Goal: Task Accomplishment & Management: Complete application form

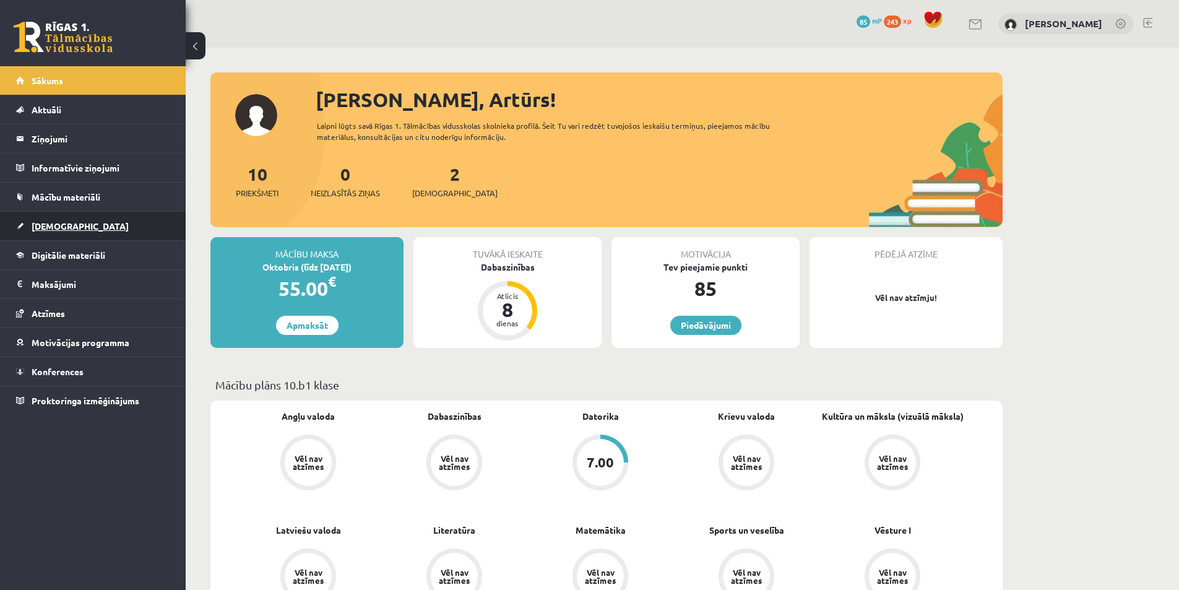
click at [54, 225] on span "[DEMOGRAPHIC_DATA]" at bounding box center [80, 225] width 97 height 11
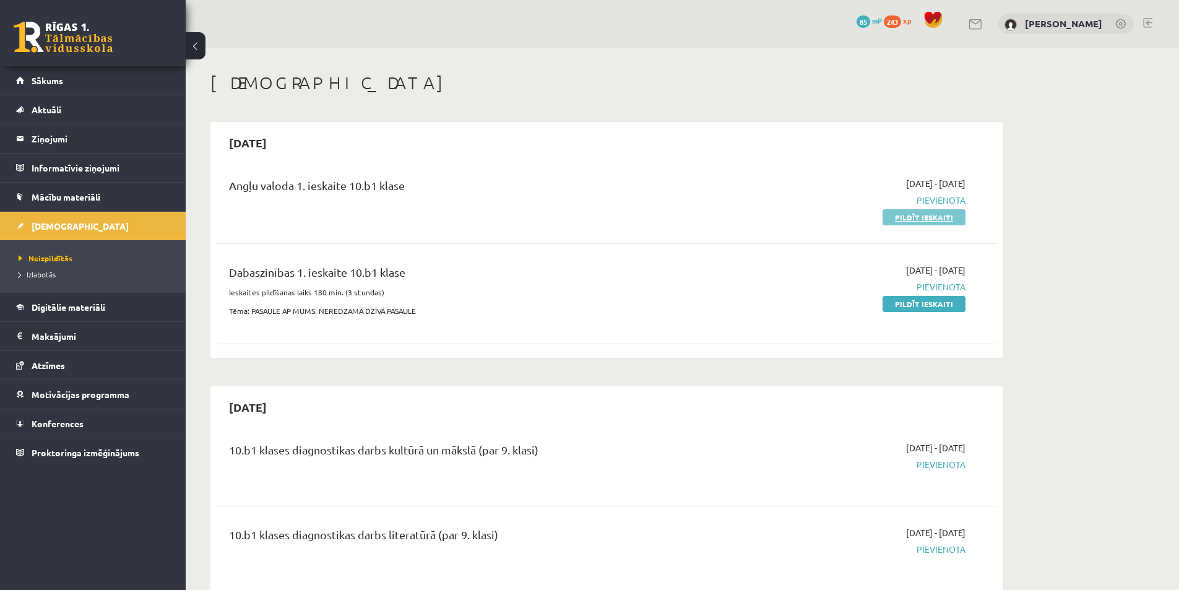
click at [921, 214] on link "Pildīt ieskaiti" at bounding box center [923, 217] width 83 height 16
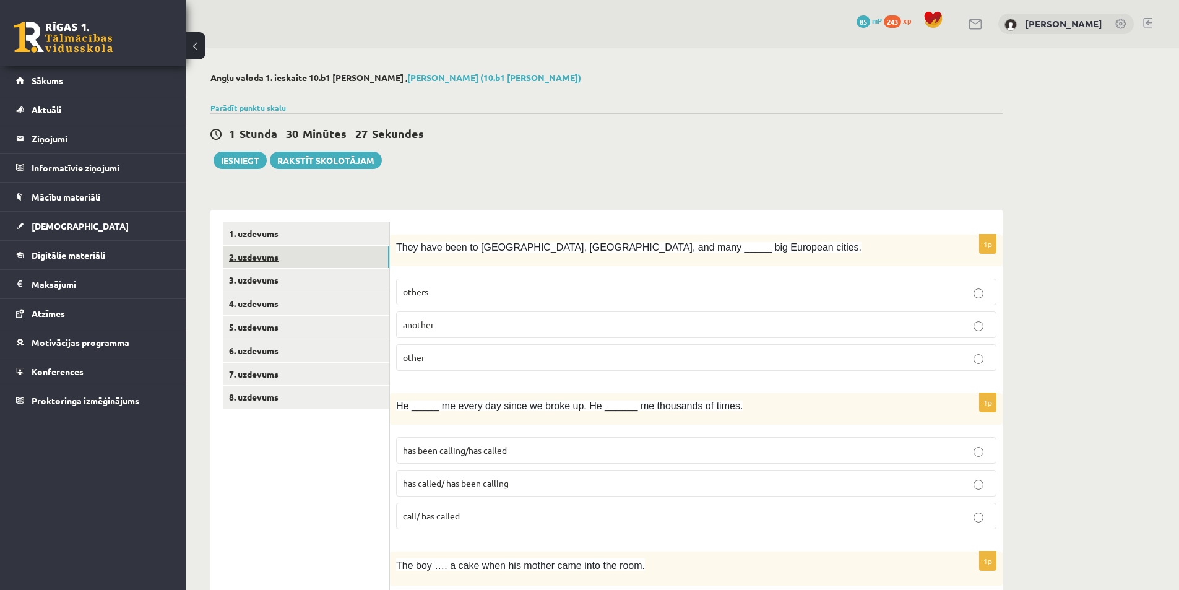
click at [270, 260] on link "2. uzdevums" at bounding box center [306, 257] width 166 height 23
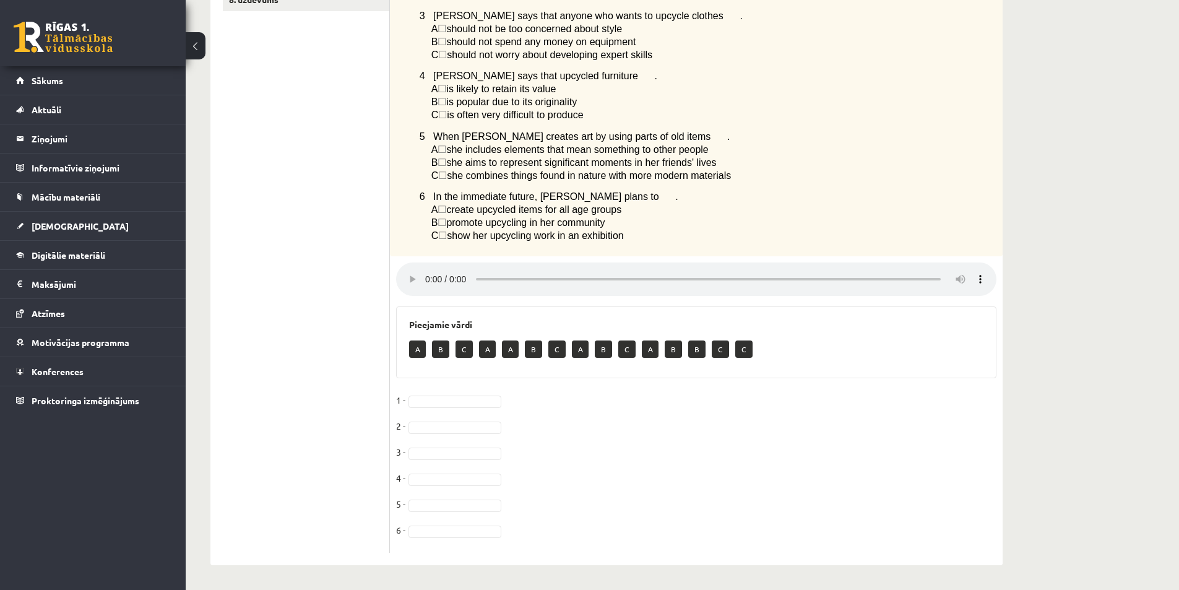
scroll to position [32, 0]
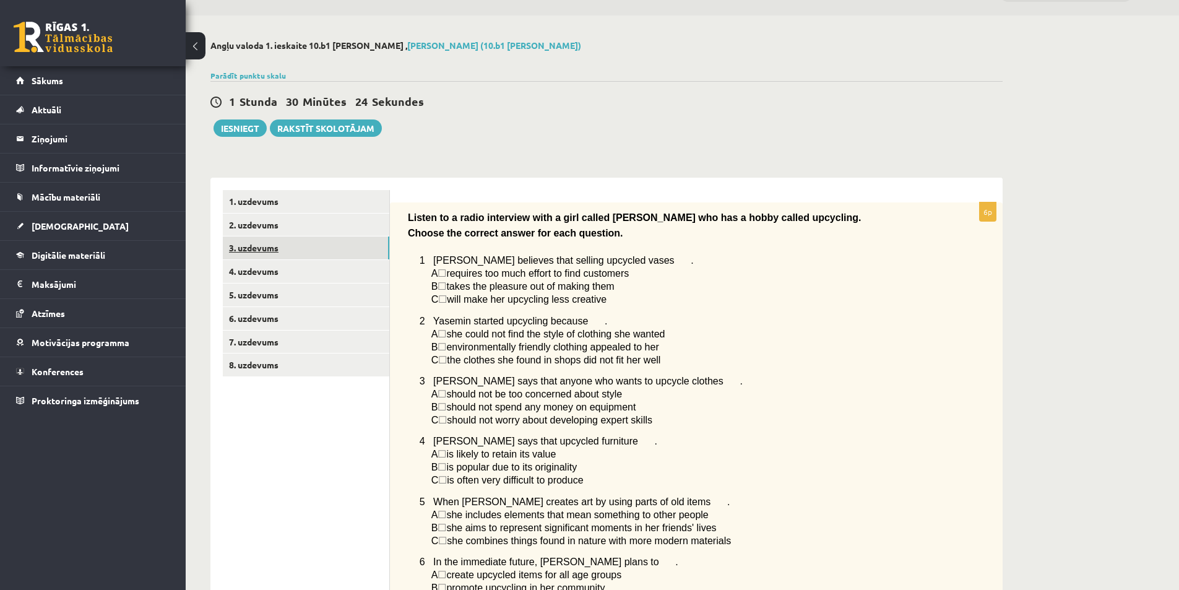
click at [262, 254] on link "3. uzdevums" at bounding box center [306, 247] width 166 height 23
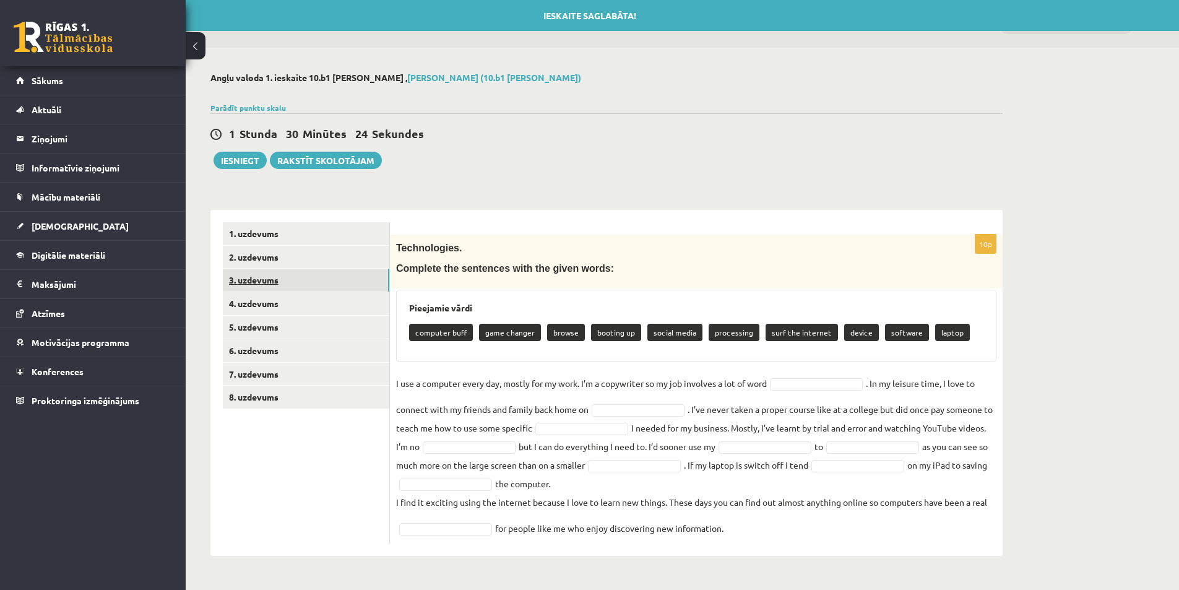
scroll to position [0, 0]
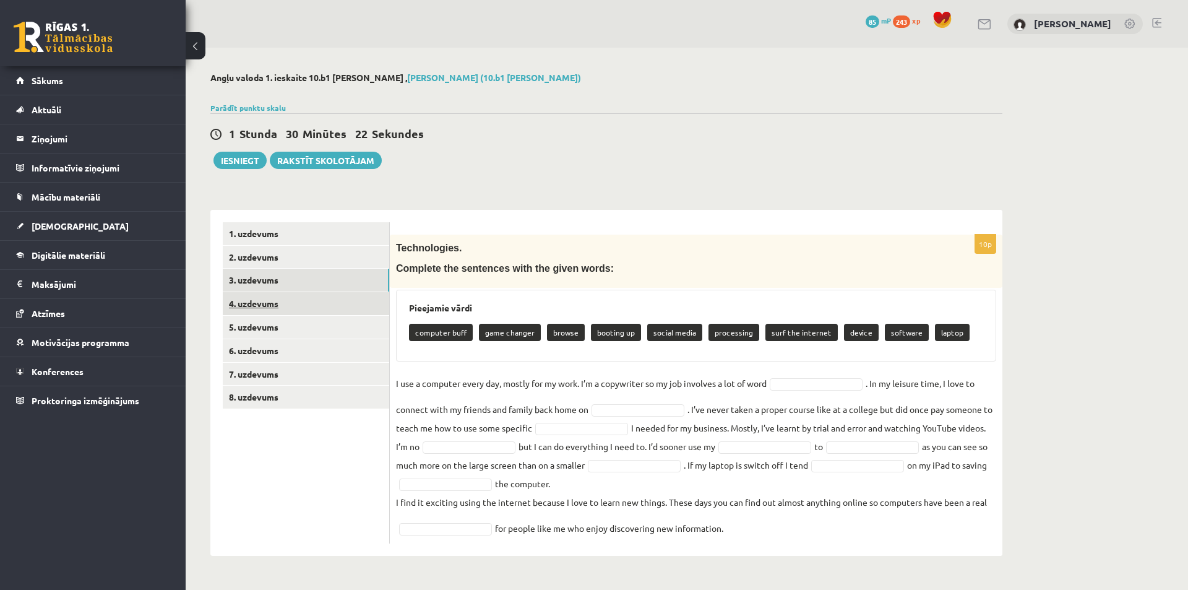
click at [304, 306] on link "4. uzdevums" at bounding box center [306, 303] width 166 height 23
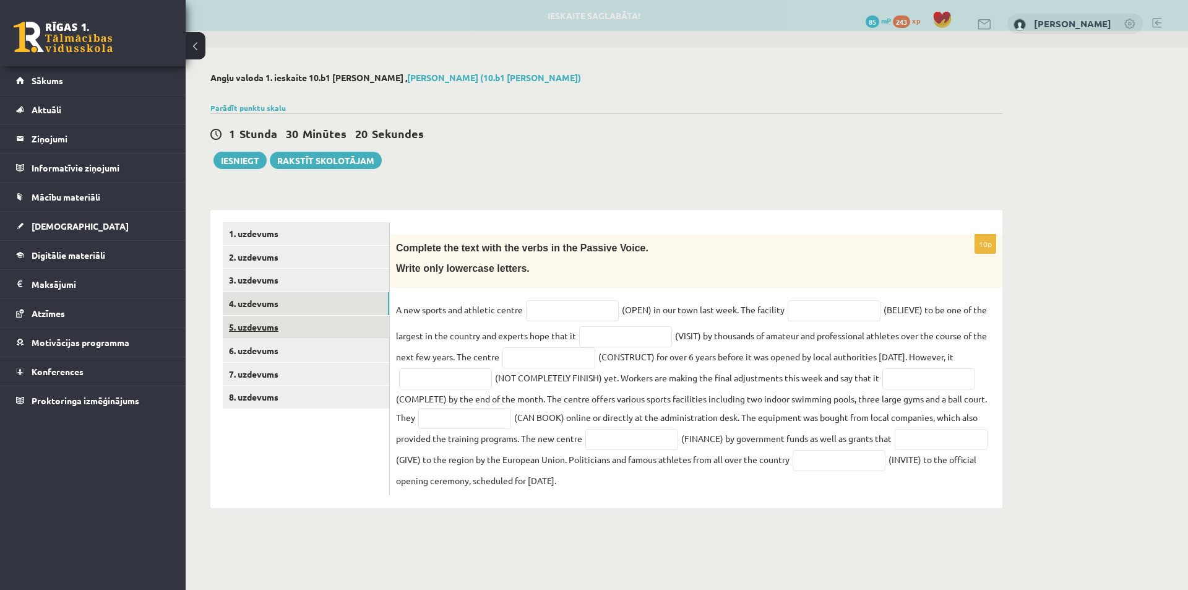
click at [284, 330] on link "5. uzdevums" at bounding box center [306, 327] width 166 height 23
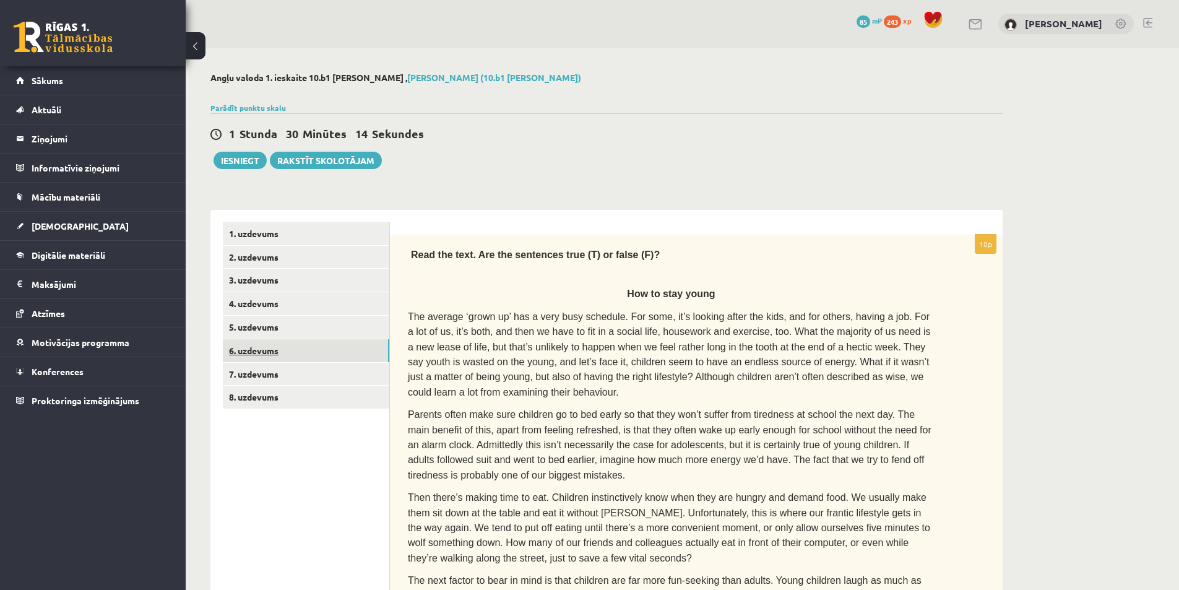
click at [294, 348] on link "6. uzdevums" at bounding box center [306, 350] width 166 height 23
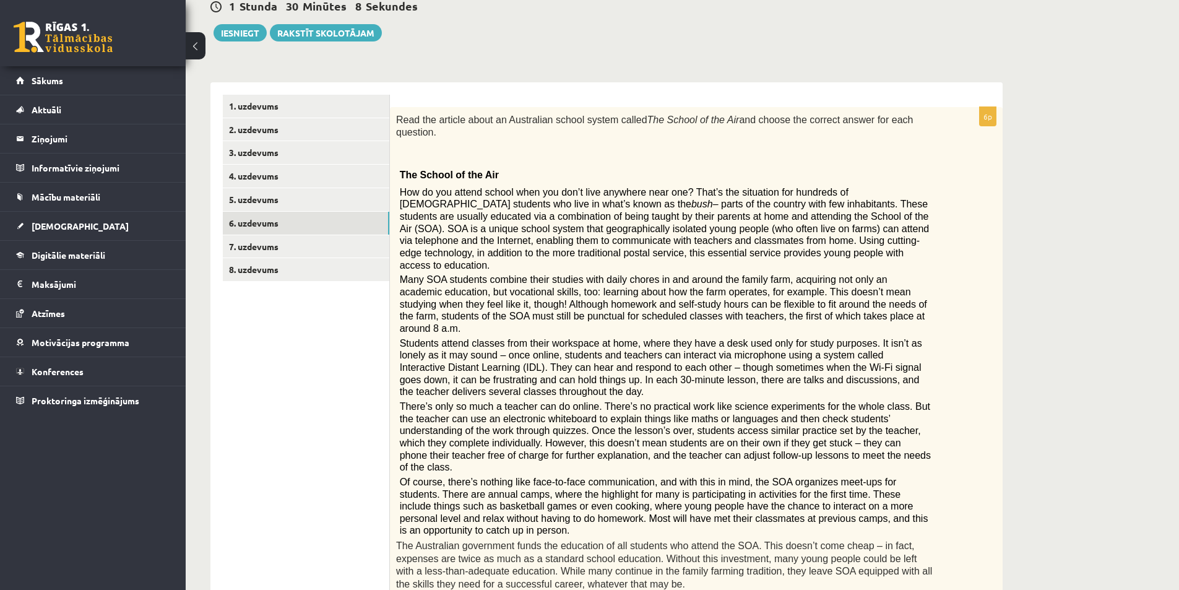
scroll to position [100, 0]
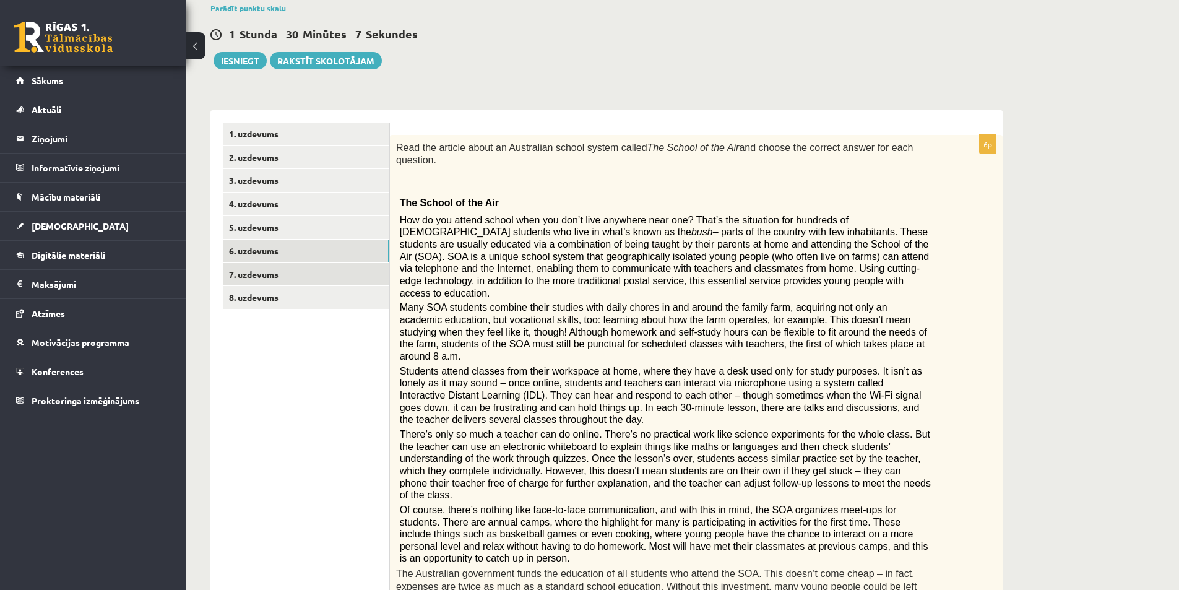
click at [270, 276] on link "7. uzdevums" at bounding box center [306, 274] width 166 height 23
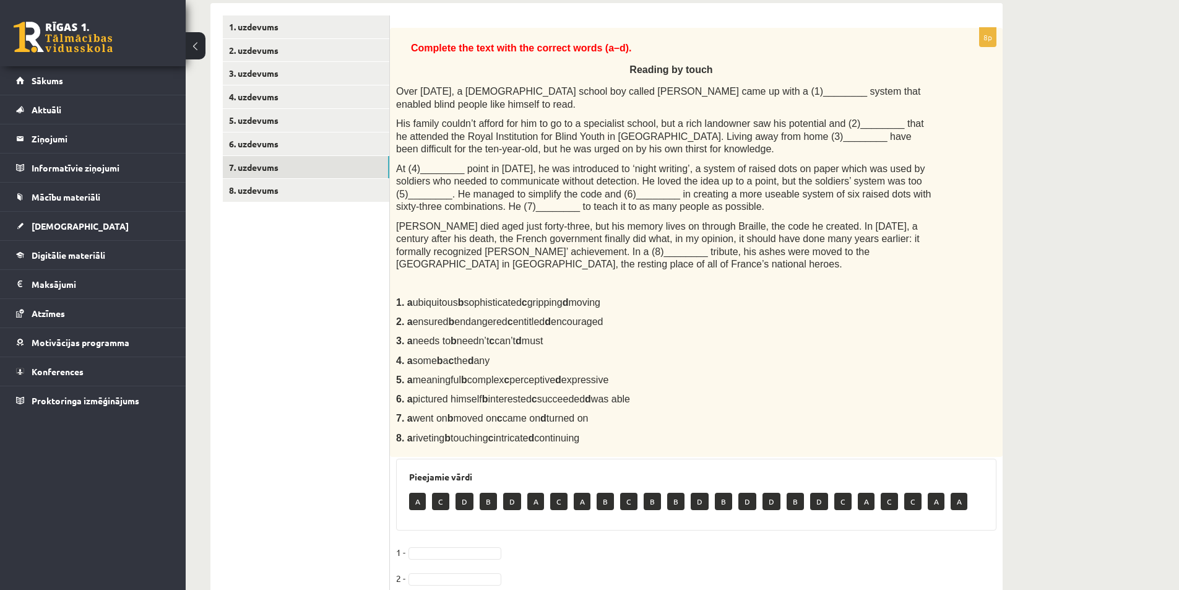
scroll to position [212, 0]
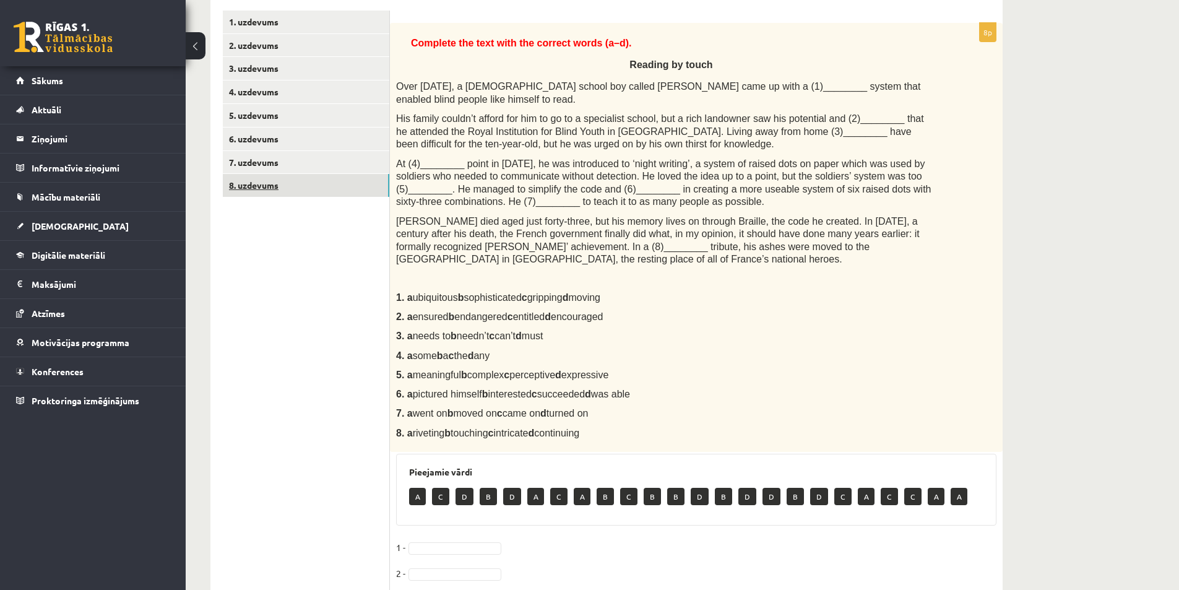
click at [264, 188] on link "8. uzdevums" at bounding box center [306, 185] width 166 height 23
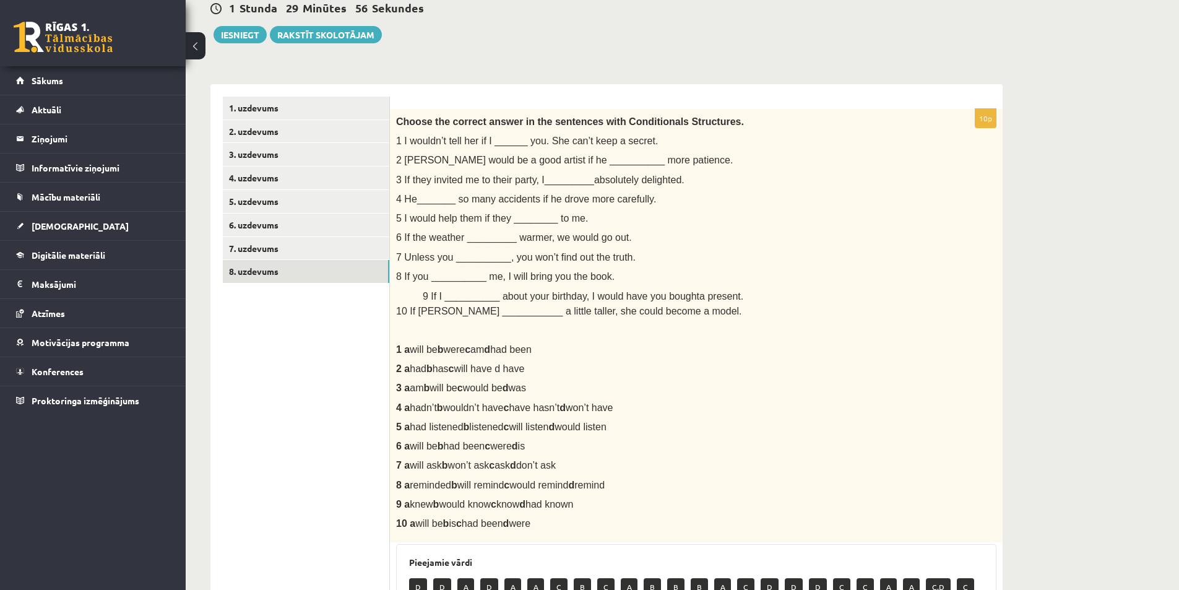
scroll to position [0, 0]
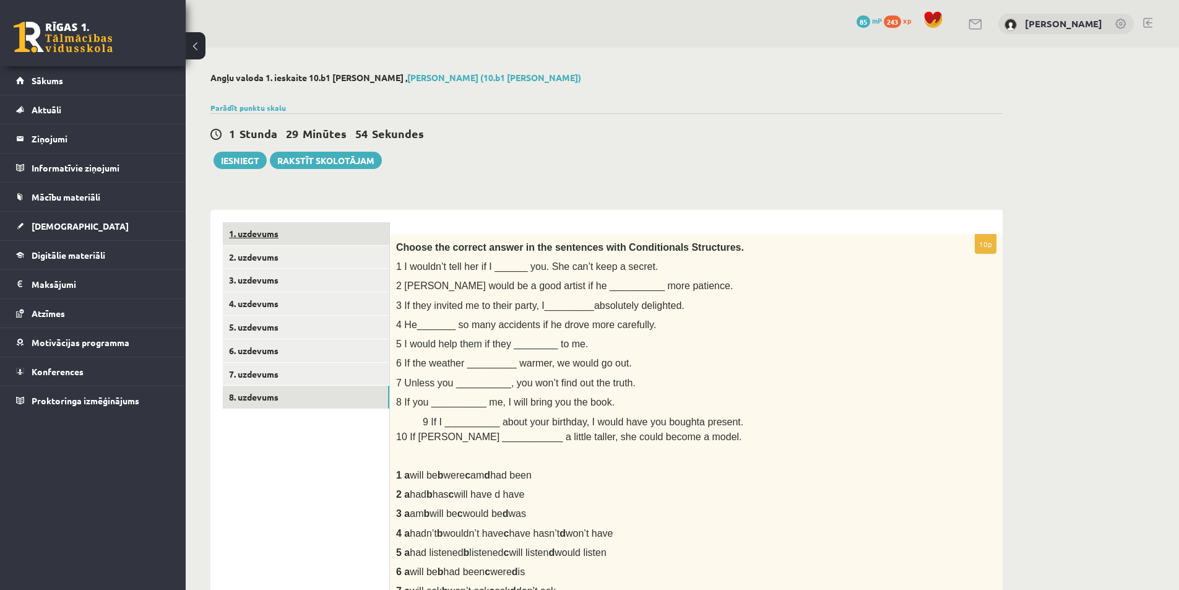
click at [273, 236] on link "1. uzdevums" at bounding box center [306, 233] width 166 height 23
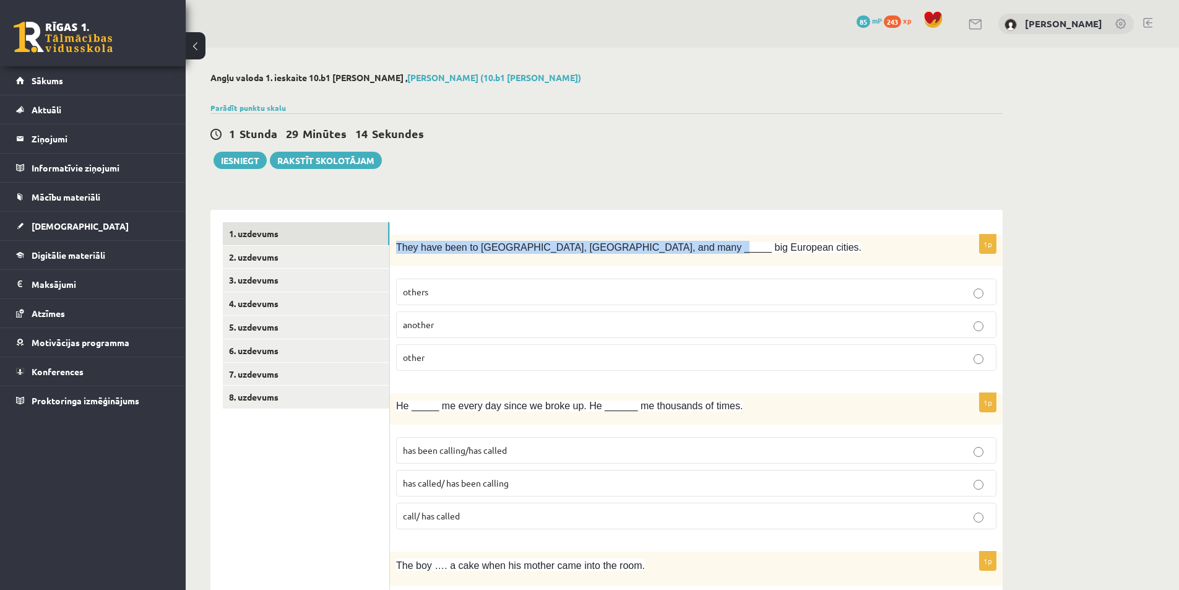
drag, startPoint x: 499, startPoint y: 248, endPoint x: 715, endPoint y: 241, distance: 215.4
click at [715, 241] on div "They have been to [GEOGRAPHIC_DATA], [GEOGRAPHIC_DATA], and many _____ big Euro…" at bounding box center [696, 251] width 613 height 32
copy span "They have been to [GEOGRAPHIC_DATA], [GEOGRAPHIC_DATA], and many _____ big Euro…"
drag, startPoint x: 812, startPoint y: 162, endPoint x: 593, endPoint y: 190, distance: 220.8
click at [811, 162] on div "1 Stunda 29 Minūtes 0 Sekundes Ieskaite saglabāta! Iesniegt Rakstīt skolotājam" at bounding box center [606, 141] width 792 height 56
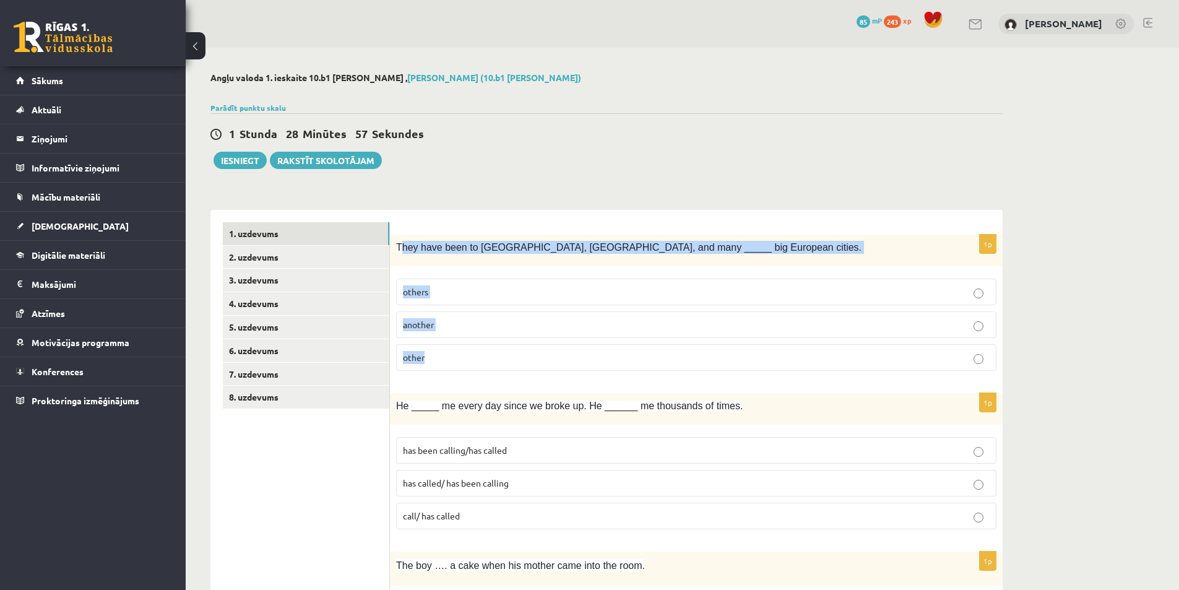
drag, startPoint x: 399, startPoint y: 243, endPoint x: 494, endPoint y: 344, distance: 139.6
click at [494, 344] on div "1p They have been to Paris, Rome, and many _____ big European cities. others an…" at bounding box center [696, 308] width 613 height 146
copy div "hey have been to Paris, Rome, and many _____ big European cities. others anothe…"
drag, startPoint x: 564, startPoint y: 234, endPoint x: 502, endPoint y: 235, distance: 61.3
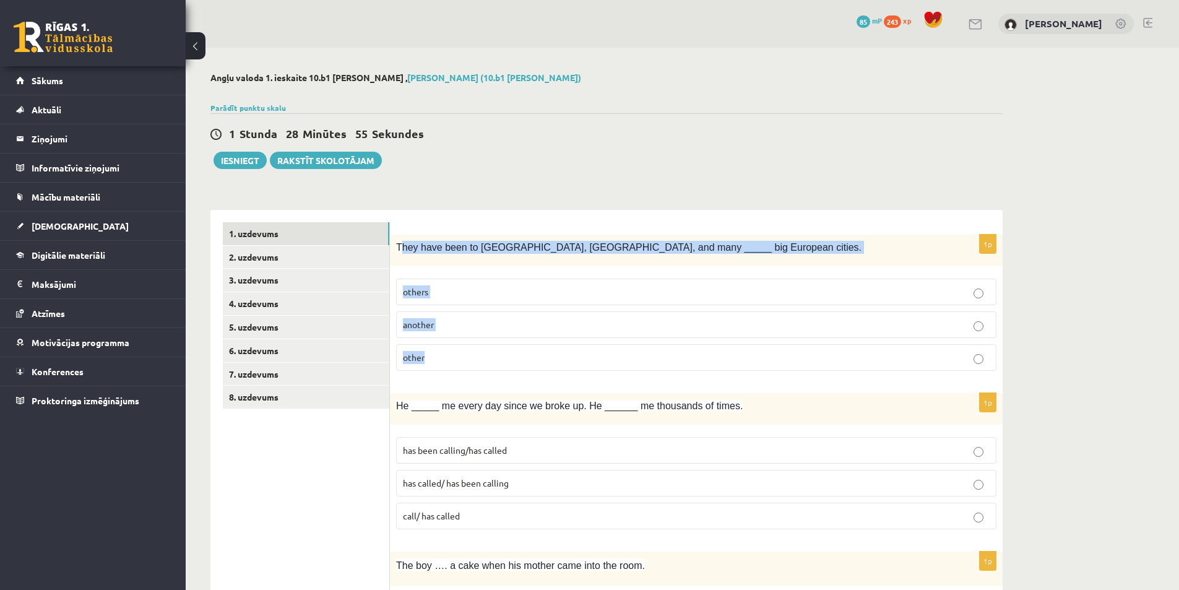
drag, startPoint x: 387, startPoint y: 243, endPoint x: 393, endPoint y: 244, distance: 6.5
click at [388, 243] on link "1. uzdevums" at bounding box center [306, 233] width 166 height 23
drag, startPoint x: 398, startPoint y: 244, endPoint x: 695, endPoint y: 357, distance: 317.7
click at [695, 357] on div "1p They have been to Paris, Rome, and many _____ big European cities. others an…" at bounding box center [696, 308] width 613 height 146
copy div "They have been to Paris, Rome, and many _____ big European cities. others anoth…"
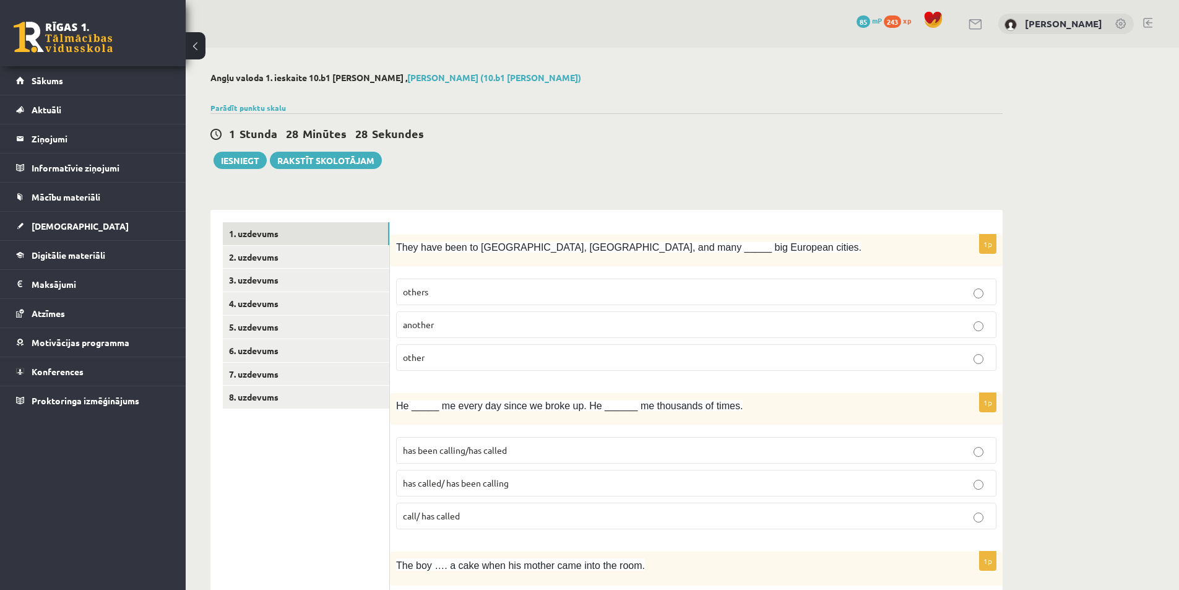
click at [605, 136] on div "1 Stunda 28 Minūtes 28 Sekundes" at bounding box center [606, 134] width 792 height 16
click at [451, 360] on p "other" at bounding box center [696, 357] width 587 height 13
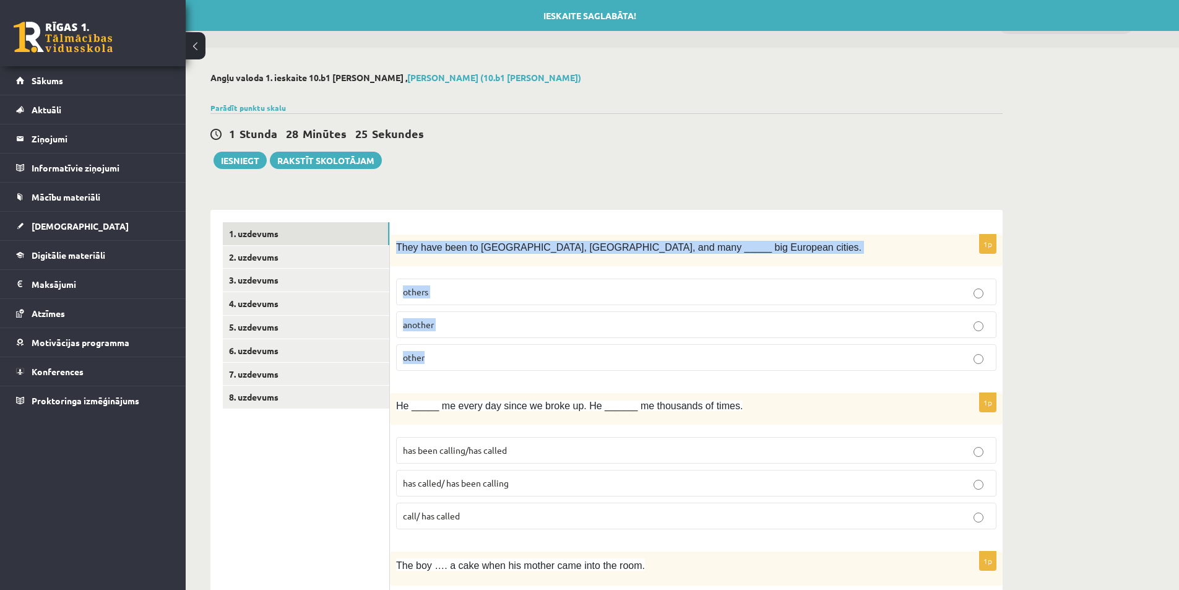
drag, startPoint x: 397, startPoint y: 246, endPoint x: 550, endPoint y: 342, distance: 180.5
click at [550, 342] on div "1p They have been to Paris, Rome, and many _____ big European cities. others an…" at bounding box center [696, 308] width 613 height 146
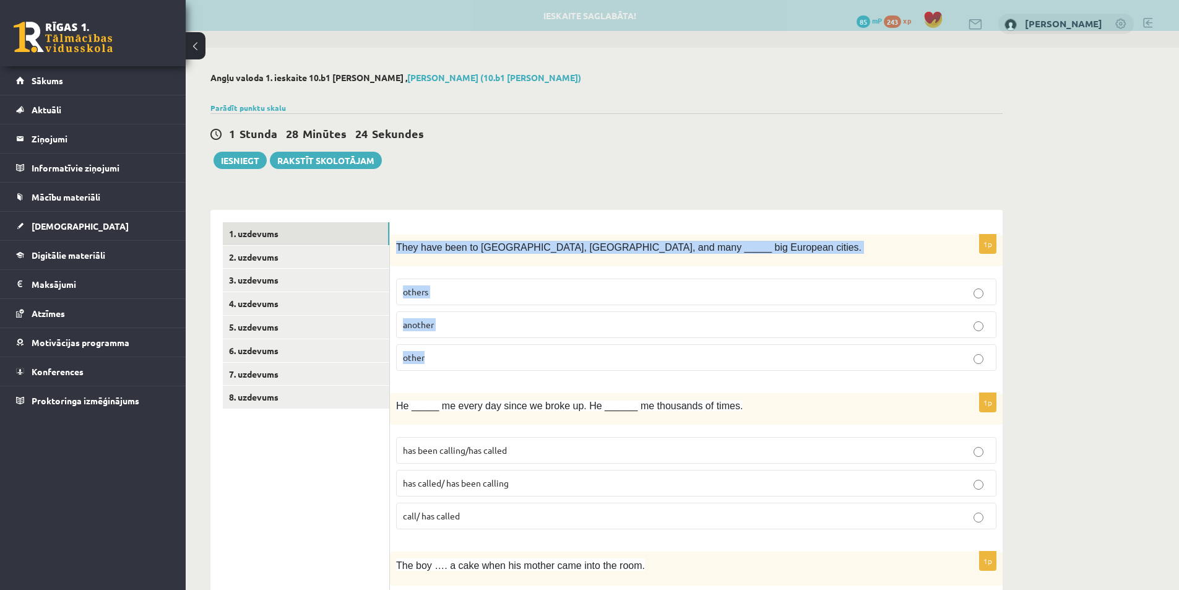
copy div "They have been to Paris, Rome, and many _____ big European cities. others anoth…"
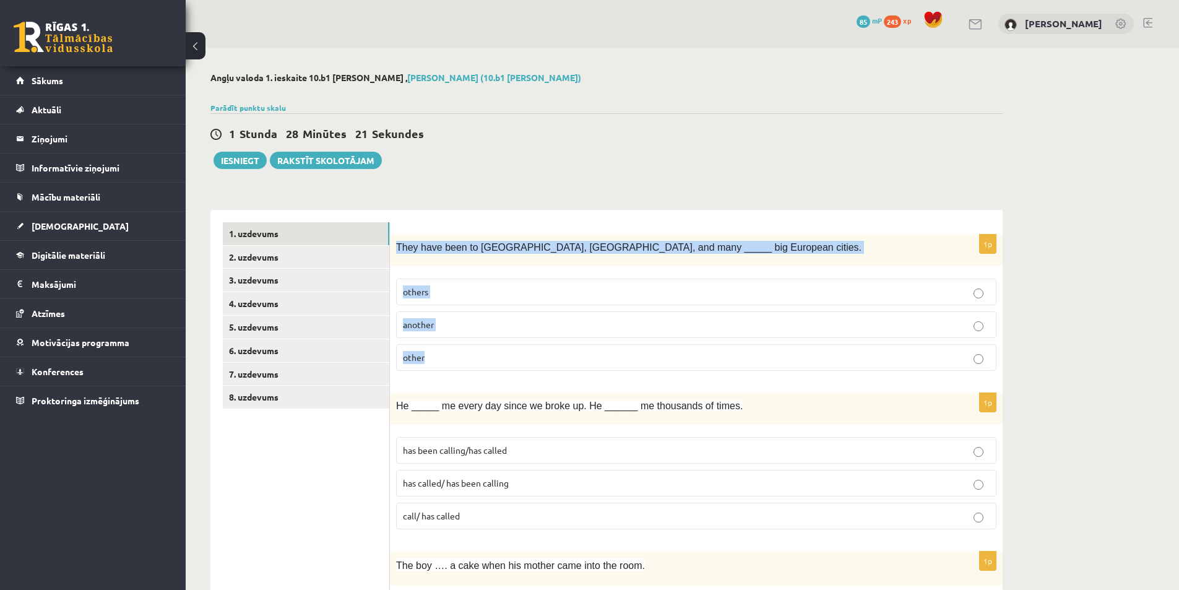
click at [987, 324] on p "another" at bounding box center [696, 324] width 587 height 13
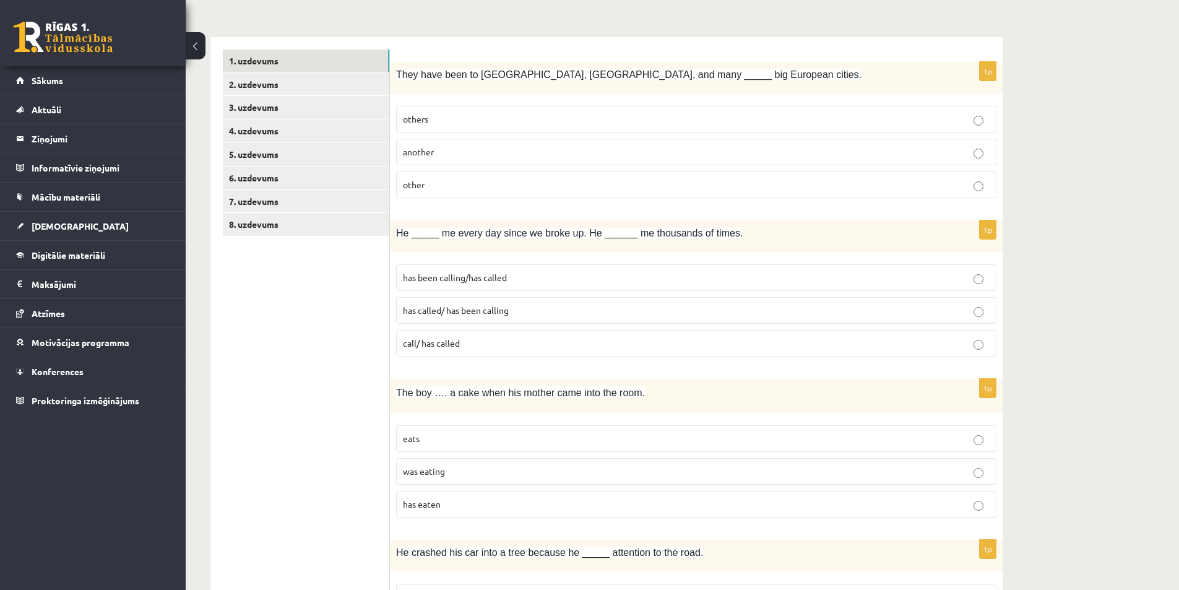
scroll to position [186, 0]
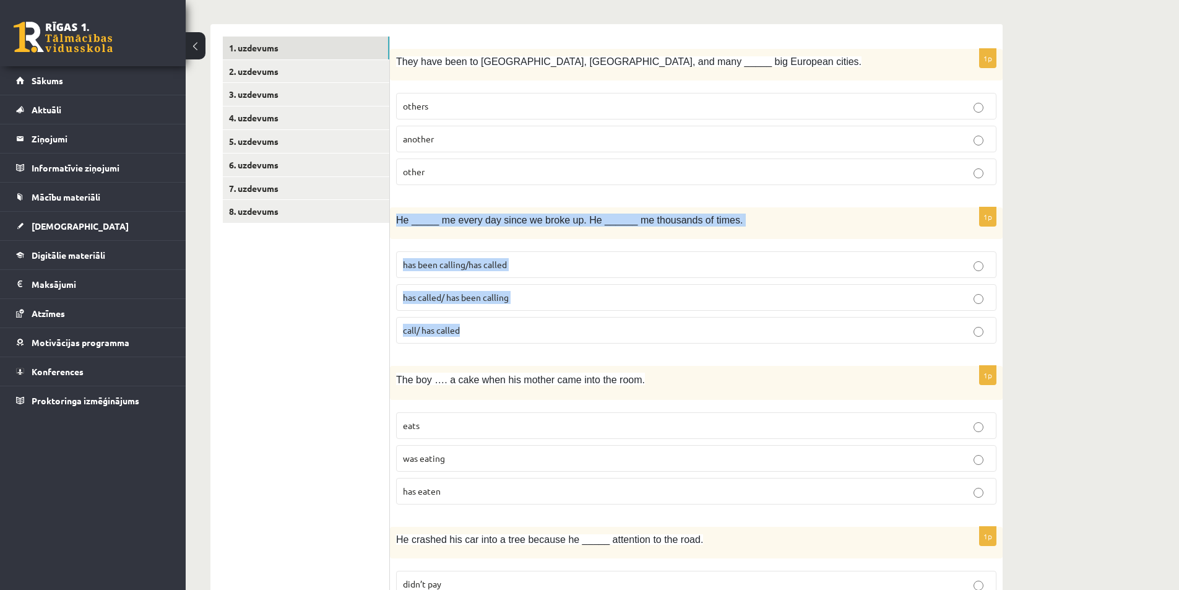
drag, startPoint x: 397, startPoint y: 220, endPoint x: 520, endPoint y: 315, distance: 154.9
click at [514, 327] on div "1p He _____ me every day since we broke up. He ______ me thousands of times. ha…" at bounding box center [696, 280] width 613 height 146
copy div "He _____ me every day since we broke up. He ______ me thousands of times. has b…"
drag, startPoint x: 1018, startPoint y: 316, endPoint x: 1002, endPoint y: 315, distance: 16.1
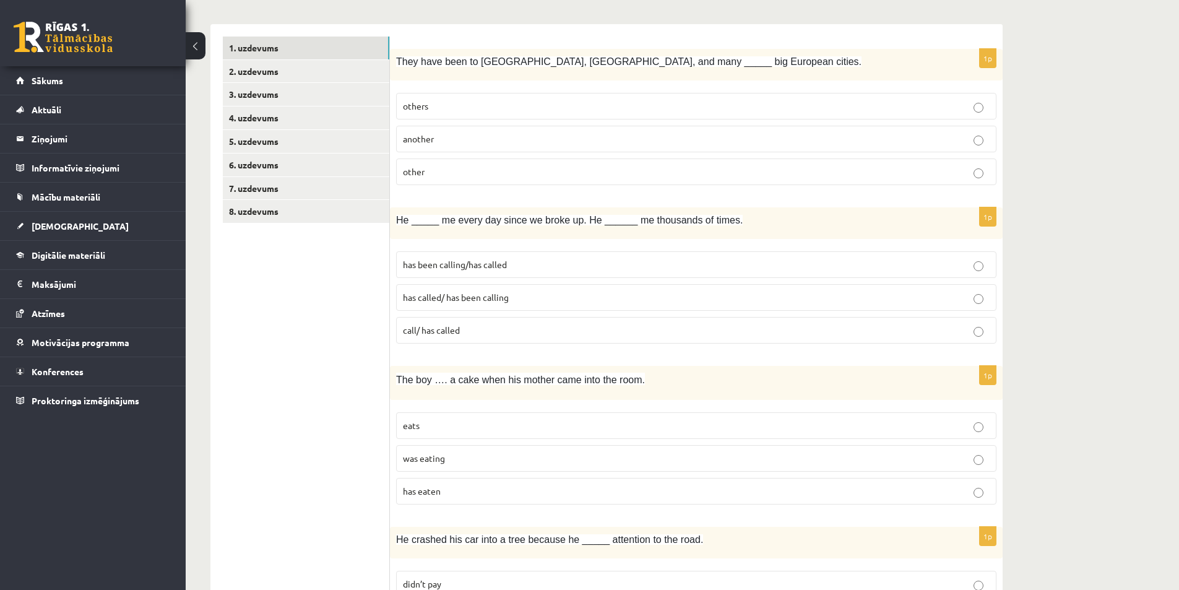
click at [472, 299] on span "has called/ has been calling" at bounding box center [456, 296] width 106 height 11
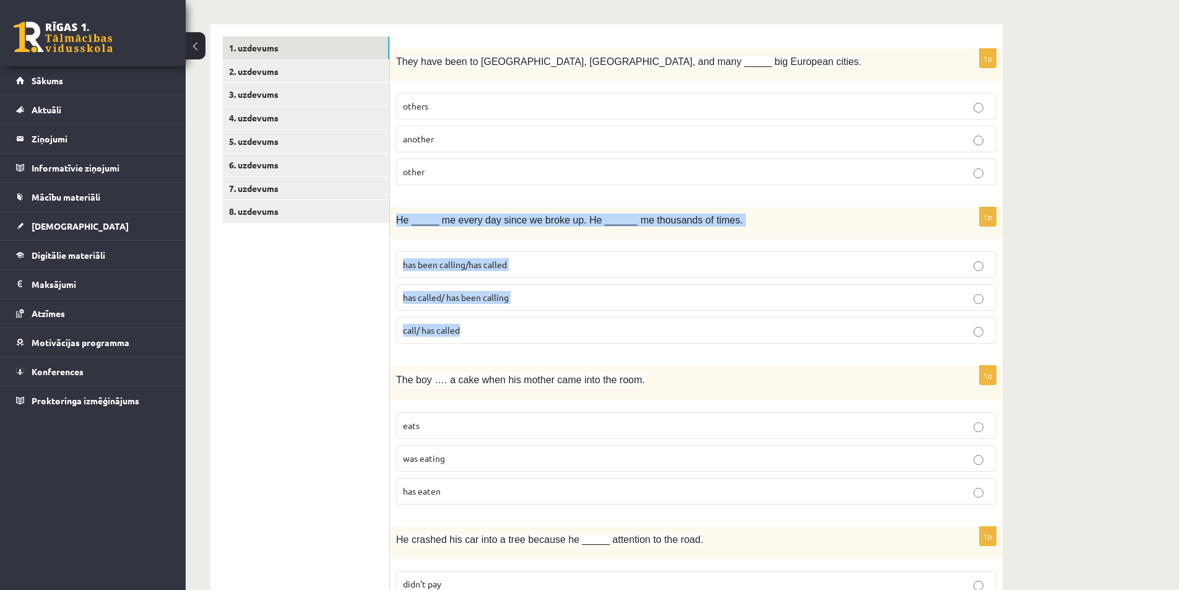
drag, startPoint x: 395, startPoint y: 222, endPoint x: 507, endPoint y: 329, distance: 155.4
click at [507, 329] on div "1p He _____ me every day since we broke up. He ______ me thousands of times. ha…" at bounding box center [696, 280] width 613 height 146
copy div "He _____ me every day since we broke up. He ______ me thousands of times. has b…"
click at [986, 264] on p "has been calling/has called" at bounding box center [696, 264] width 587 height 13
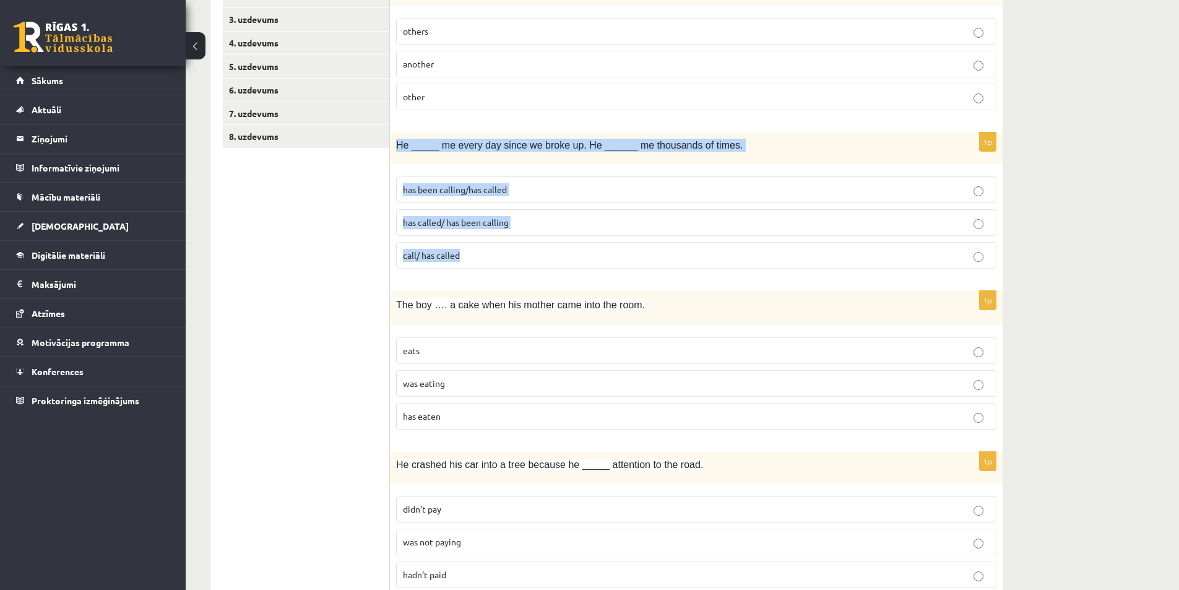
scroll to position [371, 0]
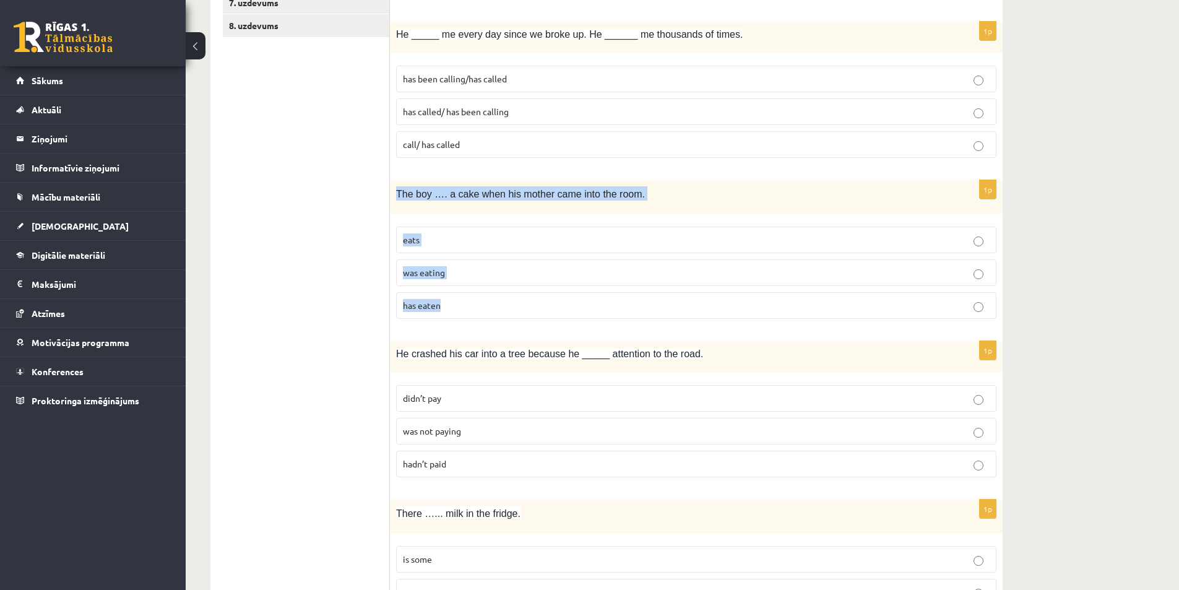
drag, startPoint x: 393, startPoint y: 192, endPoint x: 489, endPoint y: 304, distance: 147.5
click at [489, 304] on div "1p The boy …. a cake when his mother came into the room. eats was eating has ea…" at bounding box center [696, 254] width 613 height 149
copy div "The boy …. a cake when his mother came into the room. eats was eating has eaten"
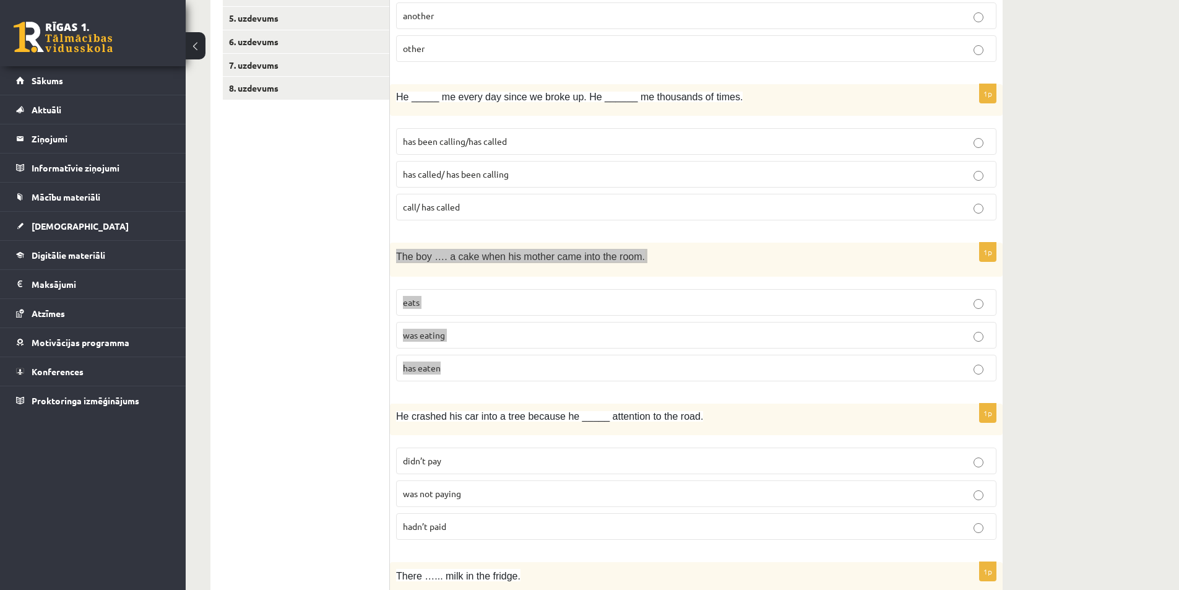
scroll to position [309, 0]
drag, startPoint x: 396, startPoint y: 251, endPoint x: 496, endPoint y: 364, distance: 150.4
click at [496, 364] on div "1p The boy …. a cake when his mother came into the room. eats was eating has ea…" at bounding box center [696, 316] width 613 height 149
copy div "The boy …. a cake when his mother came into the room. eats was eating has eaten"
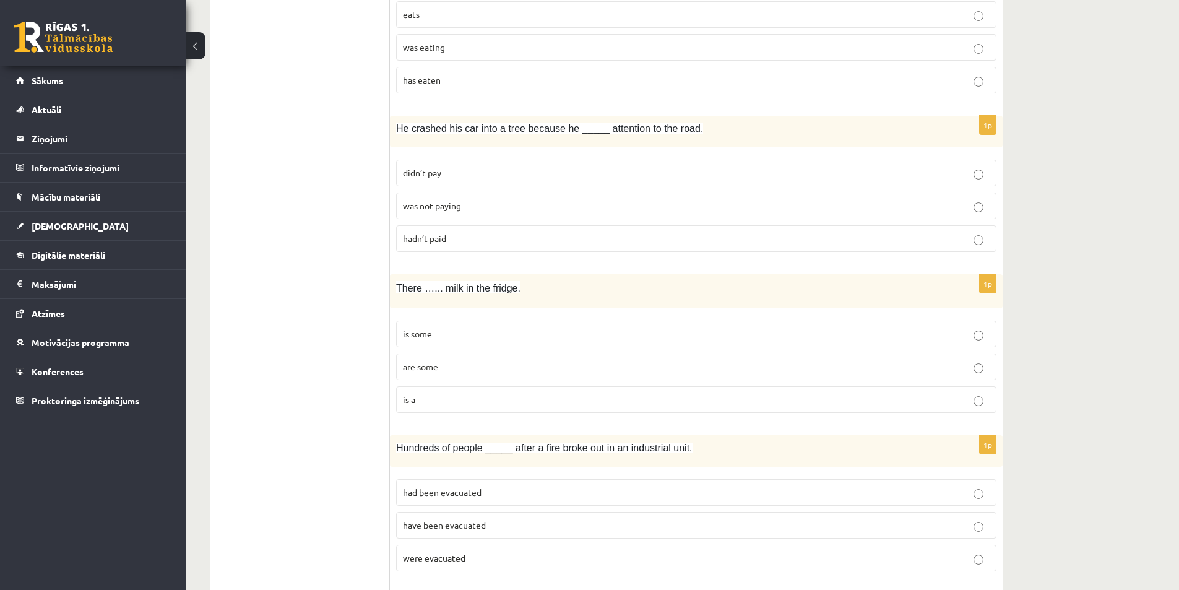
scroll to position [619, 0]
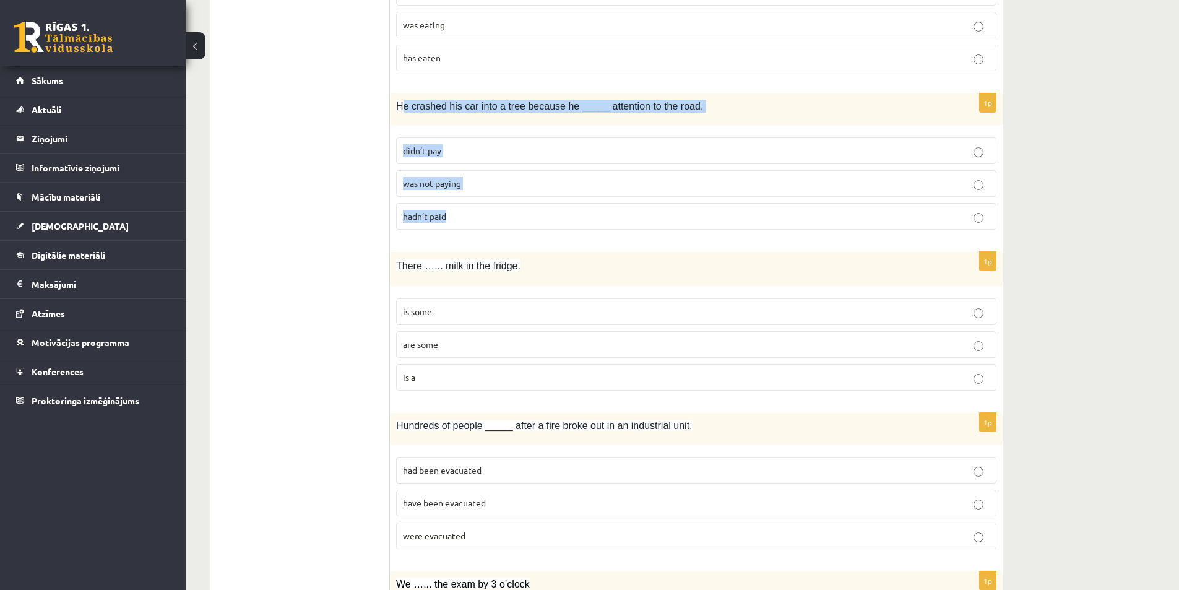
drag, startPoint x: 403, startPoint y: 104, endPoint x: 496, endPoint y: 202, distance: 135.7
click at [493, 206] on div "1p He crashed his car into a tree because he _____ attention to the road. didn’…" at bounding box center [696, 166] width 613 height 146
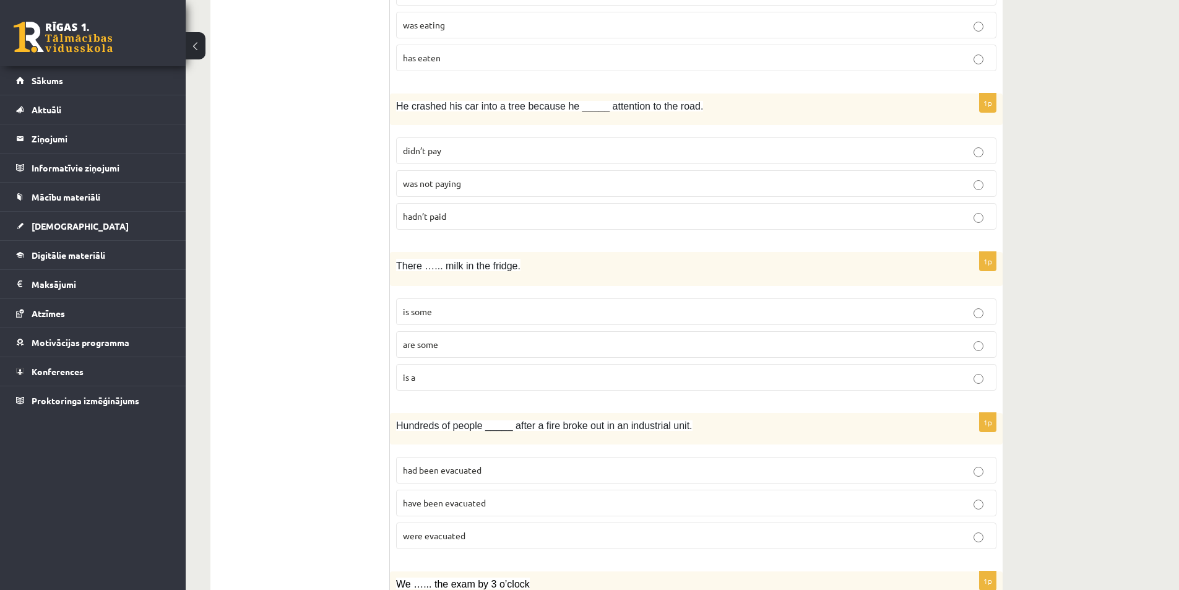
drag, startPoint x: 594, startPoint y: 106, endPoint x: 416, endPoint y: 108, distance: 177.6
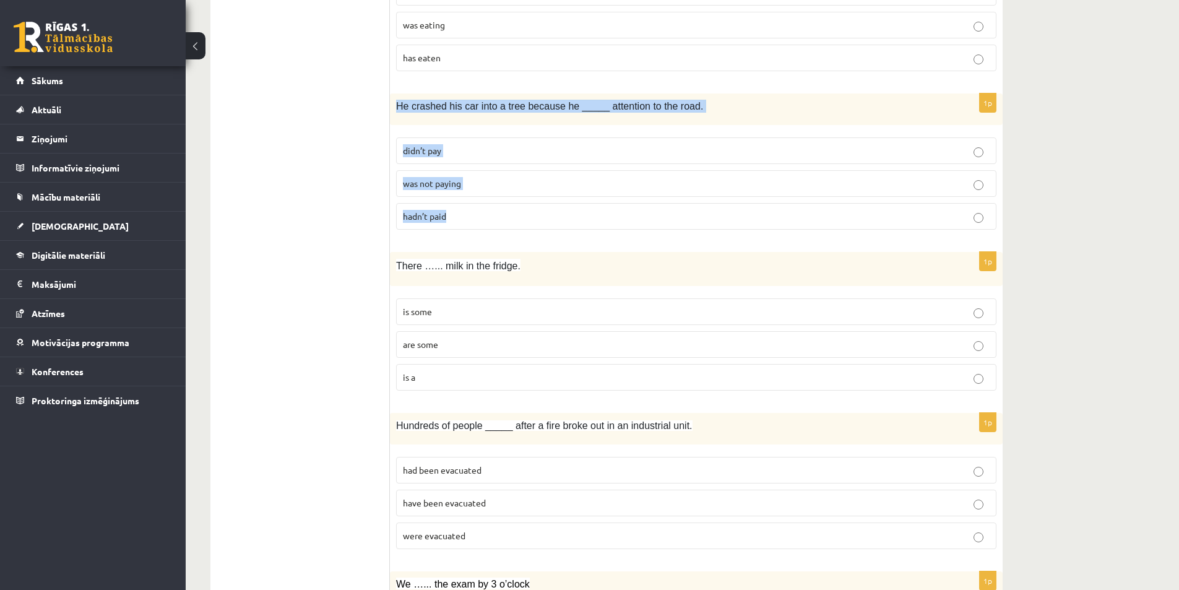
drag, startPoint x: 409, startPoint y: 111, endPoint x: 465, endPoint y: 216, distance: 119.0
click at [465, 216] on div "1p He crashed his car into a tree because he _____ attention to the road. didn’…" at bounding box center [696, 166] width 613 height 146
copy div "He crashed his car into a tree because he _____ attention to the road. didn’t p…"
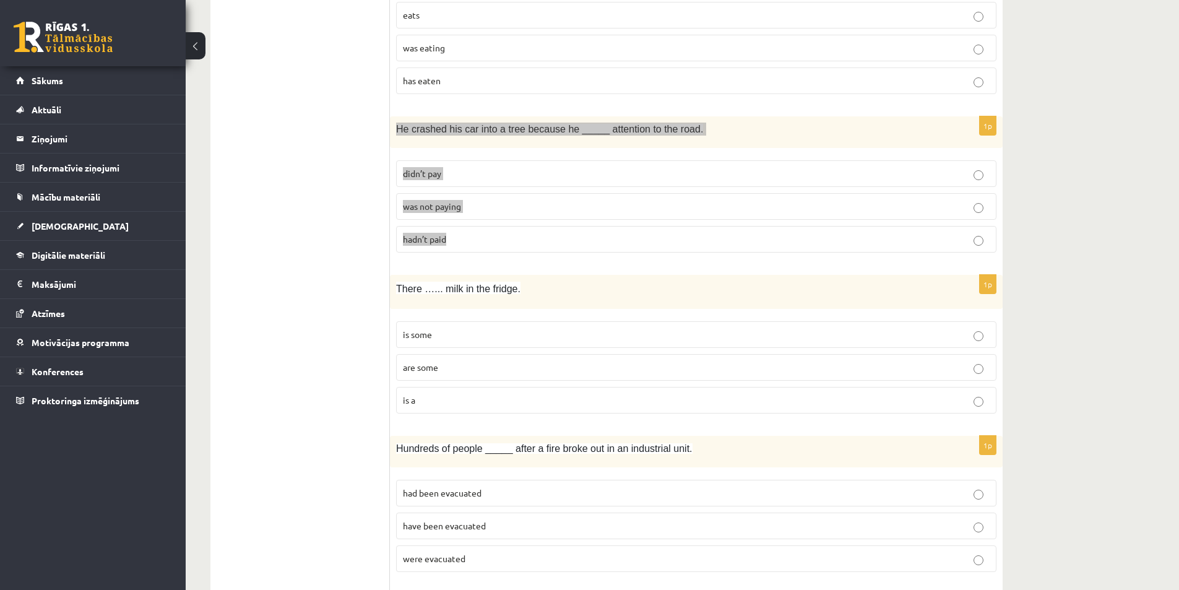
scroll to position [557, 0]
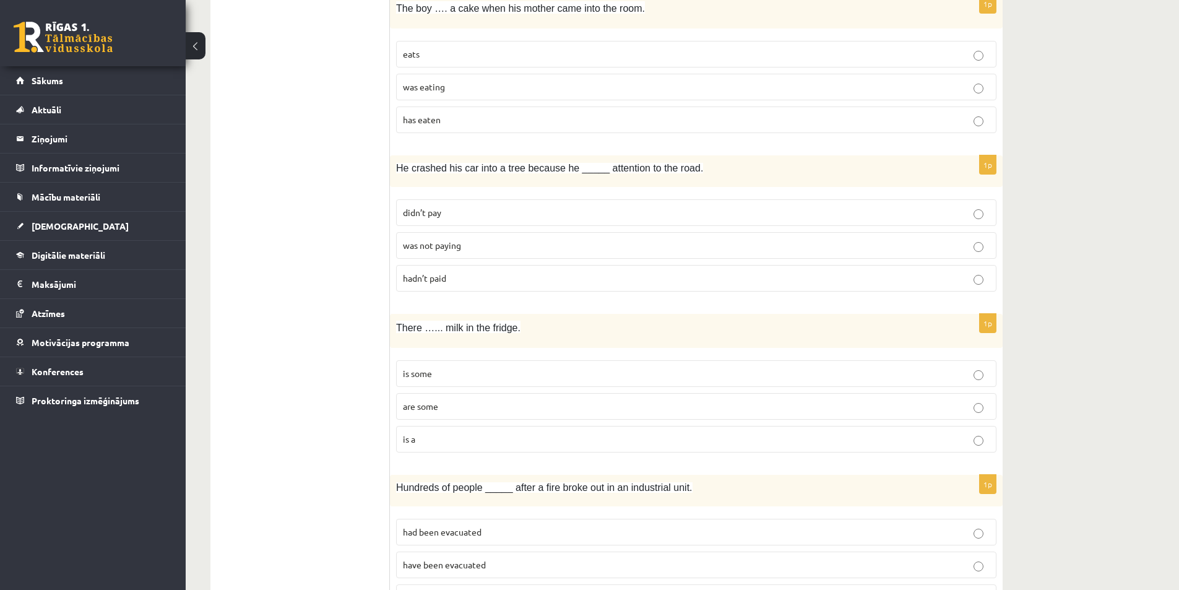
click at [456, 236] on label "was not paying" at bounding box center [696, 245] width 600 height 27
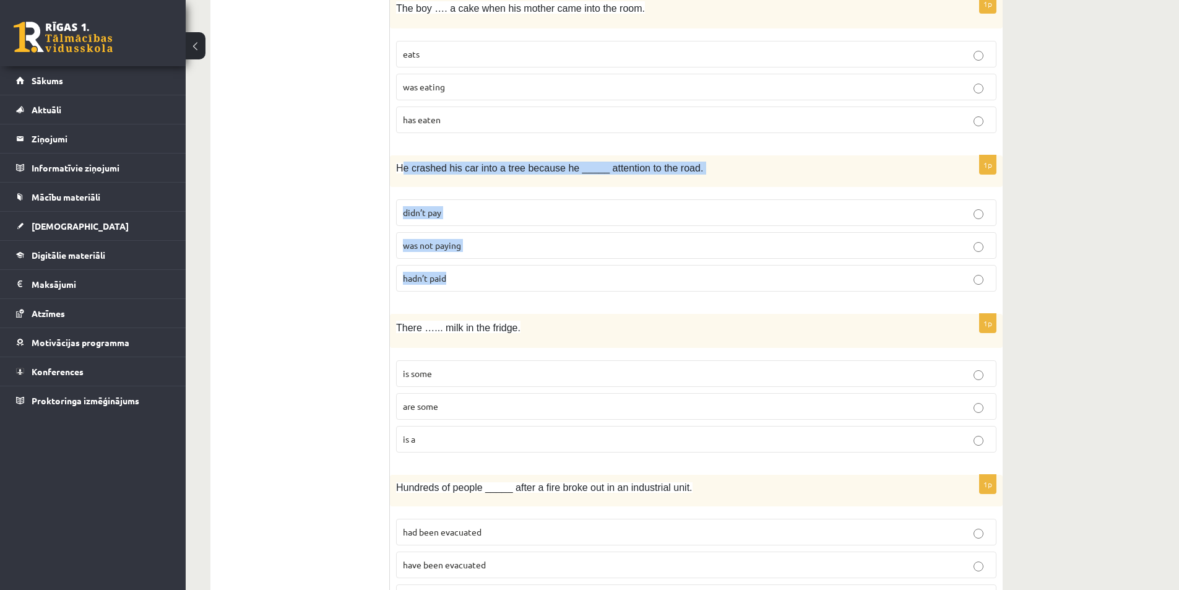
drag, startPoint x: 400, startPoint y: 170, endPoint x: 463, endPoint y: 284, distance: 130.2
click at [463, 284] on div "1p He crashed his car into a tree because he _____ attention to the road. didn’…" at bounding box center [696, 228] width 613 height 146
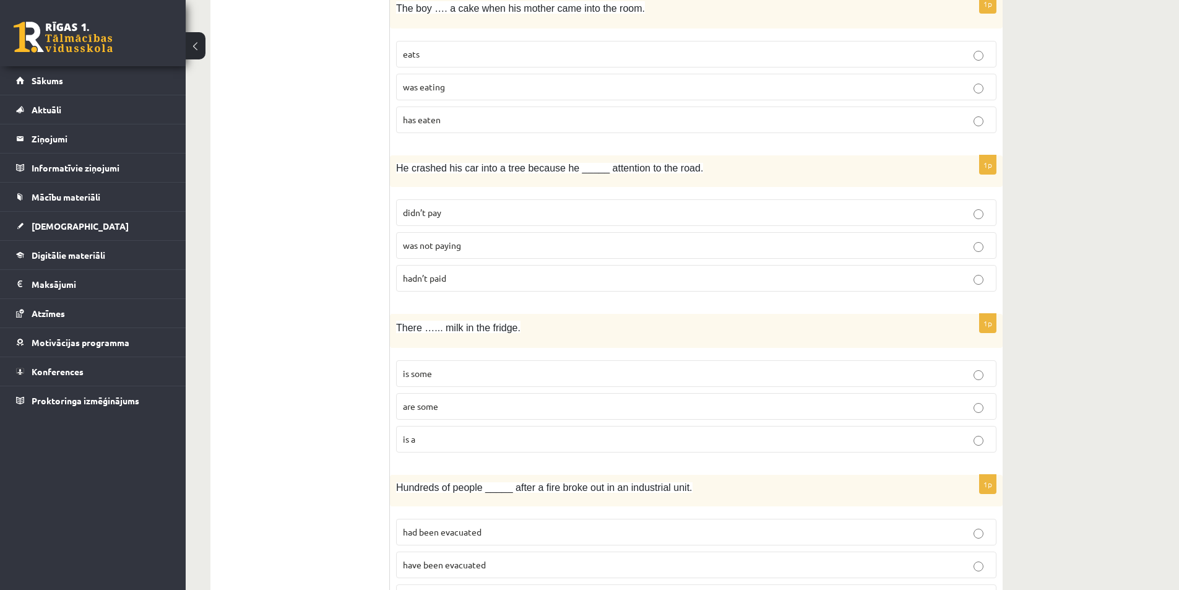
drag, startPoint x: 423, startPoint y: 178, endPoint x: 454, endPoint y: 277, distance: 103.6
click at [393, 178] on div "He crashed his car into a tree because he _____ attention to the road." at bounding box center [696, 171] width 613 height 32
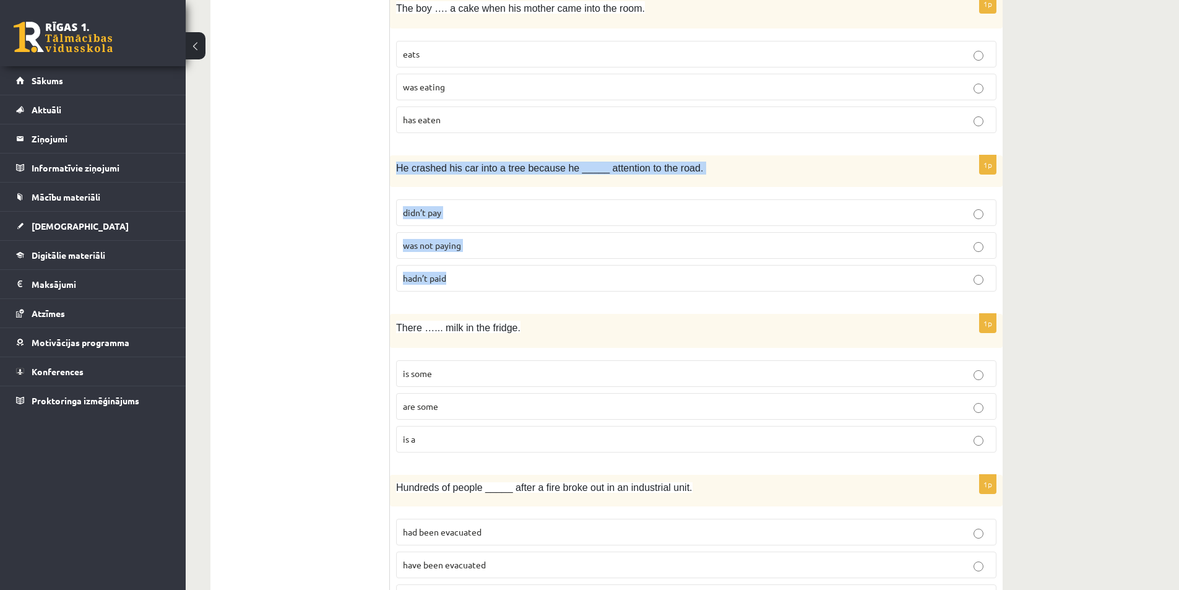
drag, startPoint x: 397, startPoint y: 170, endPoint x: 455, endPoint y: 270, distance: 116.2
click at [455, 270] on div "1p He crashed his car into a tree because he _____ attention to the road. didn’…" at bounding box center [696, 228] width 613 height 146
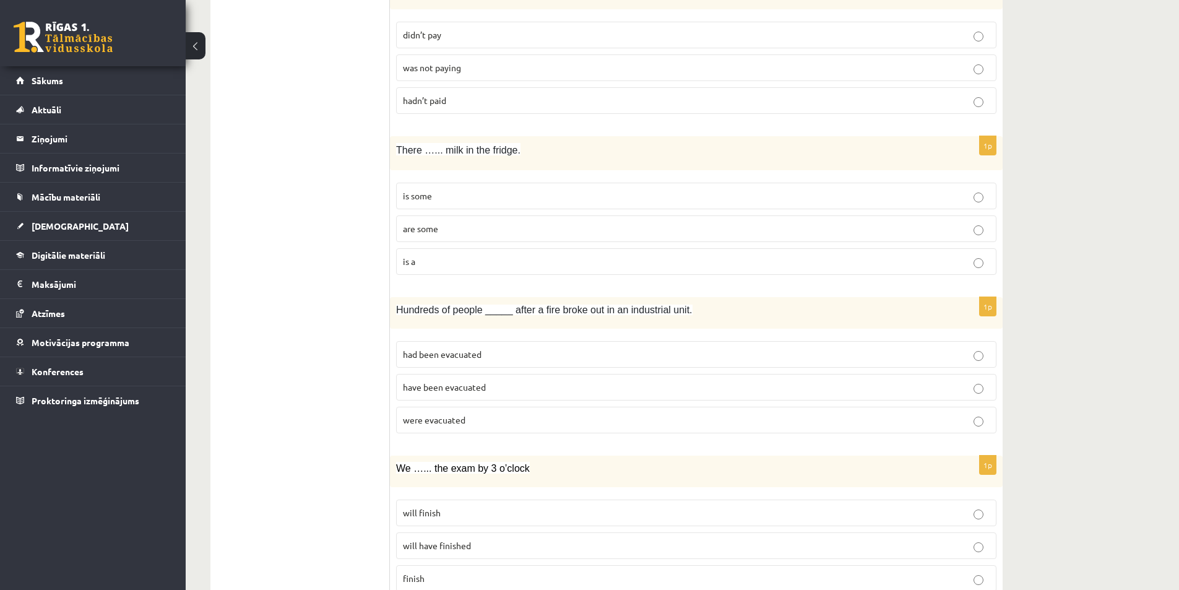
scroll to position [681, 0]
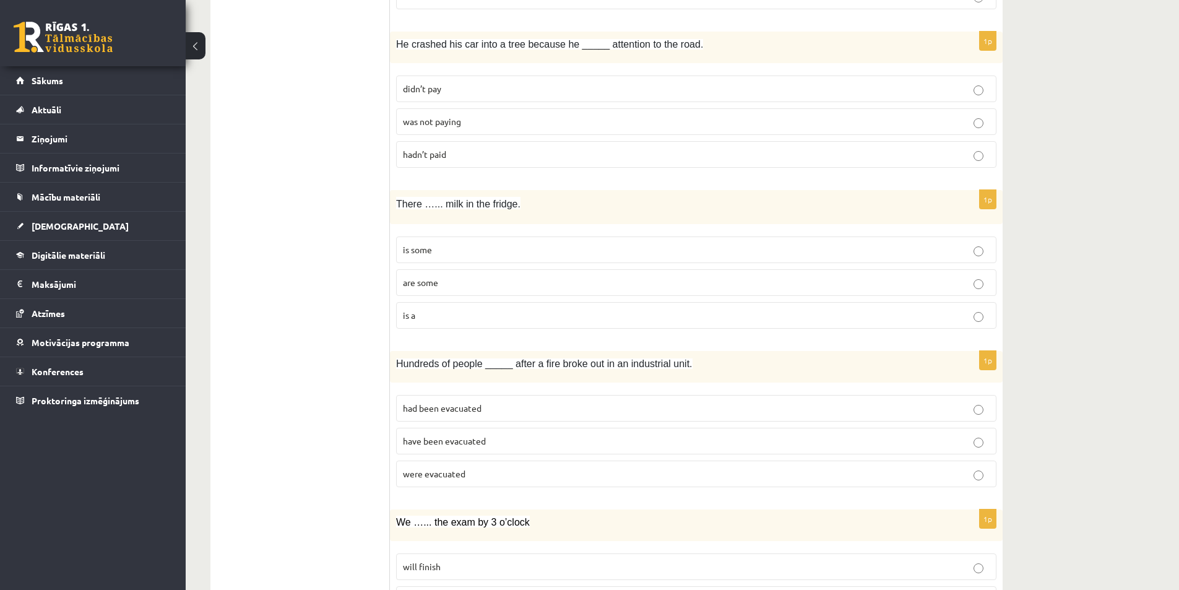
drag, startPoint x: 390, startPoint y: 201, endPoint x: 339, endPoint y: 287, distance: 99.3
drag, startPoint x: 300, startPoint y: 260, endPoint x: 384, endPoint y: 220, distance: 93.6
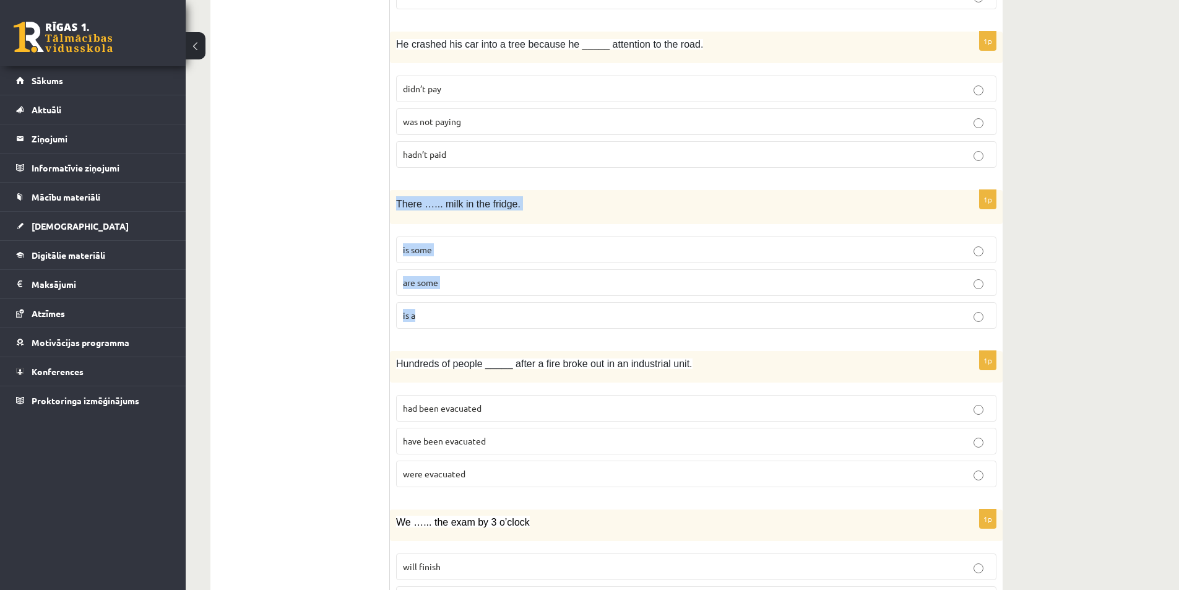
drag, startPoint x: 396, startPoint y: 202, endPoint x: 434, endPoint y: 308, distance: 112.9
click at [434, 308] on div "1p There …... milk in the fridge. is some are some is a" at bounding box center [696, 264] width 613 height 149
copy div "There …... milk in the fridge. is some are some is a"
click at [983, 243] on label "is some" at bounding box center [696, 249] width 600 height 27
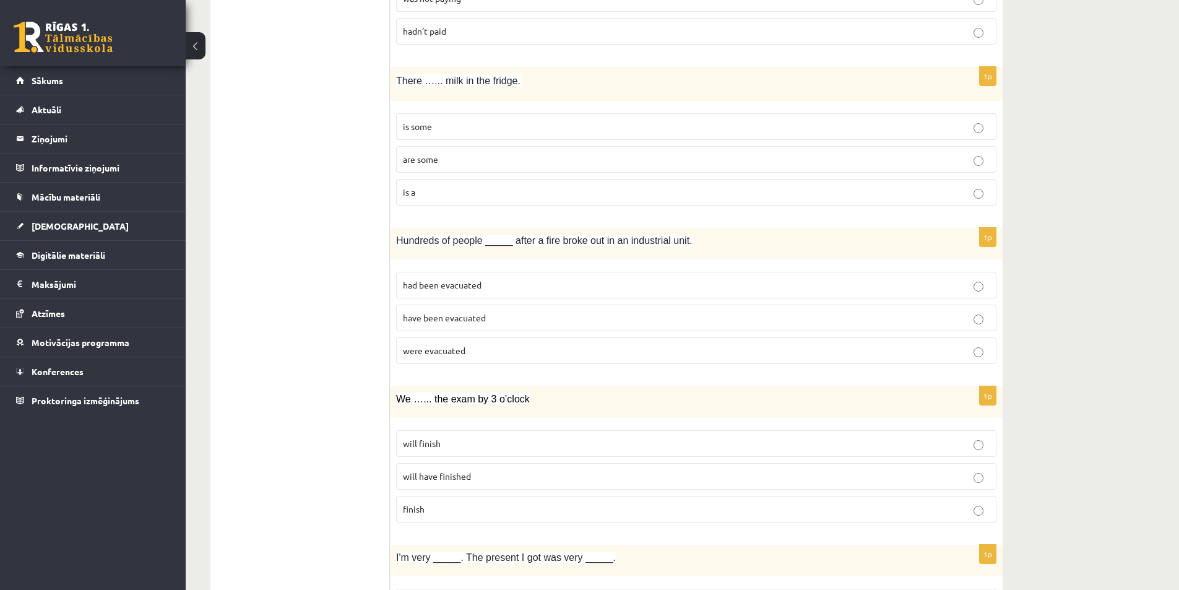
scroll to position [804, 0]
click at [460, 354] on span "were evacuated" at bounding box center [434, 349] width 63 height 11
drag, startPoint x: 387, startPoint y: 241, endPoint x: 500, endPoint y: 350, distance: 156.2
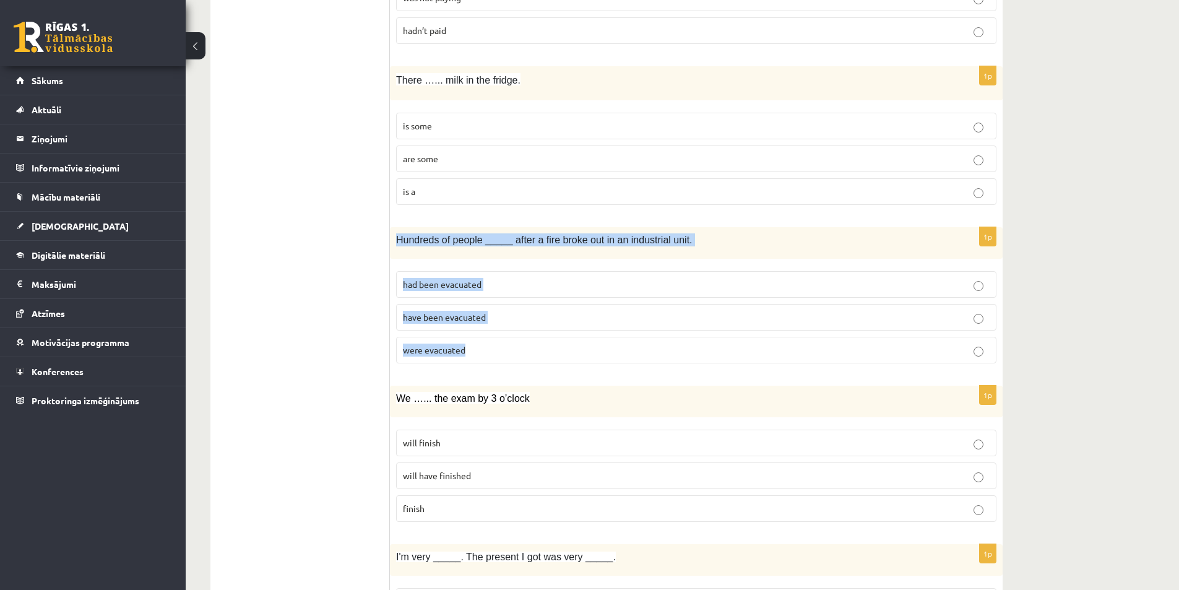
drag, startPoint x: 395, startPoint y: 238, endPoint x: 494, endPoint y: 362, distance: 159.0
click at [494, 362] on div "1p Hundreds of people _____ after a fire broke out in an industrial unit. had b…" at bounding box center [696, 300] width 613 height 146
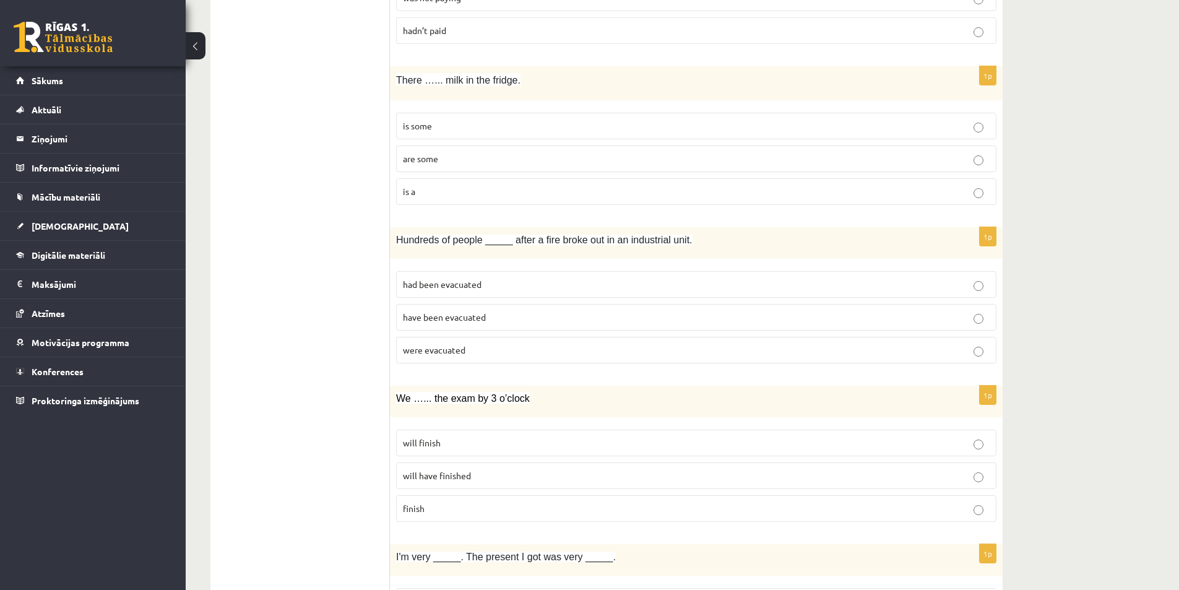
drag, startPoint x: 1064, startPoint y: 451, endPoint x: 1055, endPoint y: 448, distance: 9.2
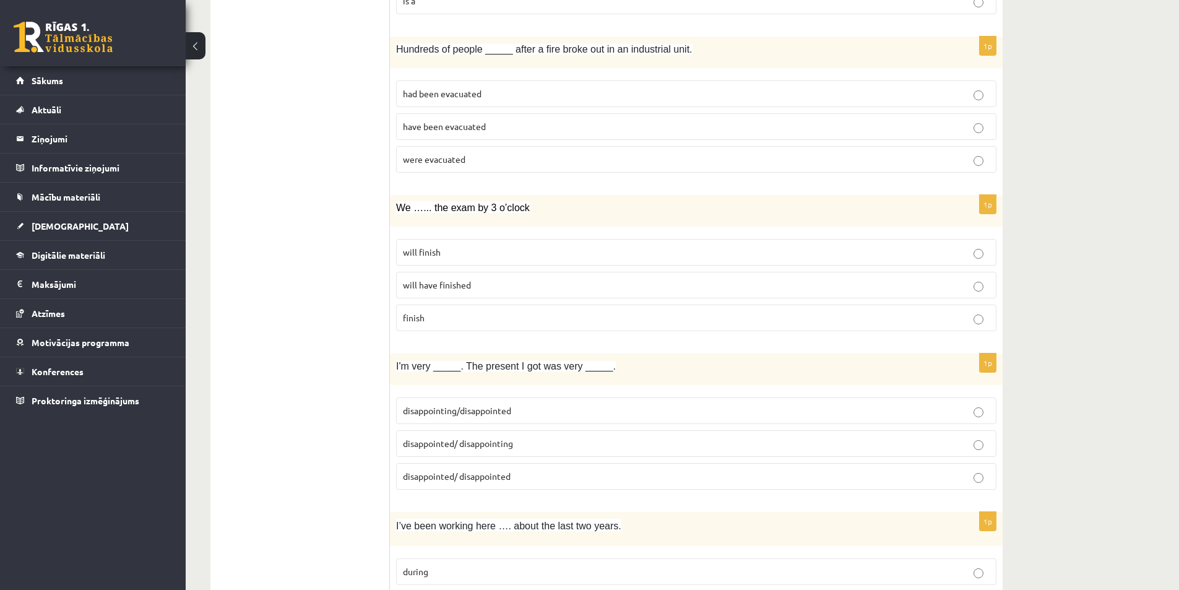
scroll to position [1006, 0]
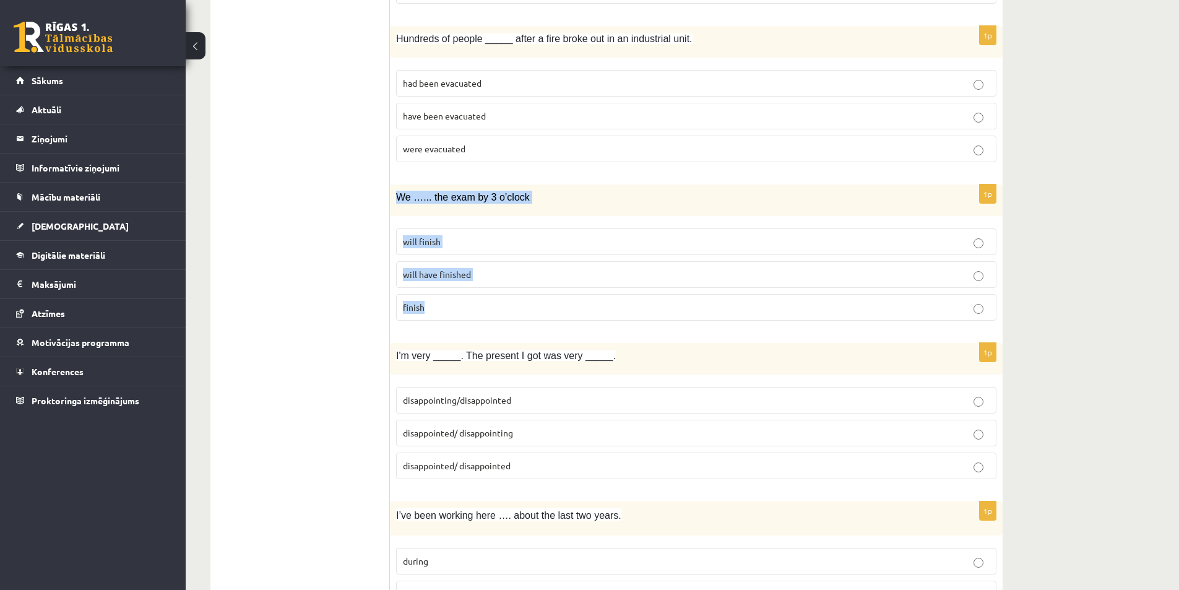
drag, startPoint x: 402, startPoint y: 198, endPoint x: 467, endPoint y: 301, distance: 121.6
click at [467, 301] on div "1p We …... the exam by 3 o’clock will finish will have finished finish" at bounding box center [696, 257] width 613 height 146
click at [535, 278] on p "will have finished" at bounding box center [696, 274] width 587 height 13
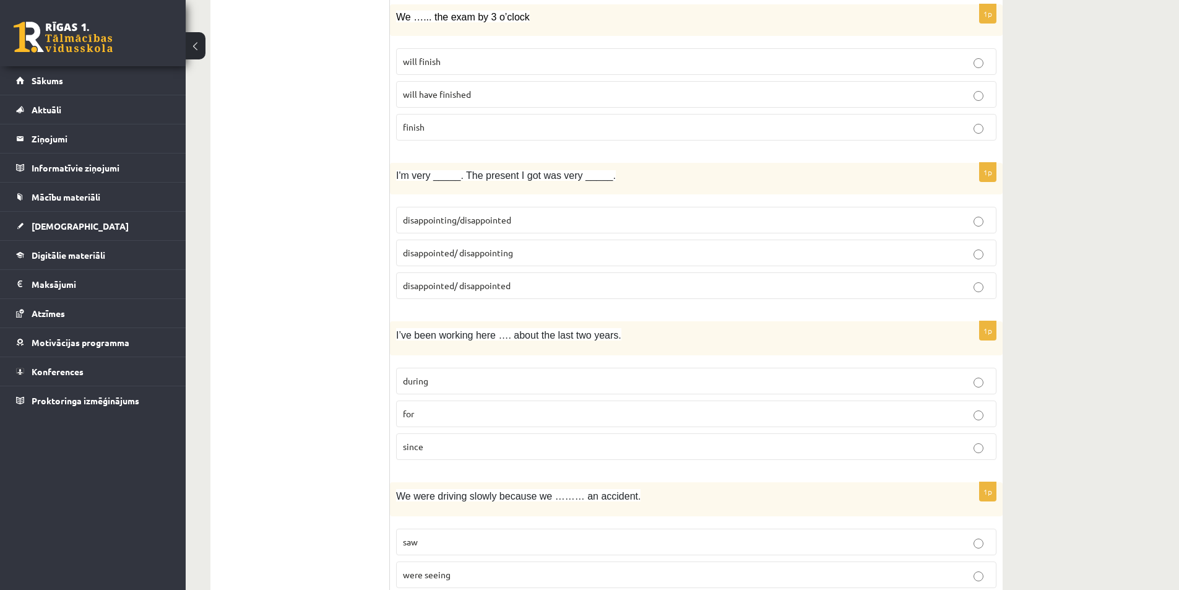
scroll to position [1191, 0]
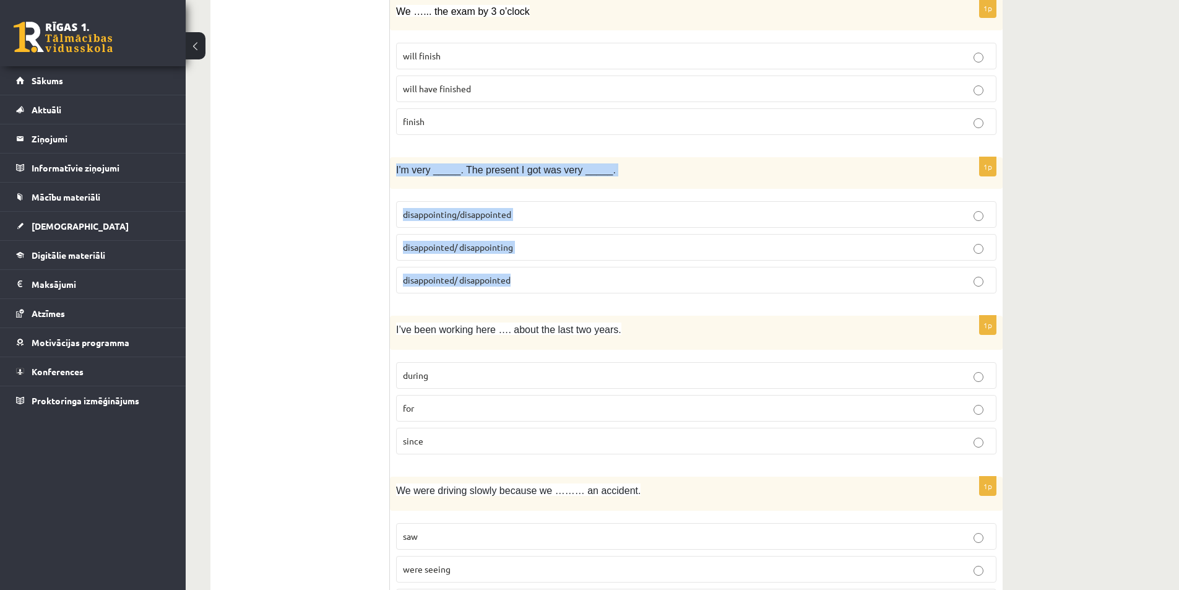
drag, startPoint x: 396, startPoint y: 171, endPoint x: 531, endPoint y: 278, distance: 172.6
click at [531, 280] on div "1p I'm very _____. The present I got was very _____. disappointing/disappointed…" at bounding box center [696, 230] width 613 height 146
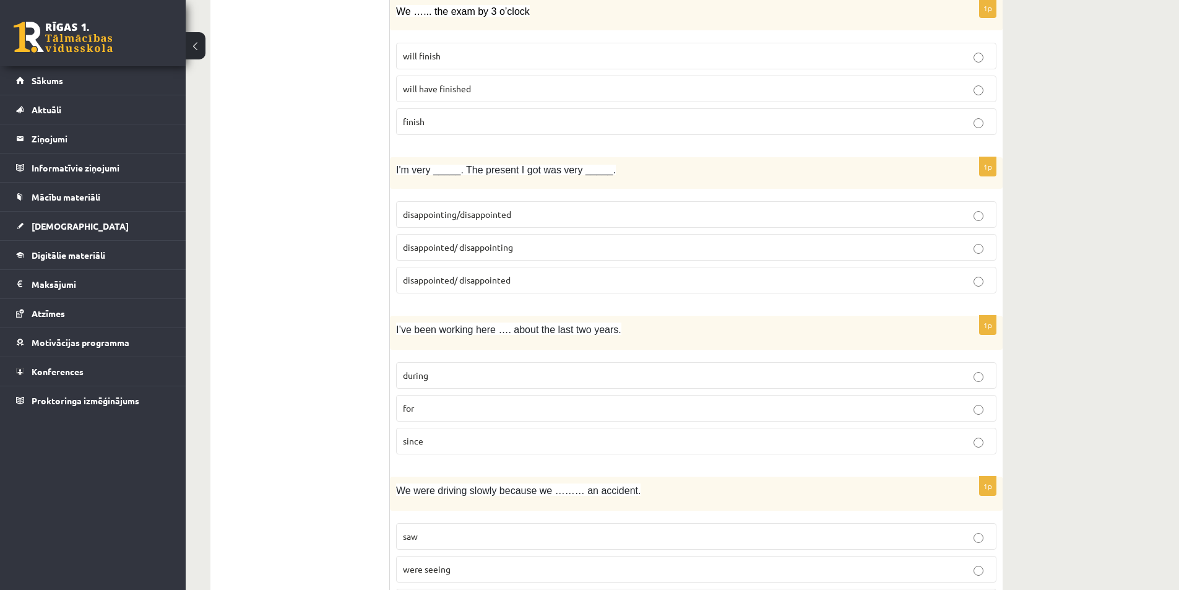
click at [1065, 399] on div "Angļu valoda 1. ieskaite 10.b1 klase , Artūrs Keinovskis (10.b1 klase) Parādīt …" at bounding box center [682, 558] width 993 height 3404
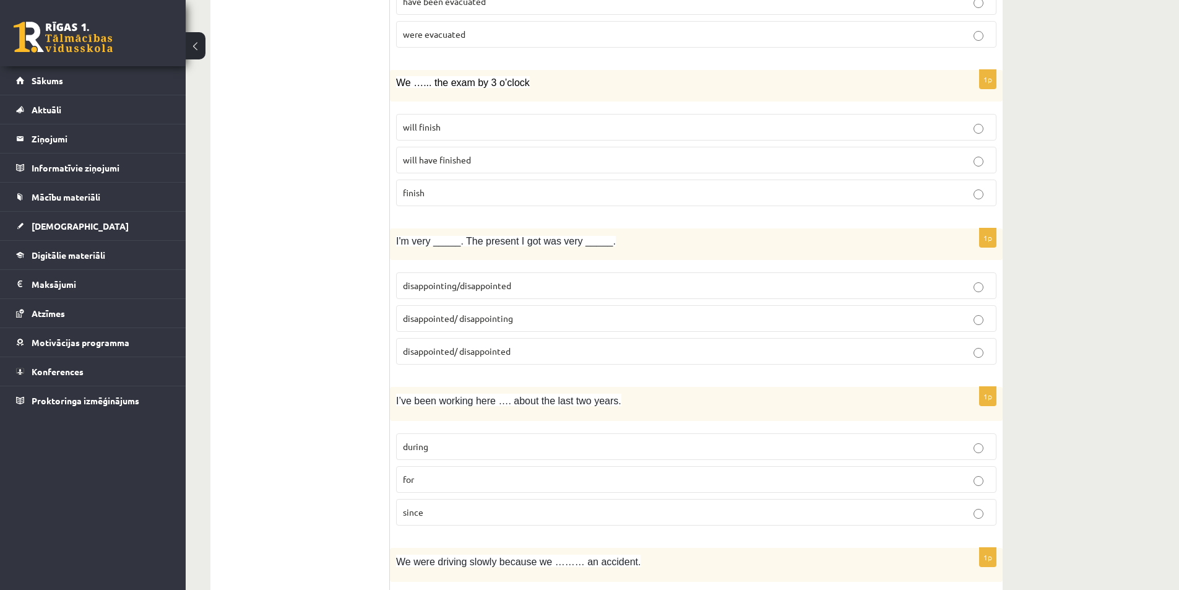
scroll to position [1006, 0]
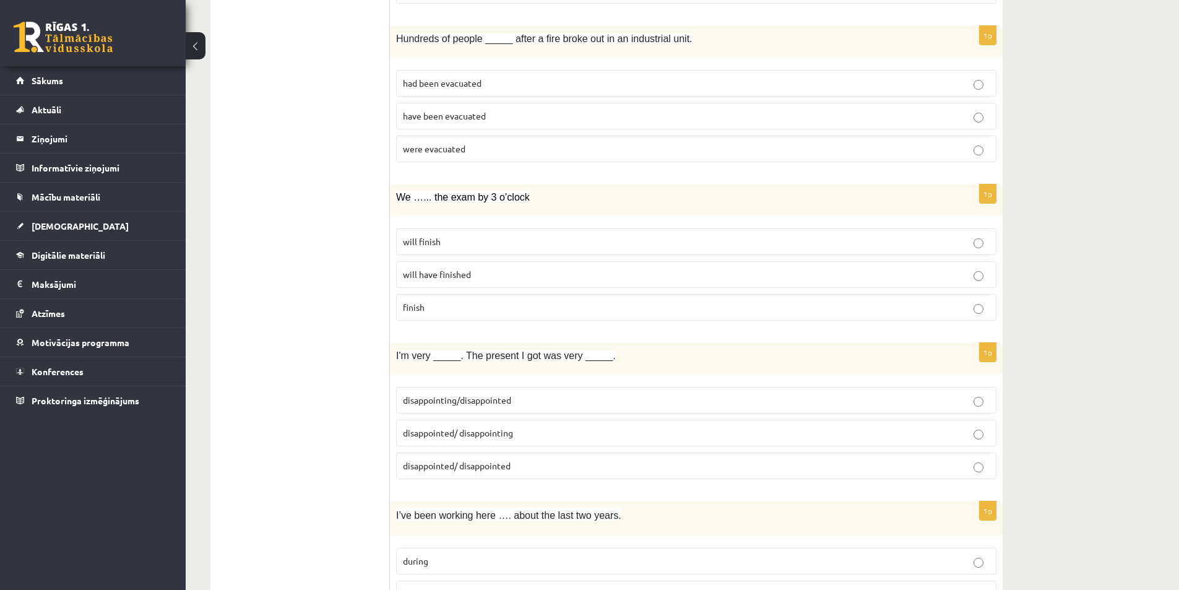
click at [494, 397] on span "disappointing/disappointed" at bounding box center [457, 399] width 108 height 11
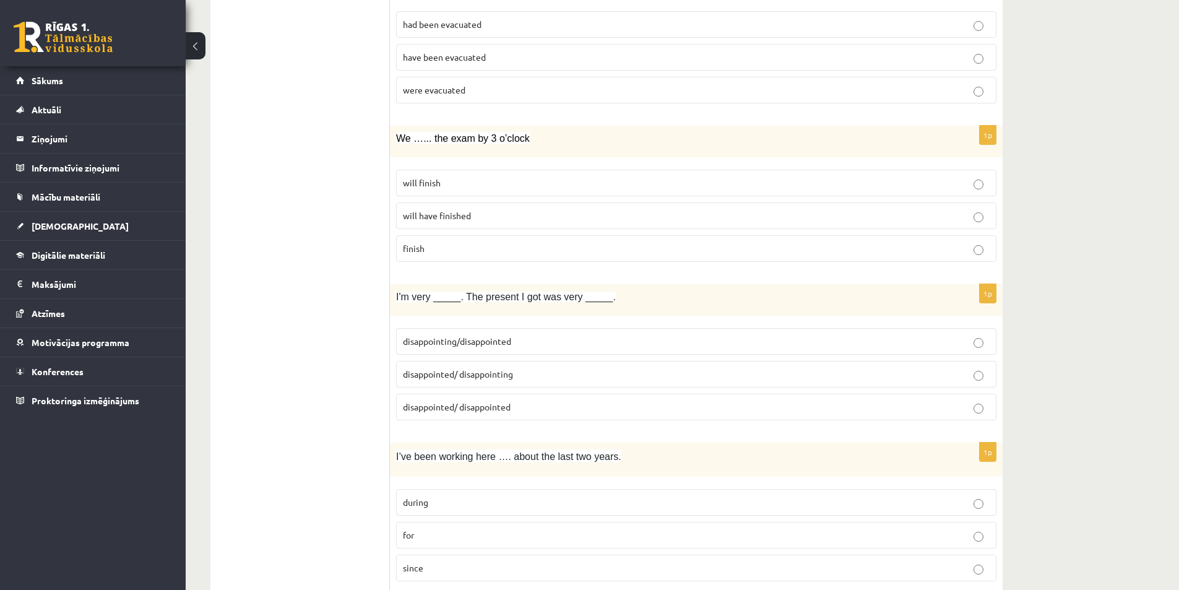
scroll to position [1129, 0]
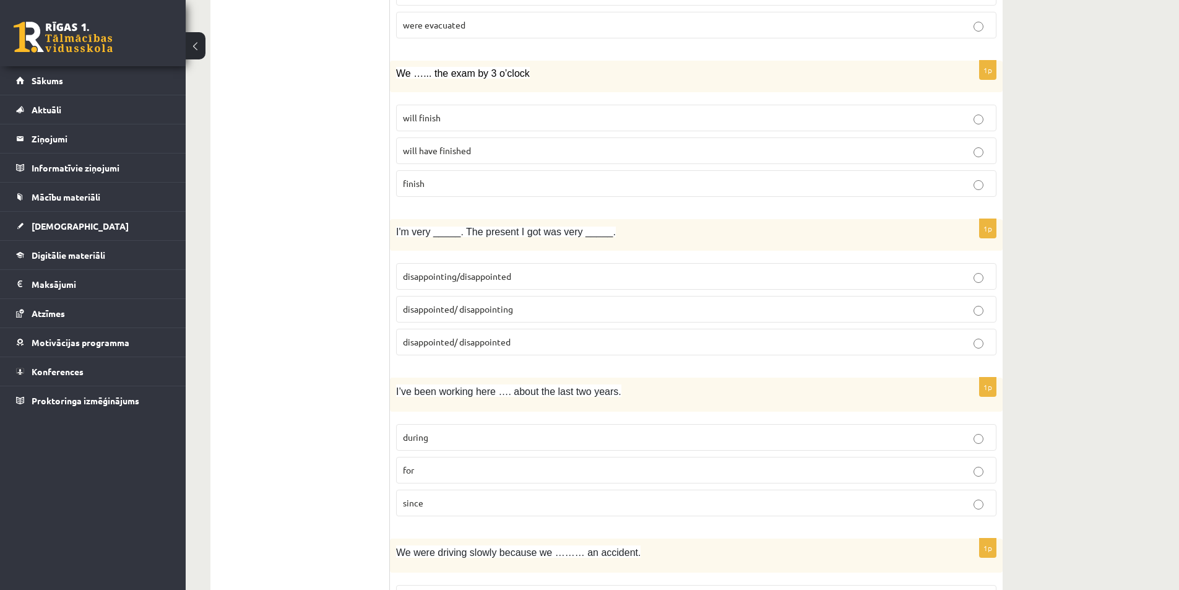
click at [524, 310] on p "disappointed/ disappointing" at bounding box center [696, 309] width 587 height 13
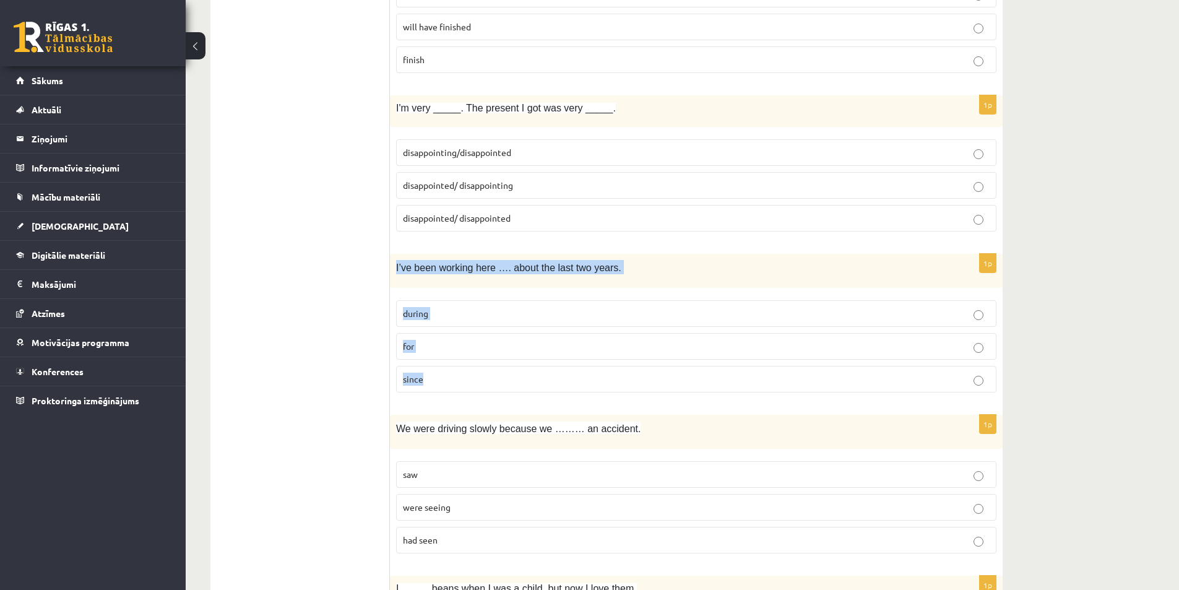
drag, startPoint x: 394, startPoint y: 267, endPoint x: 513, endPoint y: 372, distance: 158.8
click at [513, 372] on div "1p I’ve been working here …. about the last two years. during for since" at bounding box center [696, 328] width 613 height 149
drag, startPoint x: 971, startPoint y: 386, endPoint x: 1001, endPoint y: 410, distance: 38.3
click at [973, 386] on p "since" at bounding box center [696, 379] width 587 height 13
click at [1024, 342] on div "Angļu valoda 1. ieskaite 10.b1 klase , Artūrs Keinovskis (10.b1 klase) Parādīt …" at bounding box center [607, 496] width 842 height 3404
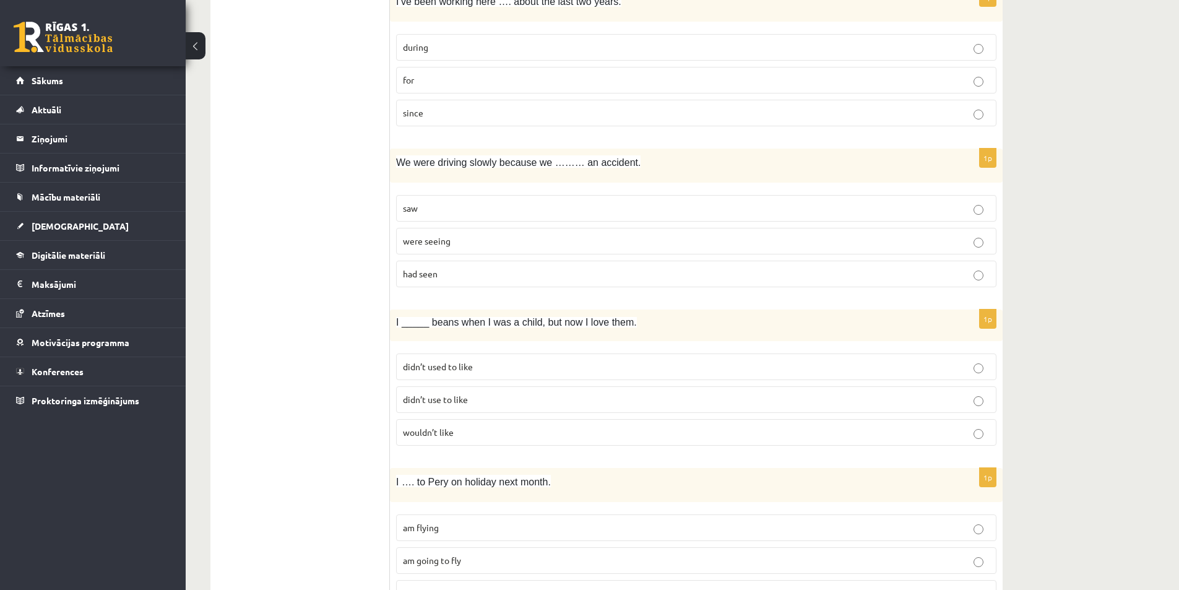
scroll to position [1501, 0]
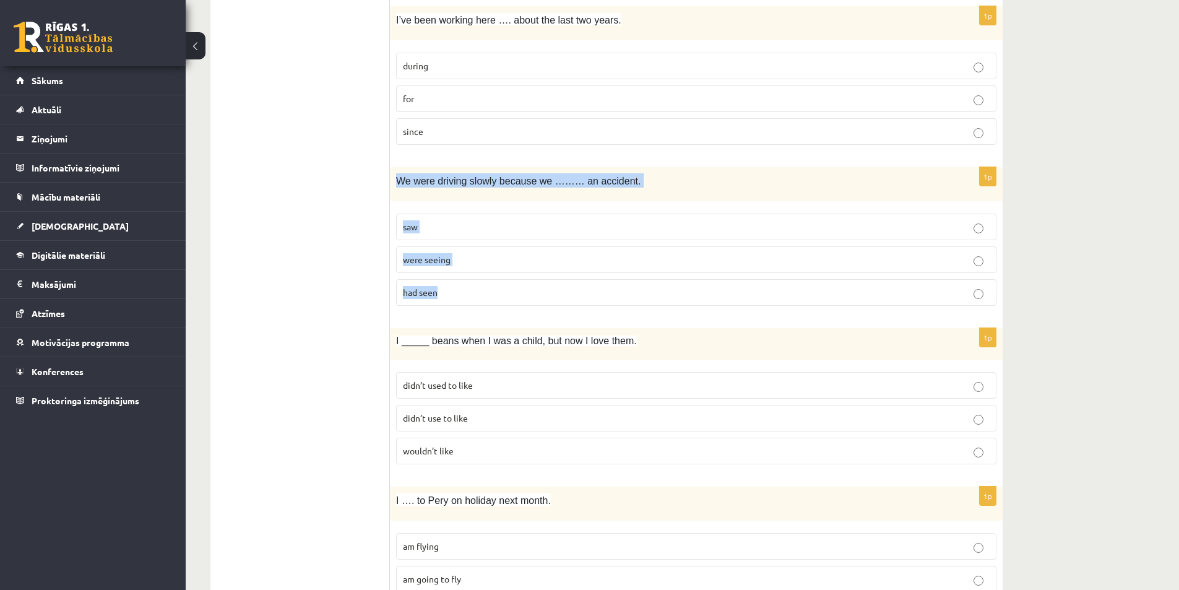
drag, startPoint x: 391, startPoint y: 181, endPoint x: 472, endPoint y: 294, distance: 138.9
click at [472, 294] on div "1p We were driving slowly because we ……… an accident. saw were seeing had seen" at bounding box center [696, 241] width 613 height 149
drag, startPoint x: 1091, startPoint y: 343, endPoint x: 1074, endPoint y: 335, distance: 18.9
click at [1091, 343] on div "Angļu valoda 1. ieskaite 10.b1 klase , Artūrs Keinovskis (10.b1 klase) Parādīt …" at bounding box center [682, 249] width 993 height 3404
click at [988, 296] on p "had seen" at bounding box center [696, 292] width 587 height 13
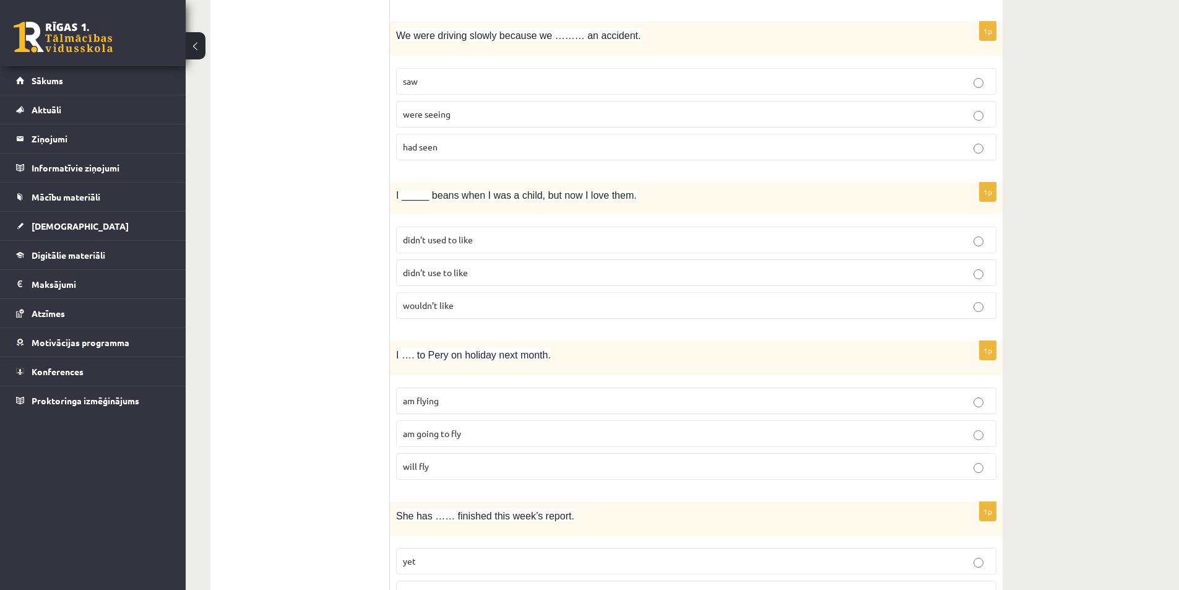
scroll to position [1624, 0]
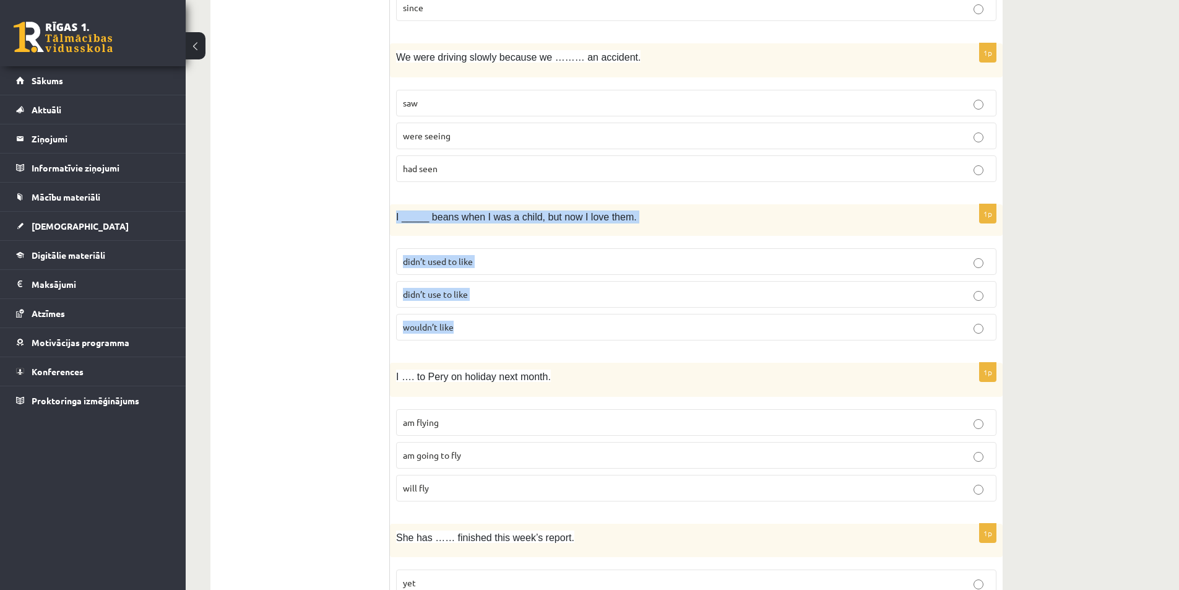
drag, startPoint x: 394, startPoint y: 215, endPoint x: 483, endPoint y: 335, distance: 149.5
click at [483, 335] on div "1p I _____ beans when I was a child, but now I love them. didn’t used to like d…" at bounding box center [696, 277] width 613 height 146
click at [1027, 335] on div "Angļu valoda 1. ieskaite 10.b1 klase , Artūrs Keinovskis (10.b1 klase) Parādīt …" at bounding box center [607, 125] width 842 height 3404
click at [980, 289] on p "didn’t use to like" at bounding box center [696, 294] width 587 height 13
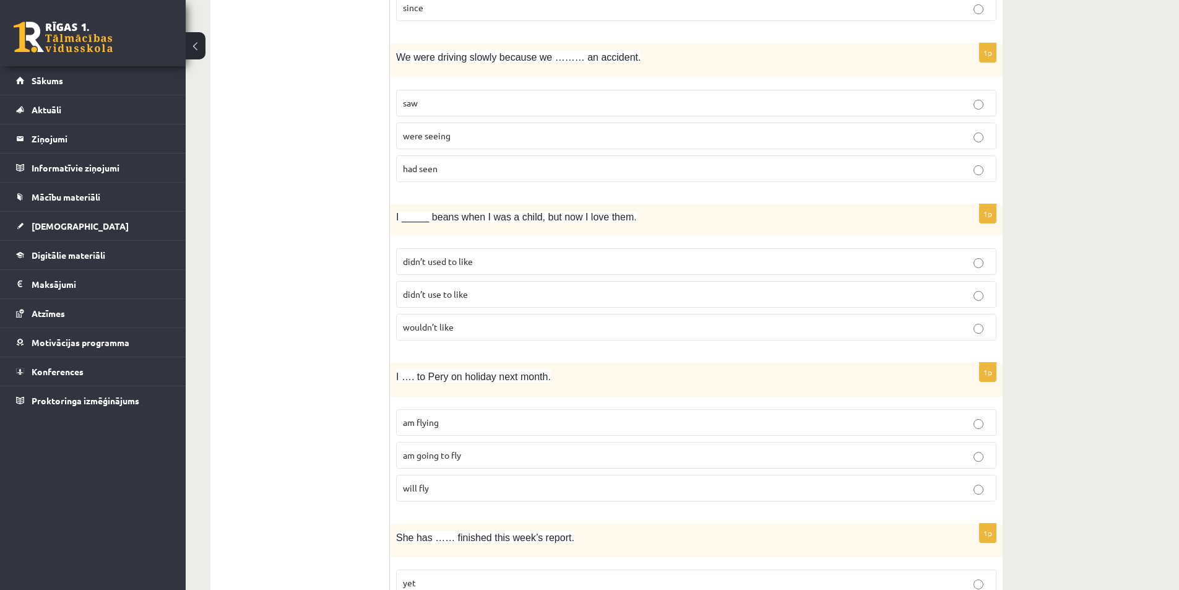
click at [1063, 272] on div "Angļu valoda 1. ieskaite 10.b1 klase , Artūrs Keinovskis (10.b1 klase) Parādīt …" at bounding box center [682, 125] width 993 height 3404
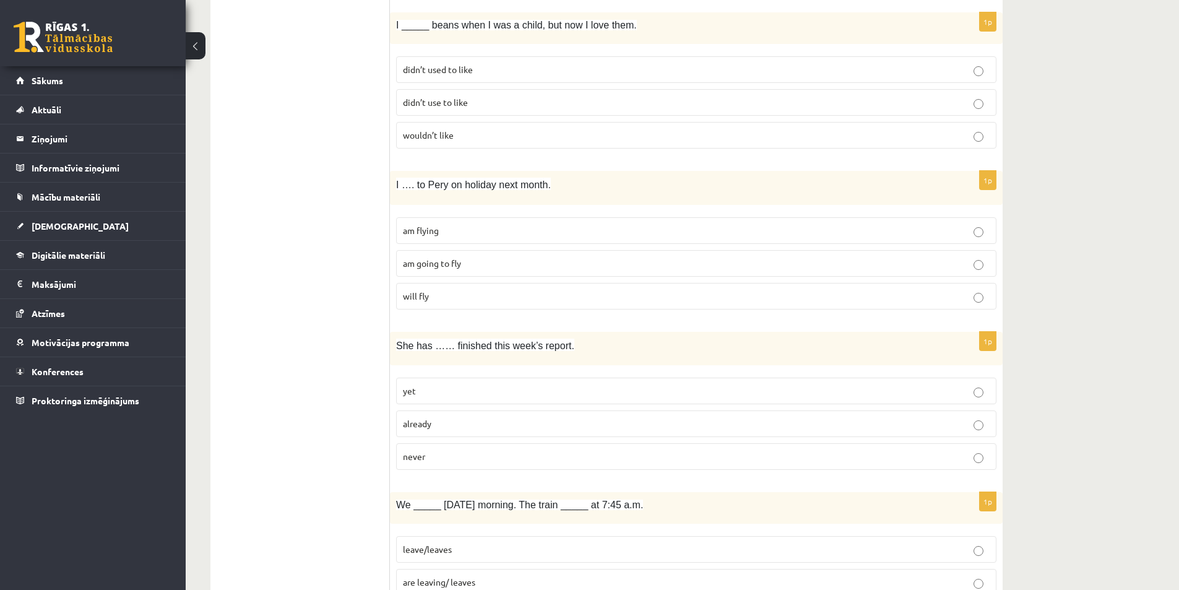
scroll to position [1795, 0]
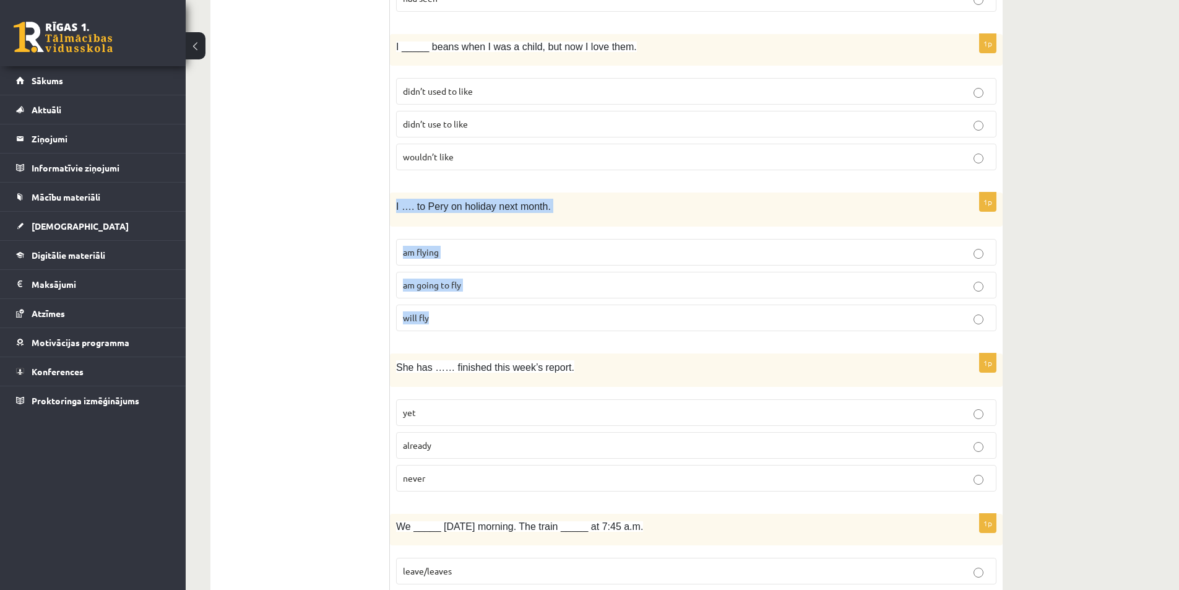
drag, startPoint x: 396, startPoint y: 205, endPoint x: 472, endPoint y: 329, distance: 145.8
click at [472, 329] on div "1p I …. to Pery on holiday next month. am flying am going to fly will fly" at bounding box center [696, 266] width 613 height 149
click at [968, 252] on p "am flying" at bounding box center [696, 252] width 587 height 13
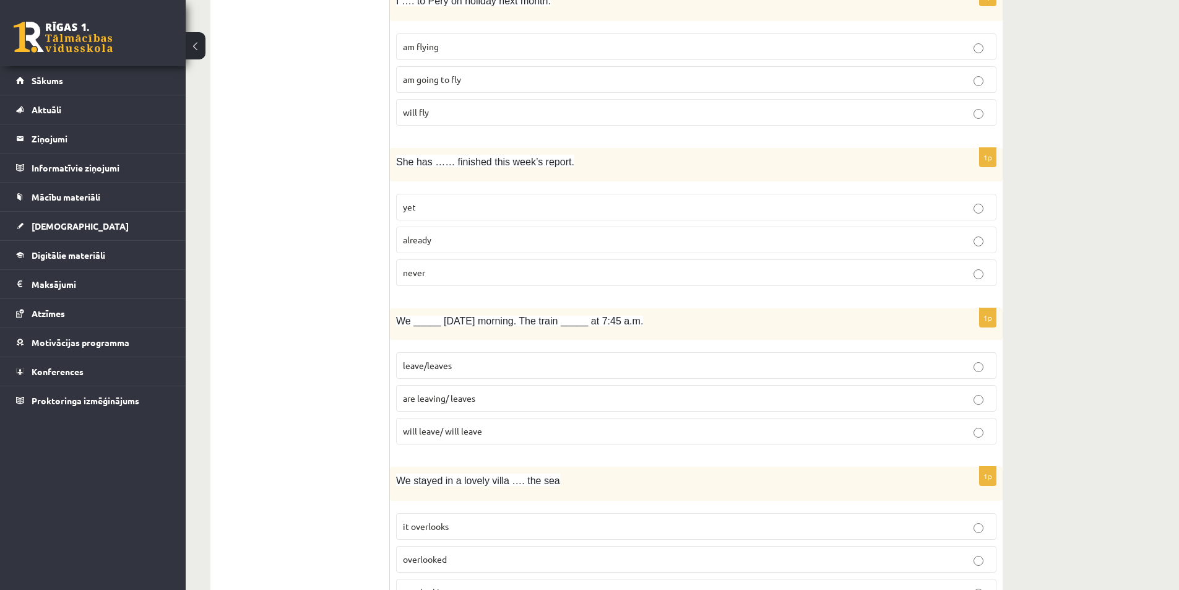
scroll to position [1980, 0]
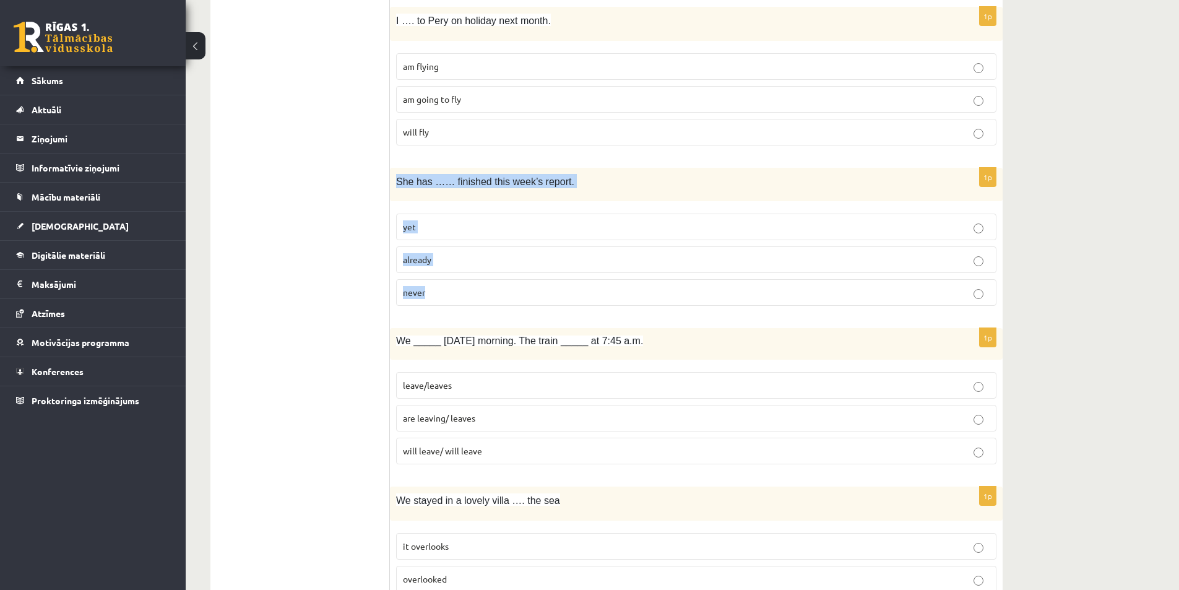
drag, startPoint x: 395, startPoint y: 181, endPoint x: 461, endPoint y: 291, distance: 129.1
click at [461, 291] on div "1p She has …… finished this week’s report. yet already never" at bounding box center [696, 242] width 613 height 149
drag, startPoint x: 581, startPoint y: 262, endPoint x: 590, endPoint y: 263, distance: 9.3
click at [581, 262] on p "already" at bounding box center [696, 259] width 587 height 13
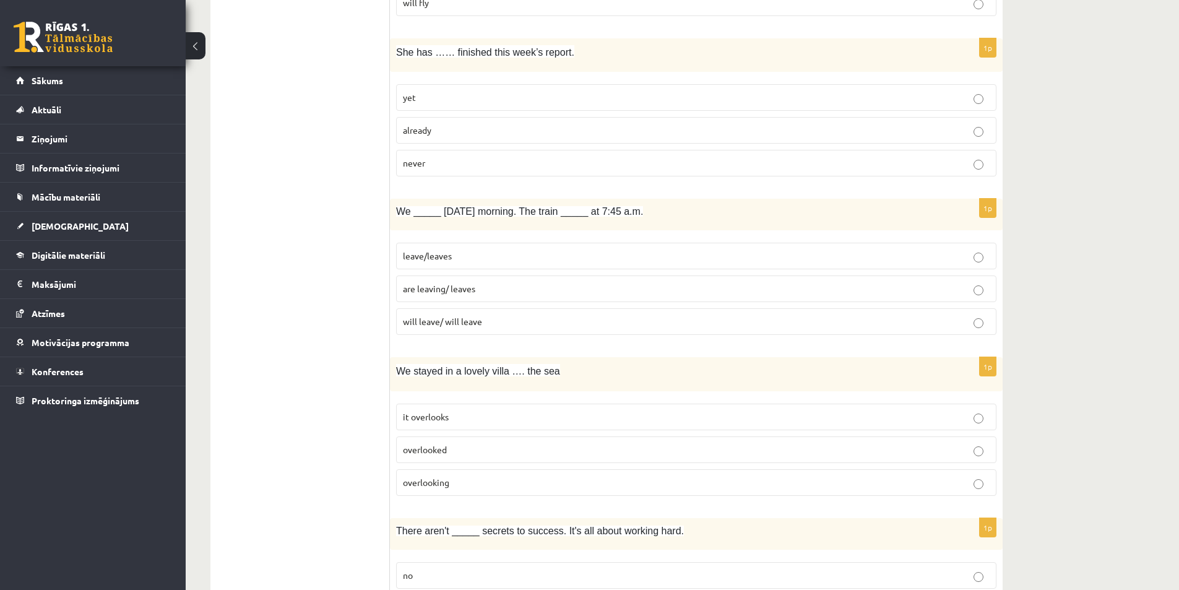
scroll to position [2166, 0]
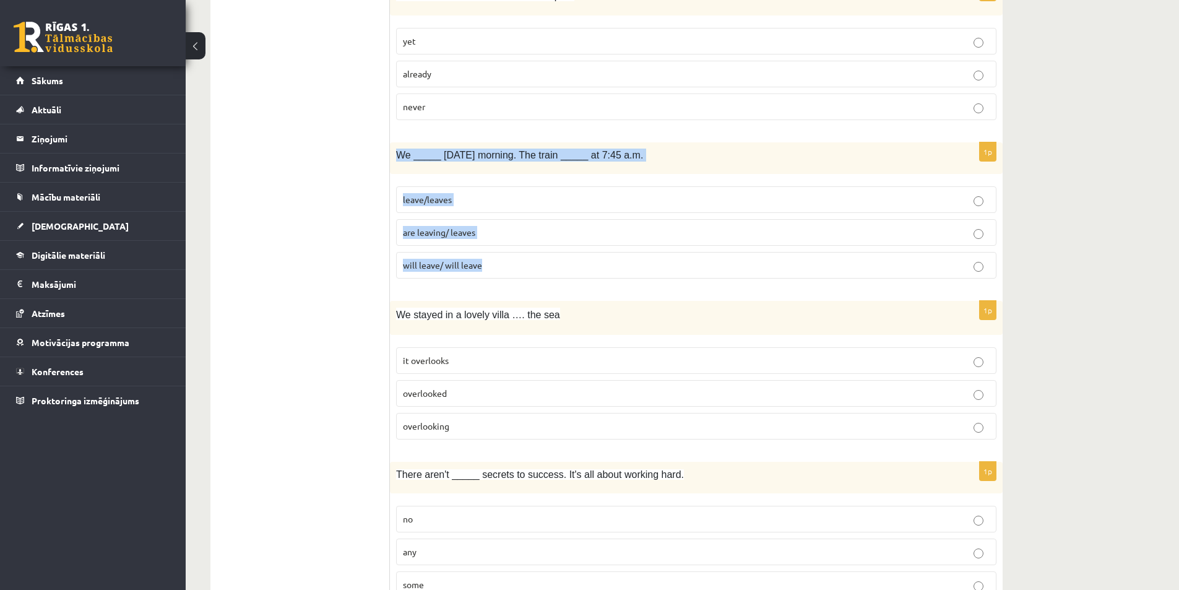
drag, startPoint x: 393, startPoint y: 153, endPoint x: 507, endPoint y: 275, distance: 166.8
click at [507, 275] on div "1p We _____ tomorrow morning. The train _____ at 7:45 a.m. leave/leaves are lea…" at bounding box center [696, 215] width 613 height 146
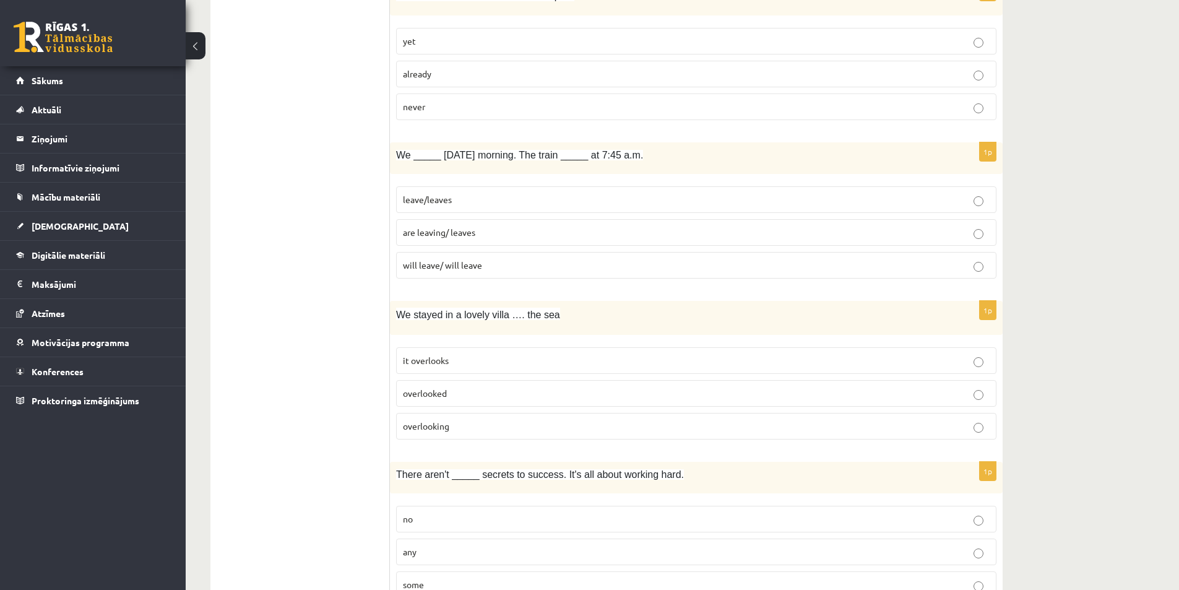
click at [603, 235] on p "are leaving/ leaves" at bounding box center [696, 232] width 587 height 13
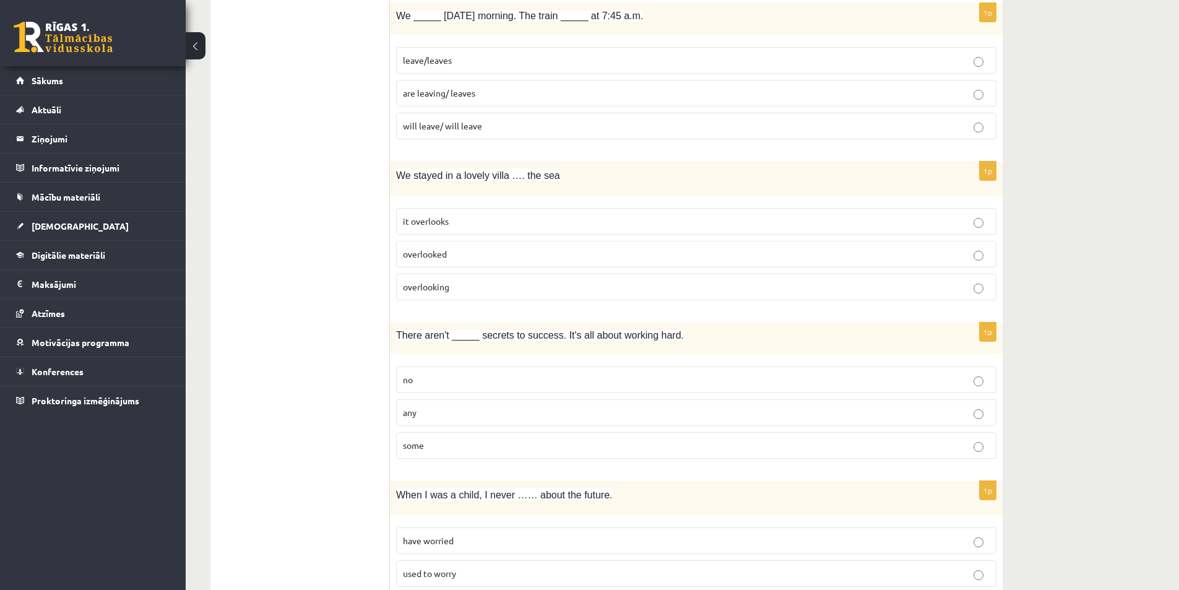
scroll to position [2243, 0]
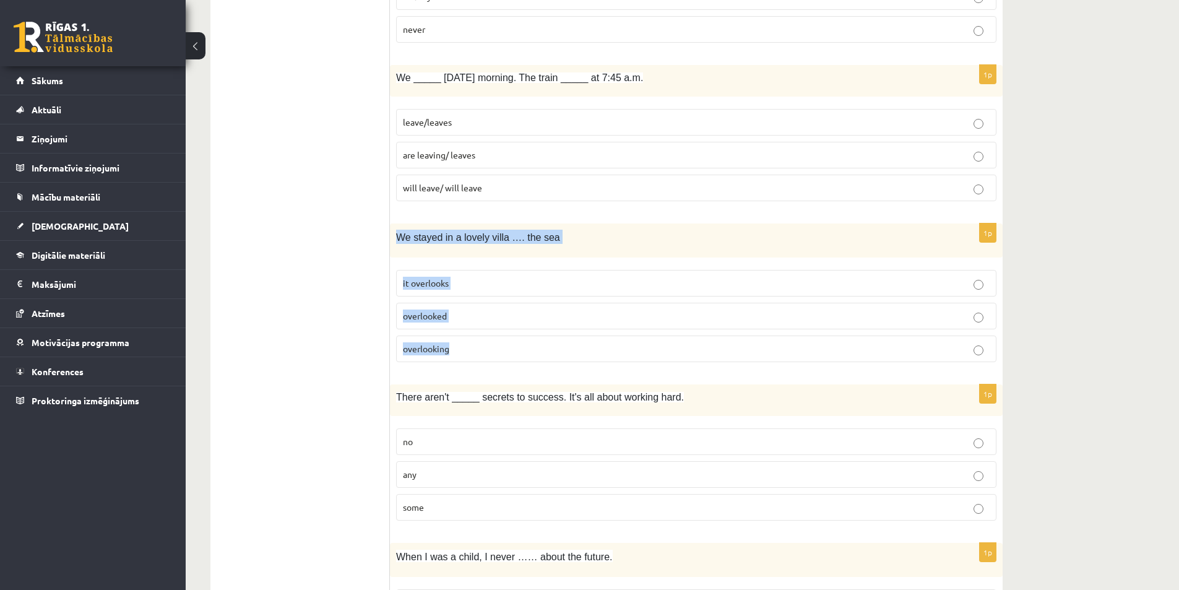
drag, startPoint x: 395, startPoint y: 235, endPoint x: 527, endPoint y: 343, distance: 170.2
click at [527, 343] on div "1p We stayed in a lovely villa …. the sea it overlooks overlooked overlooking" at bounding box center [696, 297] width 613 height 149
click at [660, 284] on p "it overlooks" at bounding box center [696, 283] width 587 height 13
click at [868, 340] on label "overlooking" at bounding box center [696, 348] width 600 height 27
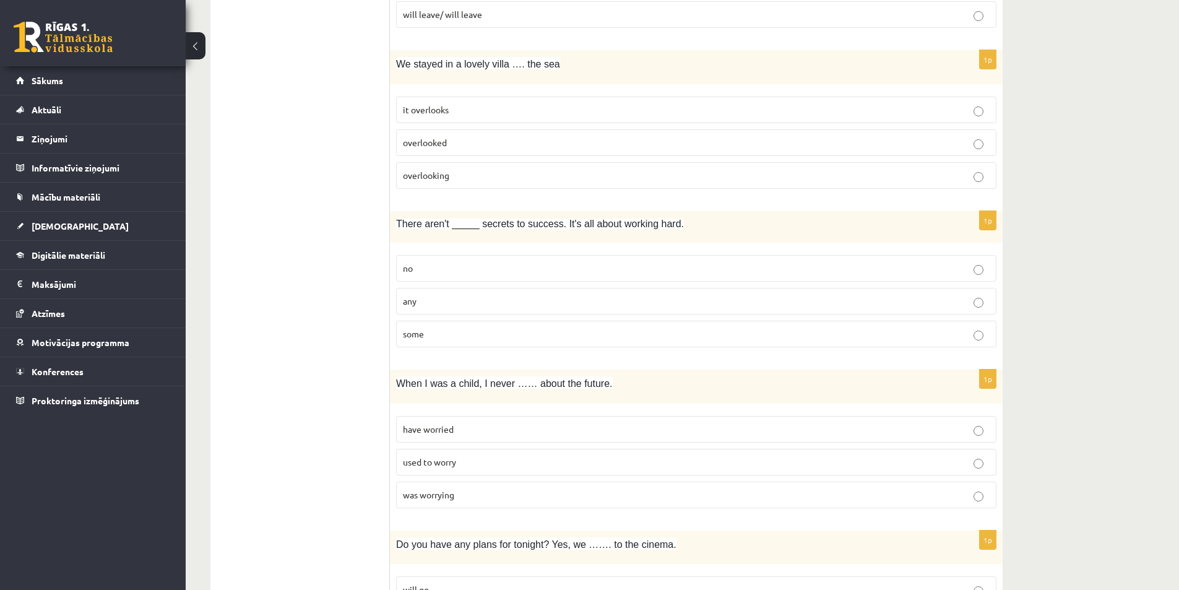
scroll to position [2367, 0]
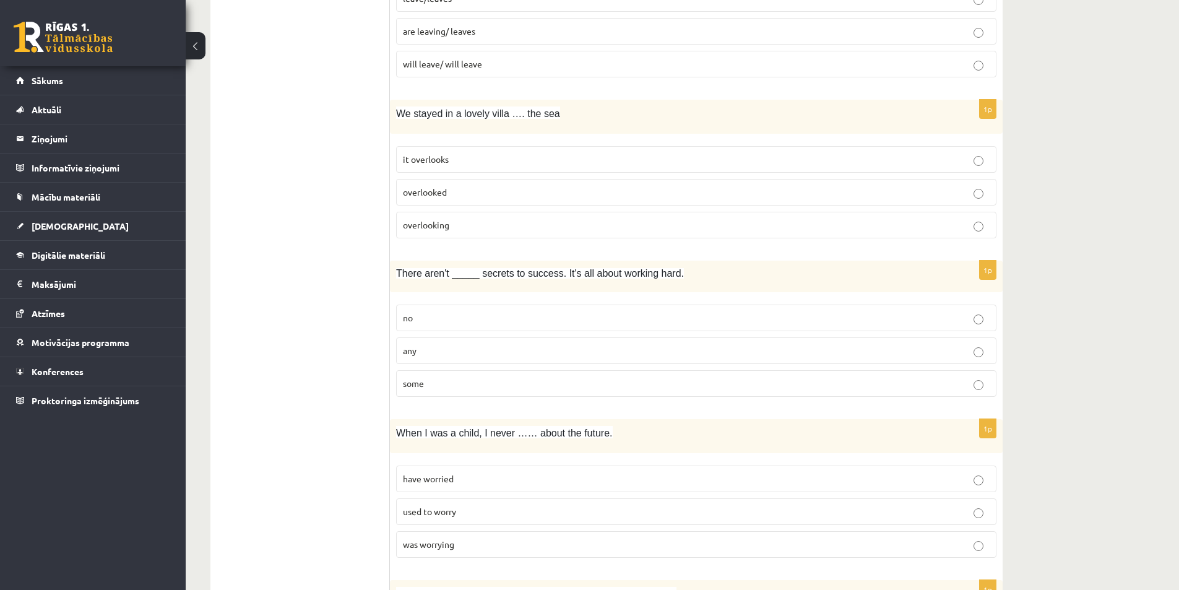
drag, startPoint x: 388, startPoint y: 272, endPoint x: 473, endPoint y: 369, distance: 129.8
drag, startPoint x: 395, startPoint y: 272, endPoint x: 468, endPoint y: 373, distance: 123.7
click at [468, 373] on div "1p There aren't _____ secrets to success. It's all about working hard. no any s…" at bounding box center [696, 334] width 613 height 146
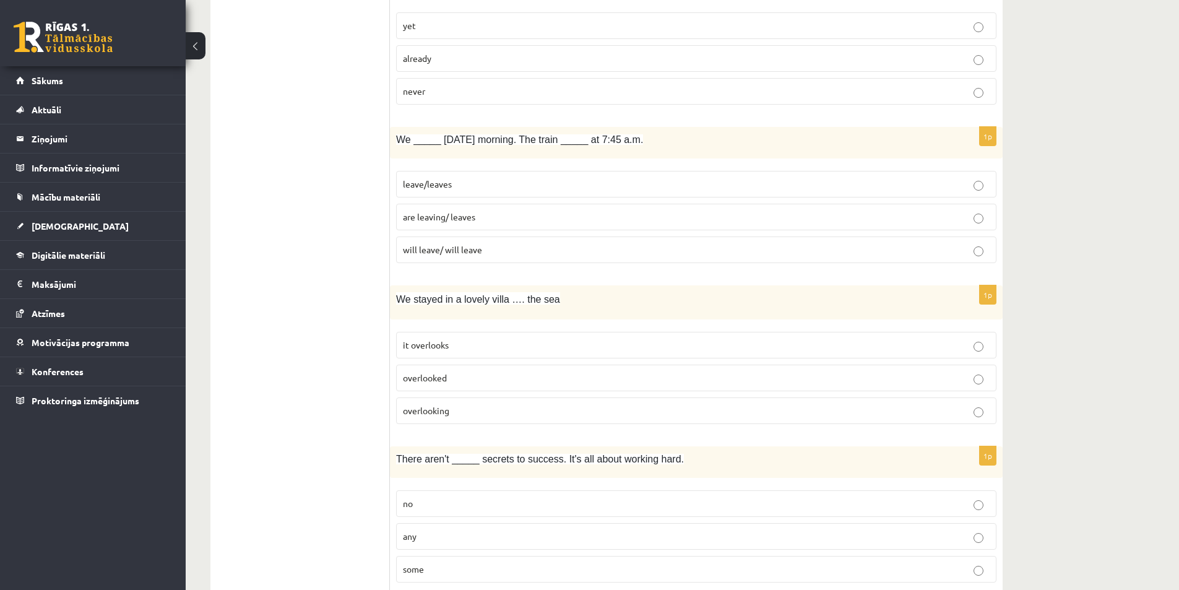
scroll to position [2305, 0]
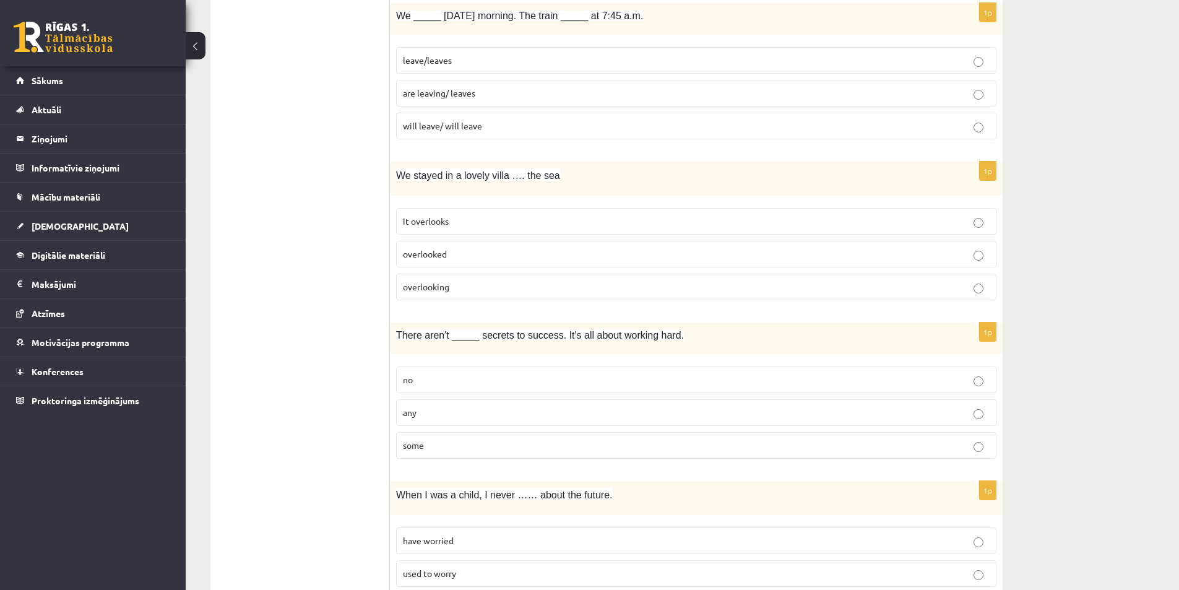
click at [983, 419] on p "any" at bounding box center [696, 412] width 587 height 13
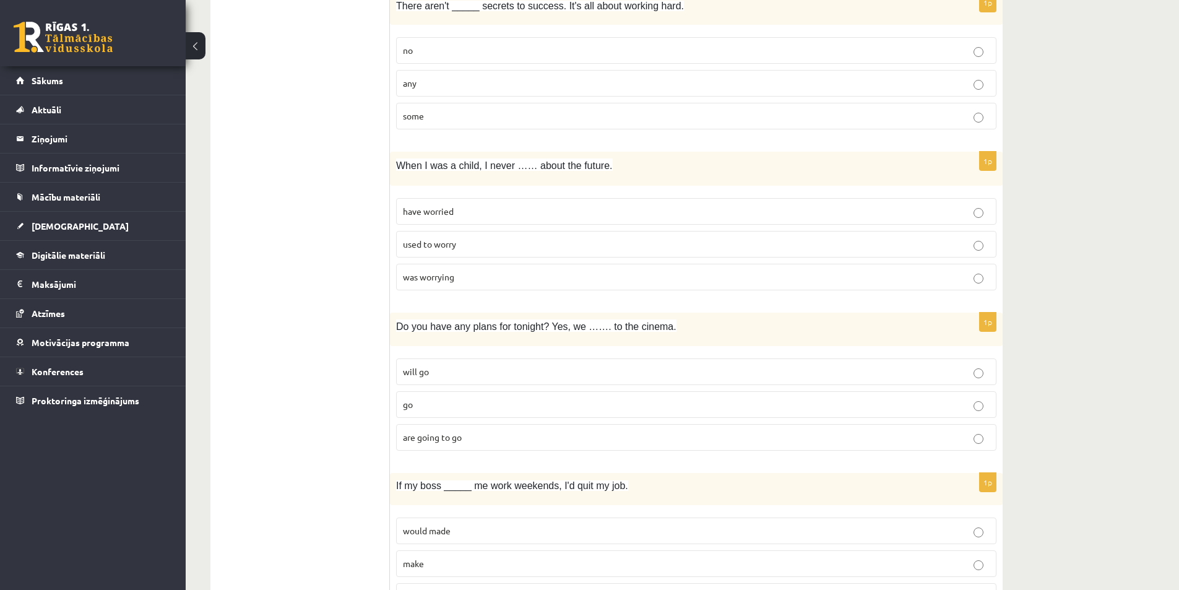
scroll to position [2615, 0]
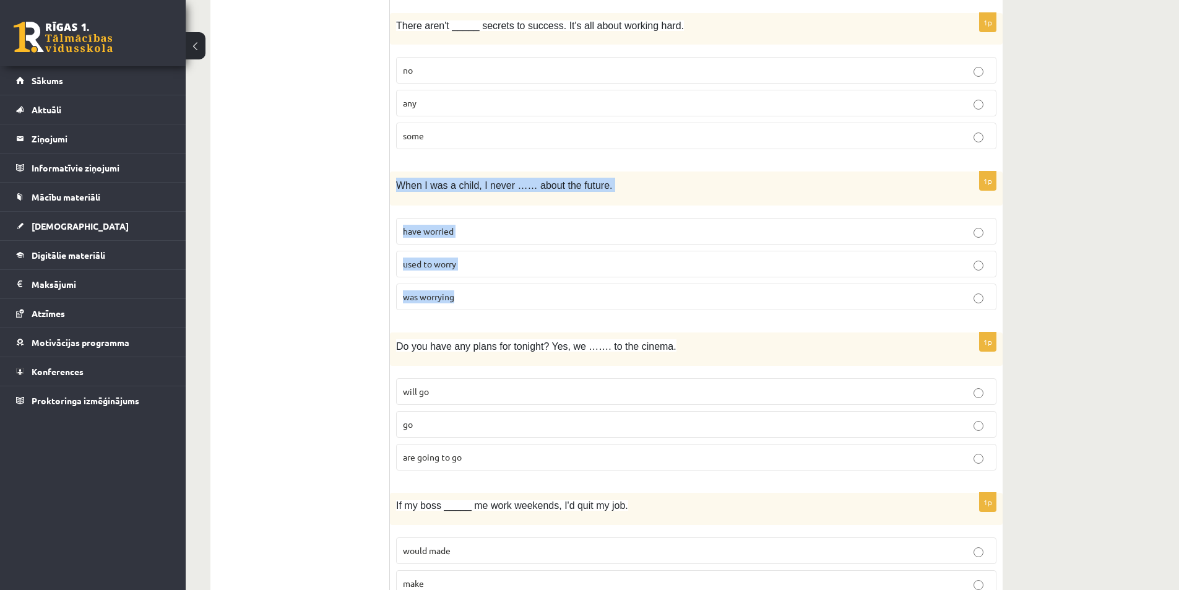
drag, startPoint x: 394, startPoint y: 186, endPoint x: 468, endPoint y: 305, distance: 141.0
click at [468, 305] on div "1p When I was a child, I never …… about the future. have worried used to worry …" at bounding box center [696, 245] width 613 height 149
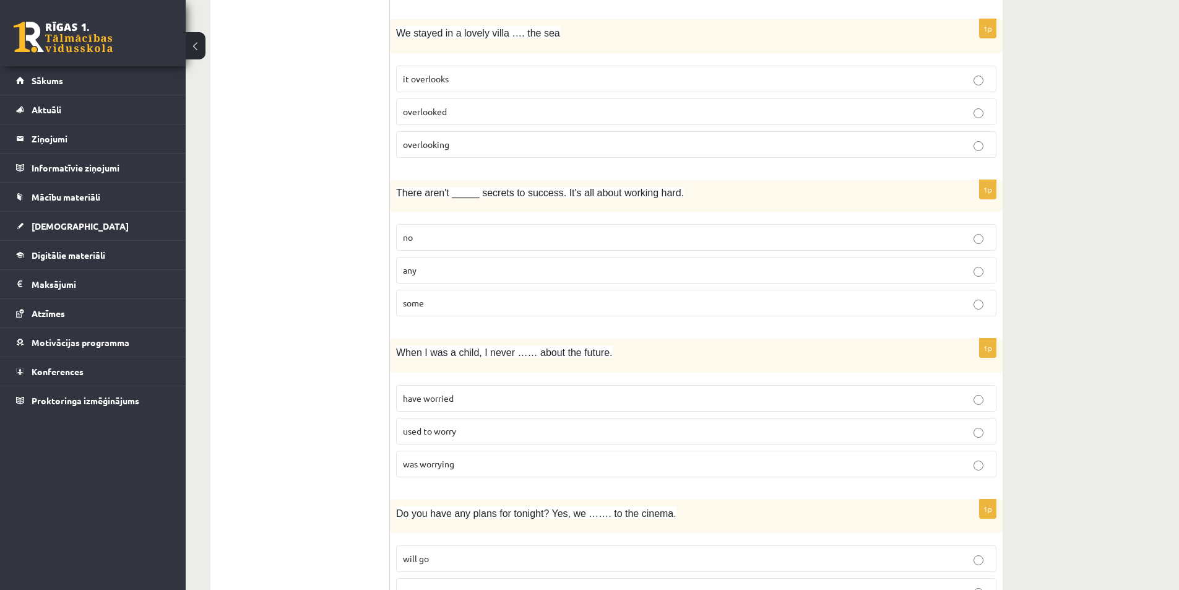
scroll to position [2553, 0]
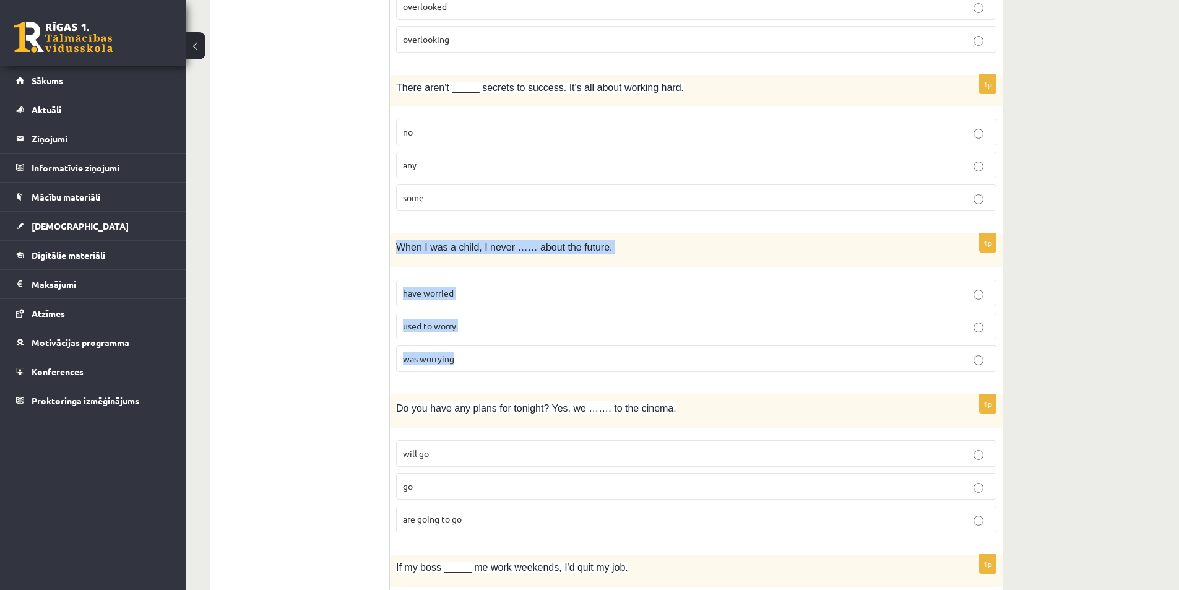
drag, startPoint x: 395, startPoint y: 248, endPoint x: 498, endPoint y: 363, distance: 154.3
click at [498, 363] on div "1p When I was a child, I never …… about the future. have worried used to worry …" at bounding box center [696, 307] width 613 height 149
click at [437, 366] on label "was worrying" at bounding box center [696, 358] width 600 height 27
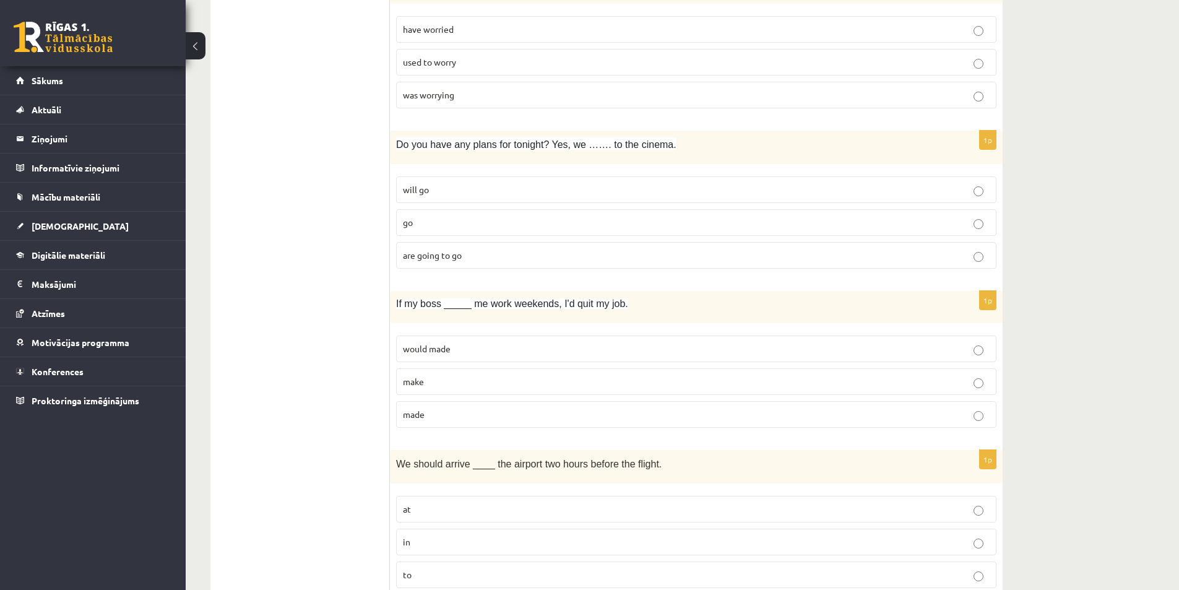
scroll to position [2738, 0]
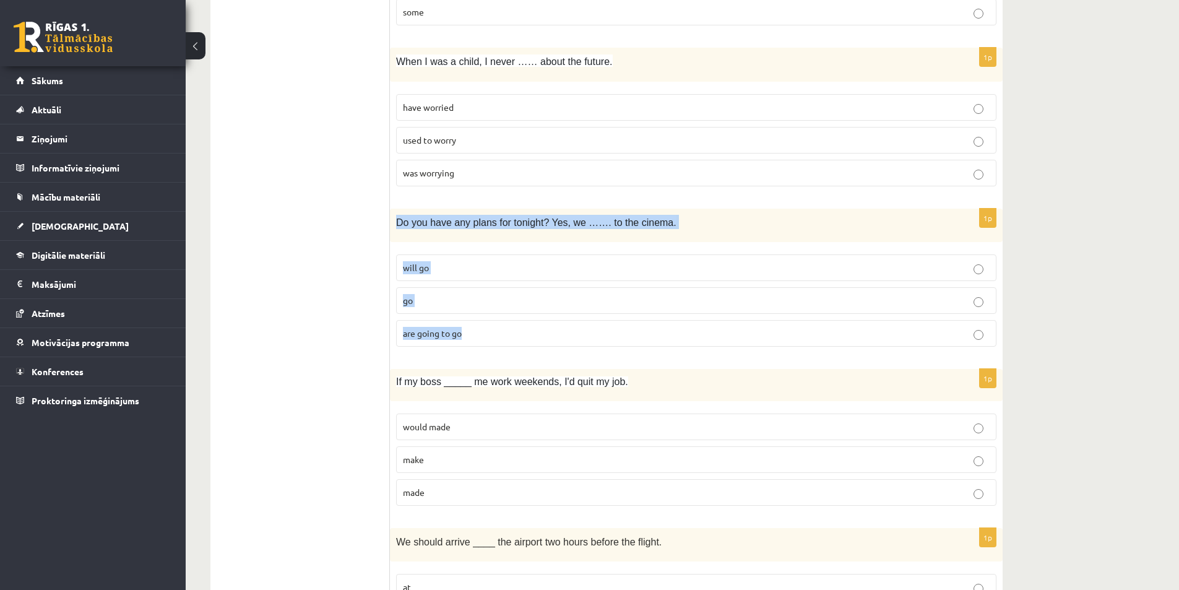
drag, startPoint x: 394, startPoint y: 226, endPoint x: 507, endPoint y: 335, distance: 158.0
click at [507, 335] on div "1p Do you have any plans for tonight? Yes, we ……. to the cinema. will go go are…" at bounding box center [696, 283] width 613 height 149
click at [984, 341] on label "are going to go" at bounding box center [696, 333] width 600 height 27
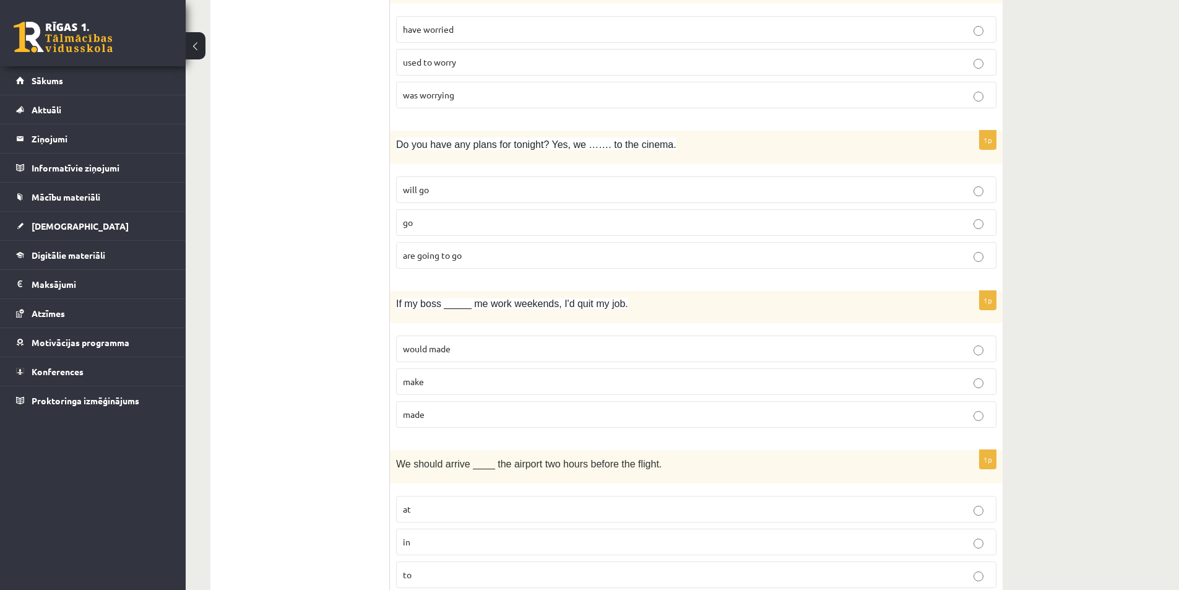
scroll to position [2862, 0]
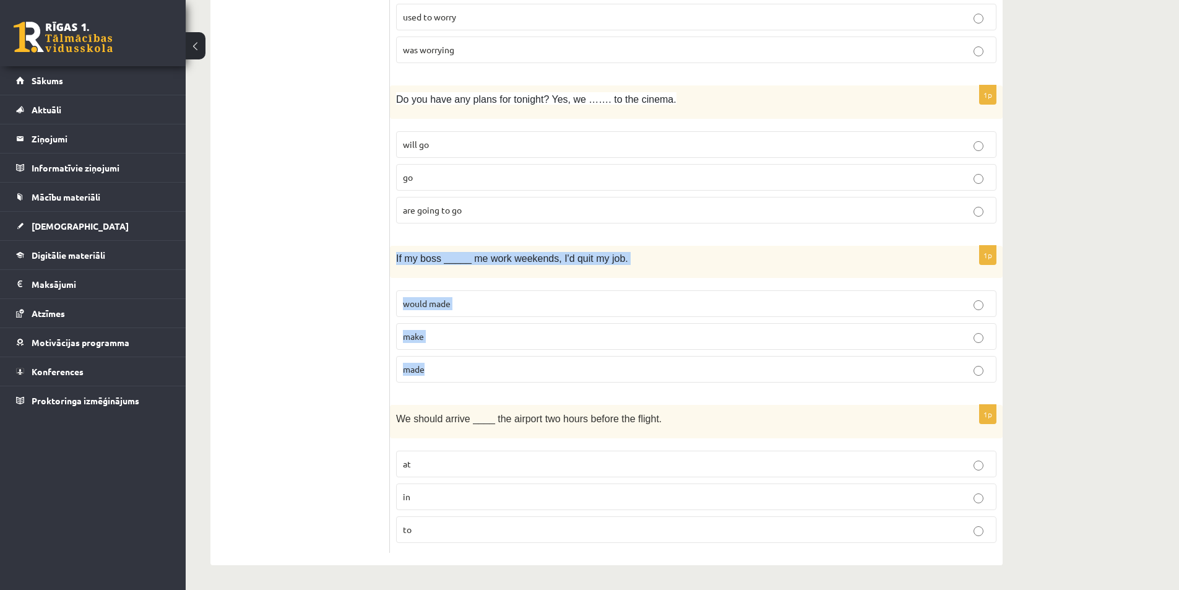
drag, startPoint x: 391, startPoint y: 253, endPoint x: 465, endPoint y: 366, distance: 134.9
click at [465, 366] on div "1p If my boss _____ me work weekends, I'd quit my job. would made make made" at bounding box center [696, 319] width 613 height 146
click at [490, 293] on label "would made" at bounding box center [696, 303] width 600 height 27
click at [988, 371] on p "made" at bounding box center [696, 369] width 587 height 13
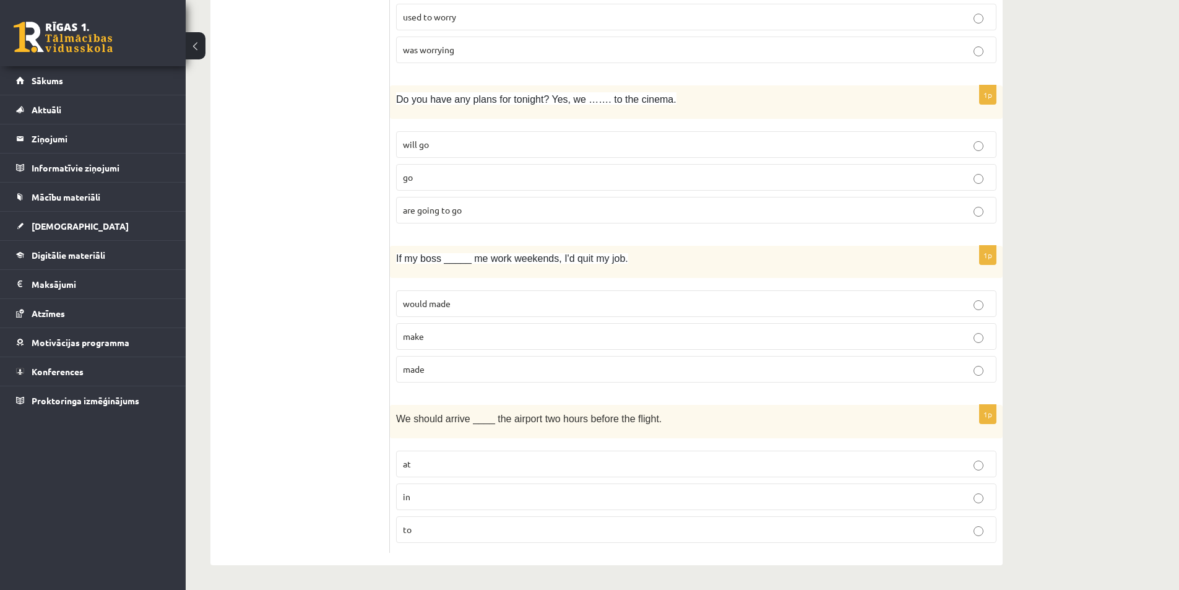
click at [429, 496] on p "in" at bounding box center [696, 496] width 587 height 13
drag, startPoint x: 394, startPoint y: 417, endPoint x: 449, endPoint y: 527, distance: 122.9
click at [449, 527] on div "1p We should arrive ____ the airport two hours before the flight. at in to" at bounding box center [696, 479] width 613 height 149
click at [987, 462] on p "at" at bounding box center [696, 463] width 587 height 13
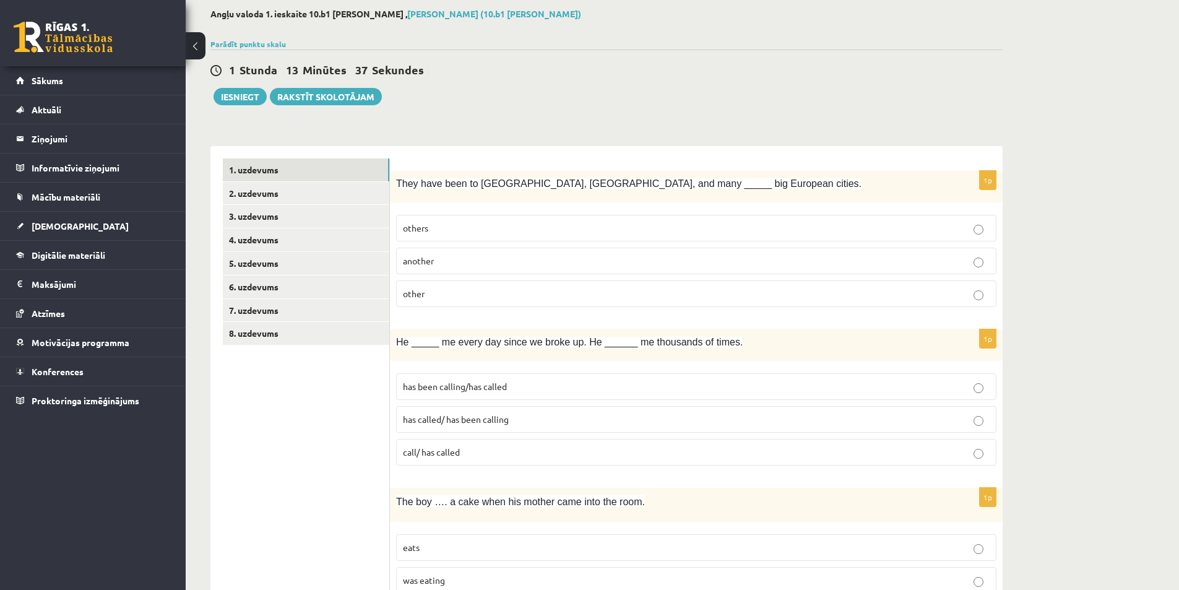
scroll to position [15, 0]
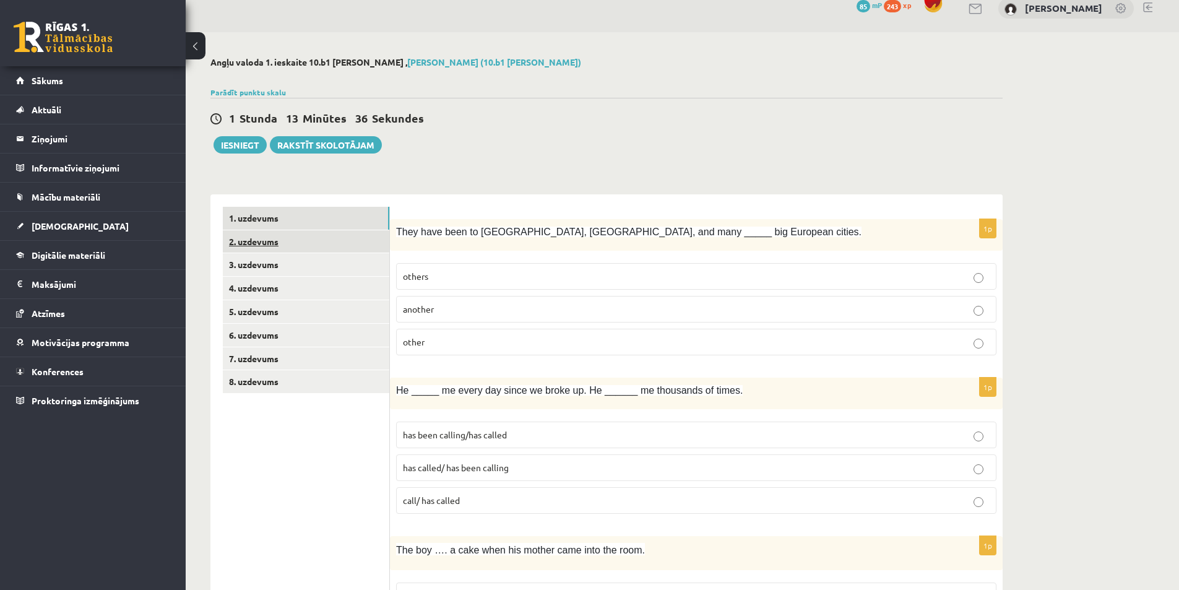
click at [288, 247] on link "2. uzdevums" at bounding box center [306, 241] width 166 height 23
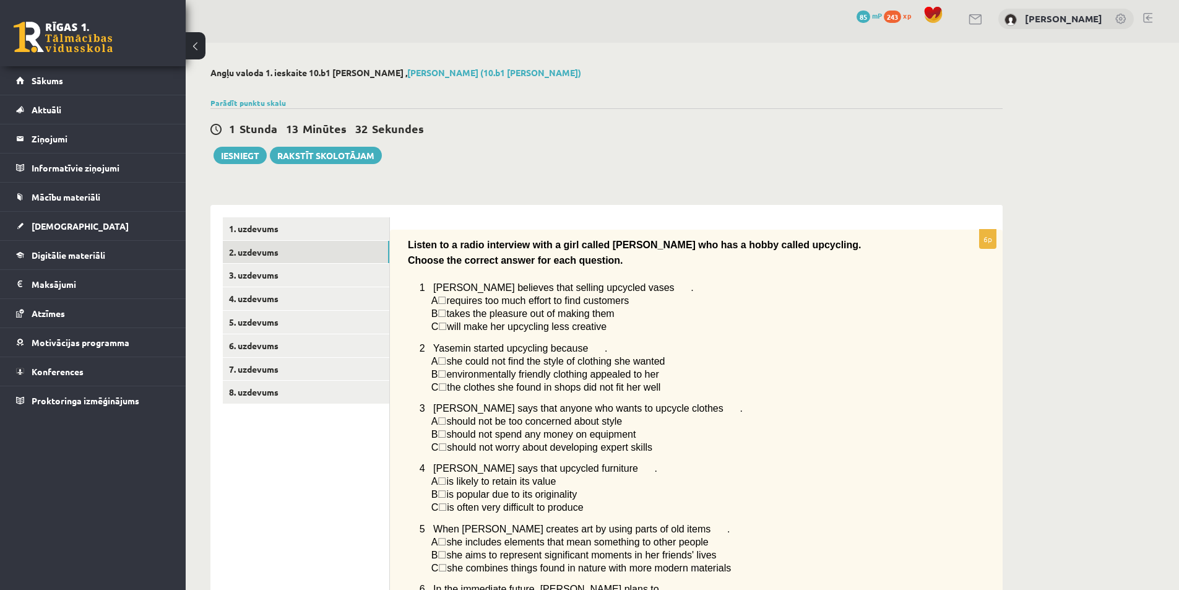
scroll to position [0, 0]
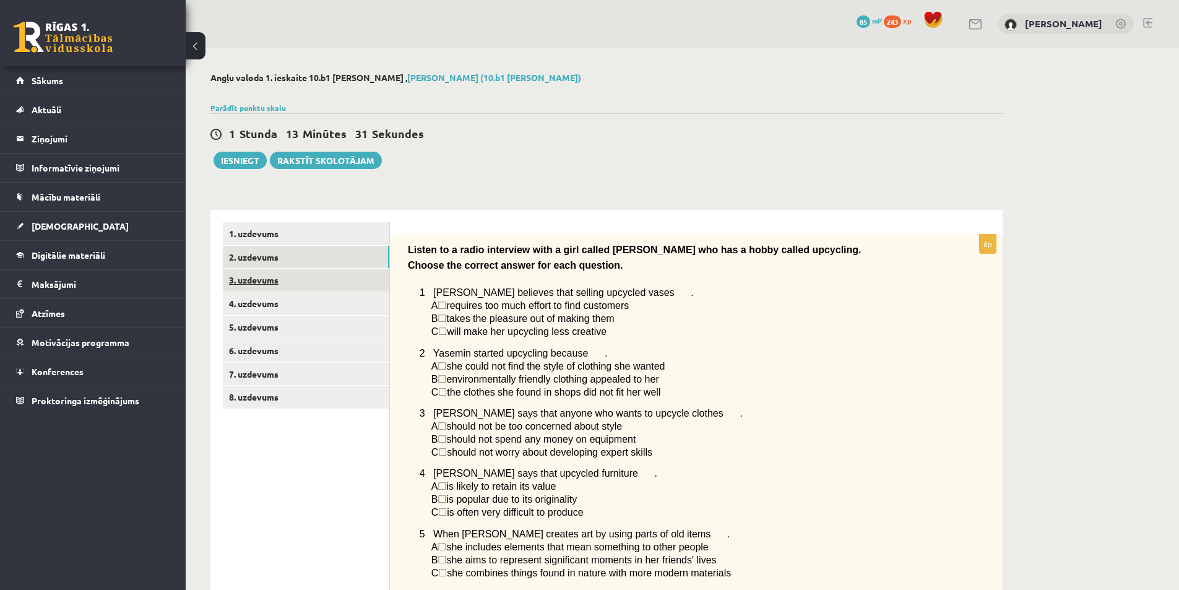
click at [280, 274] on link "3. uzdevums" at bounding box center [306, 280] width 166 height 23
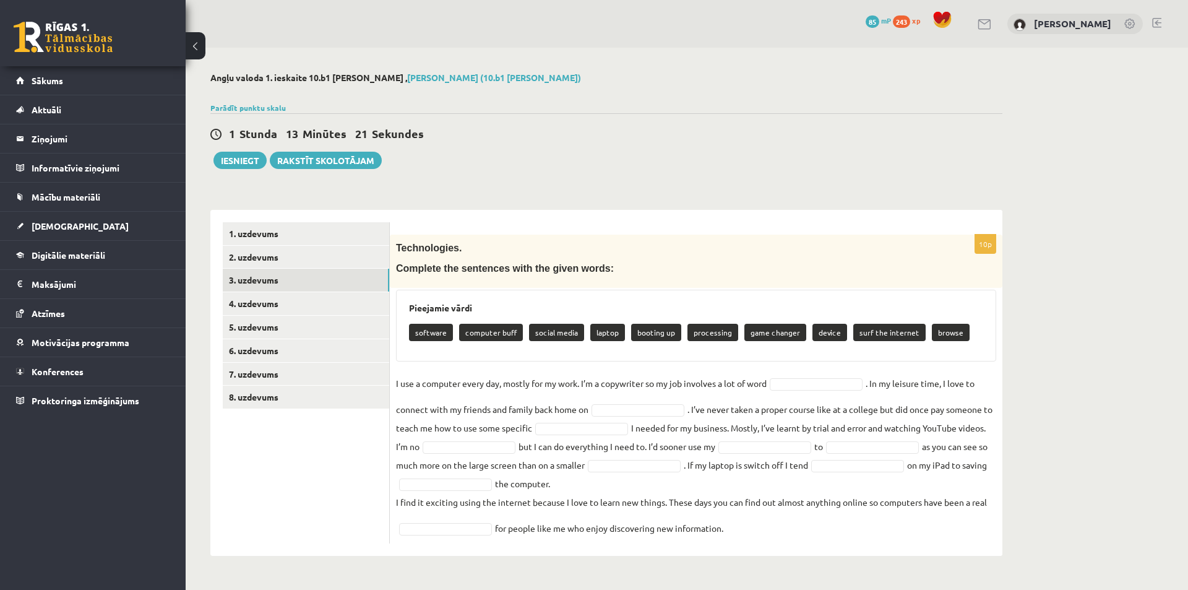
drag, startPoint x: 409, startPoint y: 334, endPoint x: 415, endPoint y: 338, distance: 7.1
click at [415, 338] on p "software" at bounding box center [431, 332] width 44 height 17
click at [293, 299] on link "4. uzdevums" at bounding box center [306, 303] width 166 height 23
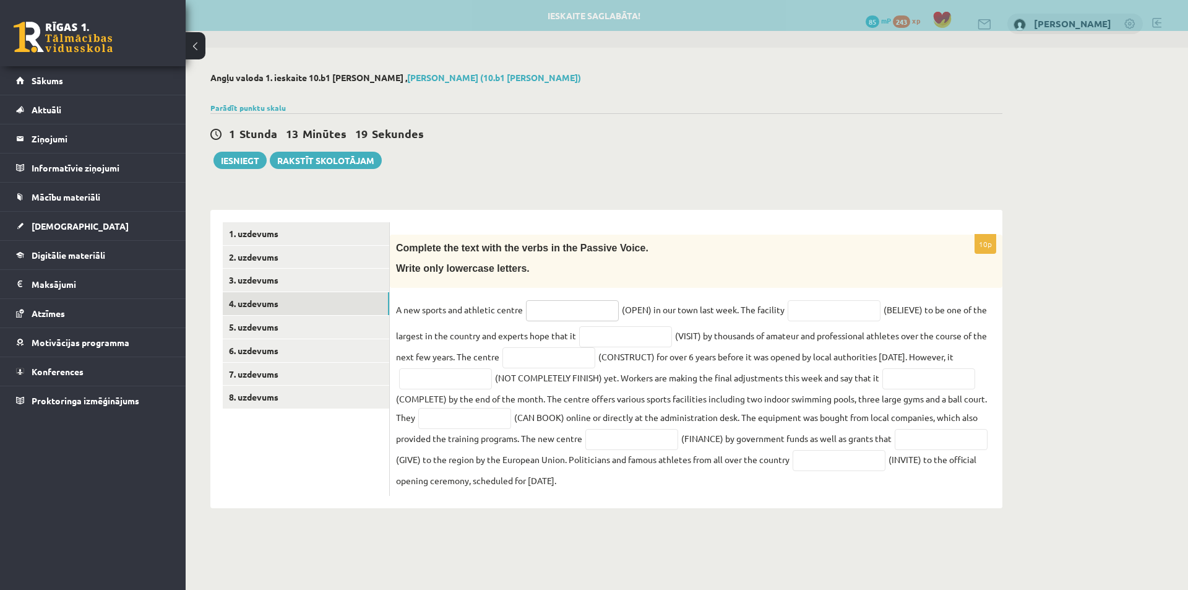
click at [548, 308] on input "text" at bounding box center [572, 310] width 93 height 21
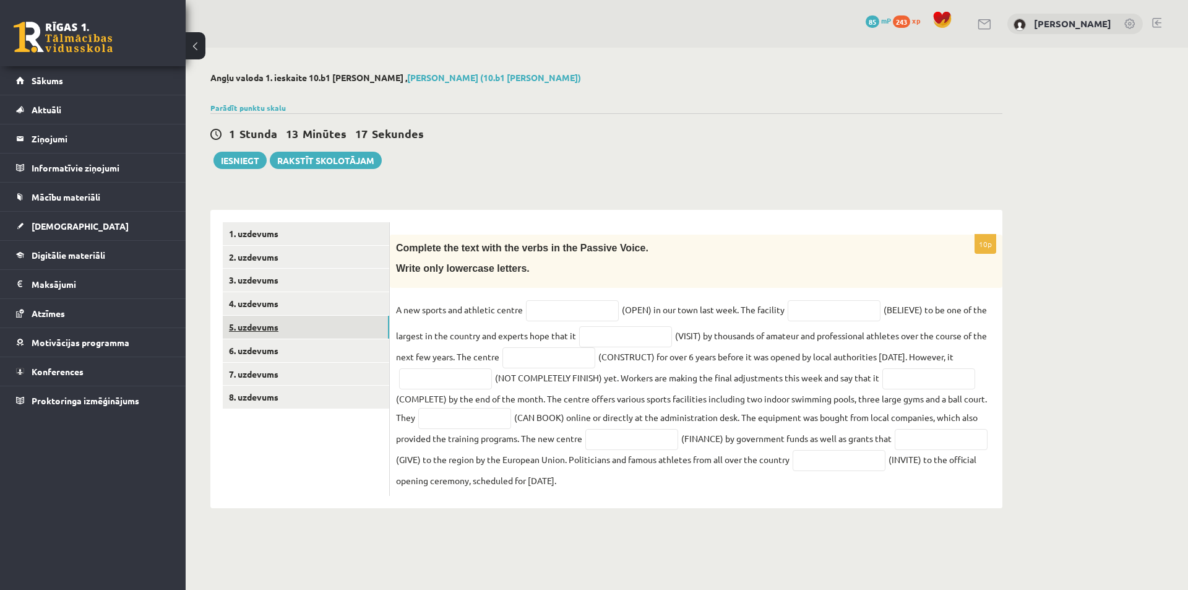
click at [256, 324] on link "5. uzdevums" at bounding box center [306, 327] width 166 height 23
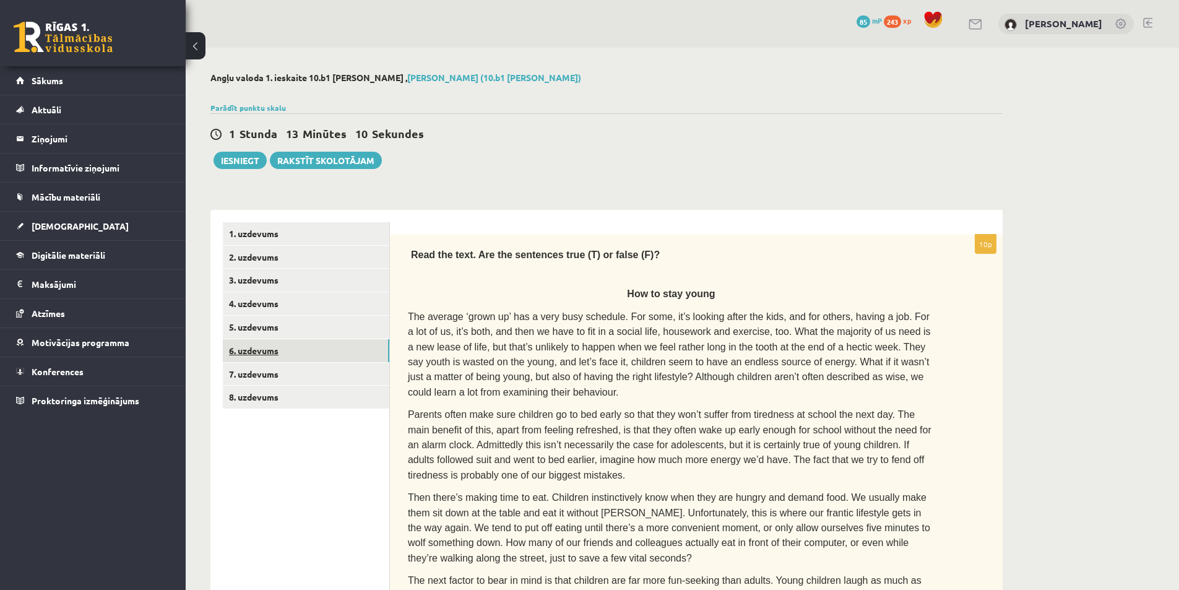
click at [262, 350] on link "6. uzdevums" at bounding box center [306, 350] width 166 height 23
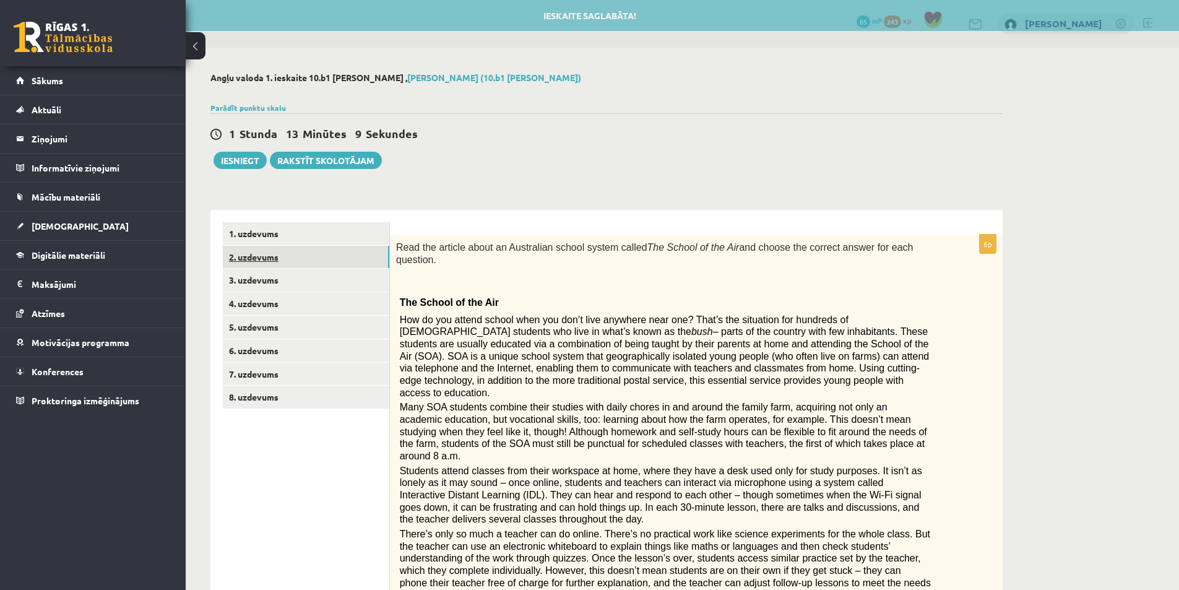
click at [276, 262] on link "2. uzdevums" at bounding box center [306, 257] width 166 height 23
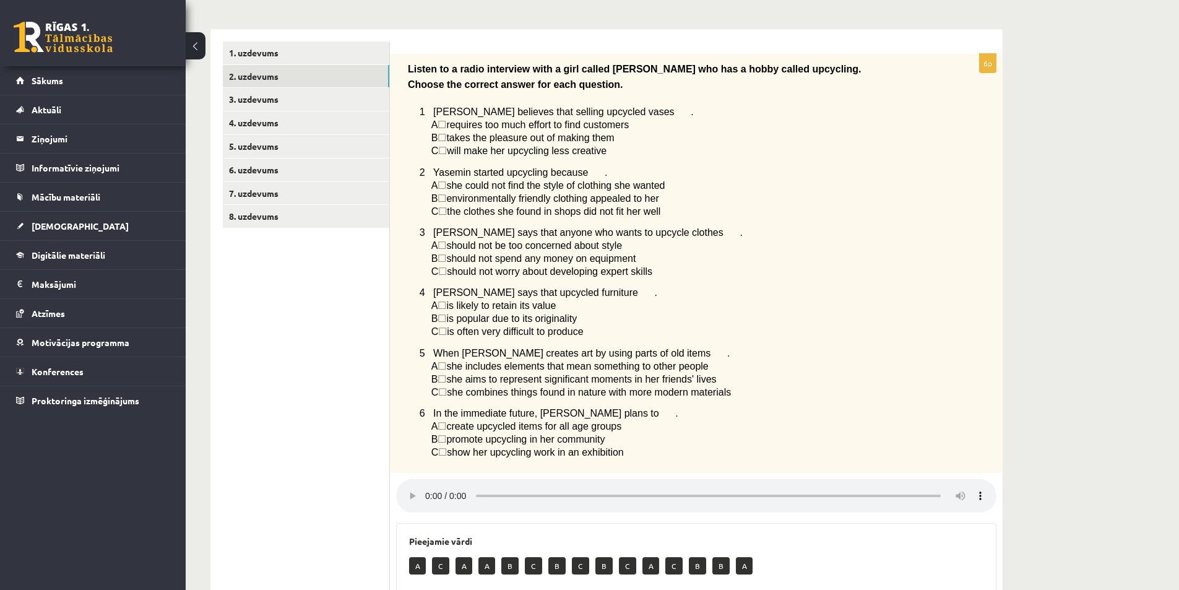
scroll to position [186, 0]
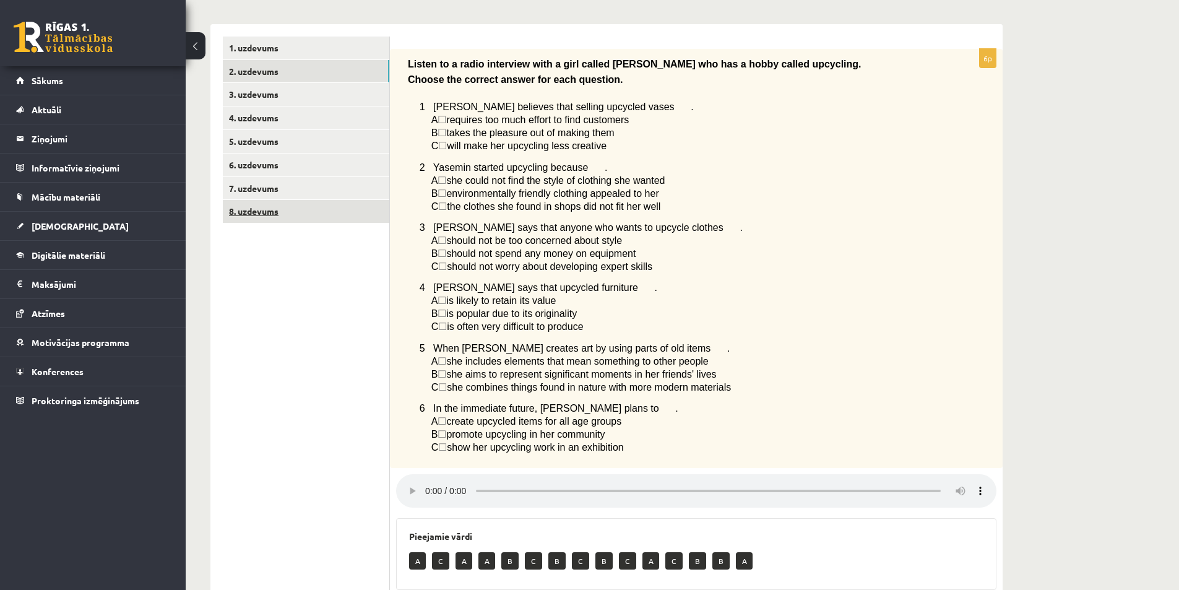
click at [282, 220] on link "8. uzdevums" at bounding box center [306, 211] width 166 height 23
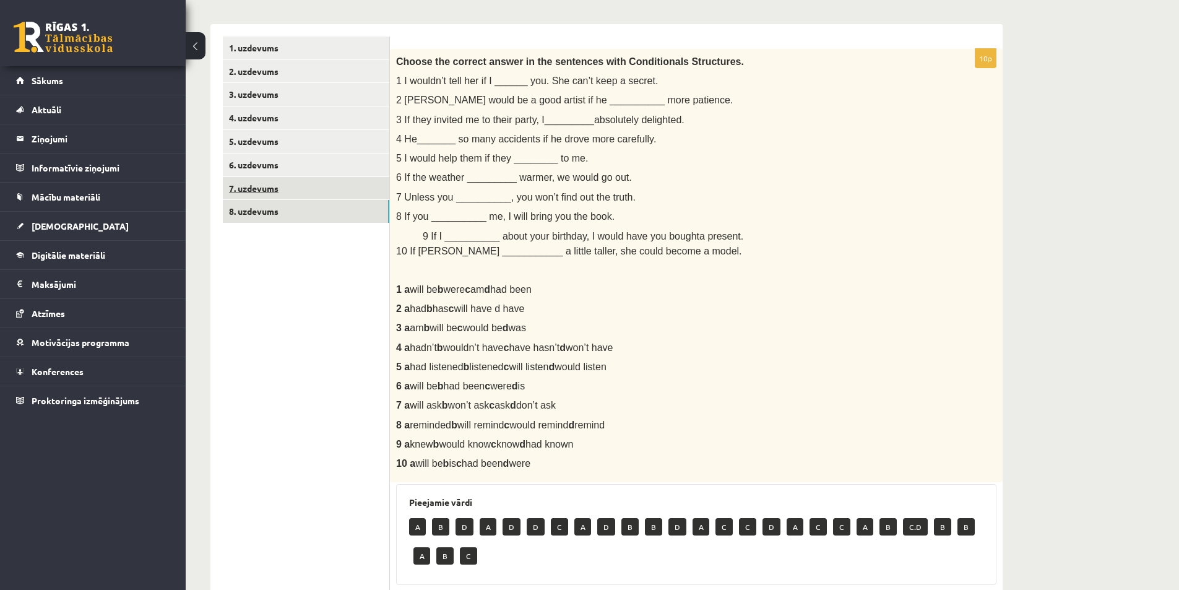
click at [265, 191] on link "7. uzdevums" at bounding box center [306, 188] width 166 height 23
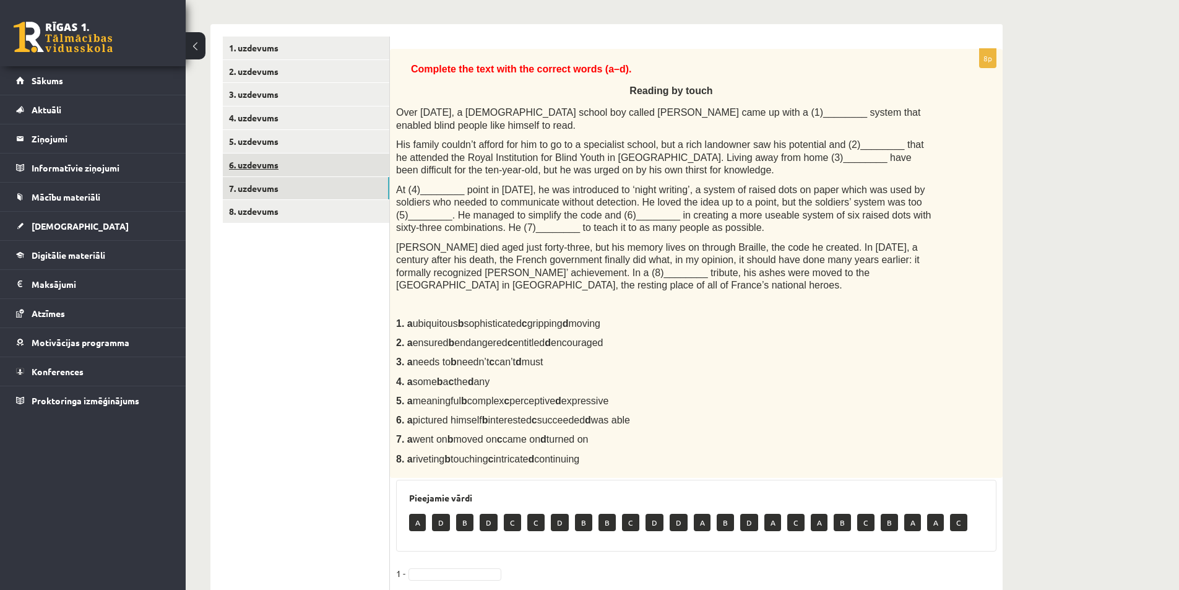
click at [255, 166] on link "6. uzdevums" at bounding box center [306, 164] width 166 height 23
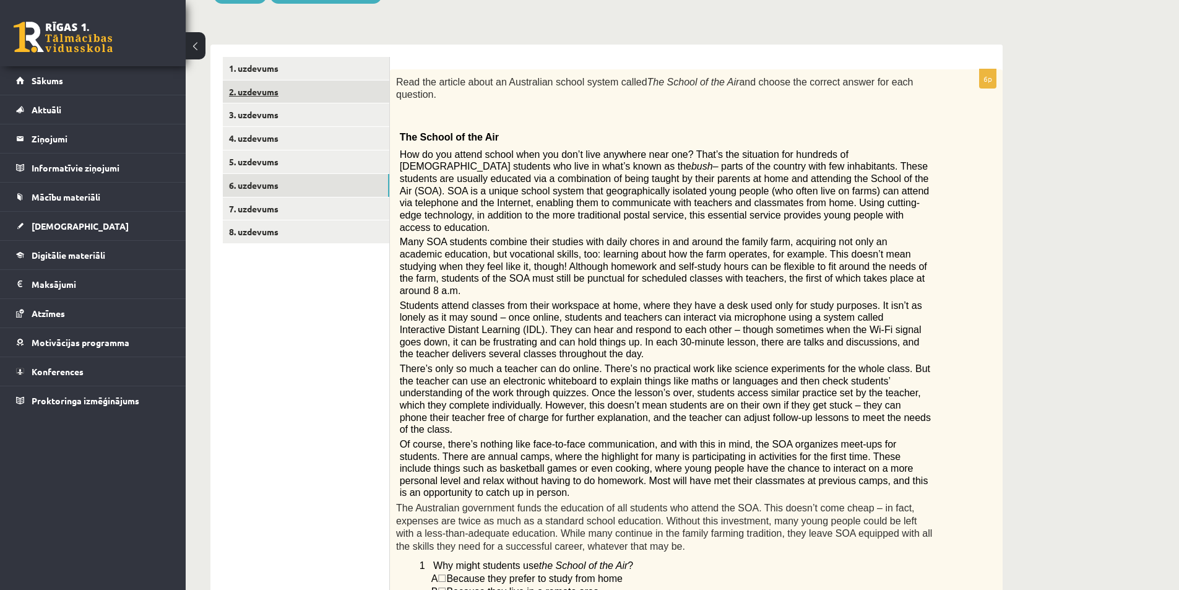
scroll to position [62, 0]
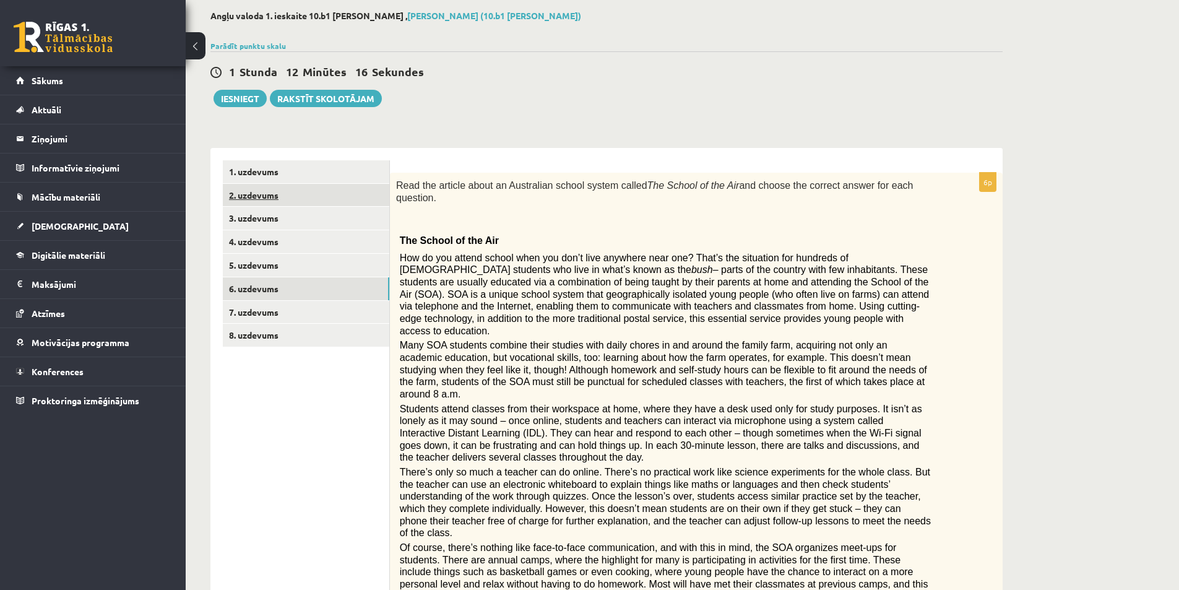
click at [272, 197] on link "2. uzdevums" at bounding box center [306, 195] width 166 height 23
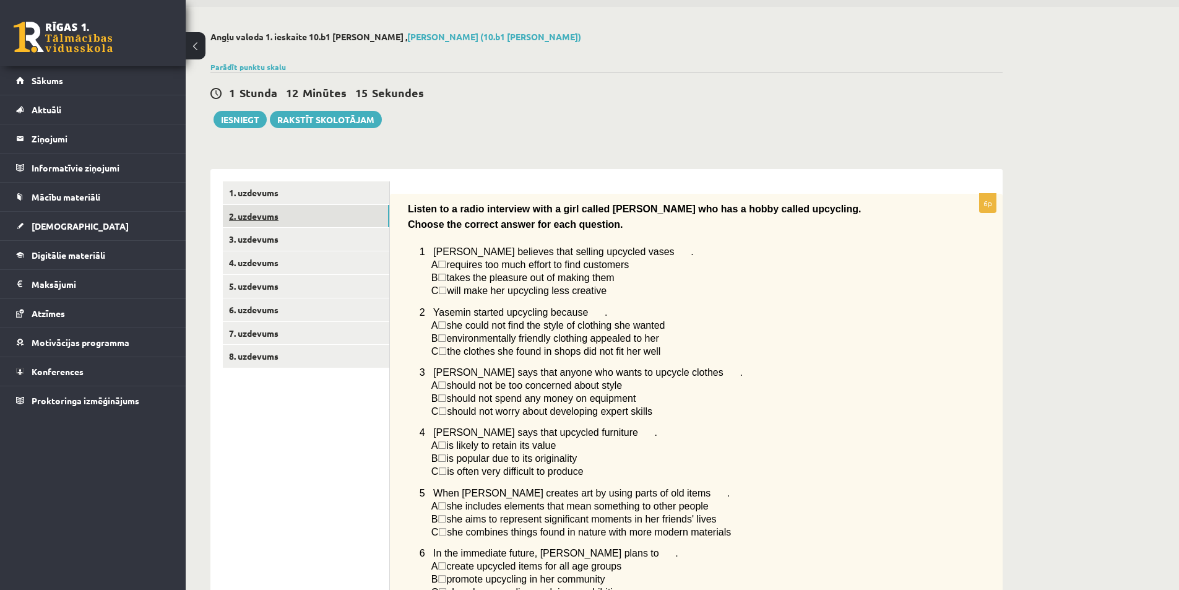
scroll to position [32, 0]
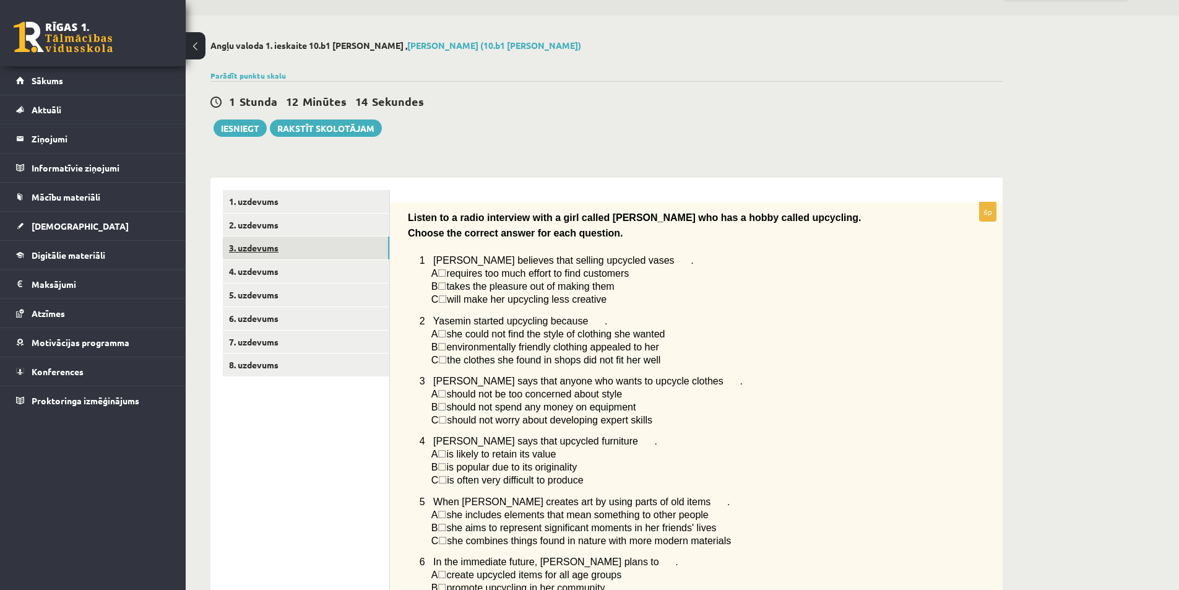
click at [259, 248] on link "3. uzdevums" at bounding box center [306, 247] width 166 height 23
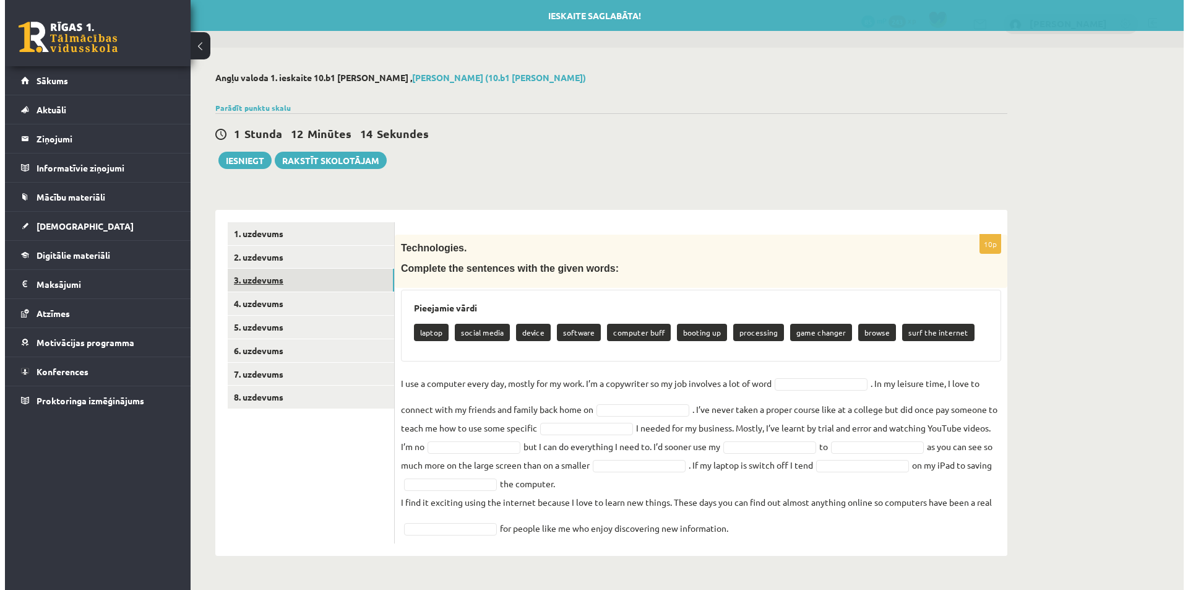
scroll to position [0, 0]
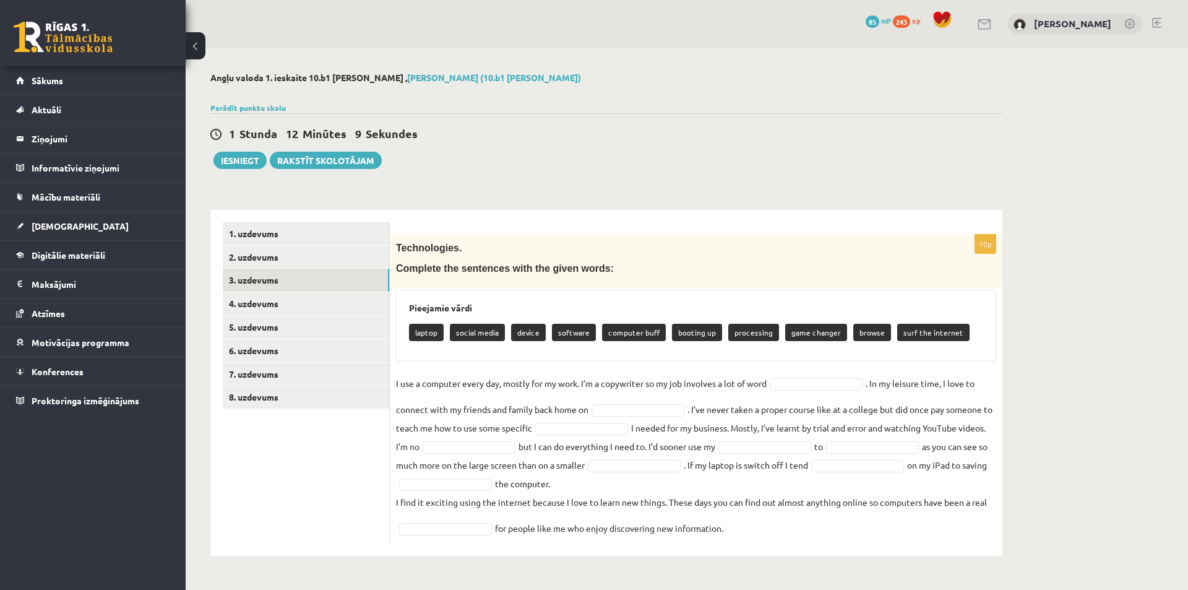
drag, startPoint x: 433, startPoint y: 337, endPoint x: 856, endPoint y: 536, distance: 467.8
click at [856, 536] on div "10p Technologies. Complete the sentences with the given words: Pieejamie vārdi …" at bounding box center [696, 389] width 613 height 309
click at [761, 267] on p "Complete the sentences with the given words:" at bounding box center [665, 268] width 538 height 14
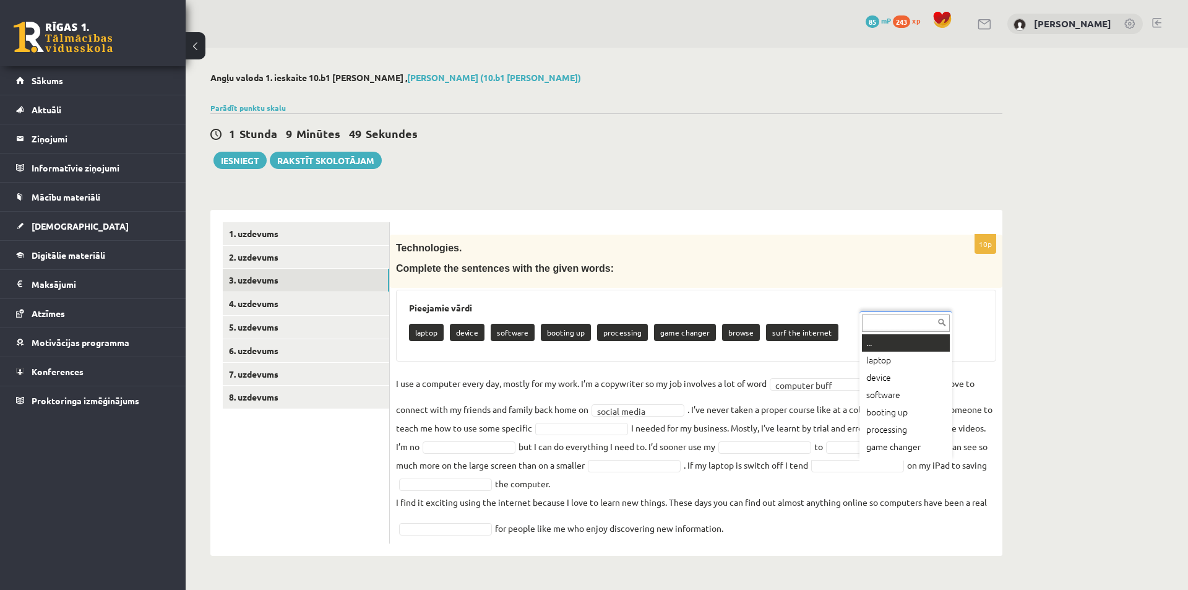
scroll to position [15, 0]
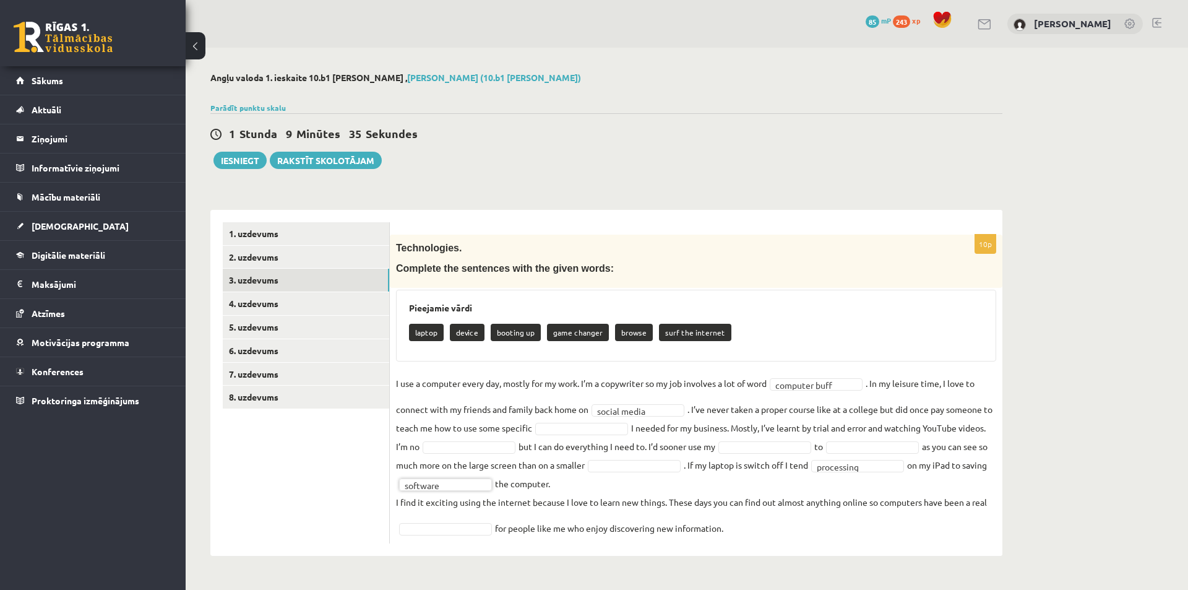
drag, startPoint x: 501, startPoint y: 414, endPoint x: 658, endPoint y: 494, distance: 176.6
click at [658, 494] on p "I find it exciting using the internet because I love to learn new things. These…" at bounding box center [691, 502] width 591 height 19
drag, startPoint x: 787, startPoint y: 523, endPoint x: 432, endPoint y: 514, distance: 355.3
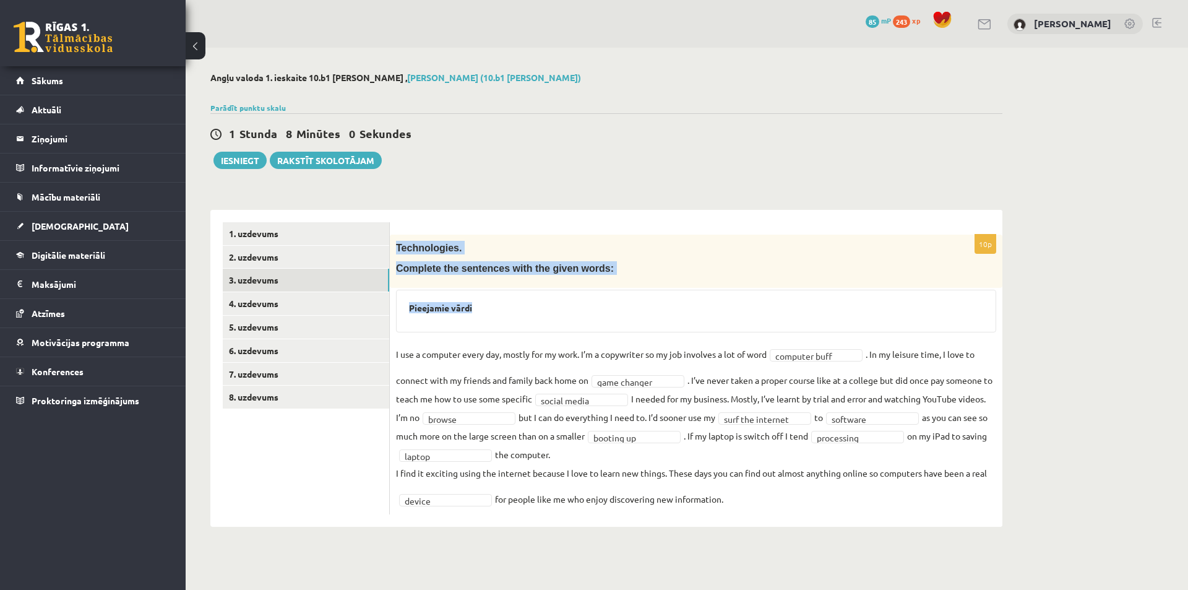
drag, startPoint x: 396, startPoint y: 248, endPoint x: 521, endPoint y: 332, distance: 150.7
click at [521, 332] on div "**********" at bounding box center [696, 375] width 613 height 280
click at [608, 315] on div "Pieejamie vārdi" at bounding box center [696, 311] width 600 height 43
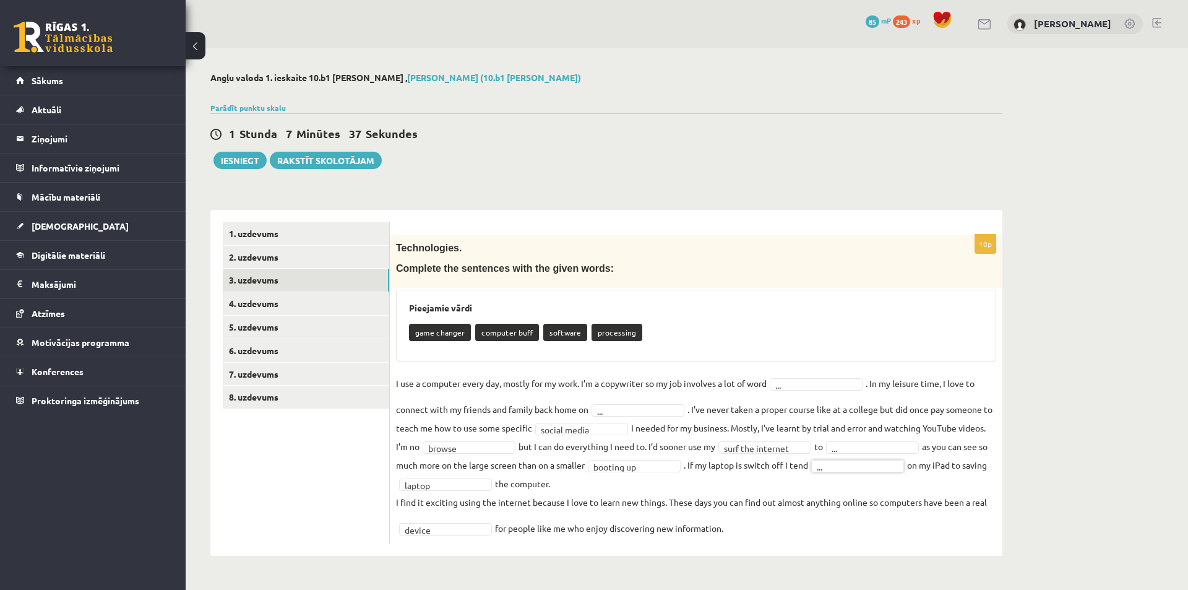
drag, startPoint x: 816, startPoint y: 451, endPoint x: 808, endPoint y: 466, distance: 17.4
drag, startPoint x: 803, startPoint y: 482, endPoint x: 652, endPoint y: 467, distance: 152.4
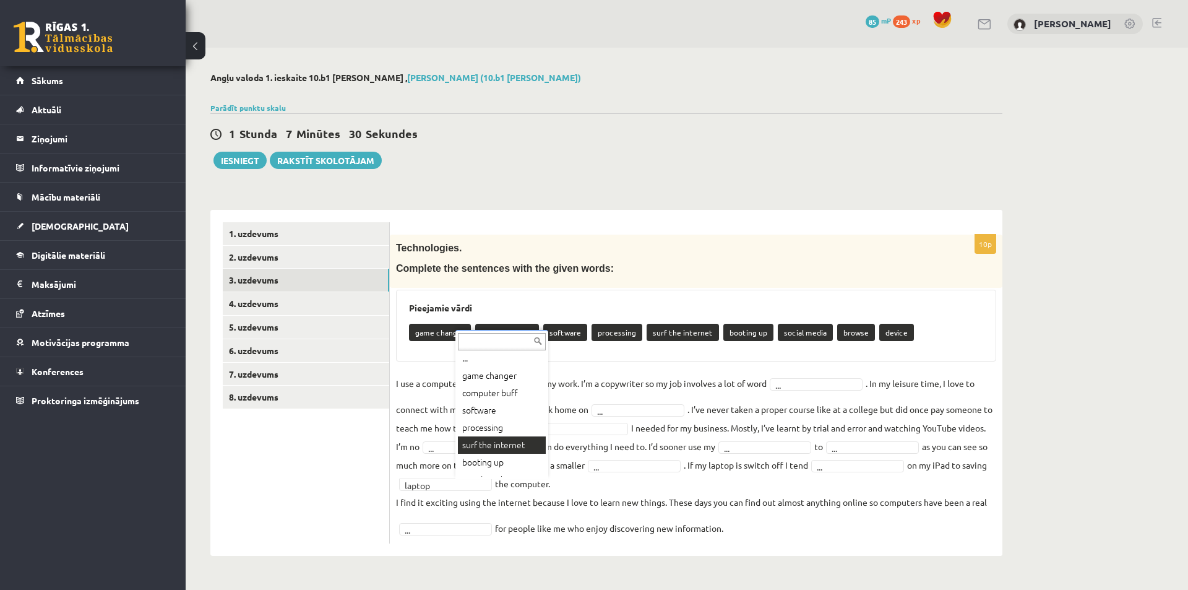
scroll to position [0, 0]
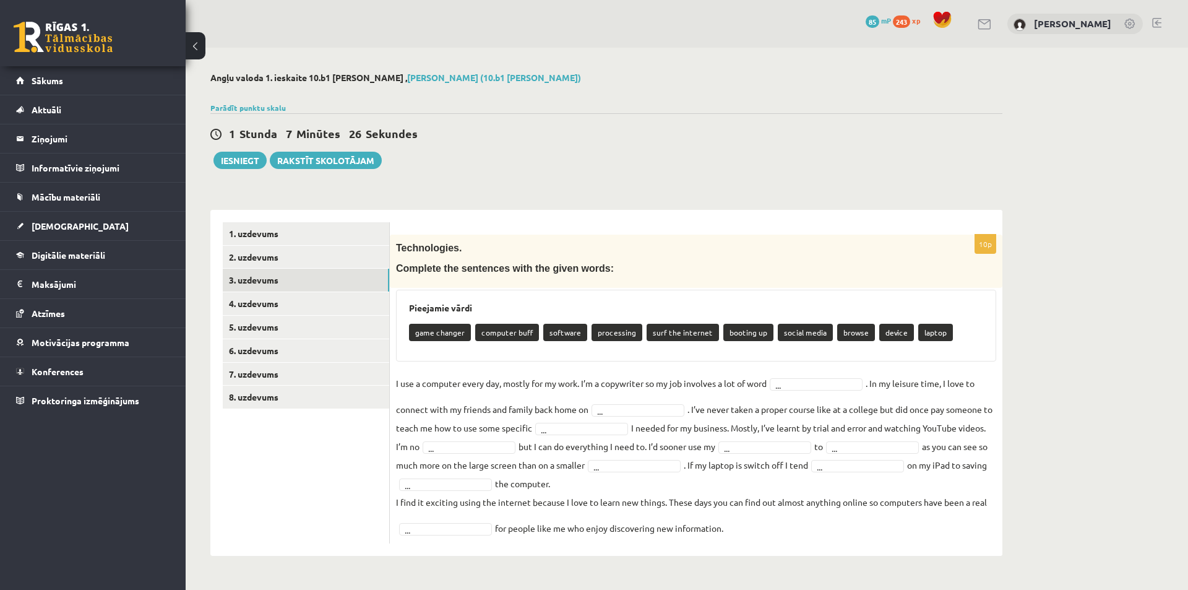
drag, startPoint x: 395, startPoint y: 243, endPoint x: 799, endPoint y: 522, distance: 490.8
click at [799, 522] on div "10p Technologies. Complete the sentences with the given words: Pieejamie vārdi …" at bounding box center [696, 389] width 613 height 309
click at [887, 152] on div "1 Stunda 7 Minūtes 15 Sekundes Ieskaite saglabāta! Iesniegt Rakstīt skolotājam" at bounding box center [606, 141] width 792 height 56
click at [839, 392] on fieldset "I use a computer every day, mostly for my work. I’m a copywriter so my job invo…" at bounding box center [696, 455] width 600 height 163
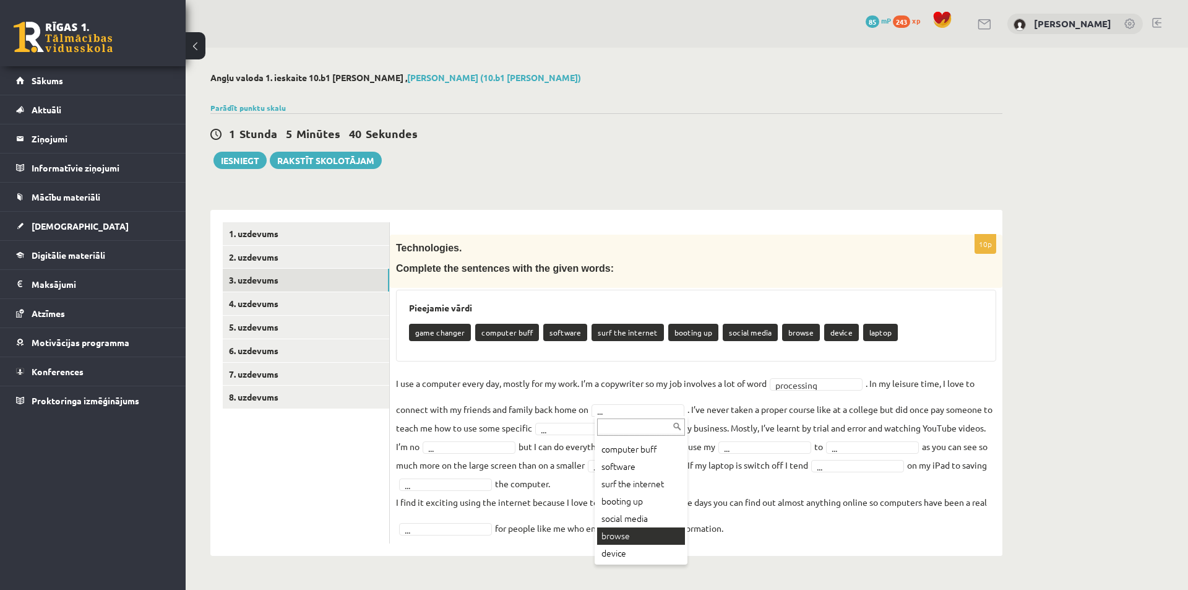
scroll to position [50, 0]
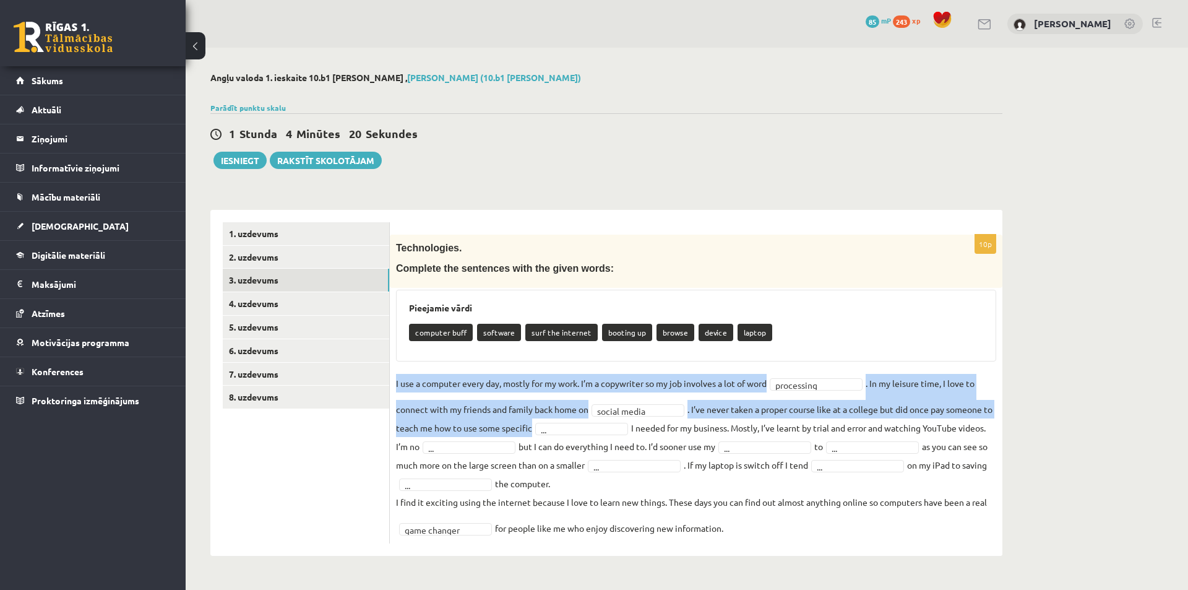
drag, startPoint x: 394, startPoint y: 383, endPoint x: 569, endPoint y: 438, distance: 184.0
click at [569, 438] on div "**********" at bounding box center [696, 389] width 613 height 309
drag, startPoint x: 405, startPoint y: 327, endPoint x: 777, endPoint y: 533, distance: 425.2
click at [777, 533] on div "**********" at bounding box center [696, 389] width 613 height 309
click at [833, 315] on div "Pieejamie vārdi computer buff software surf the internet booting up browse devi…" at bounding box center [696, 326] width 600 height 72
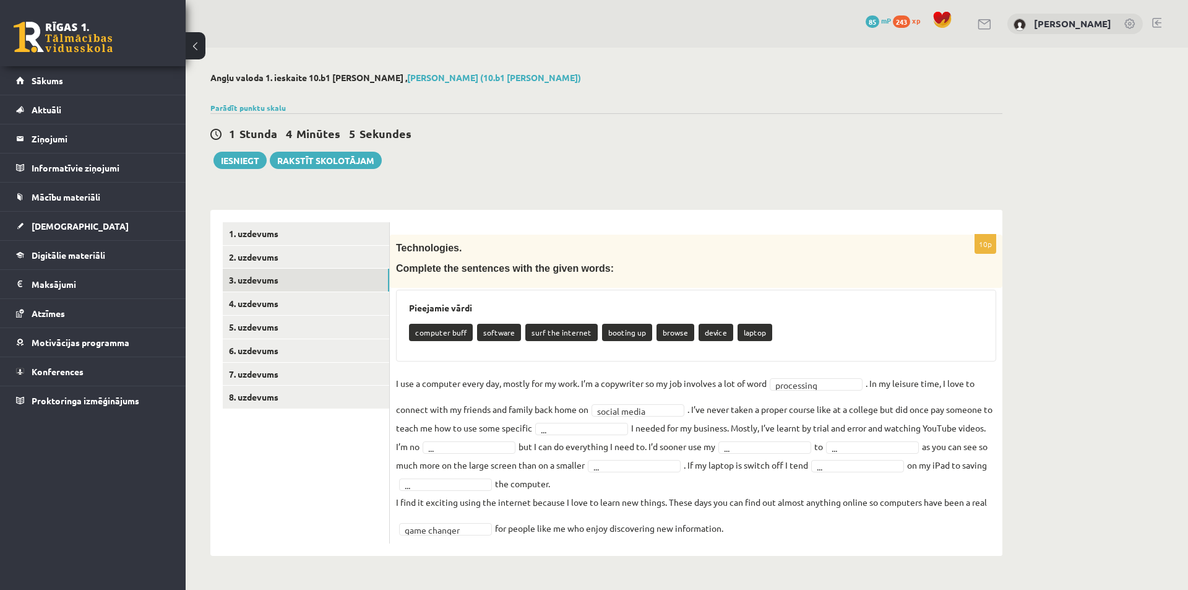
click at [864, 303] on h3 "Pieejamie vārdi" at bounding box center [696, 308] width 574 height 11
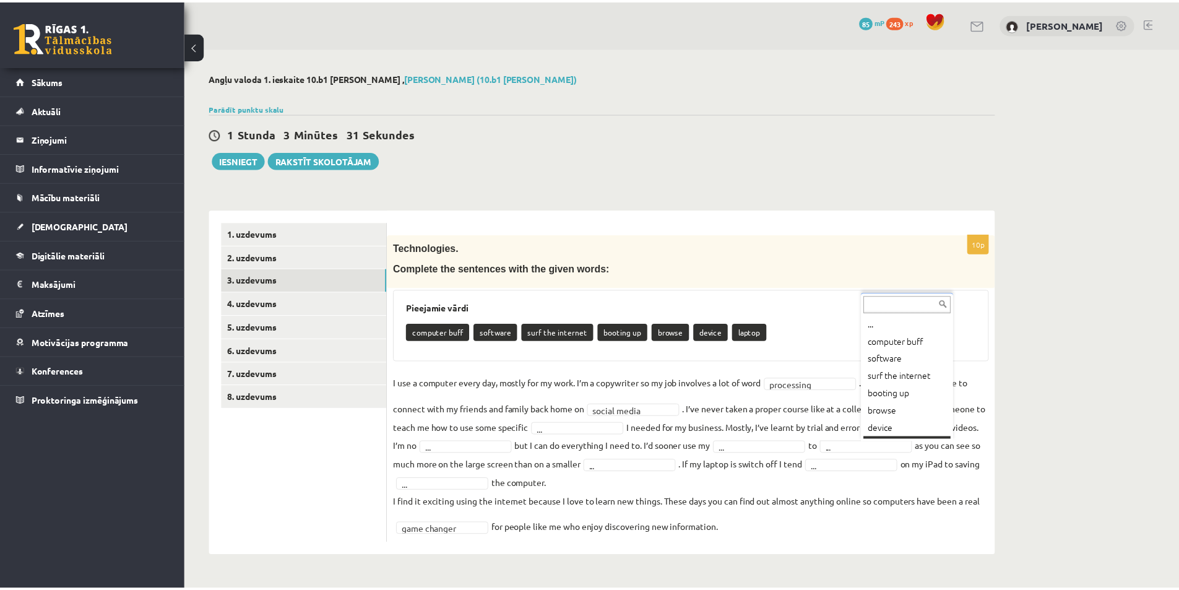
scroll to position [15, 0]
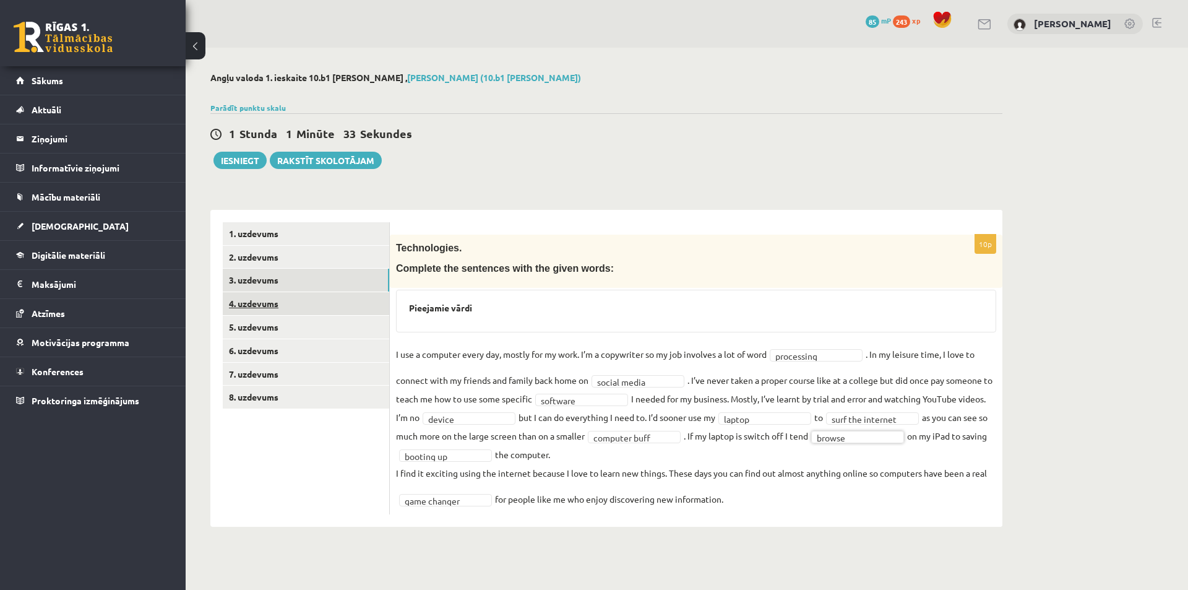
click at [259, 301] on link "4. uzdevums" at bounding box center [306, 303] width 166 height 23
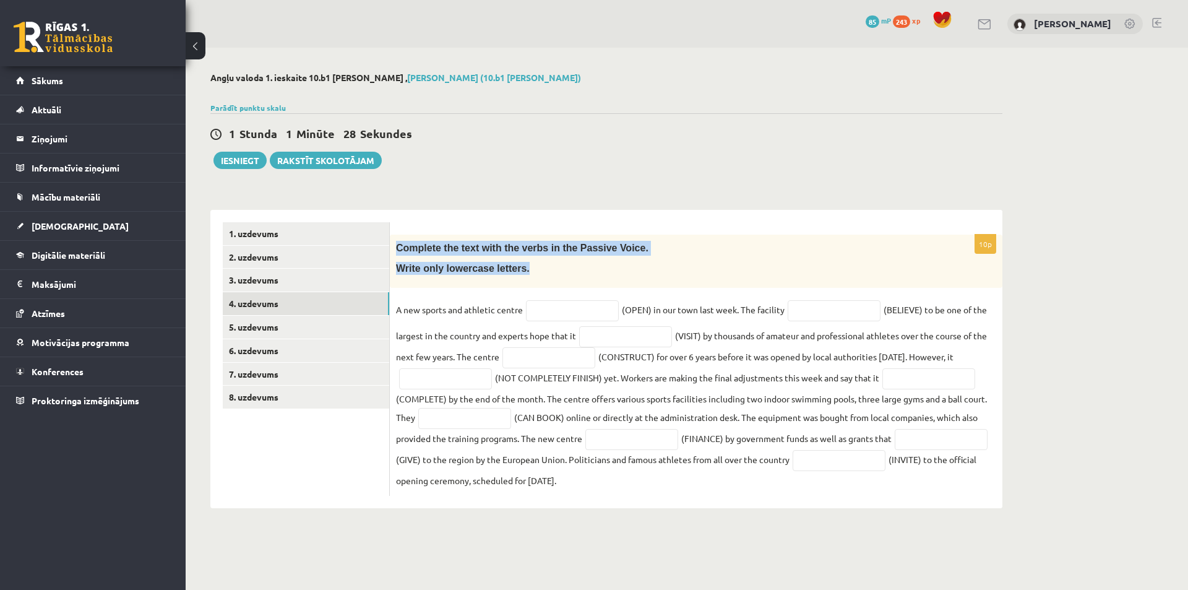
drag, startPoint x: 397, startPoint y: 249, endPoint x: 550, endPoint y: 280, distance: 155.5
click at [550, 280] on div "Complete the text with the verbs in the Passive Voice. Write only lowercase let…" at bounding box center [696, 261] width 613 height 53
click at [561, 316] on input "text" at bounding box center [572, 310] width 93 height 21
drag, startPoint x: 615, startPoint y: 246, endPoint x: 559, endPoint y: 254, distance: 56.3
click at [559, 254] on p "Complete the text with the verbs in the Passive Voice." at bounding box center [665, 248] width 538 height 15
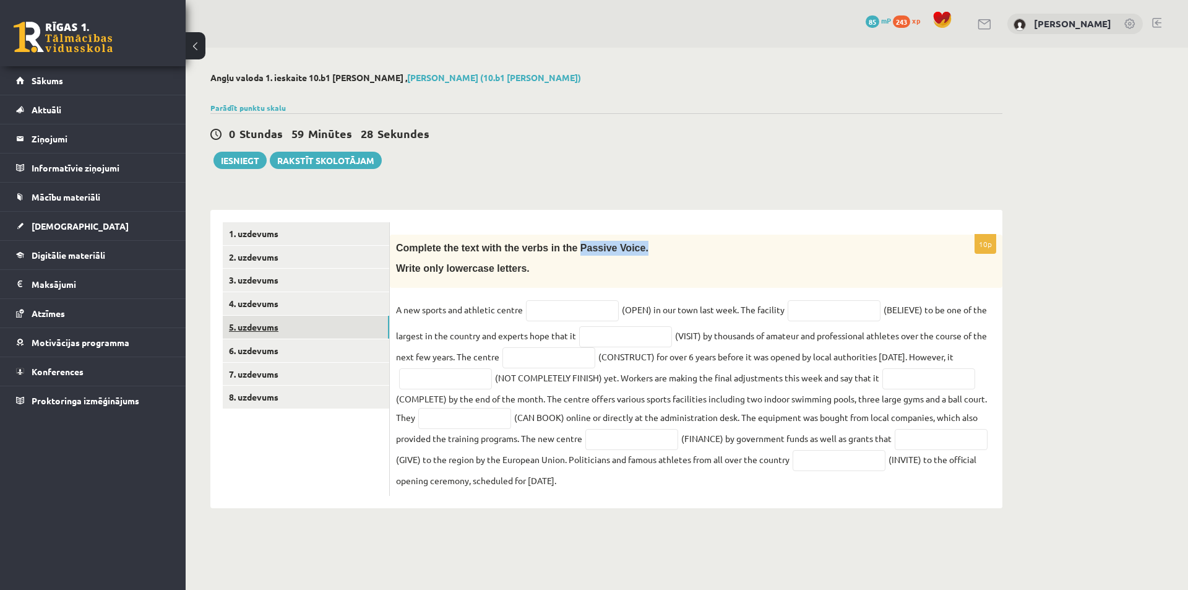
click at [269, 322] on link "5. uzdevums" at bounding box center [306, 327] width 166 height 23
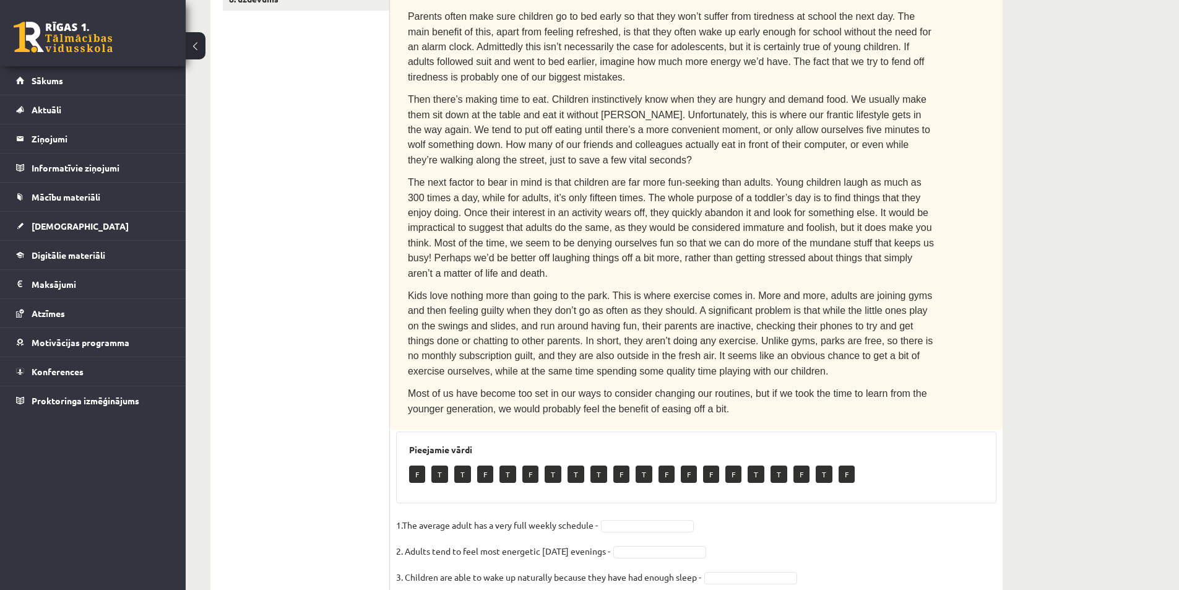
scroll to position [186, 0]
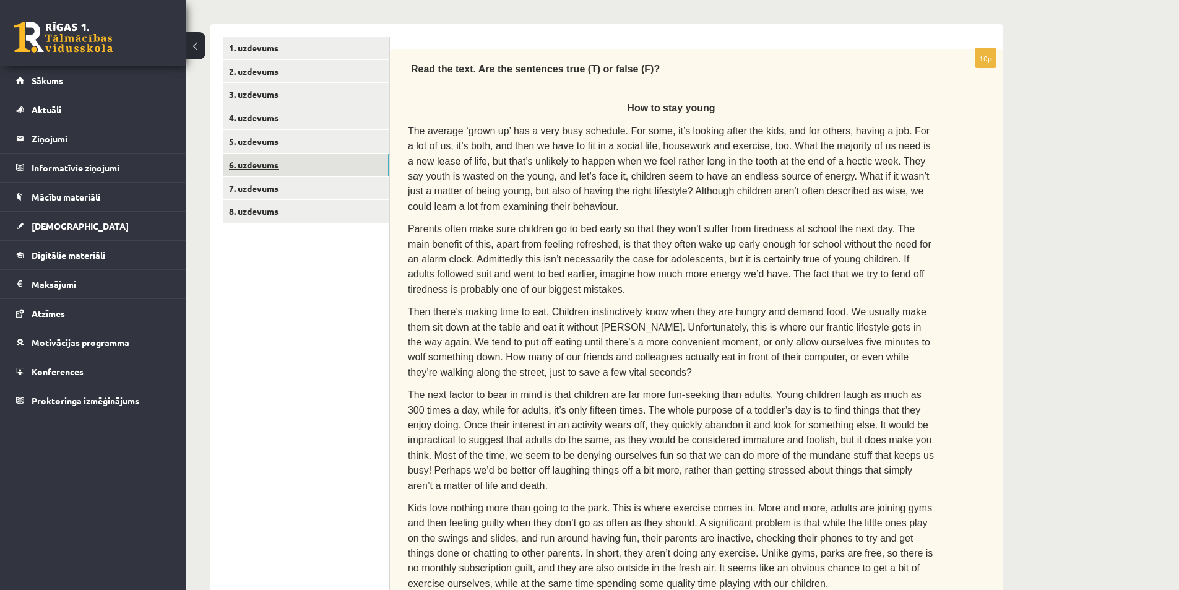
click at [269, 168] on link "6. uzdevums" at bounding box center [306, 164] width 166 height 23
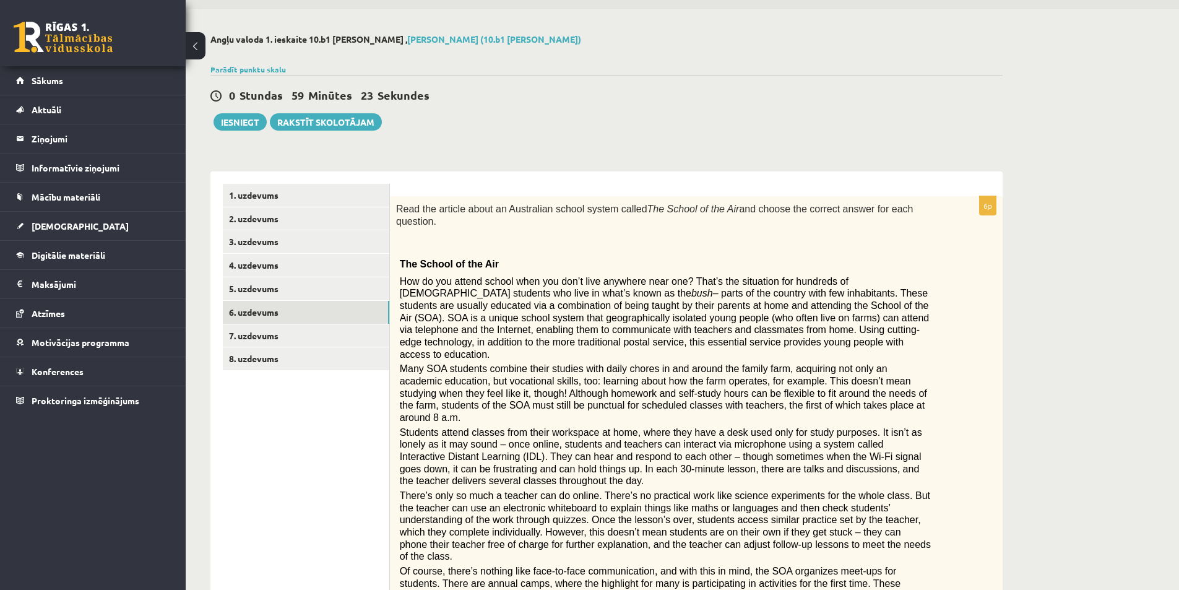
scroll to position [38, 0]
click at [276, 327] on link "7. uzdevums" at bounding box center [306, 336] width 166 height 23
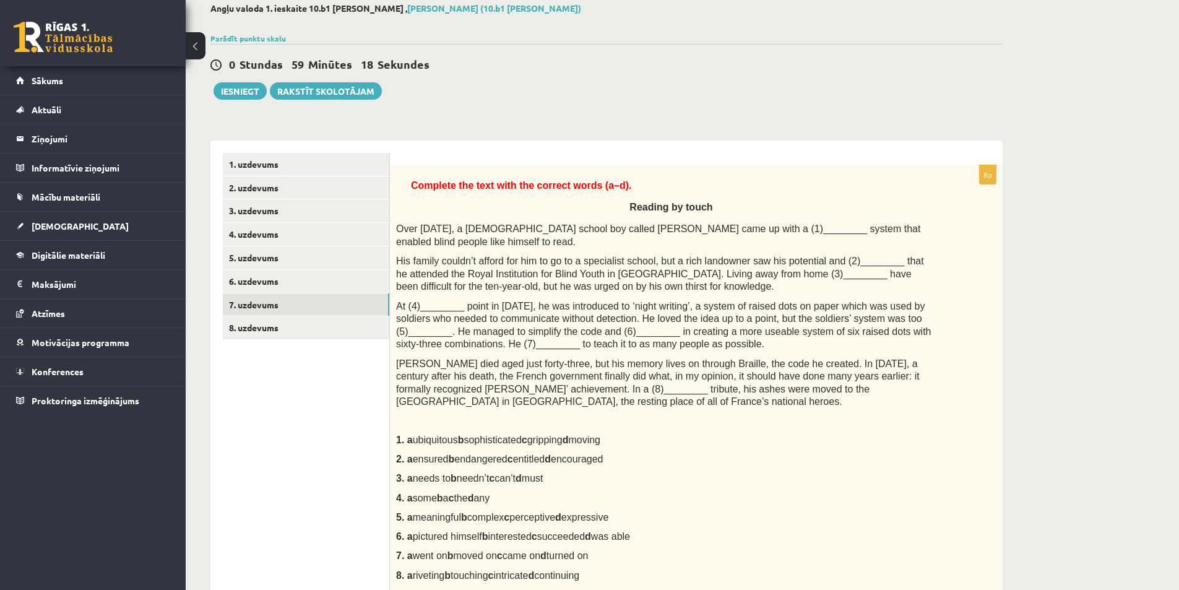
scroll to position [100, 0]
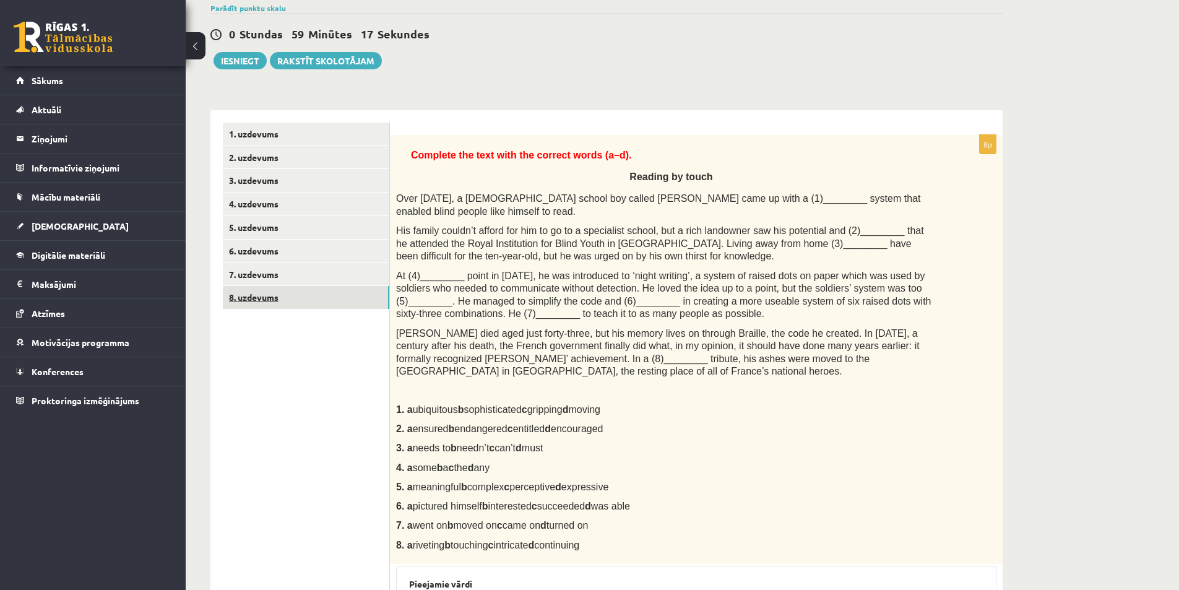
click at [265, 299] on link "8. uzdevums" at bounding box center [306, 297] width 166 height 23
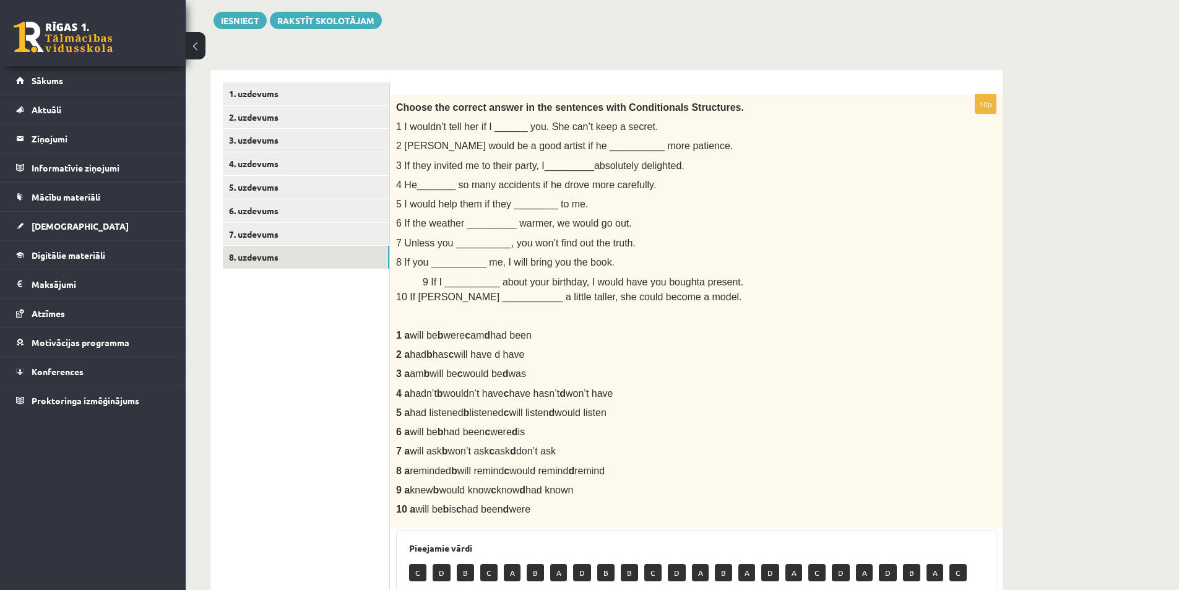
scroll to position [162, 0]
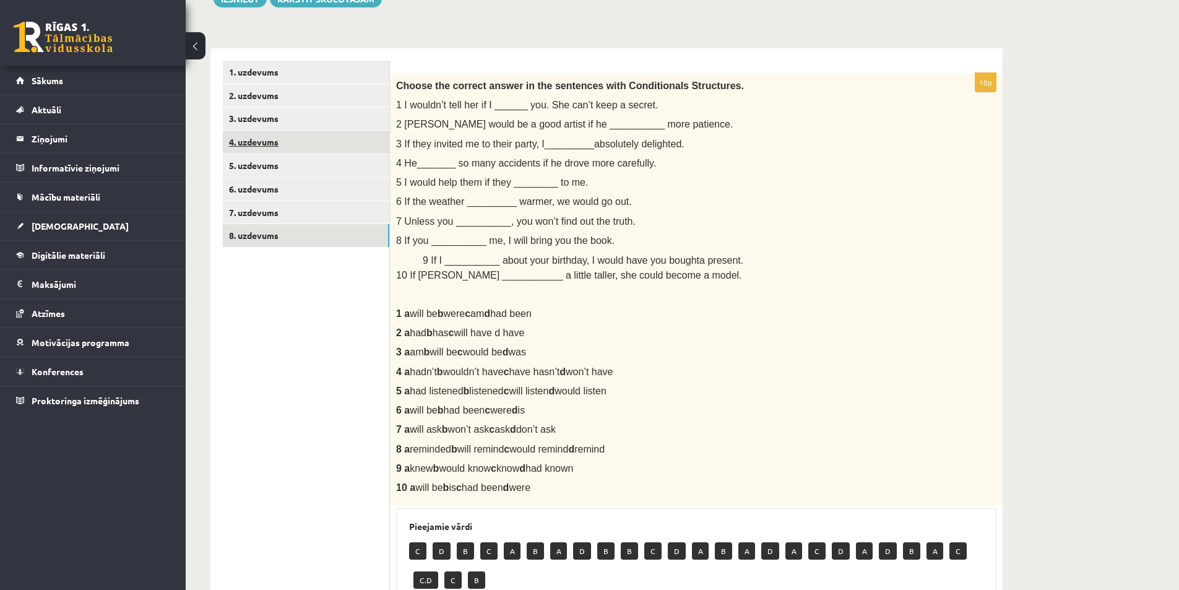
click at [257, 134] on link "4. uzdevums" at bounding box center [306, 142] width 166 height 23
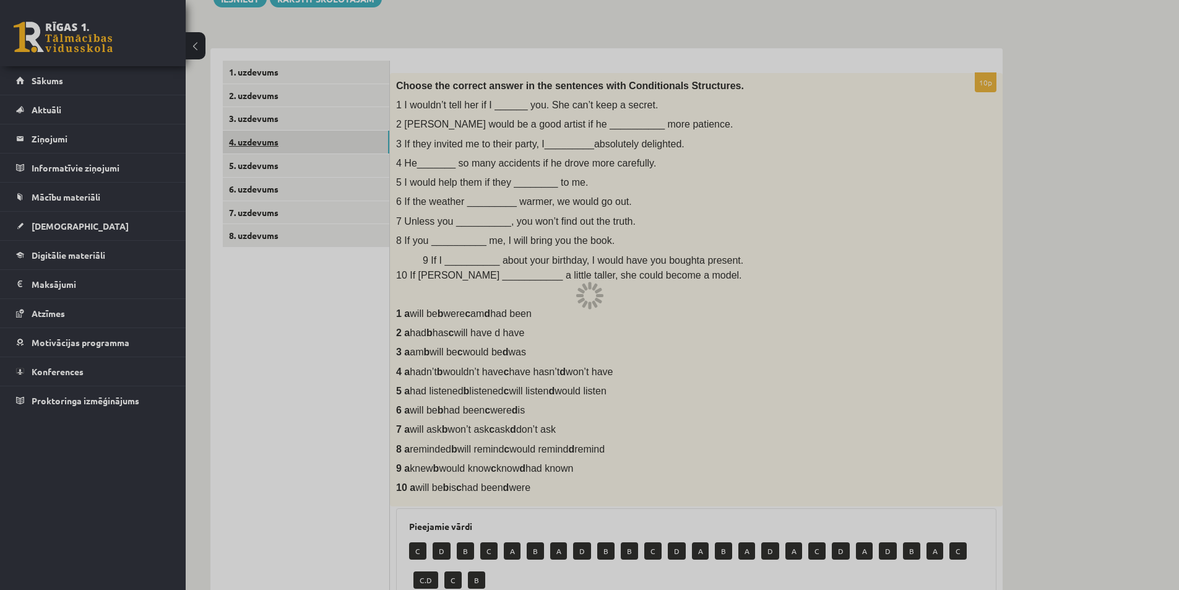
scroll to position [0, 0]
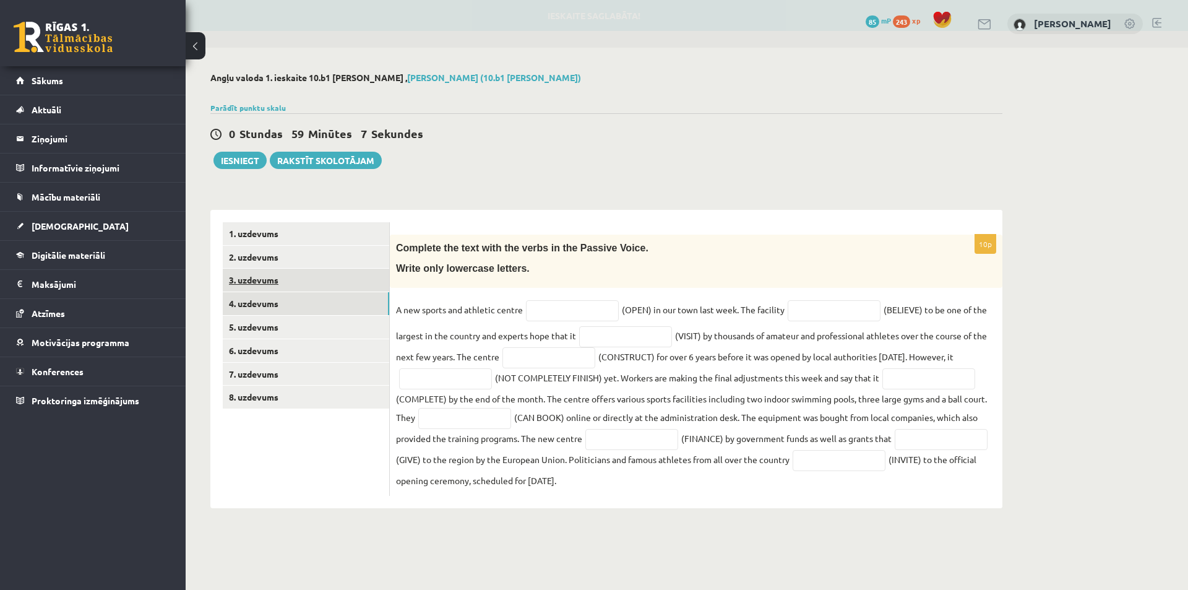
click at [272, 291] on link "3. uzdevums" at bounding box center [306, 280] width 166 height 23
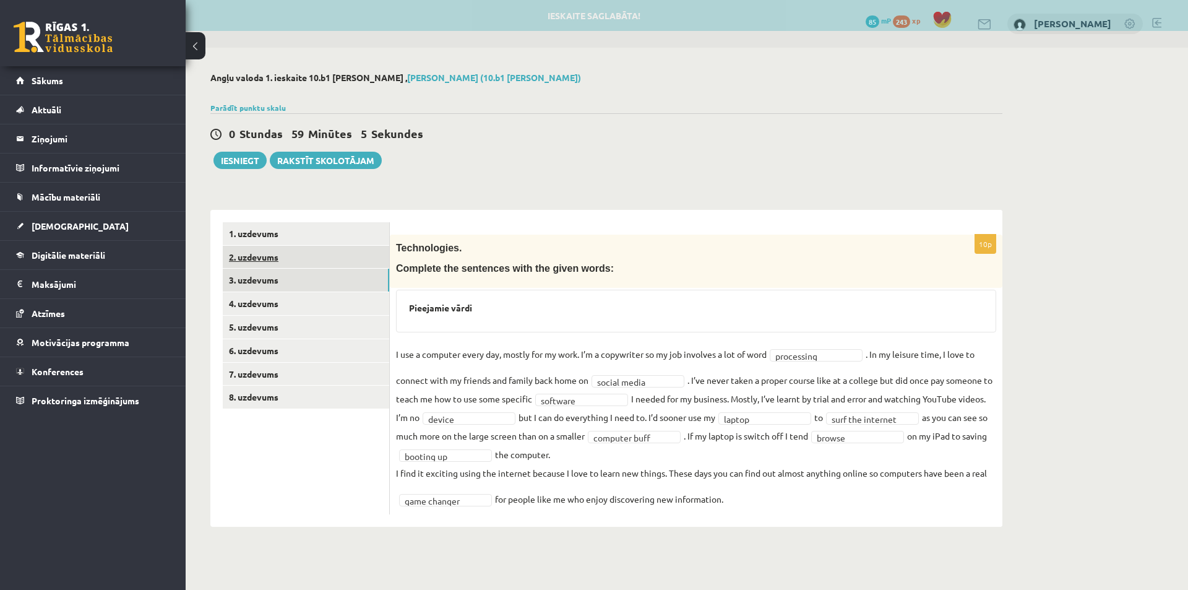
click at [261, 262] on link "2. uzdevums" at bounding box center [306, 257] width 166 height 23
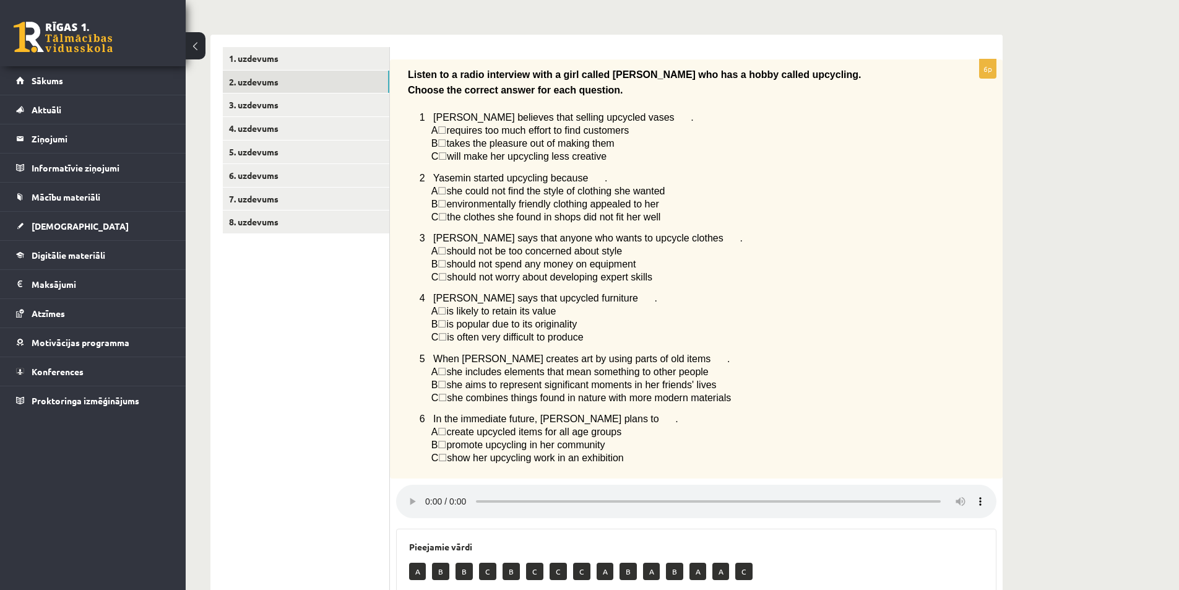
scroll to position [156, 0]
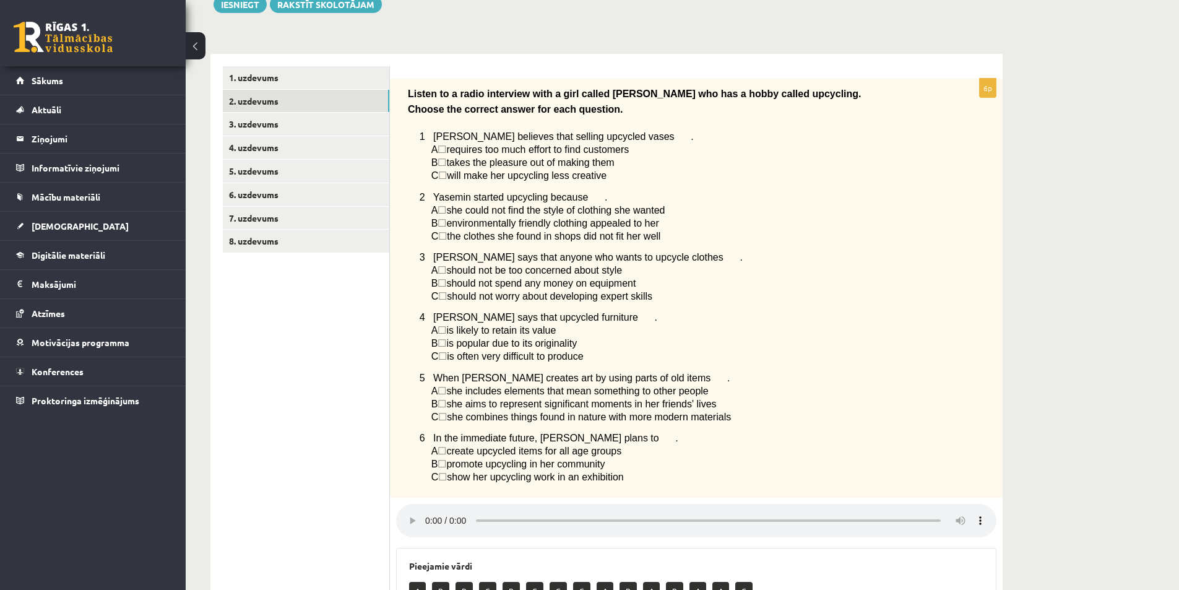
drag, startPoint x: 408, startPoint y: 93, endPoint x: 699, endPoint y: 483, distance: 486.9
click at [699, 483] on div "Listen to a radio interview with a girl called Yasemin who has a hobby called u…" at bounding box center [696, 289] width 613 height 420
drag, startPoint x: 694, startPoint y: 228, endPoint x: 671, endPoint y: 210, distance: 29.1
click at [694, 228] on p "B ☐  environmentally friendly clothing appealed to her" at bounding box center [682, 223] width 503 height 13
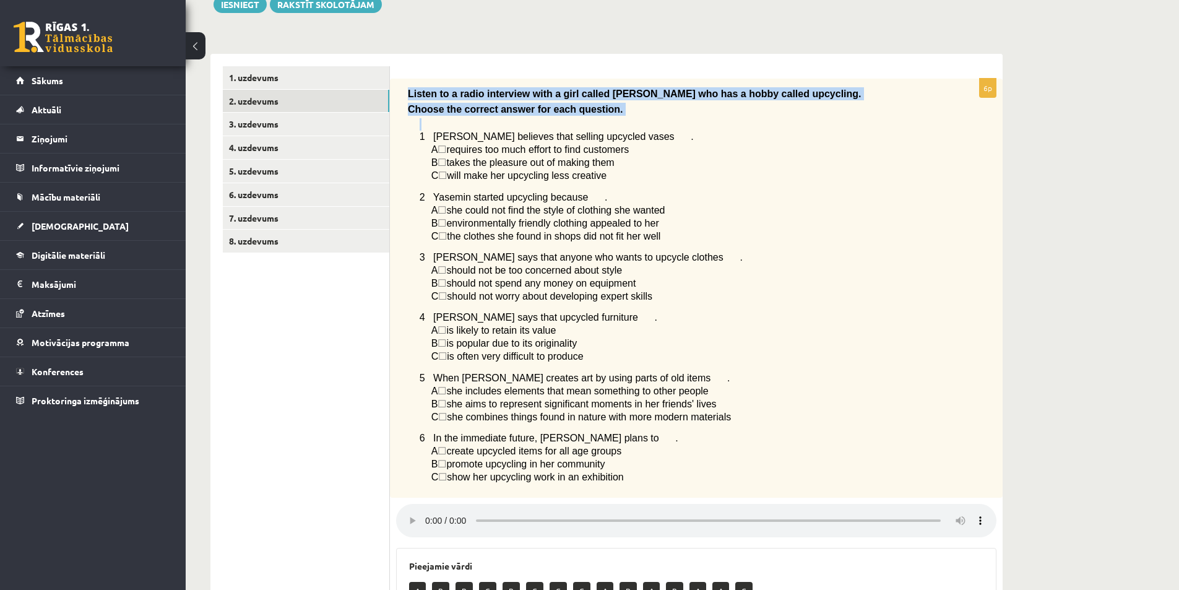
drag, startPoint x: 408, startPoint y: 92, endPoint x: 645, endPoint y: 121, distance: 238.2
click at [645, 121] on div "Listen to a radio interview with a girl called Yasemin who has a hobby called u…" at bounding box center [696, 289] width 613 height 420
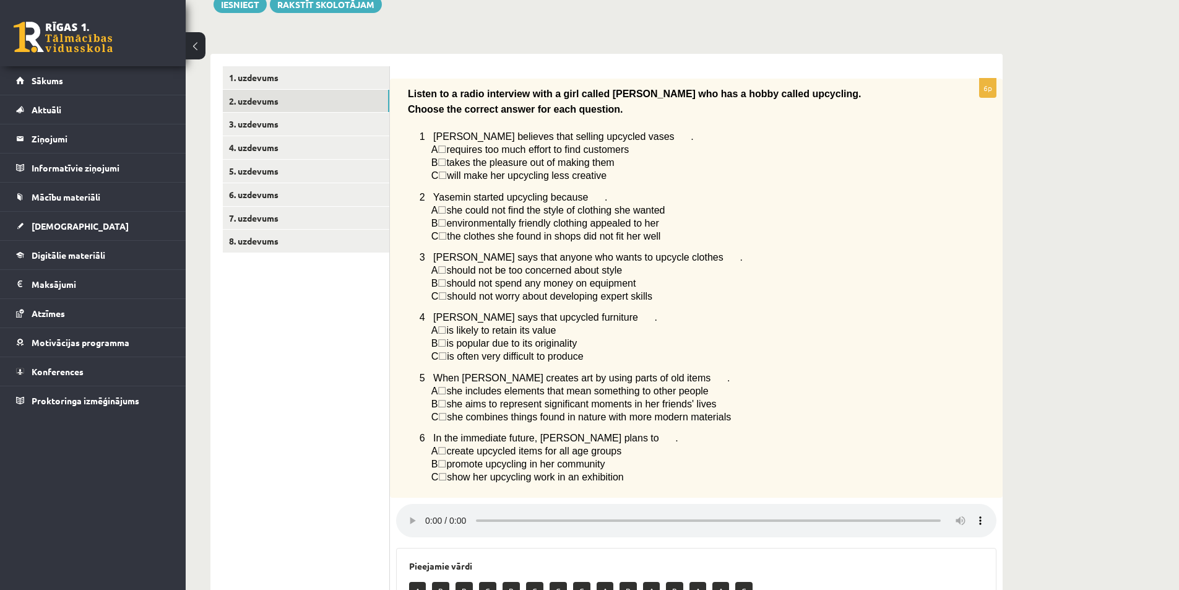
click at [1098, 384] on div "Angļu valoda 1. ieskaite 10.b1 klase , Artūrs Keinovskis (10.b1 klase) Parādīt …" at bounding box center [682, 361] width 993 height 939
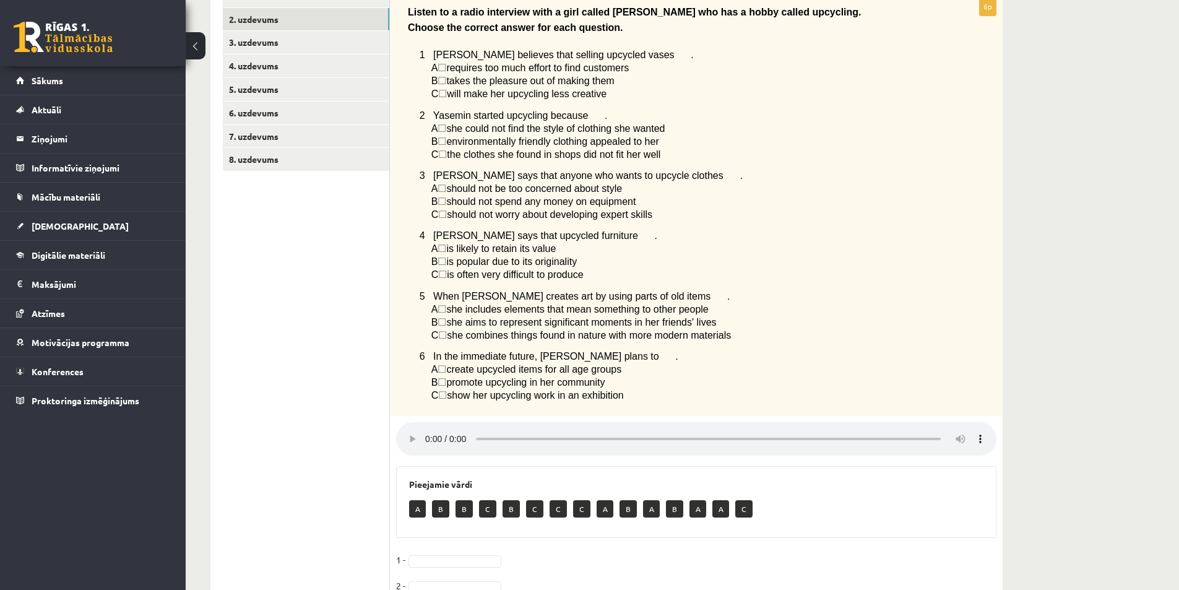
scroll to position [218, 0]
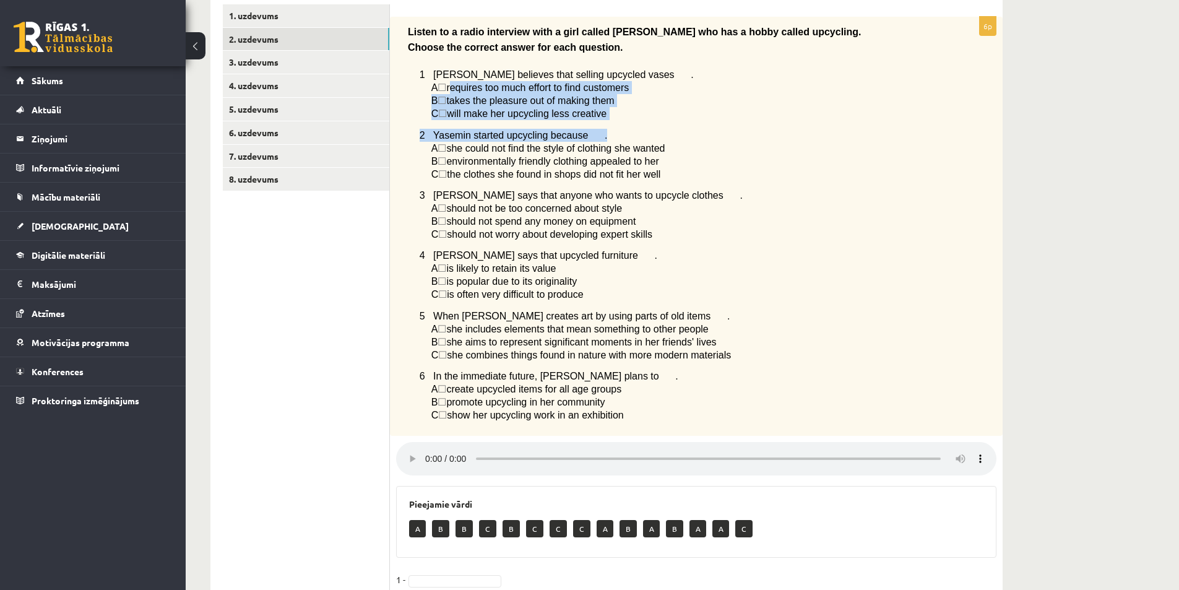
drag, startPoint x: 499, startPoint y: 100, endPoint x: 611, endPoint y: 123, distance: 114.3
click at [611, 123] on div "Listen to a radio interview with a girl called Yasemin who has a hobby called u…" at bounding box center [696, 227] width 613 height 420
click at [686, 100] on p "B ☐  takes the pleasure out of making them" at bounding box center [682, 100] width 503 height 13
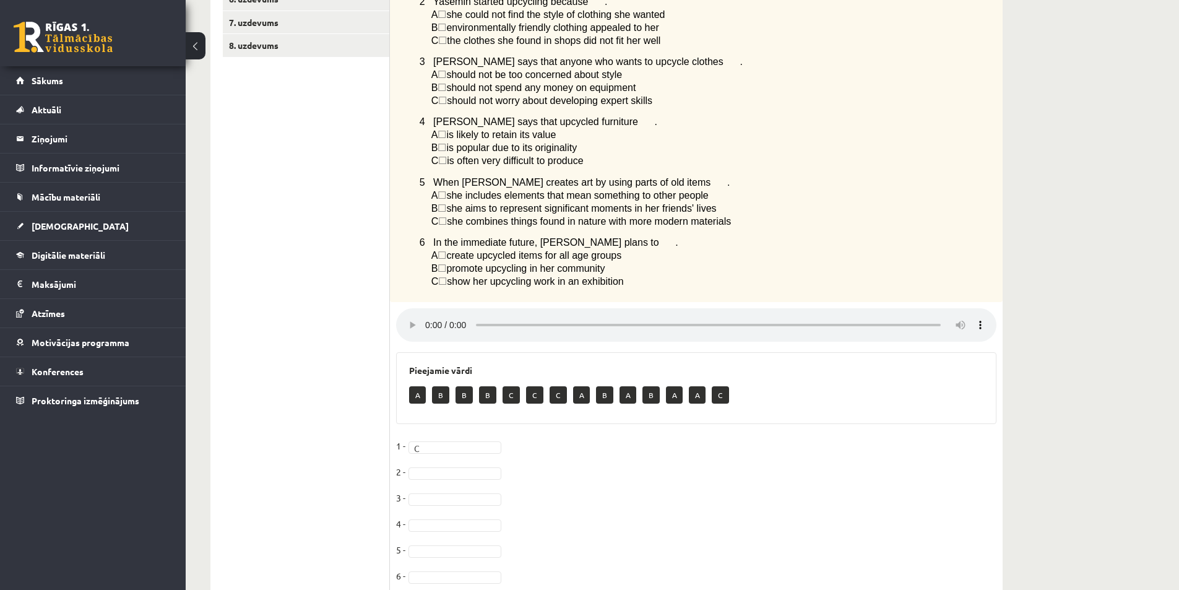
scroll to position [403, 0]
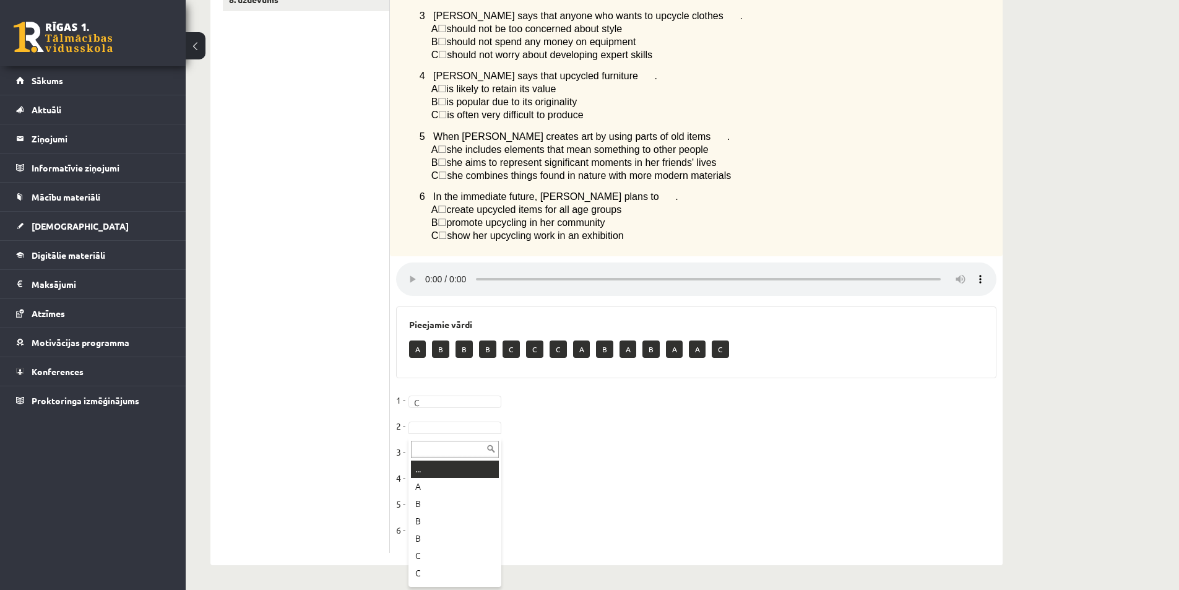
drag, startPoint x: 423, startPoint y: 424, endPoint x: 430, endPoint y: 441, distance: 18.3
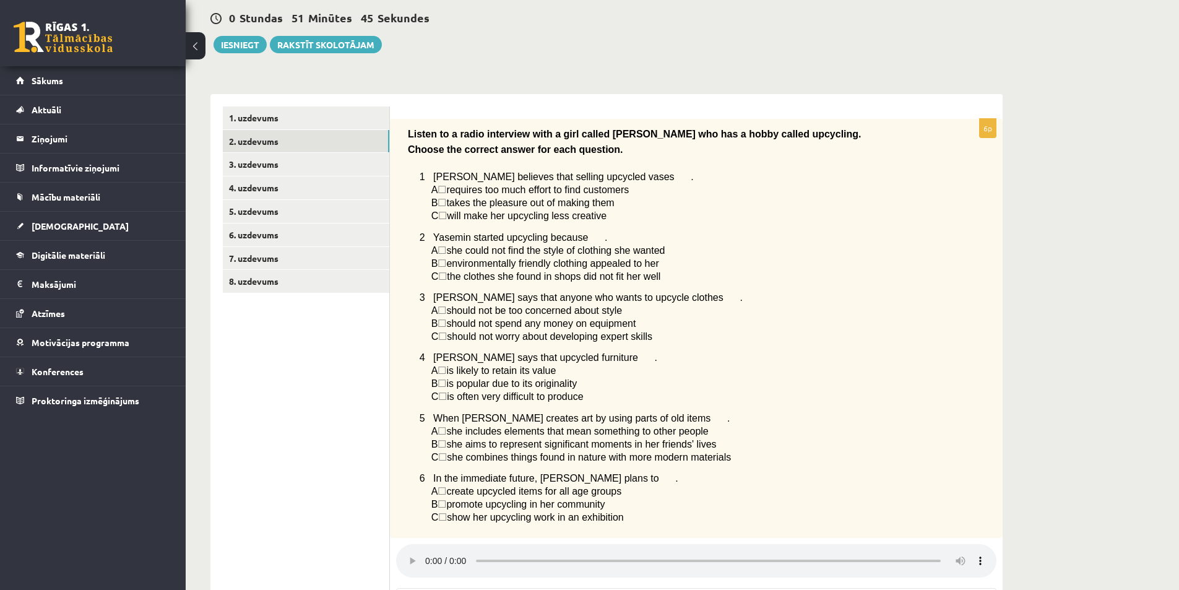
scroll to position [94, 0]
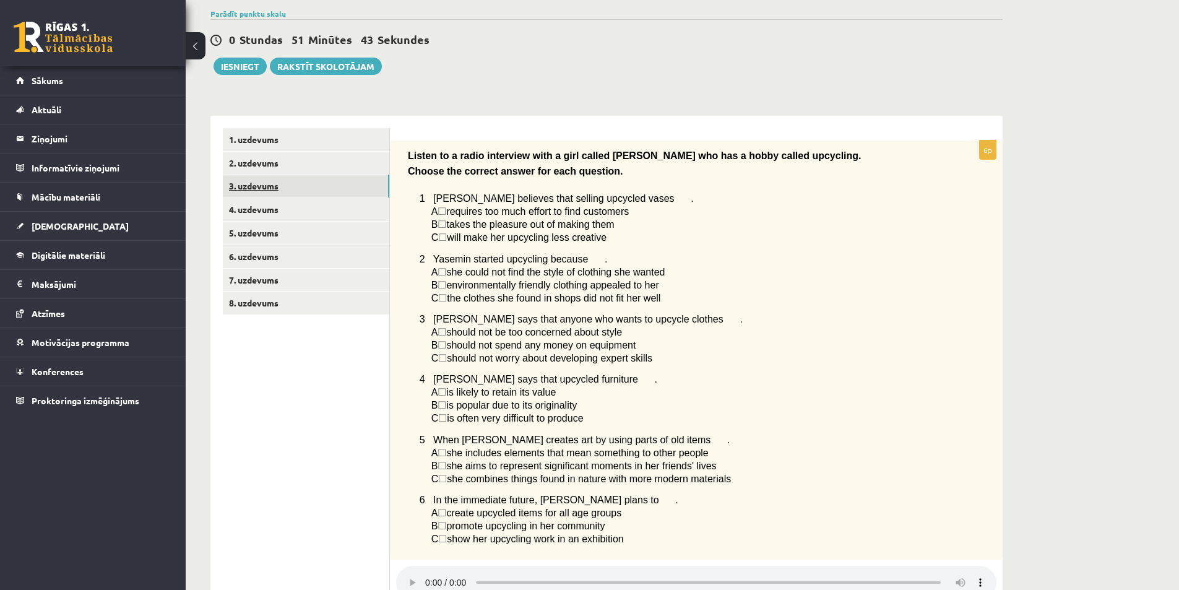
click at [259, 188] on link "3. uzdevums" at bounding box center [306, 186] width 166 height 23
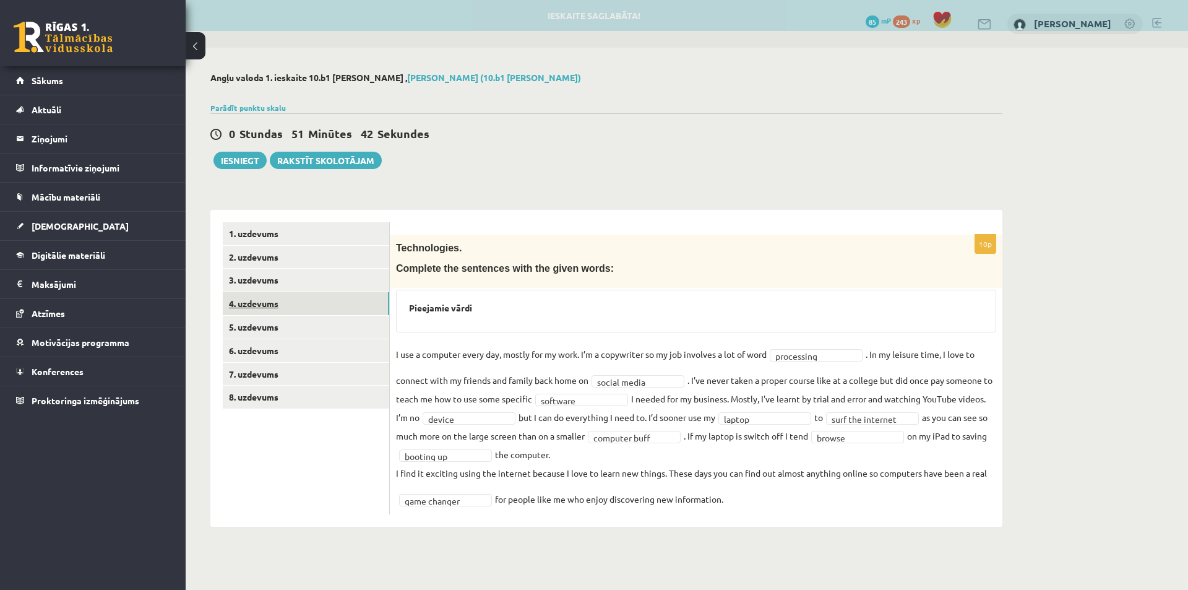
click at [271, 308] on link "4. uzdevums" at bounding box center [306, 303] width 166 height 23
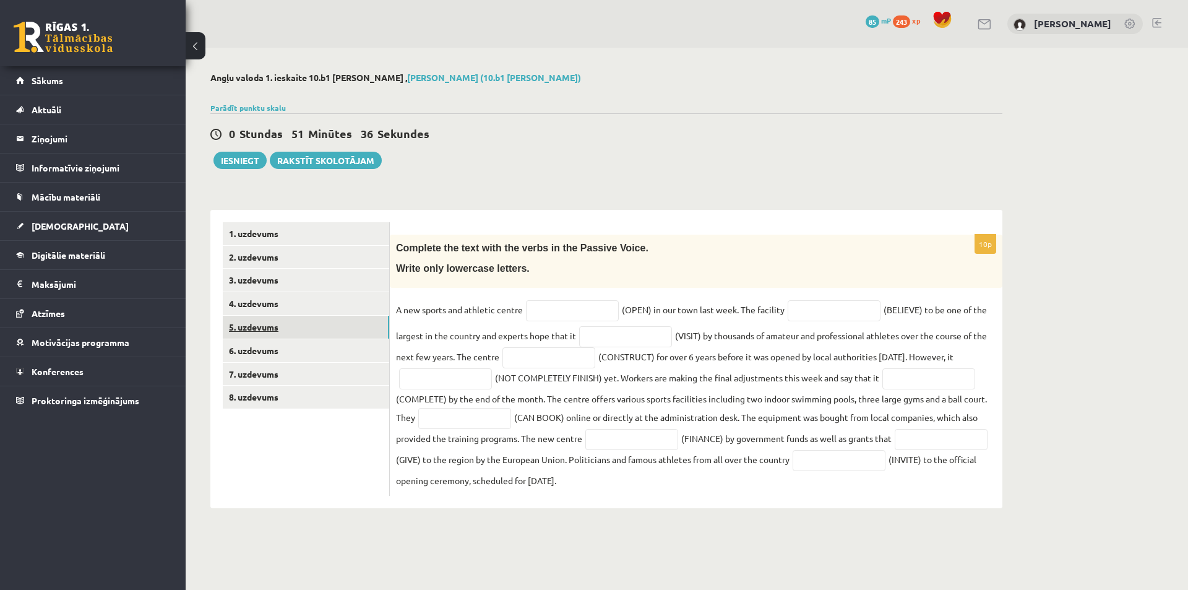
click at [258, 327] on link "5. uzdevums" at bounding box center [306, 327] width 166 height 23
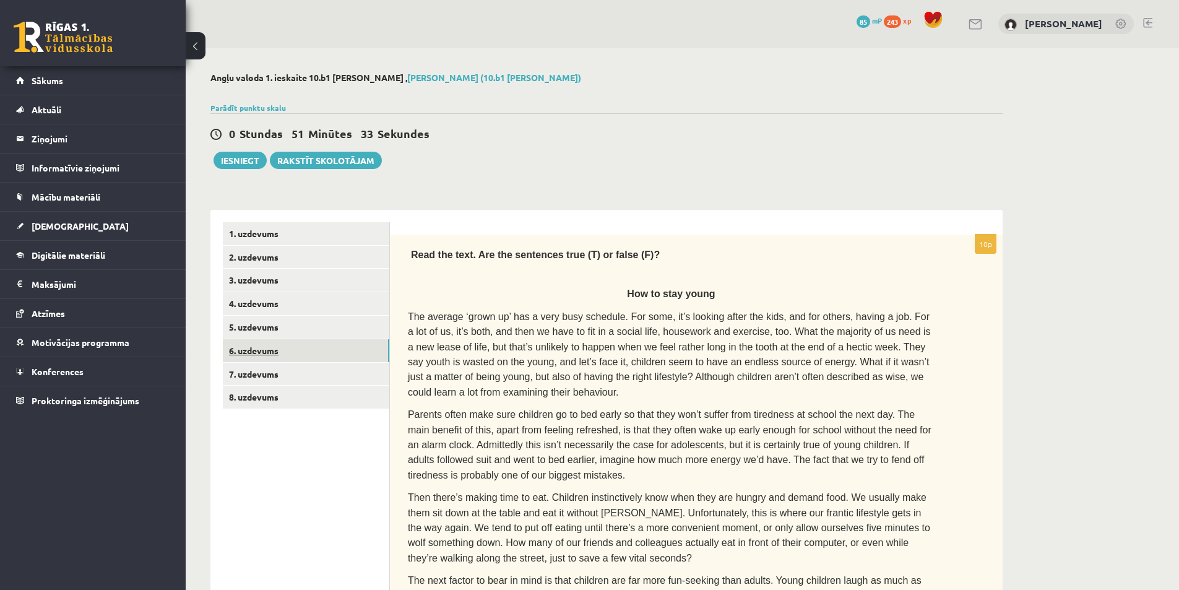
click at [260, 355] on link "6. uzdevums" at bounding box center [306, 350] width 166 height 23
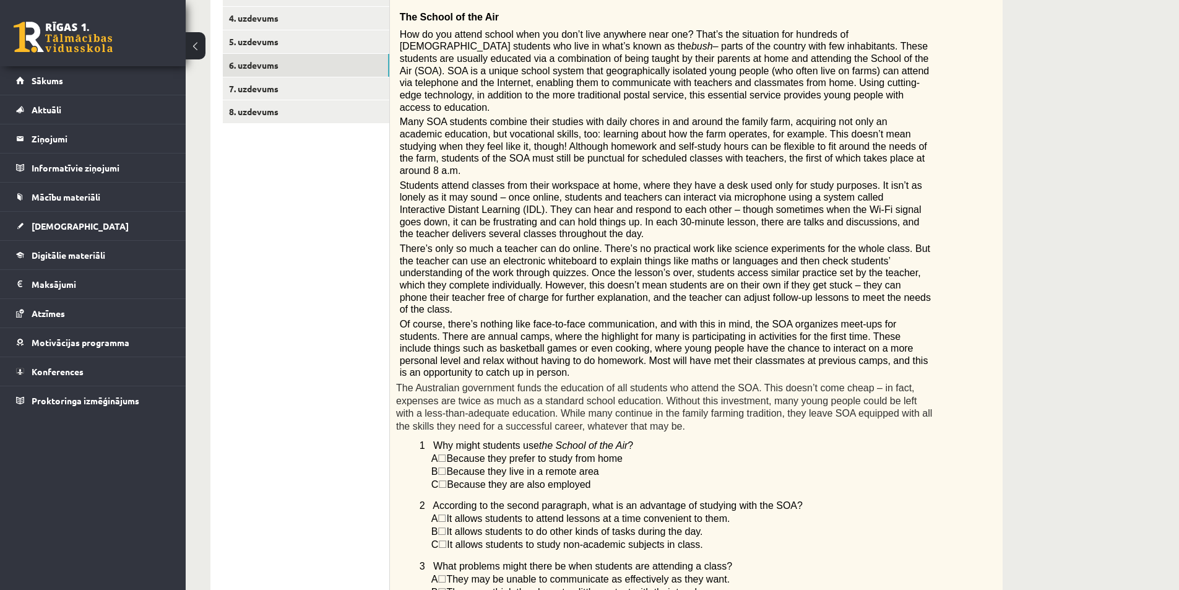
scroll to position [100, 0]
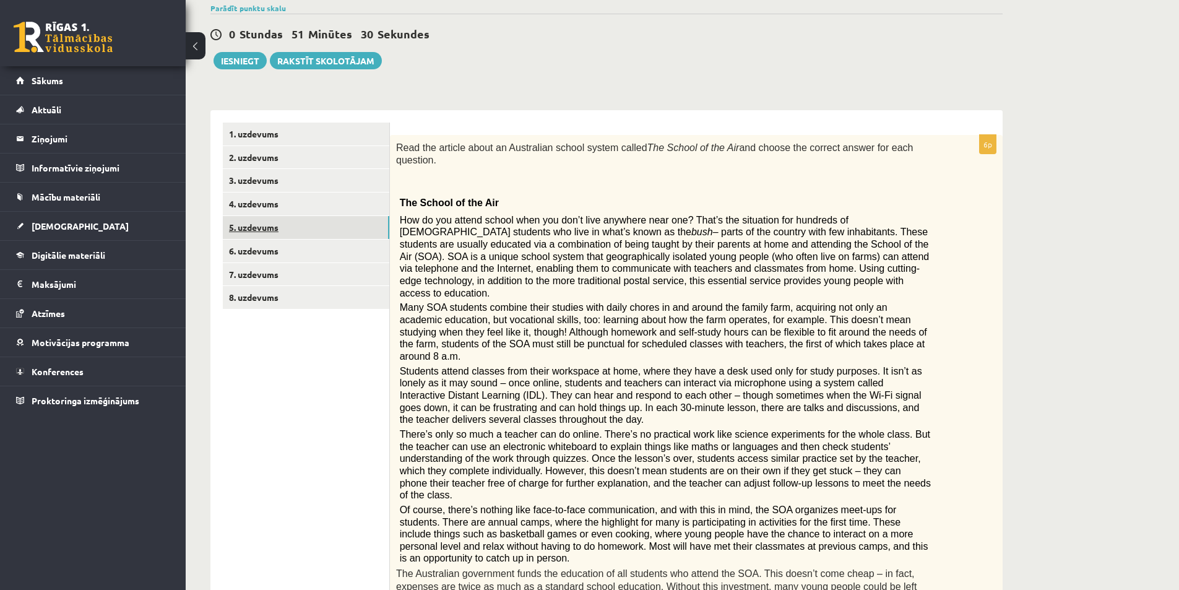
click at [264, 228] on link "5. uzdevums" at bounding box center [306, 227] width 166 height 23
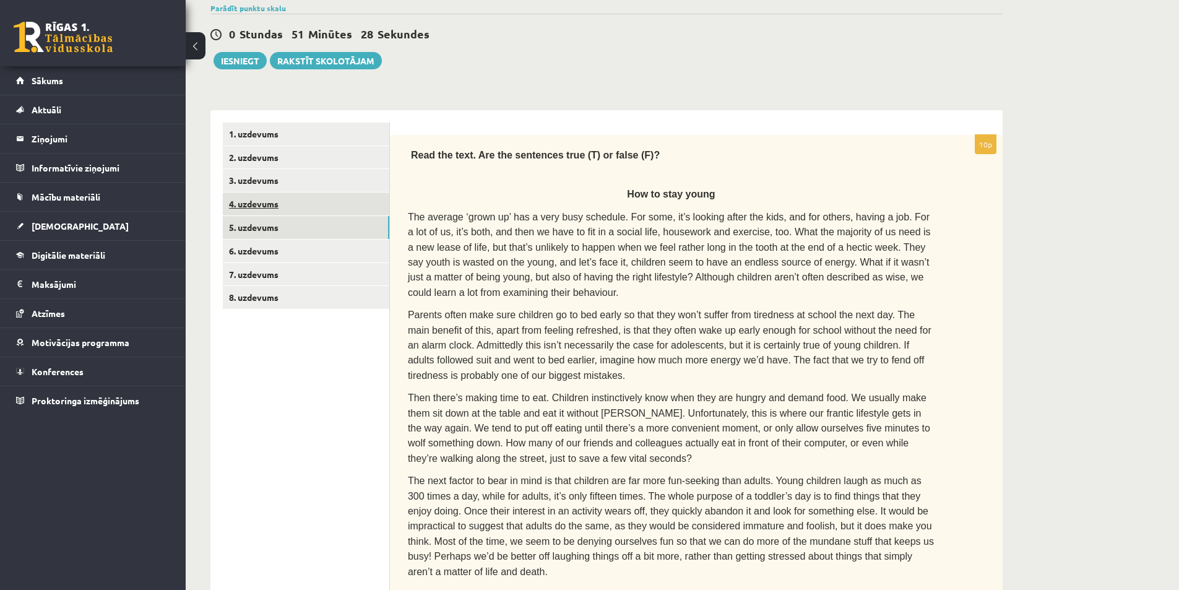
click at [262, 214] on link "4. uzdevums" at bounding box center [306, 203] width 166 height 23
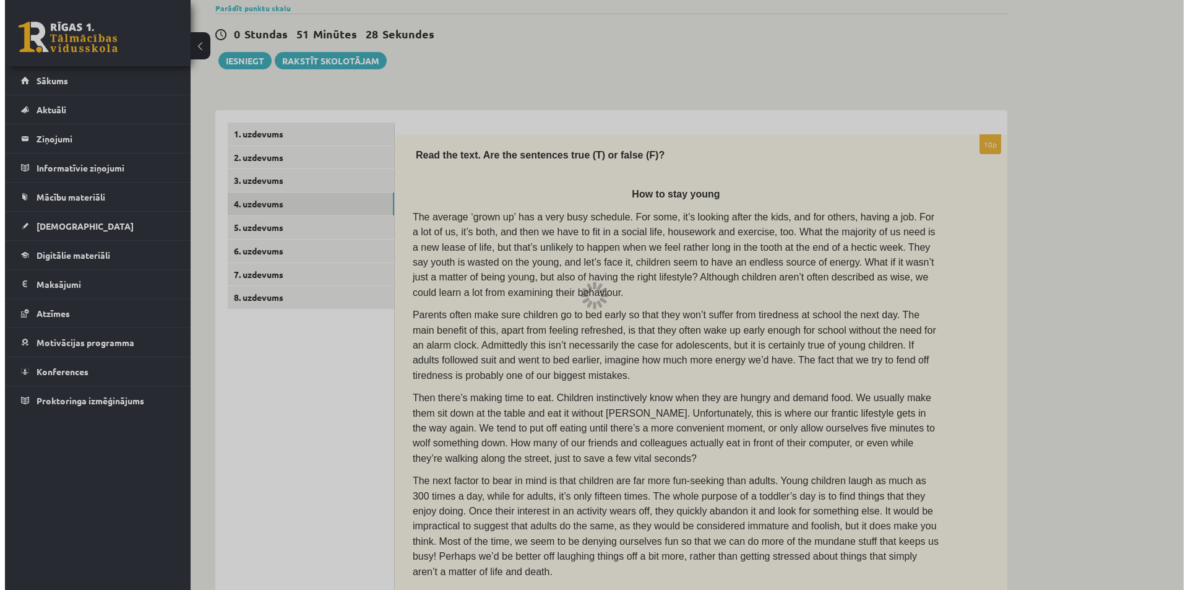
scroll to position [0, 0]
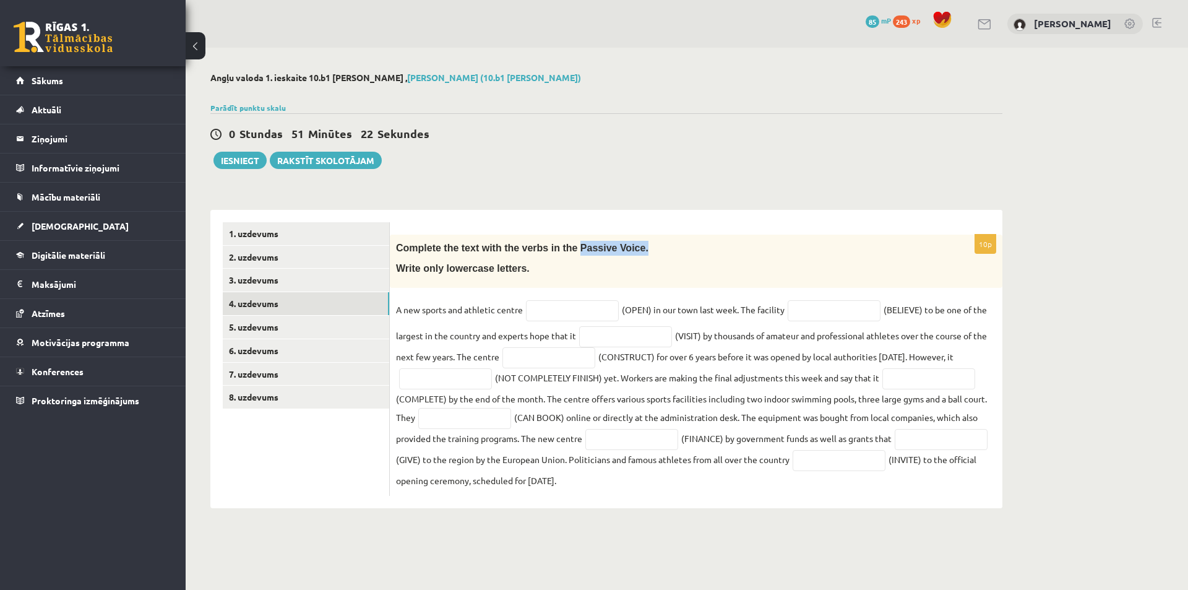
drag, startPoint x: 603, startPoint y: 251, endPoint x: 598, endPoint y: 245, distance: 7.1
click at [624, 251] on p "Complete the text with the verbs in the Passive Voice." at bounding box center [665, 248] width 538 height 15
click at [588, 313] on input "text" at bounding box center [572, 310] width 93 height 21
type input "*****"
click at [850, 311] on input "text" at bounding box center [834, 310] width 93 height 21
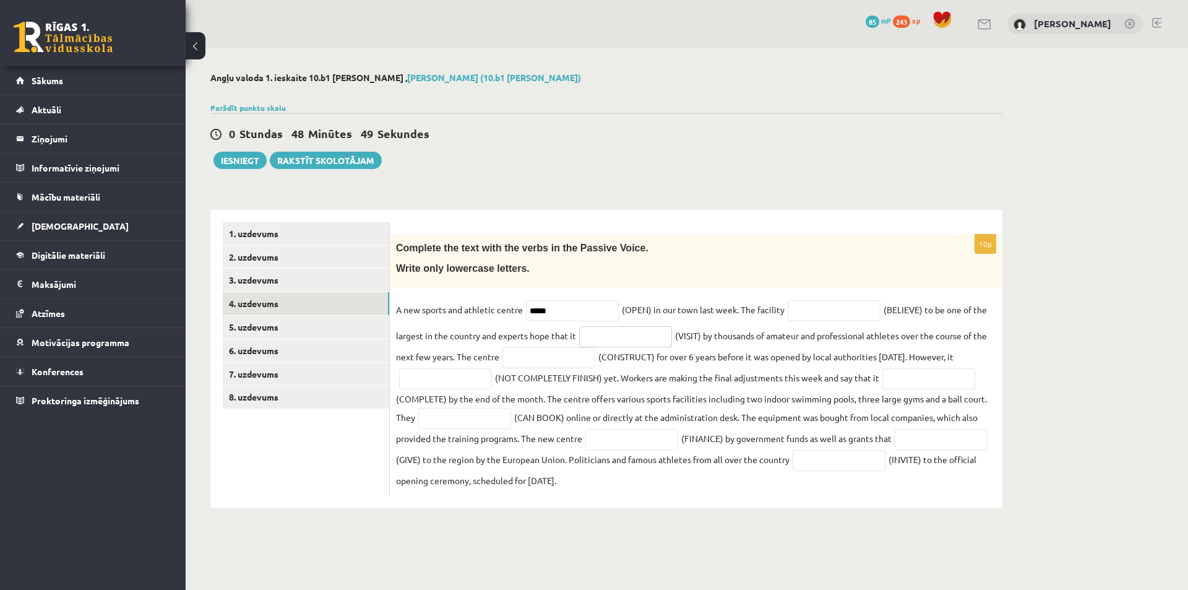
click at [639, 345] on input "text" at bounding box center [625, 336] width 93 height 21
type input "*"
type input "*********"
click at [834, 313] on input "text" at bounding box center [834, 310] width 93 height 21
click at [895, 450] on input "text" at bounding box center [941, 439] width 93 height 21
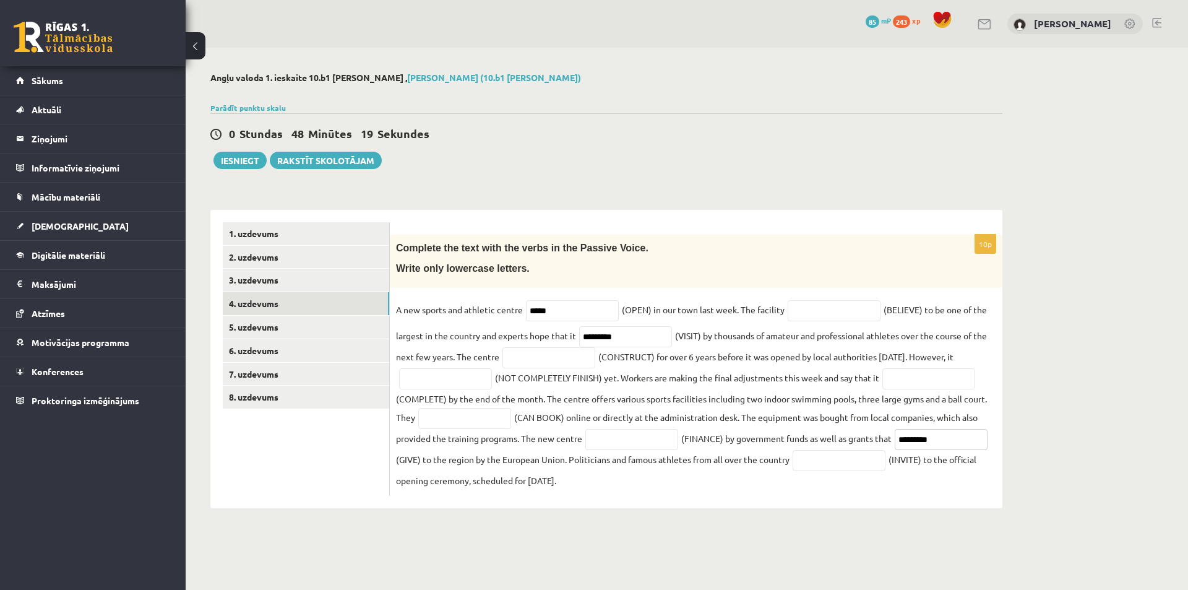
type input "*********"
click at [643, 441] on input "text" at bounding box center [631, 439] width 93 height 21
type input "*"
type input "**********"
click at [886, 463] on input "text" at bounding box center [839, 460] width 93 height 21
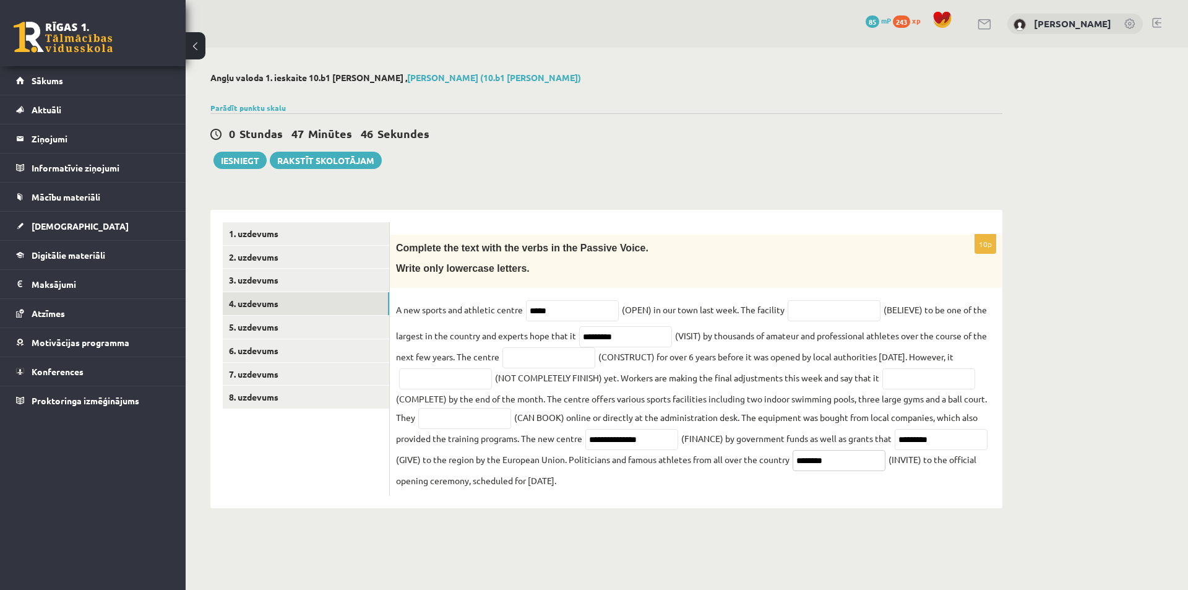
type input "*******"
click at [449, 386] on input "text" at bounding box center [445, 378] width 93 height 21
click at [460, 380] on input "text" at bounding box center [445, 378] width 93 height 21
type input "**********"
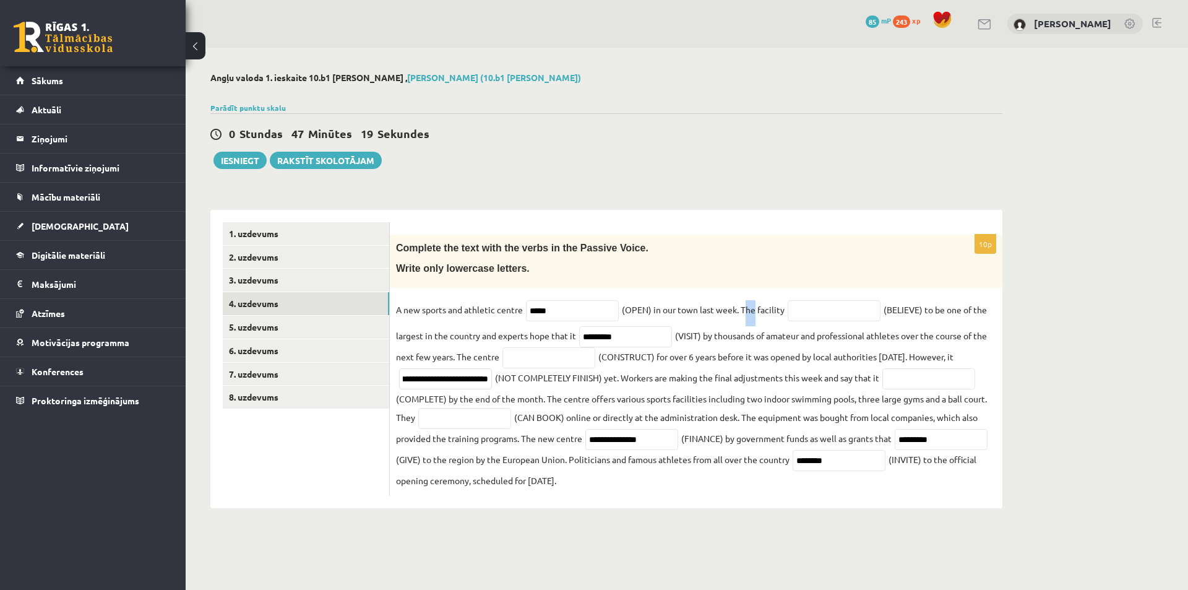
scroll to position [0, 0]
drag, startPoint x: 765, startPoint y: 310, endPoint x: 890, endPoint y: 311, distance: 125.0
click at [890, 311] on fieldset "**********" at bounding box center [696, 394] width 600 height 189
click at [878, 392] on fieldset "**********" at bounding box center [696, 394] width 600 height 189
click at [843, 308] on input "text" at bounding box center [834, 310] width 93 height 21
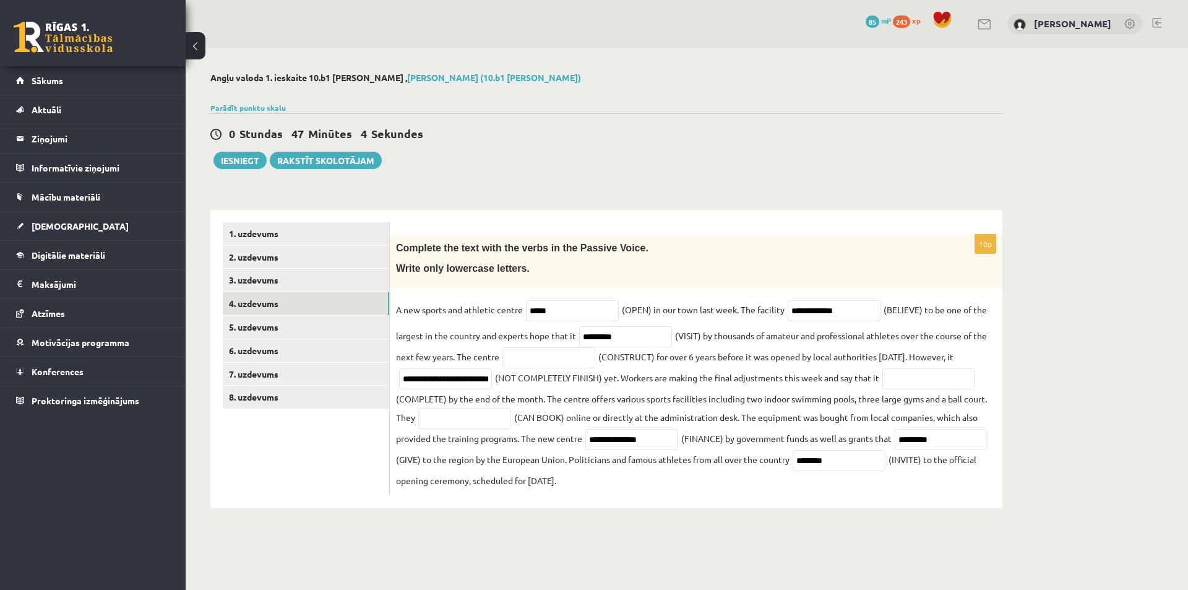
drag, startPoint x: 395, startPoint y: 245, endPoint x: 869, endPoint y: 484, distance: 530.3
click at [869, 484] on div "**********" at bounding box center [696, 365] width 613 height 261
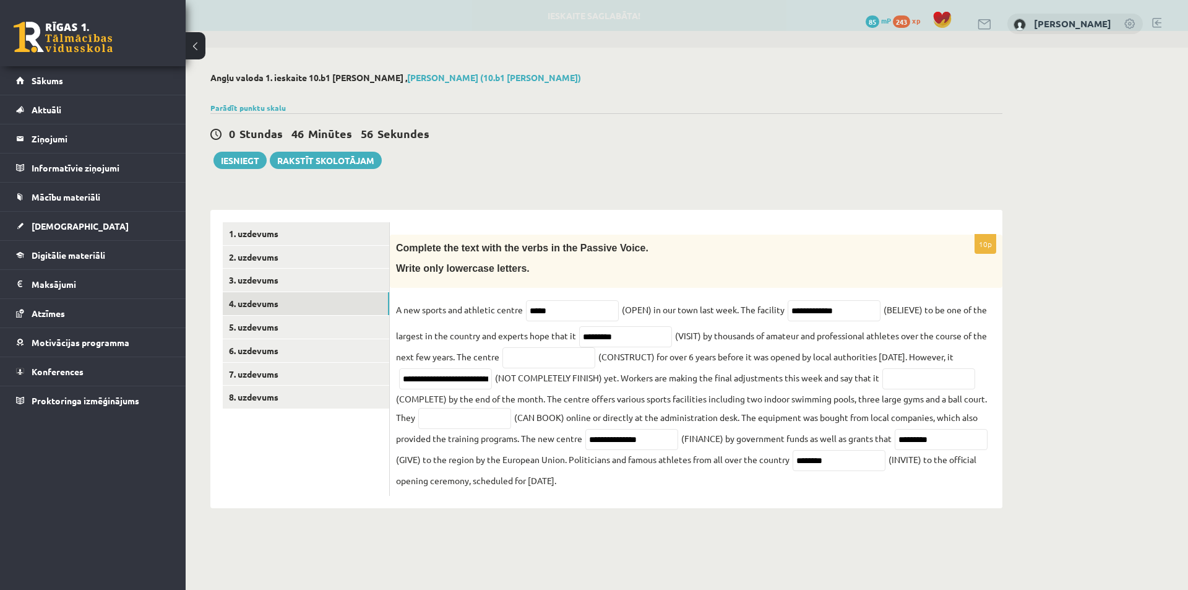
click at [782, 272] on p "Write only lowercase letters." at bounding box center [665, 268] width 538 height 13
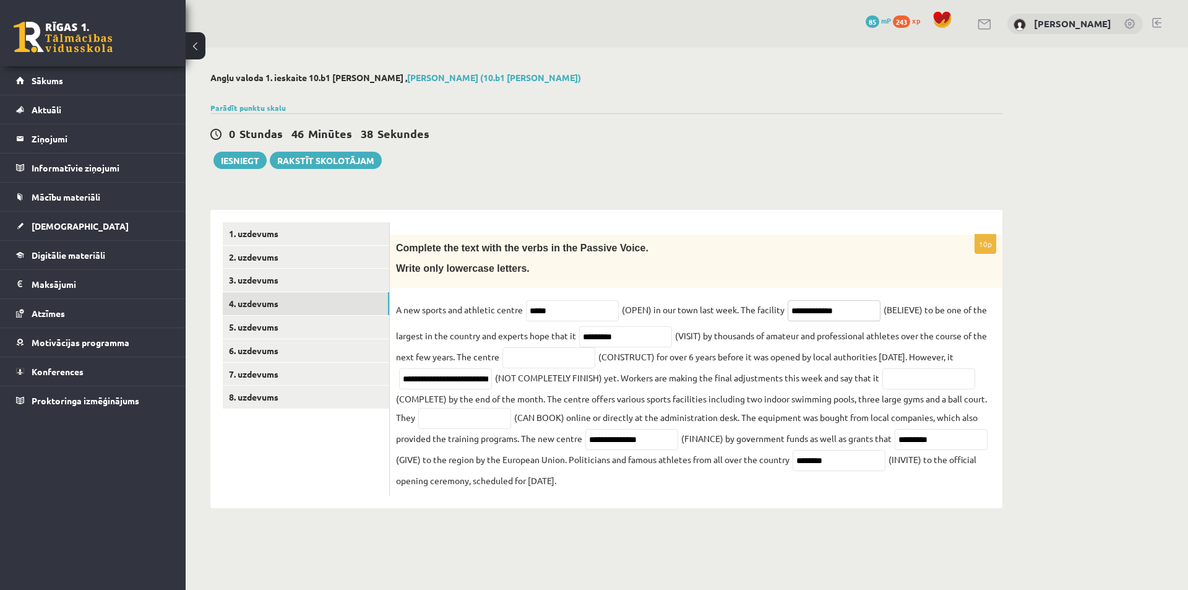
drag, startPoint x: 853, startPoint y: 313, endPoint x: 786, endPoint y: 309, distance: 67.5
click at [786, 309] on span "**********" at bounding box center [834, 309] width 99 height 11
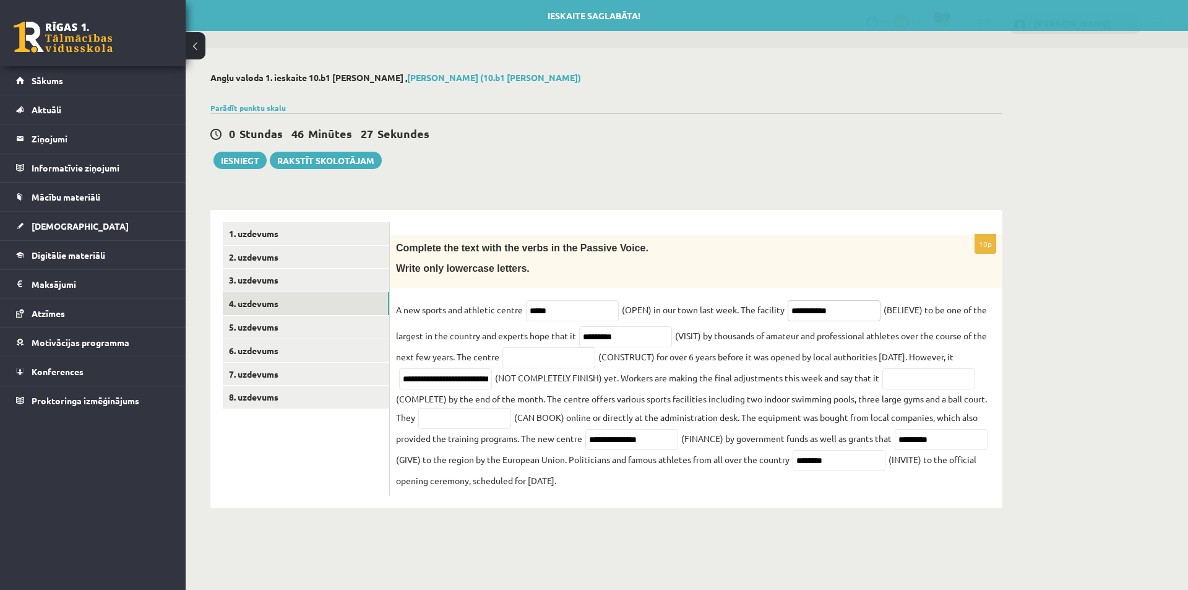
type input "**********"
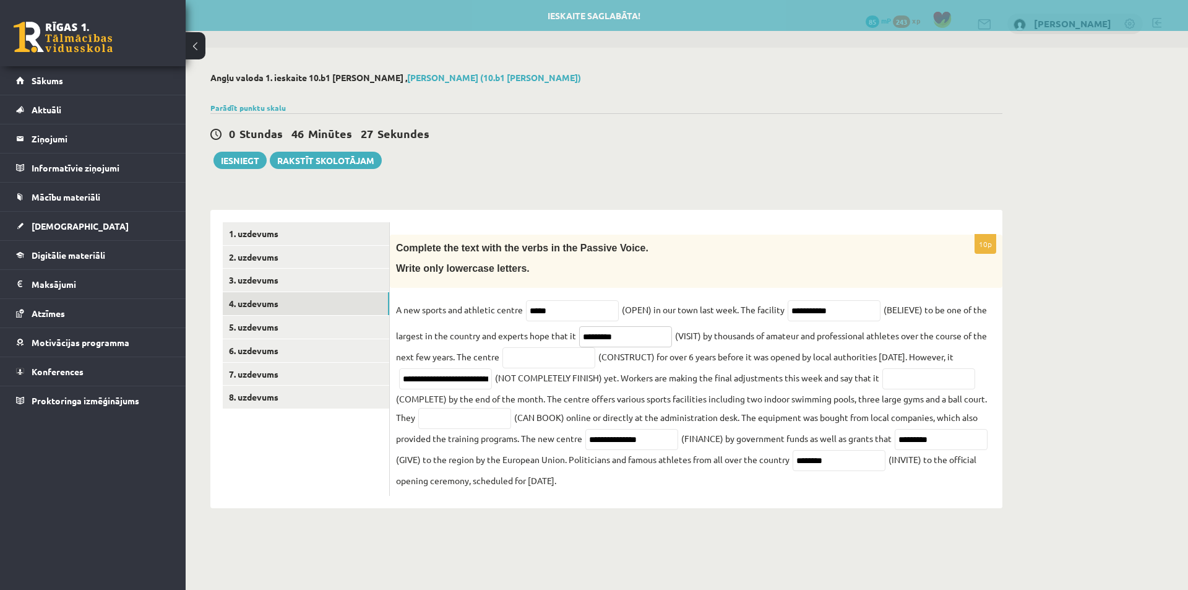
drag, startPoint x: 639, startPoint y: 337, endPoint x: 547, endPoint y: 346, distance: 92.1
click at [542, 343] on fieldset "**********" at bounding box center [696, 394] width 600 height 189
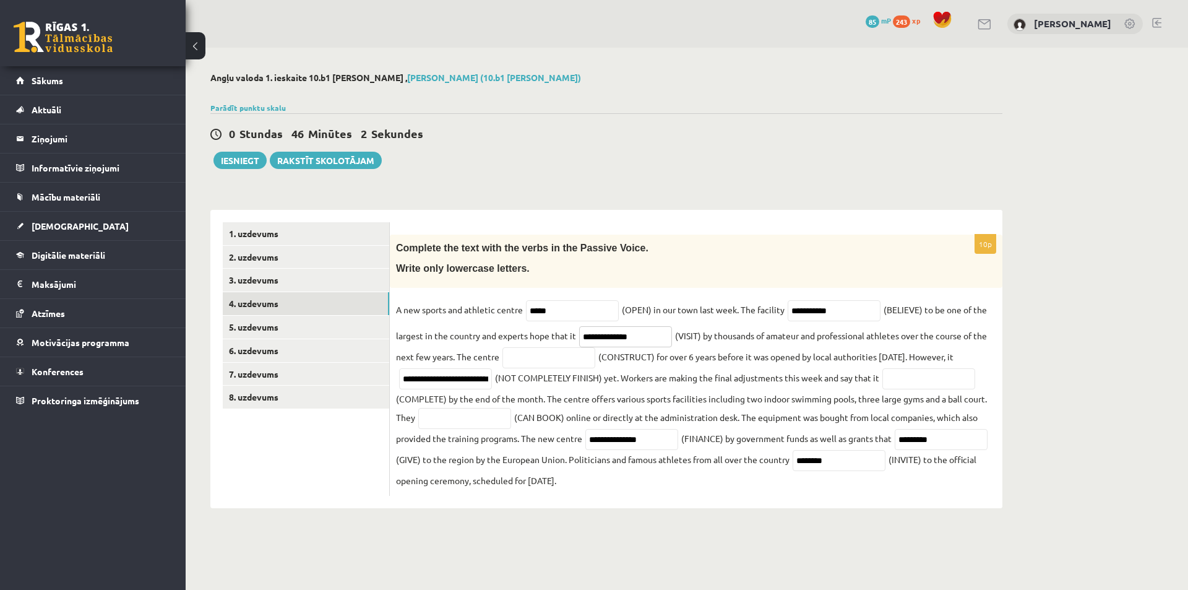
type input "**********"
drag, startPoint x: 435, startPoint y: 462, endPoint x: 373, endPoint y: 468, distance: 62.1
click at [373, 468] on div "**********" at bounding box center [606, 359] width 792 height 298
type input "*********"
drag, startPoint x: 634, startPoint y: 444, endPoint x: 602, endPoint y: 448, distance: 33.0
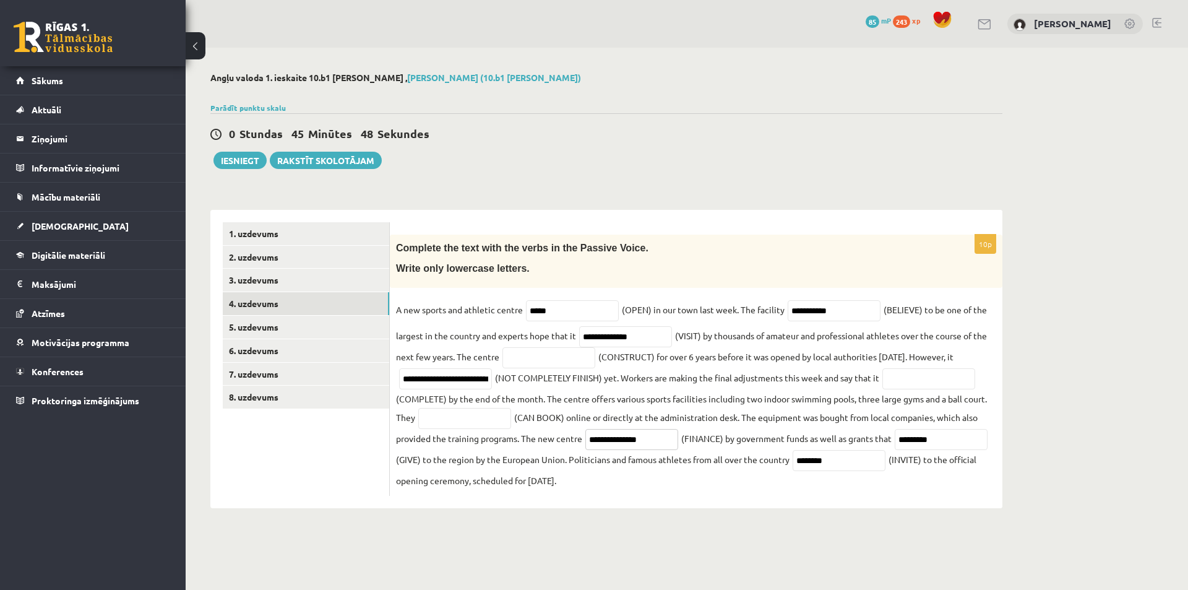
click at [602, 448] on input "**********" at bounding box center [631, 439] width 93 height 21
type input "**********"
drag, startPoint x: 908, startPoint y: 467, endPoint x: 895, endPoint y: 470, distance: 12.8
click at [886, 470] on input "*******" at bounding box center [839, 460] width 93 height 21
type input "*******"
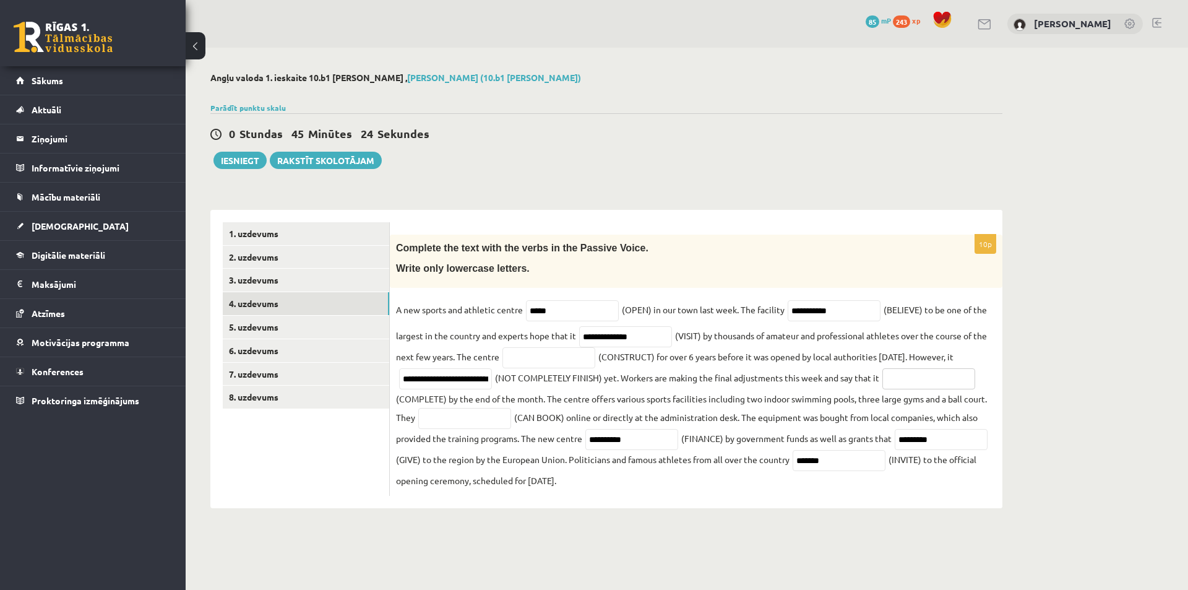
click at [920, 378] on input "text" at bounding box center [928, 378] width 93 height 21
click at [540, 361] on input "text" at bounding box center [548, 357] width 93 height 21
click at [447, 377] on input "**********" at bounding box center [445, 378] width 93 height 21
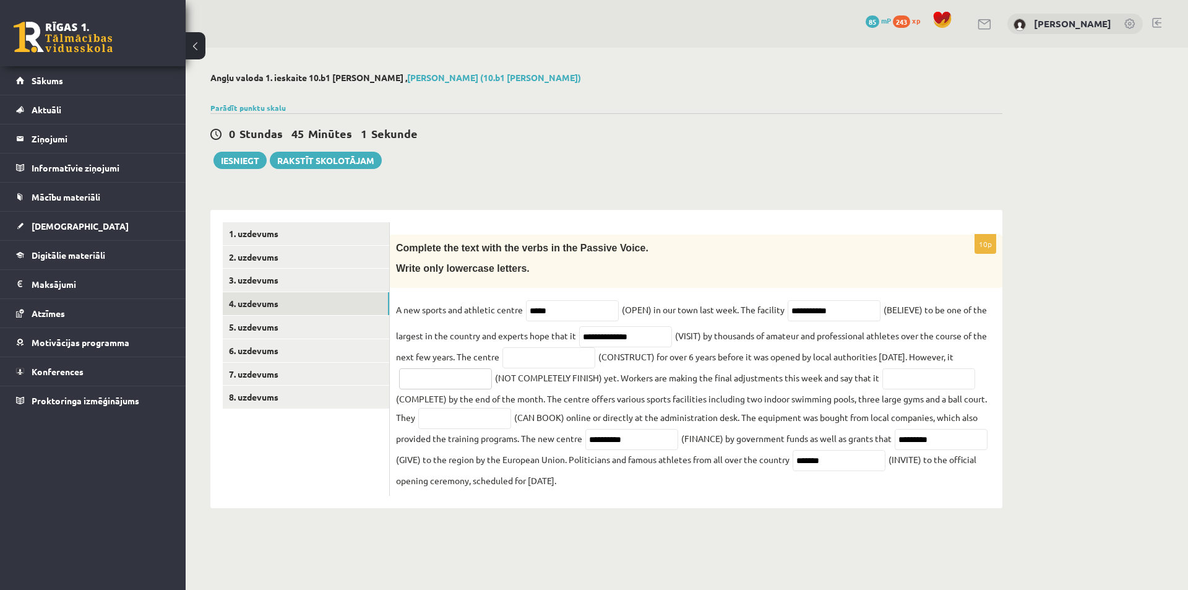
type input "*"
type input "********"
click at [558, 358] on input "text" at bounding box center [548, 357] width 93 height 21
click at [912, 386] on input "text" at bounding box center [928, 378] width 93 height 21
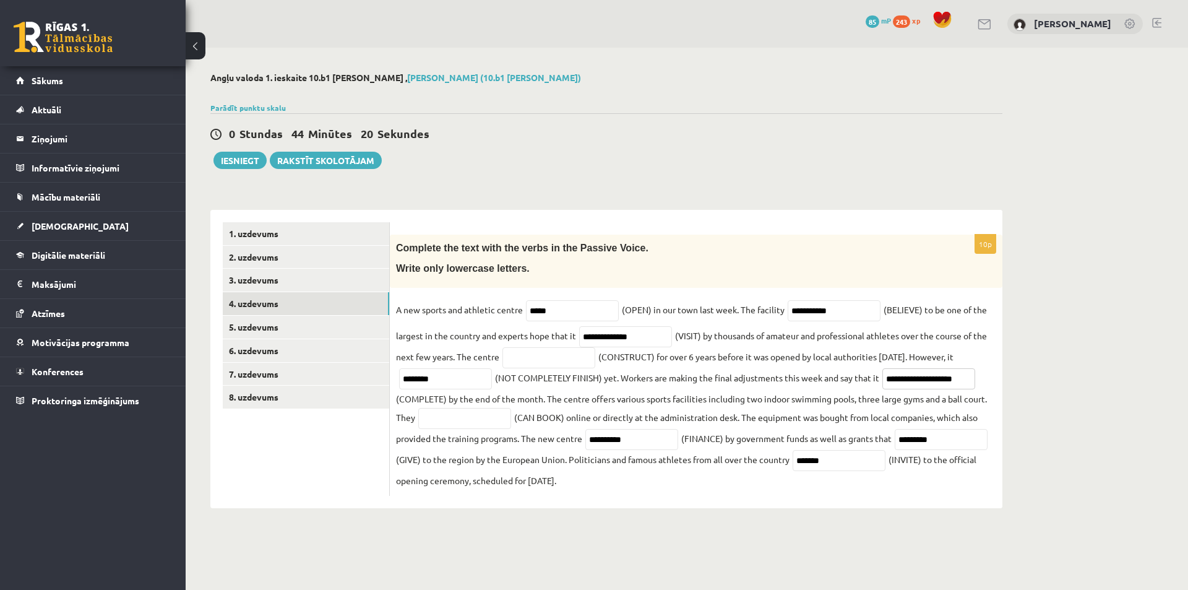
type input "**********"
click at [540, 355] on input "text" at bounding box center [548, 357] width 93 height 21
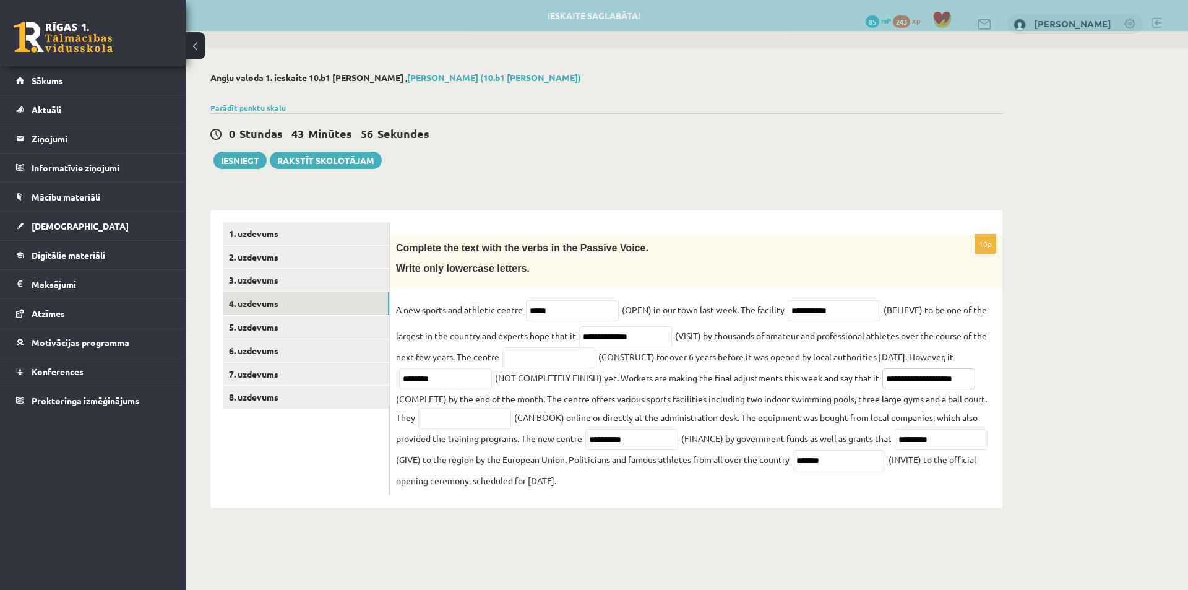
click at [941, 381] on input "**********" at bounding box center [928, 378] width 93 height 21
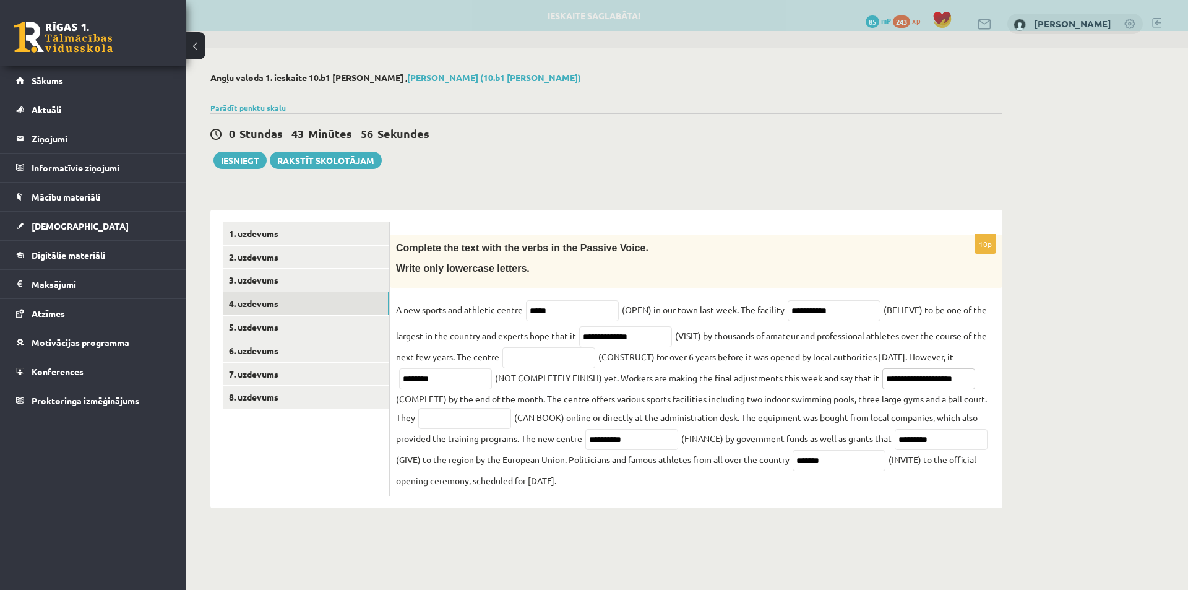
click at [941, 381] on input "**********" at bounding box center [928, 378] width 93 height 21
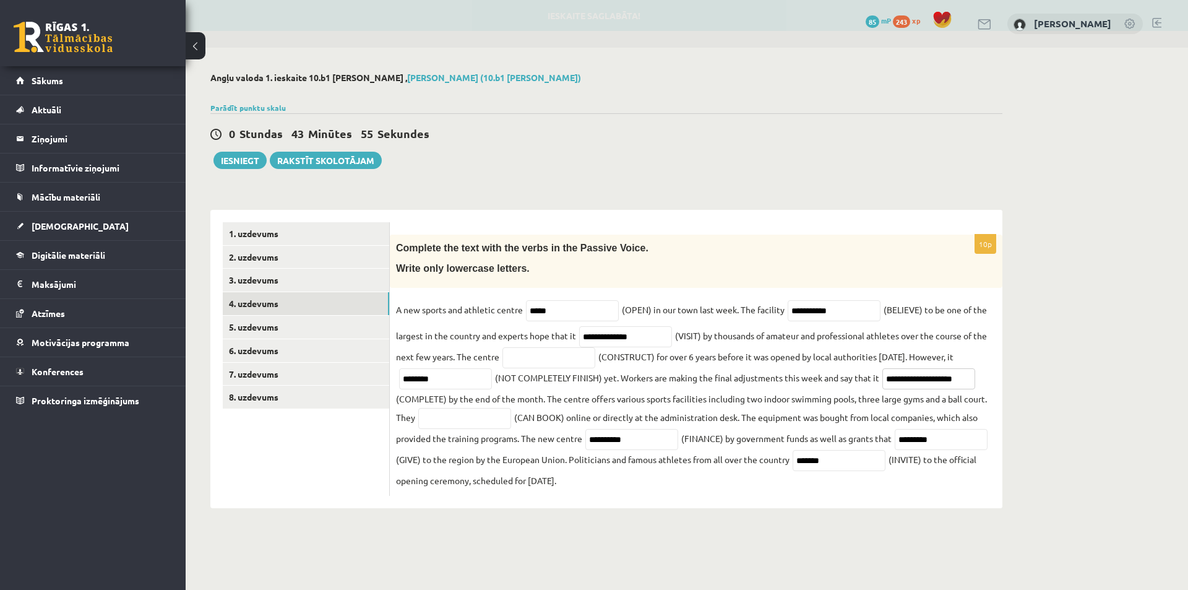
click at [941, 381] on input "**********" at bounding box center [928, 378] width 93 height 21
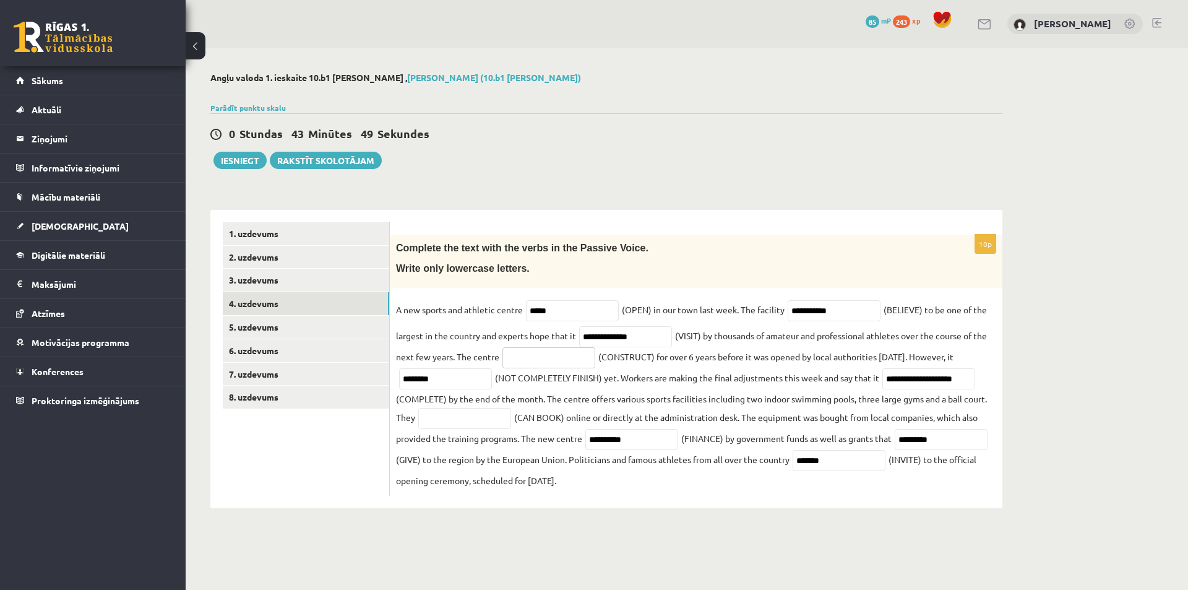
click at [534, 363] on input "text" at bounding box center [548, 357] width 93 height 21
paste input "**********"
type input "**********"
click at [941, 386] on input "**********" at bounding box center [928, 378] width 93 height 21
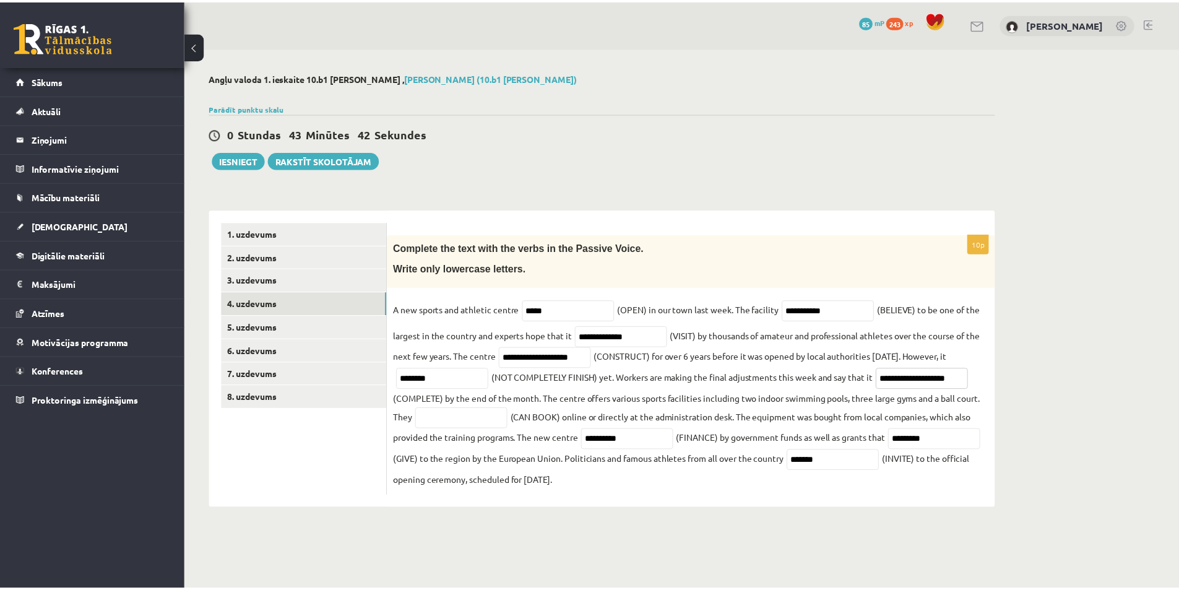
scroll to position [0, 0]
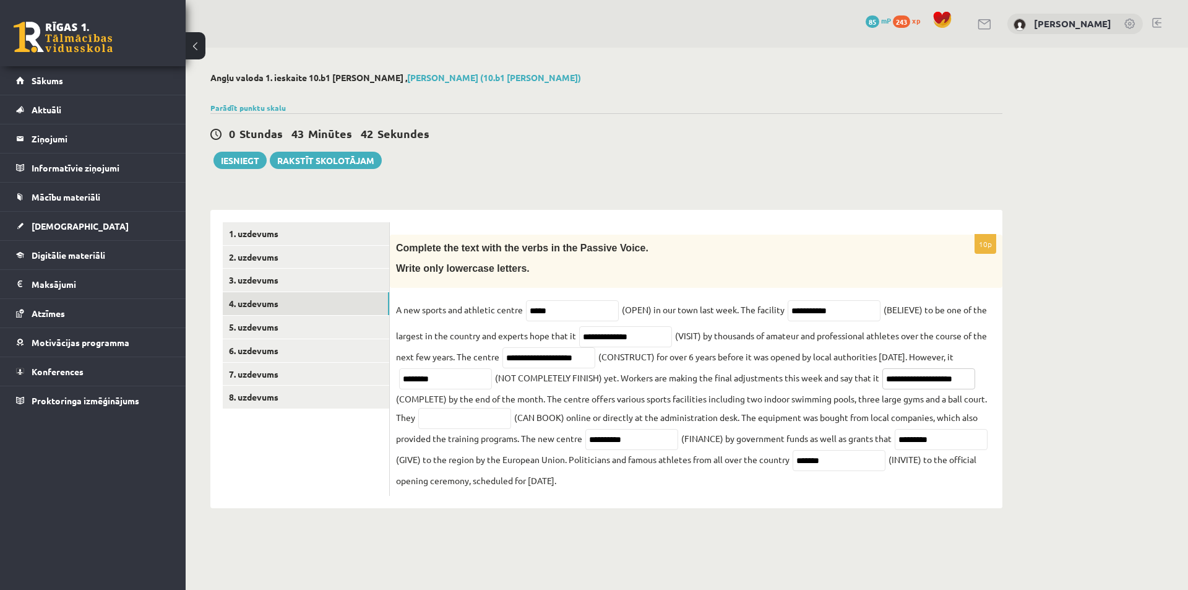
click at [941, 386] on input "**********" at bounding box center [928, 378] width 93 height 21
click at [928, 379] on input "text" at bounding box center [928, 378] width 93 height 21
type input "*********"
click at [481, 421] on input "text" at bounding box center [464, 418] width 93 height 21
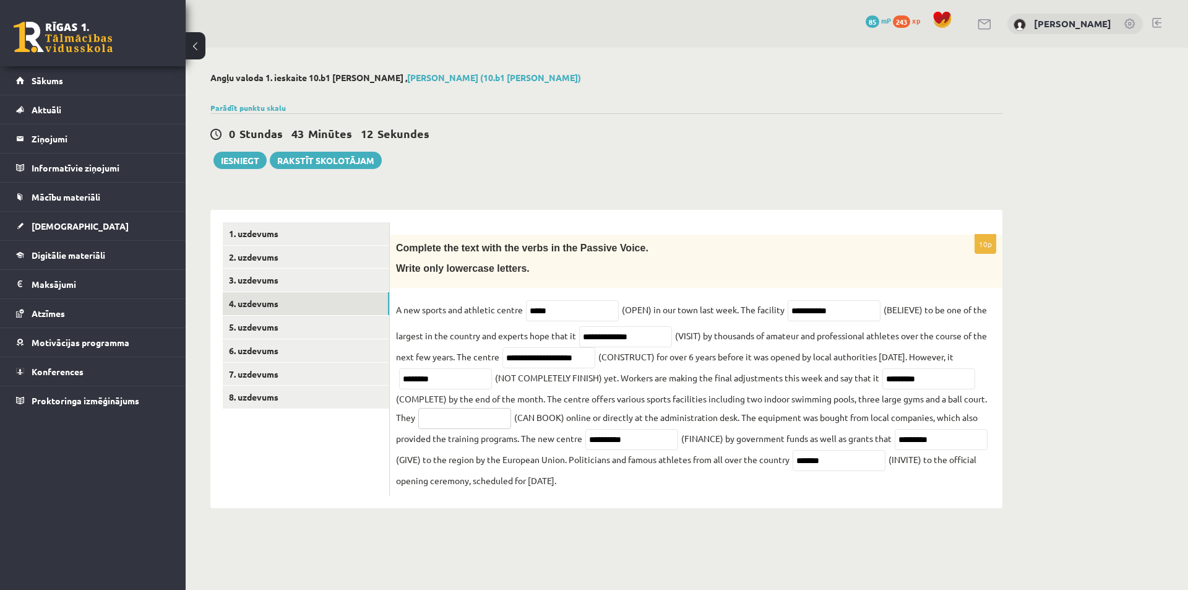
click at [468, 421] on input "text" at bounding box center [464, 418] width 93 height 21
type input "**********"
click at [275, 330] on link "5. uzdevums" at bounding box center [306, 327] width 166 height 23
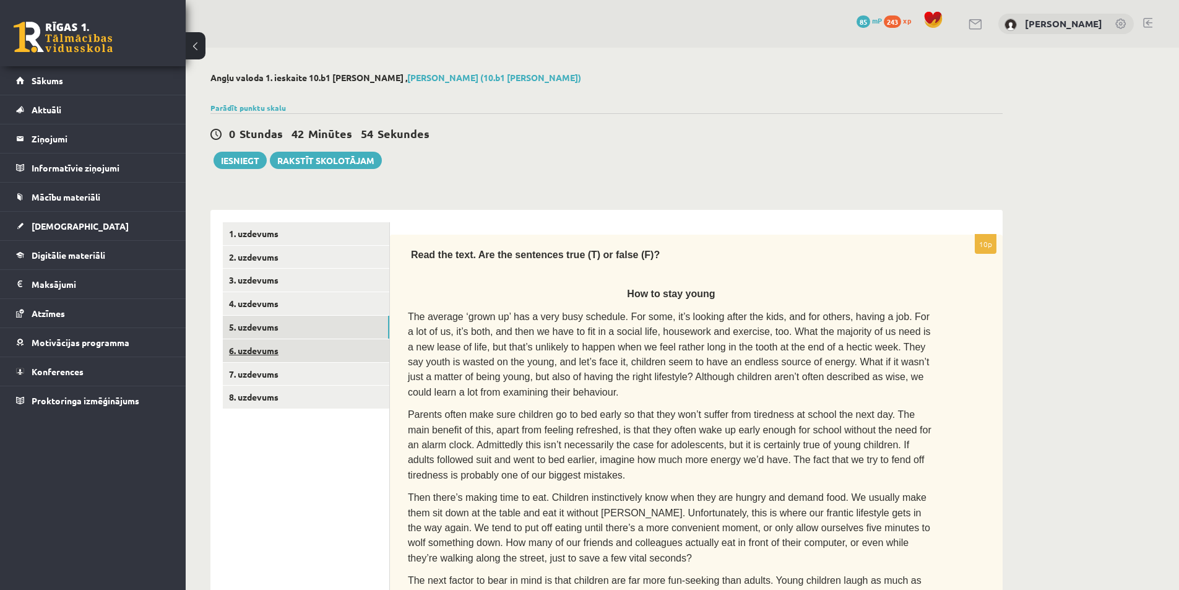
click at [269, 352] on link "6. uzdevums" at bounding box center [306, 350] width 166 height 23
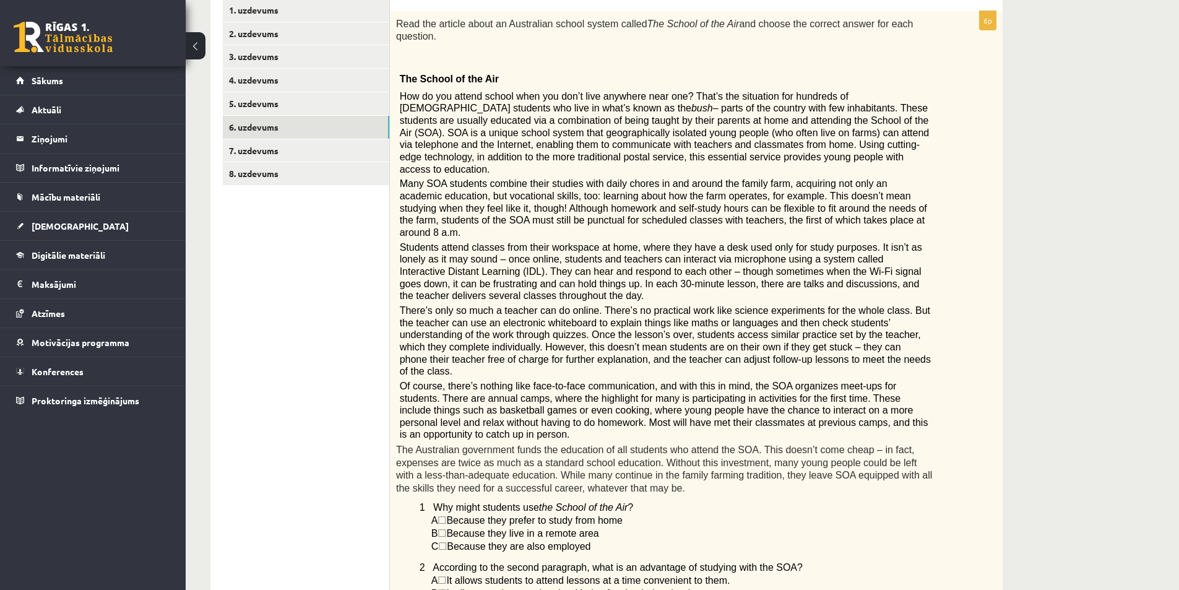
scroll to position [100, 0]
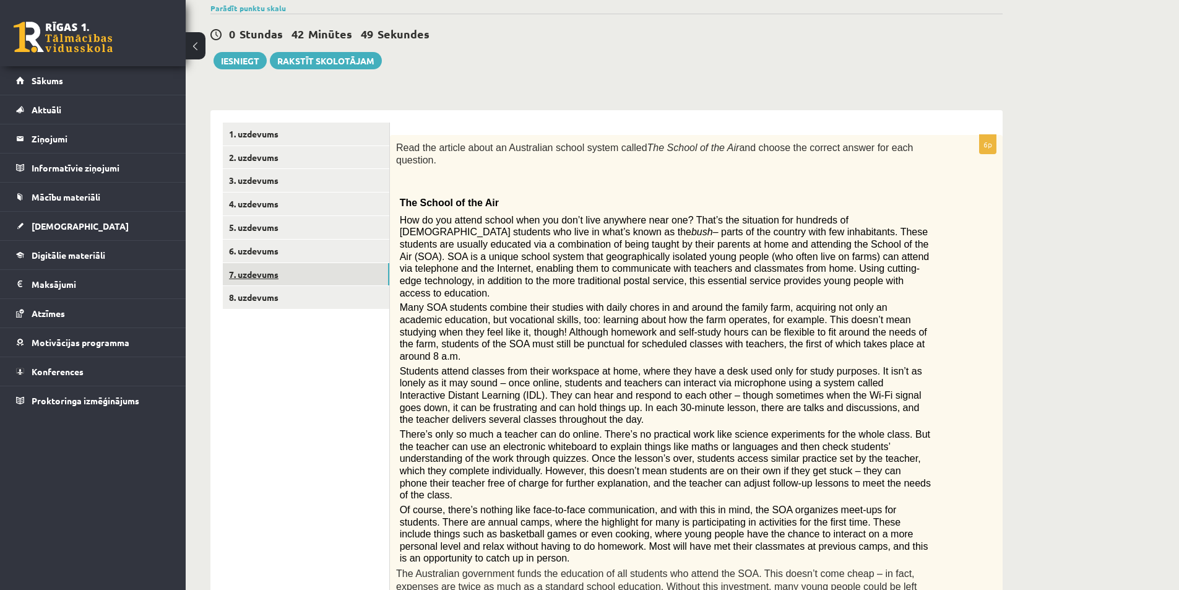
click at [273, 283] on link "7. uzdevums" at bounding box center [306, 274] width 166 height 23
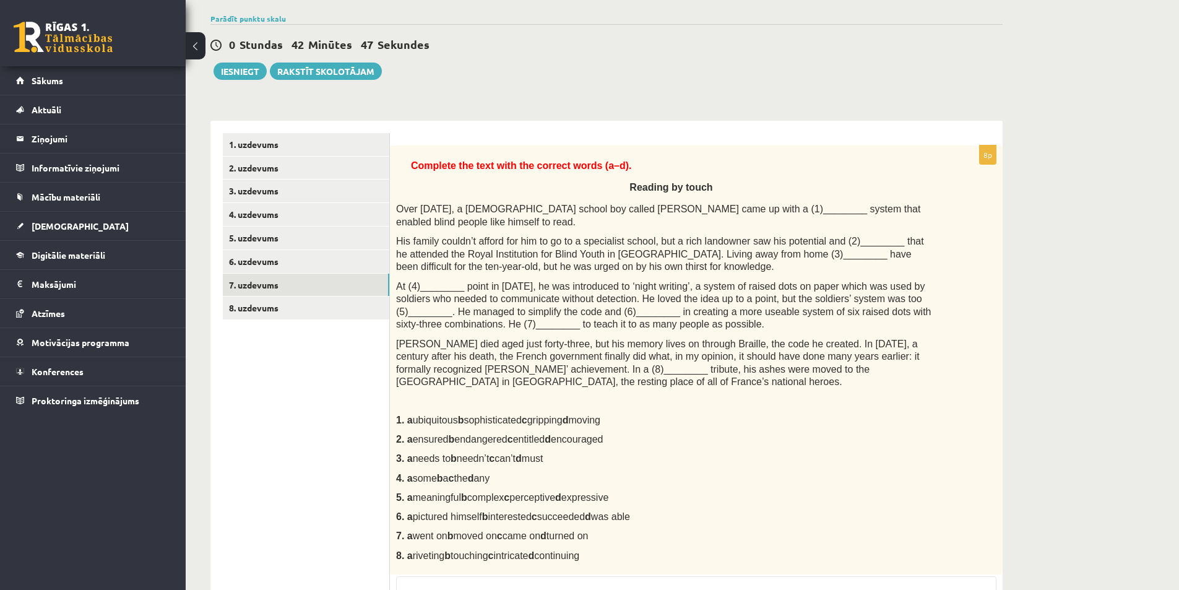
scroll to position [88, 0]
click at [267, 301] on link "8. uzdevums" at bounding box center [306, 309] width 166 height 23
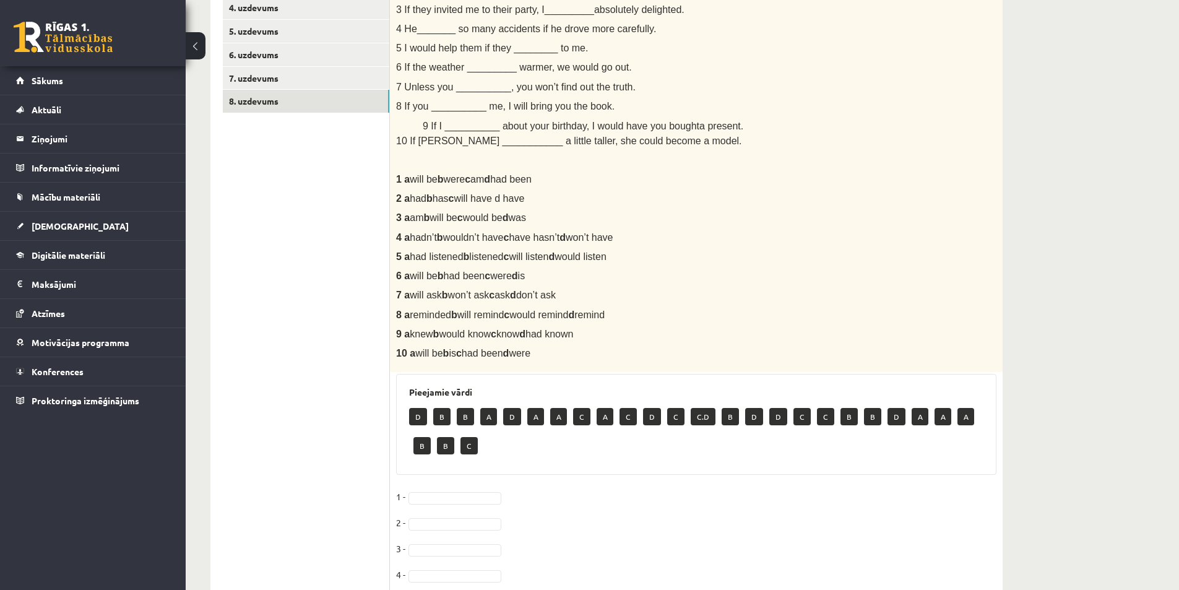
scroll to position [126, 0]
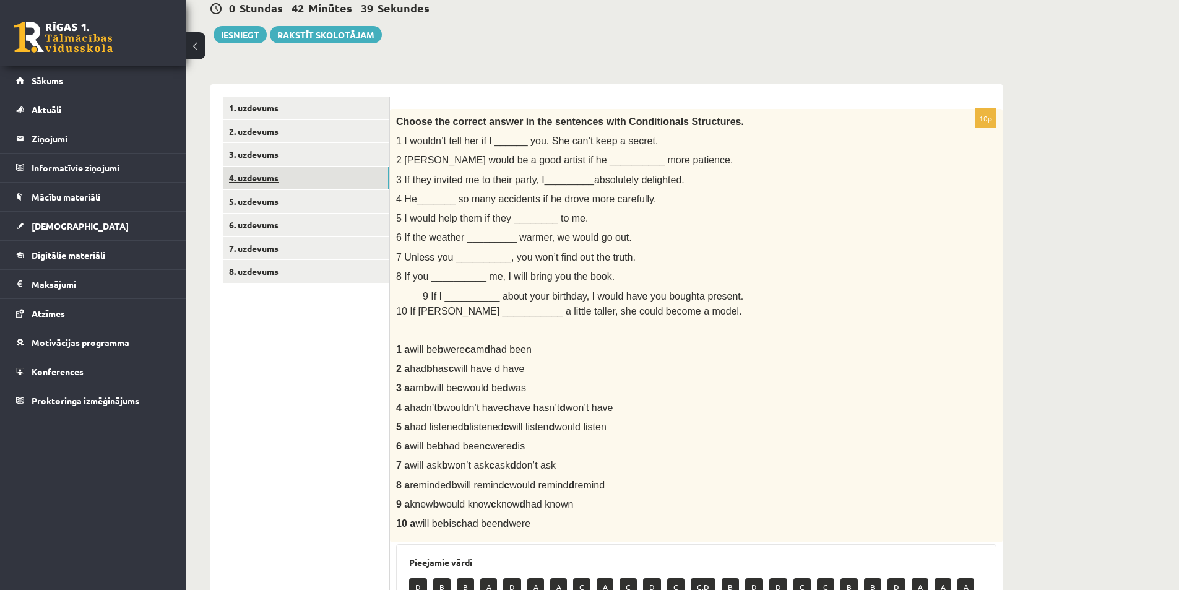
click at [263, 173] on link "4. uzdevums" at bounding box center [306, 177] width 166 height 23
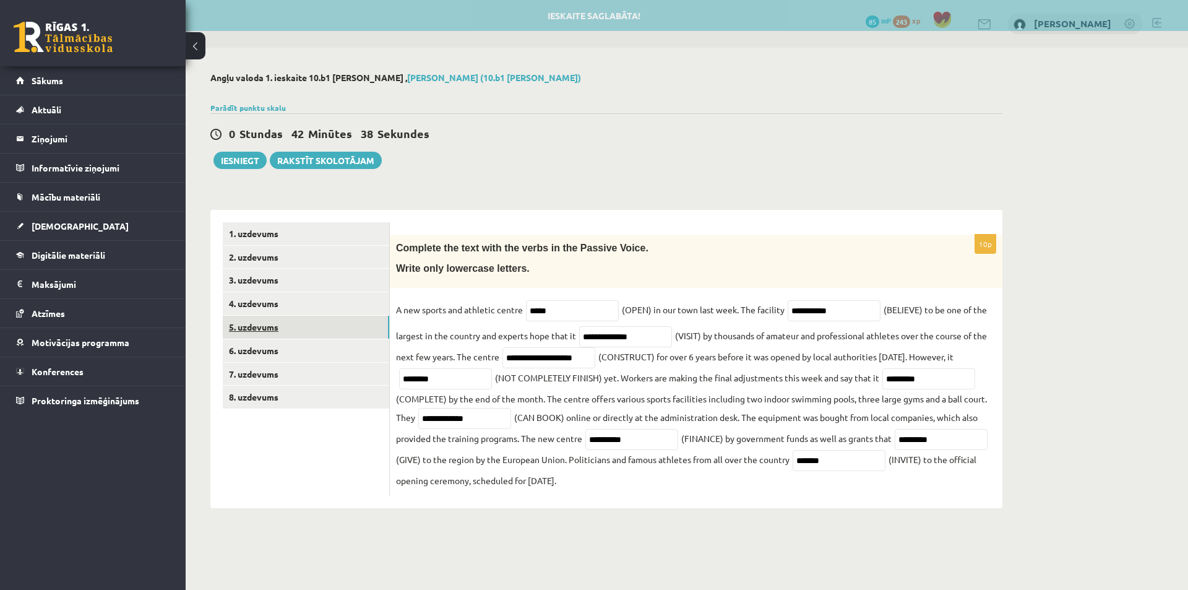
click at [256, 326] on link "5. uzdevums" at bounding box center [306, 327] width 166 height 23
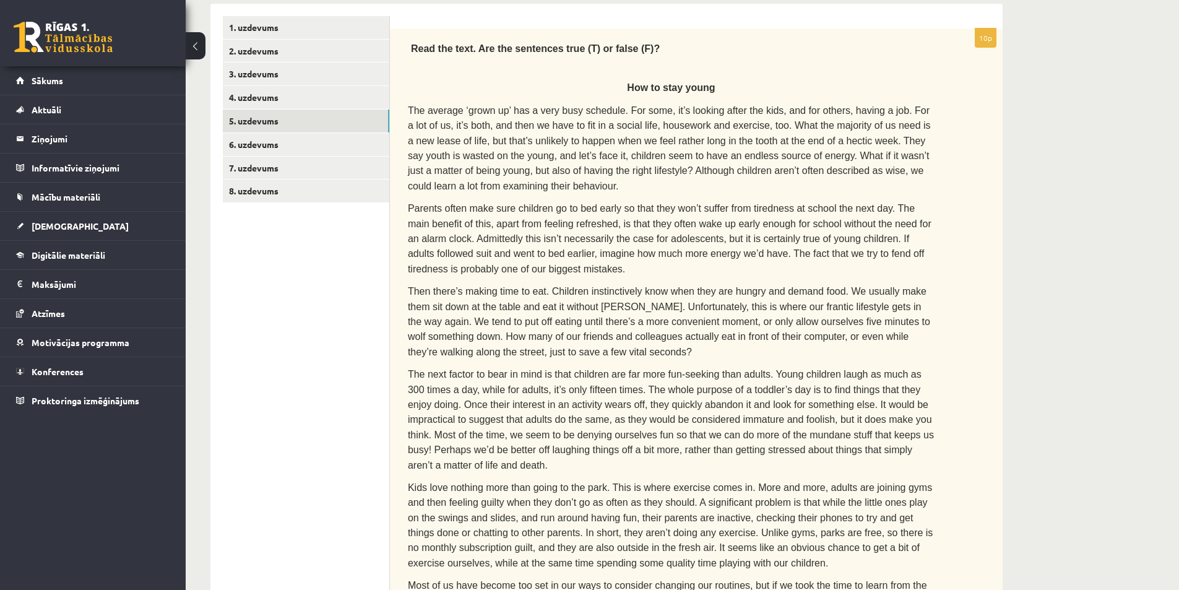
scroll to position [207, 0]
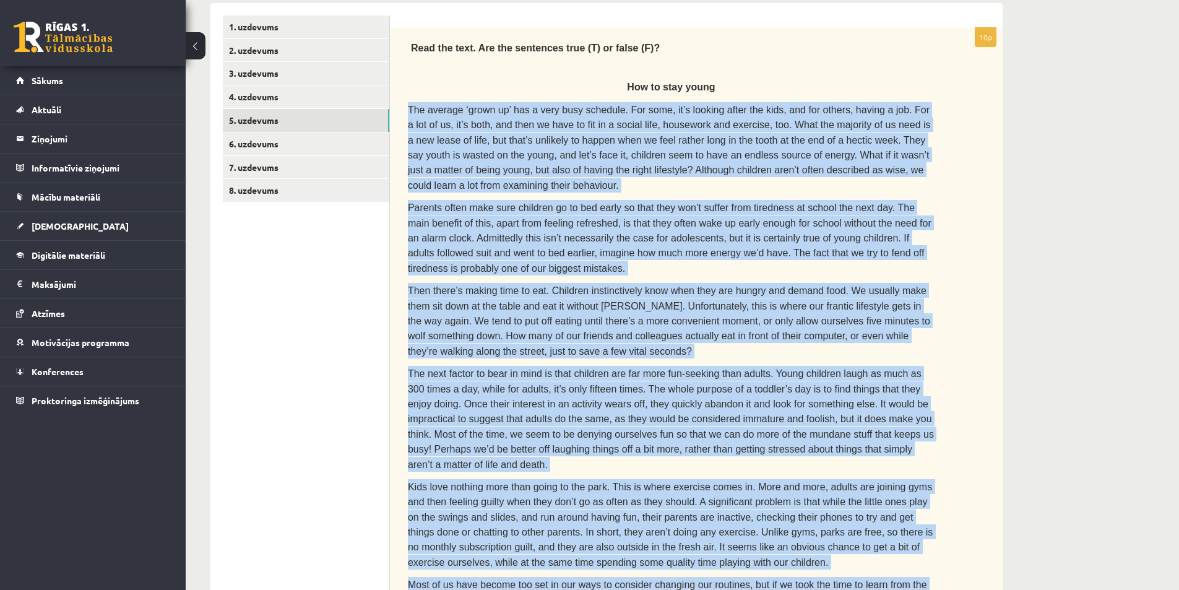
drag, startPoint x: 407, startPoint y: 108, endPoint x: 715, endPoint y: 548, distance: 536.8
click at [715, 548] on div "Read the text. Are the sentences true (T) or false (F)? How to stay young The a…" at bounding box center [696, 324] width 613 height 593
click at [567, 202] on span "Parents often make sure children go to bed early so that they won’t suffer from…" at bounding box center [670, 237] width 524 height 71
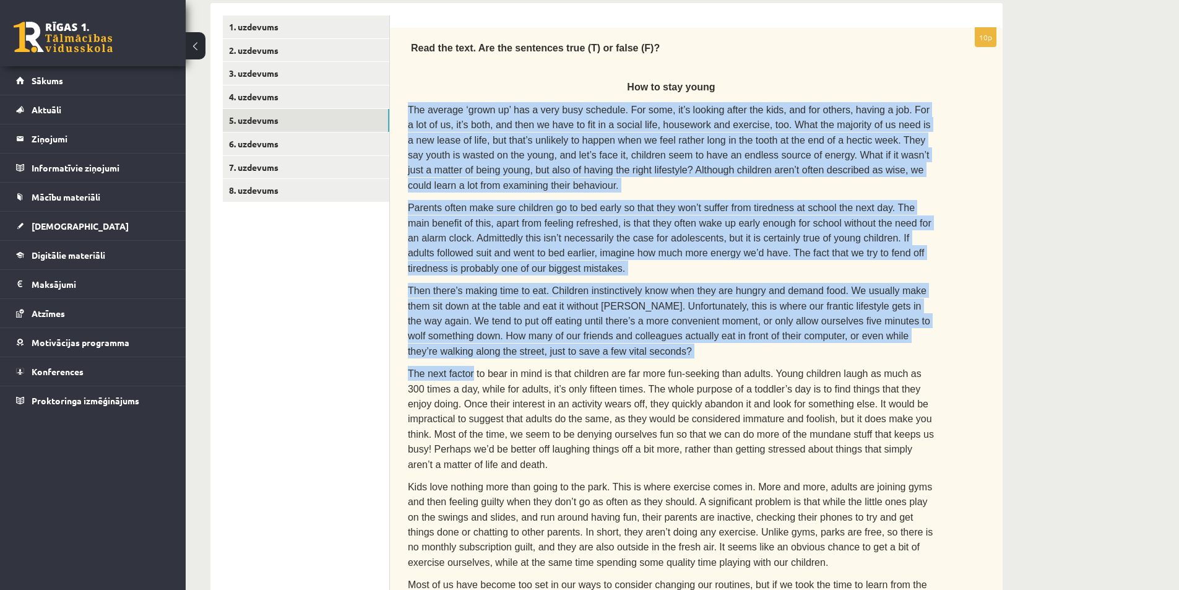
drag, startPoint x: 407, startPoint y: 103, endPoint x: 470, endPoint y: 332, distance: 237.5
click at [469, 335] on div "Read the text. Are the sentences true (T) or false (F)? How to stay young The a…" at bounding box center [696, 324] width 613 height 593
click at [472, 313] on span "Then there’s making time to eat. Children instinctively know when they are hung…" at bounding box center [669, 320] width 522 height 71
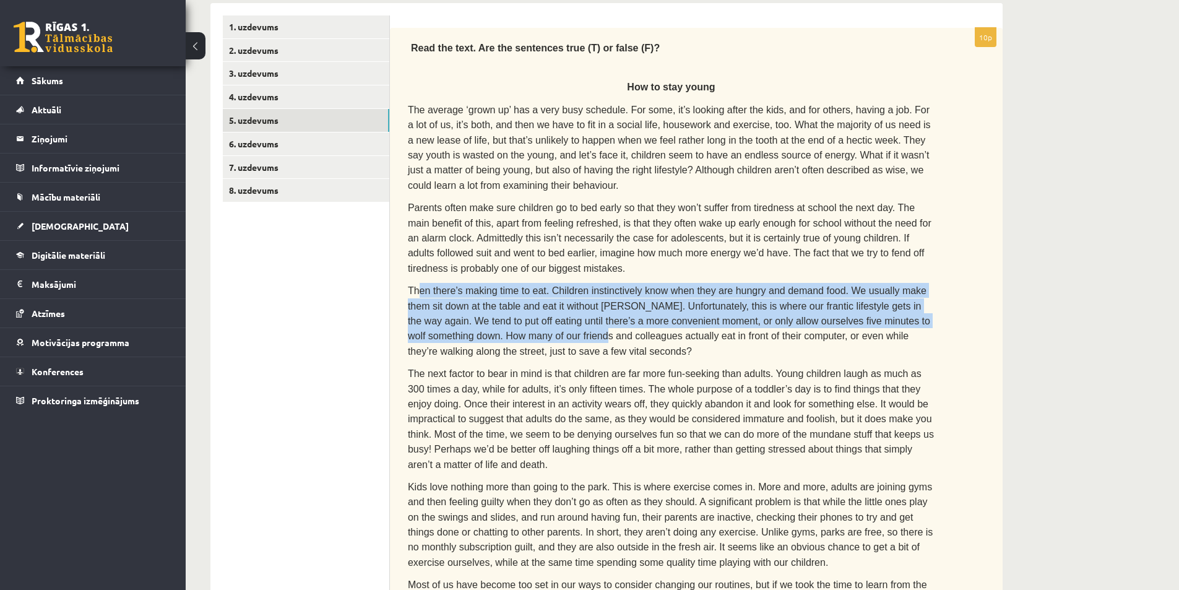
drag, startPoint x: 442, startPoint y: 321, endPoint x: 418, endPoint y: 274, distance: 52.3
click at [418, 283] on p "Then there’s making time to eat. Children instinctively know when they are hung…" at bounding box center [671, 320] width 527 height 75
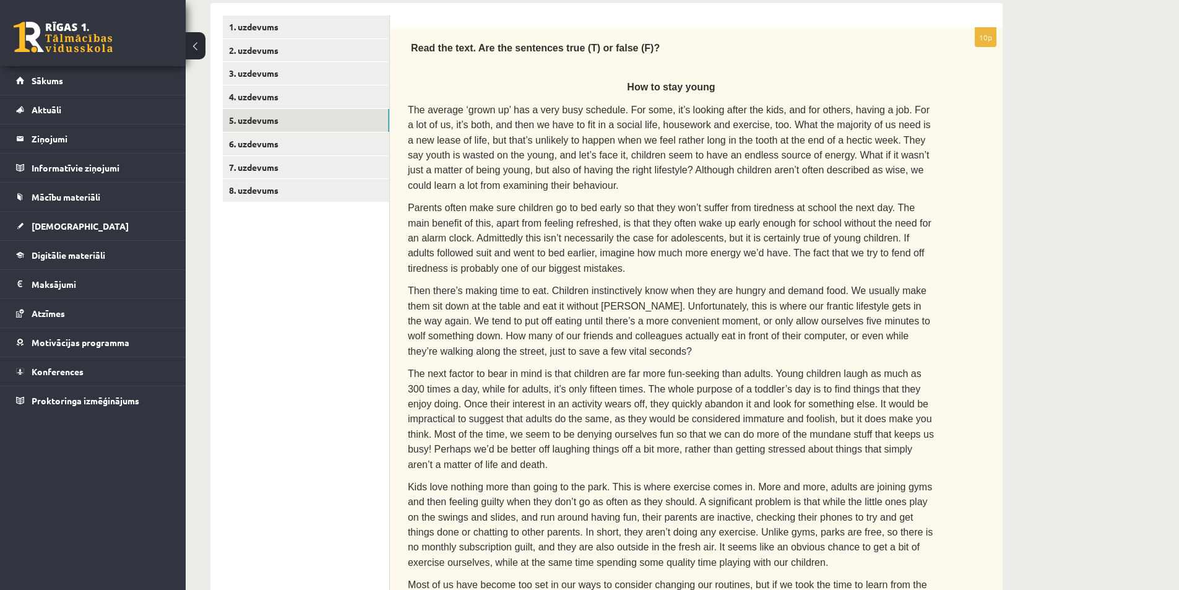
click at [449, 324] on p "Then there’s making time to eat. Children instinctively know when they are hung…" at bounding box center [671, 320] width 527 height 75
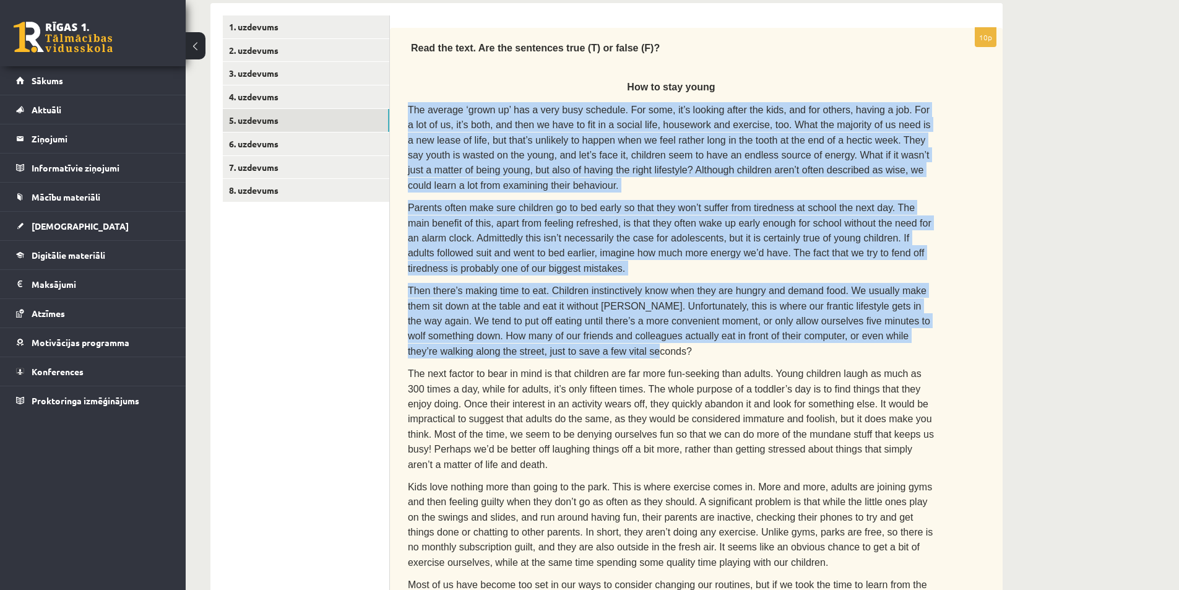
drag, startPoint x: 480, startPoint y: 329, endPoint x: 402, endPoint y: 110, distance: 232.5
click at [402, 110] on div "Read the text. Are the sentences true (T) or false (F)? How to stay young The a…" at bounding box center [696, 324] width 613 height 593
click at [425, 110] on span "The average ‘grown up’ has a very busy schedule. For some, it’s looking after t…" at bounding box center [669, 148] width 523 height 86
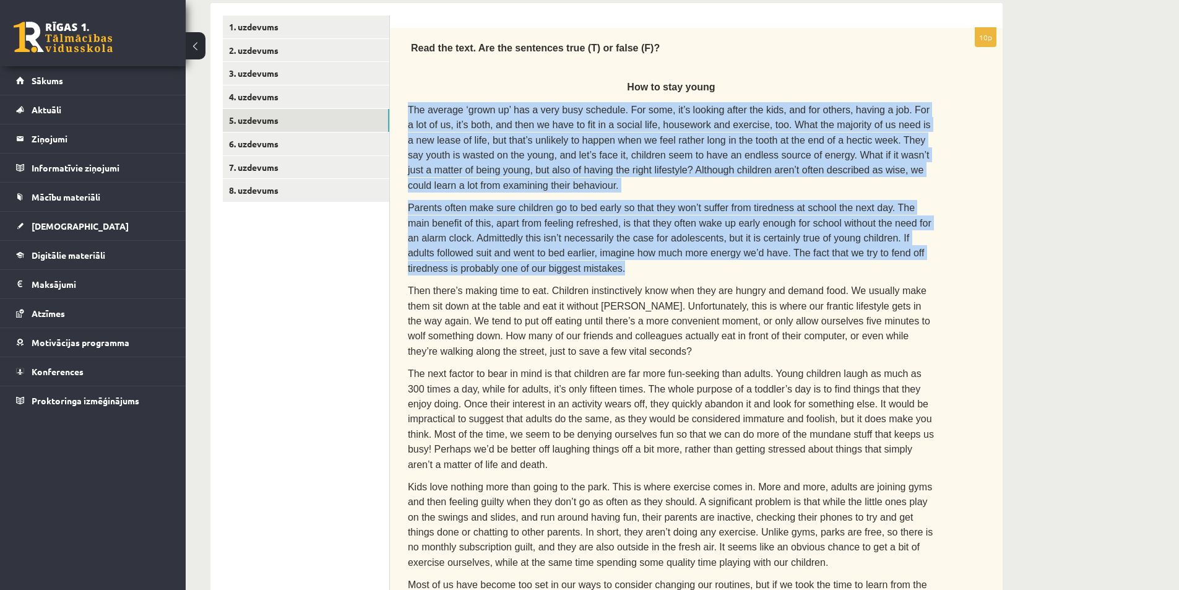
drag, startPoint x: 408, startPoint y: 106, endPoint x: 589, endPoint y: 242, distance: 226.7
click at [586, 247] on div "Read the text. Are the sentences true (T) or false (F)? How to stay young The a…" at bounding box center [696, 324] width 613 height 593
click at [816, 233] on span "Parents often make sure children go to bed early so that they won’t suffer from…" at bounding box center [670, 237] width 524 height 71
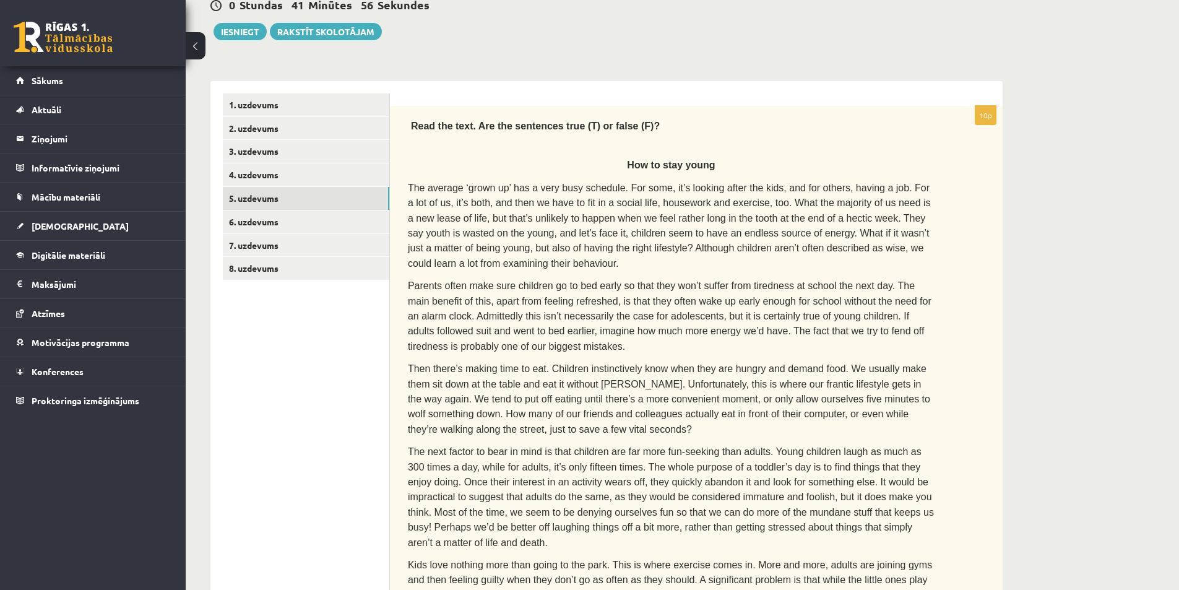
scroll to position [21, 0]
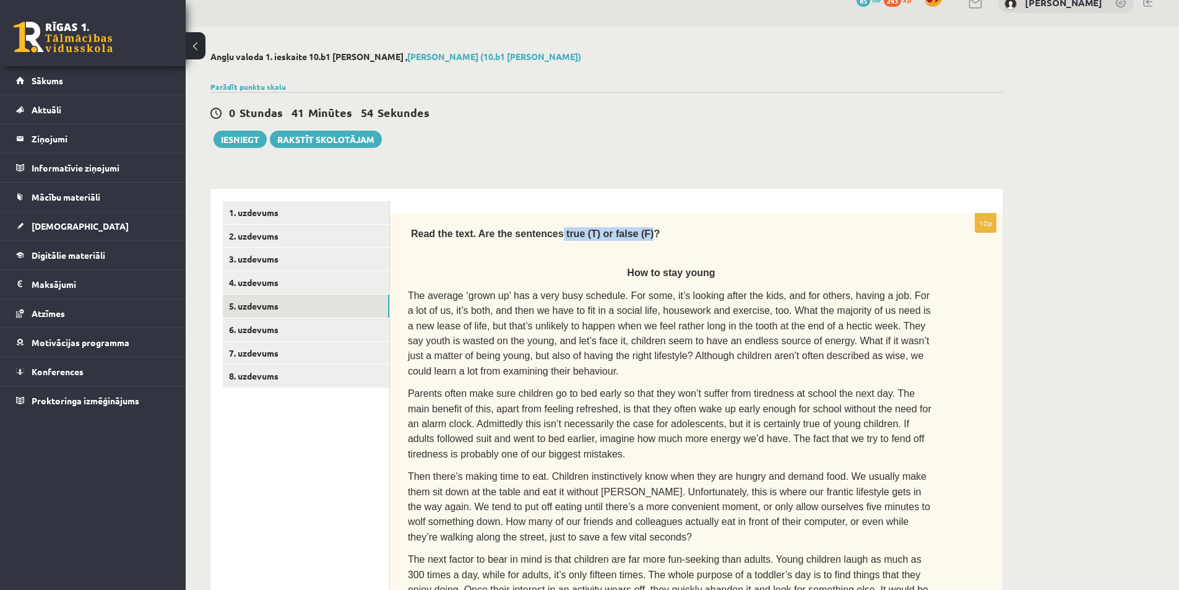
drag, startPoint x: 545, startPoint y: 234, endPoint x: 622, endPoint y: 233, distance: 76.7
click at [622, 233] on span "Read the text. Are the sentences true (T) or false (F)?" at bounding box center [535, 233] width 249 height 11
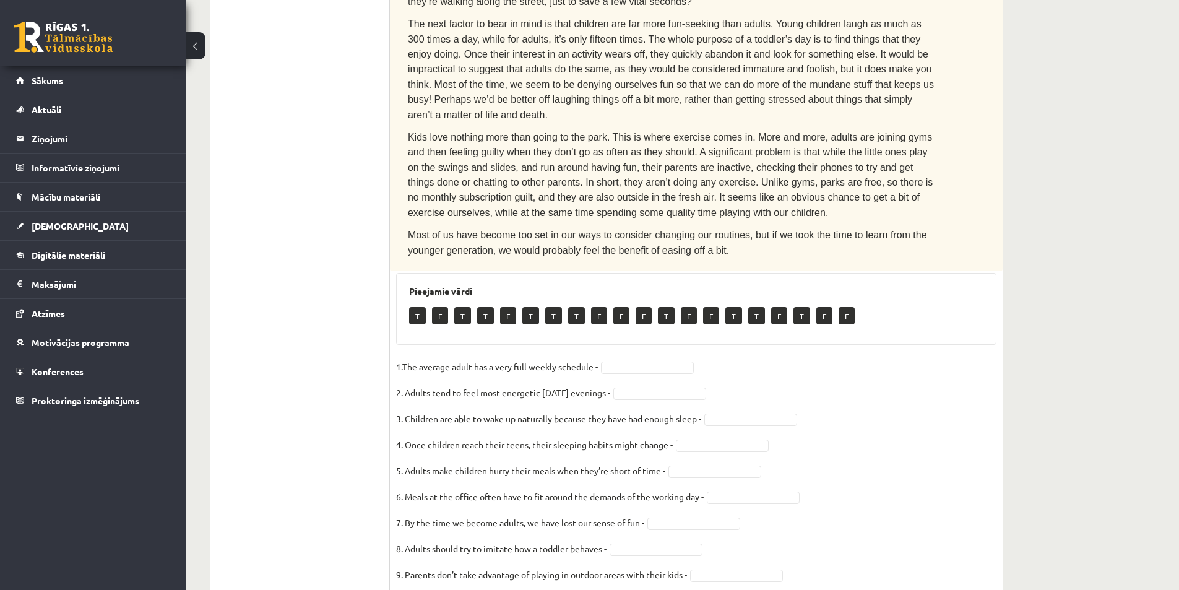
scroll to position [578, 0]
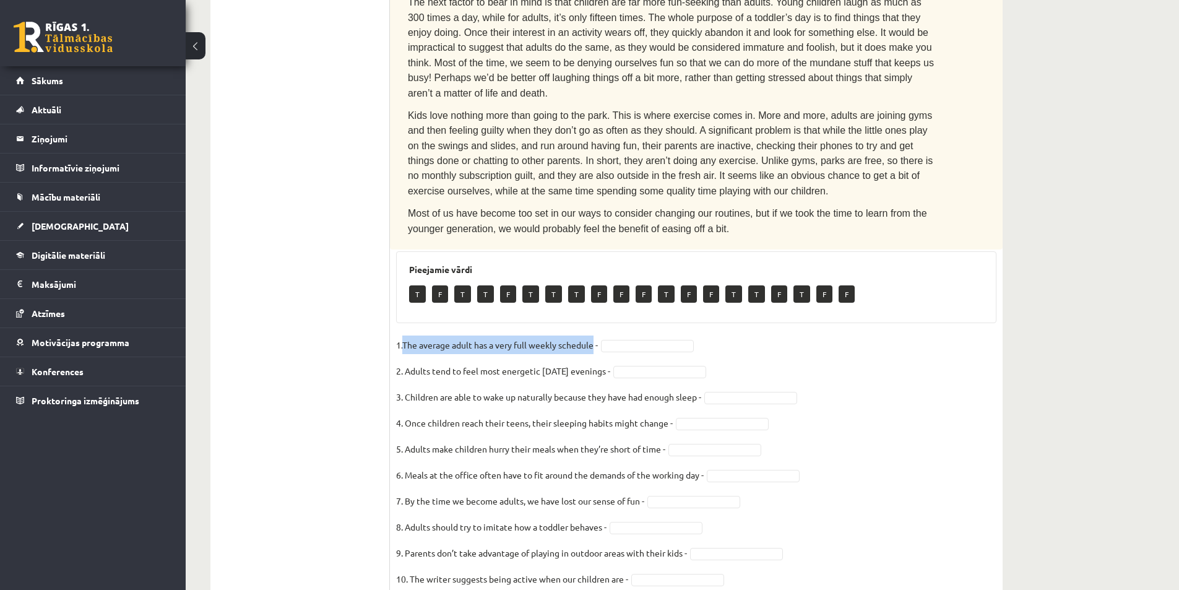
drag, startPoint x: 410, startPoint y: 296, endPoint x: 595, endPoint y: 300, distance: 185.1
click at [595, 335] on p "1.The average adult has a very full weekly schedule -" at bounding box center [497, 344] width 202 height 19
click at [1011, 236] on div "Angļu valoda 1. ieskaite 10.b1 klase , Artūrs Keinovskis (10.b1 klase) Parādīt …" at bounding box center [607, 54] width 842 height 1169
drag, startPoint x: 405, startPoint y: 322, endPoint x: 615, endPoint y: 322, distance: 210.4
click at [610, 361] on p "2. Adults tend to feel most energetic on Friday evenings -" at bounding box center [503, 370] width 214 height 19
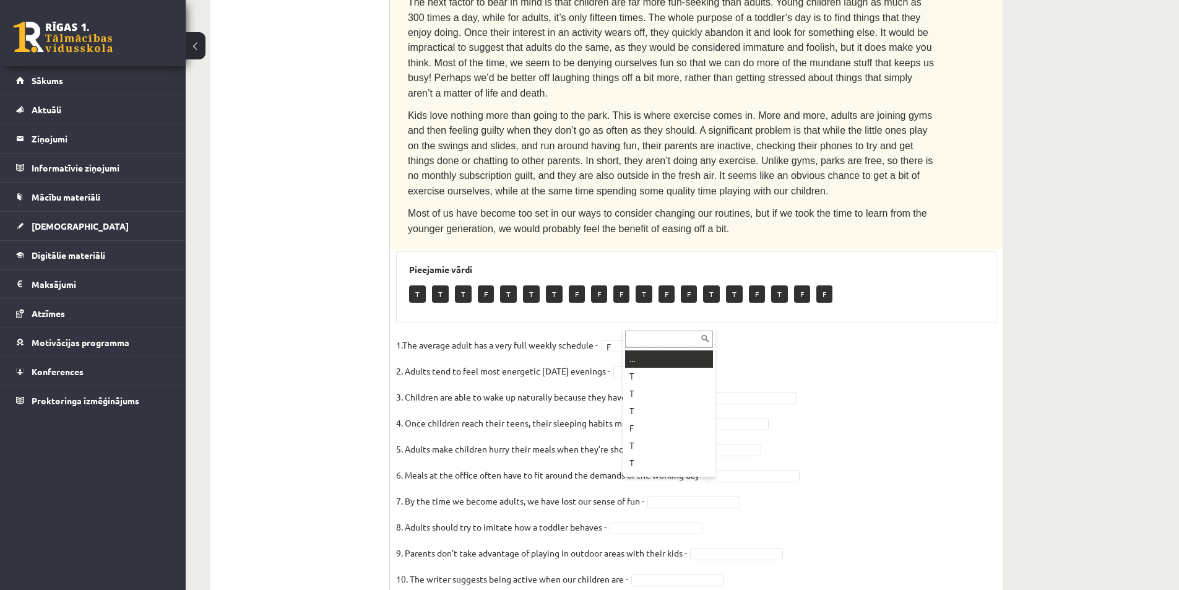
drag, startPoint x: 1178, startPoint y: 195, endPoint x: 665, endPoint y: 327, distance: 529.7
drag, startPoint x: 408, startPoint y: 346, endPoint x: 433, endPoint y: 349, distance: 25.6
click at [433, 387] on p "3. Children are able to wake up naturally because they have had enough sleep -" at bounding box center [548, 396] width 305 height 19
click at [409, 387] on p "3. Children are able to wake up naturally because they have had enough sleep -" at bounding box center [548, 396] width 305 height 19
click at [412, 387] on p "3. Children are able to wake up naturally because they have had enough sleep -" at bounding box center [548, 396] width 305 height 19
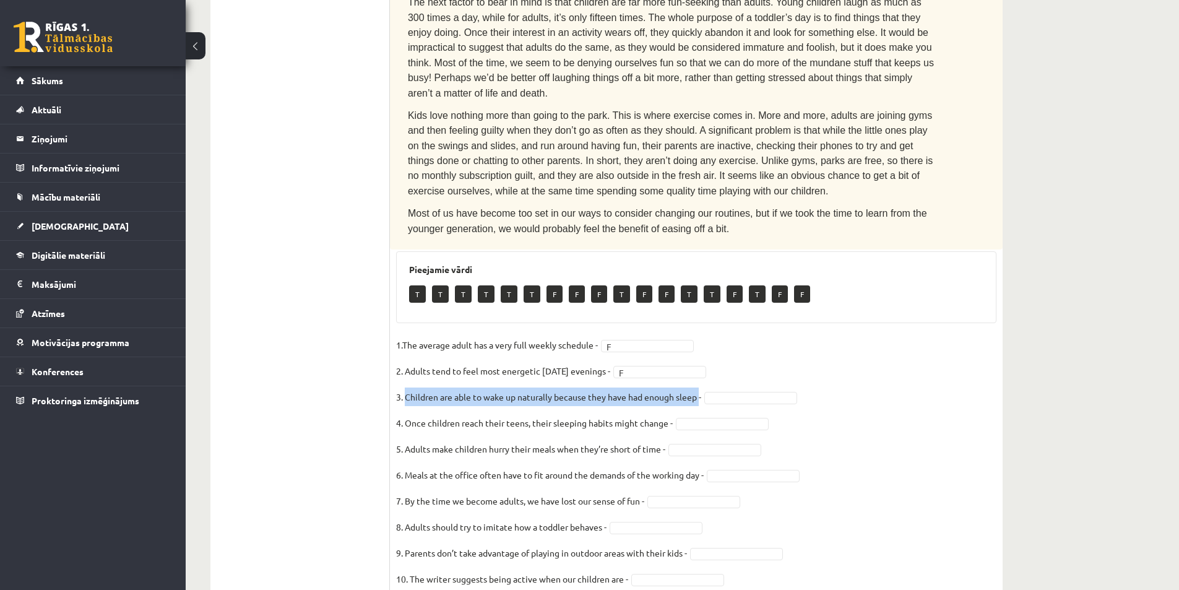
drag, startPoint x: 407, startPoint y: 350, endPoint x: 697, endPoint y: 350, distance: 289.6
click at [700, 387] on p "3. Children are able to wake up naturally because they have had enough sleep -" at bounding box center [548, 396] width 305 height 19
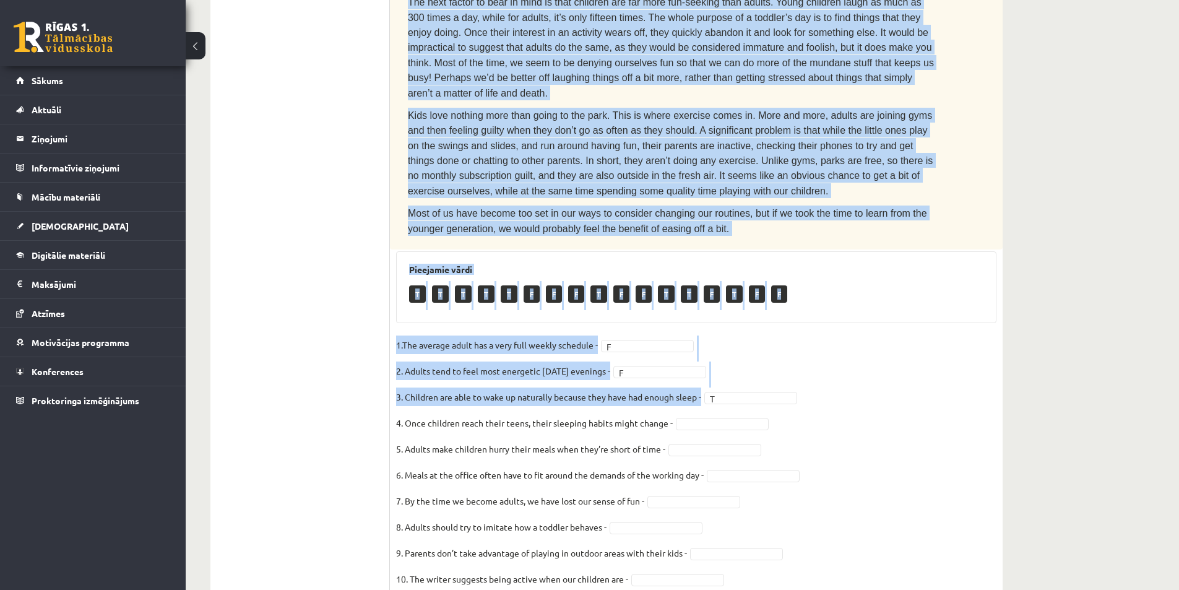
drag, startPoint x: 411, startPoint y: 111, endPoint x: 714, endPoint y: 359, distance: 391.4
click at [714, 359] on div "10p Read the text. Are the sentences true (T) or false (F)? How to stay young T…" at bounding box center [696, 129] width 613 height 945
click at [1049, 286] on div "Angļu valoda 1. ieskaite 10.b1 klase , Artūrs Keinovskis (10.b1 klase) Parādīt …" at bounding box center [682, 54] width 993 height 1169
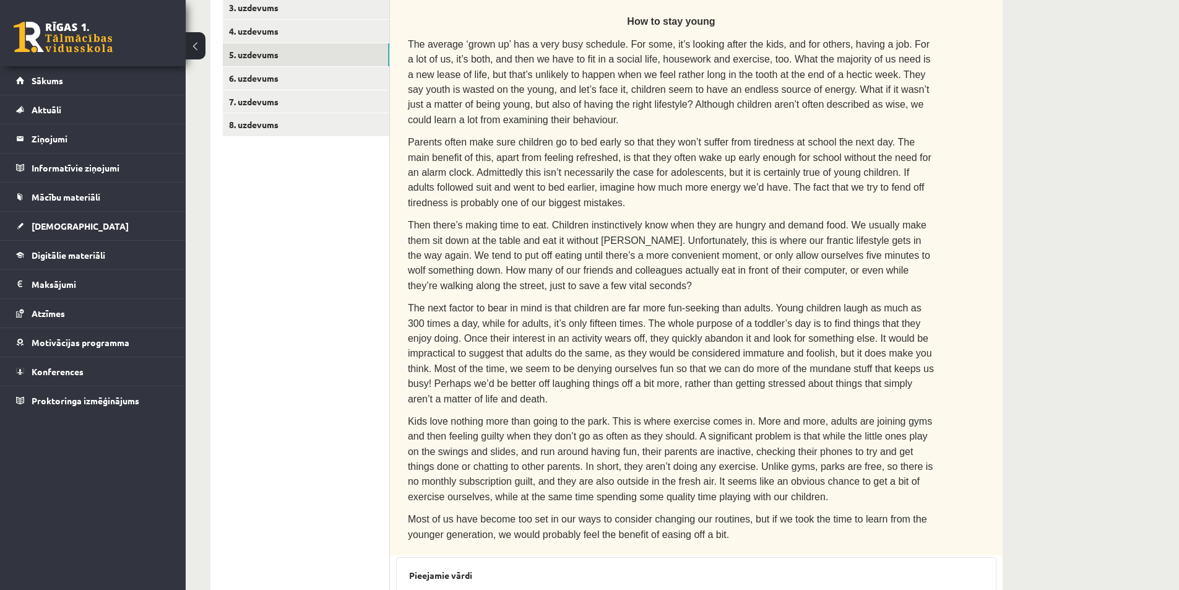
scroll to position [269, 0]
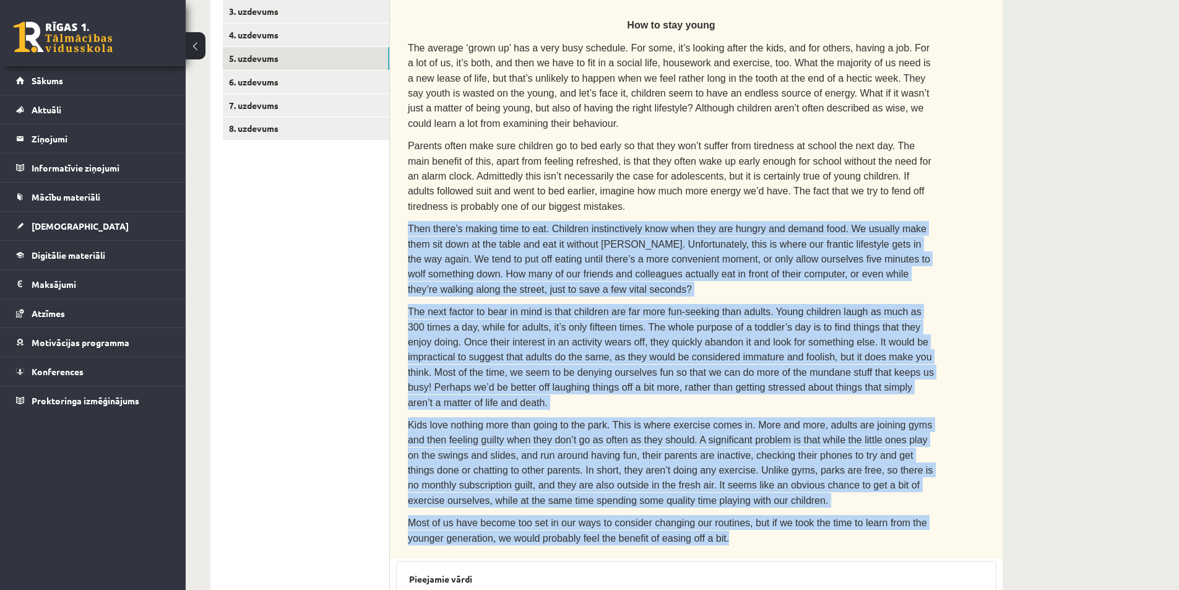
drag, startPoint x: 408, startPoint y: 204, endPoint x: 679, endPoint y: 499, distance: 400.3
click at [679, 499] on div "Read the text. Are the sentences true (T) or false (F)? How to stay young The a…" at bounding box center [696, 262] width 613 height 593
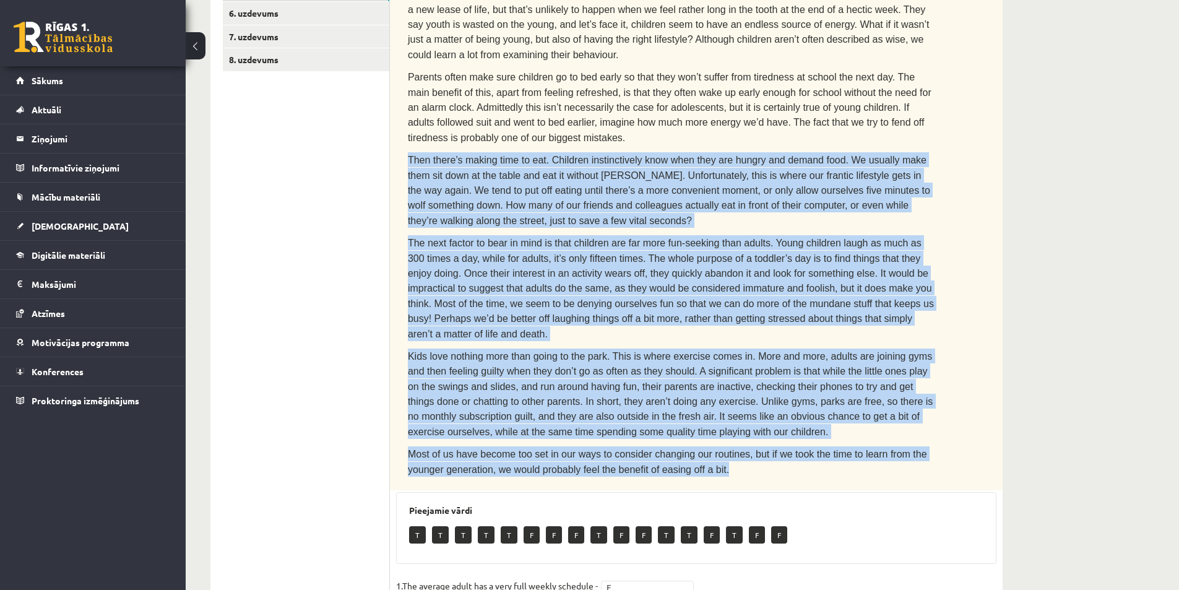
scroll to position [371, 0]
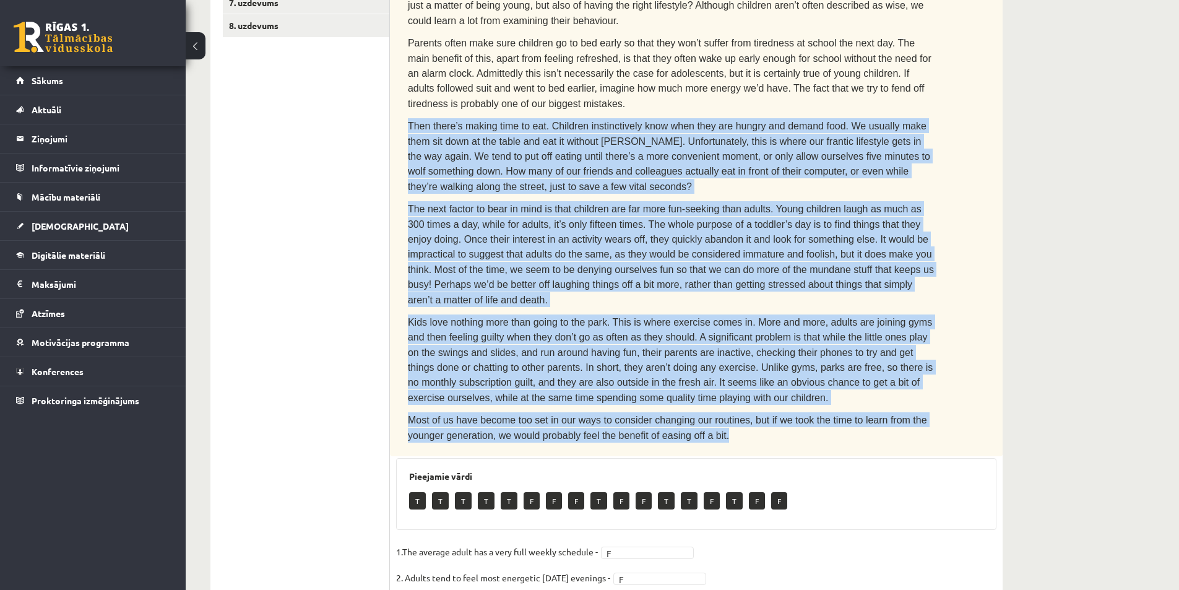
click at [995, 384] on div "Read the text. Are the sentences true (T) or false (F)? How to stay young The a…" at bounding box center [696, 159] width 613 height 593
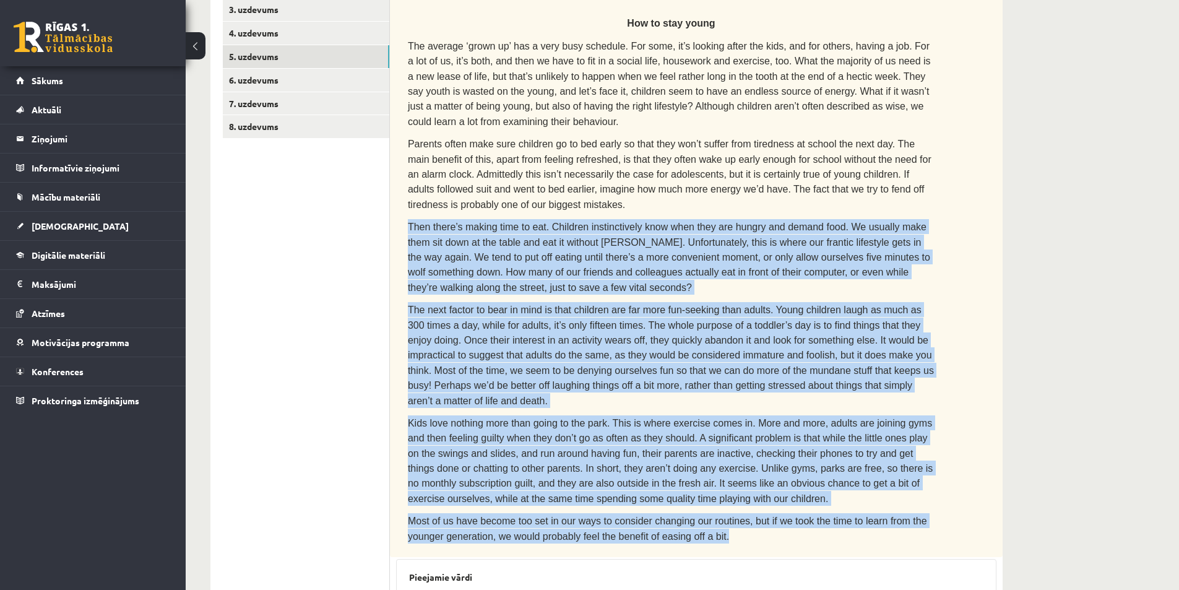
scroll to position [269, 0]
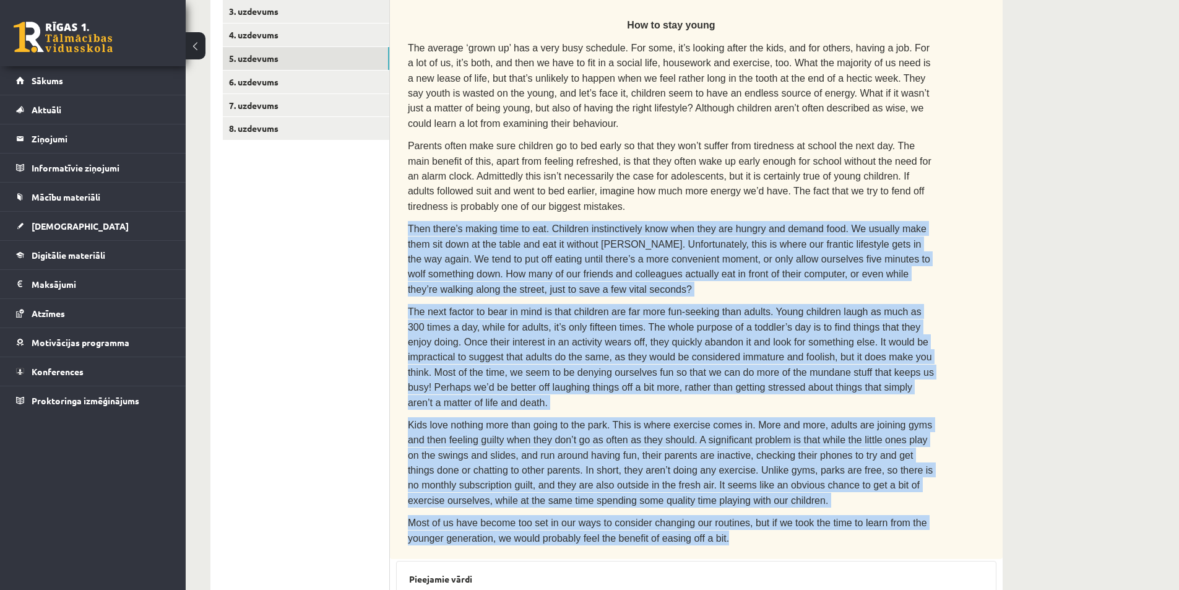
click at [519, 306] on span "The next factor to bear in mind is that children are far more fun-seeking than …" at bounding box center [671, 356] width 526 height 101
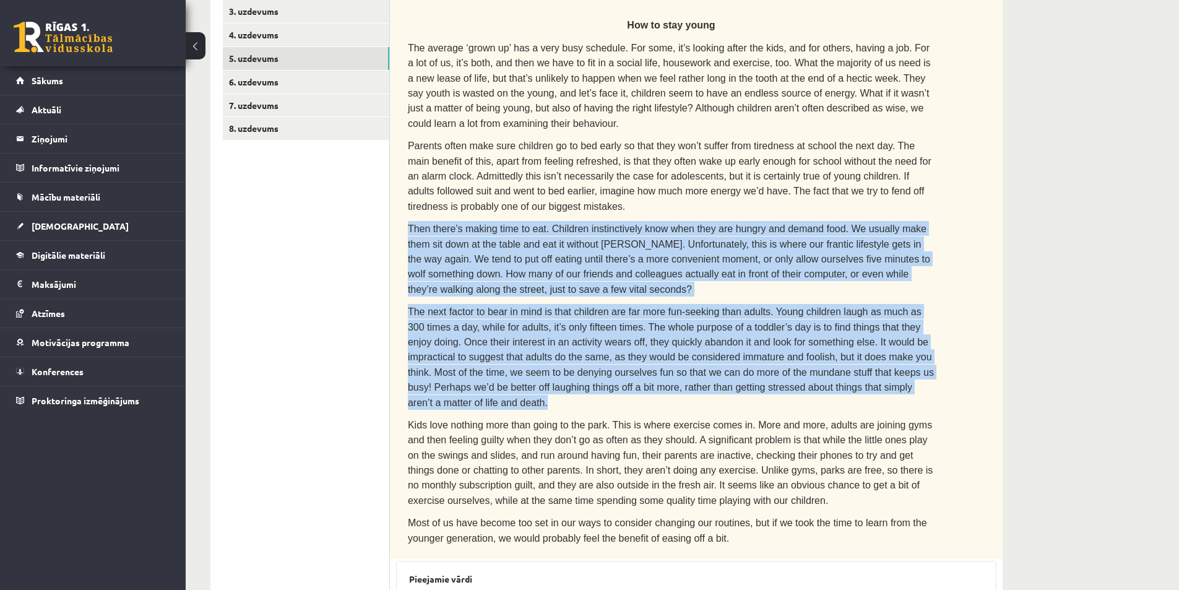
drag, startPoint x: 465, startPoint y: 240, endPoint x: 820, endPoint y: 334, distance: 366.9
click at [848, 358] on div "Read the text. Are the sentences true (T) or false (F)? How to stay young The a…" at bounding box center [696, 262] width 613 height 593
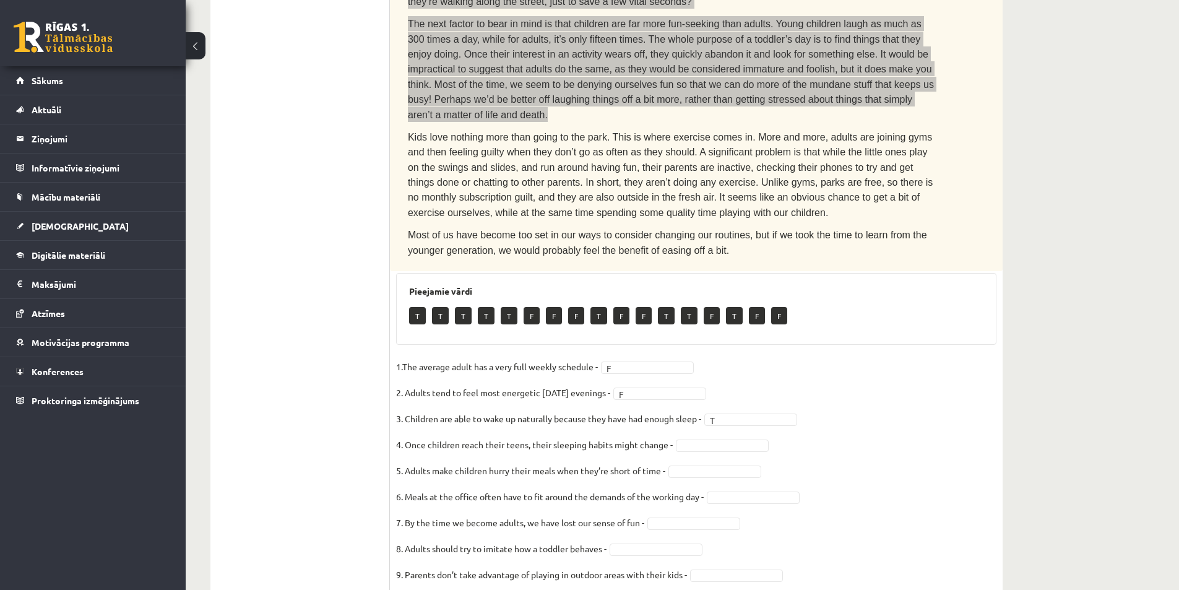
scroll to position [578, 0]
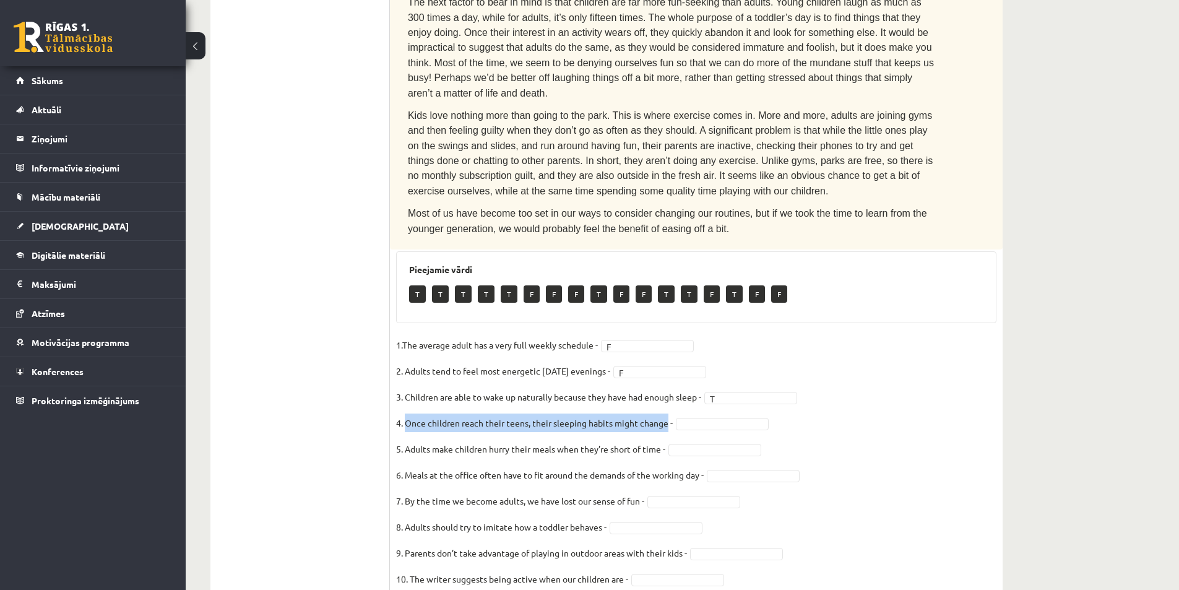
drag, startPoint x: 404, startPoint y: 374, endPoint x: 668, endPoint y: 376, distance: 263.6
click at [668, 413] on p "4. Once children reach their teens, their sleeping habits might change -" at bounding box center [534, 422] width 277 height 19
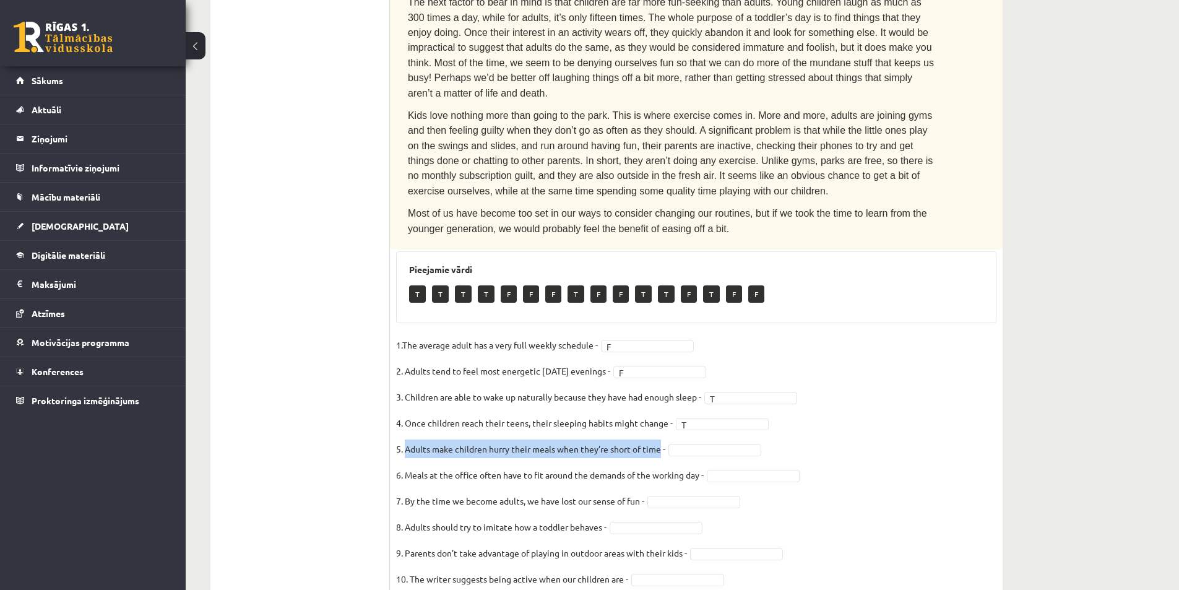
drag, startPoint x: 407, startPoint y: 400, endPoint x: 662, endPoint y: 397, distance: 255.6
click at [662, 439] on p "5. Adults make children hurry their meals when they’re short of time -" at bounding box center [530, 448] width 269 height 19
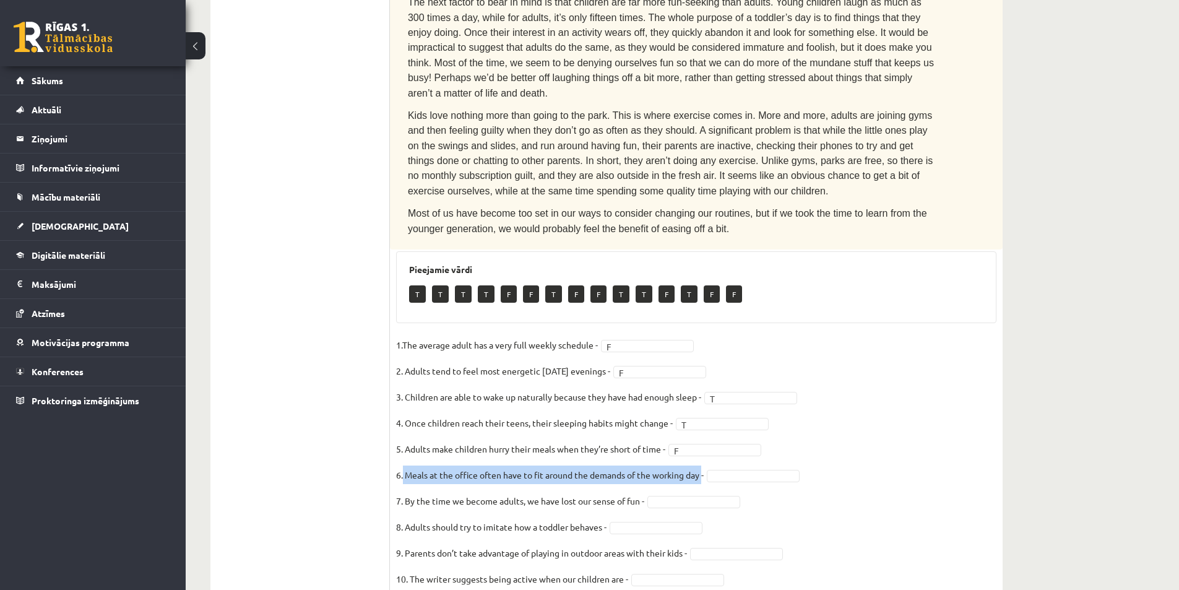
drag, startPoint x: 403, startPoint y: 426, endPoint x: 705, endPoint y: 432, distance: 301.4
click at [704, 465] on p "6. Meals at the office often have to fit around the demands of the working day -" at bounding box center [550, 474] width 308 height 19
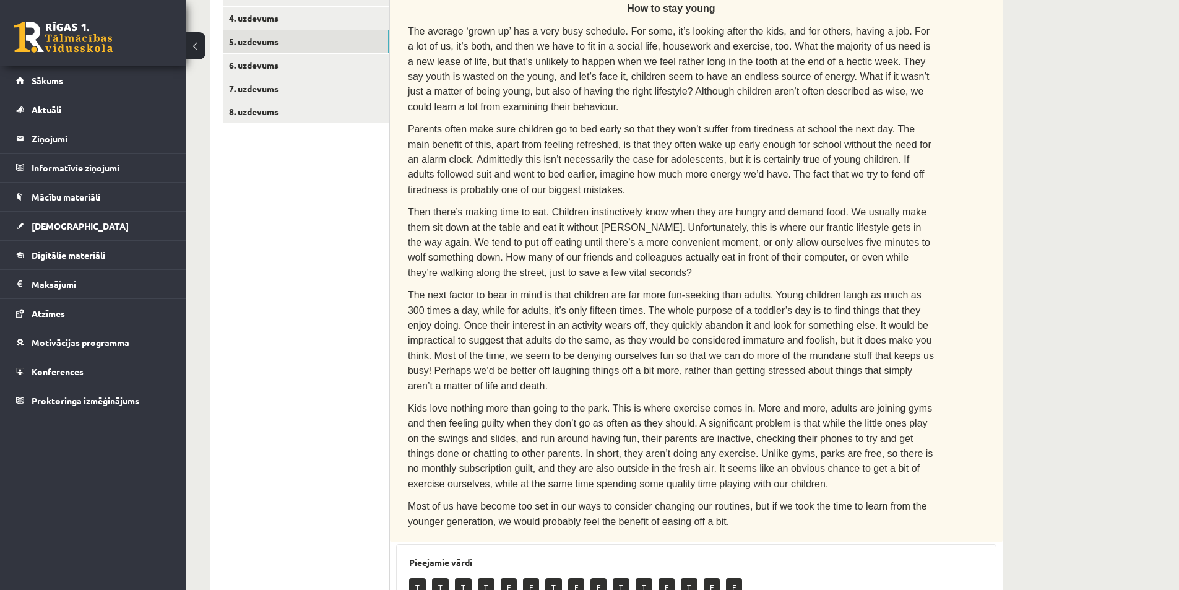
scroll to position [269, 0]
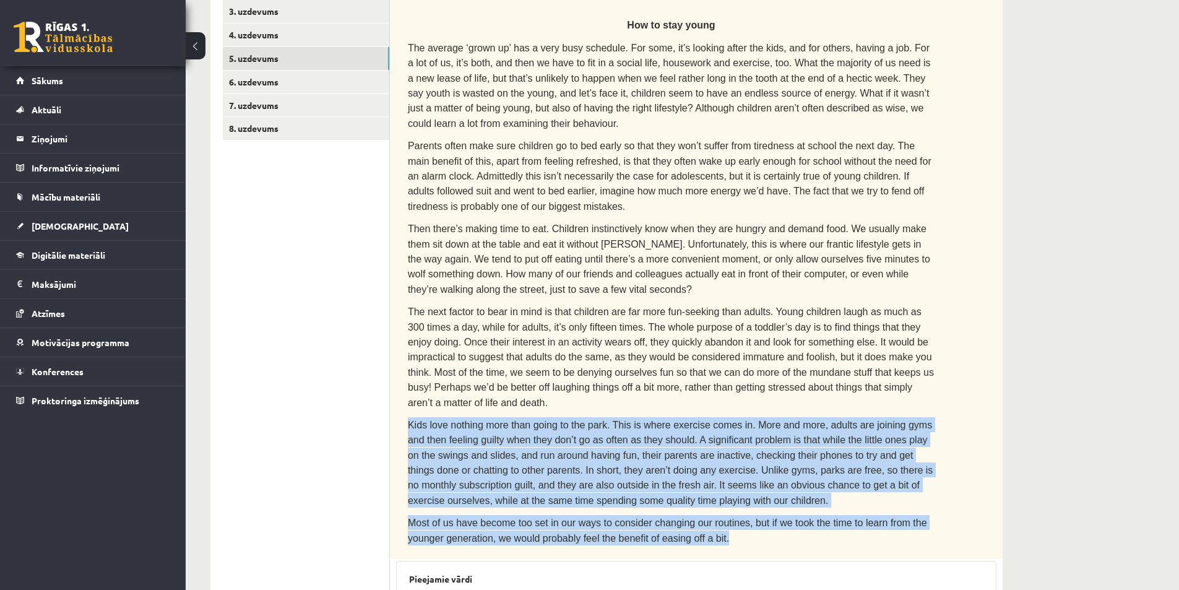
drag, startPoint x: 405, startPoint y: 379, endPoint x: 696, endPoint y: 488, distance: 310.6
click at [697, 489] on div "Read the text. Are the sentences true (T) or false (F)? How to stay young The a…" at bounding box center [696, 262] width 613 height 593
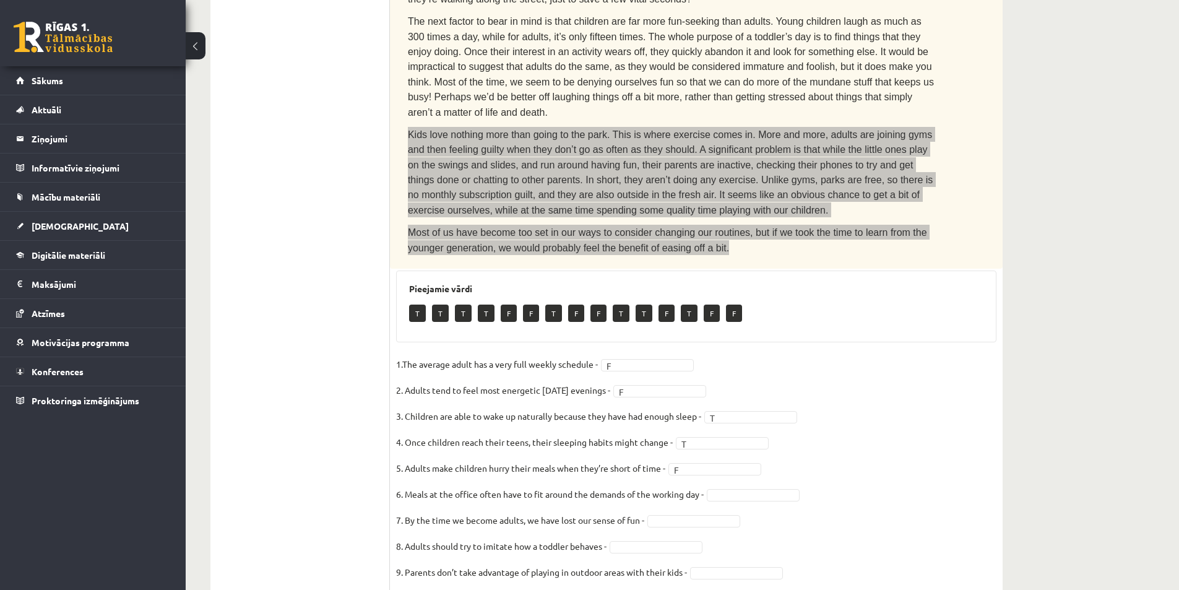
scroll to position [578, 0]
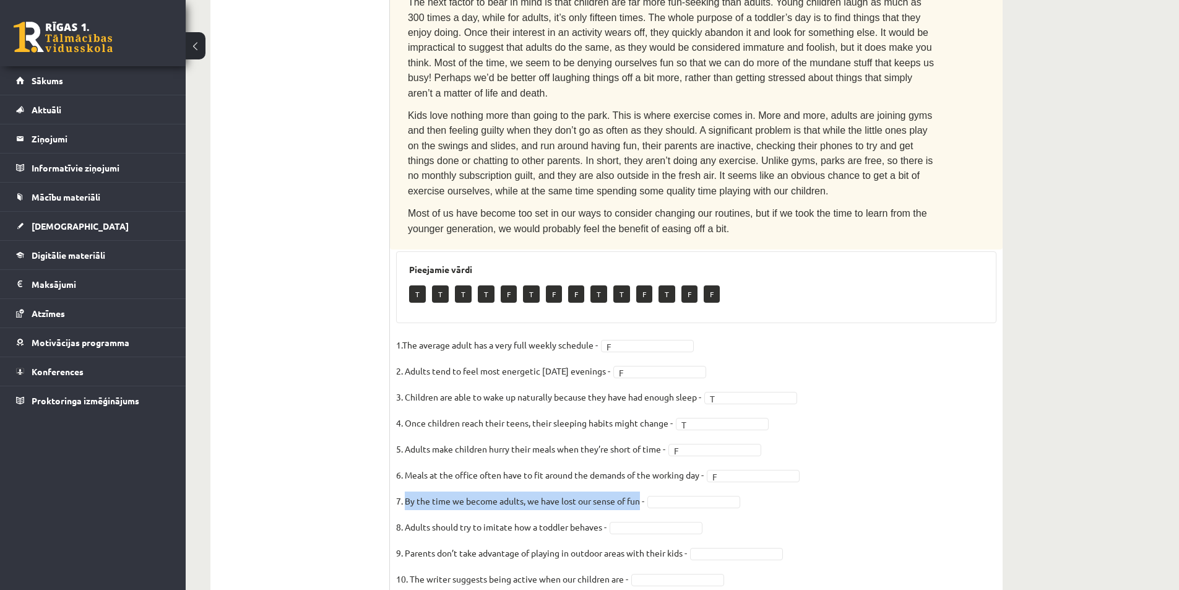
drag, startPoint x: 407, startPoint y: 454, endPoint x: 640, endPoint y: 449, distance: 233.4
click at [640, 491] on p "7. By the time we become adults, we have lost our sense of fun -" at bounding box center [520, 500] width 248 height 19
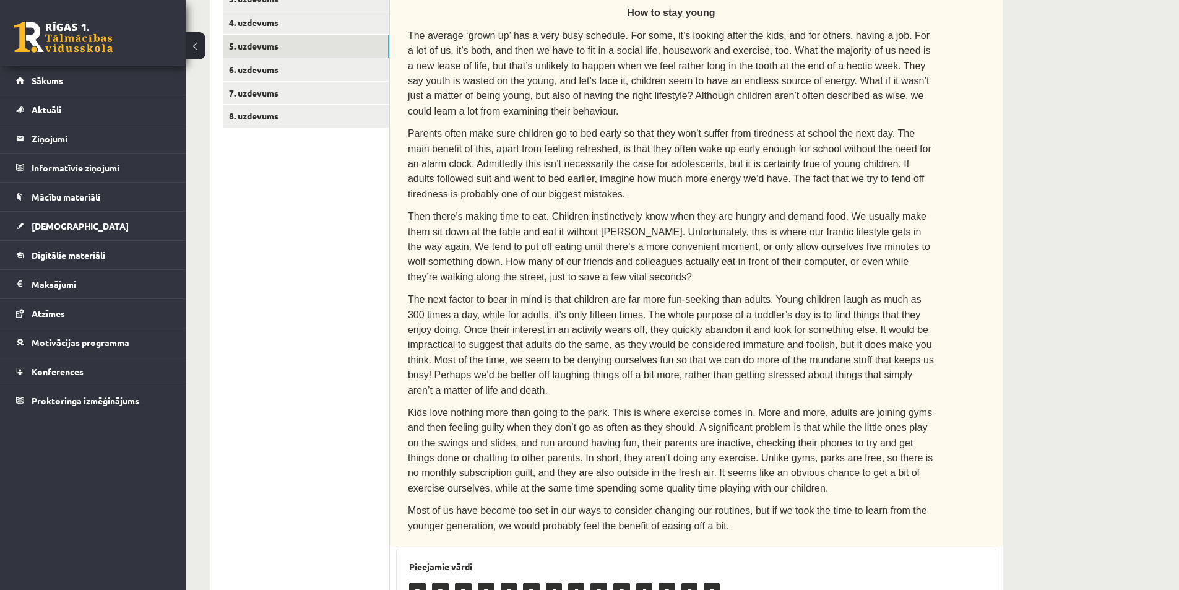
scroll to position [269, 0]
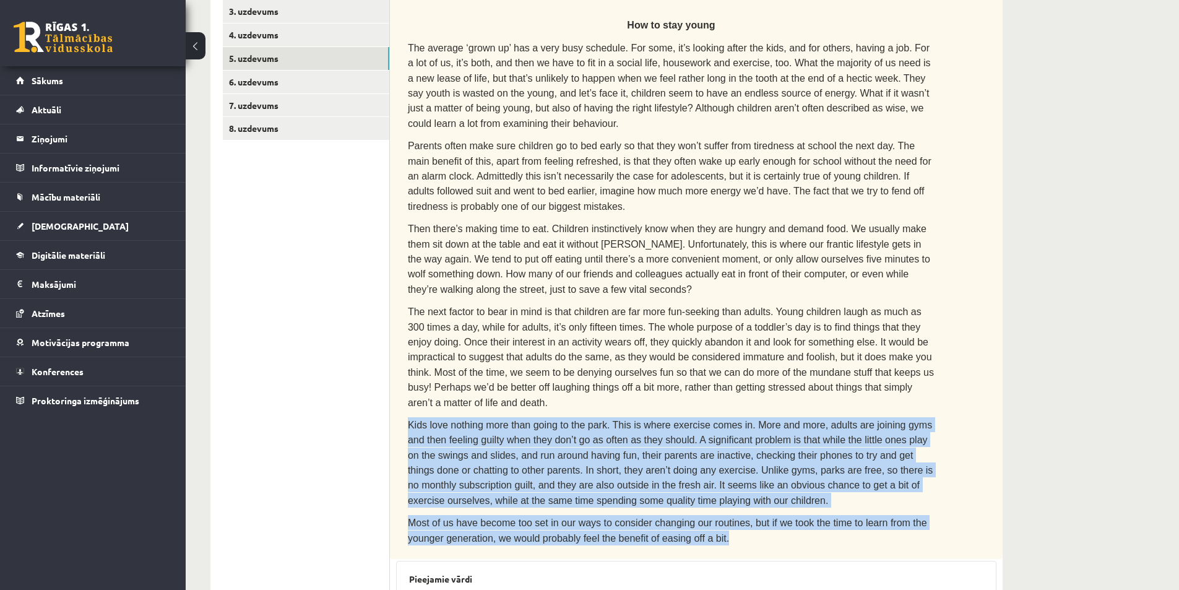
drag, startPoint x: 408, startPoint y: 377, endPoint x: 759, endPoint y: 483, distance: 367.1
click at [759, 483] on div "Read the text. Are the sentences true (T) or false (F)? How to stay young The a…" at bounding box center [696, 262] width 613 height 593
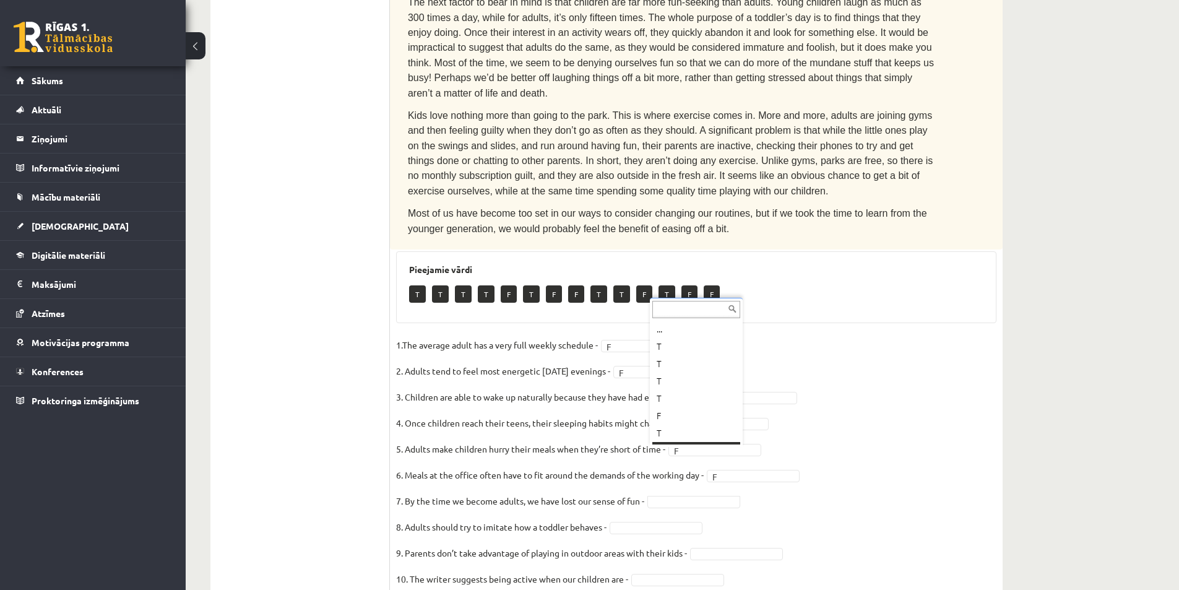
scroll to position [15, 0]
drag, startPoint x: 405, startPoint y: 479, endPoint x: 604, endPoint y: 477, distance: 198.7
click at [604, 517] on p "8. Adults should try to imitate how a toddler behaves -" at bounding box center [501, 526] width 210 height 19
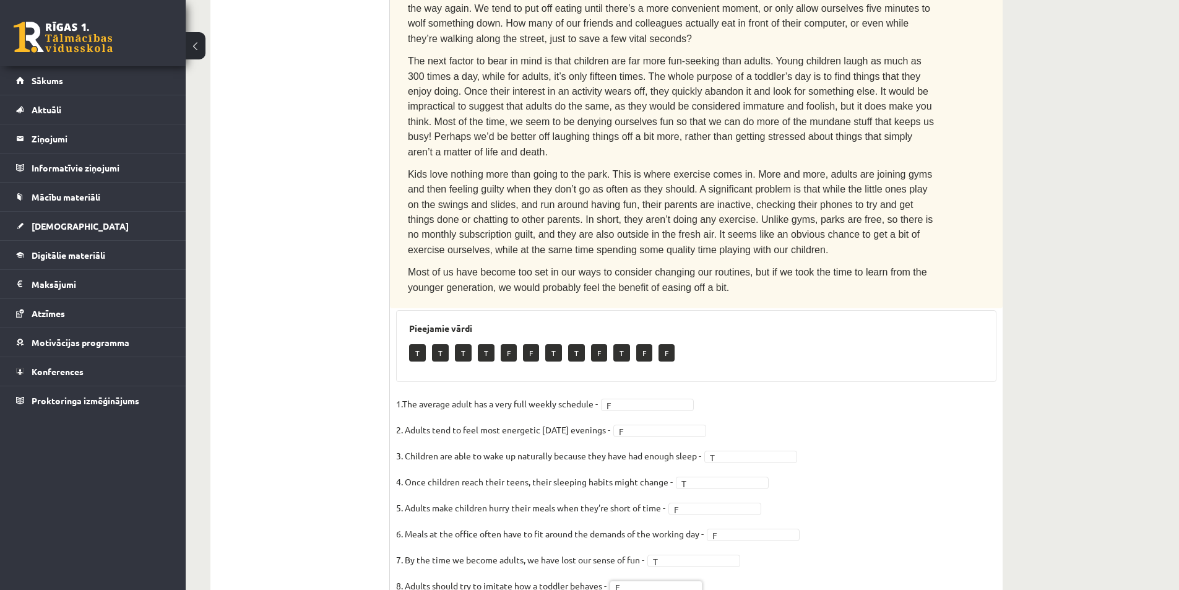
scroll to position [454, 0]
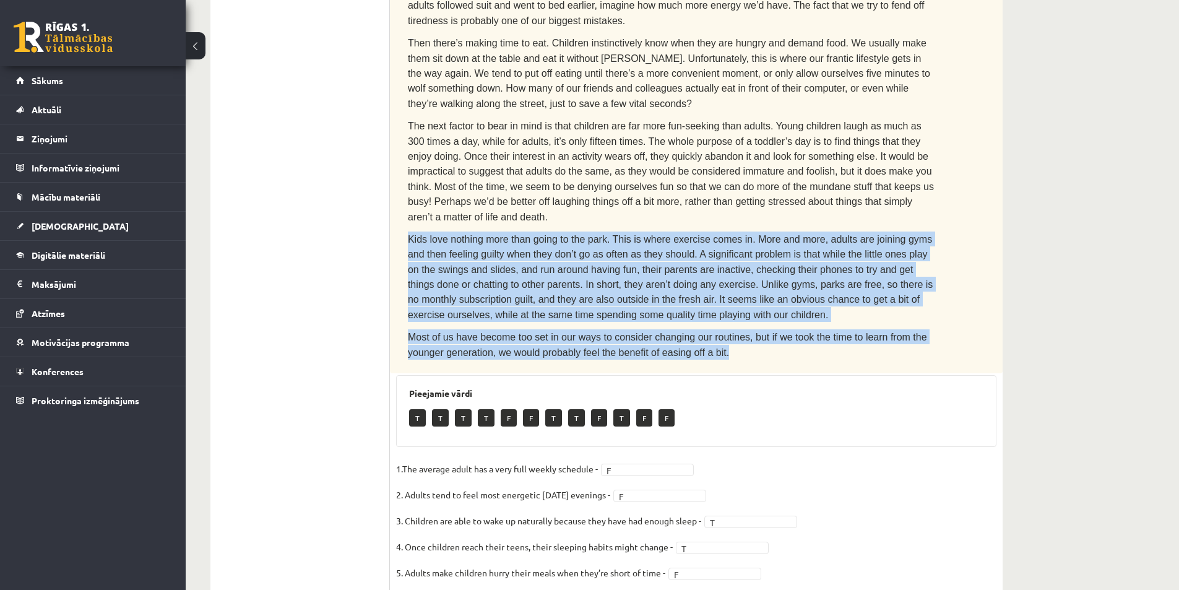
drag, startPoint x: 580, startPoint y: 242, endPoint x: 707, endPoint y: 303, distance: 140.9
click at [707, 303] on div "Read the text. Are the sentences true (T) or false (F)? How to stay young The a…" at bounding box center [696, 76] width 613 height 593
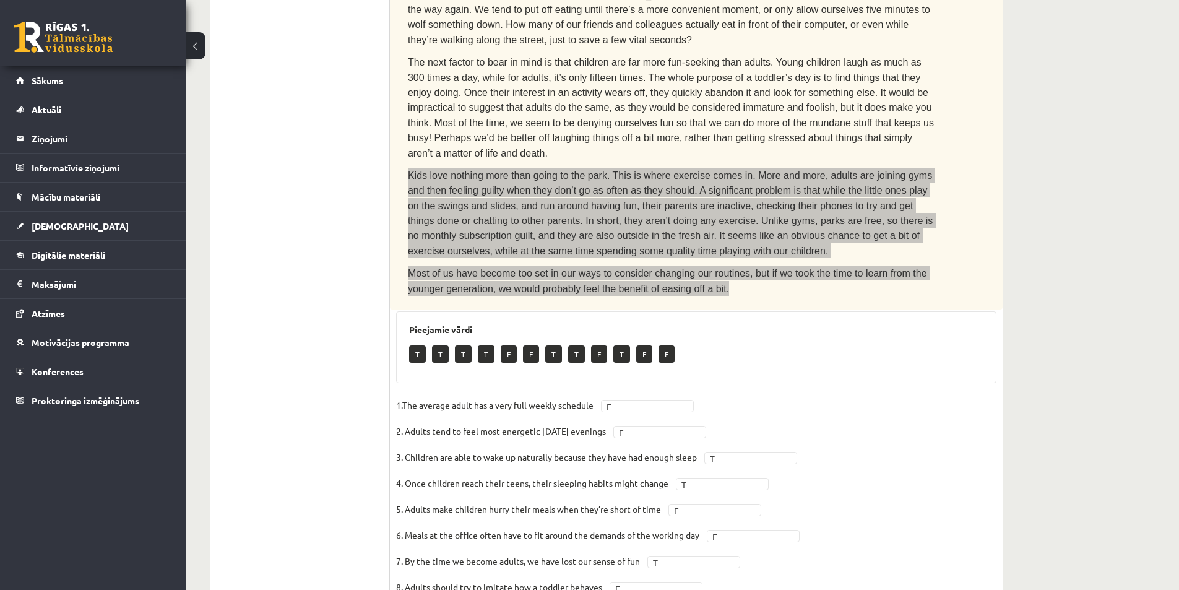
scroll to position [578, 0]
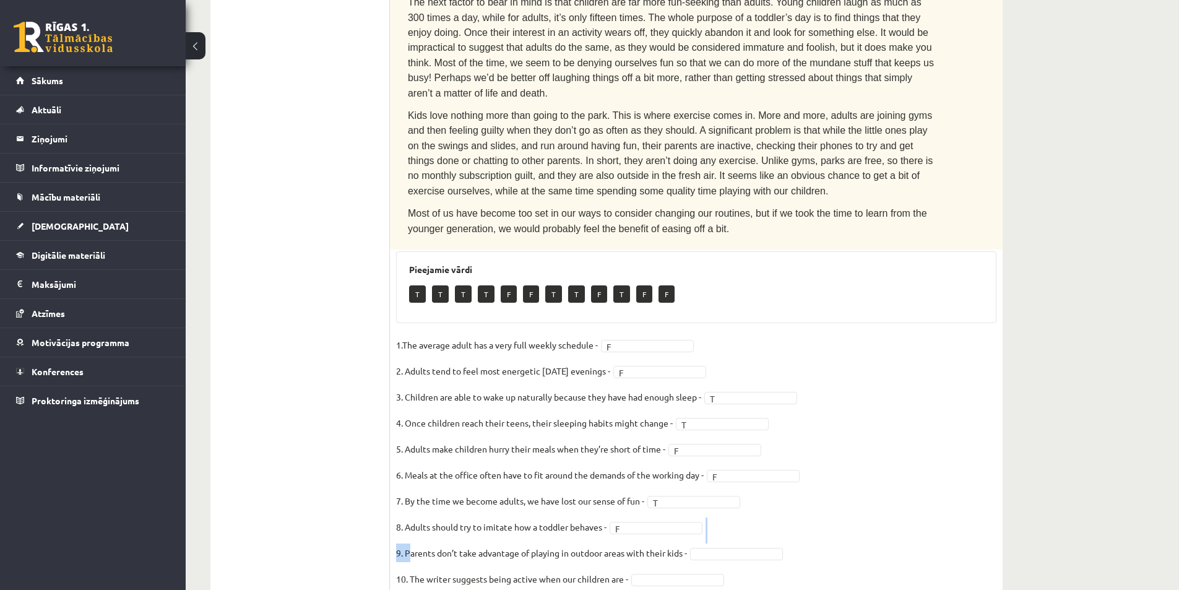
drag, startPoint x: 410, startPoint y: 506, endPoint x: 502, endPoint y: 491, distance: 93.5
click at [502, 491] on fieldset "1.The average adult has a very full weekly schedule - F * 2. Adults tend to fee…" at bounding box center [696, 465] width 600 height 260
drag, startPoint x: 509, startPoint y: 501, endPoint x: 640, endPoint y: 501, distance: 130.6
click at [510, 543] on p "9. Parents don’t take advantage of playing in outdoor areas with their kids -" at bounding box center [541, 552] width 291 height 19
drag, startPoint x: 683, startPoint y: 506, endPoint x: 406, endPoint y: 513, distance: 276.7
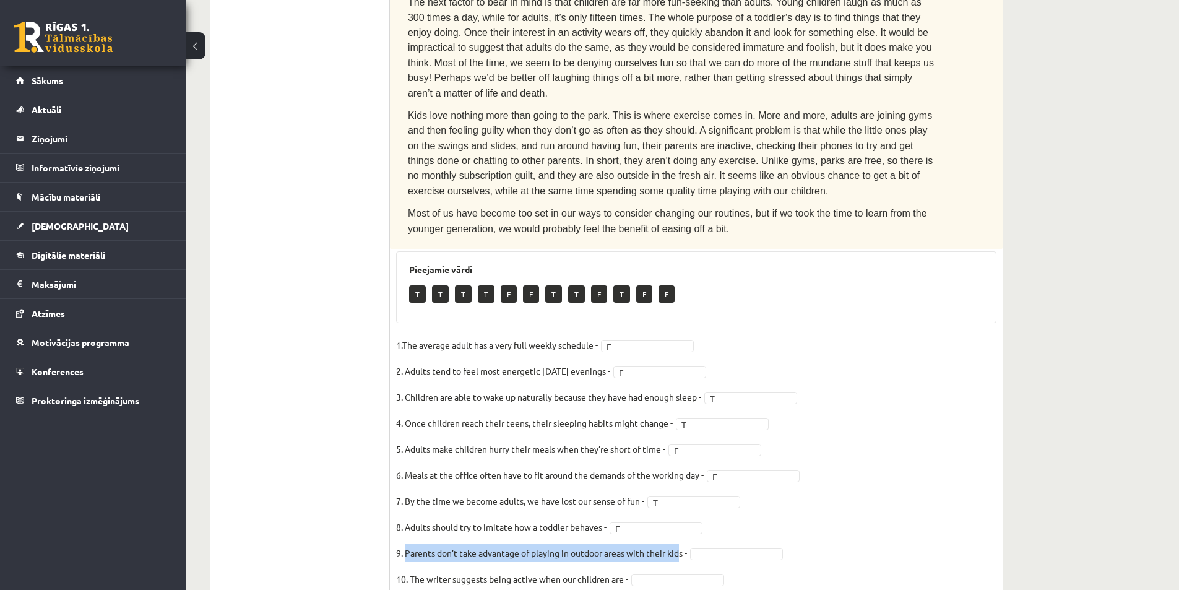
click at [406, 543] on p "9. Parents don’t take advantage of playing in outdoor areas with their kids -" at bounding box center [541, 552] width 291 height 19
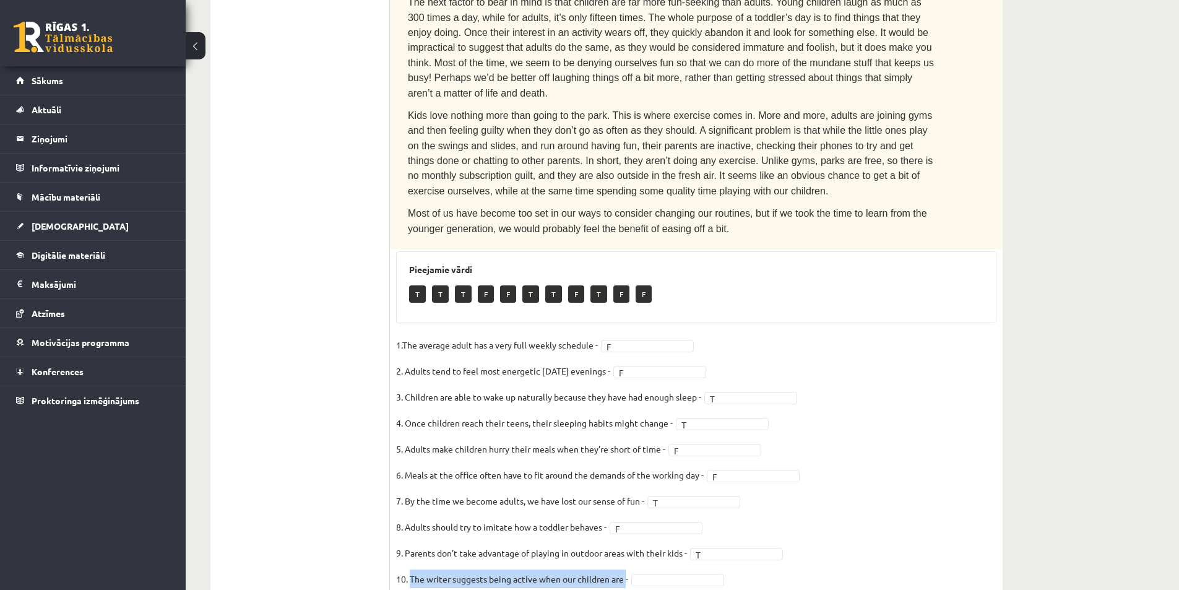
drag, startPoint x: 410, startPoint y: 530, endPoint x: 627, endPoint y: 531, distance: 217.2
click at [627, 569] on p "10. The writer suggests being active when our children are -" at bounding box center [512, 578] width 232 height 19
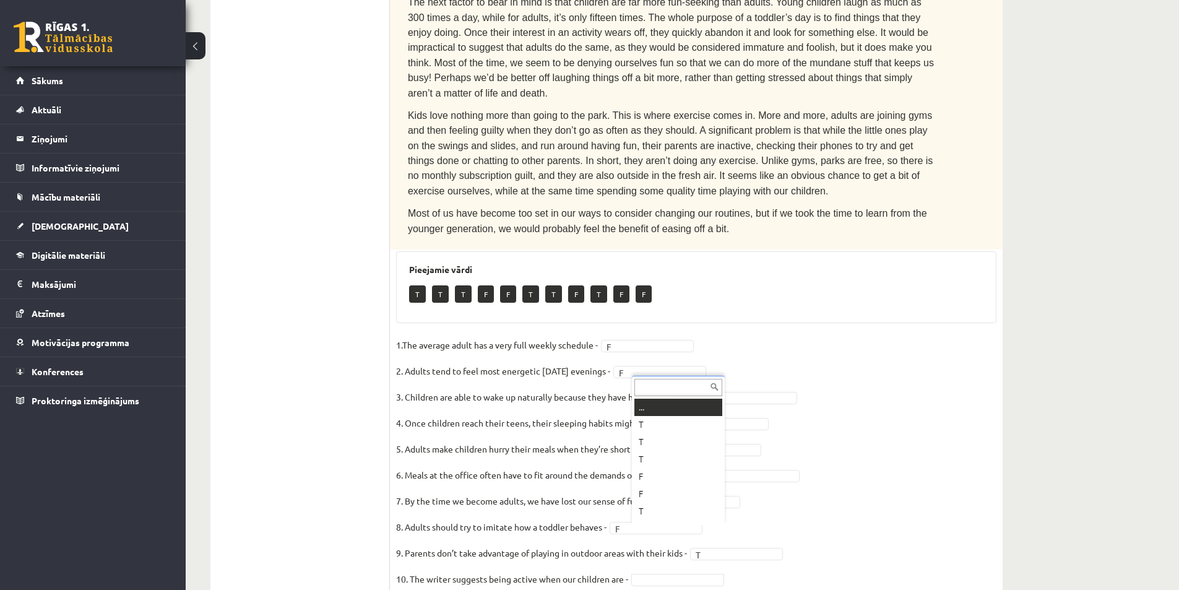
scroll to position [15, 0]
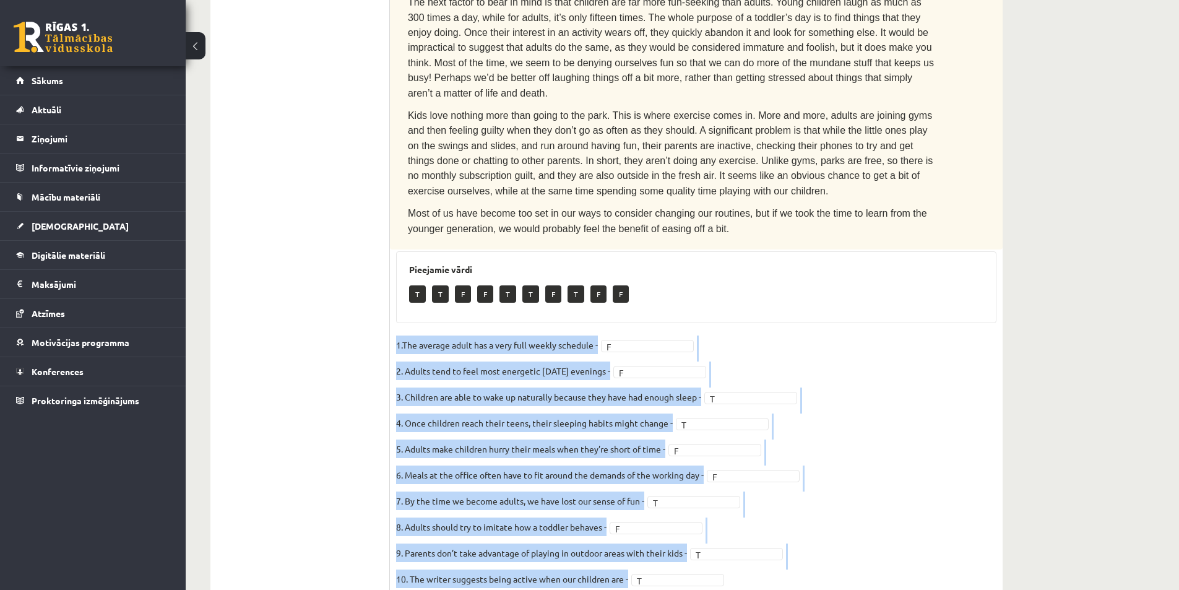
drag, startPoint x: 395, startPoint y: 295, endPoint x: 694, endPoint y: 530, distance: 379.4
click at [694, 530] on div "10p Read the text. Are the sentences true (T) or false (F)? How to stay young T…" at bounding box center [696, 129] width 613 height 945
click at [946, 335] on fieldset "1.The average adult has a very full weekly schedule - F * 2. Adults tend to fee…" at bounding box center [696, 465] width 600 height 260
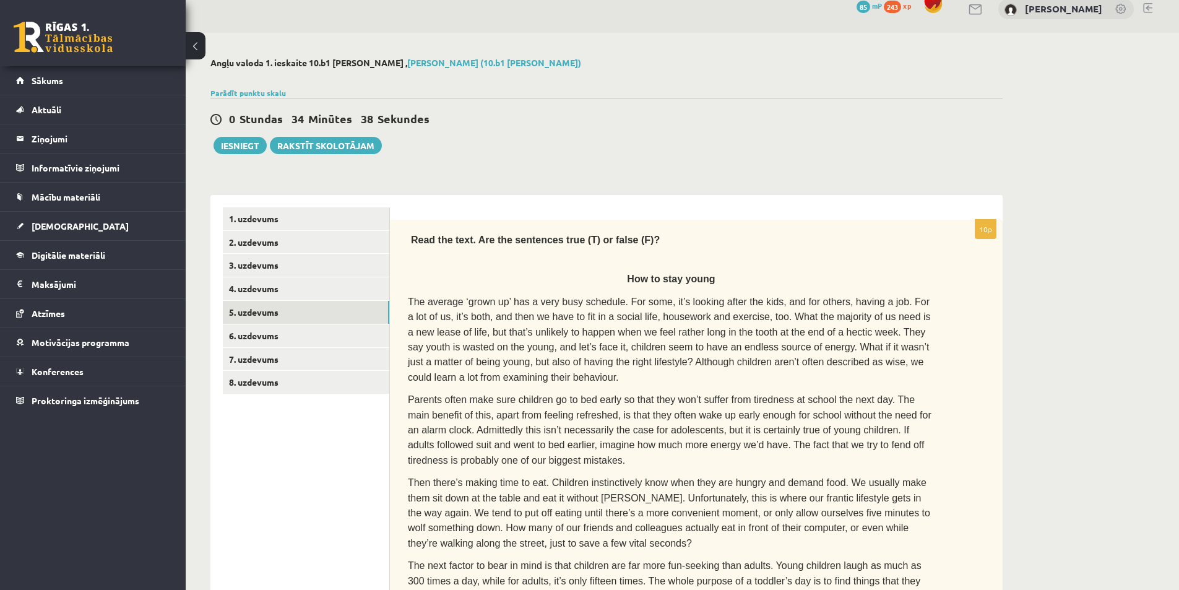
scroll to position [0, 0]
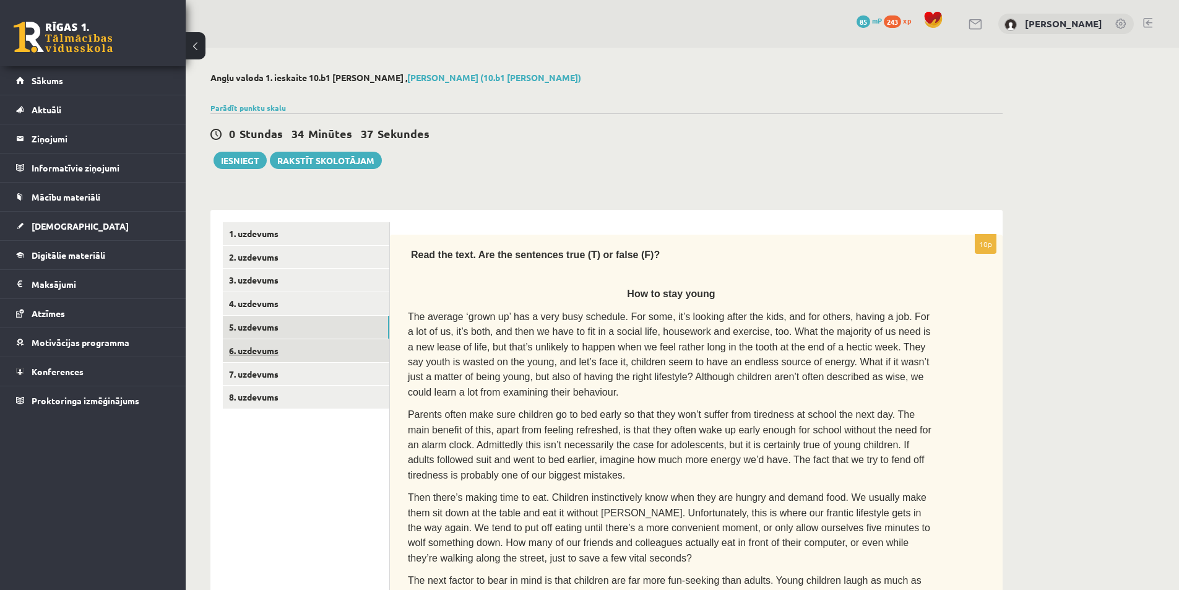
click at [280, 350] on link "6. uzdevums" at bounding box center [306, 350] width 166 height 23
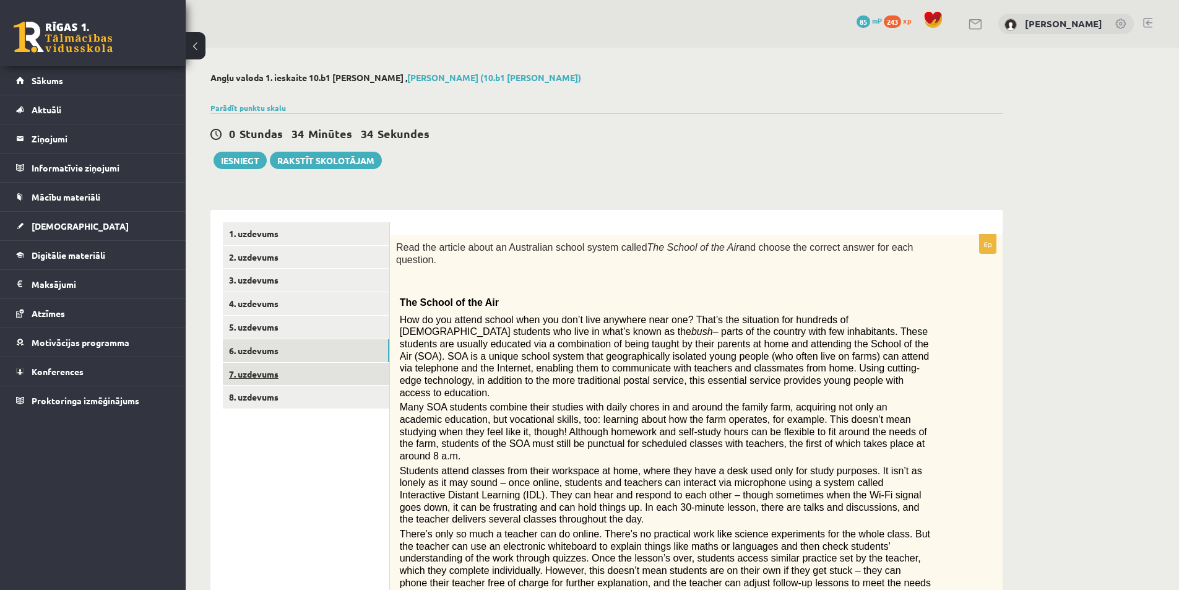
click at [263, 379] on link "7. uzdevums" at bounding box center [306, 374] width 166 height 23
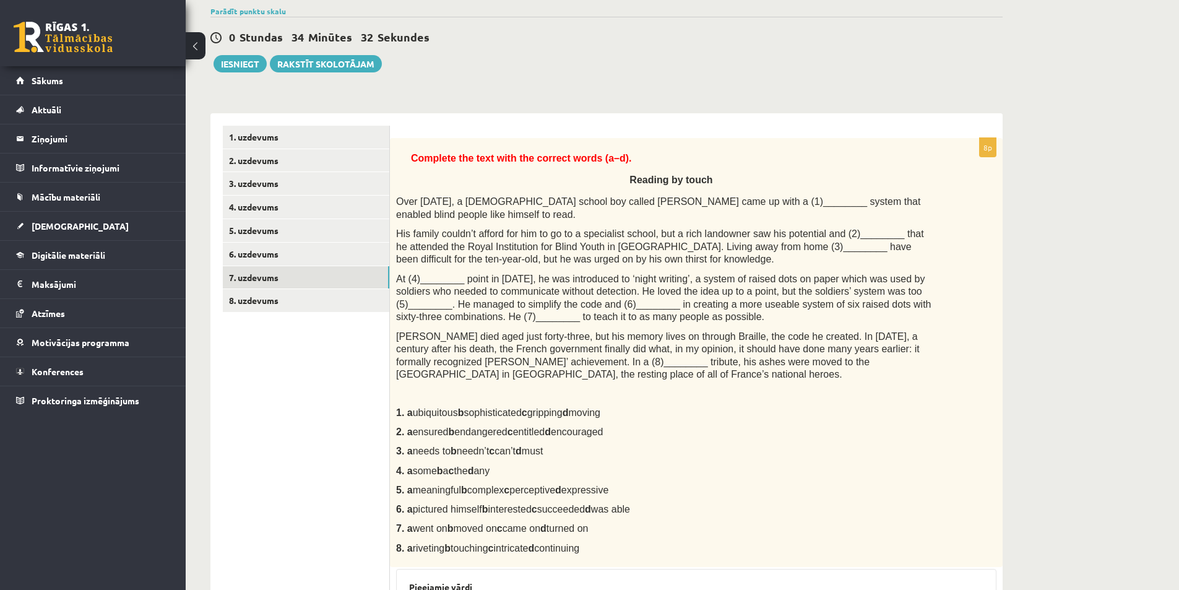
scroll to position [88, 0]
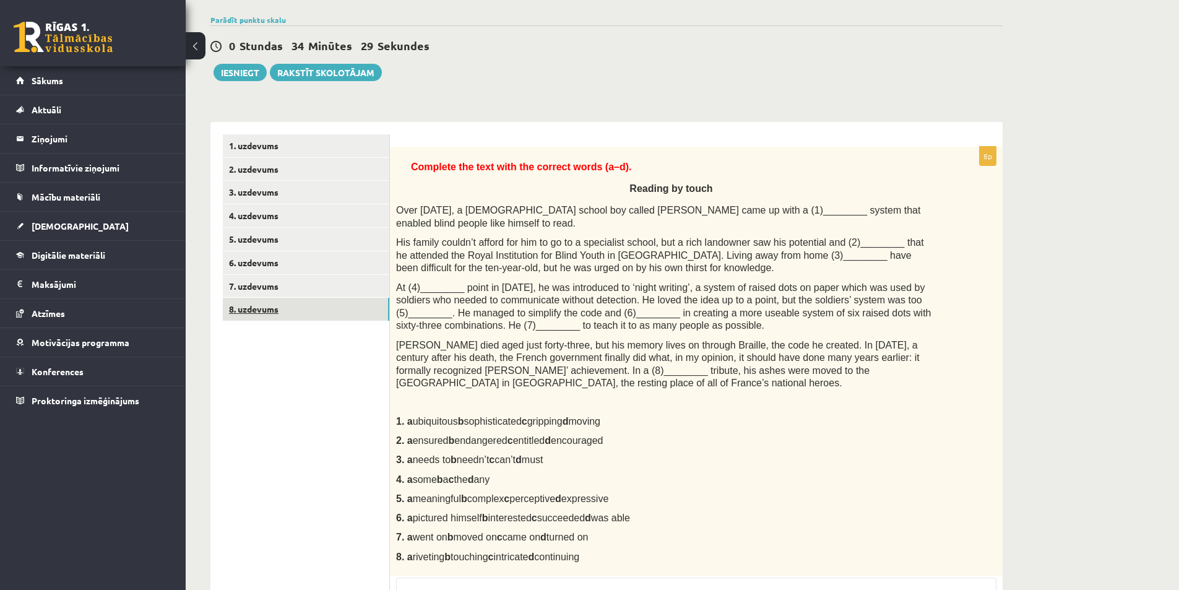
click at [279, 306] on link "8. uzdevums" at bounding box center [306, 309] width 166 height 23
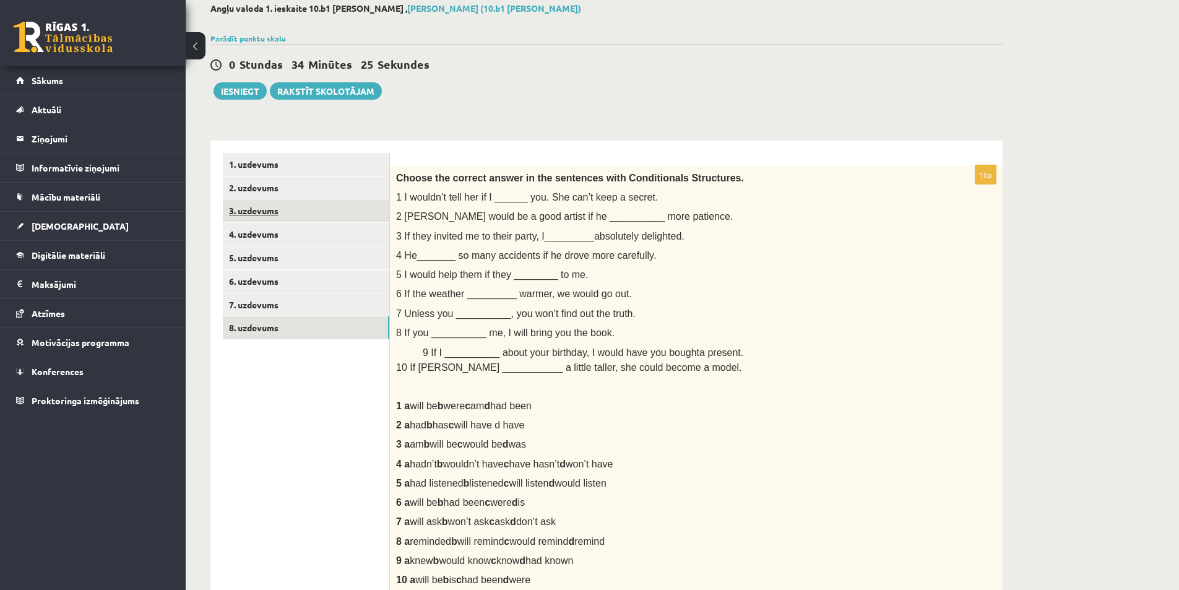
scroll to position [2, 0]
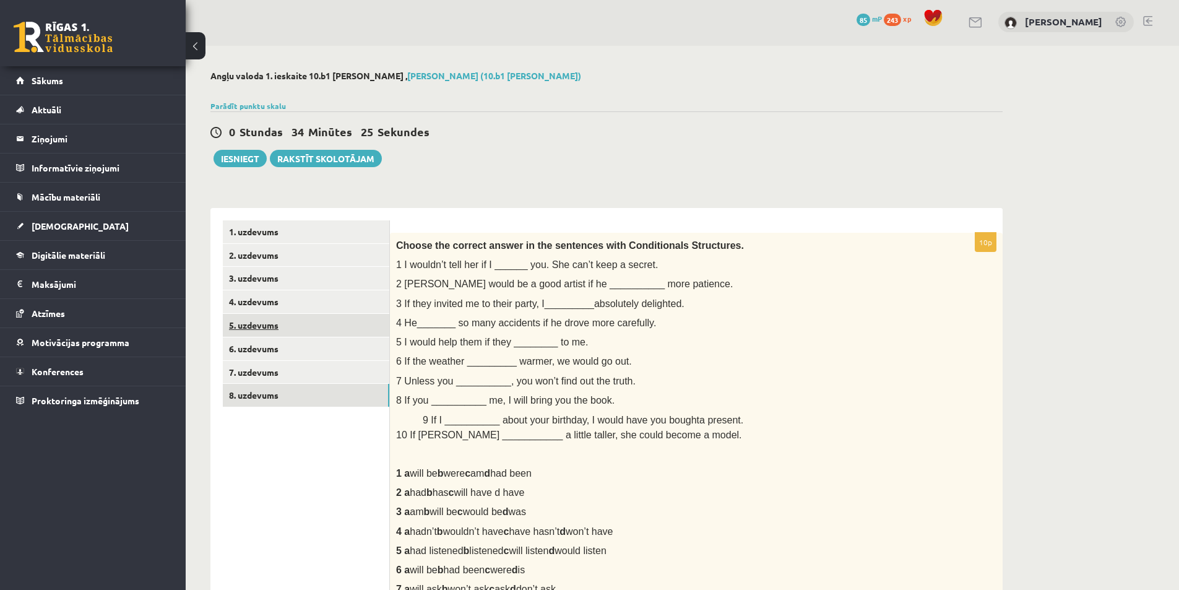
click at [255, 327] on link "5. uzdevums" at bounding box center [306, 325] width 166 height 23
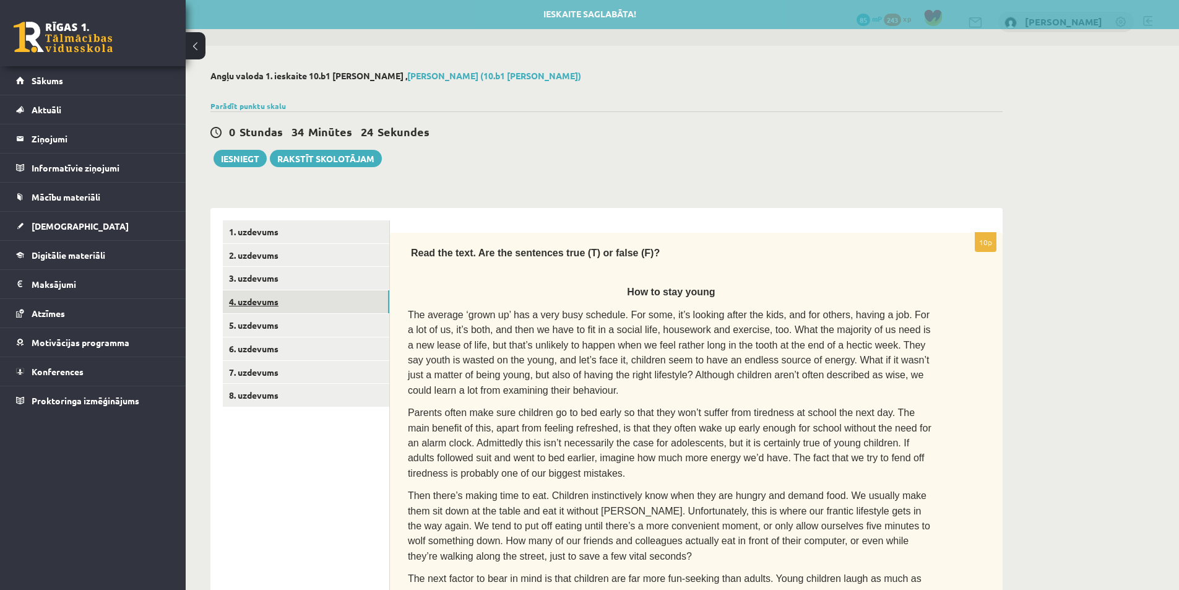
click at [280, 301] on link "4. uzdevums" at bounding box center [306, 301] width 166 height 23
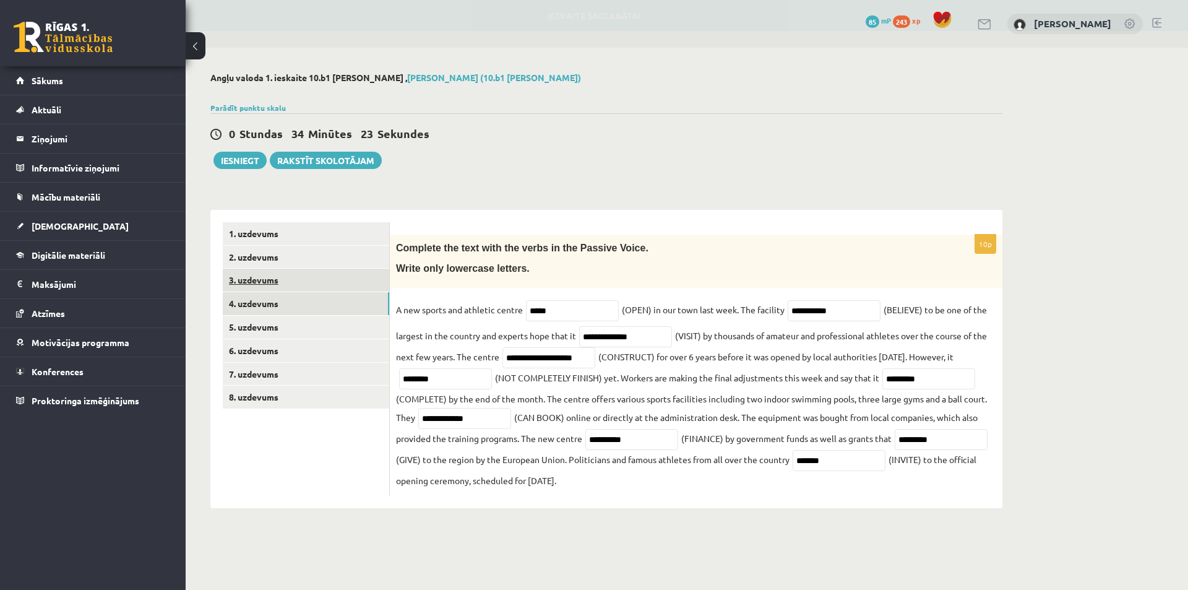
click at [265, 274] on link "3. uzdevums" at bounding box center [306, 280] width 166 height 23
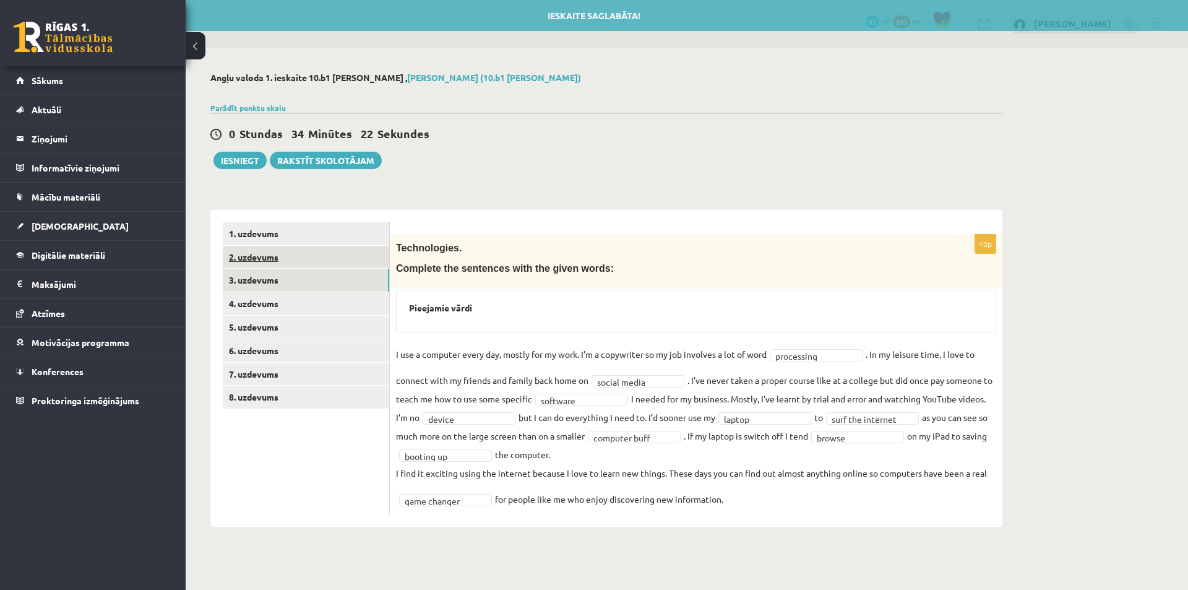
click at [266, 258] on link "2. uzdevums" at bounding box center [306, 257] width 166 height 23
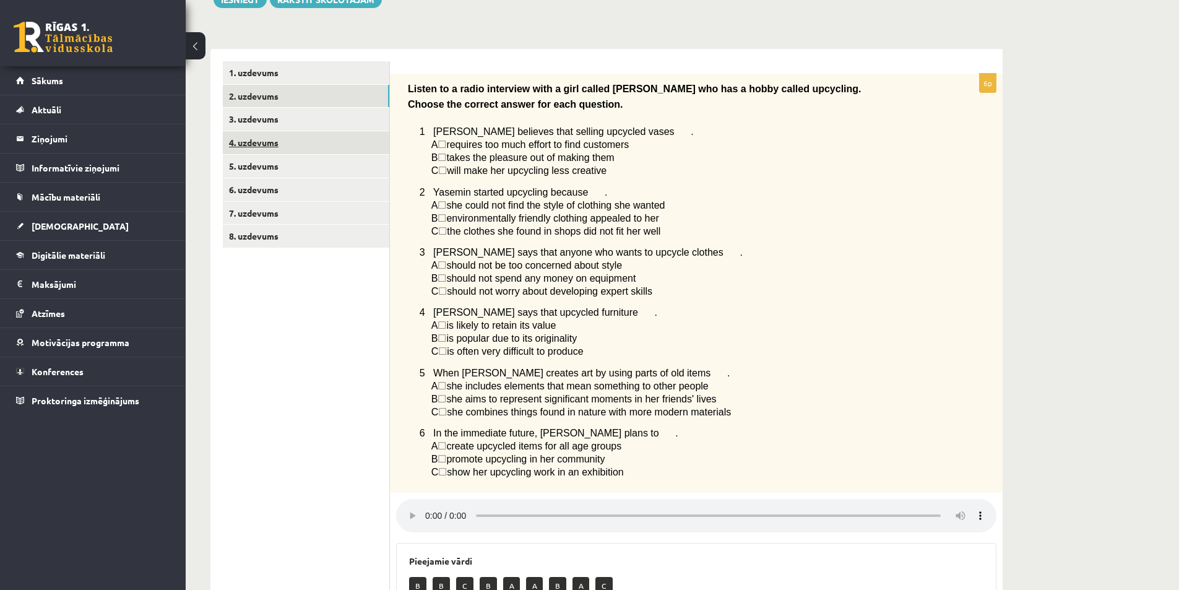
scroll to position [156, 0]
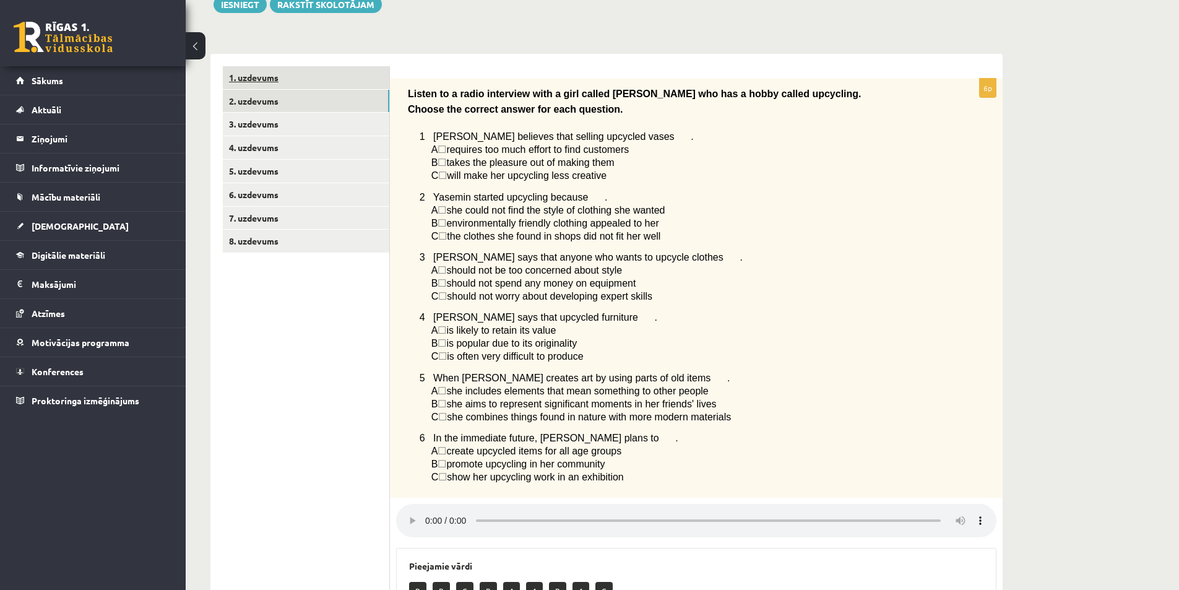
click at [264, 79] on link "1. uzdevums" at bounding box center [306, 77] width 166 height 23
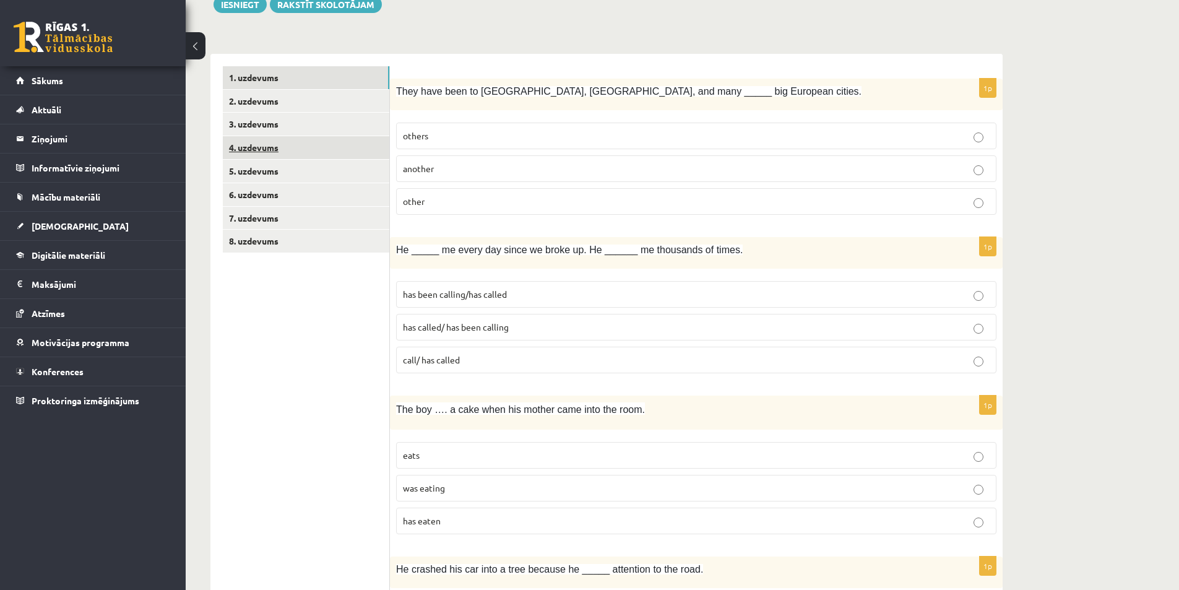
click at [253, 154] on link "4. uzdevums" at bounding box center [306, 147] width 166 height 23
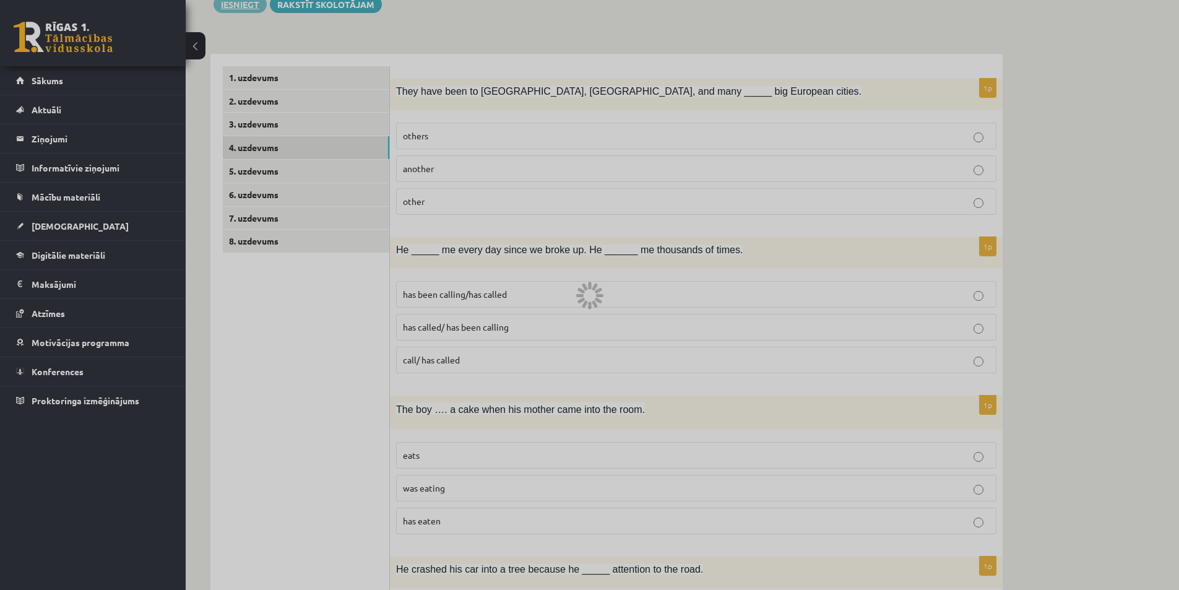
scroll to position [0, 0]
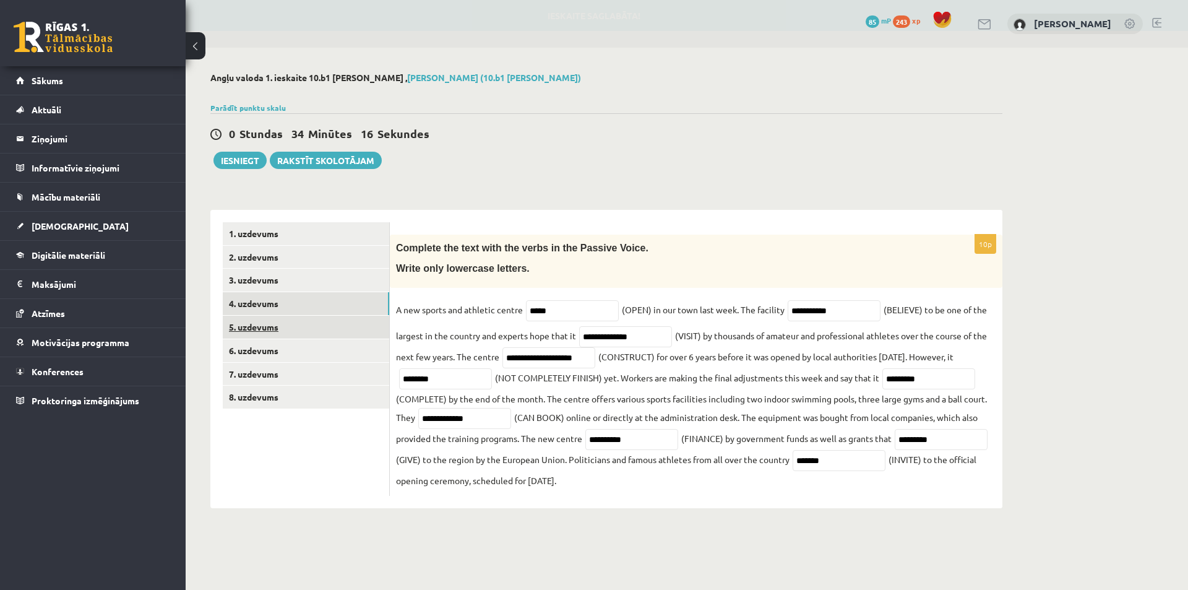
click at [262, 329] on link "5. uzdevums" at bounding box center [306, 327] width 166 height 23
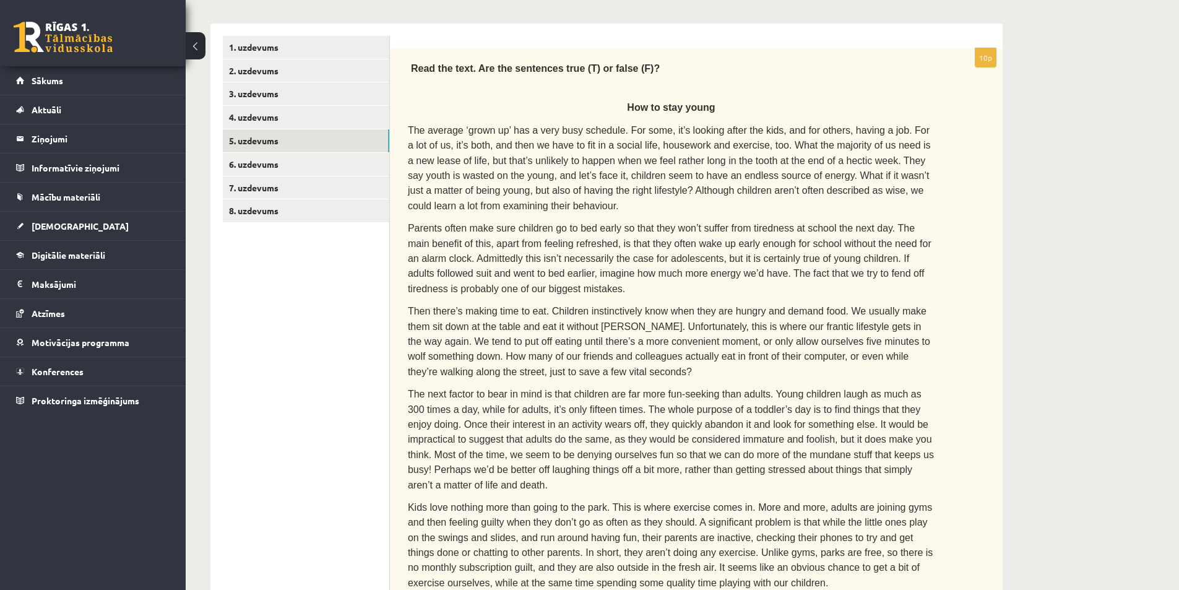
scroll to position [186, 0]
click at [275, 163] on link "6. uzdevums" at bounding box center [306, 164] width 166 height 23
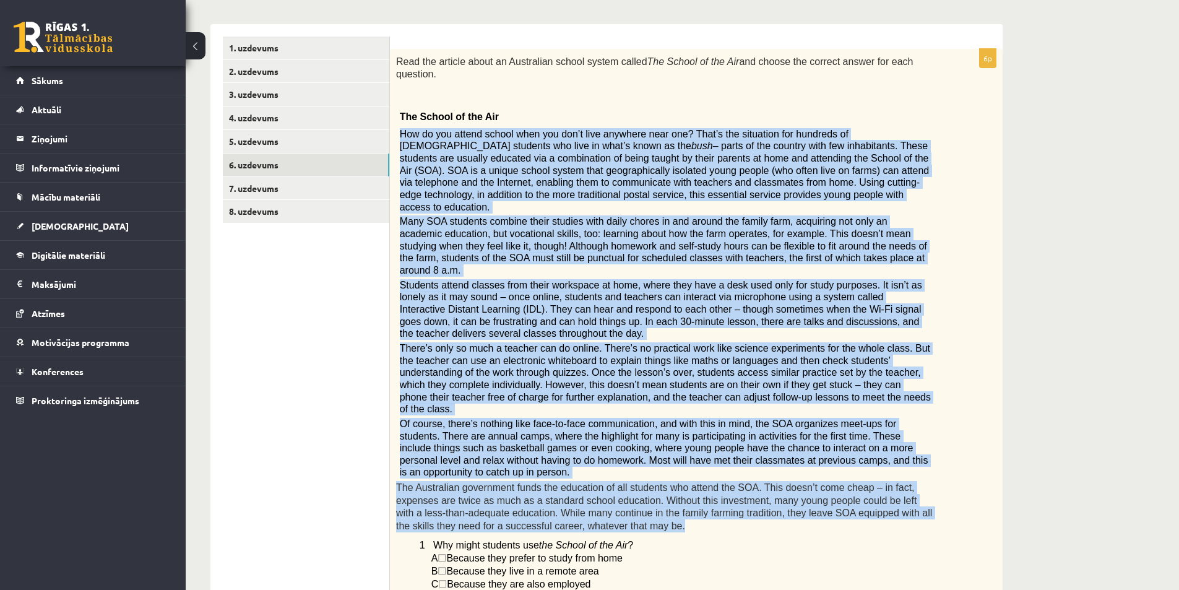
drag, startPoint x: 401, startPoint y: 123, endPoint x: 918, endPoint y: 449, distance: 611.2
click at [918, 449] on div "Read the article about an Australian school system called The School of the Air…" at bounding box center [696, 477] width 613 height 857
click at [511, 232] on span "Many SOA students combine their studies with daily chores in and around the fam…" at bounding box center [663, 245] width 527 height 59
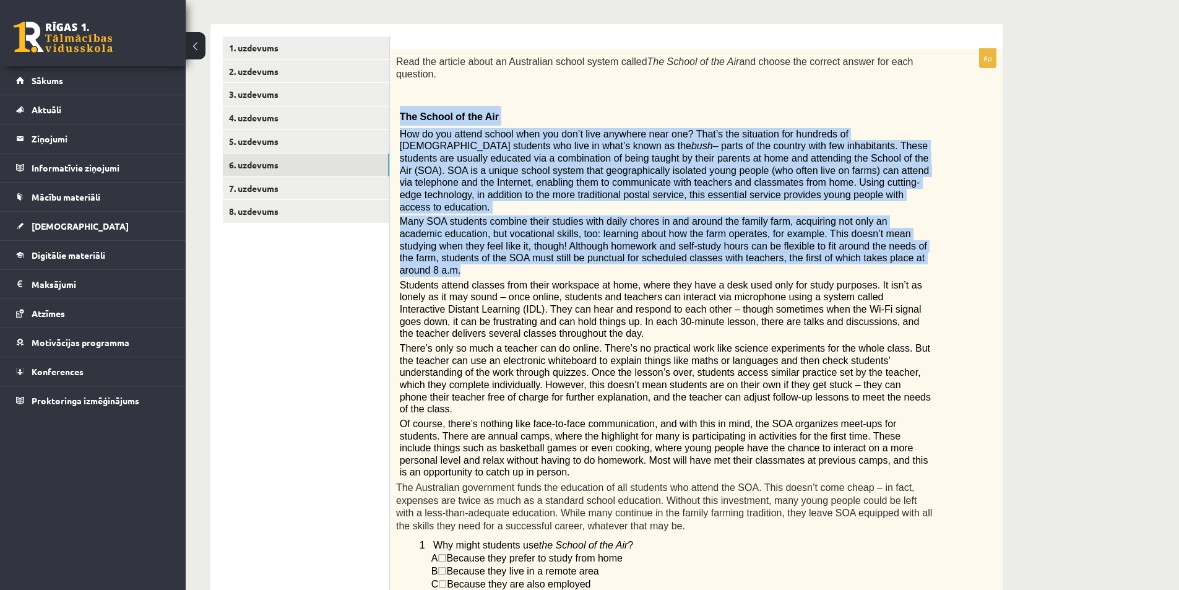
drag, startPoint x: 402, startPoint y: 111, endPoint x: 840, endPoint y: 233, distance: 454.6
click at [840, 233] on div "Read the article about an Australian school system called The School of the Air…" at bounding box center [696, 477] width 613 height 857
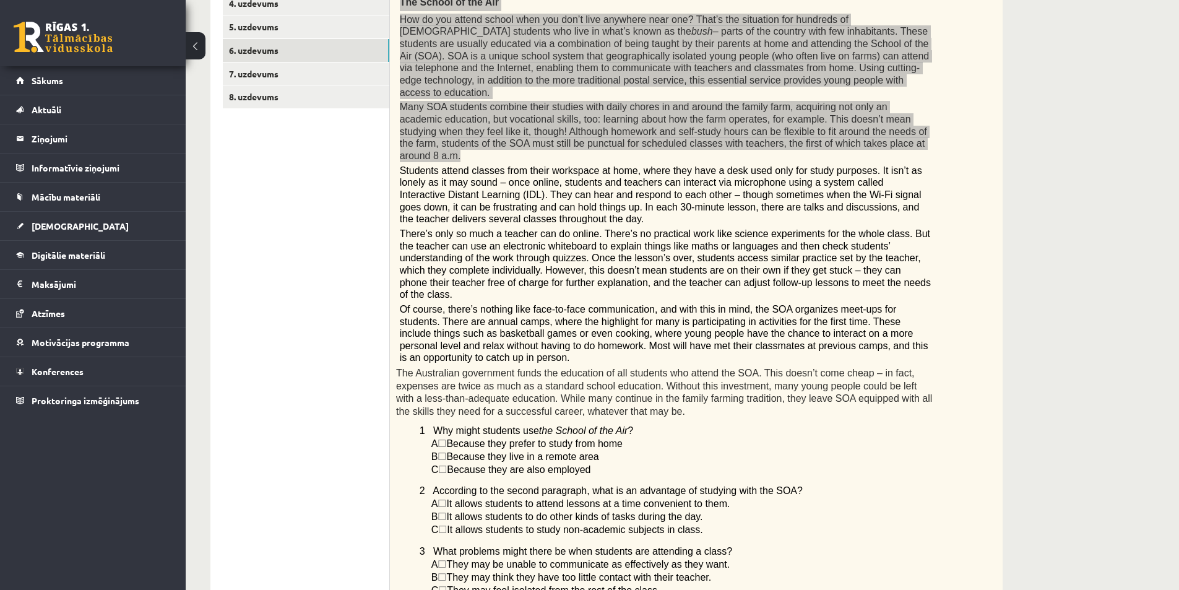
scroll to position [309, 0]
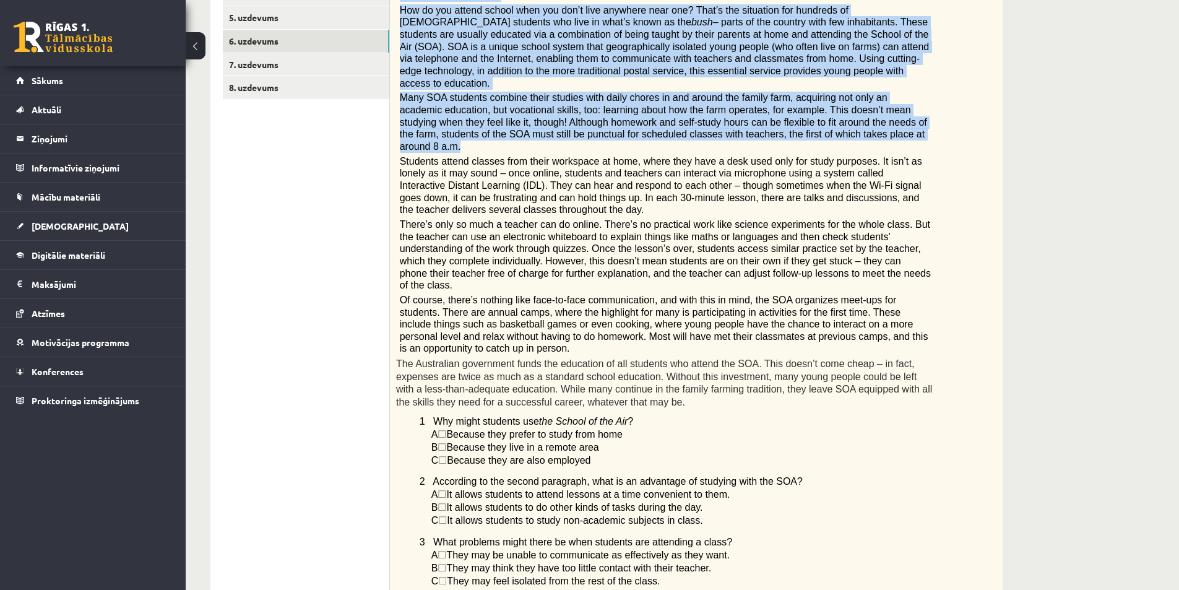
drag, startPoint x: 432, startPoint y: 347, endPoint x: 563, endPoint y: 363, distance: 131.6
click at [592, 389] on div "Read the article about an Australian school system called The School of the Air…" at bounding box center [696, 353] width 613 height 857
drag, startPoint x: 552, startPoint y: 360, endPoint x: 586, endPoint y: 366, distance: 34.6
click at [586, 428] on p "A ☐  Because they prefer to study from home" at bounding box center [682, 434] width 503 height 13
drag, startPoint x: 434, startPoint y: 344, endPoint x: 619, endPoint y: 391, distance: 191.5
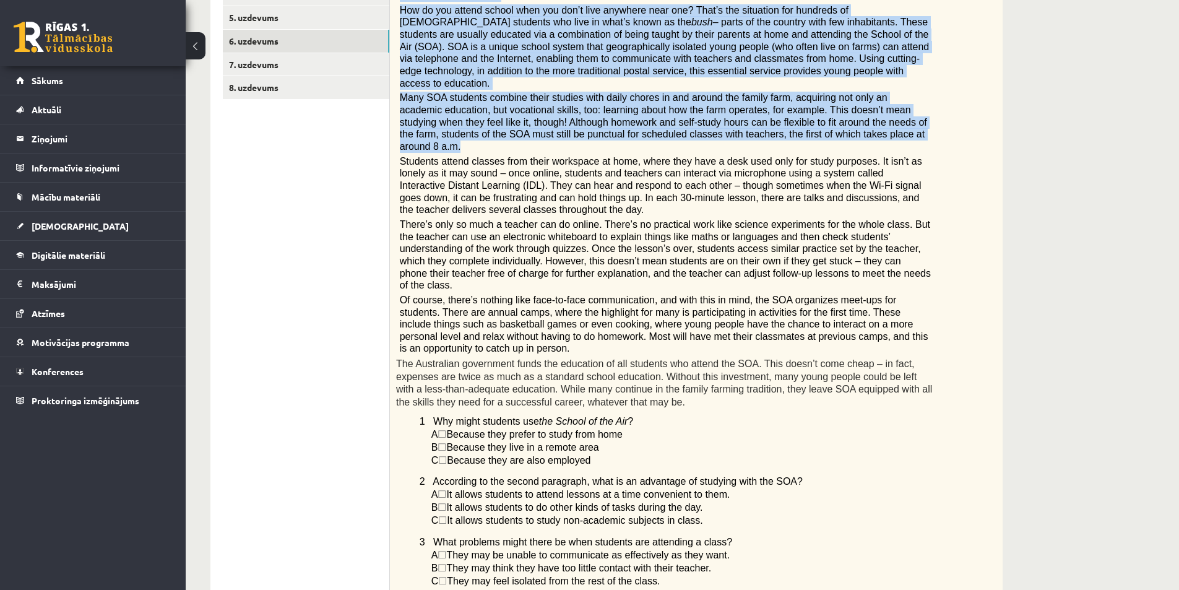
click at [619, 391] on div "Read the article about an Australian school system called The School of the Air…" at bounding box center [696, 353] width 613 height 857
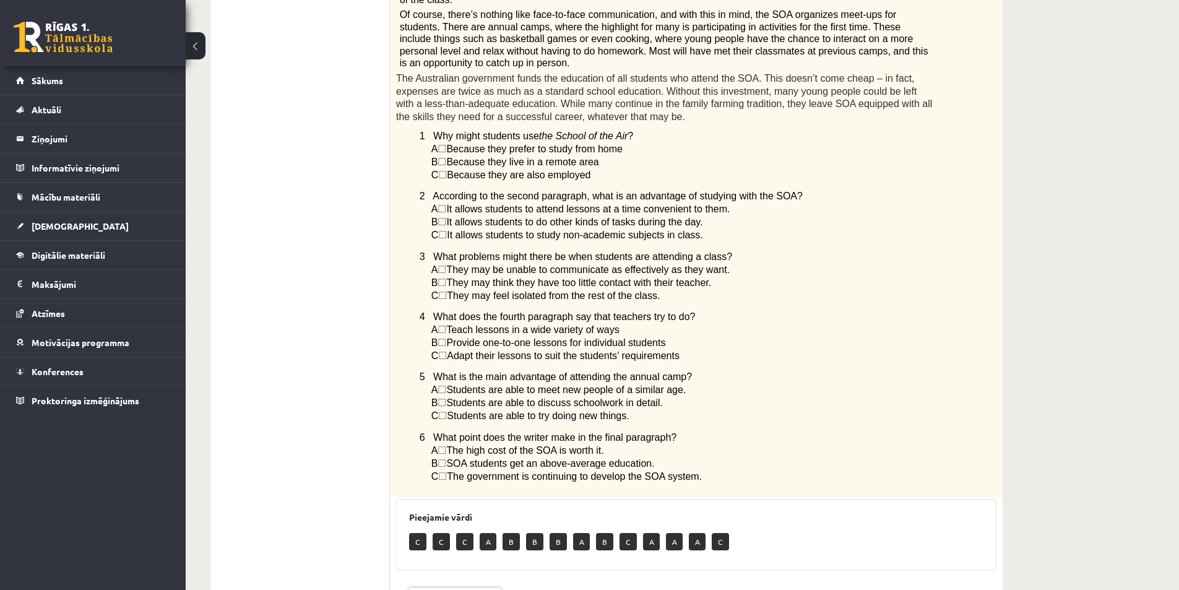
scroll to position [533, 0]
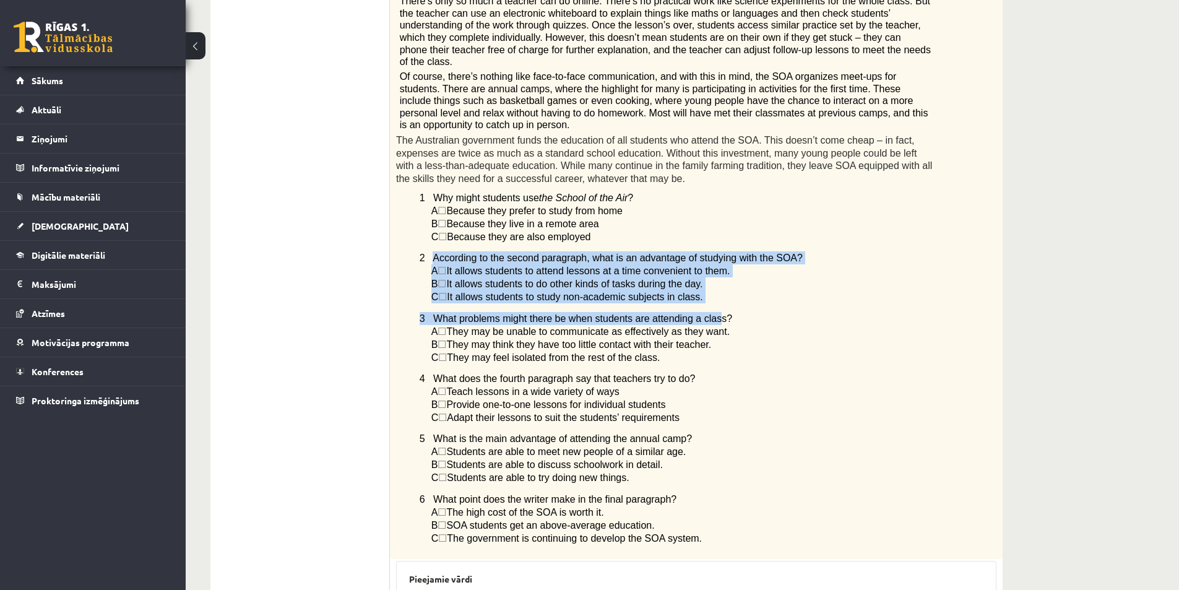
drag, startPoint x: 433, startPoint y: 185, endPoint x: 697, endPoint y: 232, distance: 268.4
click at [697, 232] on div "Read the article about an Australian school system called The School of the Air…" at bounding box center [696, 130] width 613 height 857
click at [694, 290] on p "C ☐  It allows students to study non-academic subjects in class." at bounding box center [682, 296] width 503 height 13
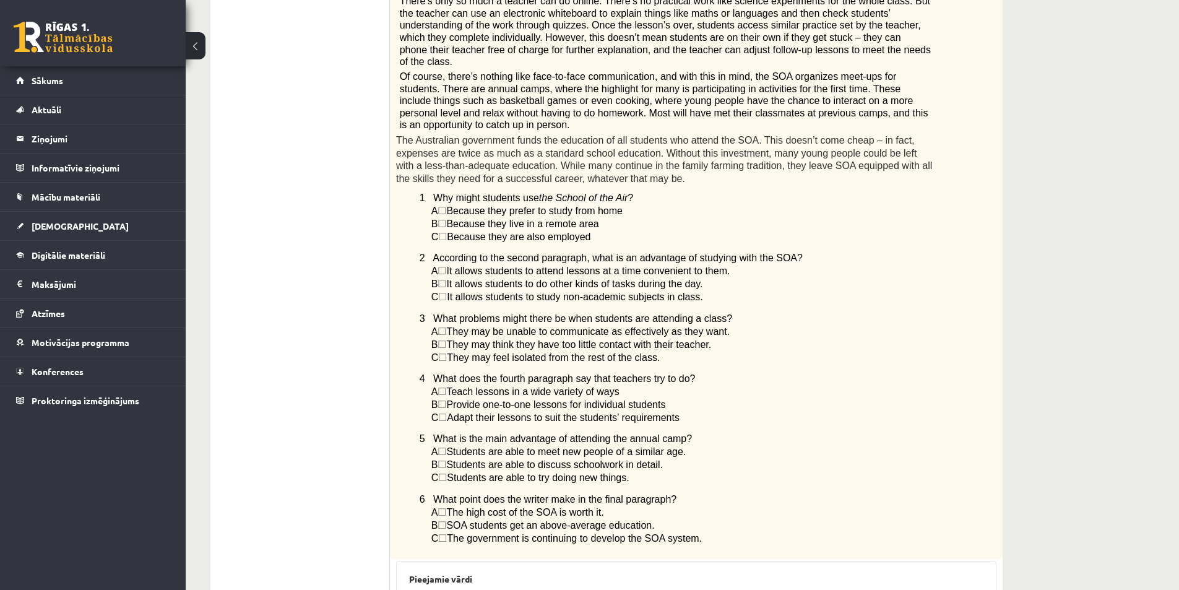
drag, startPoint x: 694, startPoint y: 224, endPoint x: 432, endPoint y: 183, distance: 264.9
click at [432, 183] on div "Read the article about an Australian school system called The School of the Air…" at bounding box center [696, 130] width 613 height 857
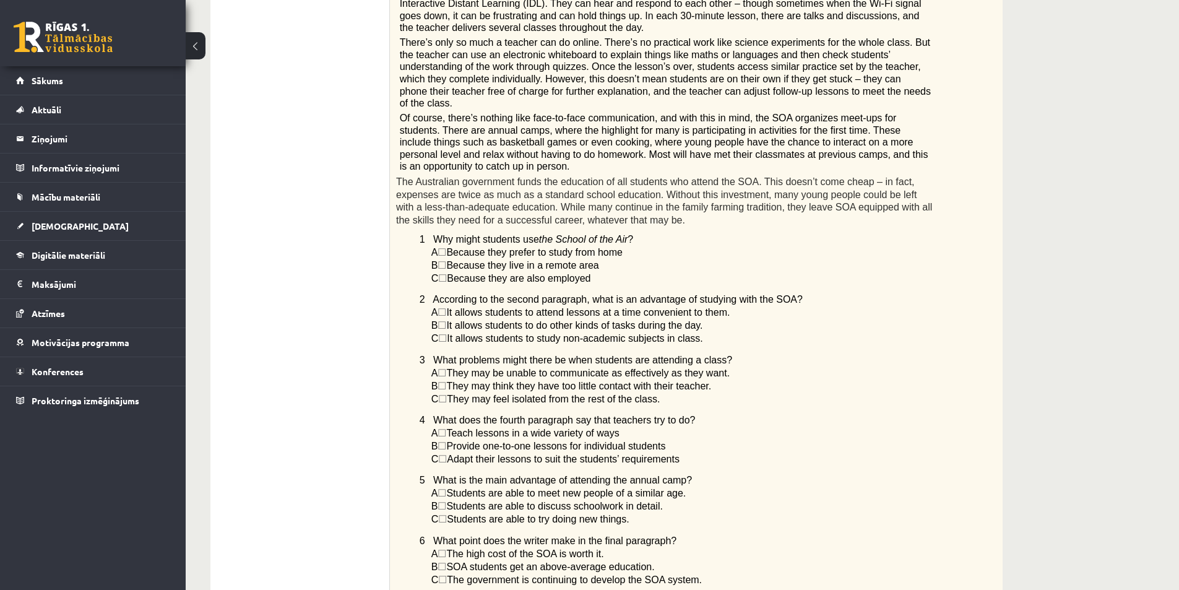
scroll to position [471, 0]
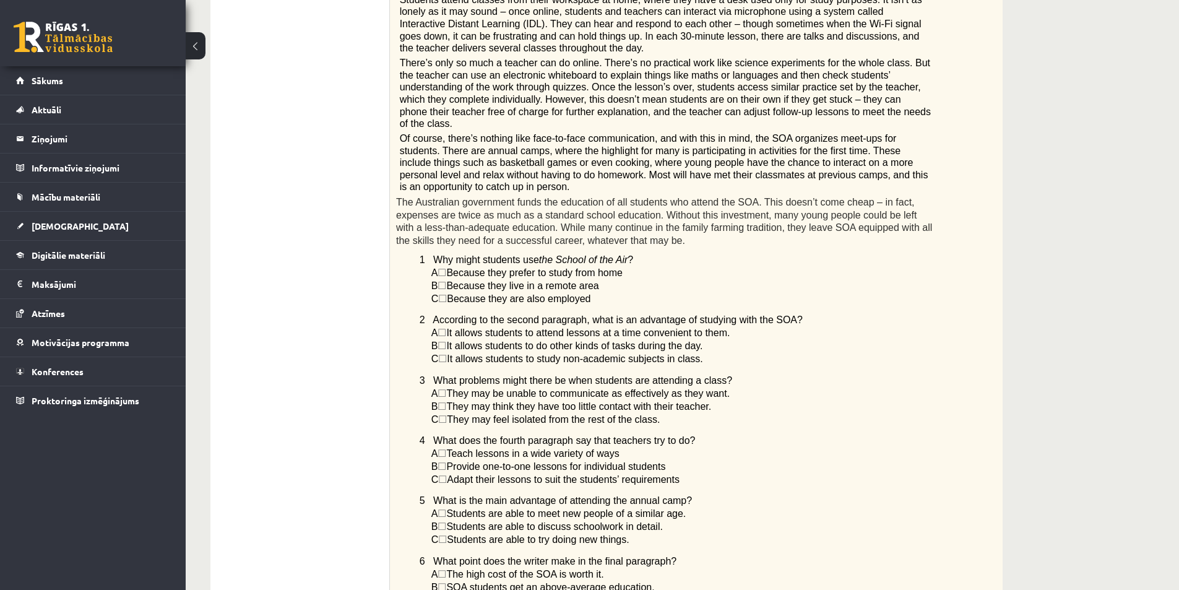
drag, startPoint x: 430, startPoint y: 309, endPoint x: 676, endPoint y: 346, distance: 249.1
click at [676, 346] on div "Read the article about an Australian school system called The School of the Air…" at bounding box center [696, 192] width 613 height 857
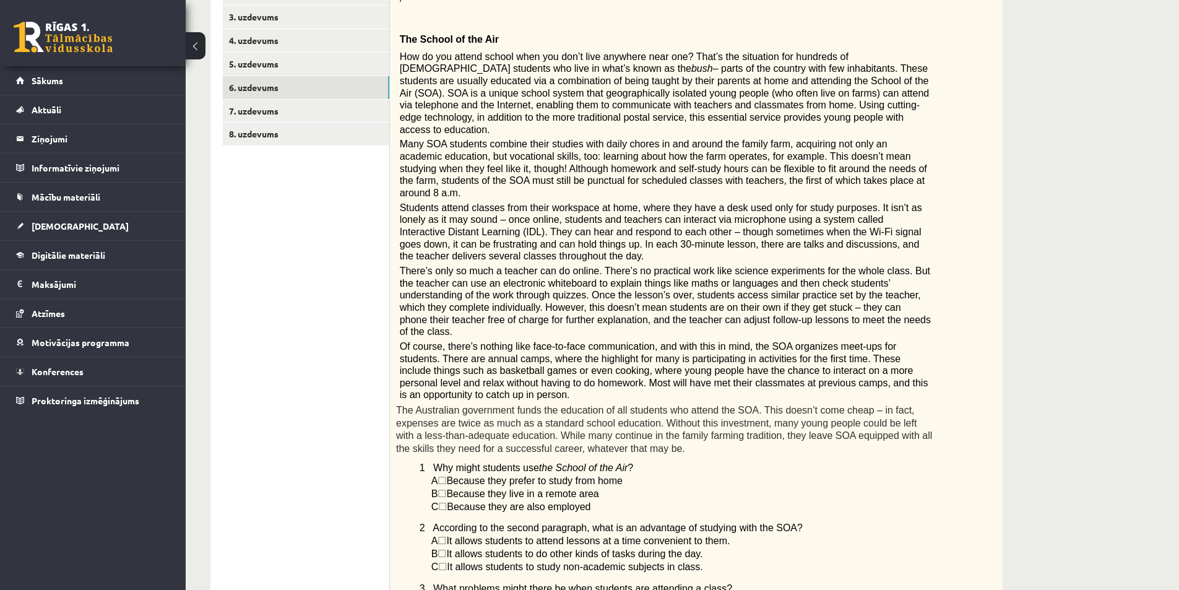
scroll to position [100, 0]
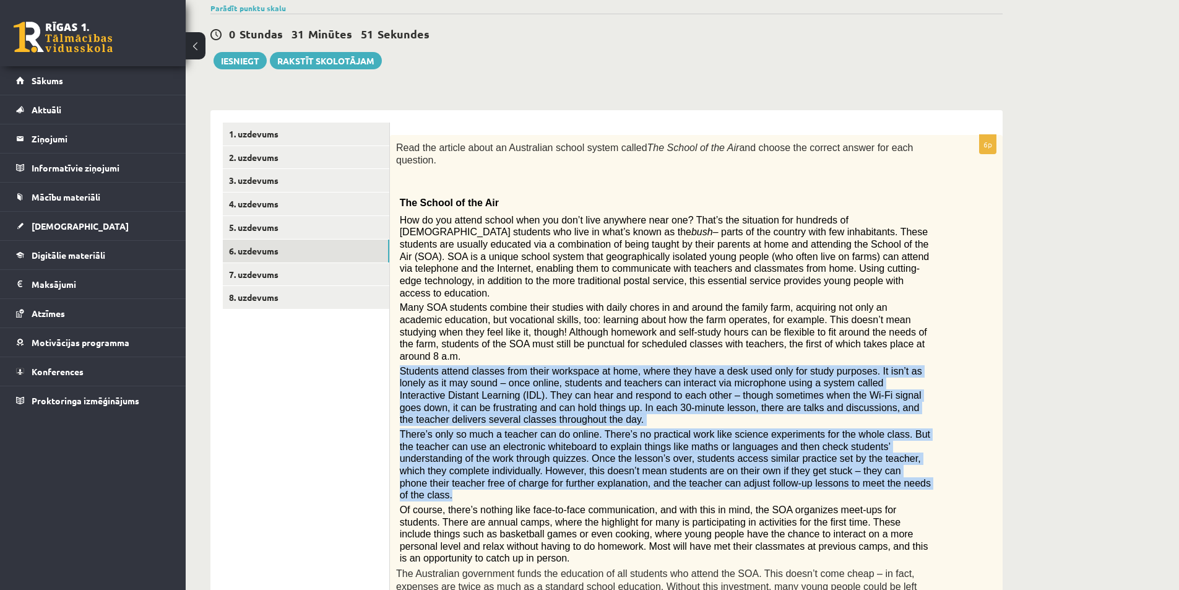
drag, startPoint x: 399, startPoint y: 335, endPoint x: 771, endPoint y: 431, distance: 384.7
click at [771, 431] on div "Read the article about an Australian school system called The School of the Air…" at bounding box center [696, 563] width 613 height 857
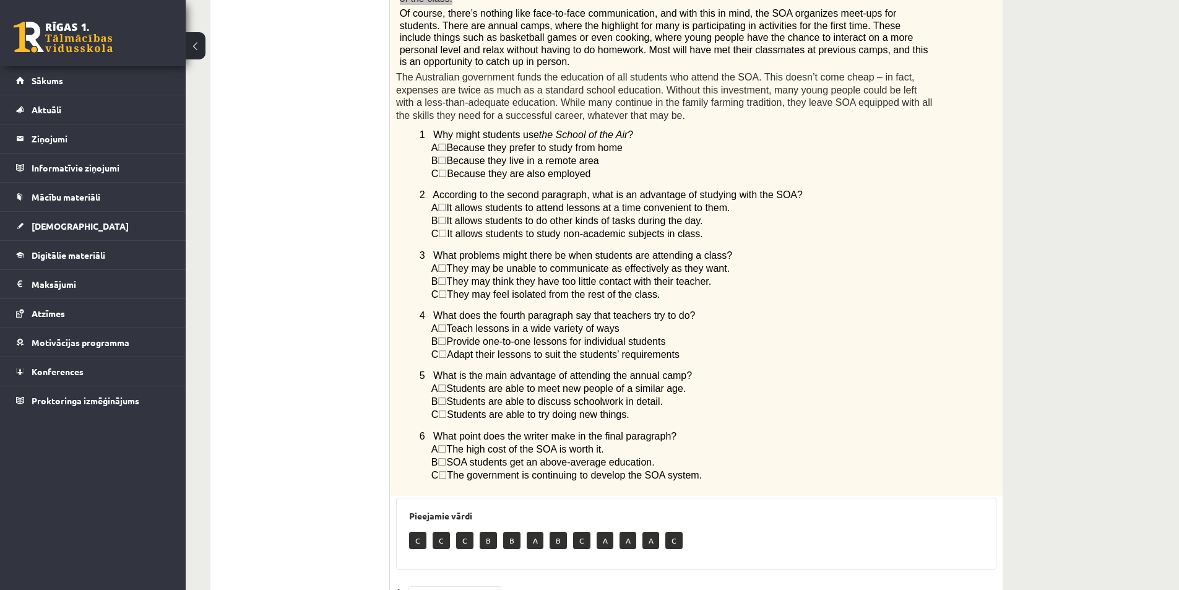
scroll to position [595, 0]
drag, startPoint x: 447, startPoint y: 249, endPoint x: 688, endPoint y: 284, distance: 242.7
click at [688, 284] on div "Read the article about an Australian school system called The School of the Air…" at bounding box center [696, 68] width 613 height 857
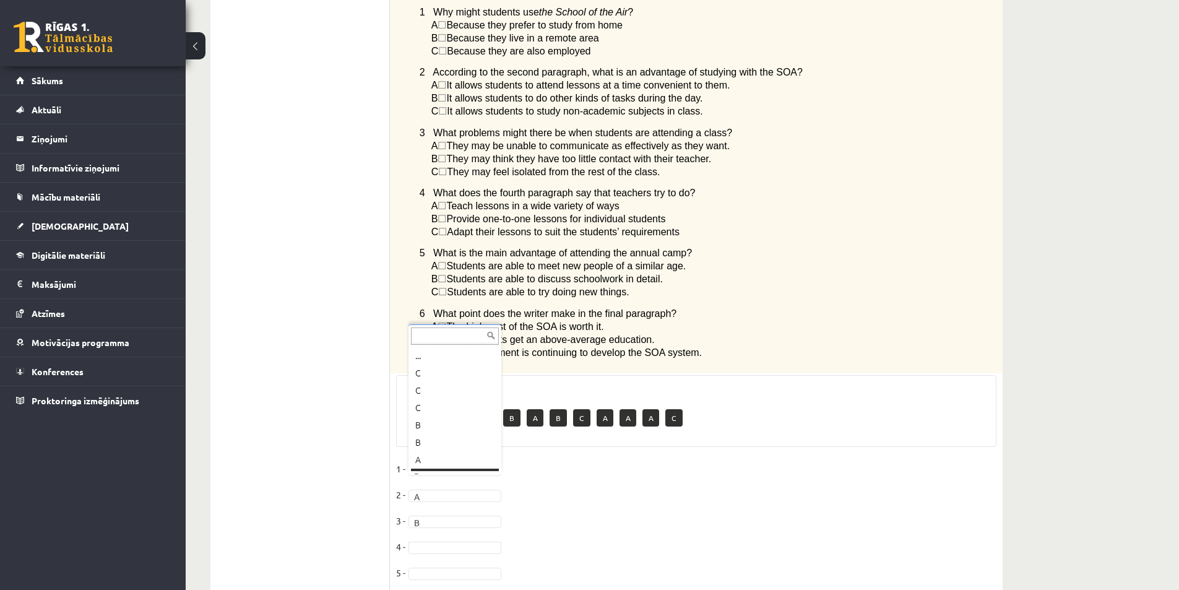
scroll to position [15, 0]
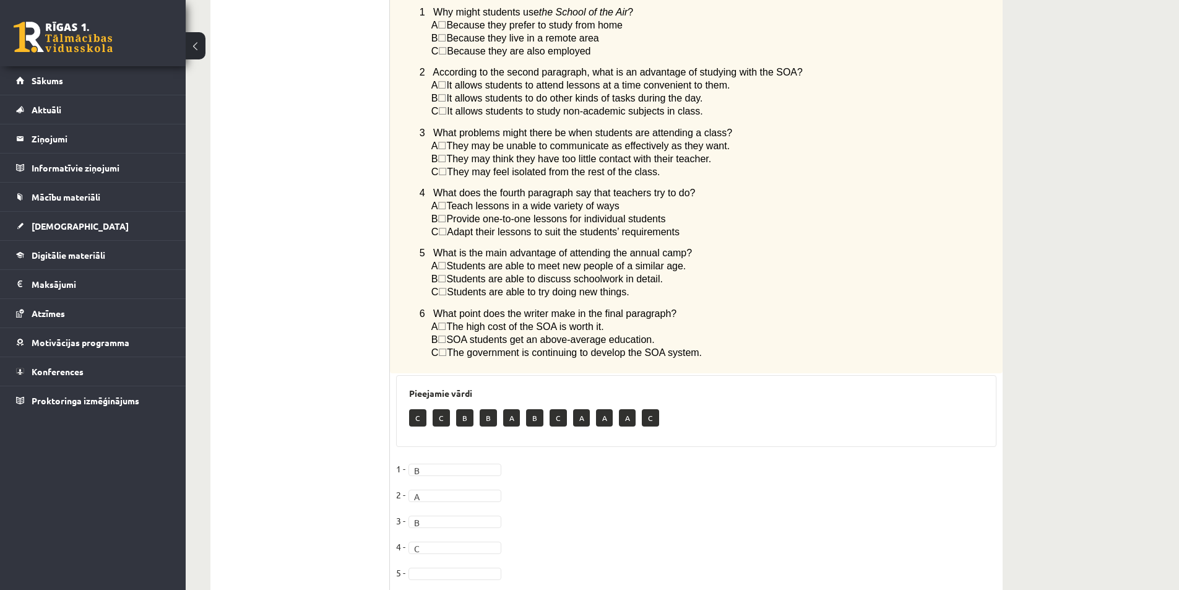
drag, startPoint x: 428, startPoint y: 184, endPoint x: 645, endPoint y: 218, distance: 219.3
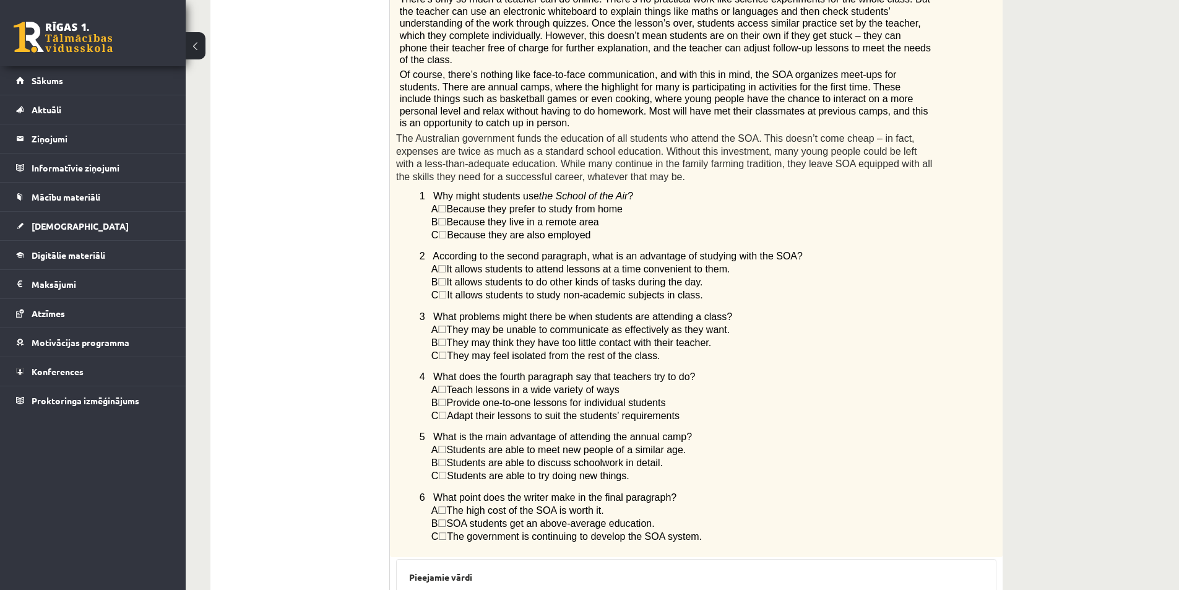
scroll to position [347, 0]
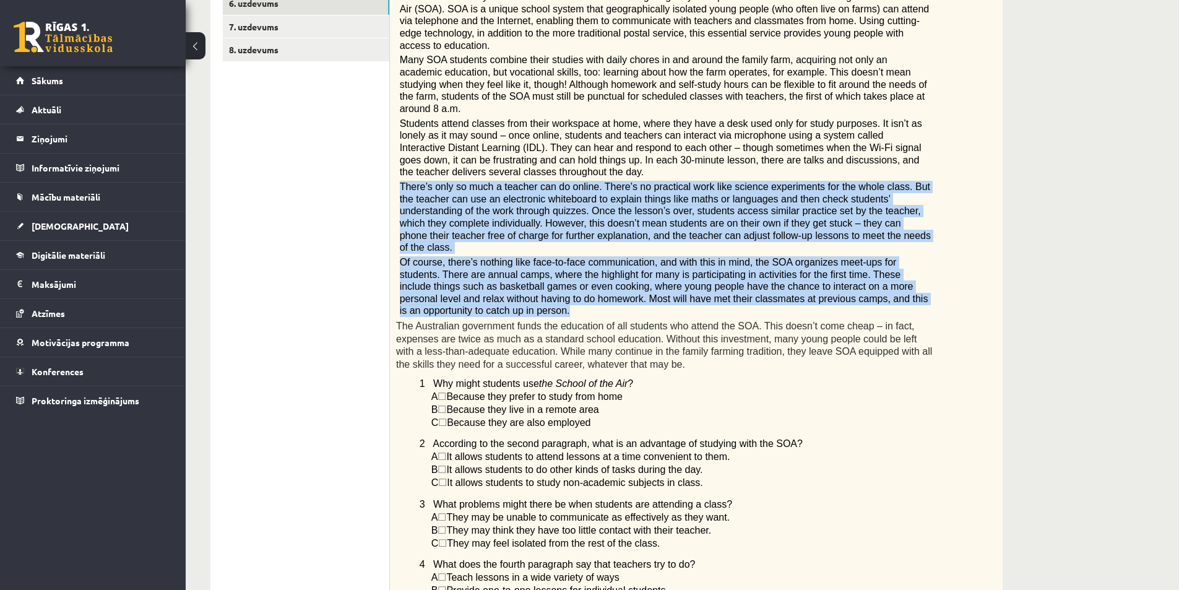
drag, startPoint x: 398, startPoint y: 132, endPoint x: 853, endPoint y: 205, distance: 460.6
click at [886, 235] on div "Read the article about an Australian school system called The School of the Air…" at bounding box center [696, 315] width 613 height 857
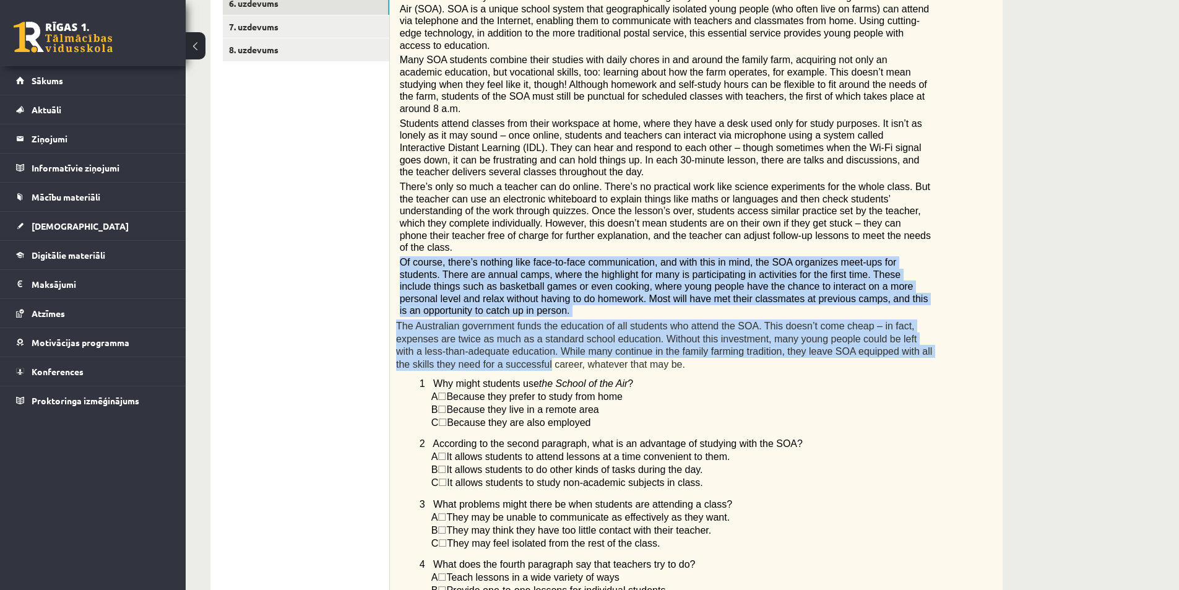
drag, startPoint x: 939, startPoint y: 280, endPoint x: 402, endPoint y: 197, distance: 544.2
click at [402, 197] on div "Read the article about an Australian school system called The School of the Air…" at bounding box center [696, 315] width 613 height 857
drag, startPoint x: 535, startPoint y: 290, endPoint x: 390, endPoint y: 202, distance: 169.7
click at [390, 202] on div "Read the article about an Australian school system called The School of the Air…" at bounding box center [696, 315] width 613 height 857
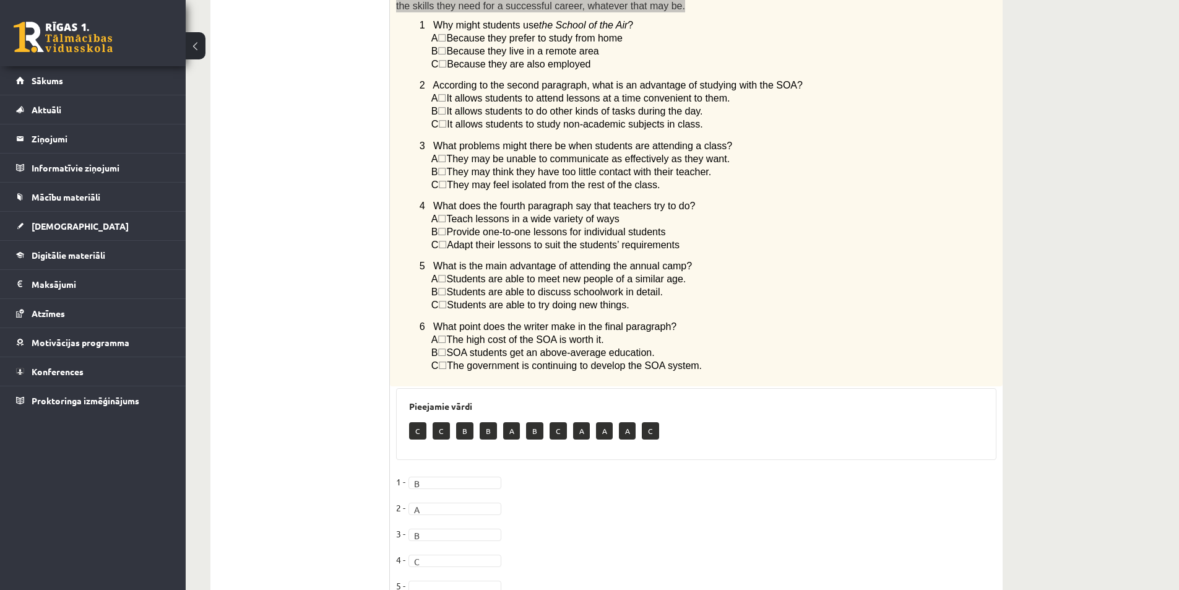
scroll to position [718, 0]
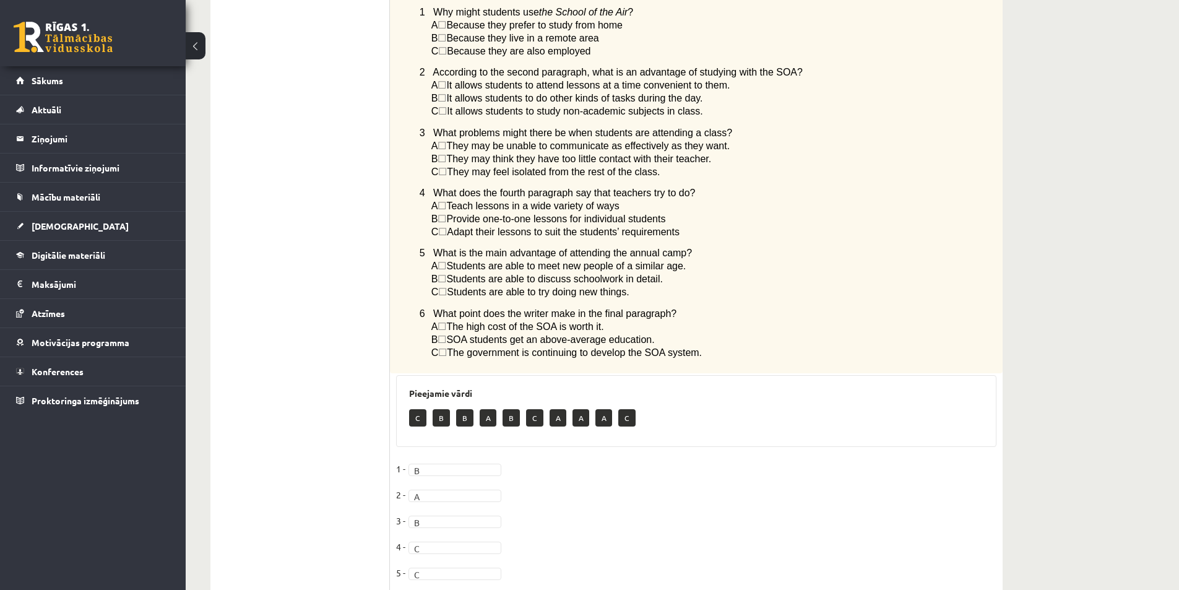
drag, startPoint x: 429, startPoint y: 240, endPoint x: 697, endPoint y: 287, distance: 272.1
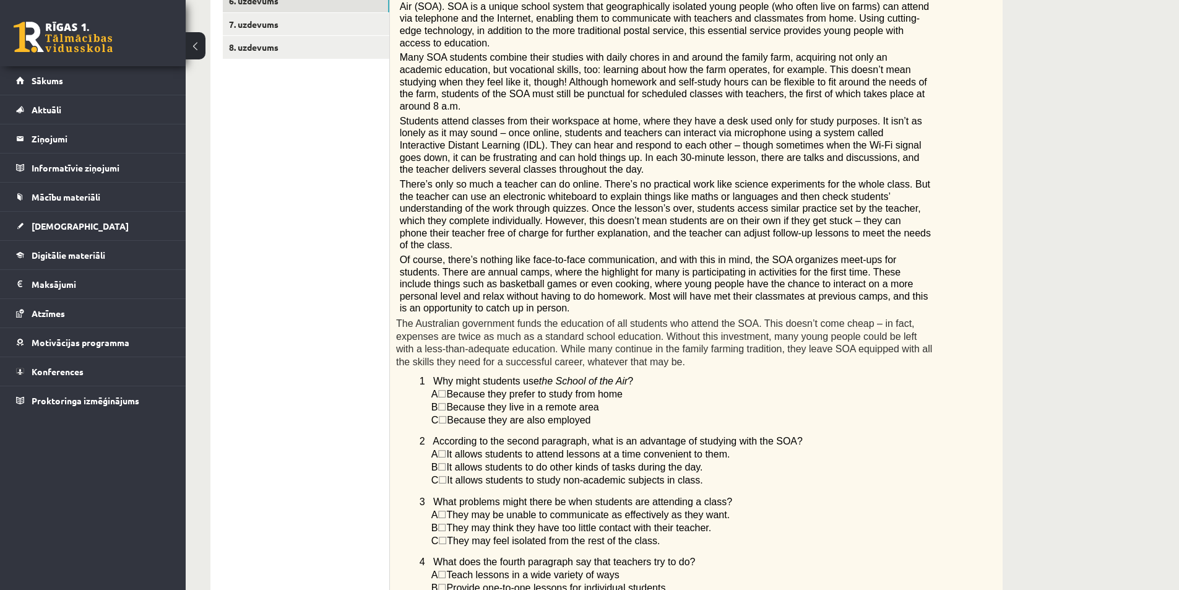
scroll to position [285, 0]
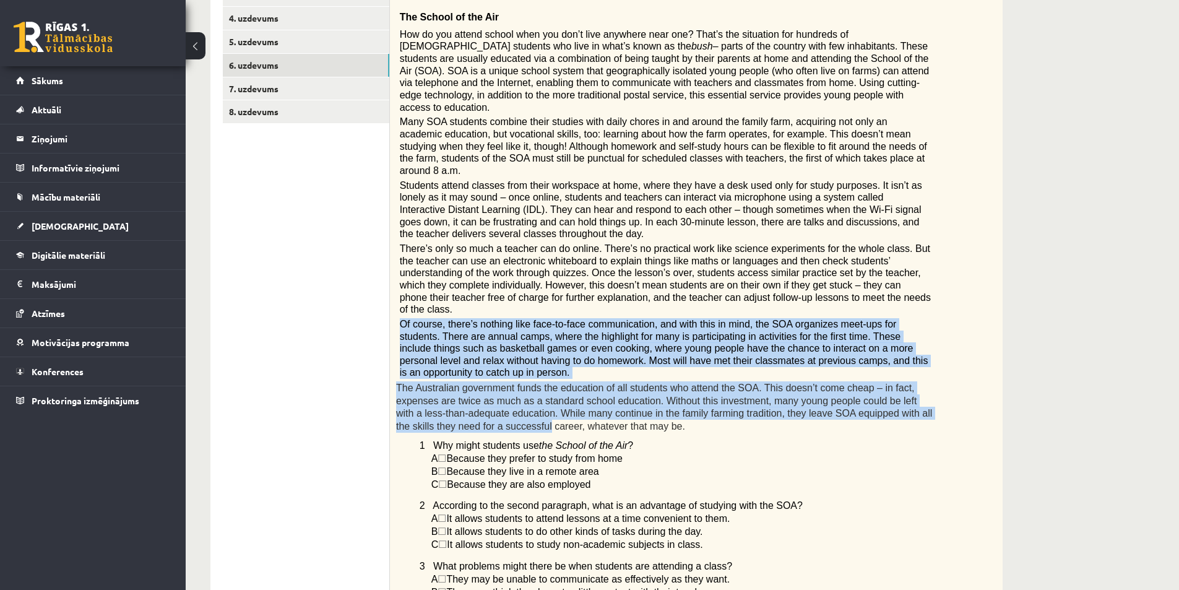
drag, startPoint x: 399, startPoint y: 262, endPoint x: 887, endPoint y: 329, distance: 492.7
click at [952, 343] on div "Read the article about an Australian school system called The School of the Air…" at bounding box center [696, 377] width 613 height 857
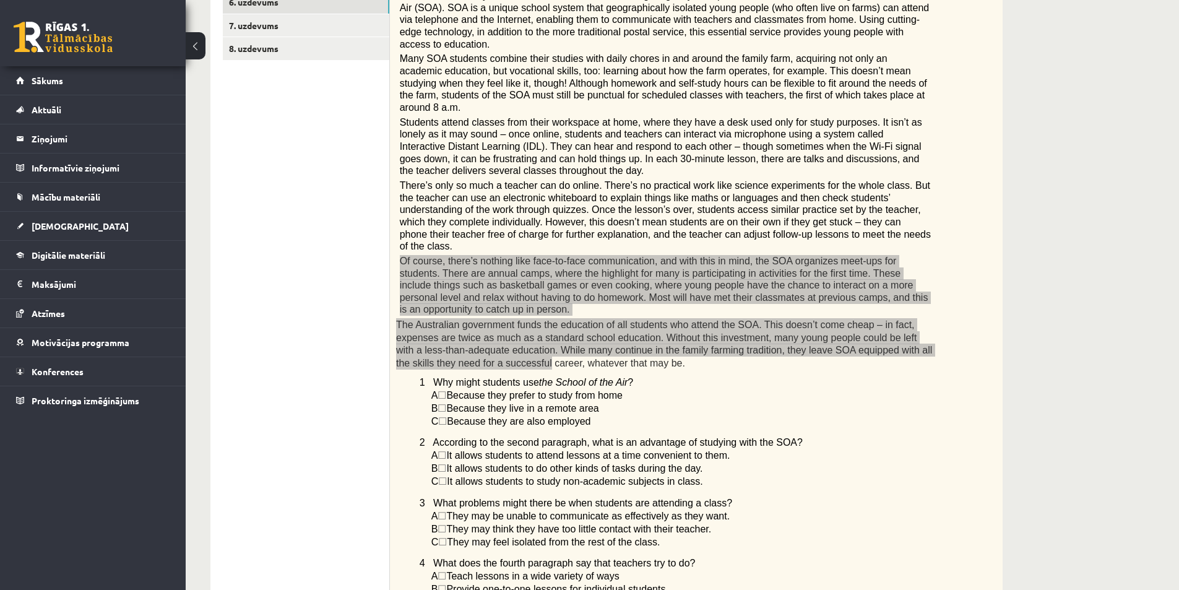
scroll to position [409, 0]
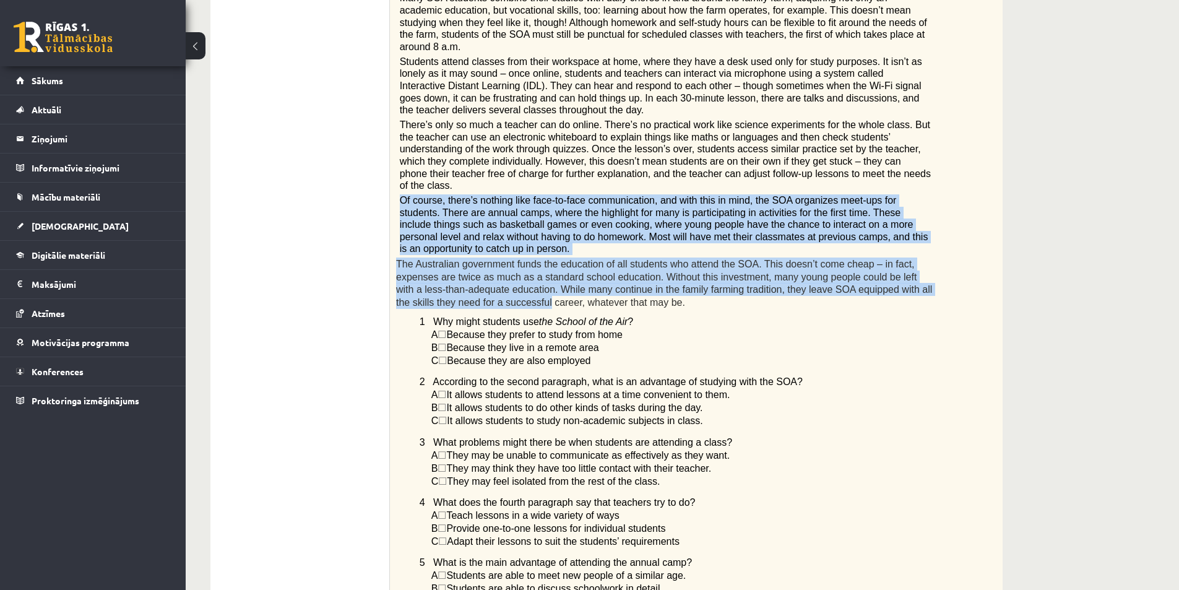
click at [596, 259] on span "The Australian government funds the education of all students who attend the SO…" at bounding box center [664, 283] width 536 height 49
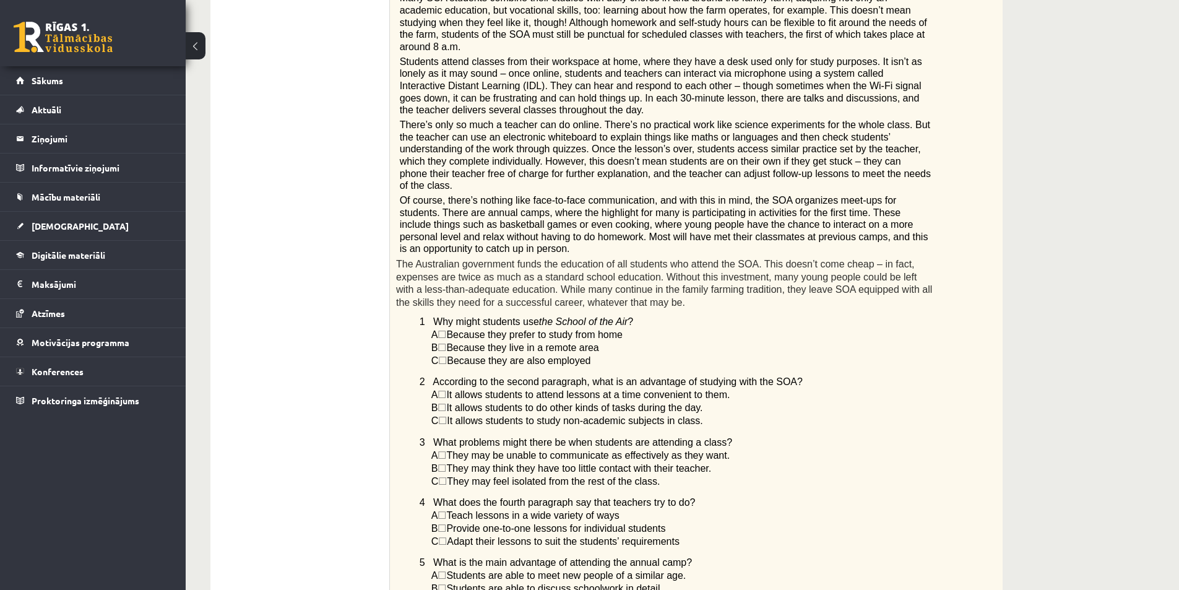
drag, startPoint x: 936, startPoint y: 228, endPoint x: 607, endPoint y: 226, distance: 328.6
click at [929, 227] on div "Read the article about an Australian school system called The School of the Air…" at bounding box center [696, 253] width 613 height 857
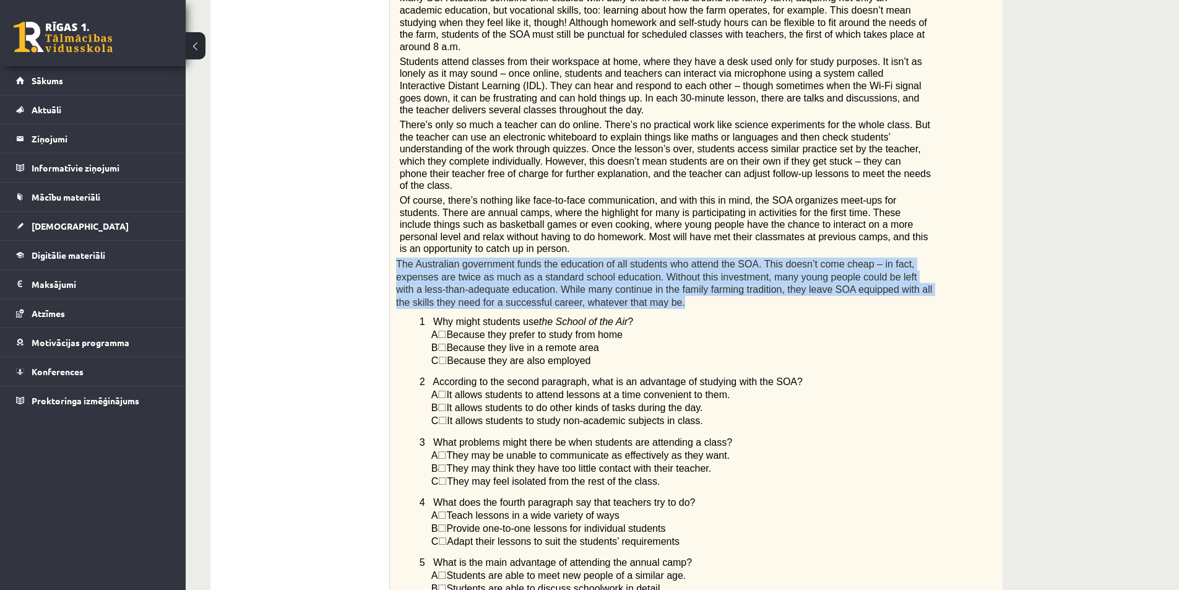
drag, startPoint x: 527, startPoint y: 228, endPoint x: 393, endPoint y: 196, distance: 137.9
click at [393, 196] on div "Read the article about an Australian school system called The School of the Air…" at bounding box center [696, 253] width 613 height 857
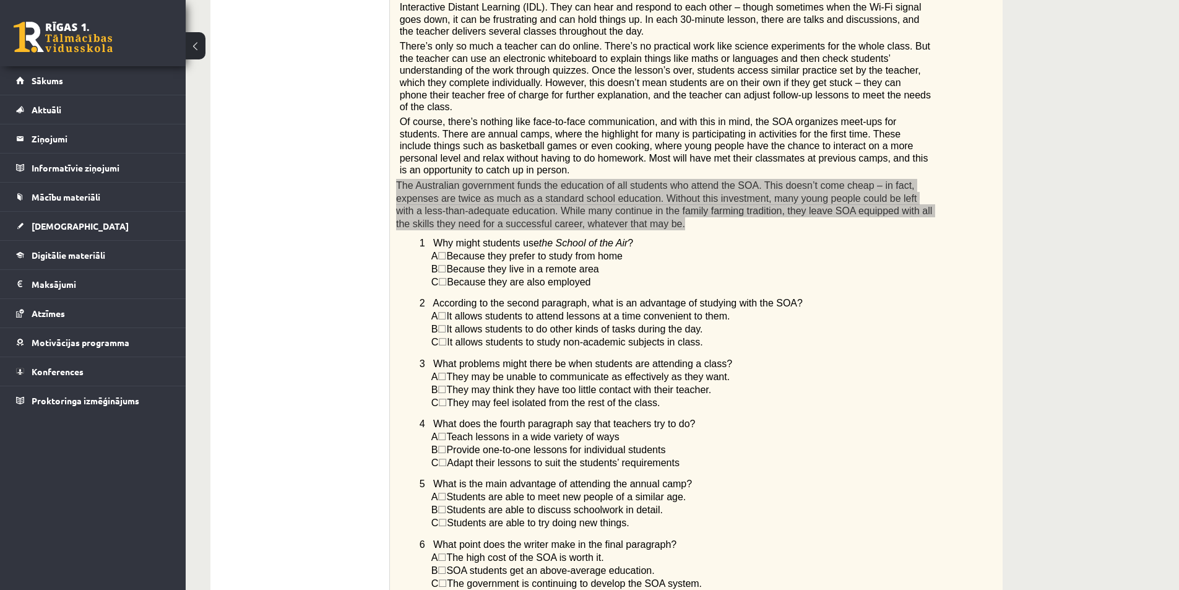
scroll to position [718, 0]
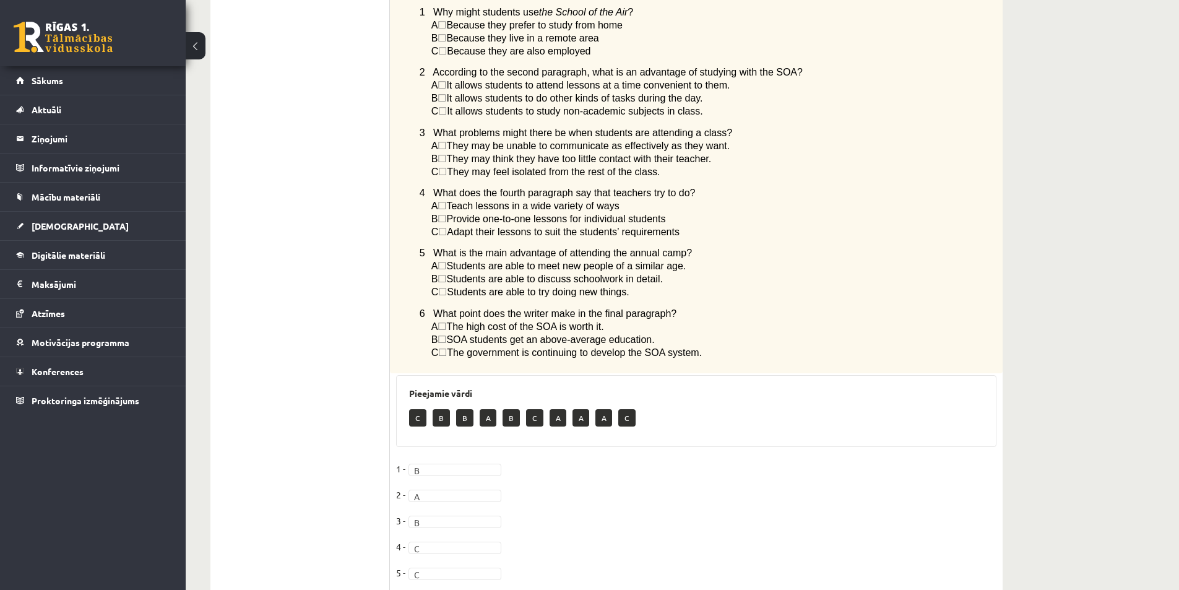
click at [444, 537] on fieldset "1 - B * 2 - A * 3 - B * 4 - C * 5 - C * 6 -" at bounding box center [696, 537] width 600 height 156
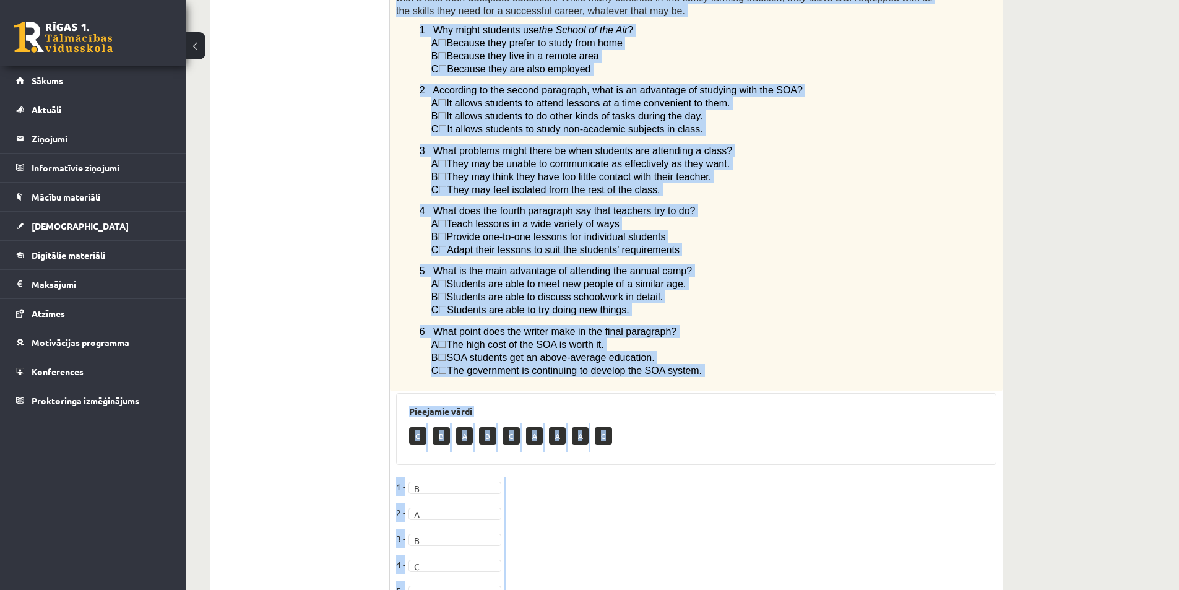
scroll to position [710, 0]
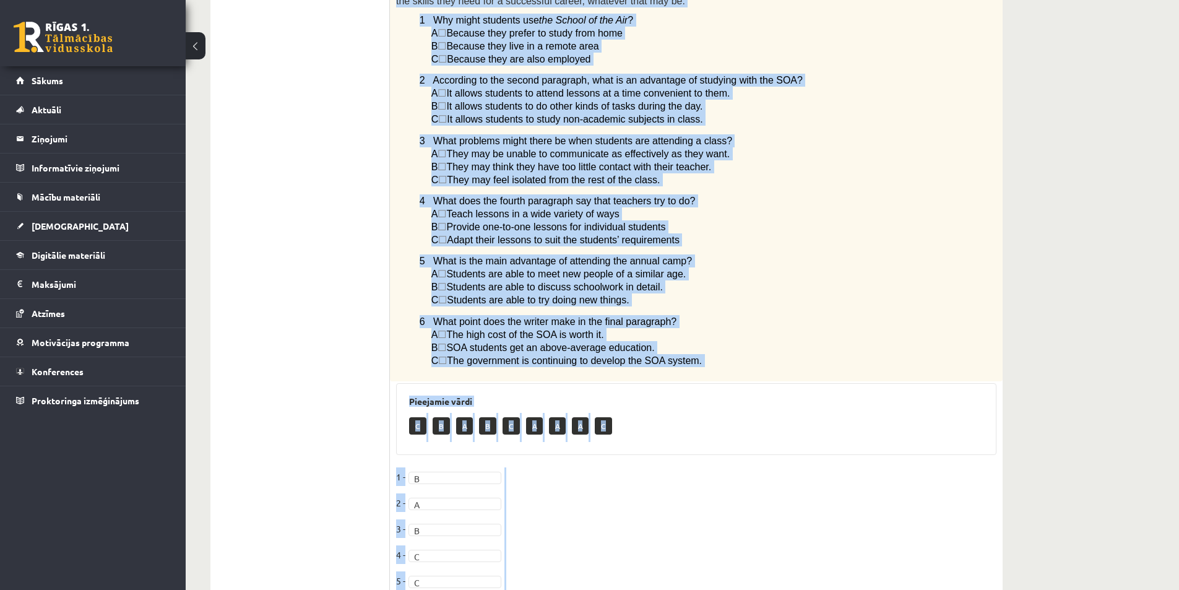
drag, startPoint x: 396, startPoint y: 146, endPoint x: 662, endPoint y: 554, distance: 487.0
click at [662, 554] on div "6p Read the article about an Australian school system called The School of the …" at bounding box center [696, 76] width 613 height 1105
click at [1039, 332] on div "Angļu valoda 1. ieskaite 10.b1 klase , Artūrs Keinovskis (10.b1 klase) Parādīt …" at bounding box center [682, 1] width 993 height 1329
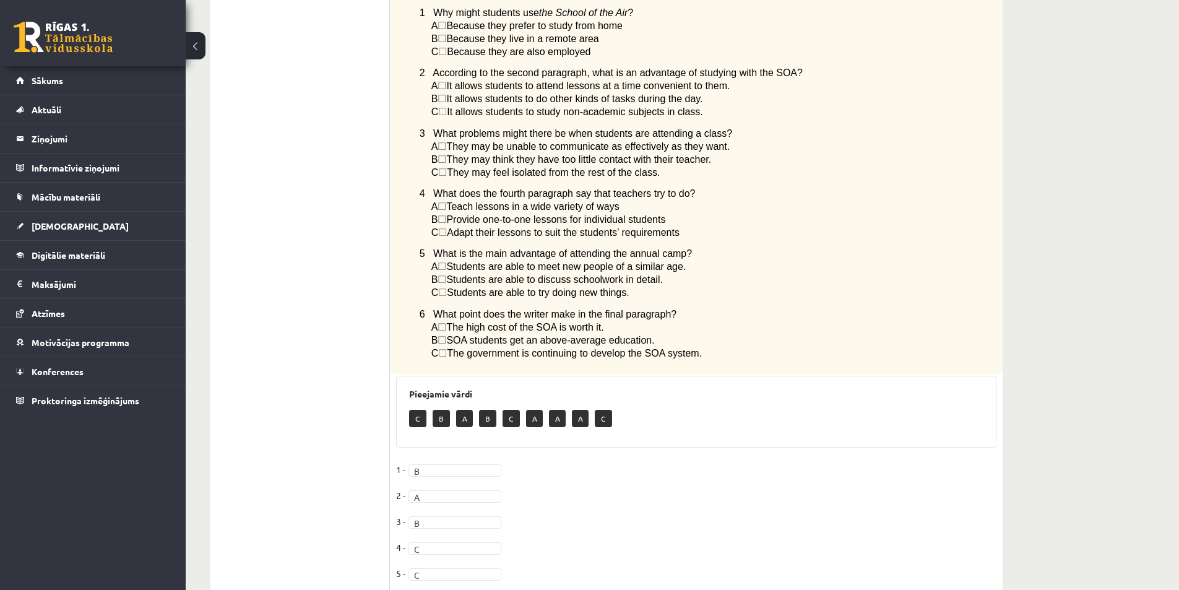
scroll to position [718, 0]
drag, startPoint x: 423, startPoint y: 507, endPoint x: 432, endPoint y: 509, distance: 8.9
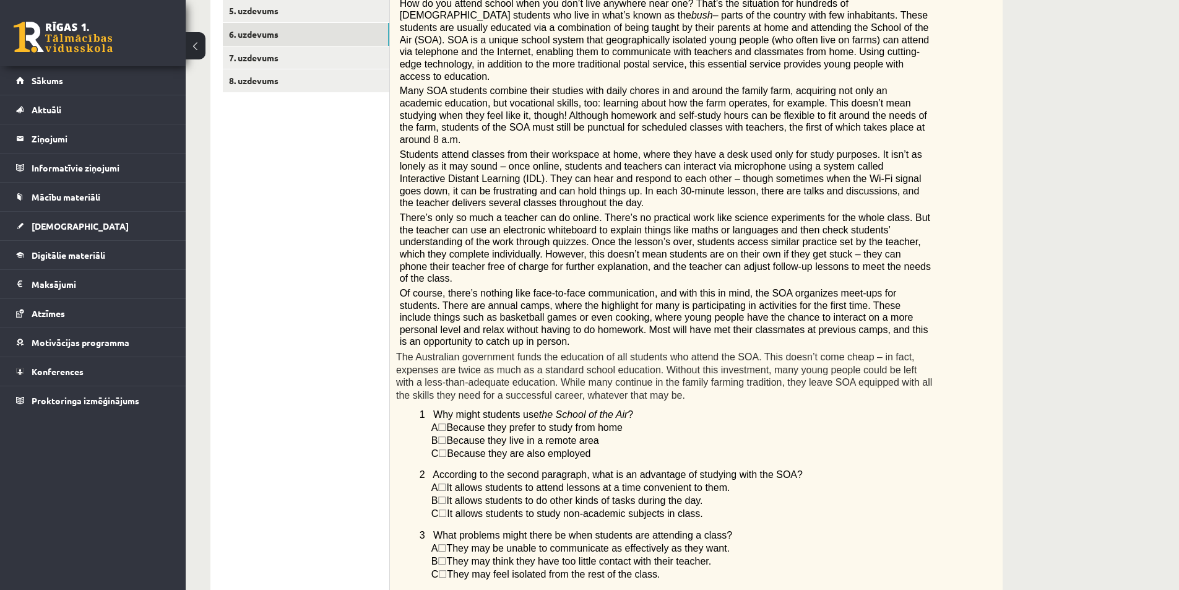
scroll to position [100, 0]
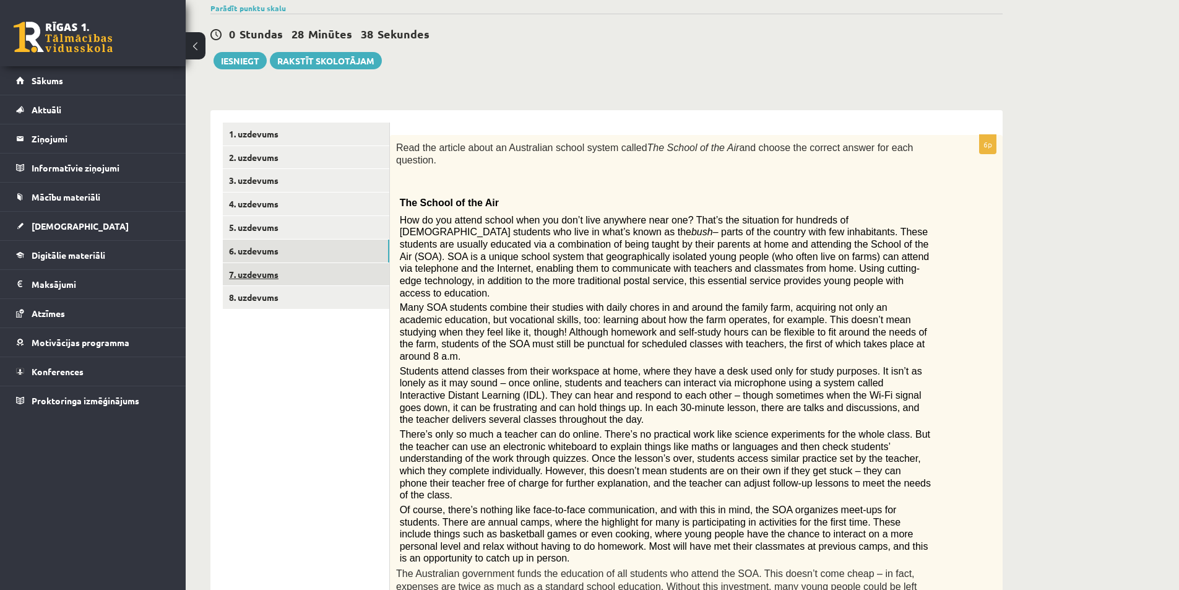
click at [250, 277] on link "7. uzdevums" at bounding box center [306, 274] width 166 height 23
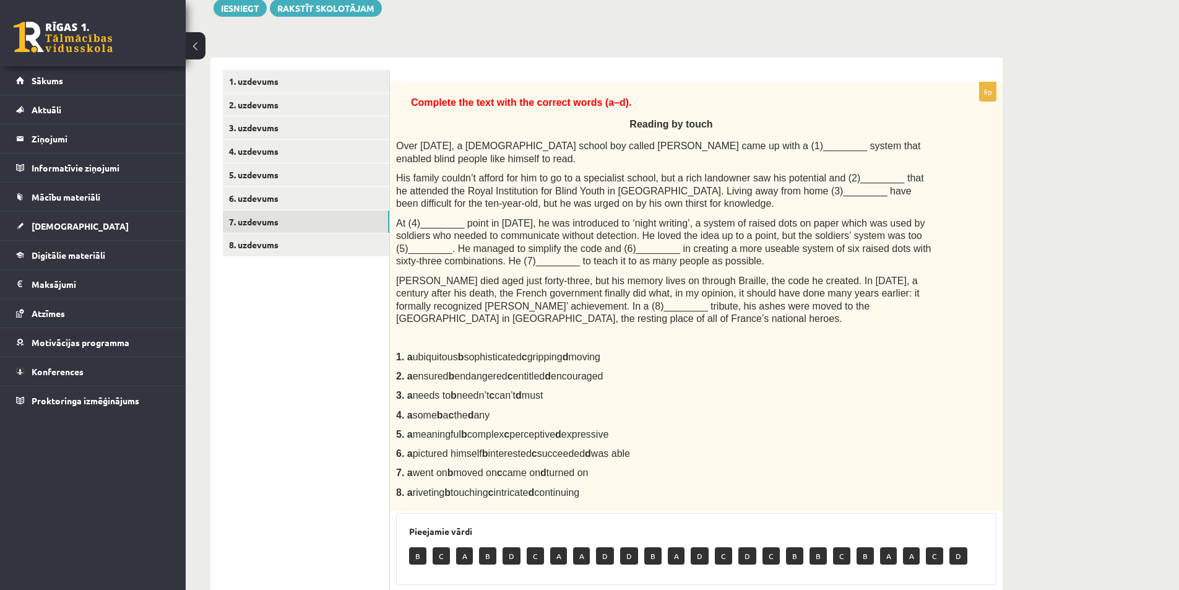
scroll to position [186, 0]
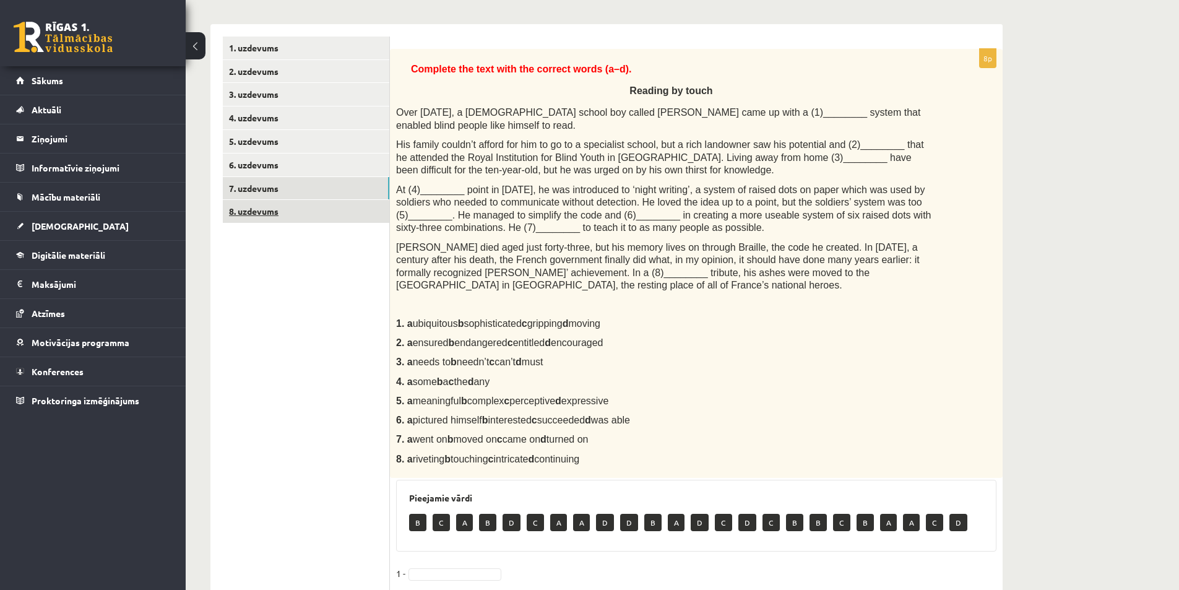
click at [254, 217] on link "8. uzdevums" at bounding box center [306, 211] width 166 height 23
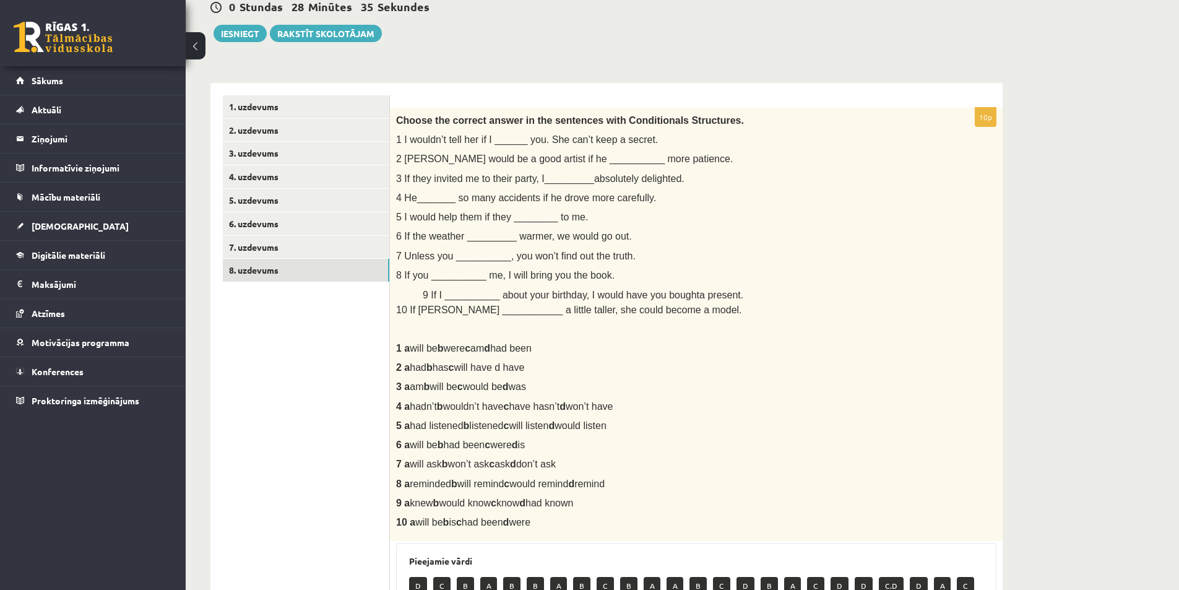
scroll to position [124, 0]
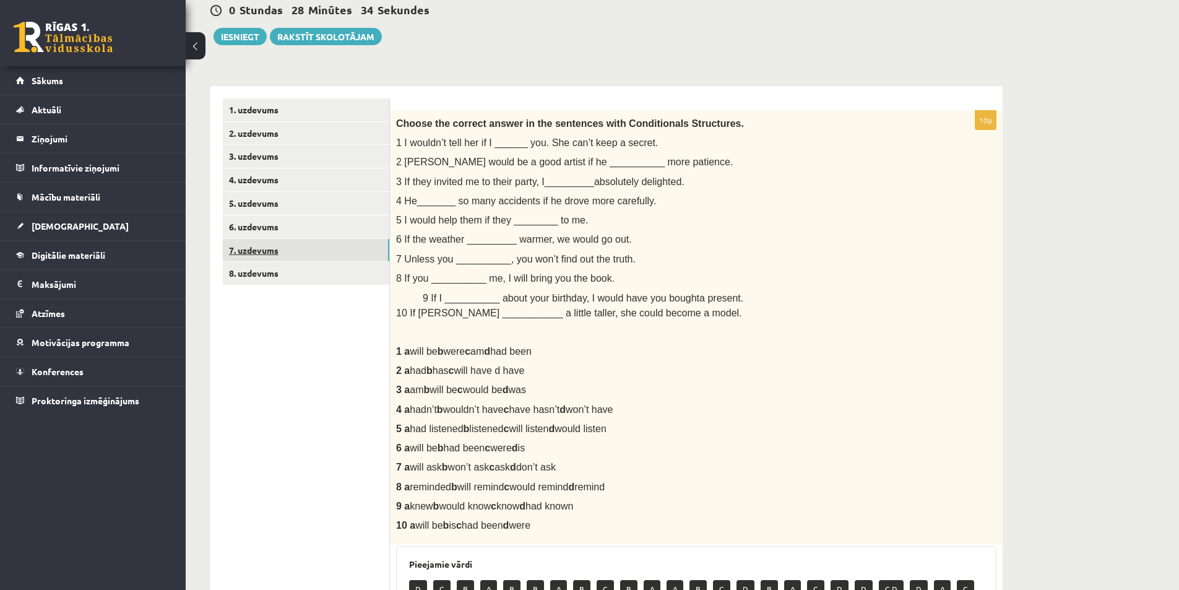
click at [280, 246] on link "7. uzdevums" at bounding box center [306, 250] width 166 height 23
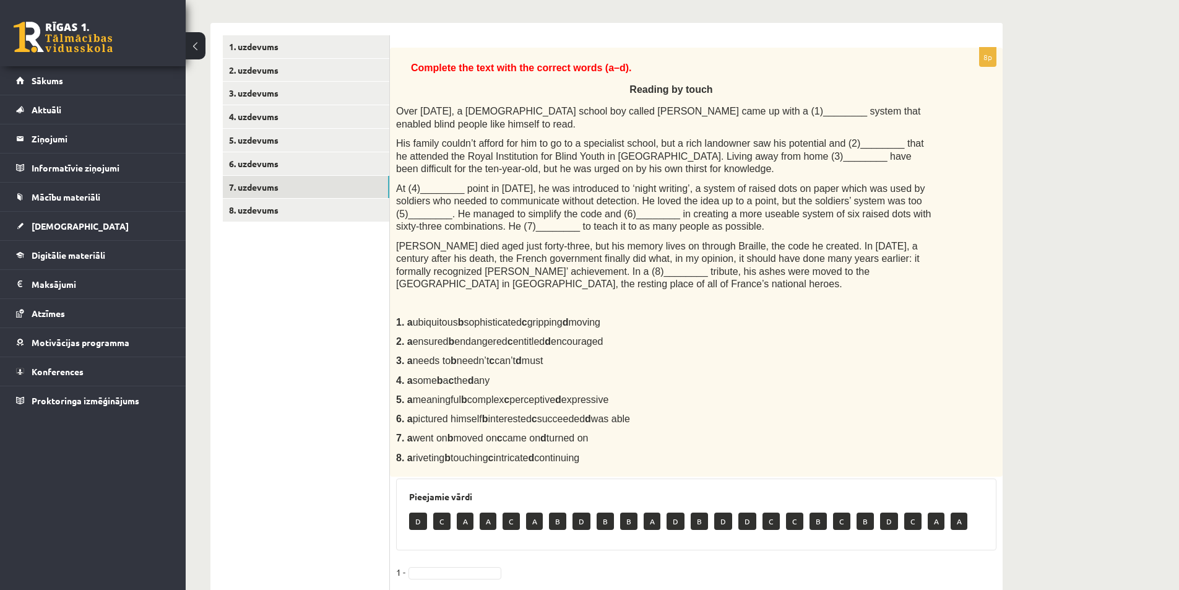
scroll to position [186, 0]
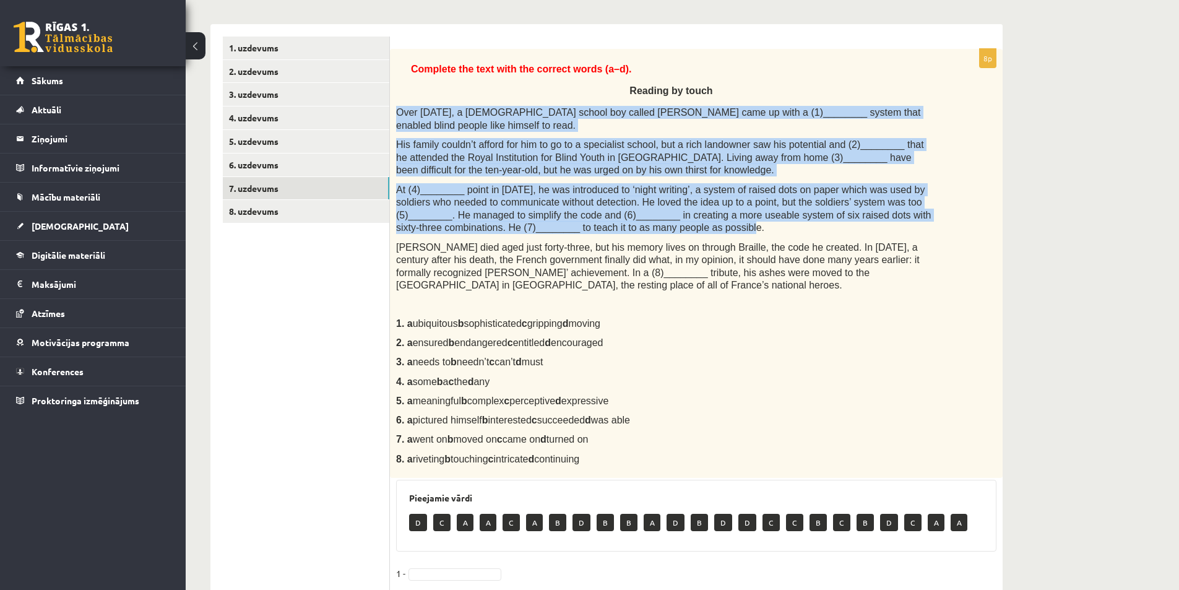
drag, startPoint x: 398, startPoint y: 111, endPoint x: 859, endPoint y: 224, distance: 474.7
click at [859, 224] on div "Complete the text with the correct words (a–d). Reading by touch Over 200 years…" at bounding box center [696, 263] width 613 height 429
click at [484, 144] on span "His family couldn’t afford for him to go to a specialist school, but a rich lan…" at bounding box center [660, 157] width 528 height 36
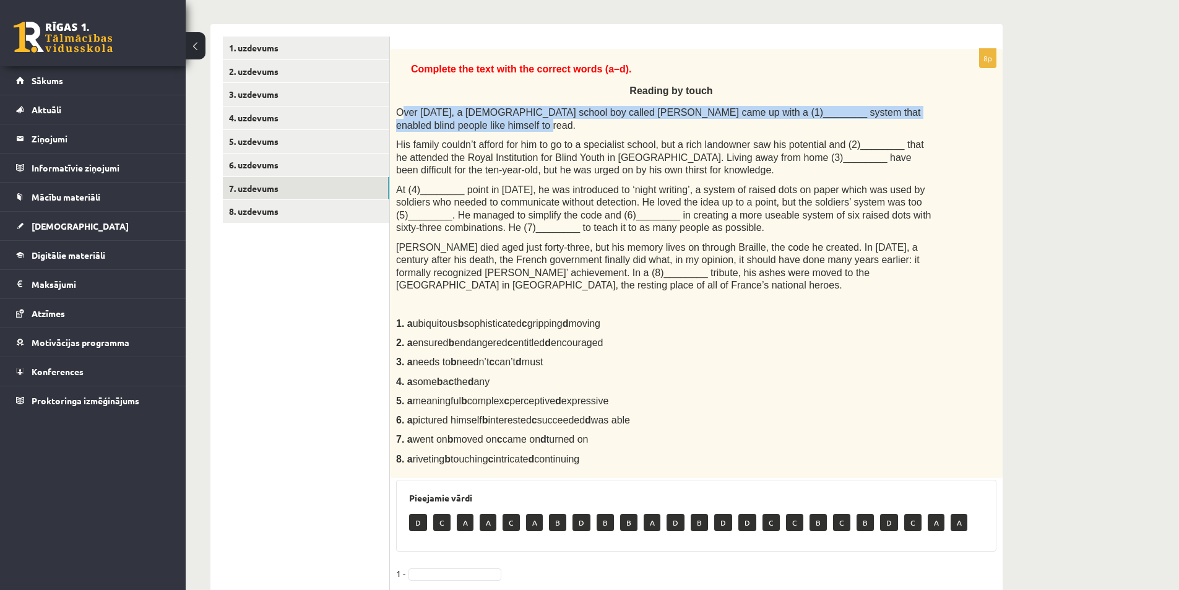
drag, startPoint x: 401, startPoint y: 114, endPoint x: 471, endPoint y: 129, distance: 71.5
click at [471, 129] on p "Over 200 years ago, a French school boy called Louis Braille came up with a (1)…" at bounding box center [665, 118] width 538 height 25
click at [438, 123] on p "Over 200 years ago, a French school boy called Louis Braille came up with a (1)…" at bounding box center [665, 118] width 538 height 25
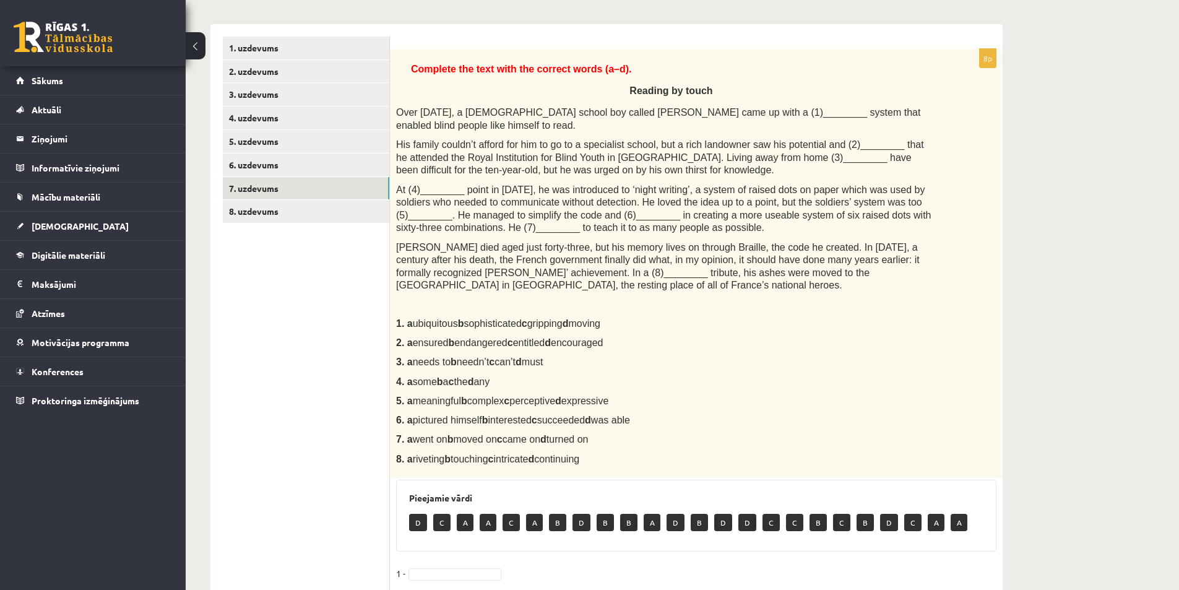
click at [400, 111] on span "Over 200 years ago, a French school boy called Louis Braille came up with a (1)…" at bounding box center [658, 119] width 524 height 24
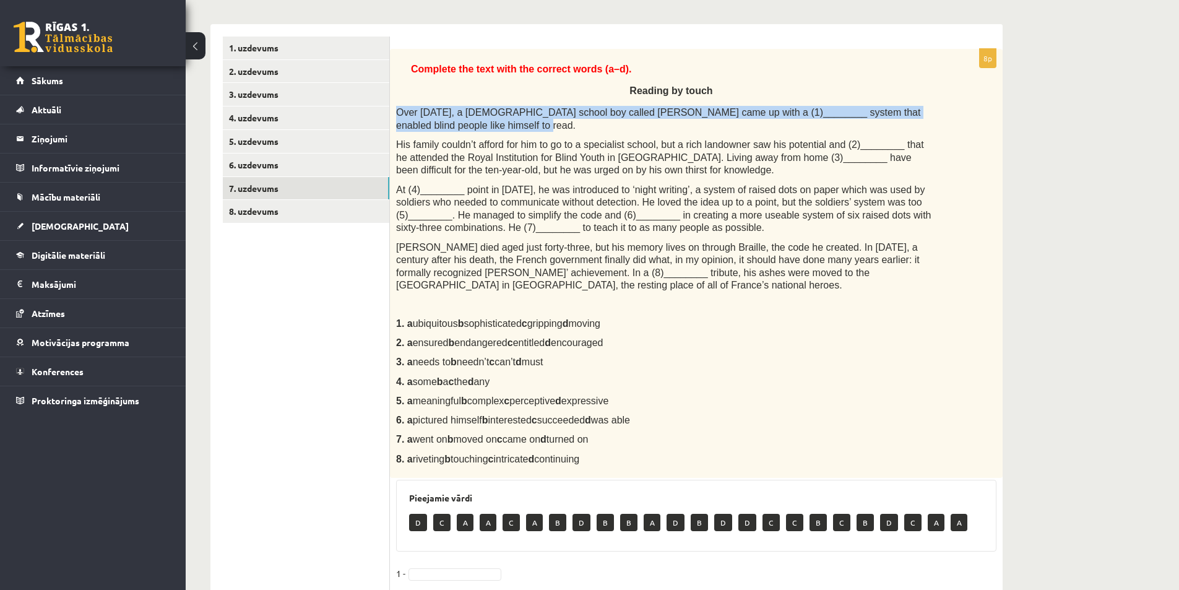
drag, startPoint x: 397, startPoint y: 111, endPoint x: 442, endPoint y: 128, distance: 48.4
click at [442, 128] on p "Over 200 years ago, a French school boy called Louis Braille came up with a (1)…" at bounding box center [665, 118] width 538 height 25
drag, startPoint x: 395, startPoint y: 308, endPoint x: 602, endPoint y: 309, distance: 206.7
click at [637, 312] on div "Complete the text with the correct words (a–d). Reading by touch Over 200 years…" at bounding box center [696, 263] width 613 height 429
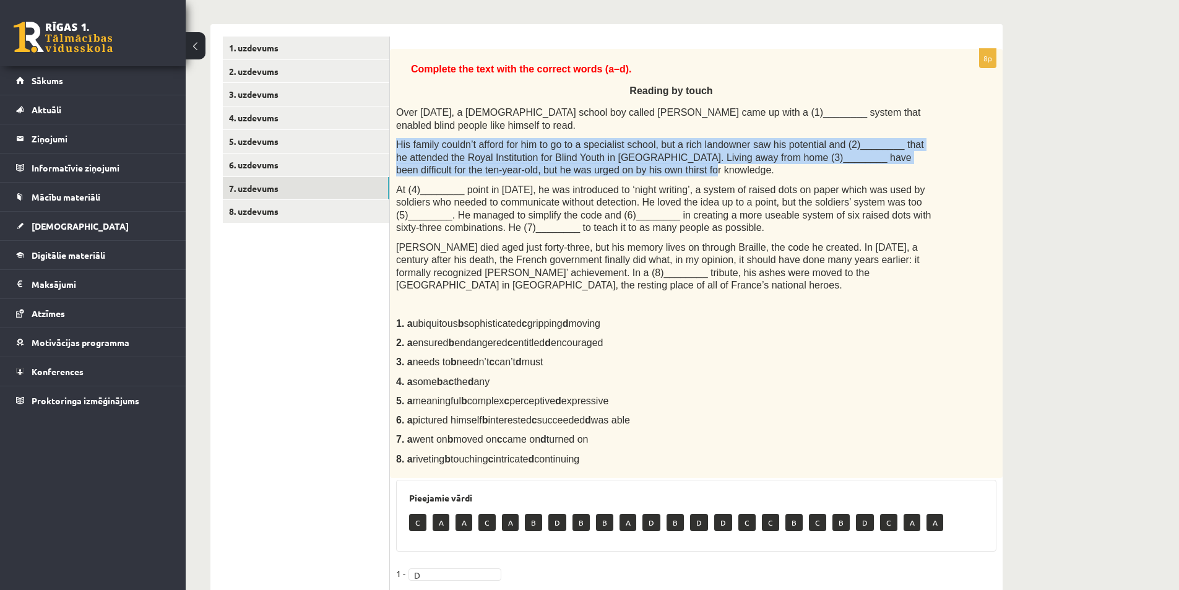
drag, startPoint x: 396, startPoint y: 140, endPoint x: 573, endPoint y: 171, distance: 179.7
click at [573, 171] on p "His family couldn’t afford for him to go to a specialist school, but a rich lan…" at bounding box center [665, 157] width 538 height 38
drag, startPoint x: 392, startPoint y: 327, endPoint x: 519, endPoint y: 366, distance: 133.1
click at [519, 366] on div "Complete the text with the correct words (a–d). Reading by touch Over 200 years…" at bounding box center [696, 263] width 613 height 429
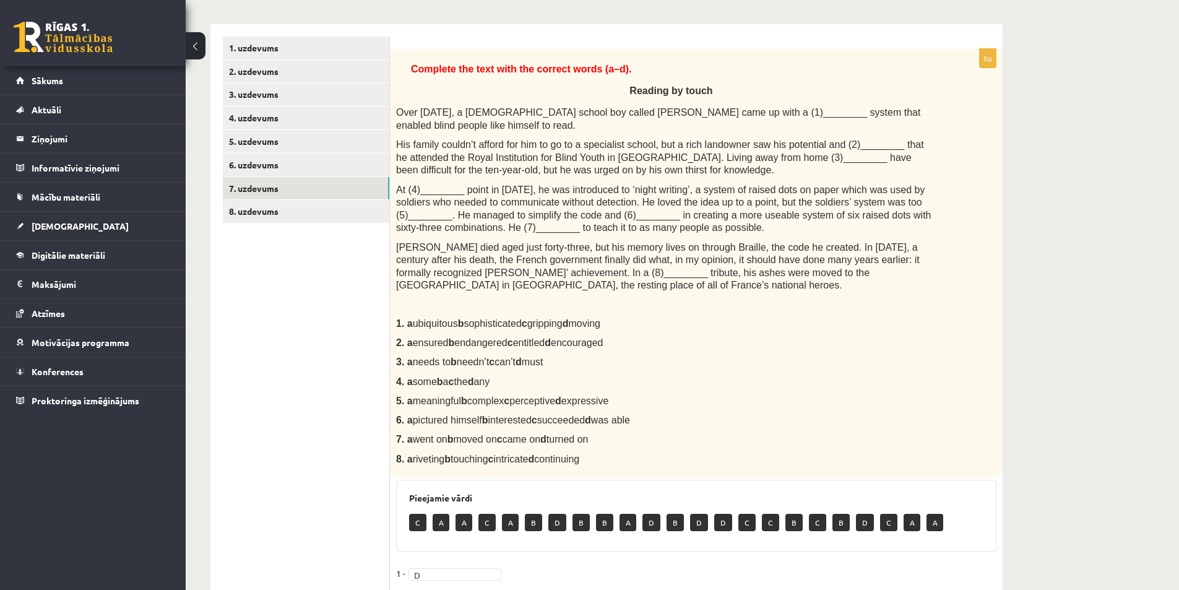
drag, startPoint x: 387, startPoint y: 342, endPoint x: 416, endPoint y: 342, distance: 28.5
click at [388, 342] on ul "1. uzdevums 2. uzdevums 3. uzdevums 4. uzdevums 5. uzdevums 6. uzdevums 7. uzde…" at bounding box center [306, 407] width 167 height 741
drag, startPoint x: 641, startPoint y: 327, endPoint x: 409, endPoint y: 329, distance: 232.1
click at [392, 332] on div "Complete the text with the correct words (a–d). Reading by touch Over 200 years…" at bounding box center [696, 263] width 613 height 429
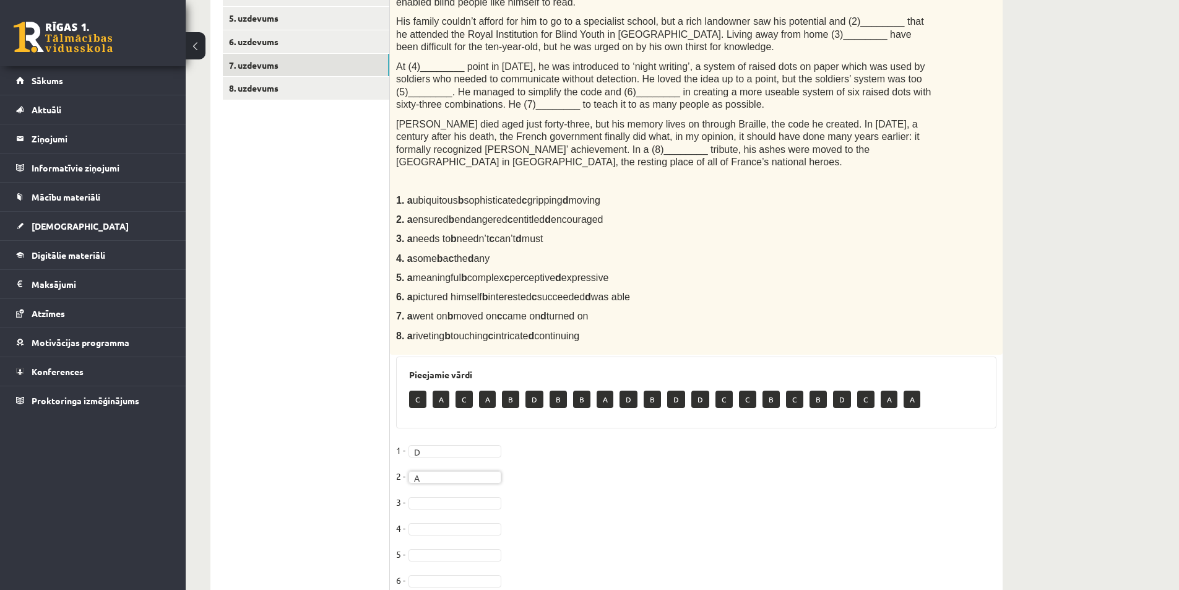
scroll to position [309, 0]
drag, startPoint x: 580, startPoint y: 223, endPoint x: 416, endPoint y: 220, distance: 164.0
click at [389, 220] on div "**********" at bounding box center [606, 283] width 792 height 766
drag, startPoint x: 433, startPoint y: 228, endPoint x: 499, endPoint y: 230, distance: 66.9
click at [433, 233] on span "needs to b needn’t c can’t d must" at bounding box center [478, 238] width 131 height 11
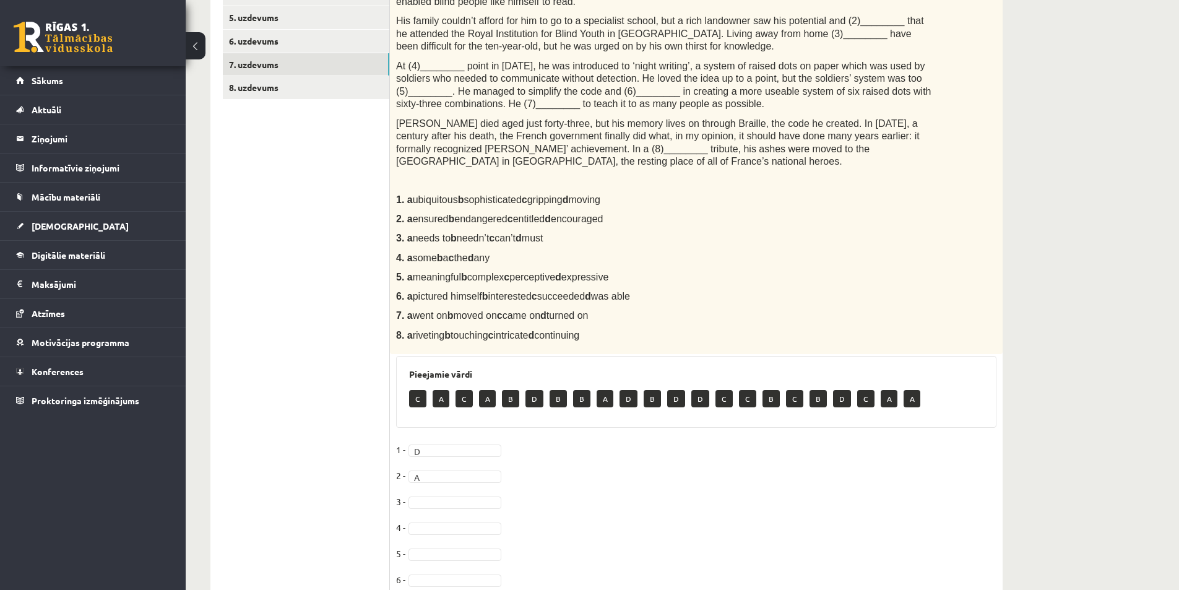
click at [543, 233] on span "needs to b needn’t c can’t d must" at bounding box center [478, 238] width 131 height 11
drag, startPoint x: 446, startPoint y: 235, endPoint x: 397, endPoint y: 228, distance: 49.4
click at [397, 231] on p "3. a needs to b needn’t c can’t d must" at bounding box center [665, 237] width 538 height 13
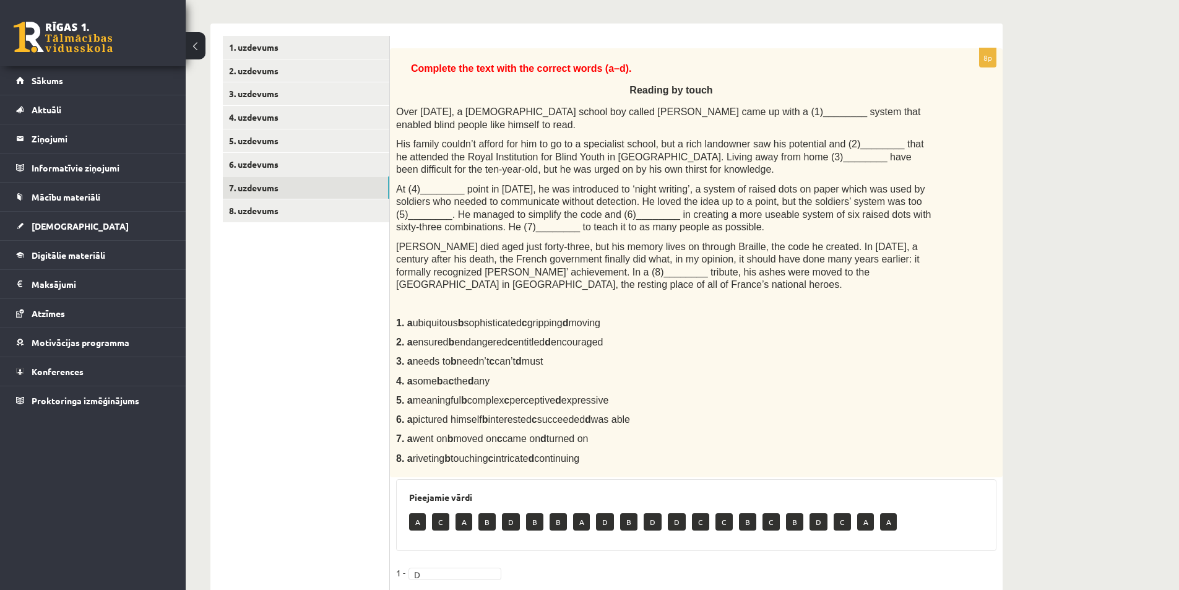
scroll to position [186, 0]
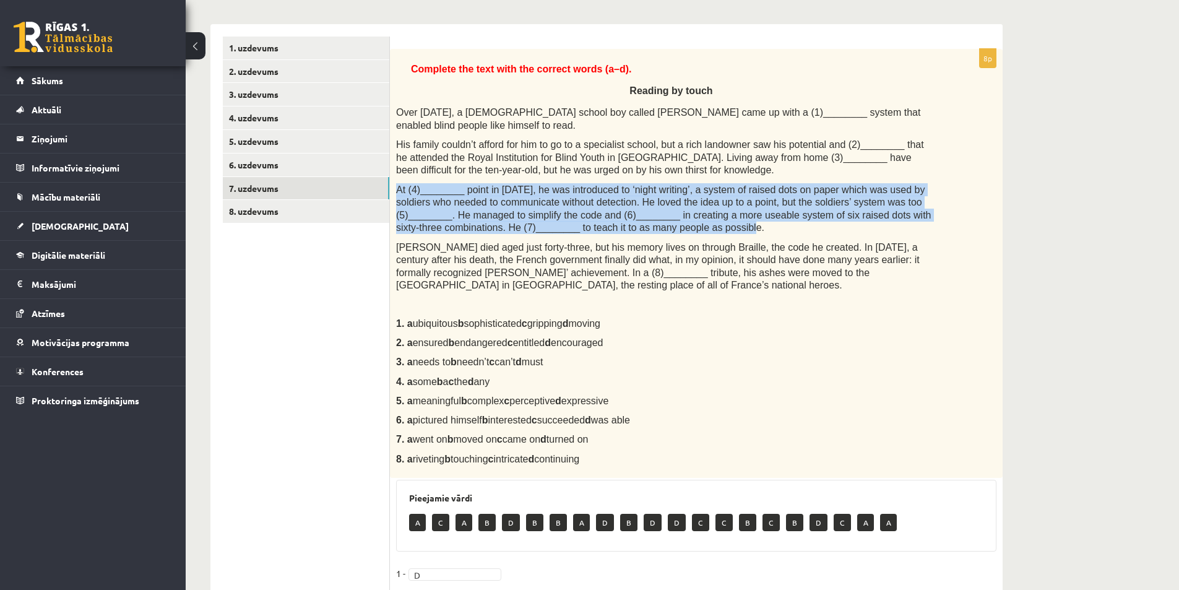
drag, startPoint x: 396, startPoint y: 188, endPoint x: 634, endPoint y: 232, distance: 242.3
click at [634, 232] on p "At (4)________ point in 1821, he was introduced to ‘night writing’, a system of…" at bounding box center [665, 208] width 538 height 51
drag, startPoint x: 538, startPoint y: 368, endPoint x: 397, endPoint y: 371, distance: 141.1
click at [397, 375] on p "4. a some b a c the d any" at bounding box center [665, 381] width 538 height 13
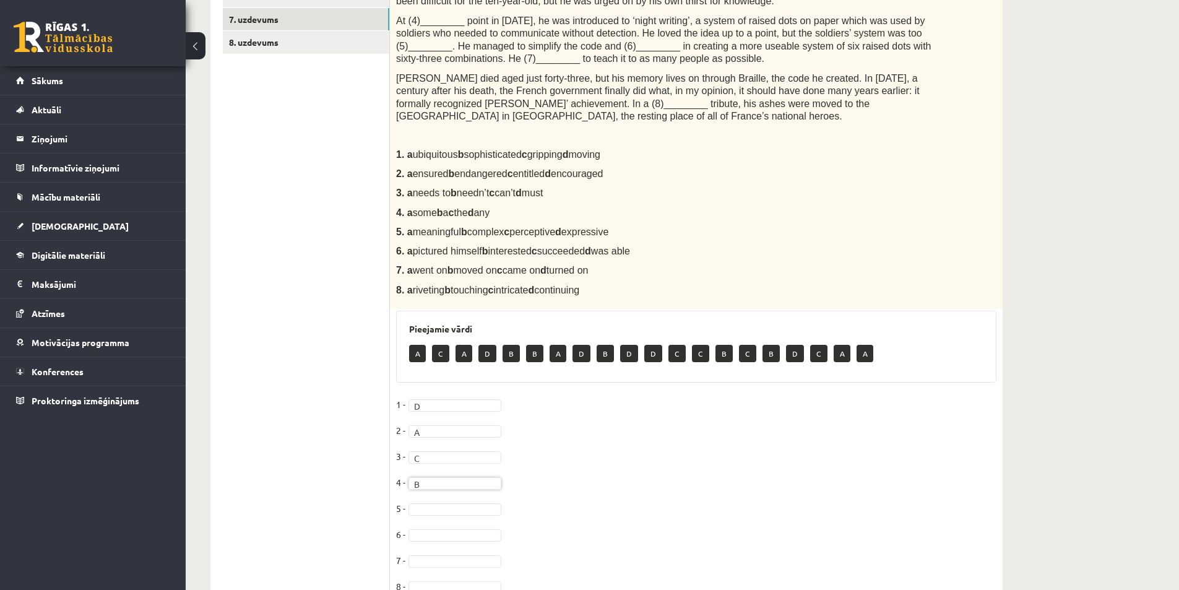
scroll to position [335, 0]
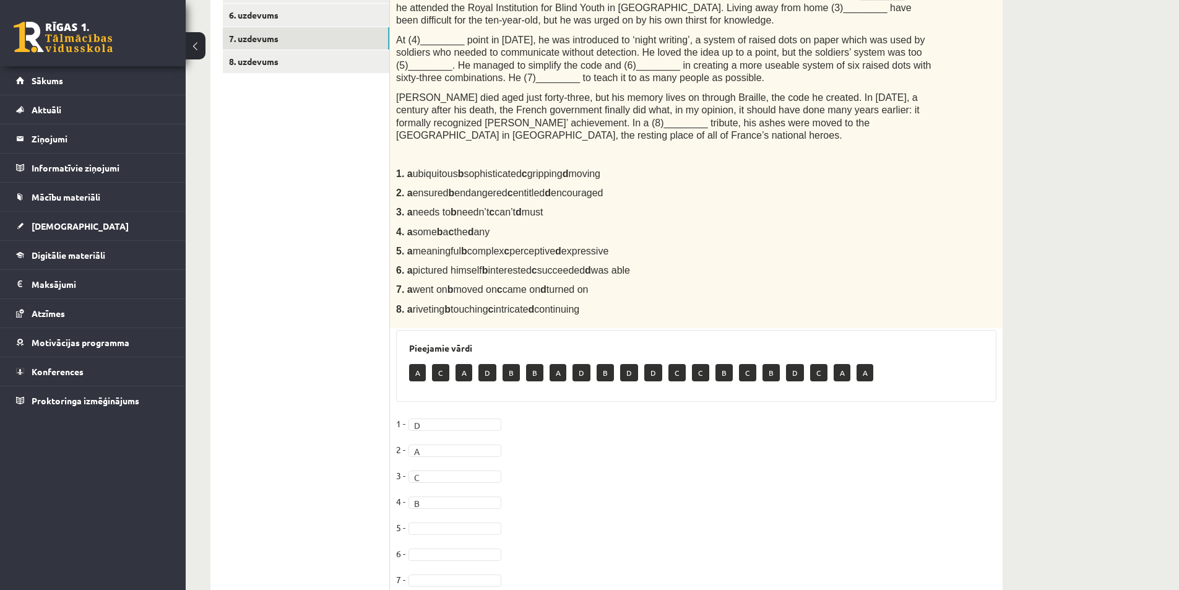
drag, startPoint x: 396, startPoint y: 238, endPoint x: 611, endPoint y: 238, distance: 214.7
click at [653, 244] on p "5. a meaningful b complex c perceptive d expressive" at bounding box center [665, 250] width 538 height 13
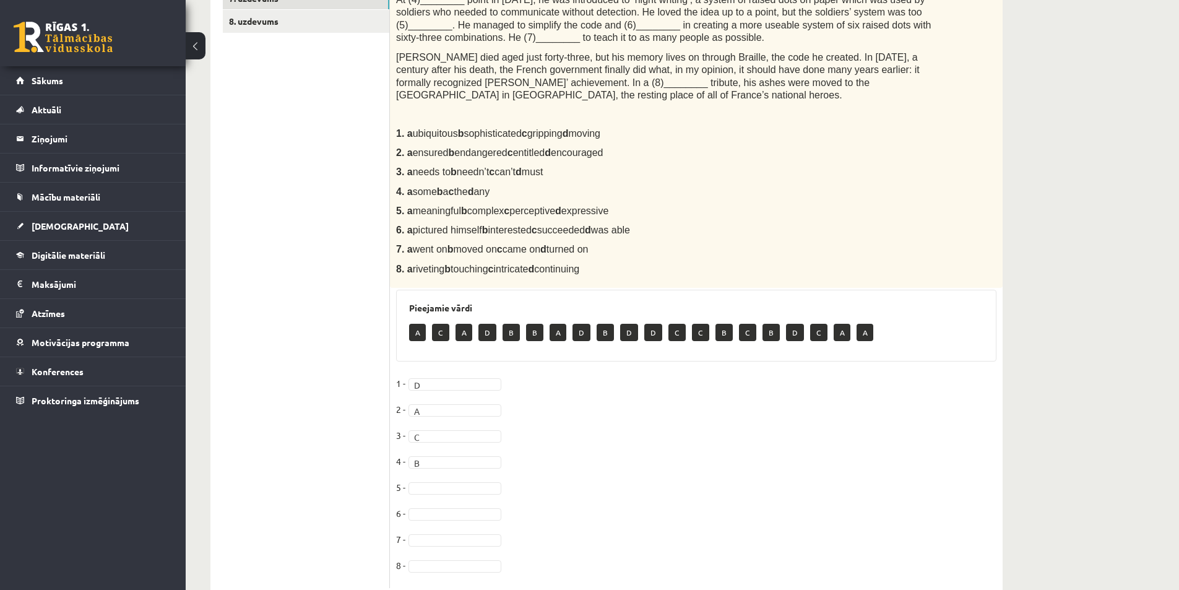
scroll to position [397, 0]
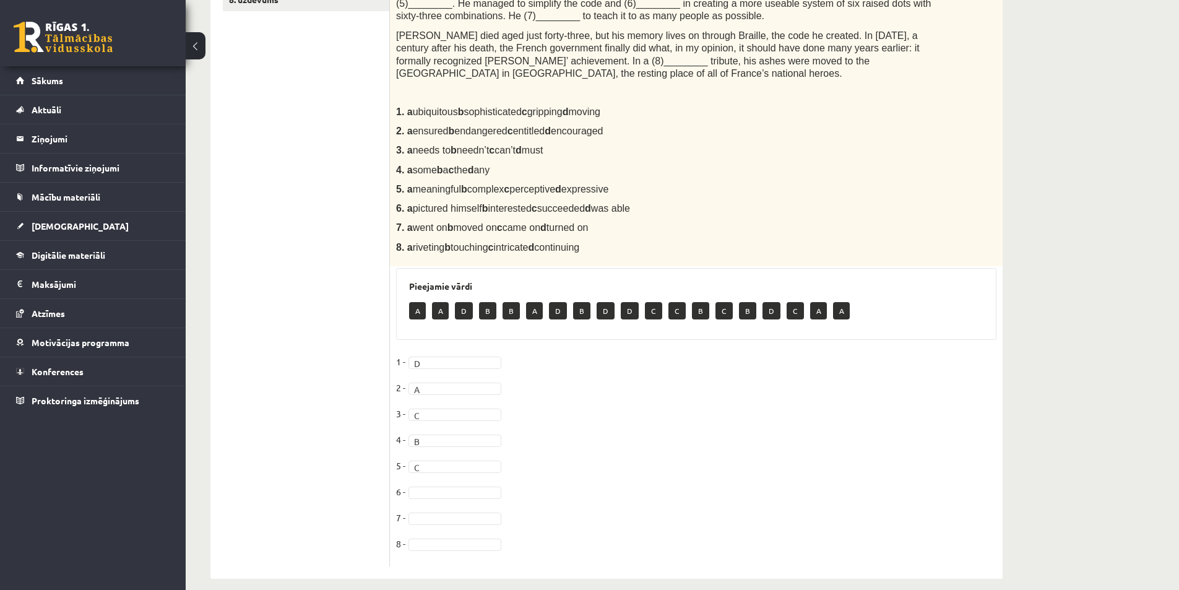
drag, startPoint x: 394, startPoint y: 196, endPoint x: 651, endPoint y: 197, distance: 256.8
click at [651, 197] on div "Complete the text with the correct words (a–d). Reading by touch Over 200 years…" at bounding box center [696, 51] width 613 height 429
drag, startPoint x: 396, startPoint y: 210, endPoint x: 610, endPoint y: 213, distance: 213.5
click at [610, 221] on p "7. a went on b moved on c came on d turned on" at bounding box center [665, 227] width 538 height 13
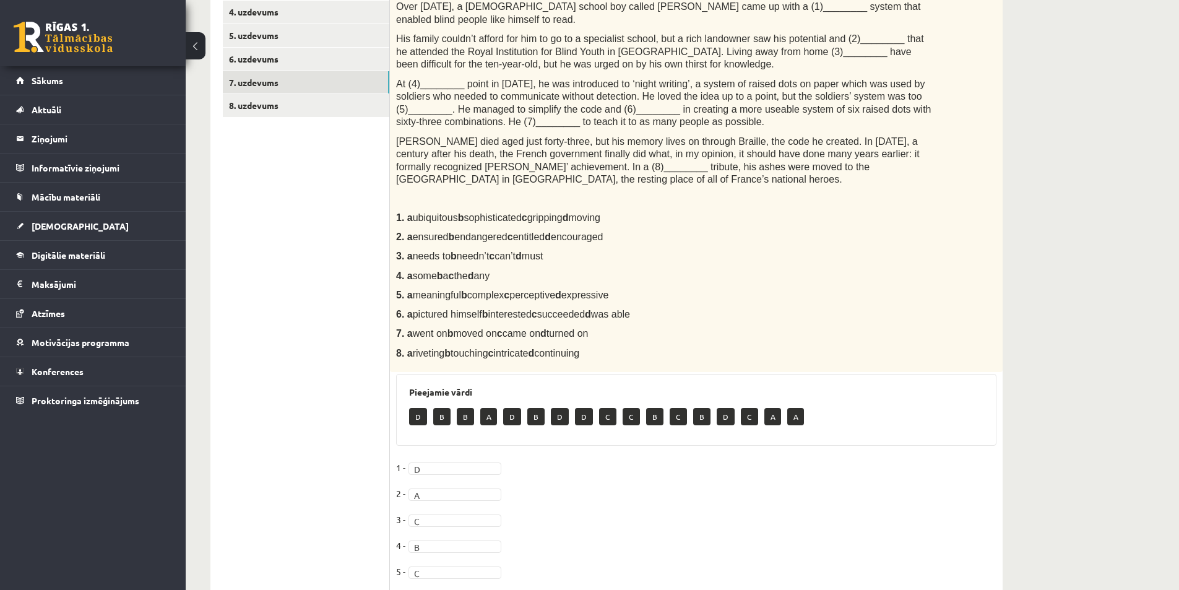
scroll to position [274, 0]
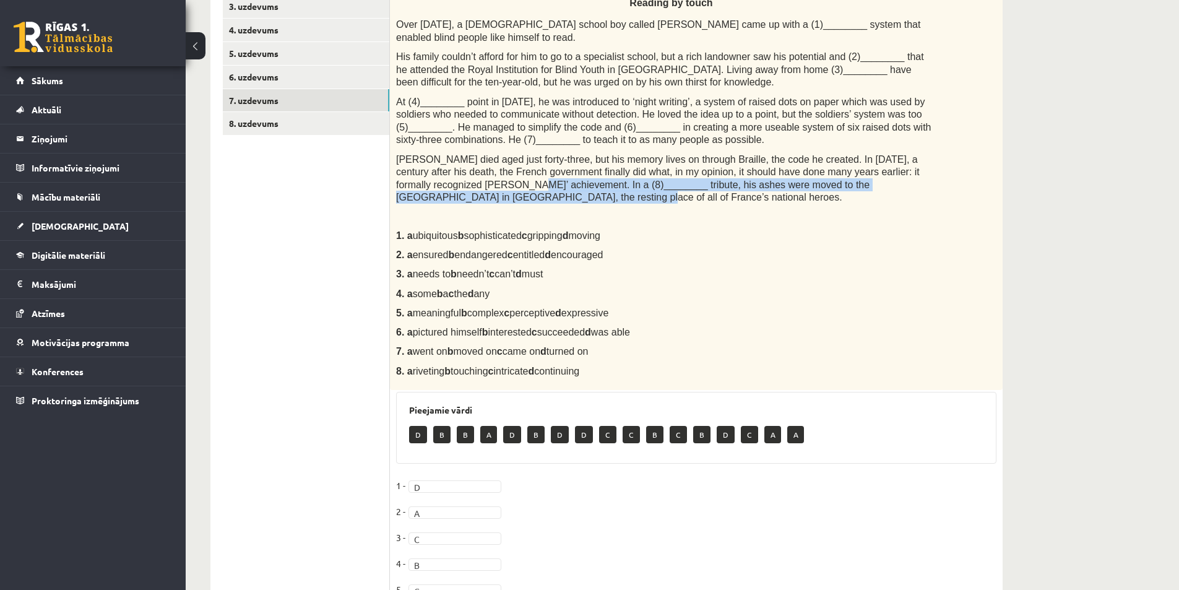
drag, startPoint x: 397, startPoint y: 184, endPoint x: 896, endPoint y: 184, distance: 499.4
click at [896, 184] on p "Louis died aged just forty-three, but his memory lives on through Braille, the …" at bounding box center [665, 178] width 538 height 51
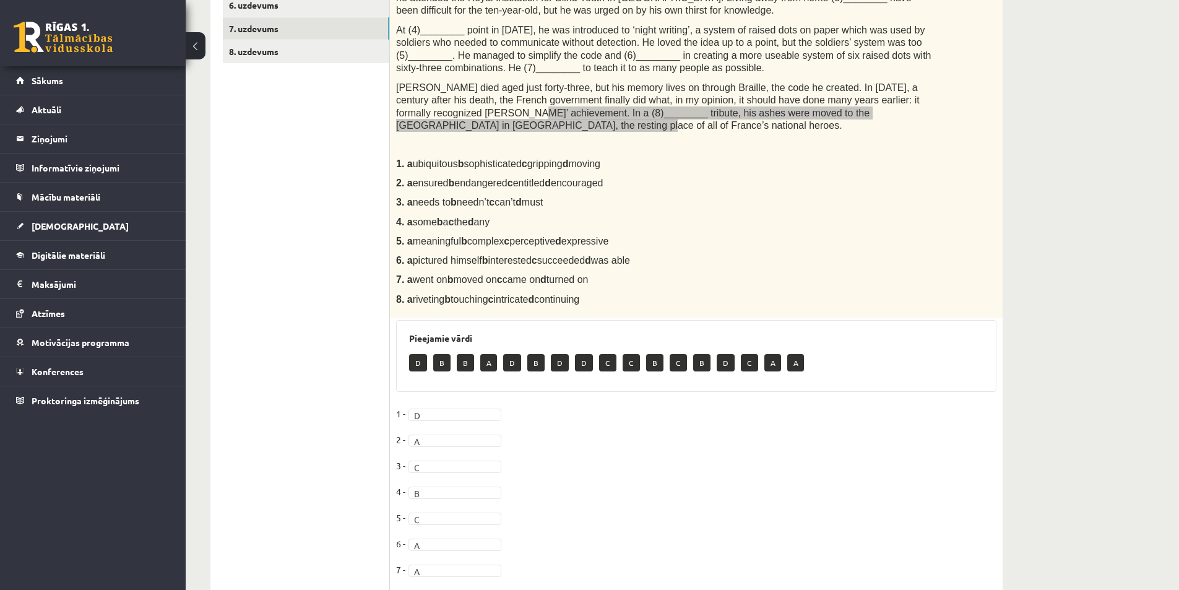
scroll to position [397, 0]
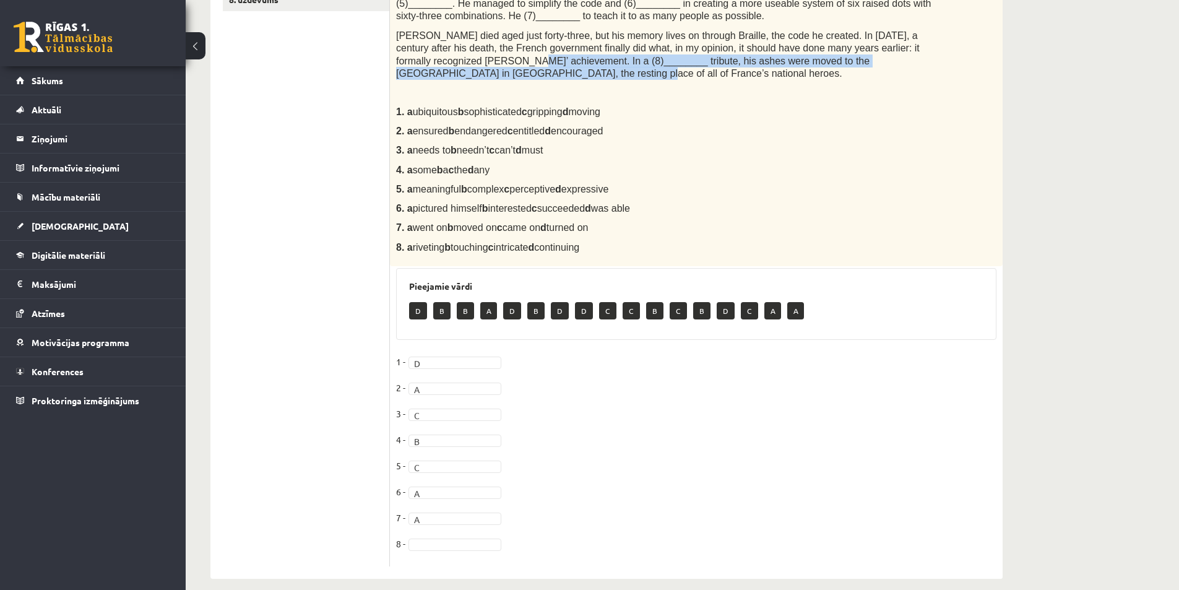
drag, startPoint x: 611, startPoint y: 241, endPoint x: 397, endPoint y: 236, distance: 214.2
click at [397, 236] on div "Complete the text with the correct words (a–d). Reading by touch Over 200 years…" at bounding box center [696, 51] width 613 height 429
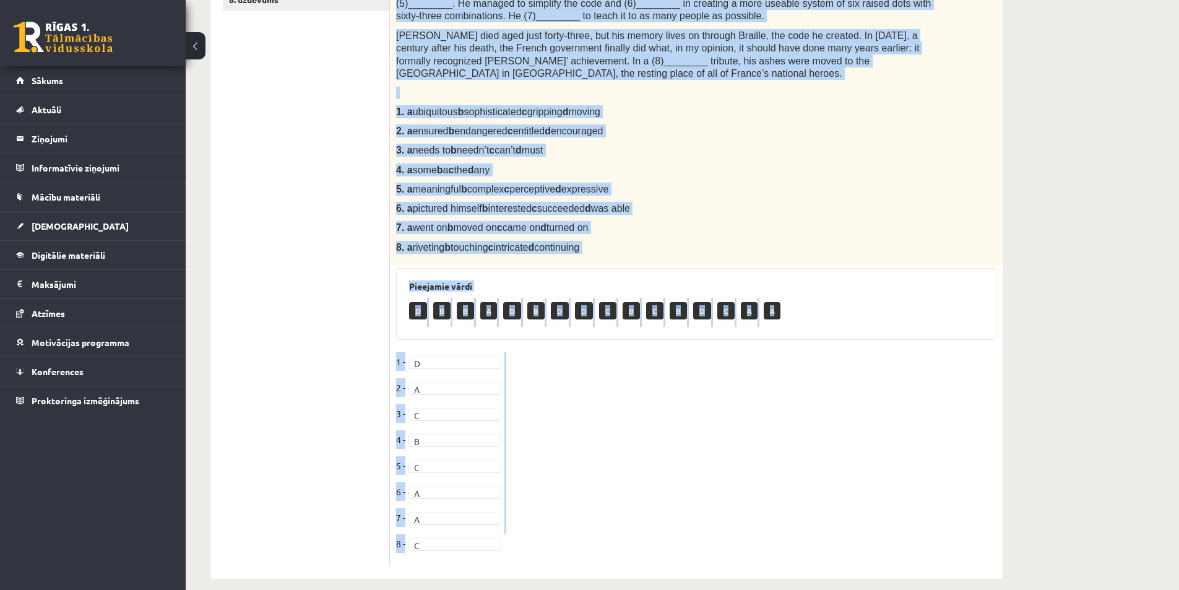
drag, startPoint x: 411, startPoint y: 225, endPoint x: 649, endPoint y: 531, distance: 387.7
click at [649, 531] on div "8p Complete the text with the correct words (a–d). Reading by touch Over 200 ye…" at bounding box center [696, 201] width 613 height 729
click at [1020, 345] on div "Angļu valoda 1. ieskaite 10.b1 klase , Artūrs Keinovskis (10.b1 klase) Parādīt …" at bounding box center [607, 126] width 842 height 953
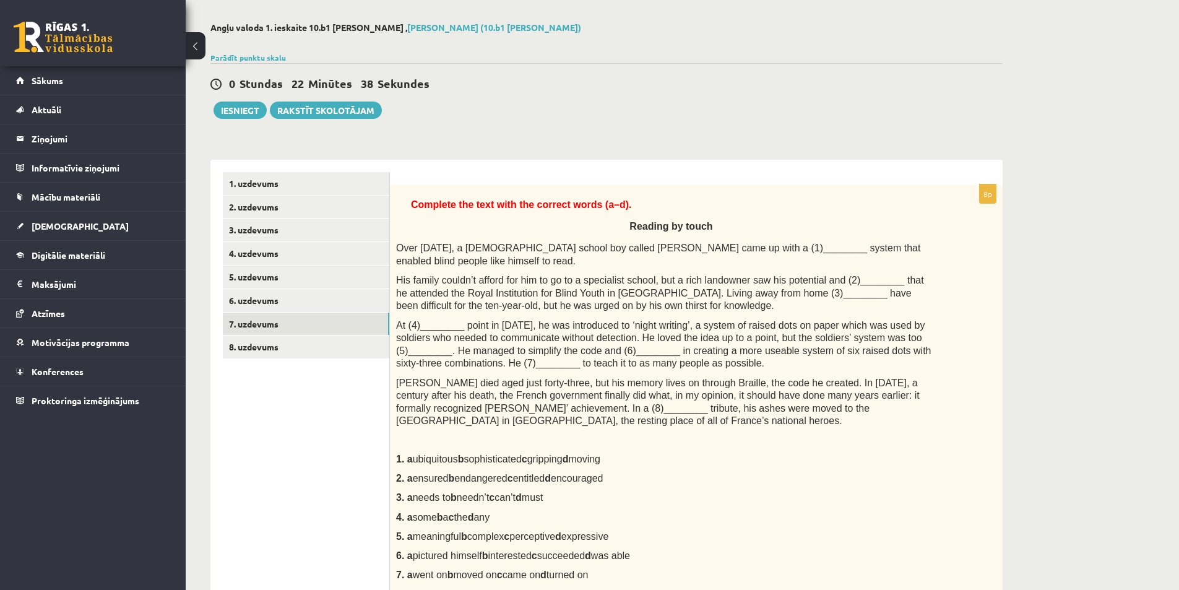
scroll to position [0, 0]
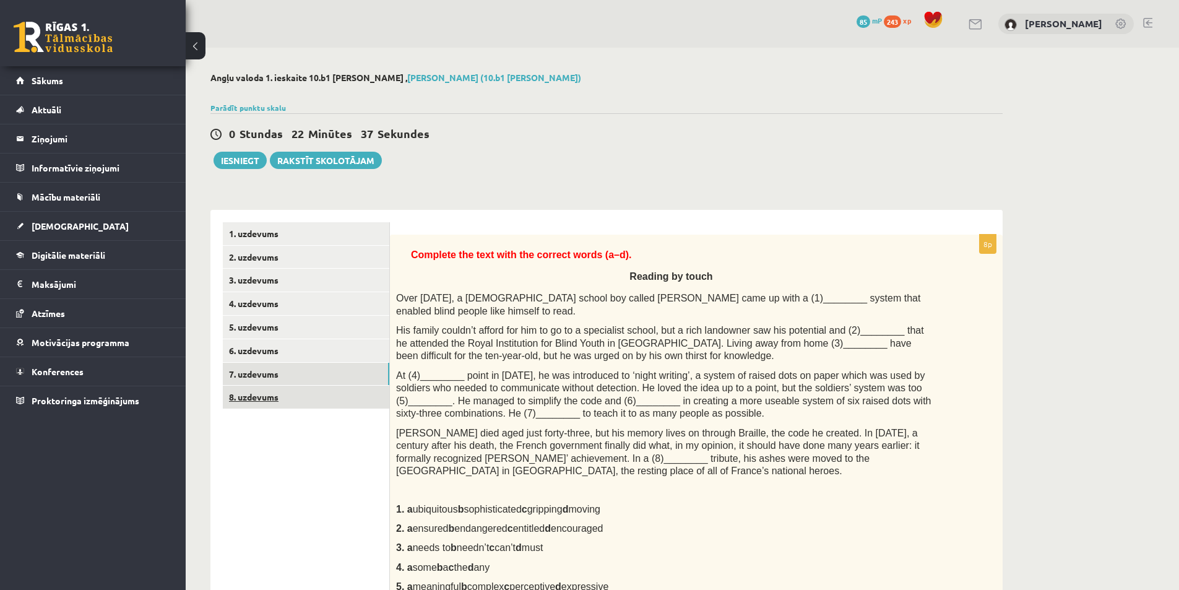
click at [272, 401] on link "8. uzdevums" at bounding box center [306, 397] width 166 height 23
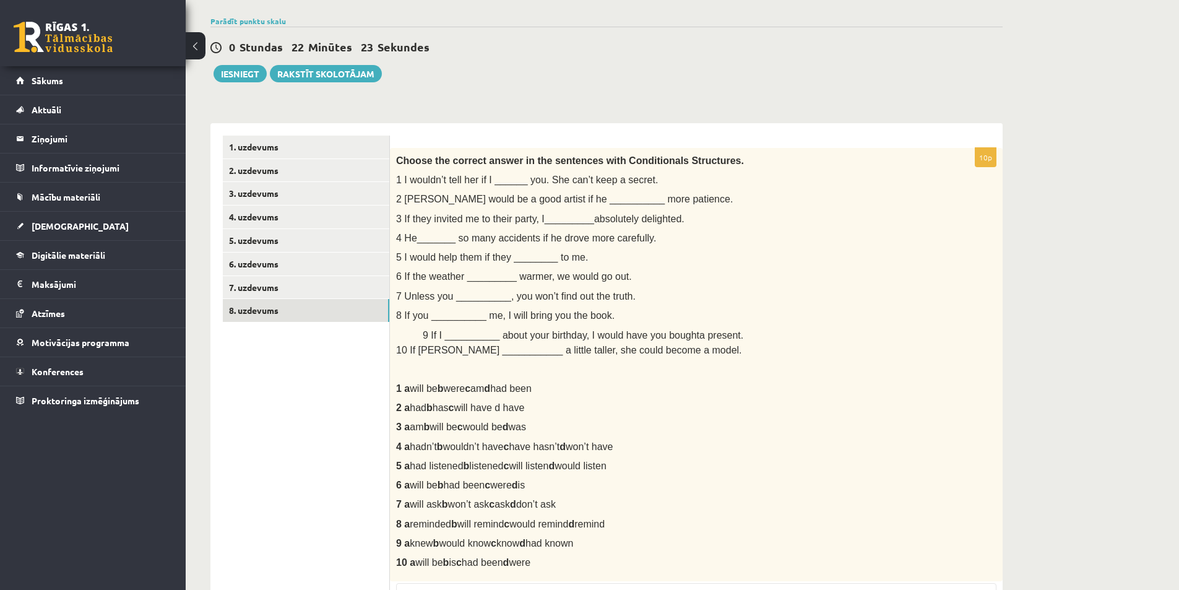
scroll to position [64, 0]
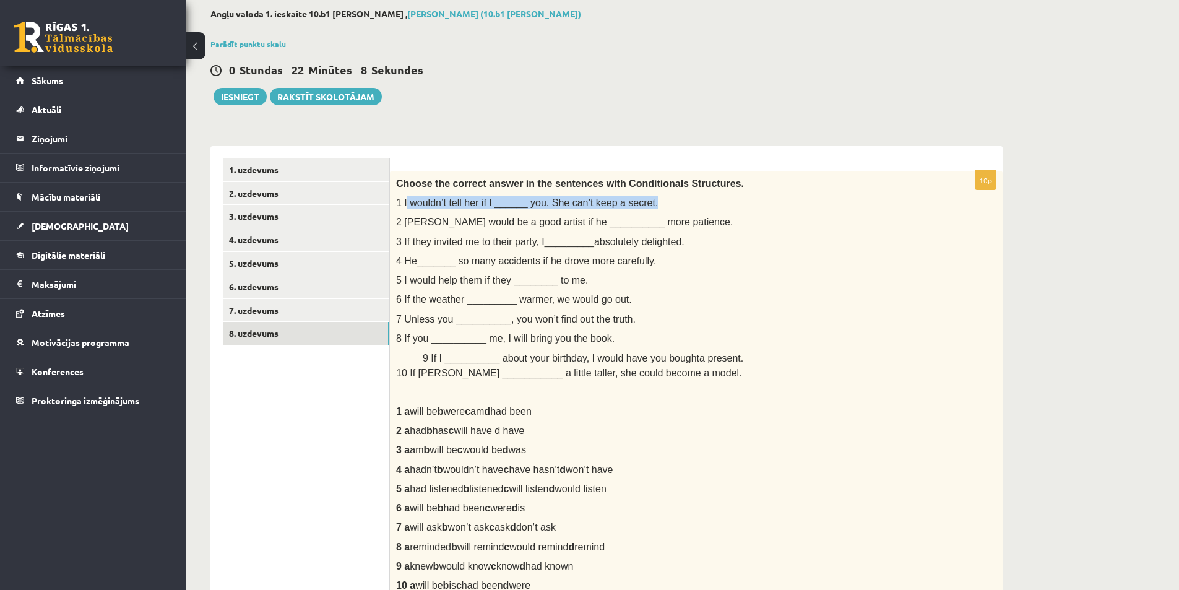
drag, startPoint x: 405, startPoint y: 205, endPoint x: 649, endPoint y: 200, distance: 244.5
click at [649, 200] on p "1 I wouldn’t tell her if I ______ you. She can’t keep a secret." at bounding box center [665, 202] width 538 height 13
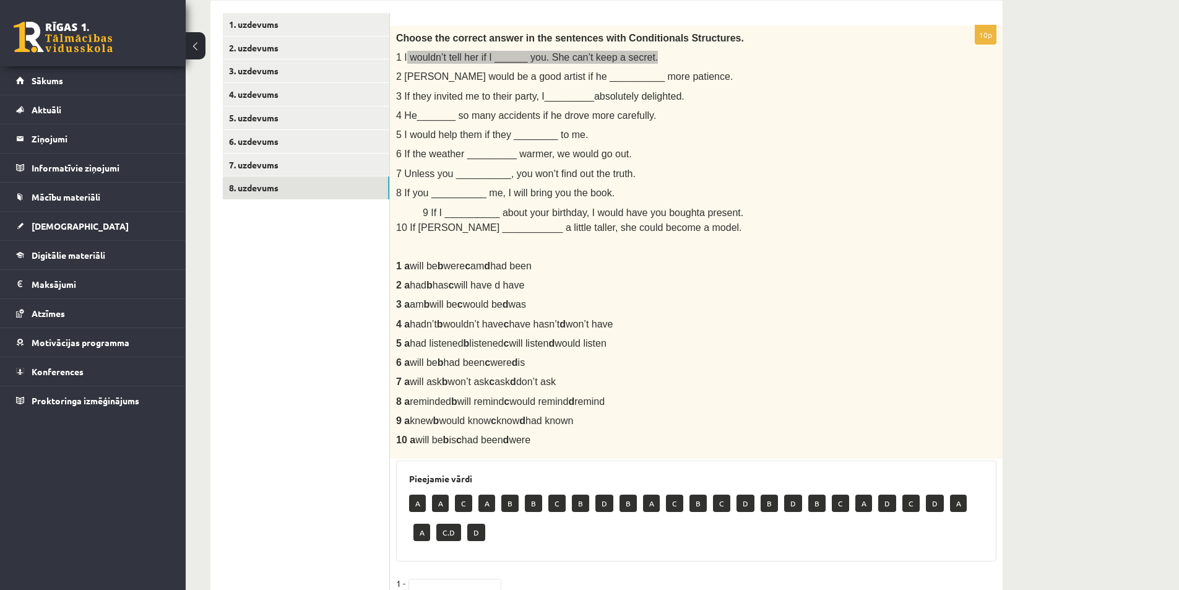
scroll to position [188, 0]
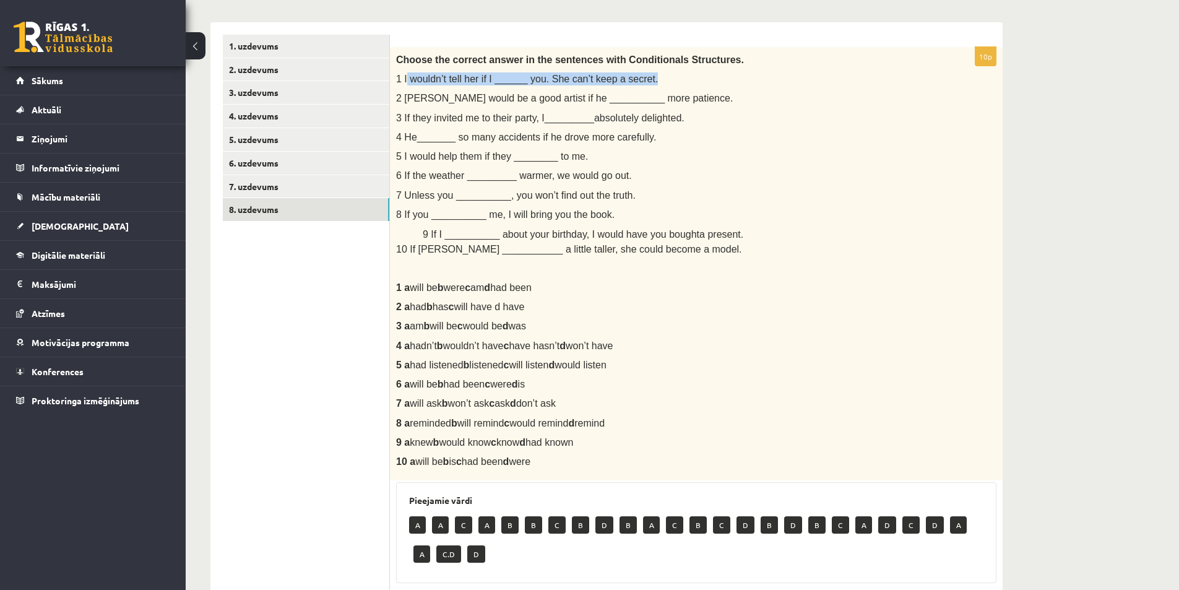
drag, startPoint x: 549, startPoint y: 288, endPoint x: 403, endPoint y: 290, distance: 145.4
click at [403, 290] on p "1 a will be b were c am d had been" at bounding box center [665, 287] width 538 height 13
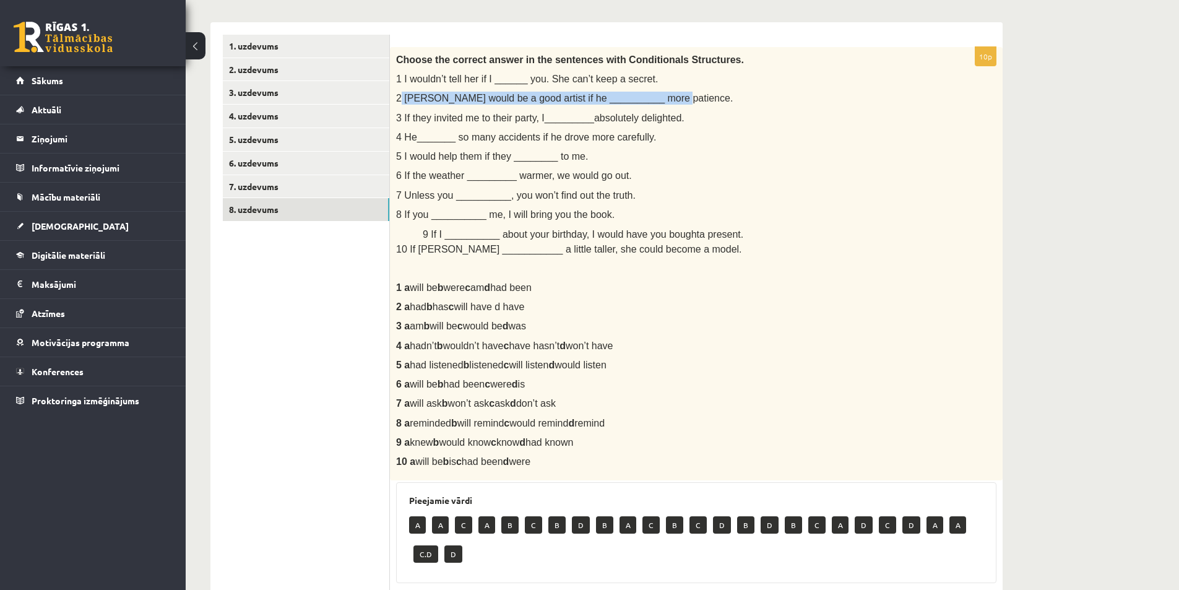
drag, startPoint x: 400, startPoint y: 99, endPoint x: 681, endPoint y: 95, distance: 280.4
click at [681, 95] on p "2 Paul would be a good artist if he __________ more patience." at bounding box center [665, 98] width 538 height 13
drag, startPoint x: 537, startPoint y: 310, endPoint x: 395, endPoint y: 311, distance: 141.1
click at [395, 311] on div "Choose the correct answer in the sentences with Conditionals Structures. 1 I wo…" at bounding box center [696, 264] width 613 height 434
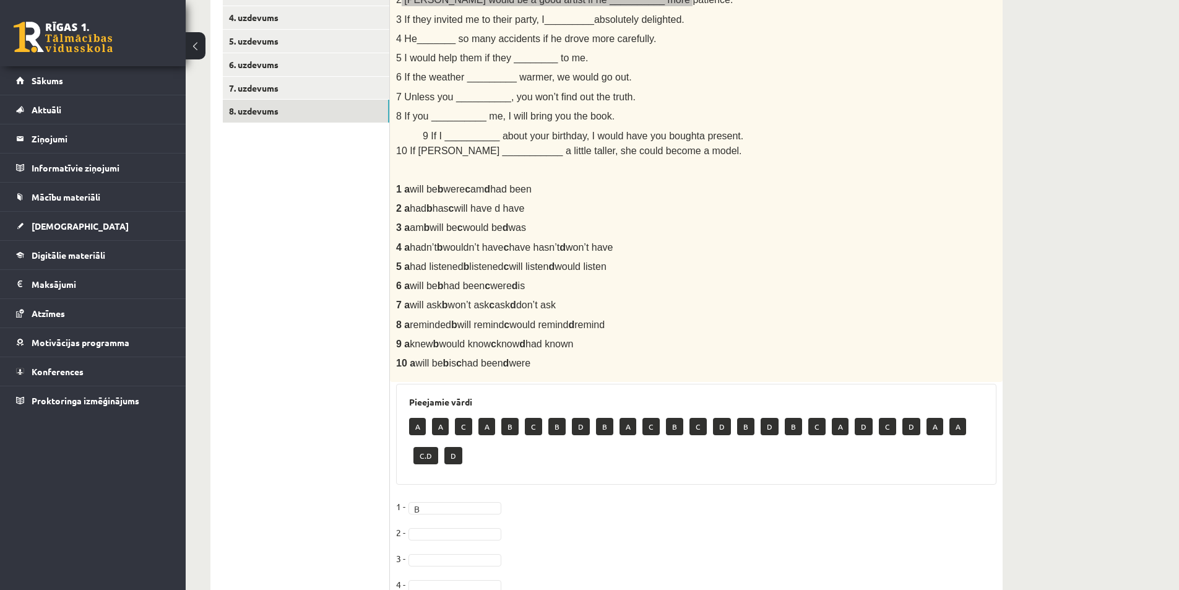
scroll to position [497, 0]
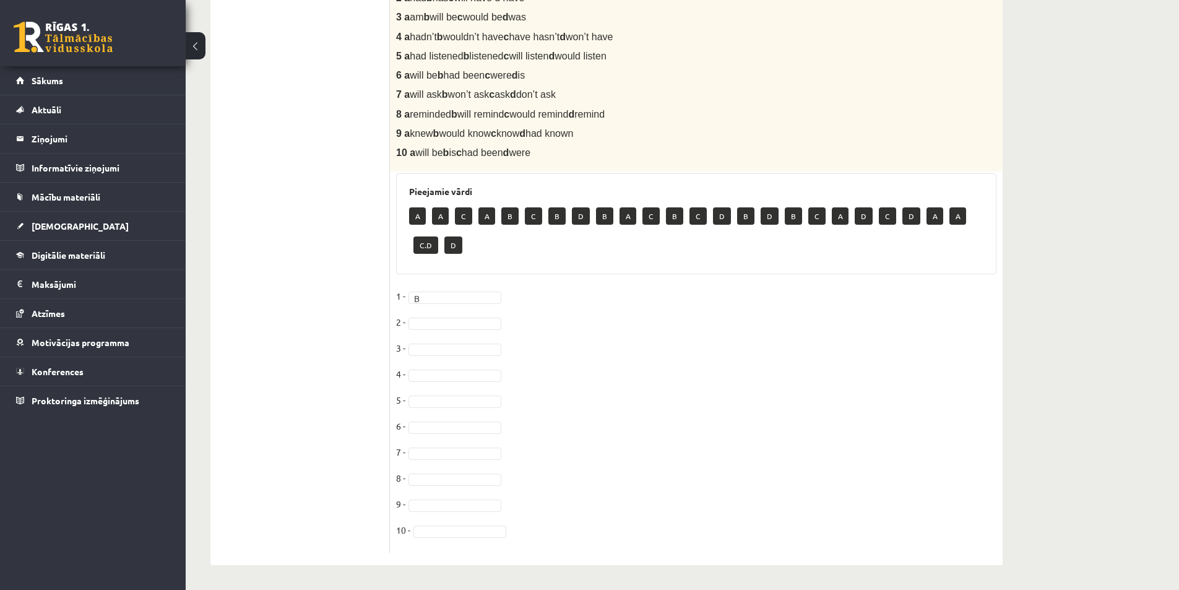
drag, startPoint x: 444, startPoint y: 324, endPoint x: 444, endPoint y: 335, distance: 11.1
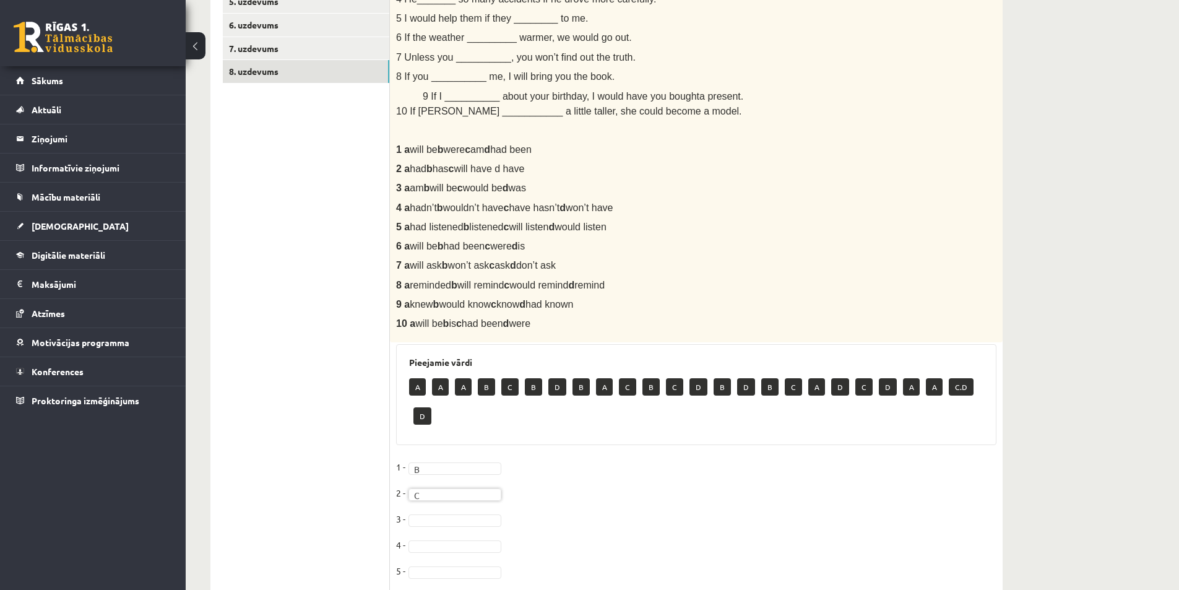
scroll to position [311, 0]
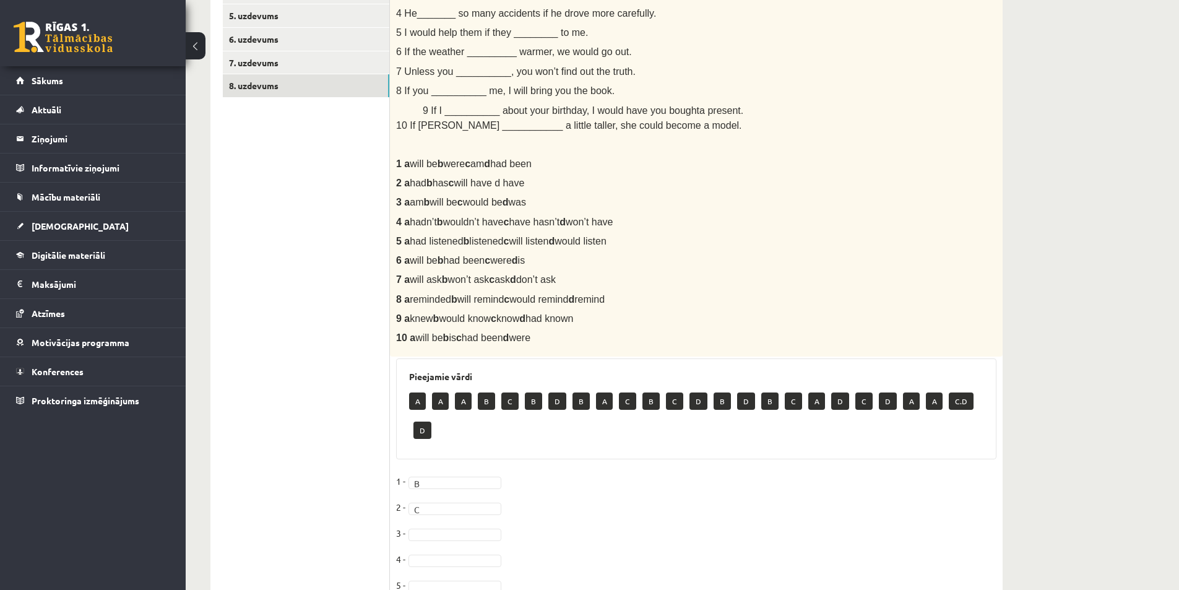
drag, startPoint x: 399, startPoint y: 201, endPoint x: 541, endPoint y: 203, distance: 142.4
click at [541, 203] on p "3 a am b will be c would be d was" at bounding box center [665, 202] width 538 height 13
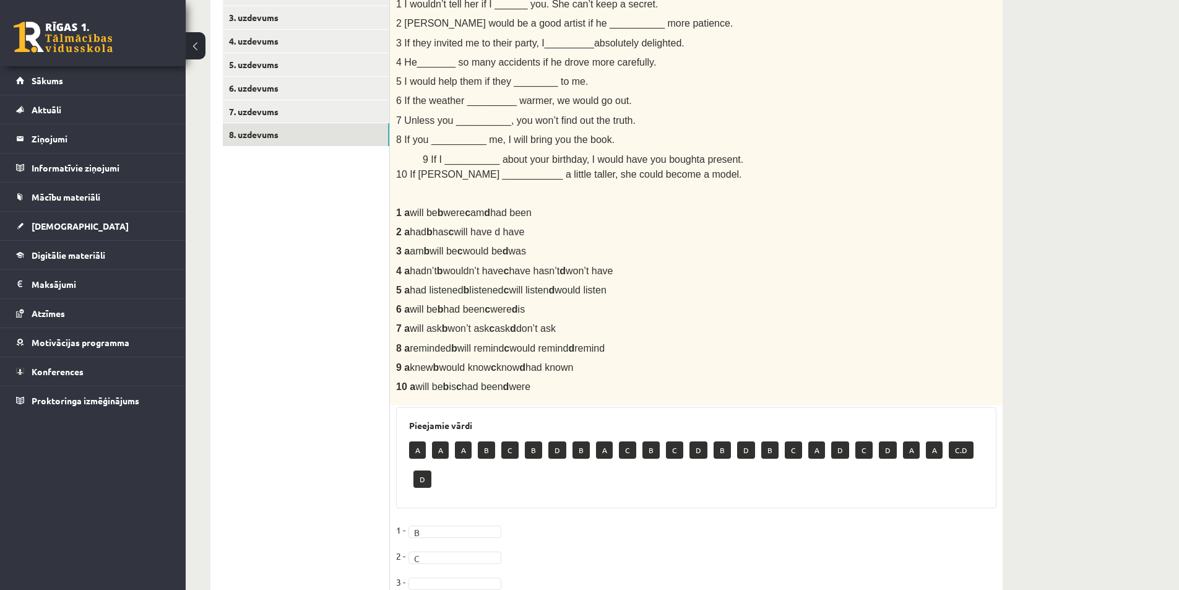
scroll to position [126, 0]
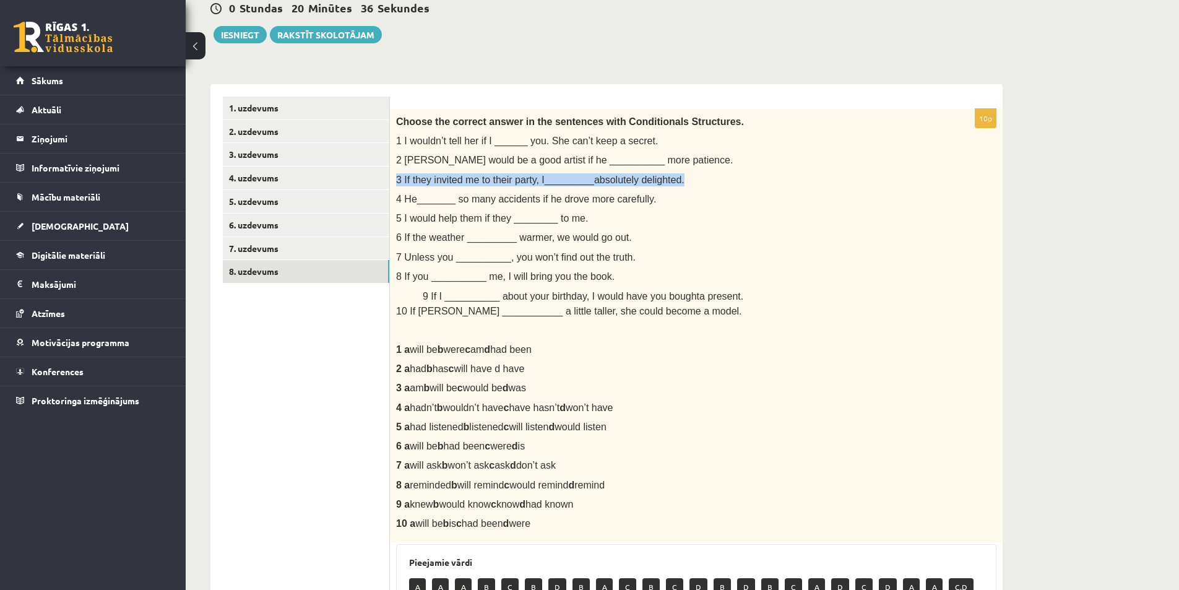
drag, startPoint x: 397, startPoint y: 181, endPoint x: 674, endPoint y: 181, distance: 276.6
click at [675, 181] on p "3 If they invited me to their party, I_________absolutely delighted." at bounding box center [665, 179] width 538 height 13
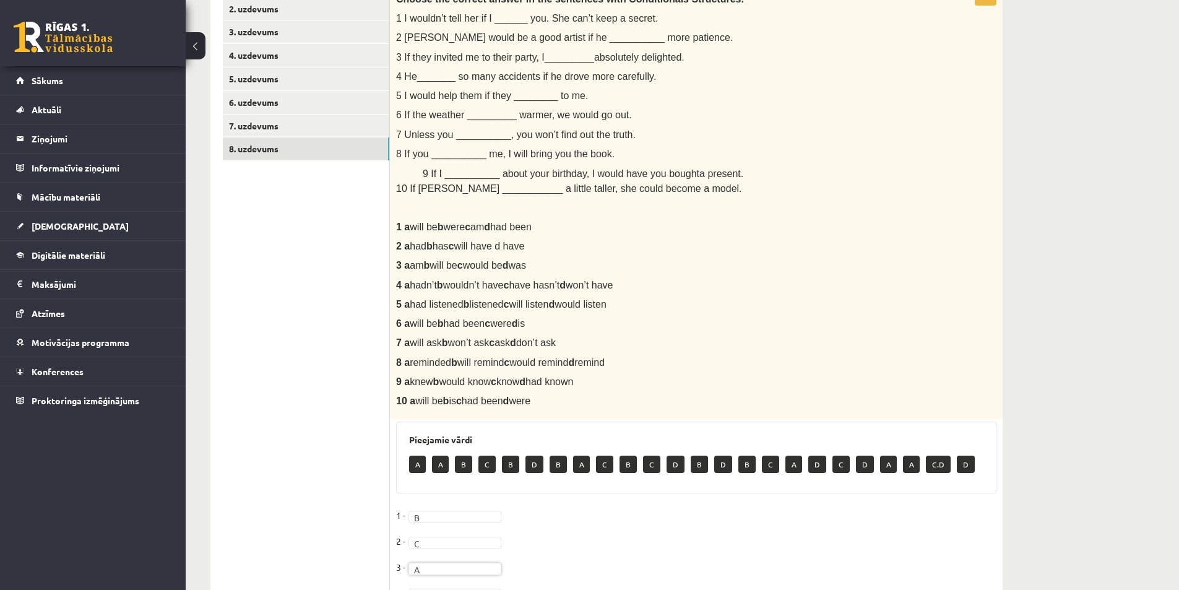
scroll to position [220, 0]
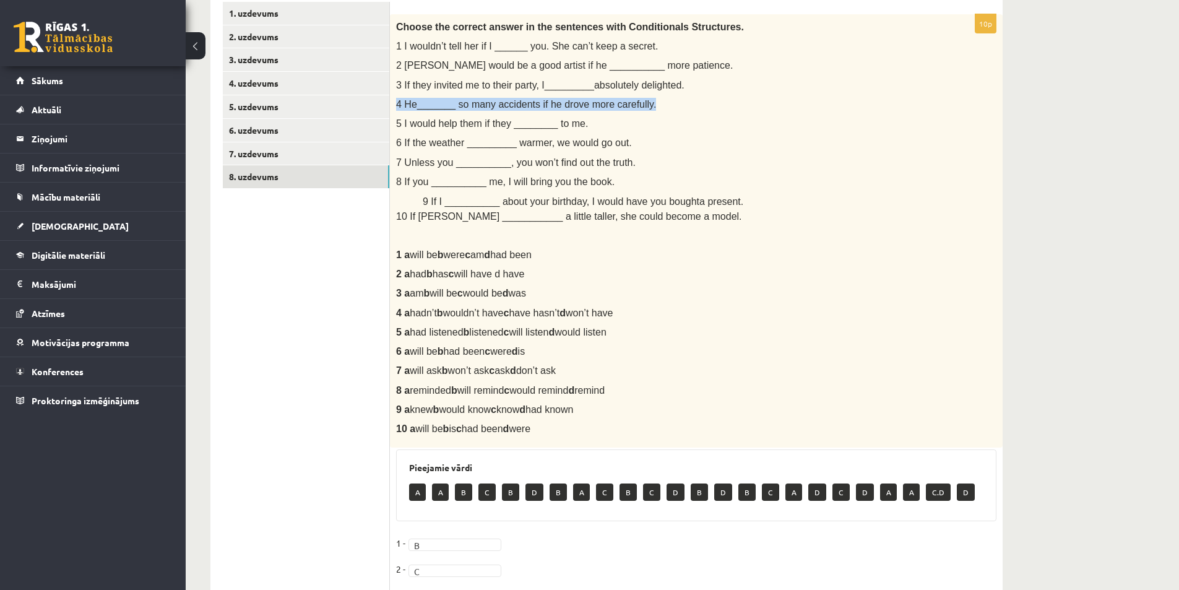
drag, startPoint x: 397, startPoint y: 106, endPoint x: 642, endPoint y: 102, distance: 245.7
click at [642, 102] on p "4 He_______ so many accidents if he drove more carefully." at bounding box center [665, 104] width 538 height 13
drag, startPoint x: 610, startPoint y: 310, endPoint x: 397, endPoint y: 316, distance: 213.6
click at [397, 316] on p "4 a hadn’t b wouldn’t have c have hasn’t d won’t have" at bounding box center [665, 312] width 538 height 13
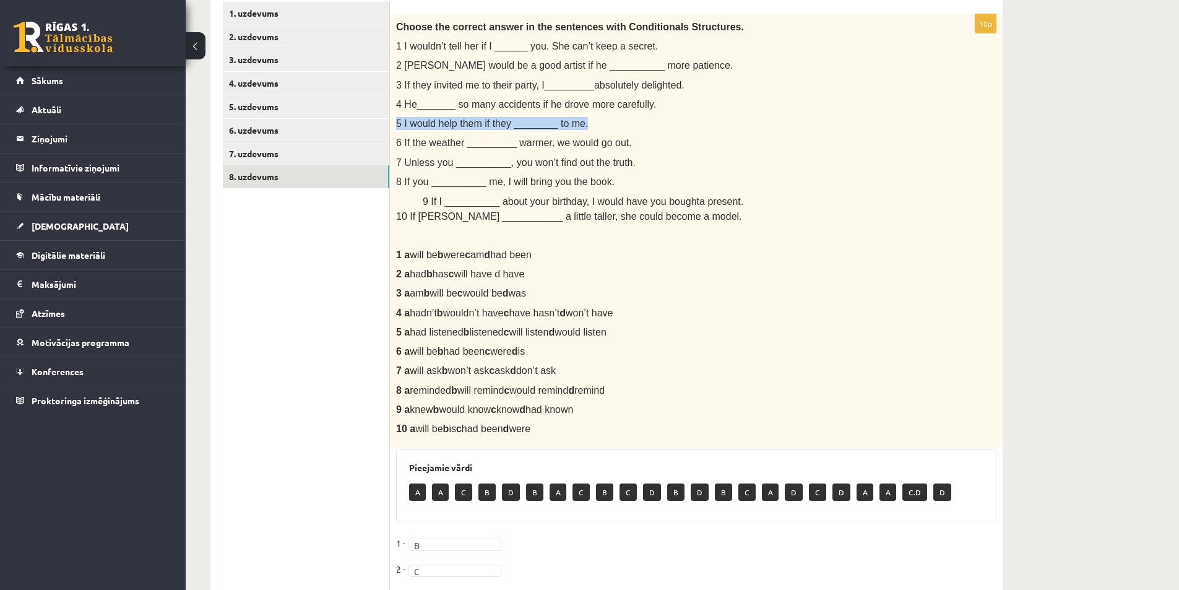
drag, startPoint x: 416, startPoint y: 124, endPoint x: 593, endPoint y: 126, distance: 177.0
click at [593, 126] on div "Choose the correct answer in the sentences with Conditionals Structures. 1 I wo…" at bounding box center [696, 231] width 613 height 434
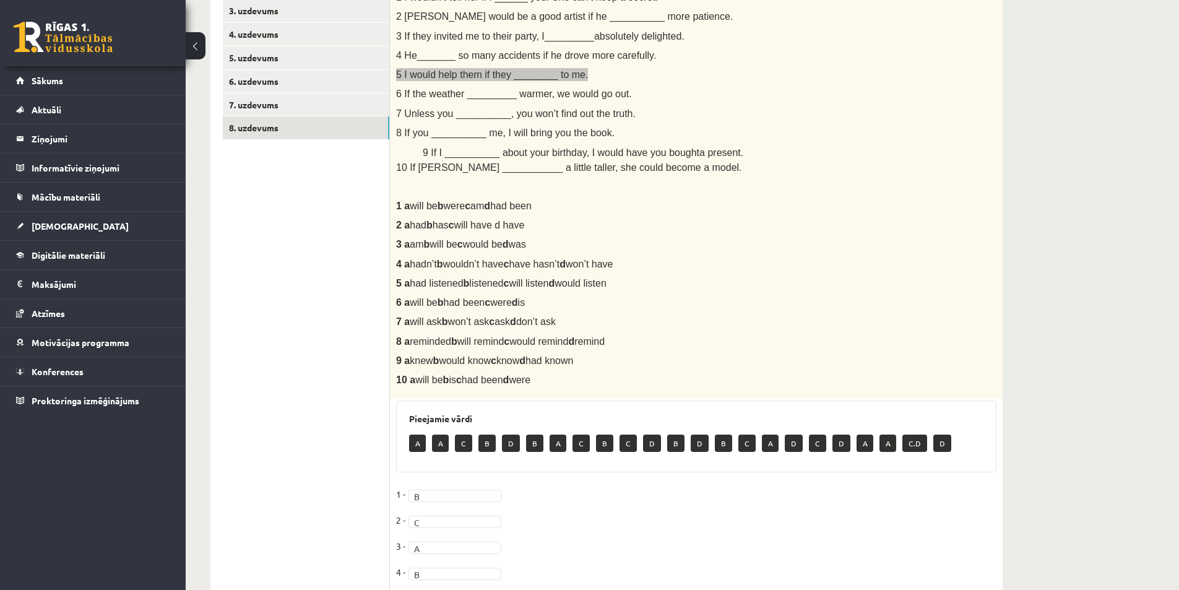
scroll to position [344, 0]
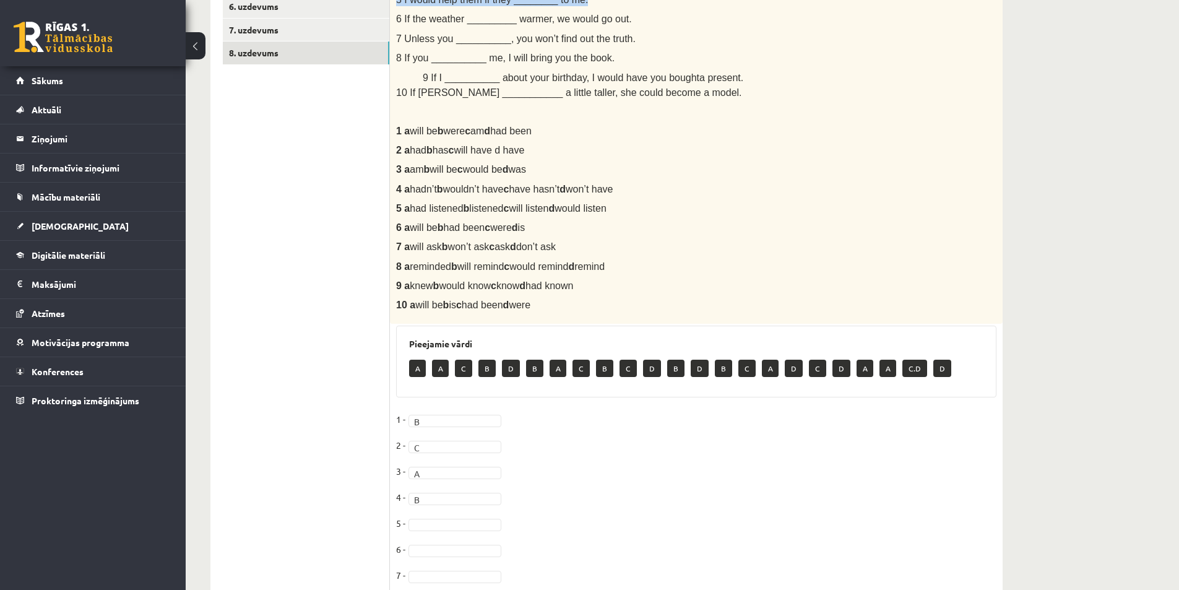
drag, startPoint x: 611, startPoint y: 207, endPoint x: 399, endPoint y: 212, distance: 212.9
click at [399, 212] on p "5 a had listened b listened c will listen d would listen" at bounding box center [665, 208] width 538 height 13
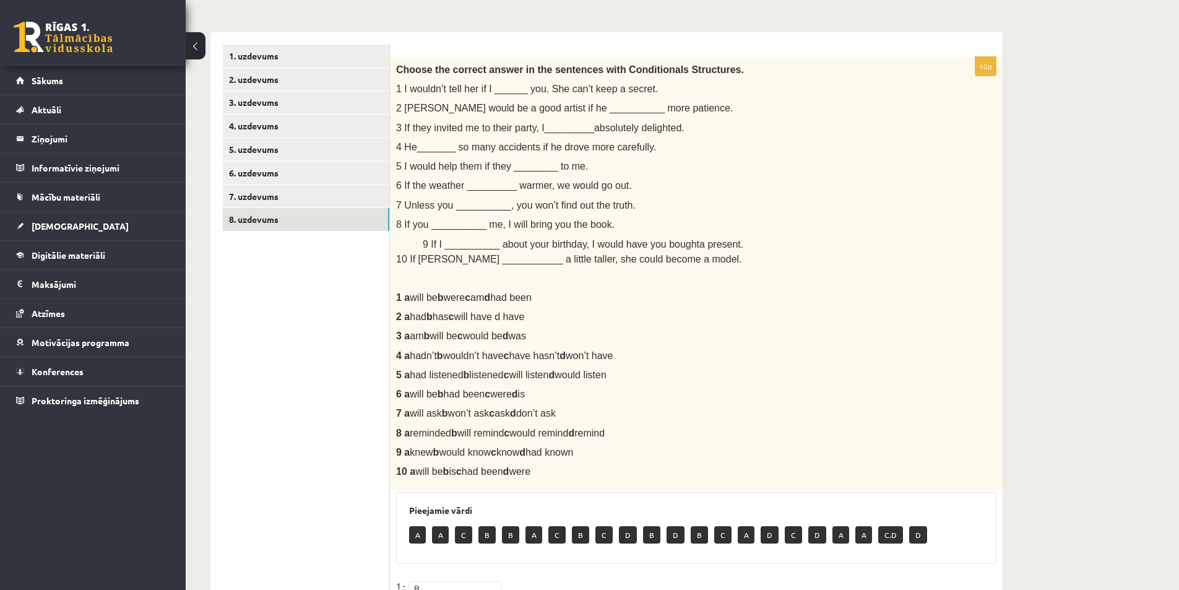
scroll to position [158, 0]
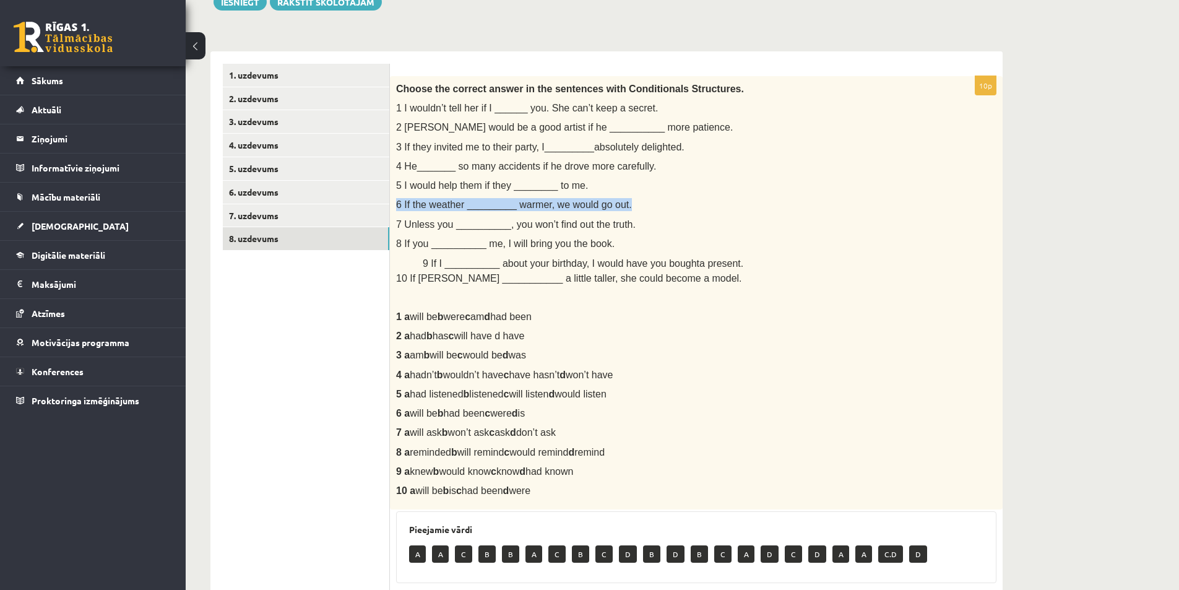
drag, startPoint x: 632, startPoint y: 207, endPoint x: 396, endPoint y: 196, distance: 236.6
click at [396, 196] on div "Choose the correct answer in the sentences with Conditionals Structures. 1 I wo…" at bounding box center [696, 293] width 613 height 434
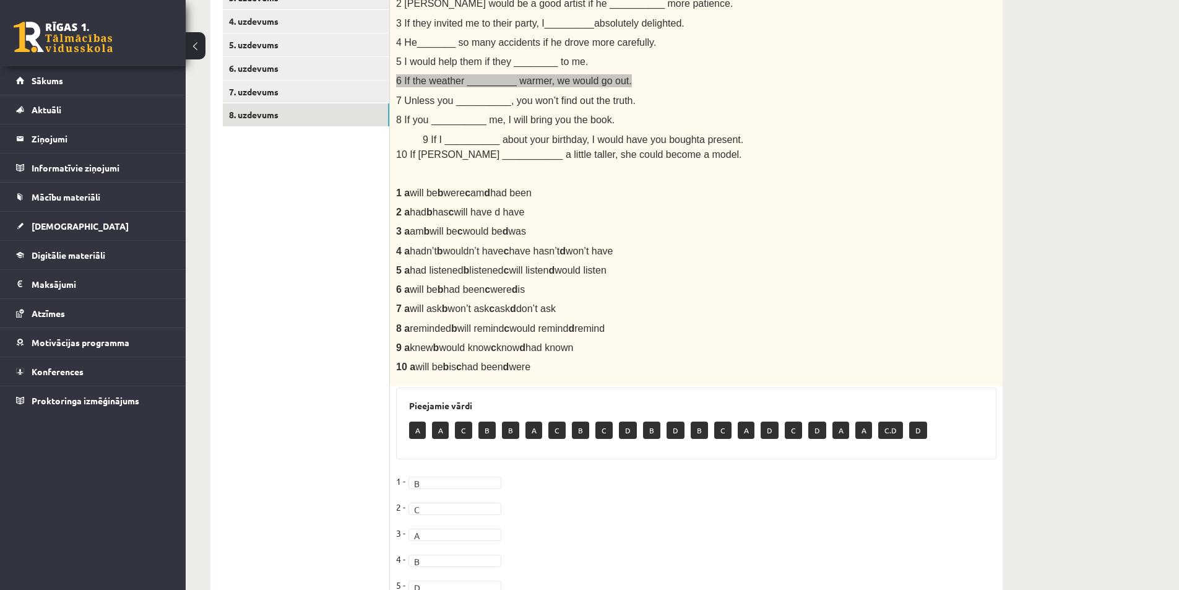
scroll to position [220, 0]
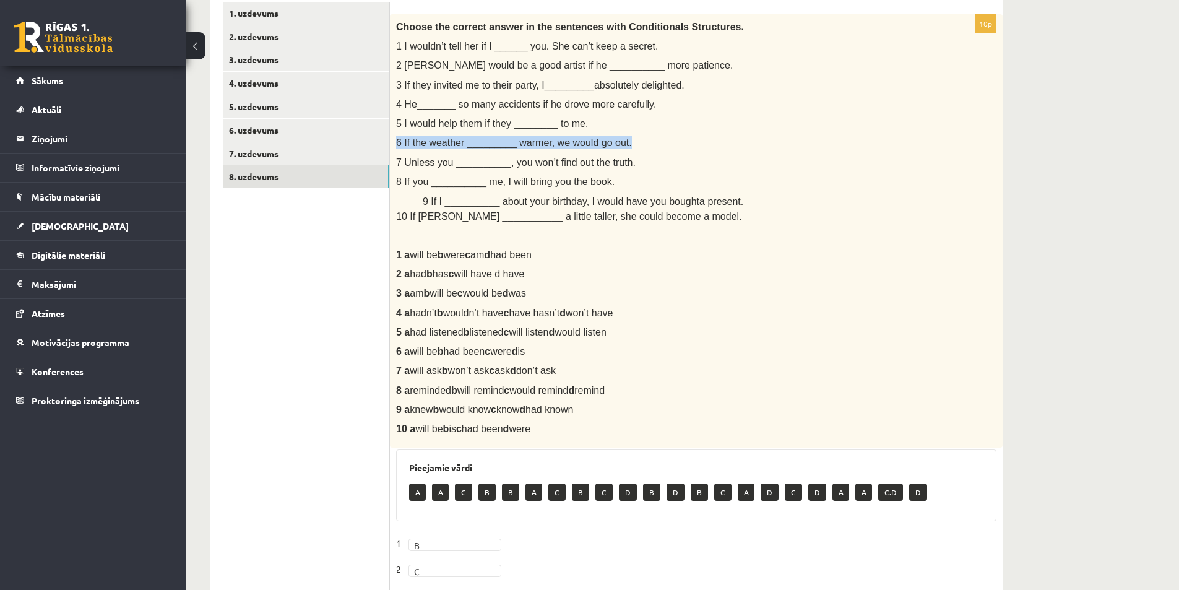
drag, startPoint x: 552, startPoint y: 348, endPoint x: 394, endPoint y: 352, distance: 157.8
click at [394, 352] on div "Choose the correct answer in the sentences with Conditionals Structures. 1 I wo…" at bounding box center [696, 231] width 613 height 434
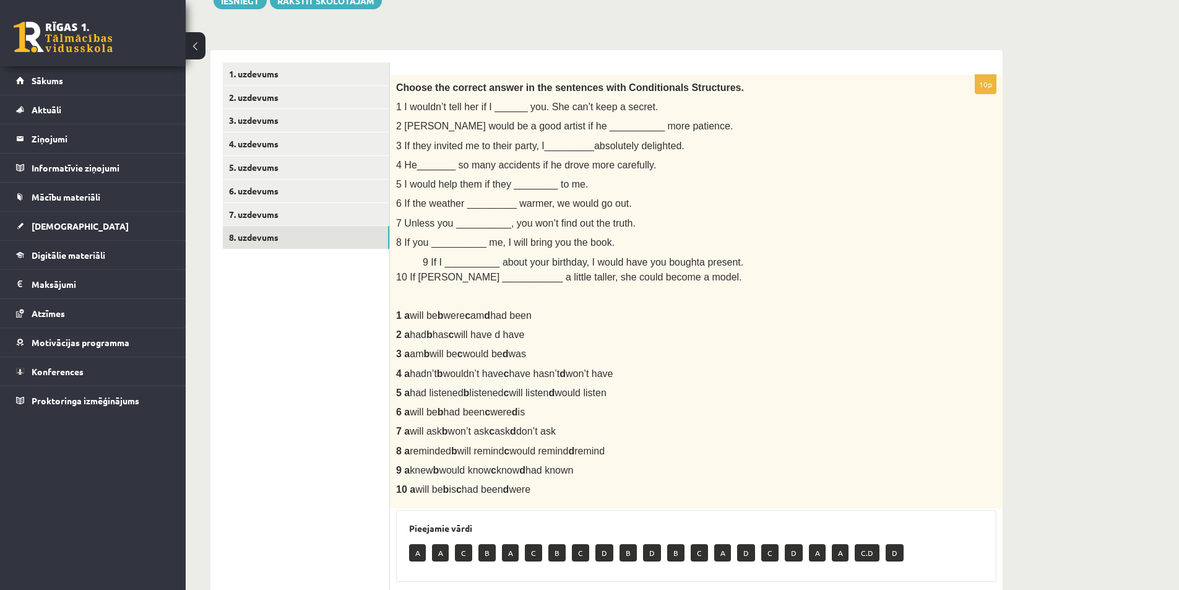
scroll to position [158, 0]
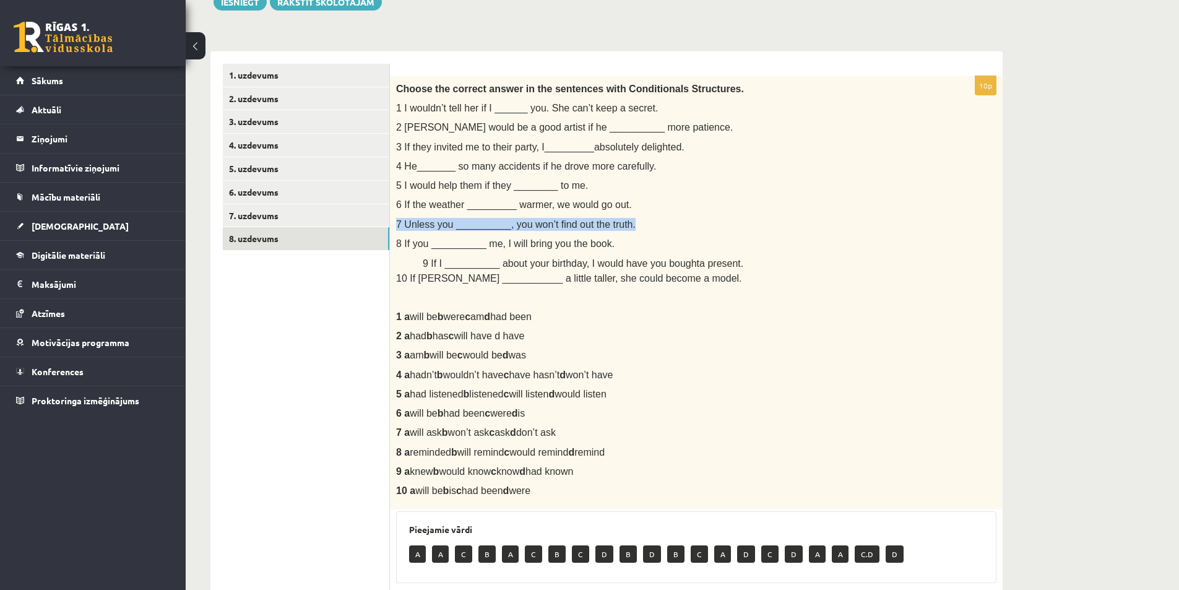
drag, startPoint x: 395, startPoint y: 223, endPoint x: 636, endPoint y: 224, distance: 240.1
click at [636, 224] on div "Choose the correct answer in the sentences with Conditionals Structures. 1 I wo…" at bounding box center [696, 293] width 613 height 434
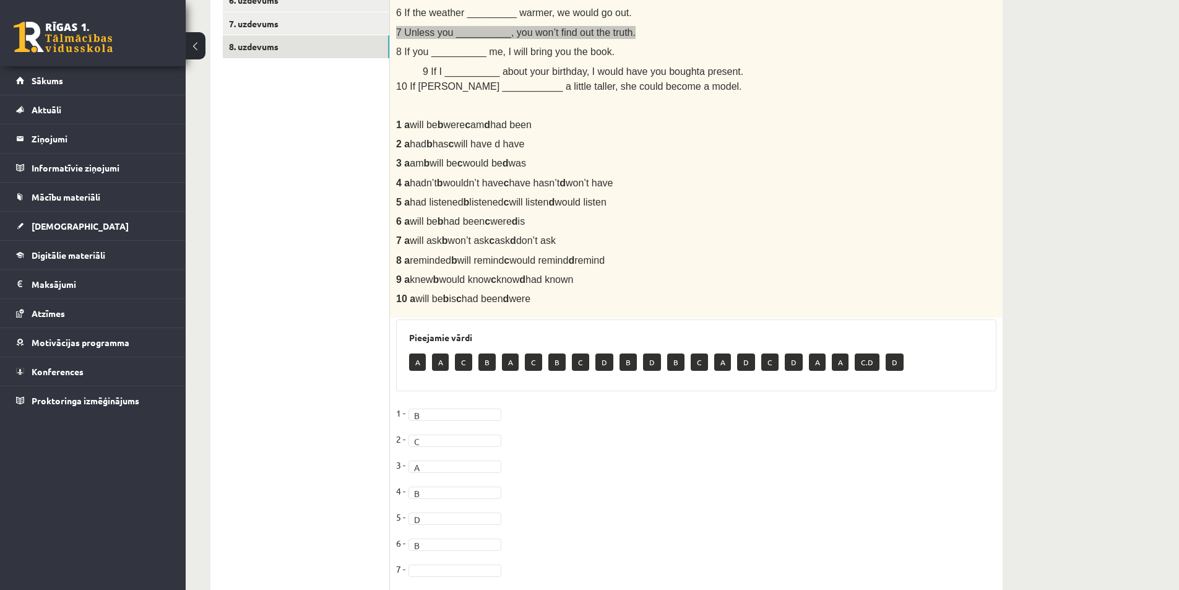
scroll to position [282, 0]
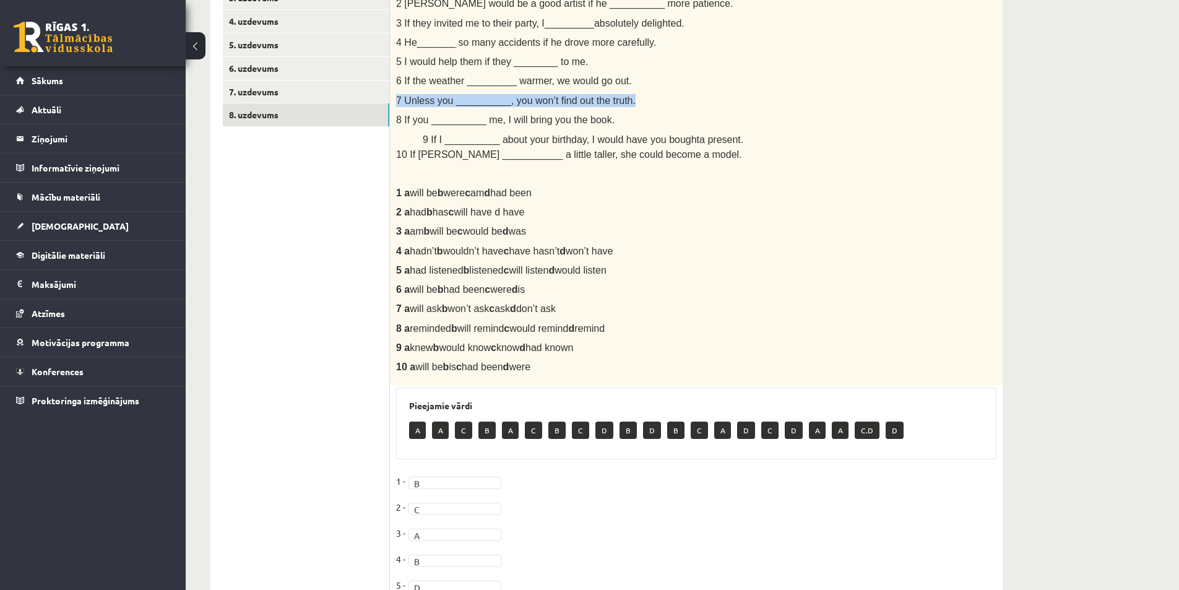
drag, startPoint x: 571, startPoint y: 306, endPoint x: 395, endPoint y: 309, distance: 175.8
click at [395, 309] on div "Choose the correct answer in the sentences with Conditionals Structures. 1 I wo…" at bounding box center [696, 169] width 613 height 434
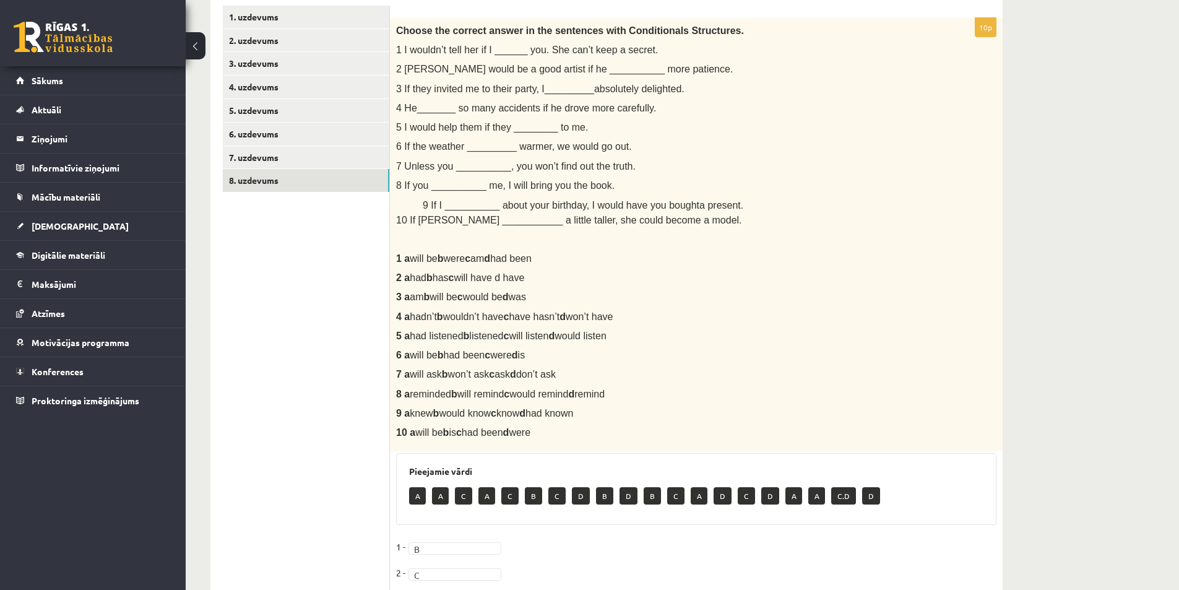
scroll to position [97, 0]
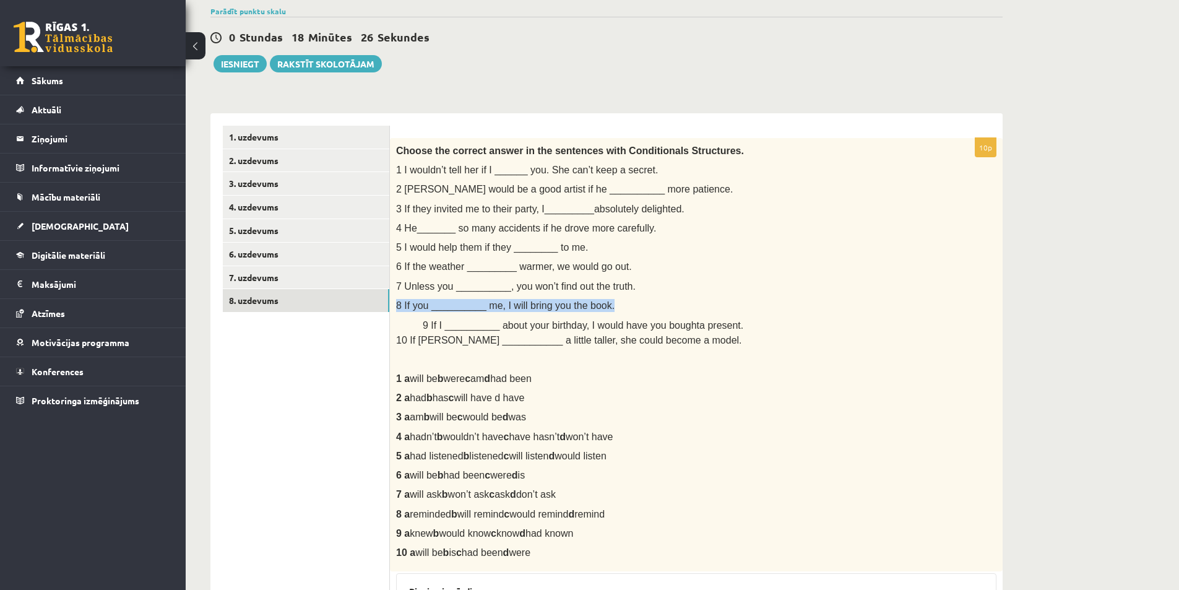
drag, startPoint x: 600, startPoint y: 303, endPoint x: 398, endPoint y: 308, distance: 202.4
click at [398, 308] on p "8 If you __________ me, I will bring you the book." at bounding box center [665, 305] width 538 height 13
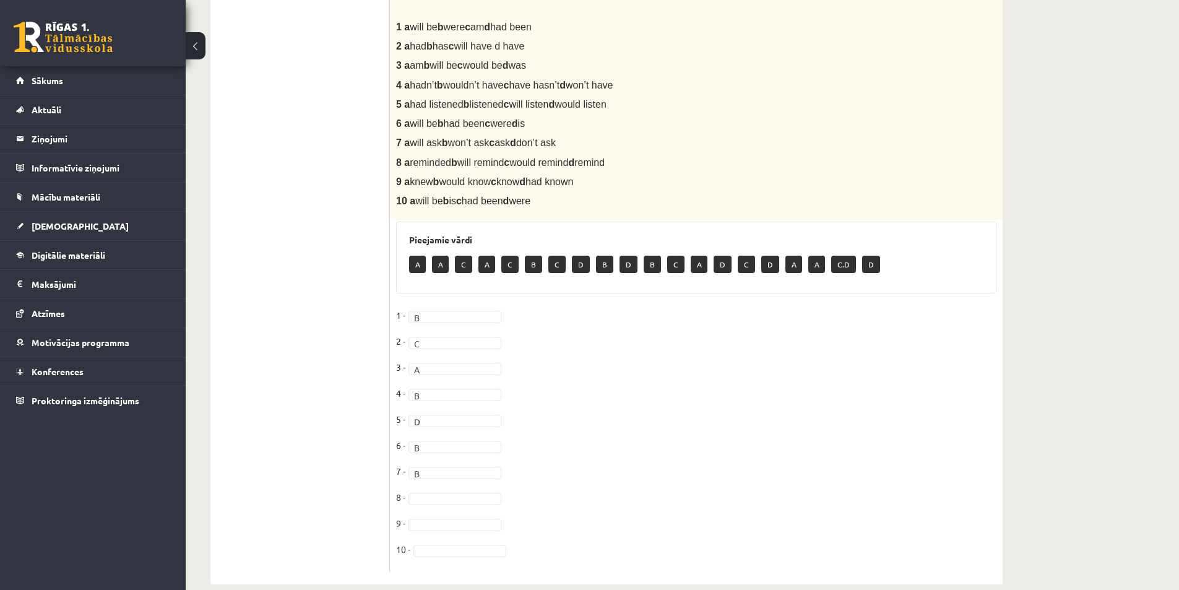
scroll to position [468, 0]
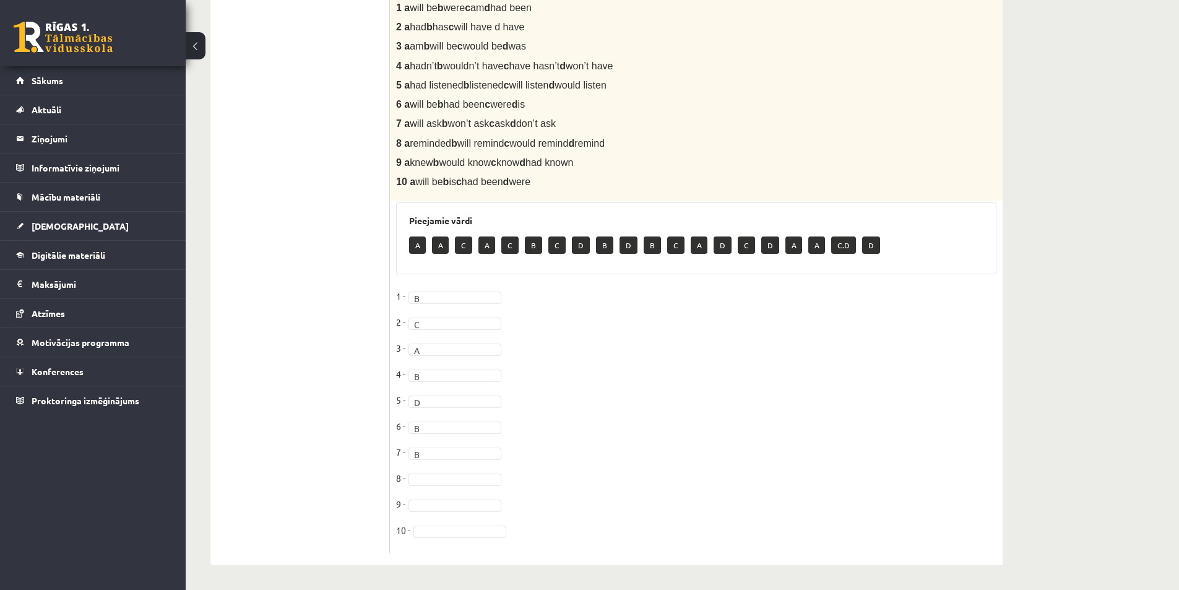
drag, startPoint x: 561, startPoint y: 142, endPoint x: 395, endPoint y: 149, distance: 165.3
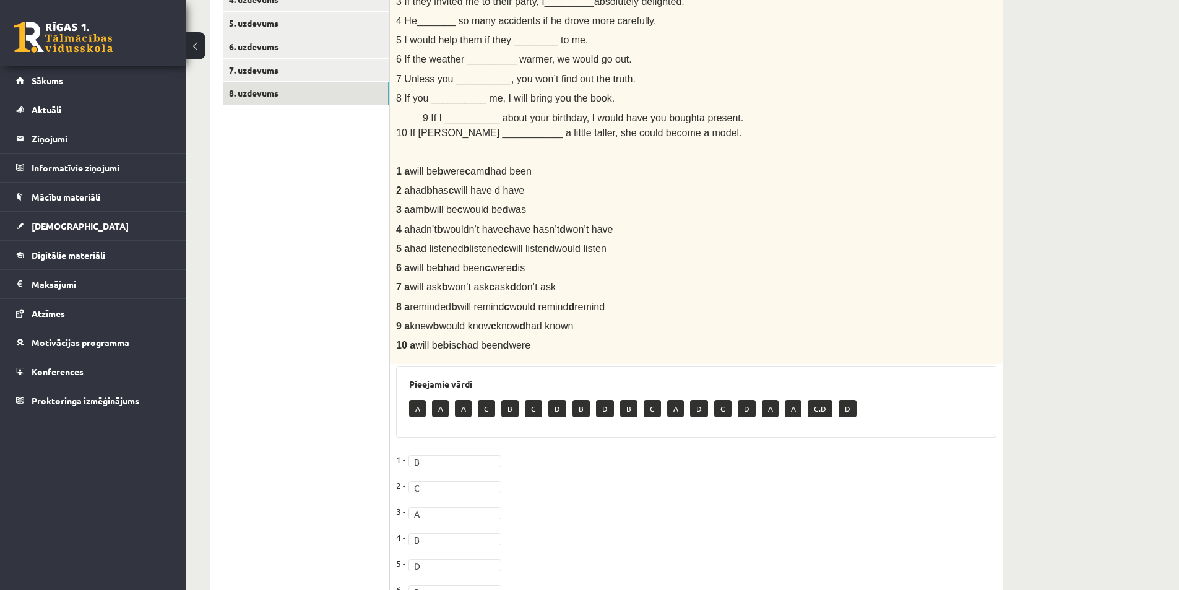
scroll to position [220, 0]
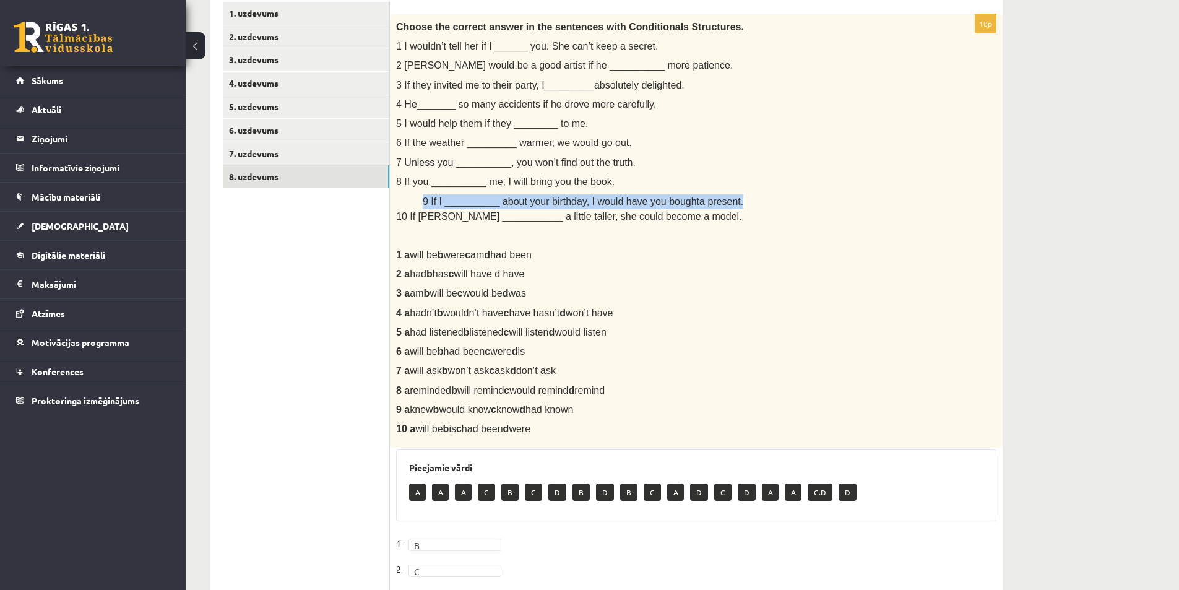
drag, startPoint x: 733, startPoint y: 201, endPoint x: 437, endPoint y: 195, distance: 295.9
click at [419, 203] on div "Choose the correct answer in the sentences with Conditionals Structures. 1 I wo…" at bounding box center [696, 231] width 613 height 434
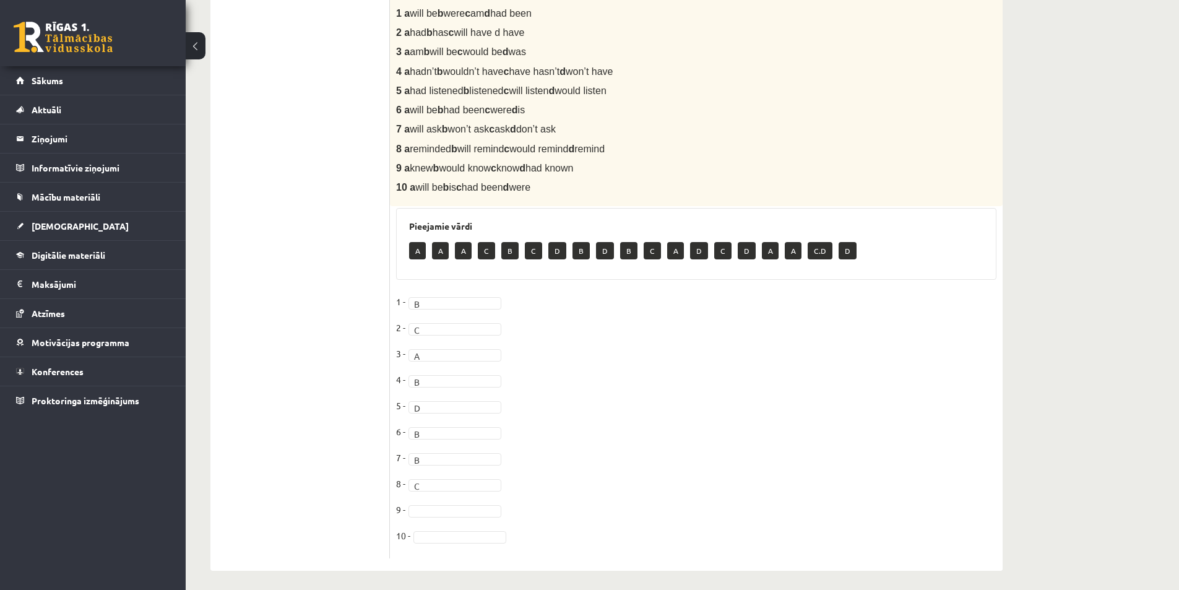
scroll to position [468, 0]
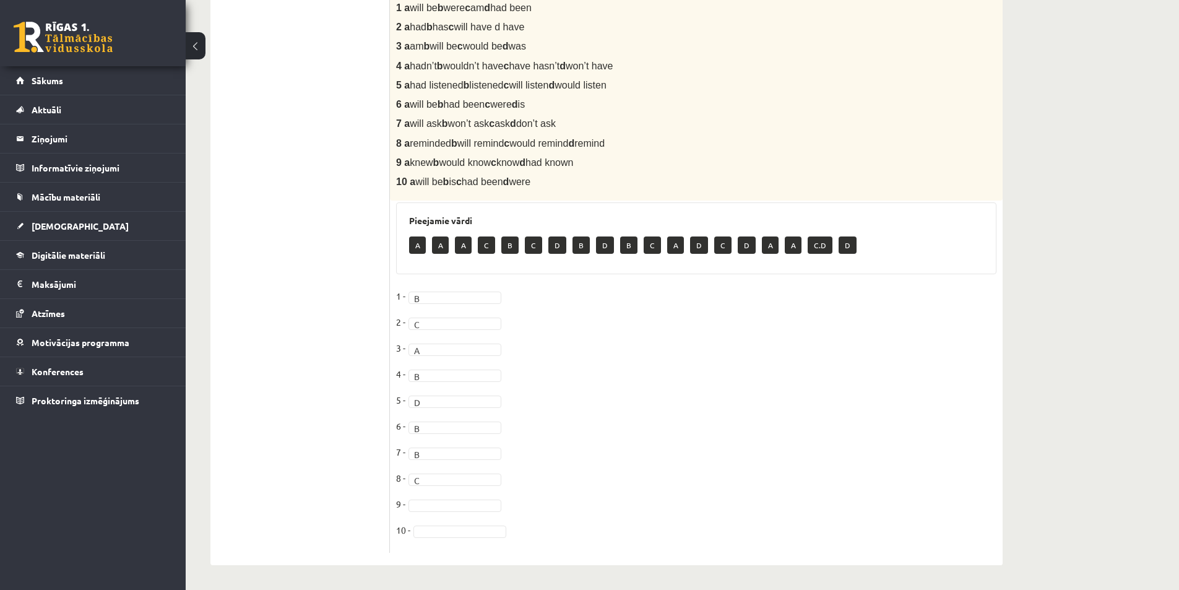
drag, startPoint x: 584, startPoint y: 162, endPoint x: 395, endPoint y: 158, distance: 189.4
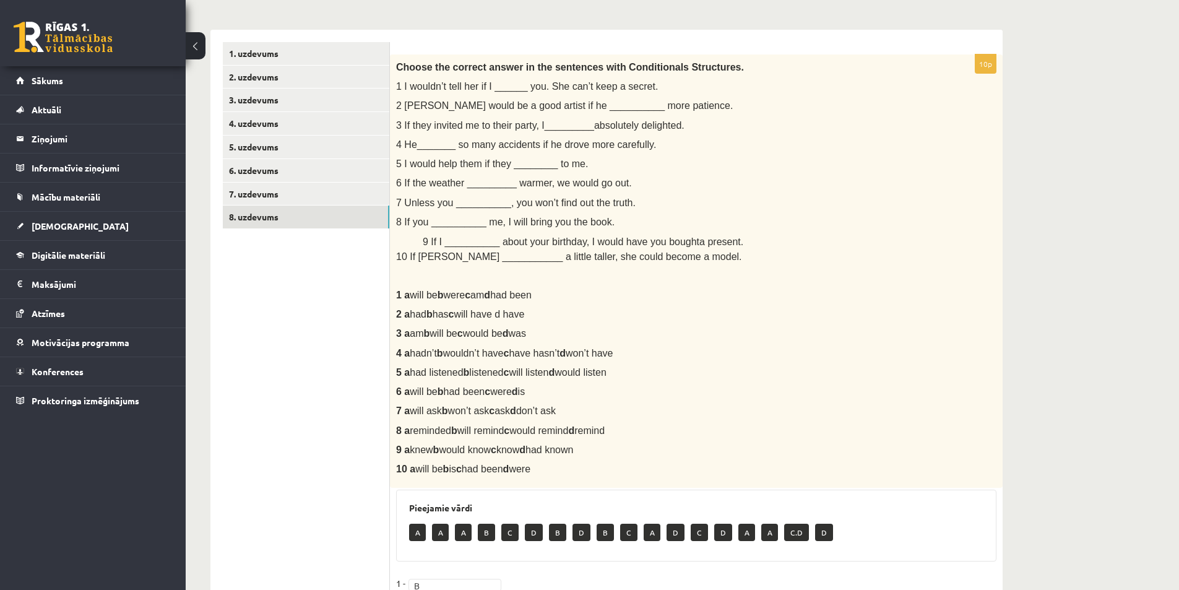
scroll to position [158, 0]
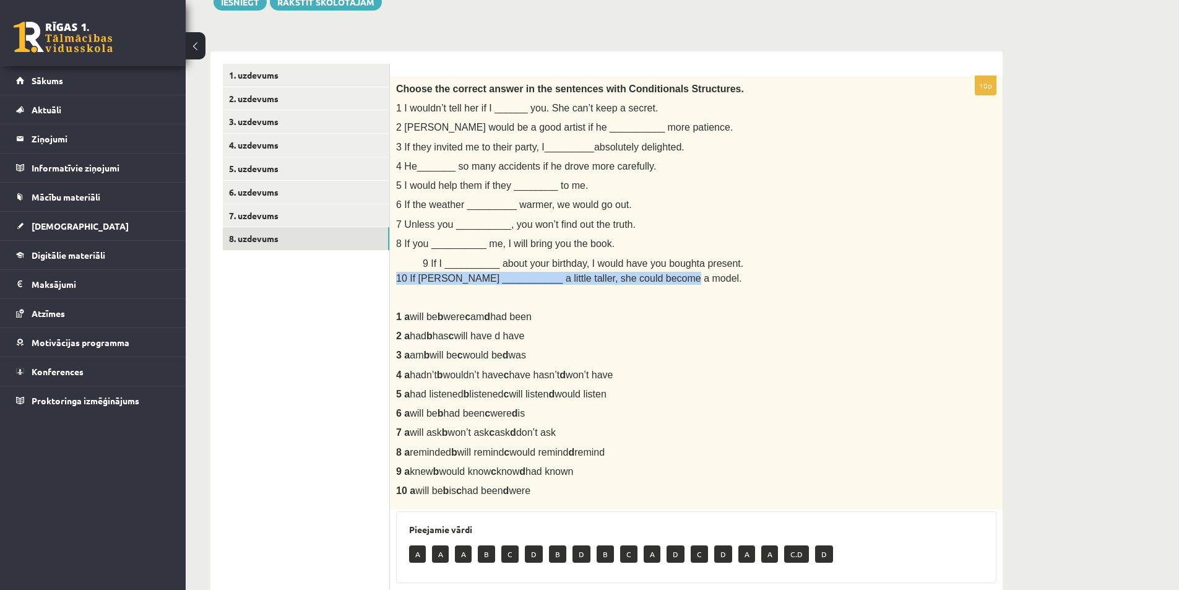
drag, startPoint x: 679, startPoint y: 282, endPoint x: 399, endPoint y: 281, distance: 280.3
click at [394, 282] on div "Choose the correct answer in the sentences with Conditionals Structures. 1 I wo…" at bounding box center [696, 293] width 613 height 434
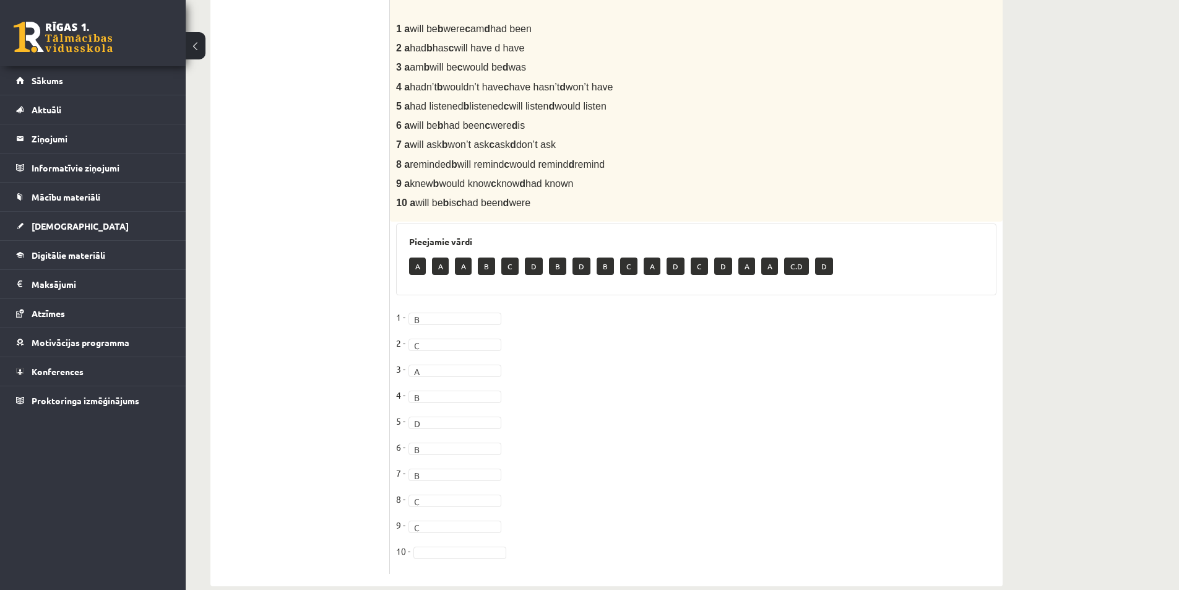
scroll to position [468, 0]
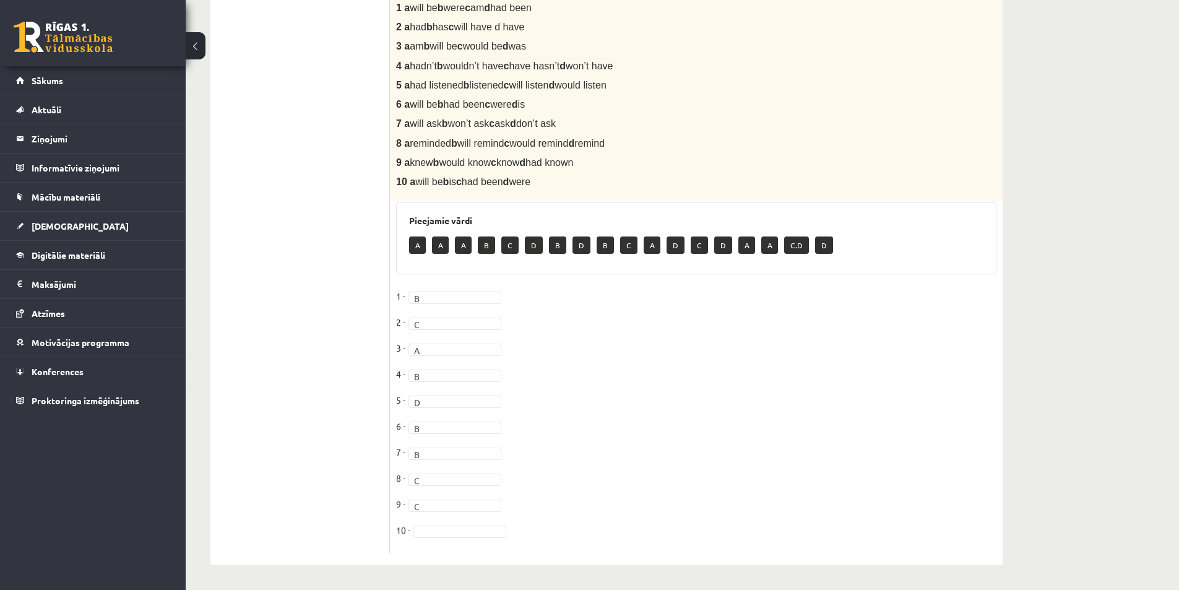
drag, startPoint x: 558, startPoint y: 181, endPoint x: 402, endPoint y: 183, distance: 155.3
click at [399, 183] on p "10 a will be b is c had been d were" at bounding box center [665, 181] width 538 height 13
click at [439, 537] on fieldset "1 - B * 2 - C * 3 - A * 4 - B * 5 - D * 6 - B * 7 - B * 8 - C * 9 - C * 10 -" at bounding box center [696, 417] width 600 height 260
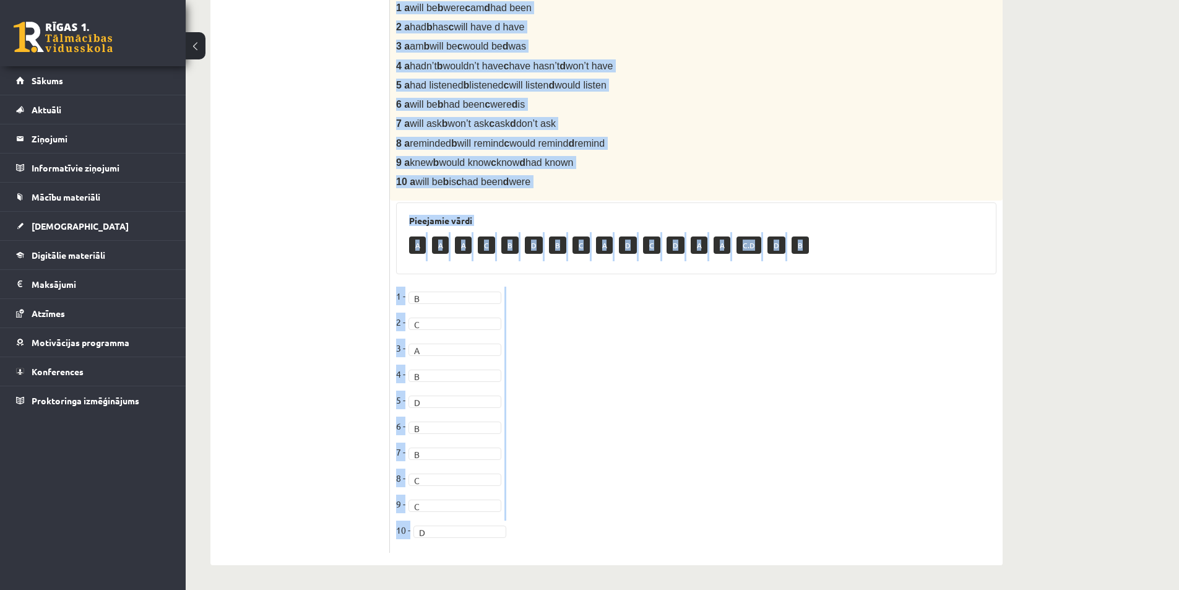
drag, startPoint x: 397, startPoint y: 88, endPoint x: 710, endPoint y: 418, distance: 453.9
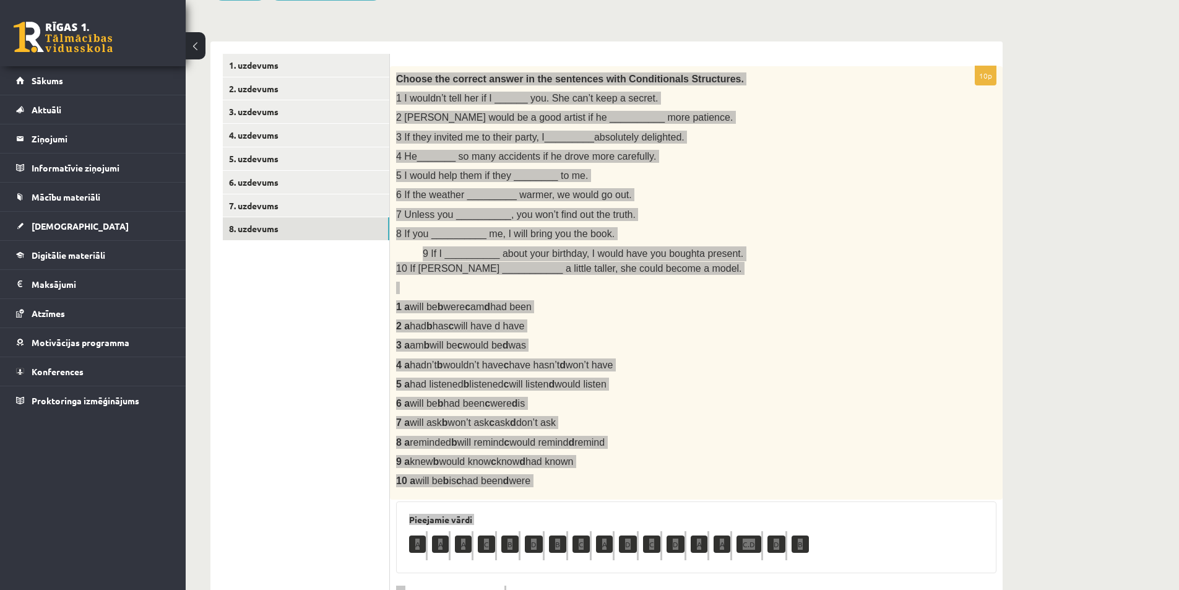
scroll to position [282, 0]
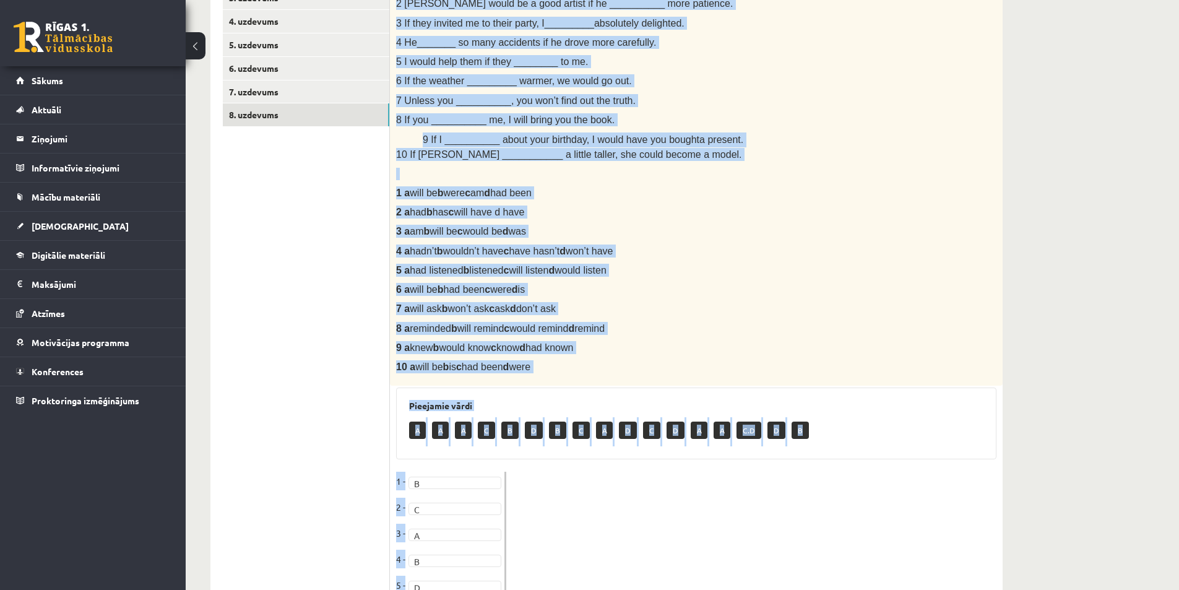
click at [1017, 383] on div "Angļu valoda 1. ieskaite 10.b1 klase , Artūrs Keinovskis (10.b1 klase) Parādīt …" at bounding box center [607, 269] width 842 height 1009
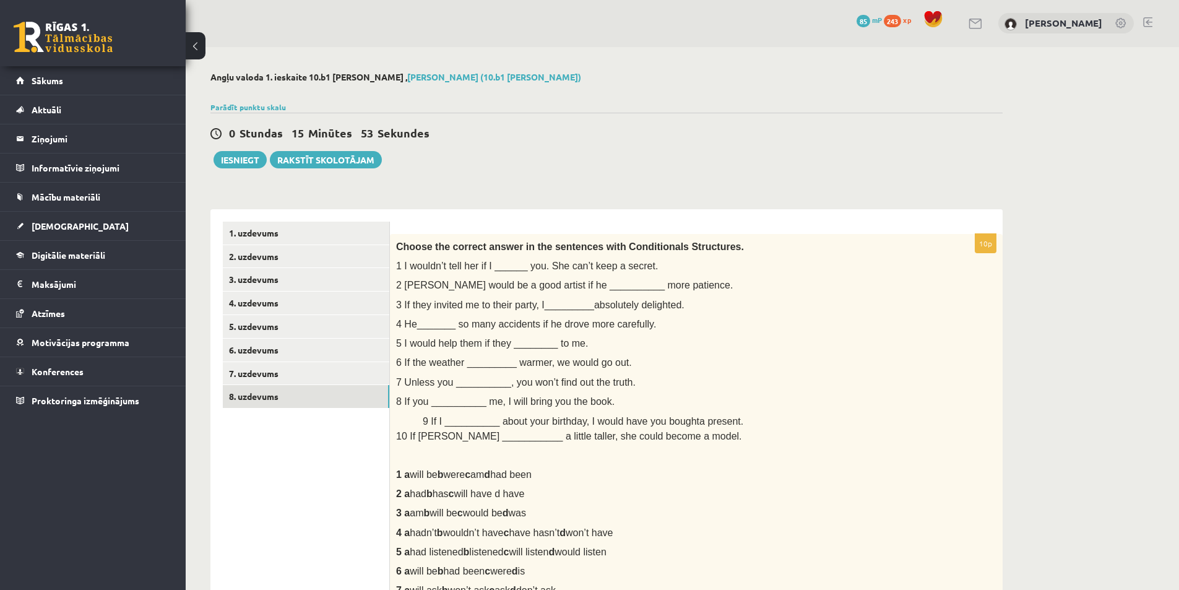
scroll to position [0, 0]
click at [265, 236] on link "1. uzdevums" at bounding box center [306, 233] width 166 height 23
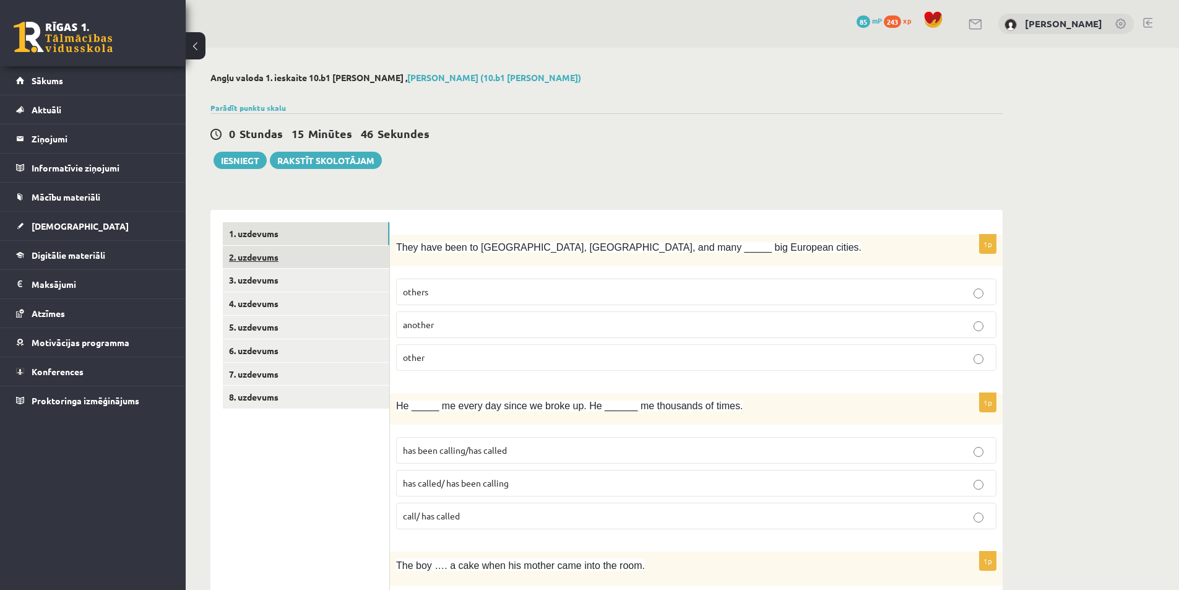
click at [279, 254] on link "2. uzdevums" at bounding box center [306, 257] width 166 height 23
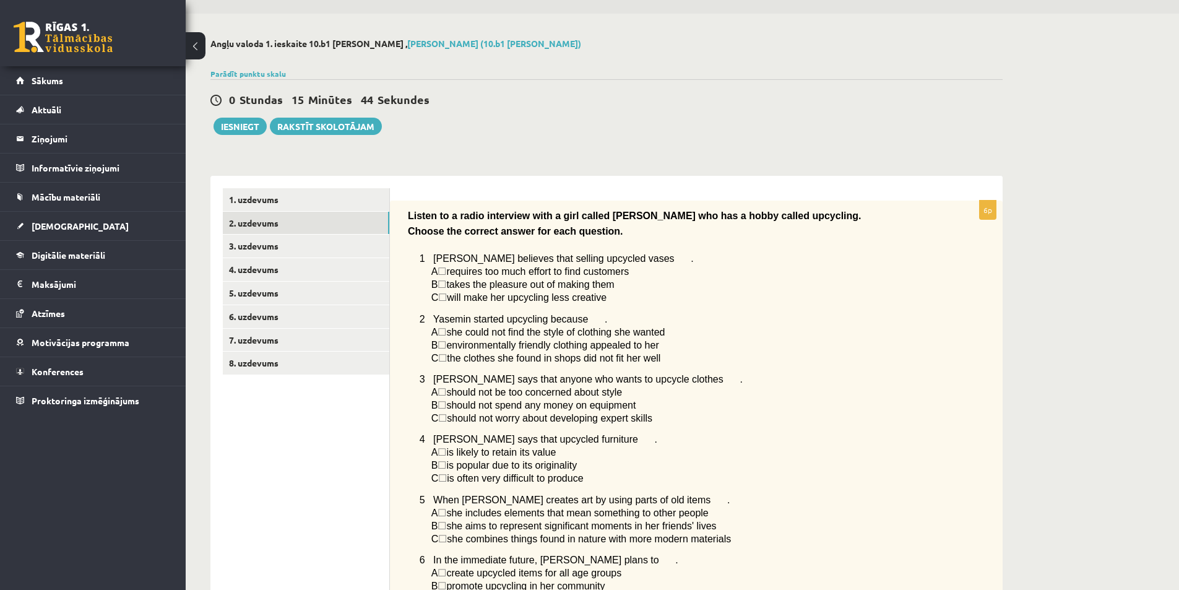
scroll to position [32, 0]
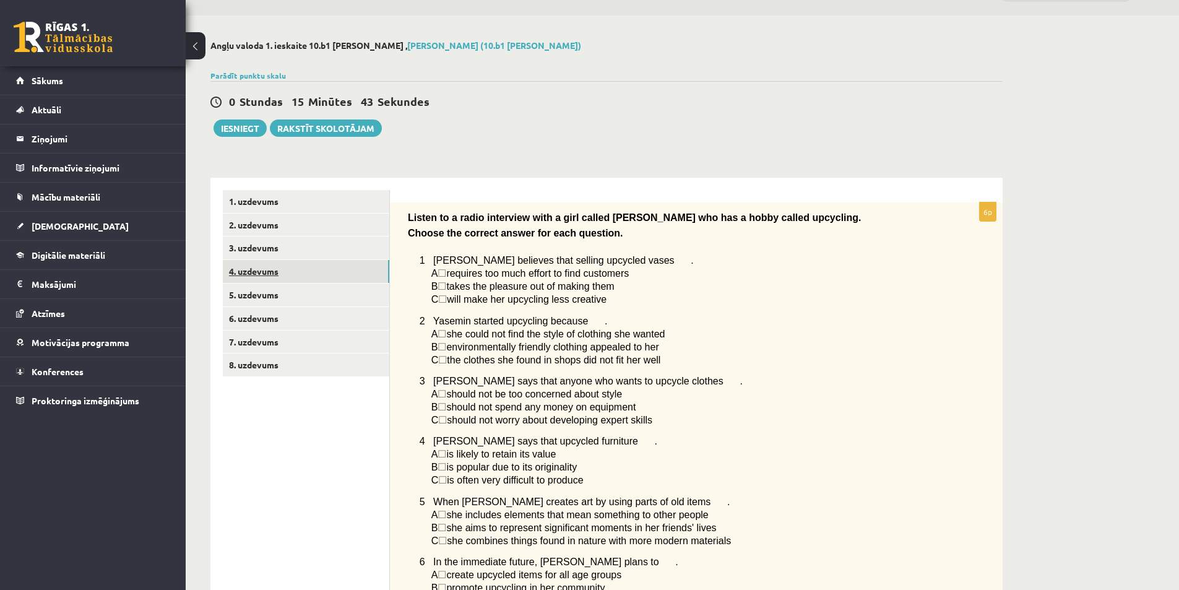
click at [275, 273] on link "4. uzdevums" at bounding box center [306, 271] width 166 height 23
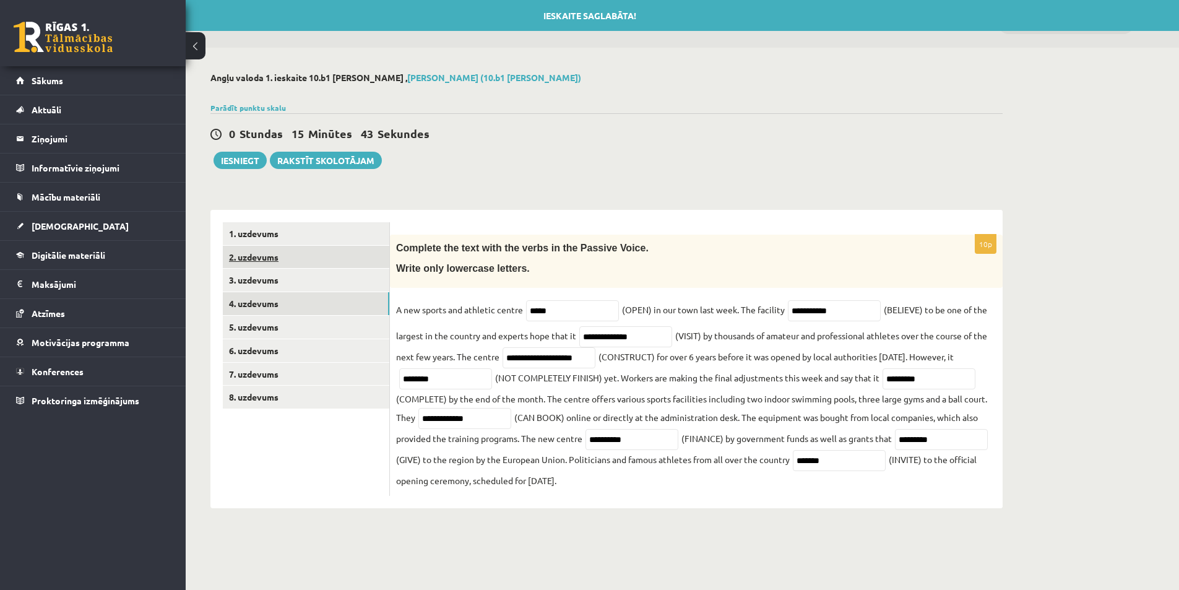
scroll to position [0, 0]
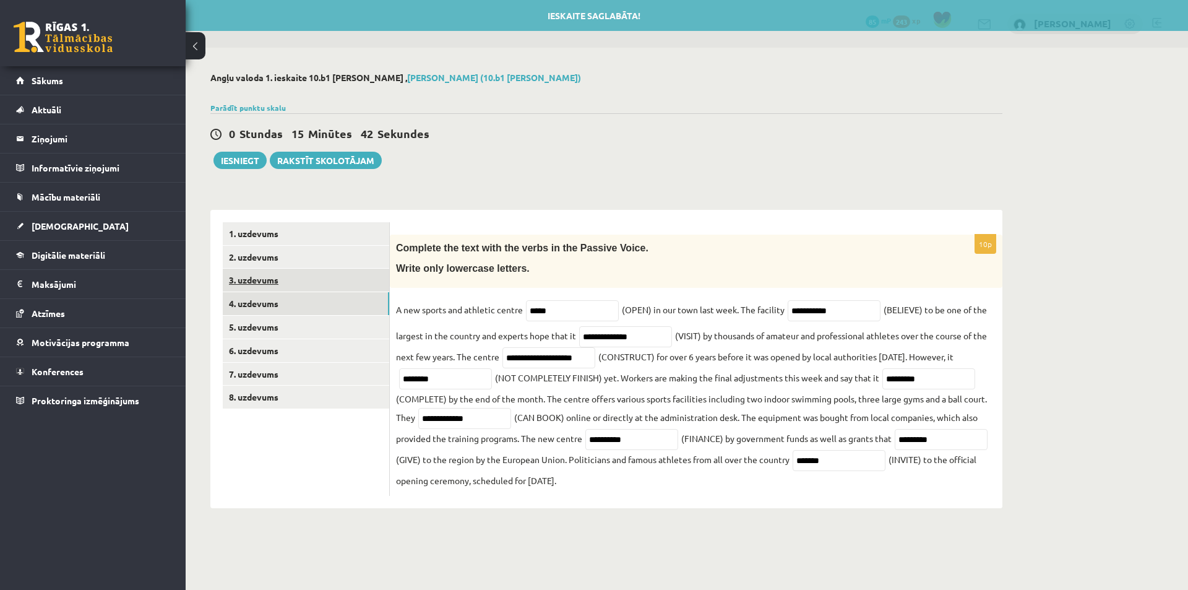
click at [263, 285] on link "3. uzdevums" at bounding box center [306, 280] width 166 height 23
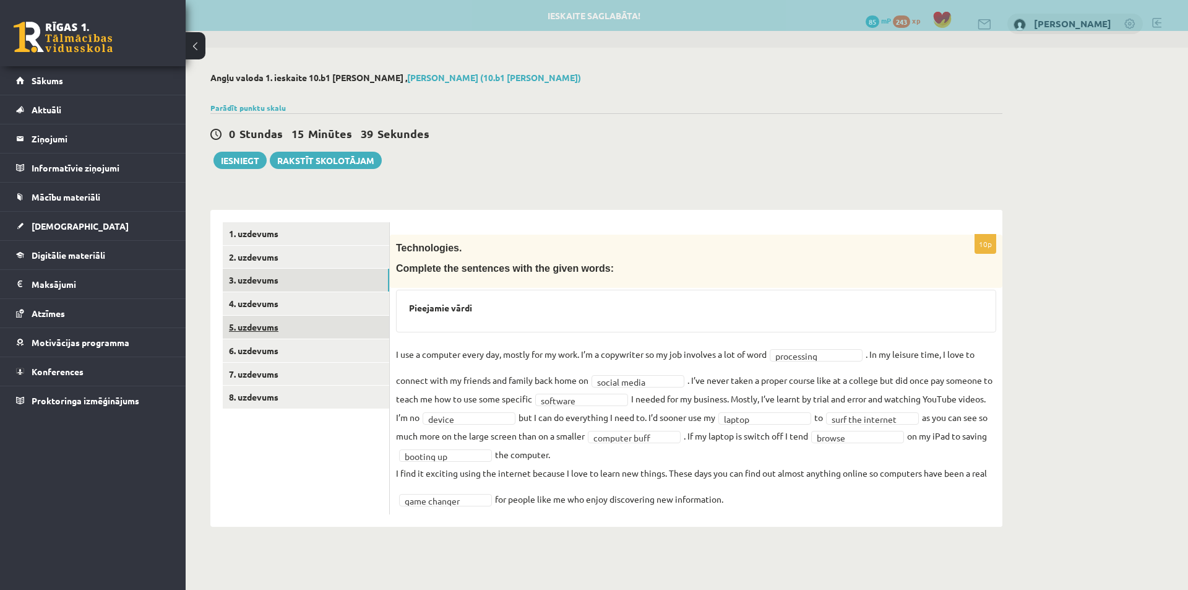
click at [245, 322] on link "5. uzdevums" at bounding box center [306, 327] width 166 height 23
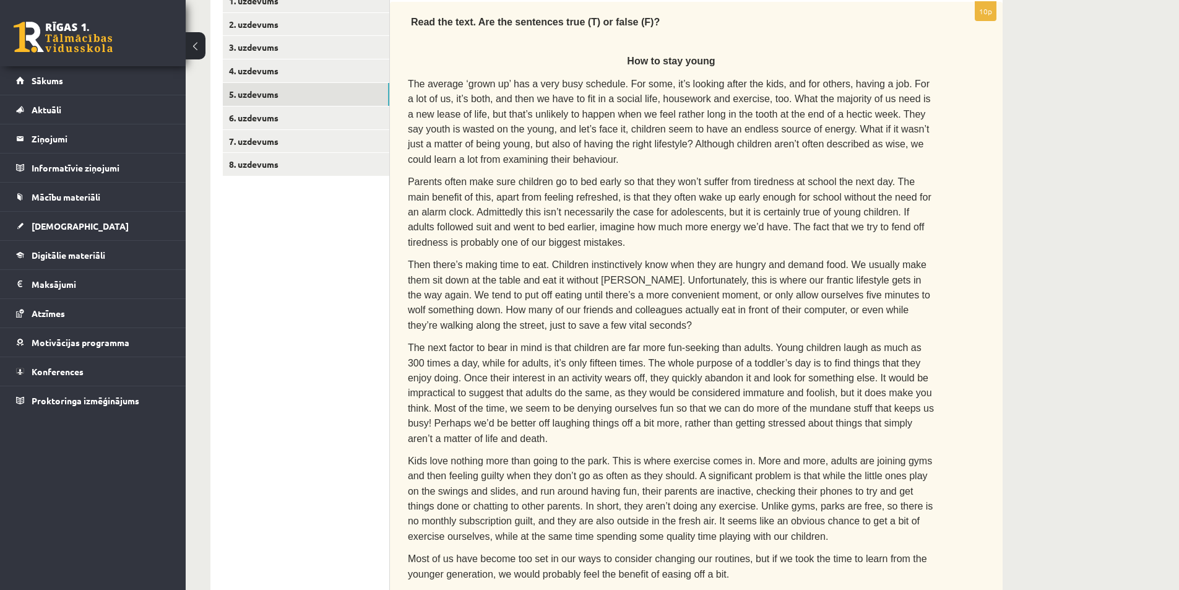
scroll to position [207, 0]
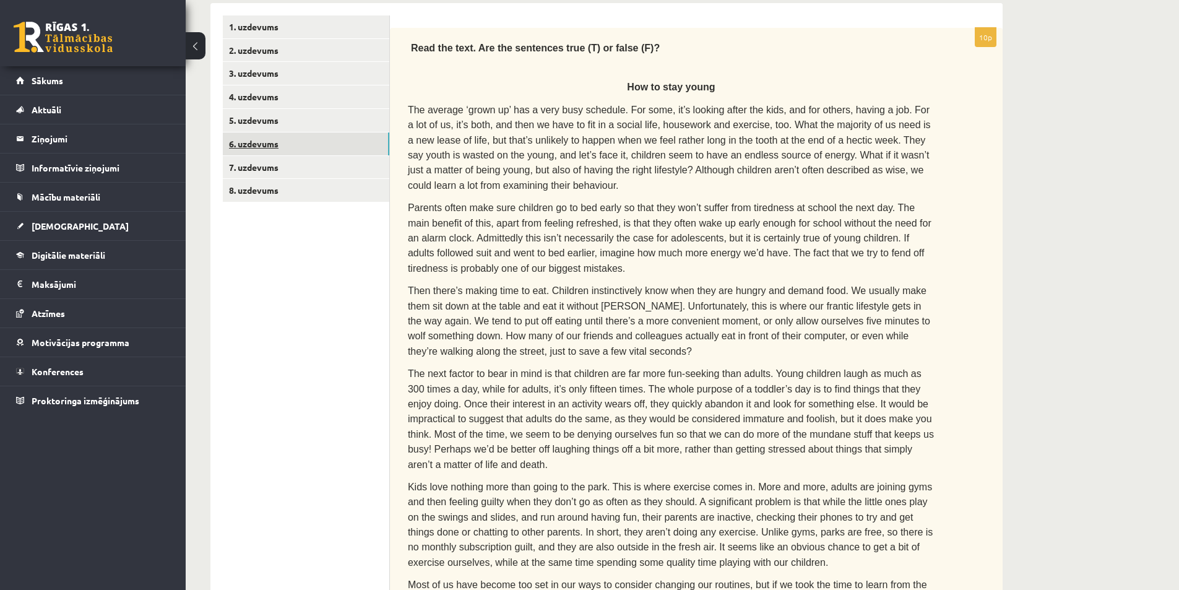
click at [276, 150] on link "6. uzdevums" at bounding box center [306, 143] width 166 height 23
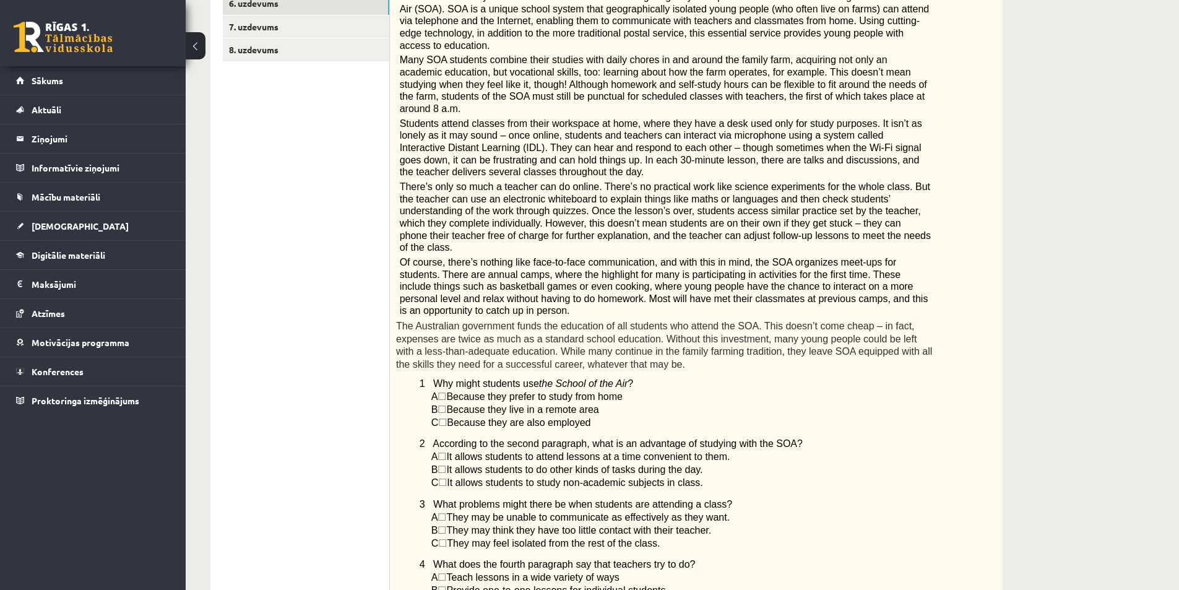
scroll to position [38, 0]
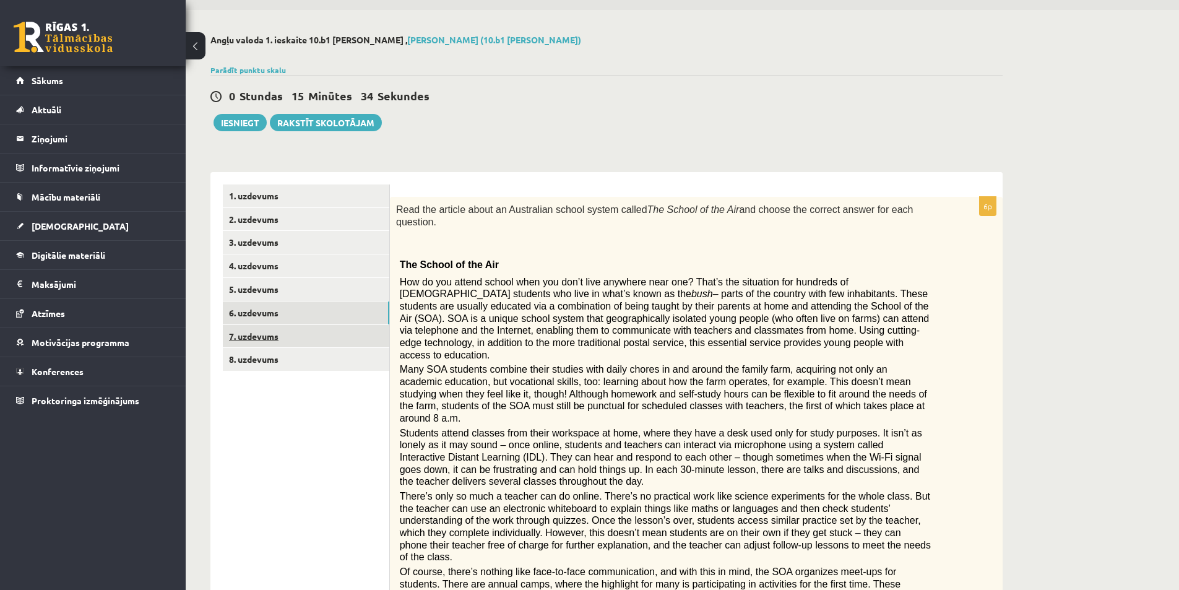
click at [271, 339] on link "7. uzdevums" at bounding box center [306, 336] width 166 height 23
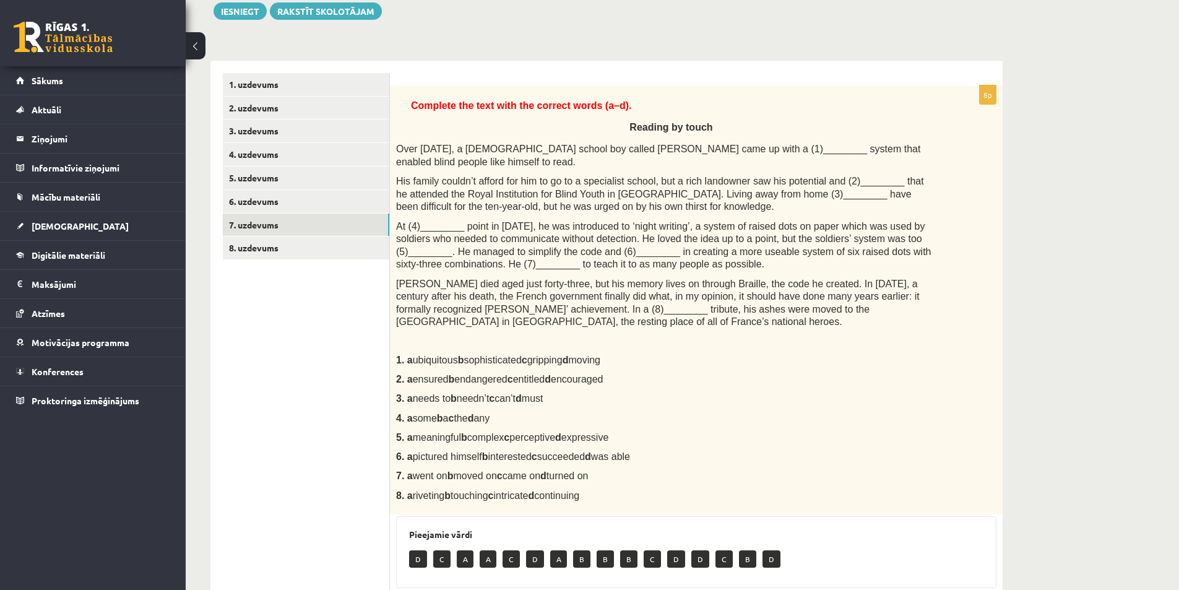
scroll to position [26, 0]
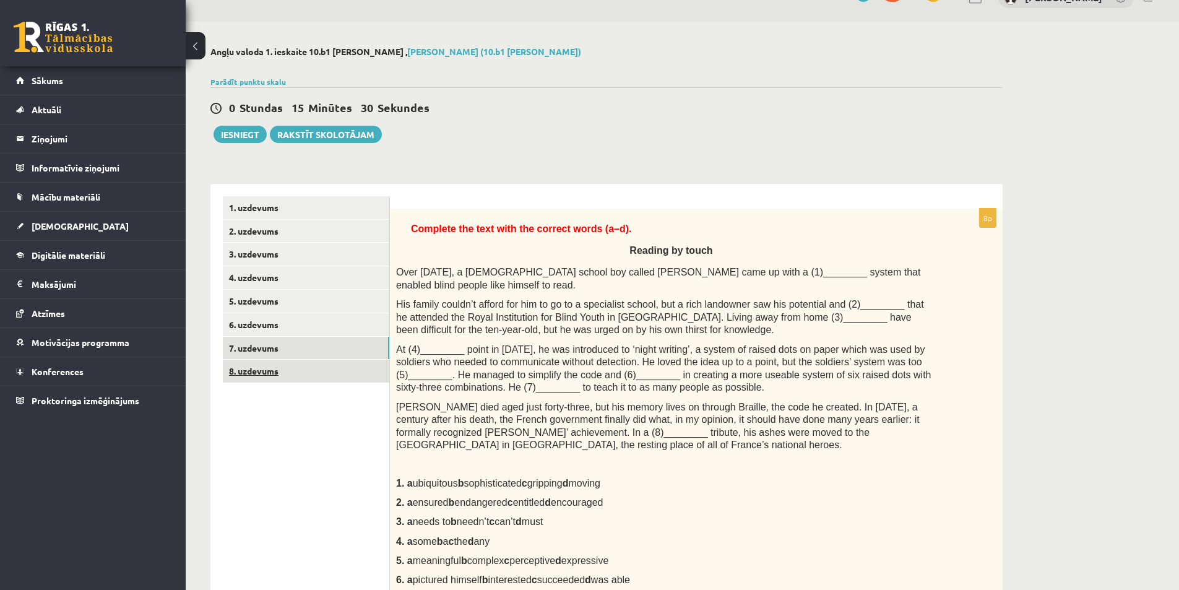
click at [281, 374] on link "8. uzdevums" at bounding box center [306, 371] width 166 height 23
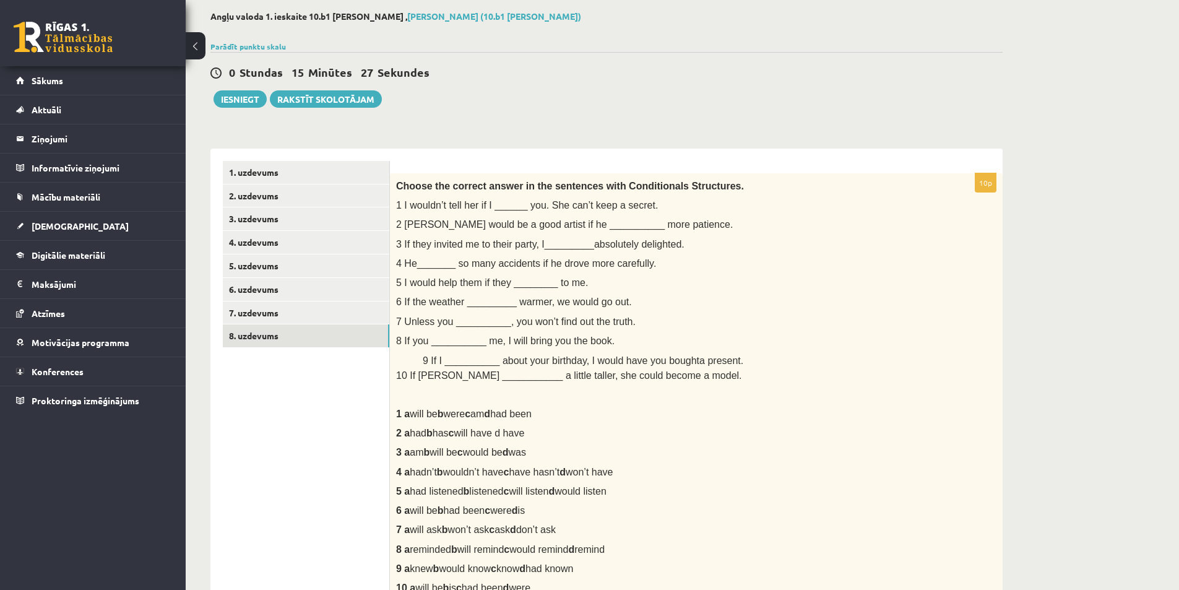
scroll to position [0, 0]
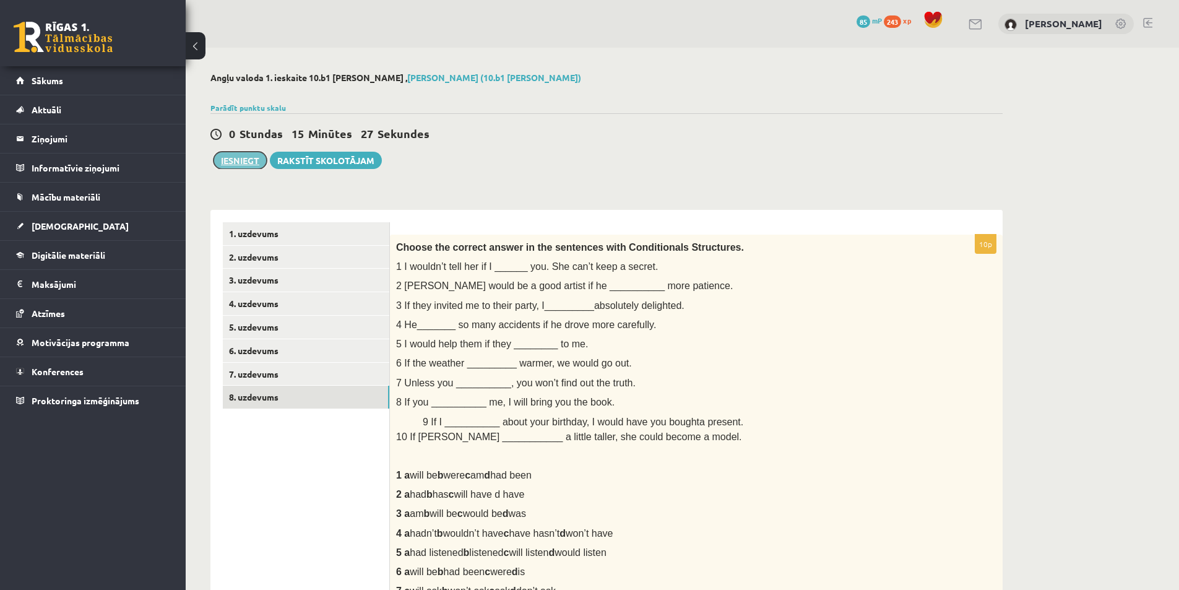
click at [238, 158] on button "Iesniegt" at bounding box center [240, 160] width 53 height 17
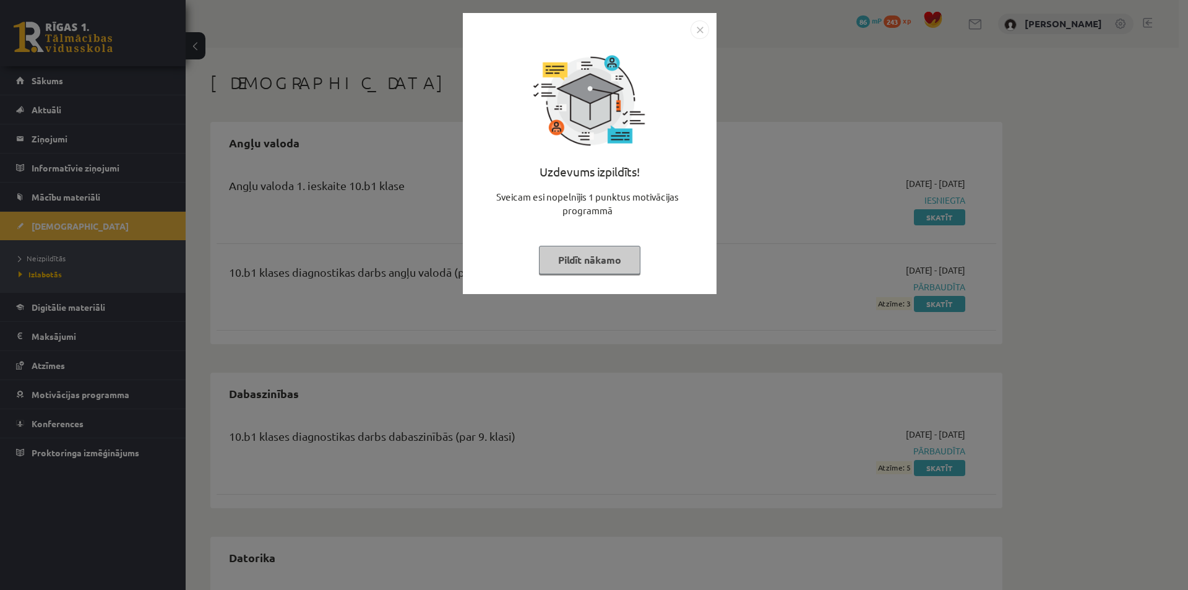
click at [576, 264] on button "Pildīt nākamo" at bounding box center [589, 260] width 101 height 28
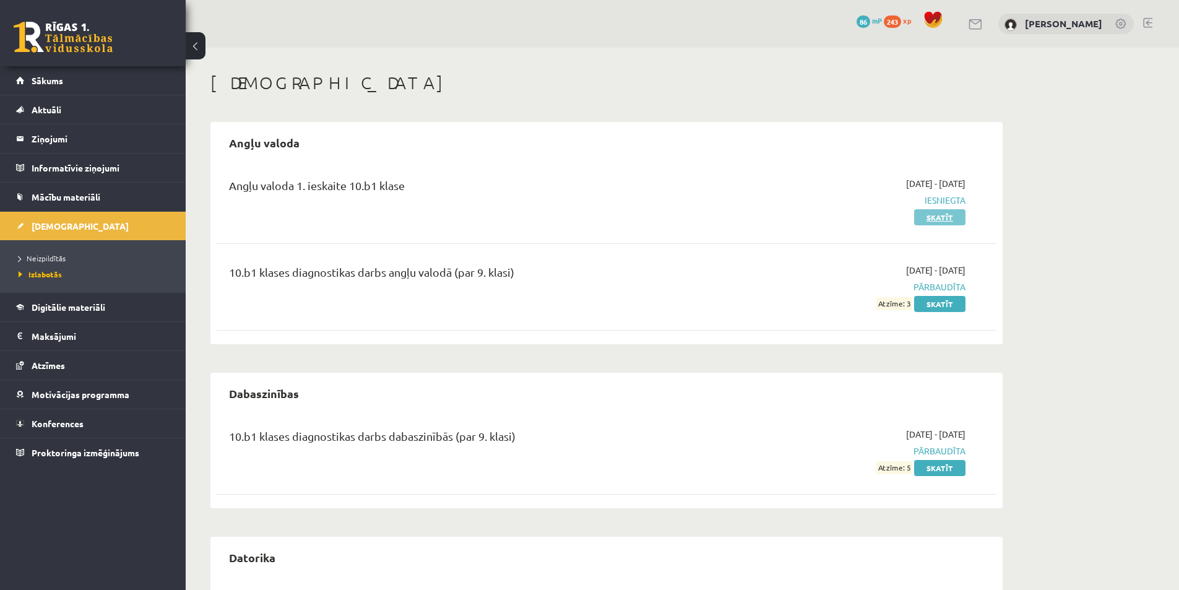
click at [927, 220] on link "Skatīt" at bounding box center [939, 217] width 51 height 16
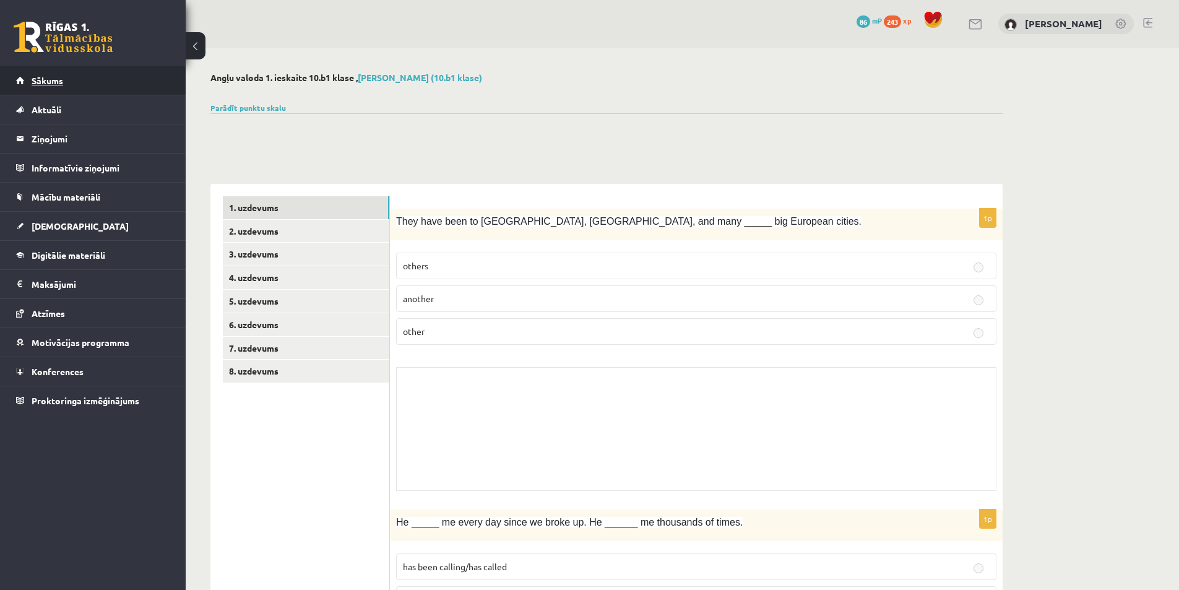
click at [55, 77] on span "Sākums" at bounding box center [48, 80] width 32 height 11
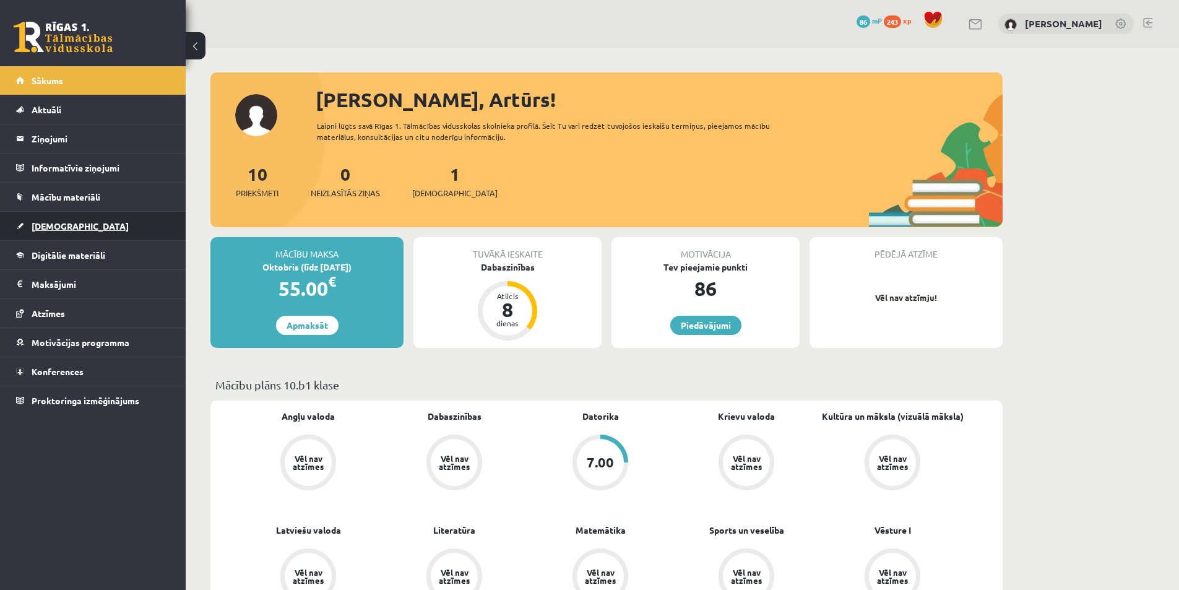
click at [54, 226] on span "[DEMOGRAPHIC_DATA]" at bounding box center [80, 225] width 97 height 11
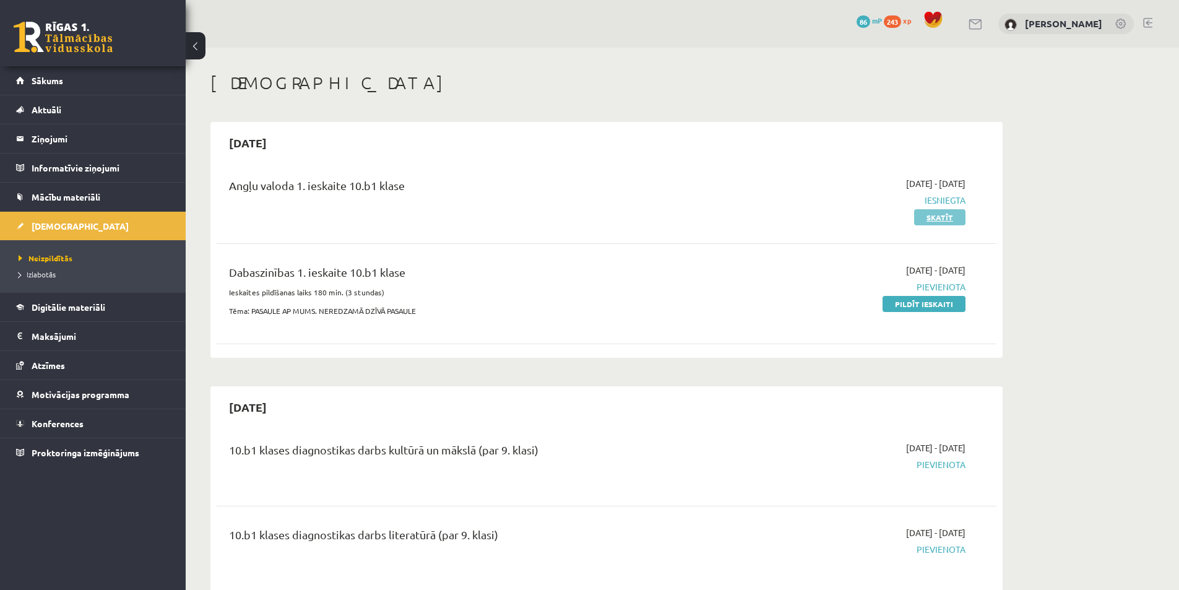
click at [938, 210] on link "Skatīt" at bounding box center [939, 217] width 51 height 16
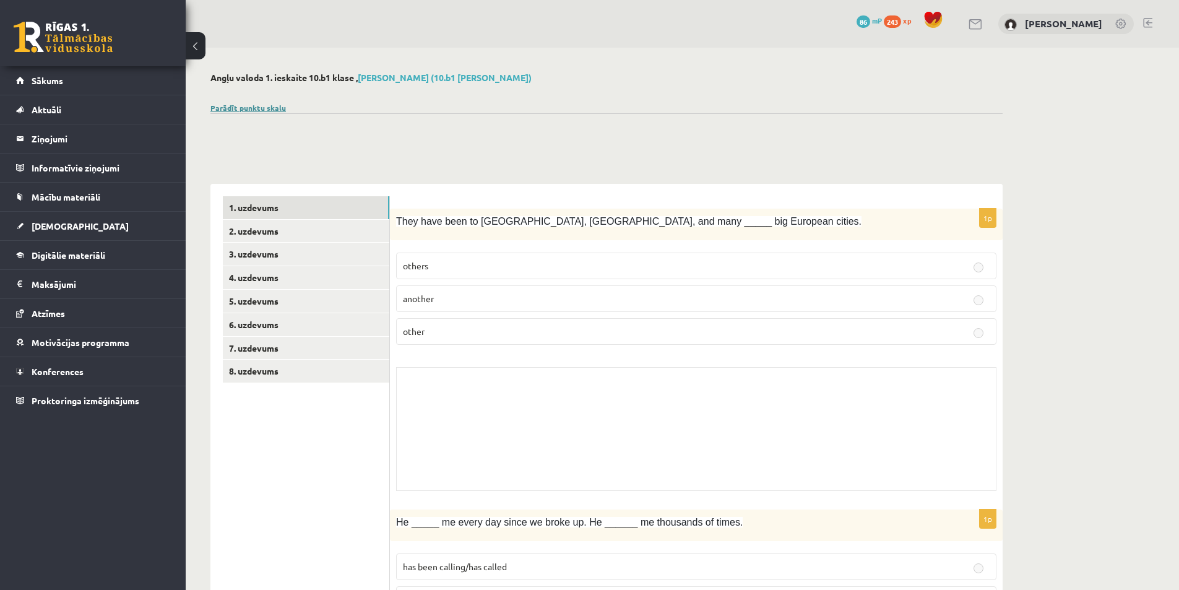
click at [255, 106] on link "Parādīt punktu skalu" at bounding box center [247, 108] width 75 height 10
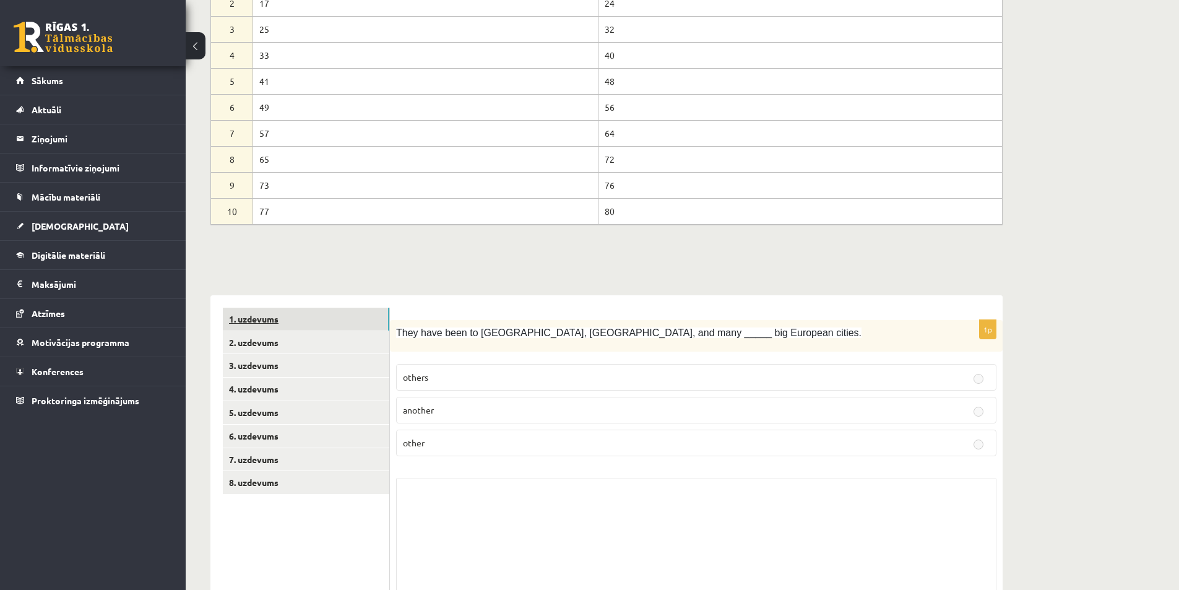
scroll to position [186, 0]
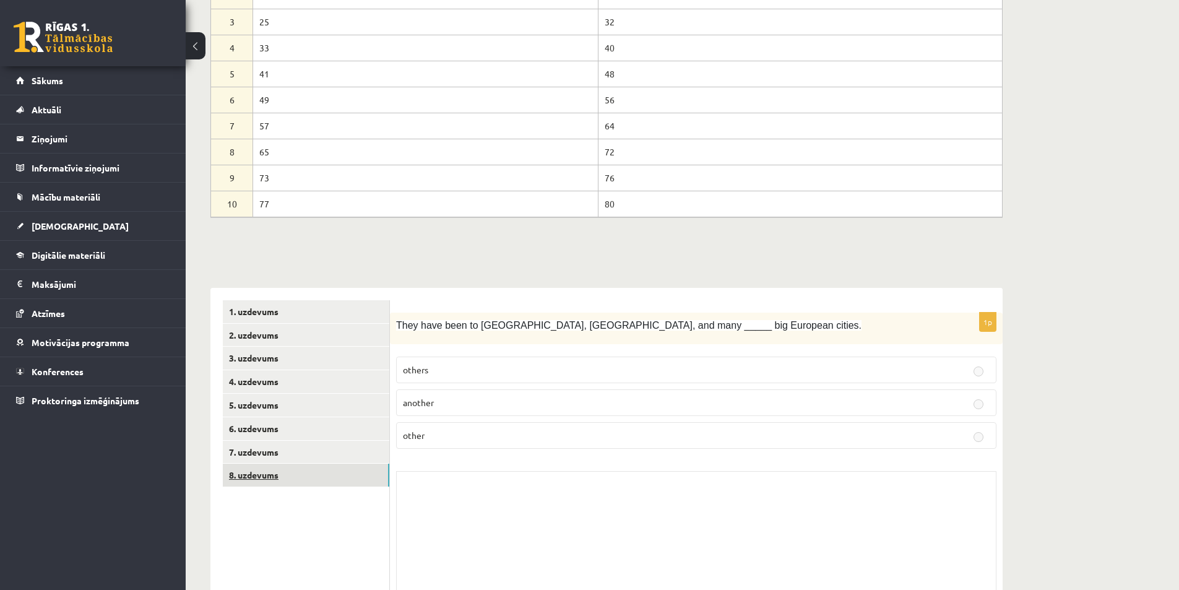
click at [277, 481] on link "8. uzdevums" at bounding box center [306, 475] width 166 height 23
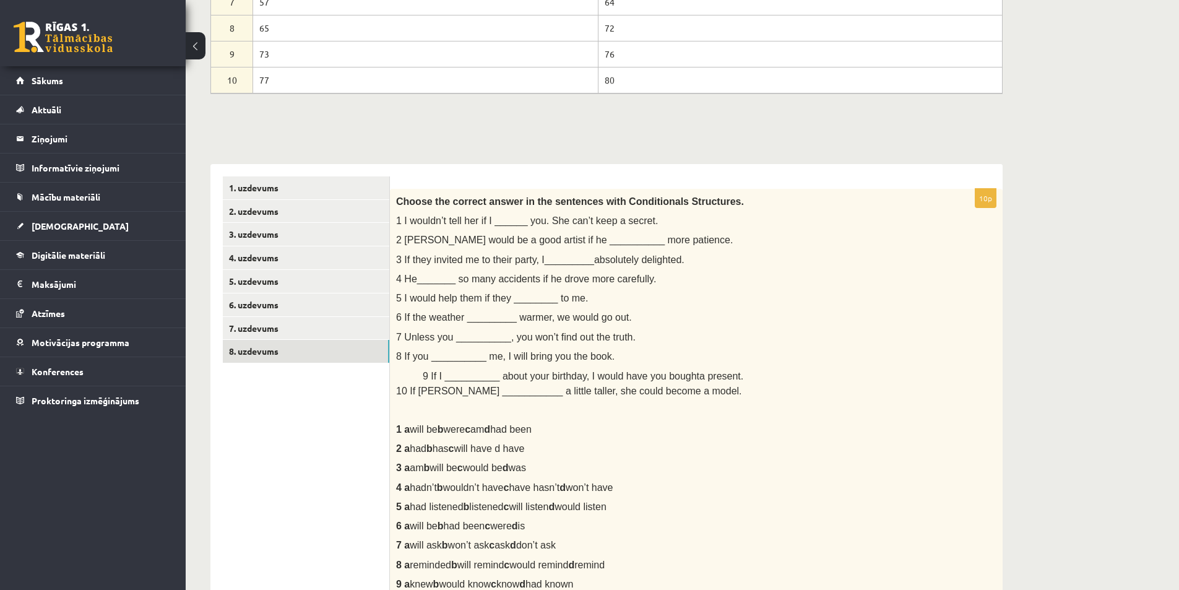
scroll to position [248, 0]
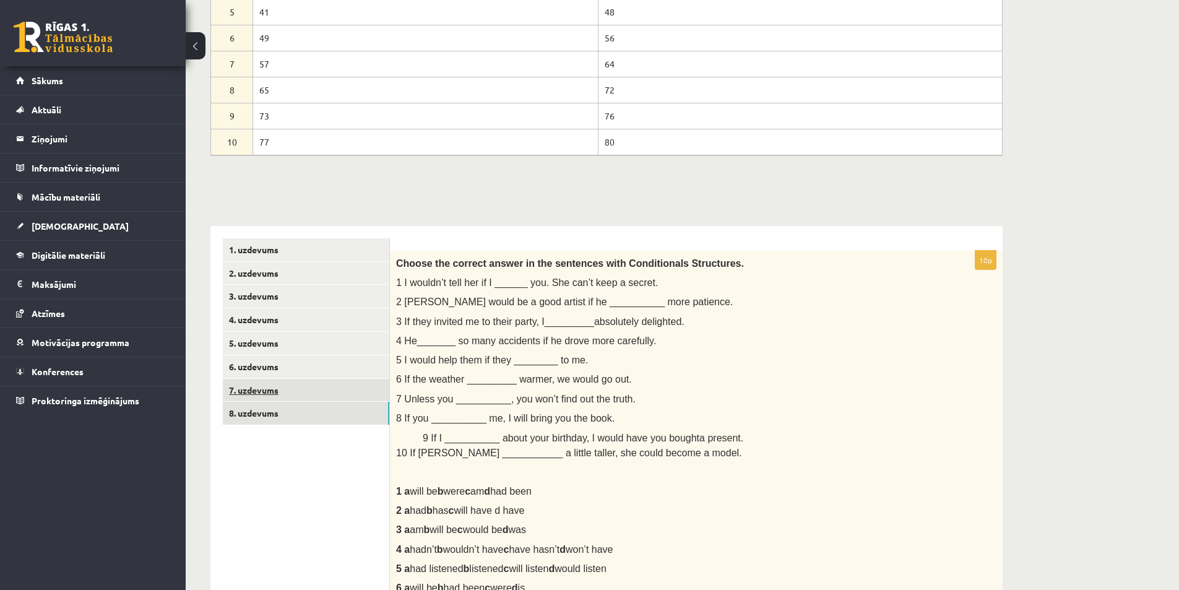
click at [280, 387] on link "7. uzdevums" at bounding box center [306, 390] width 166 height 23
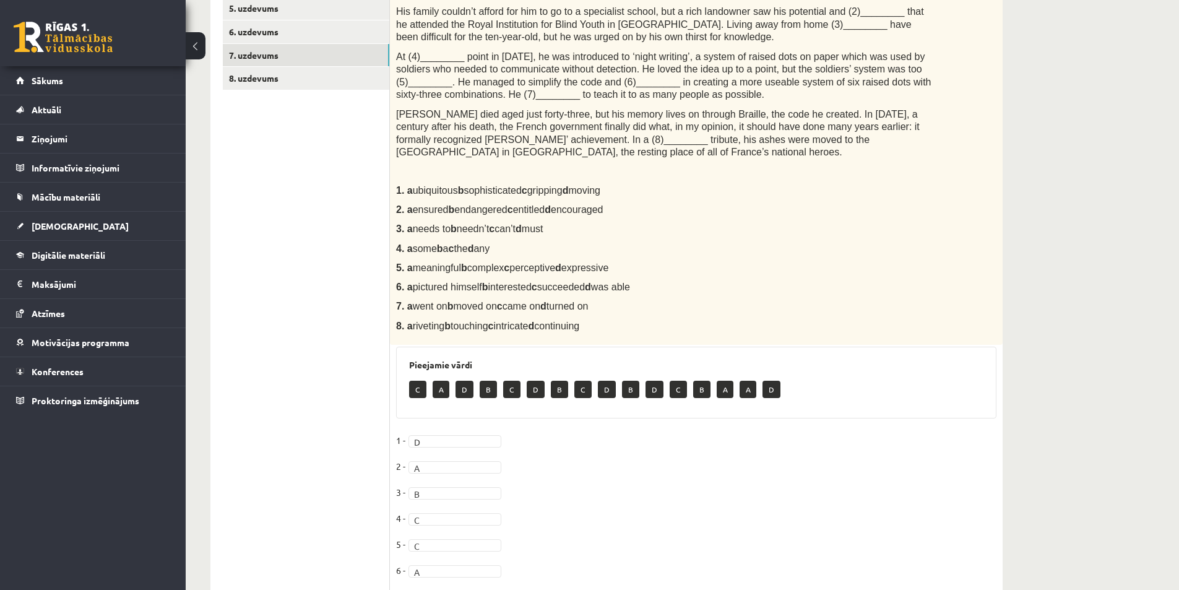
scroll to position [433, 0]
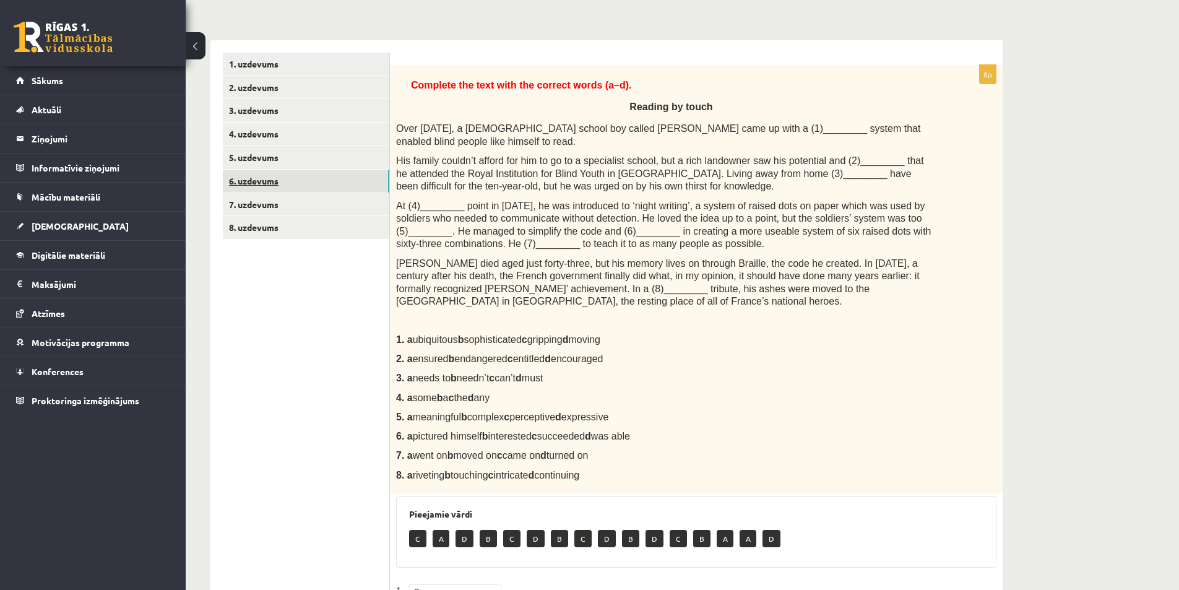
click at [250, 171] on link "6. uzdevums" at bounding box center [306, 181] width 166 height 23
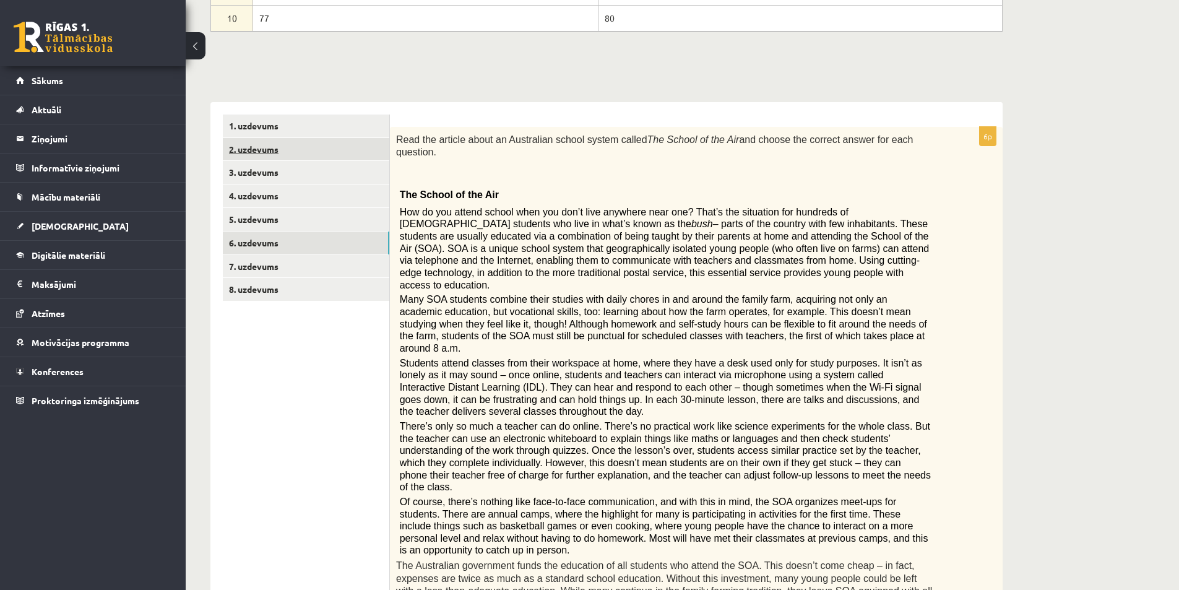
scroll to position [196, 0]
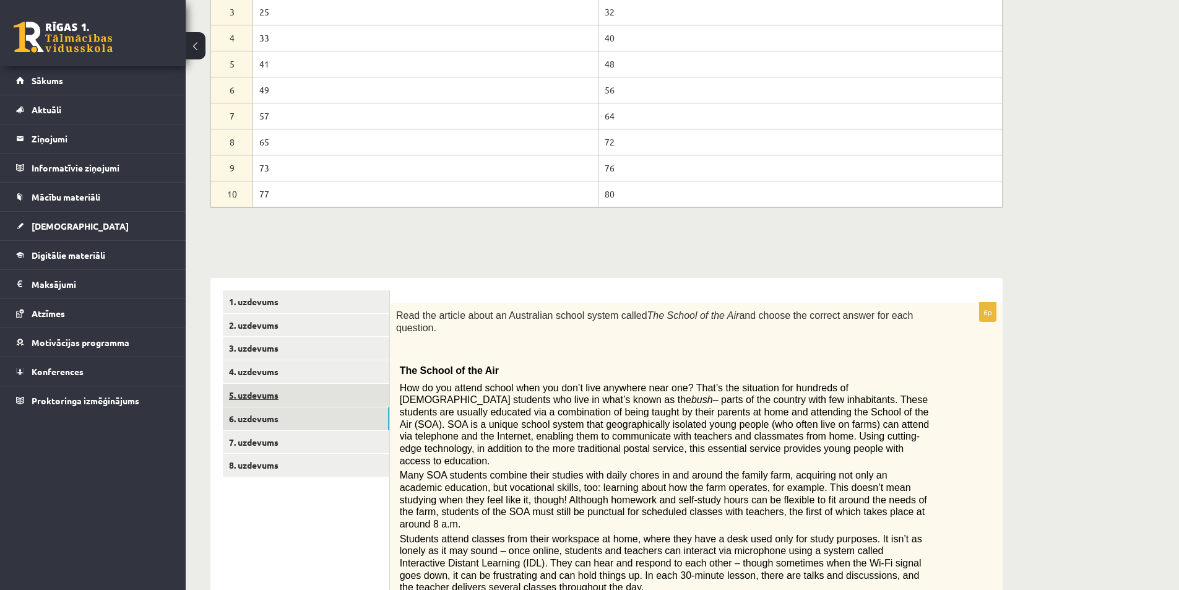
click at [275, 397] on link "5. uzdevums" at bounding box center [306, 395] width 166 height 23
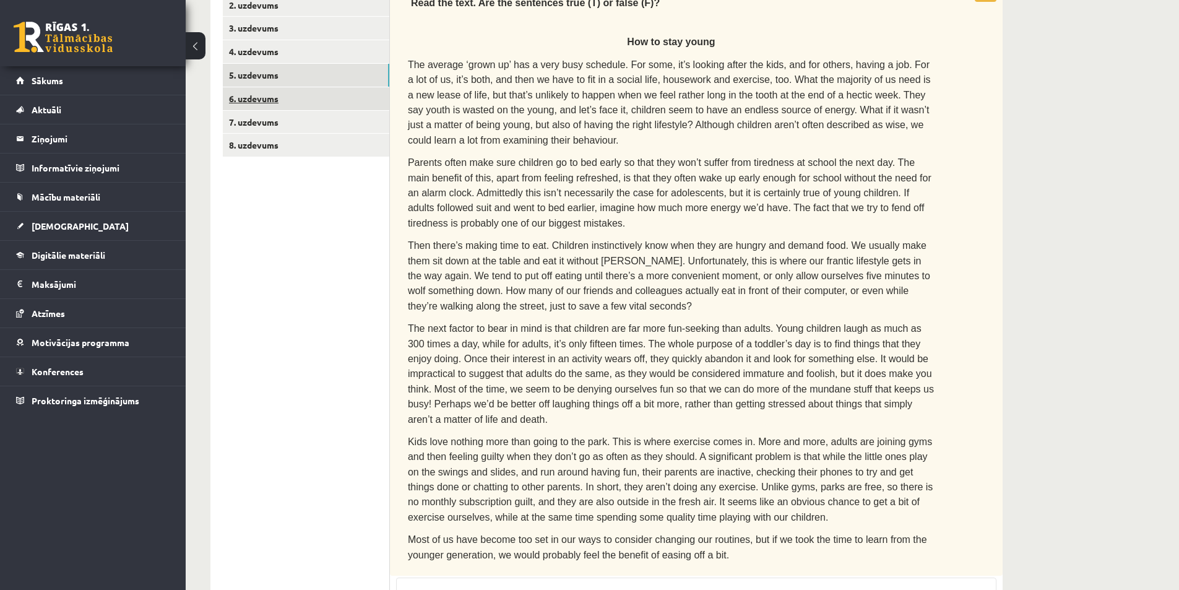
scroll to position [319, 0]
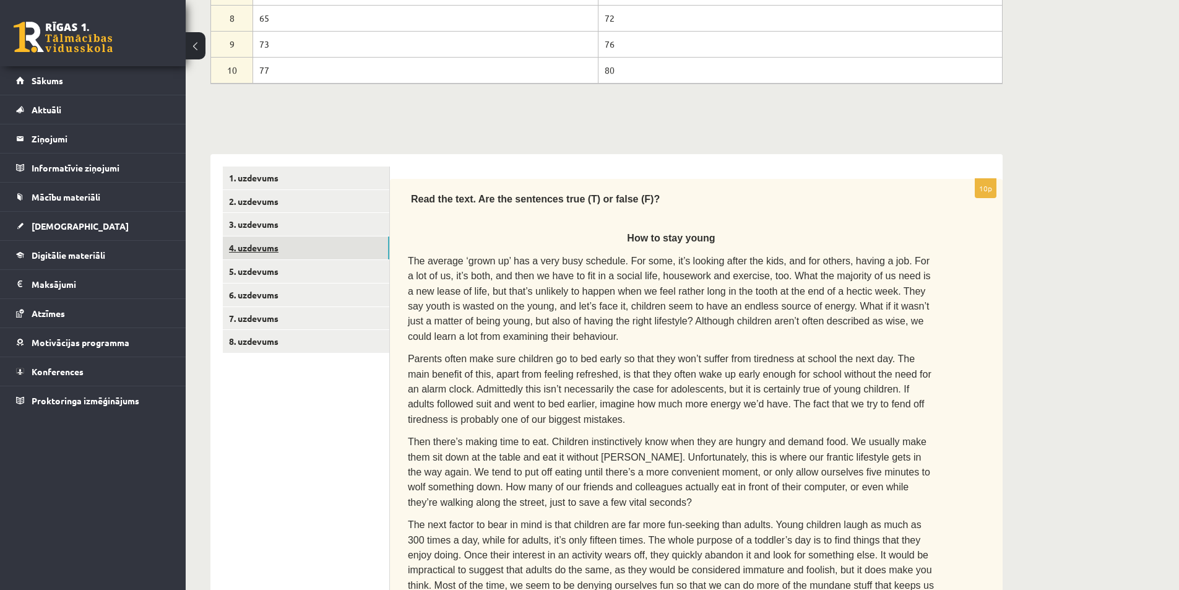
click at [265, 251] on link "4. uzdevums" at bounding box center [306, 247] width 166 height 23
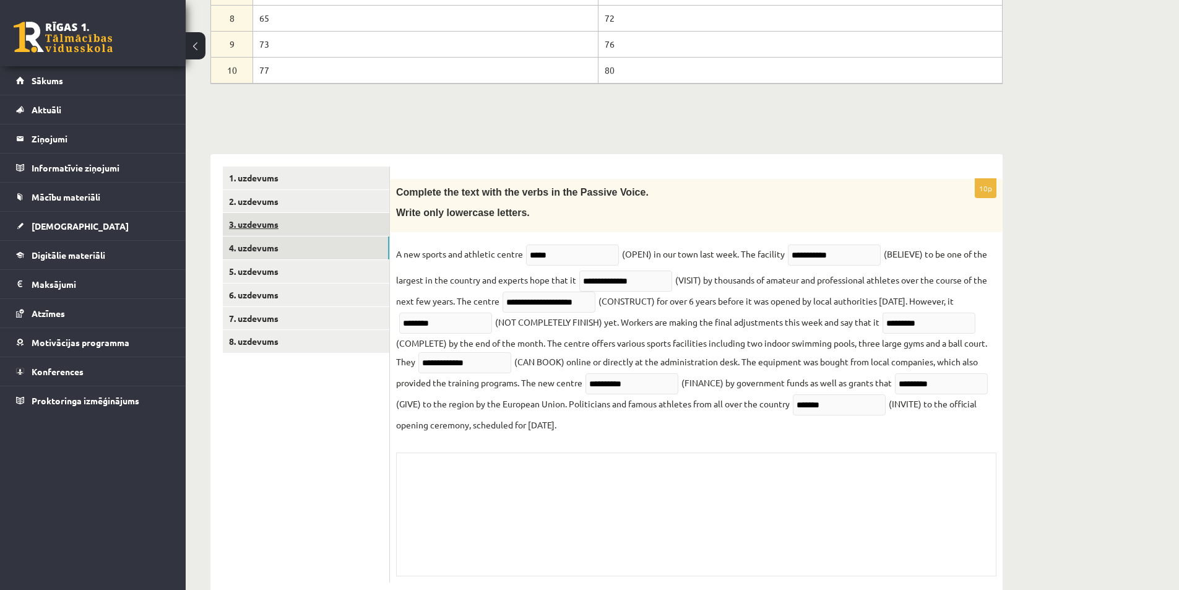
click at [267, 228] on link "3. uzdevums" at bounding box center [306, 224] width 166 height 23
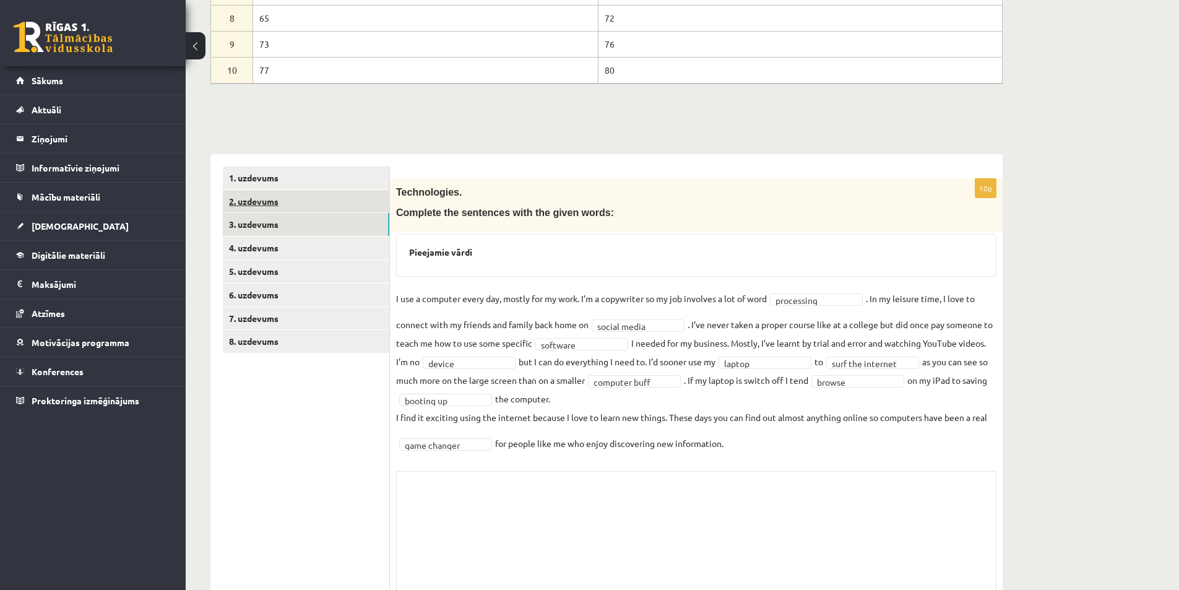
click at [281, 204] on link "2. uzdevums" at bounding box center [306, 201] width 166 height 23
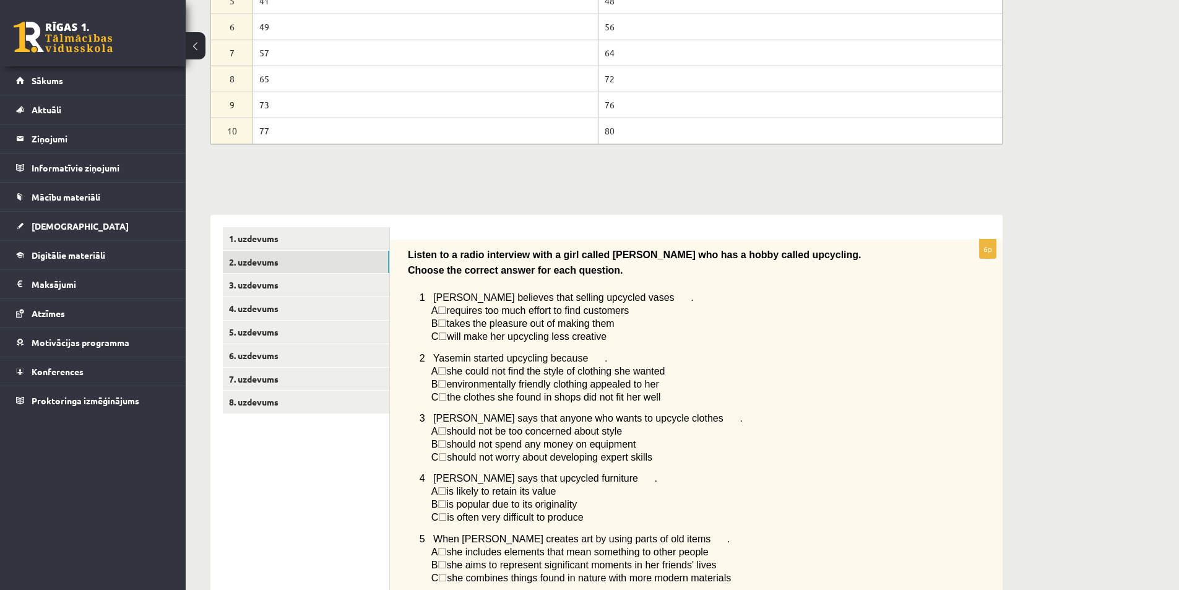
scroll to position [257, 0]
click at [272, 239] on link "1. uzdevums" at bounding box center [306, 239] width 166 height 23
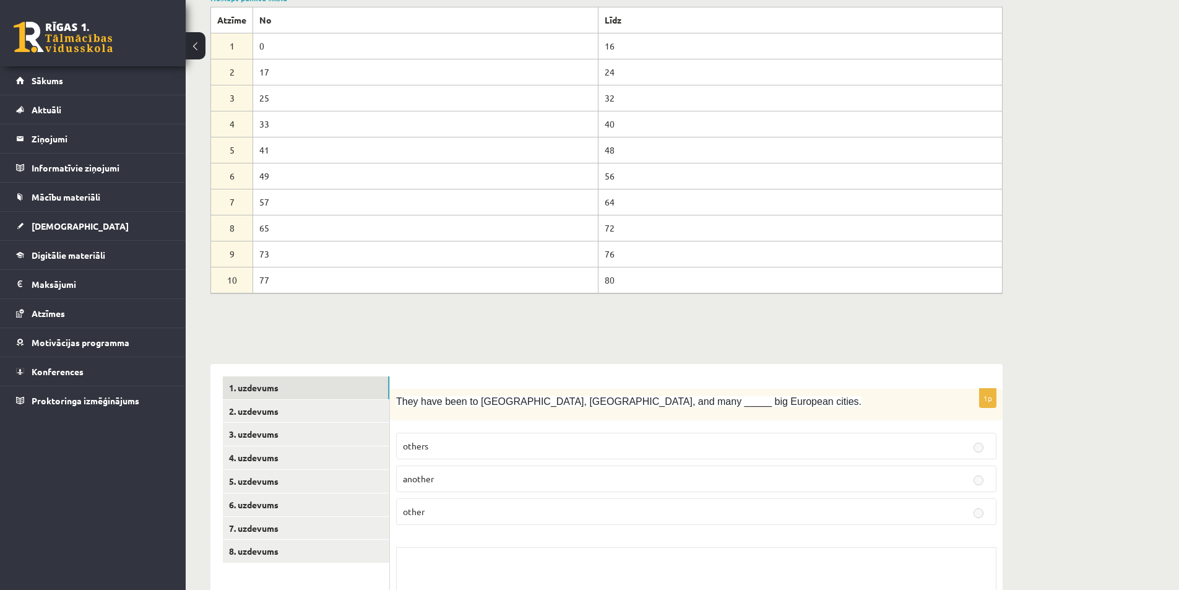
scroll to position [0, 0]
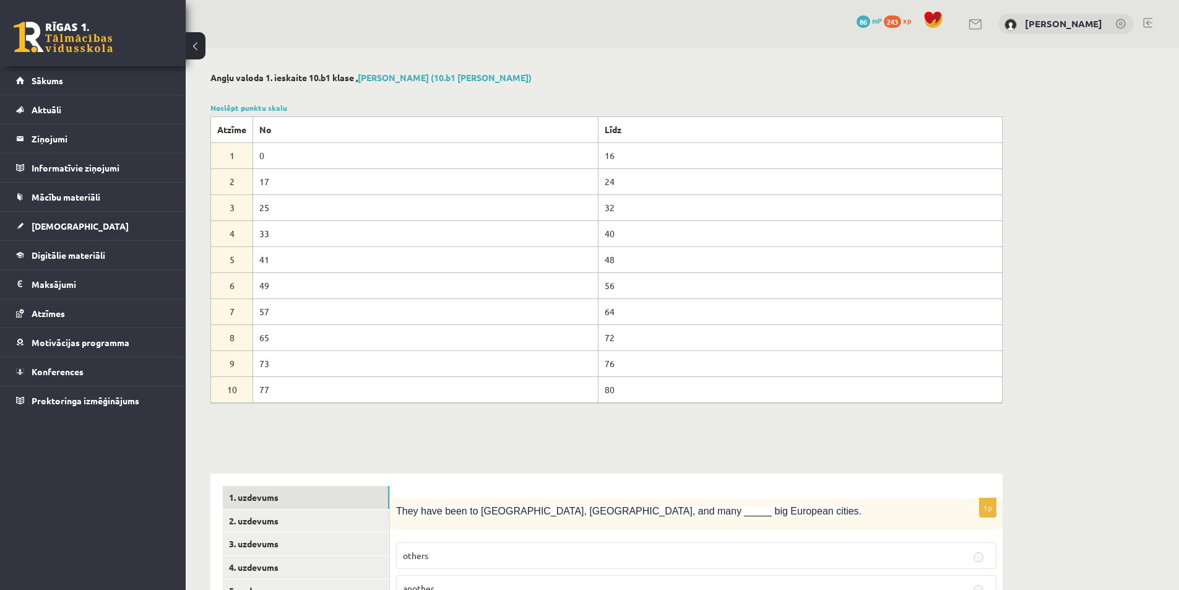
click at [590, 257] on tr "5 41 48" at bounding box center [606, 259] width 791 height 26
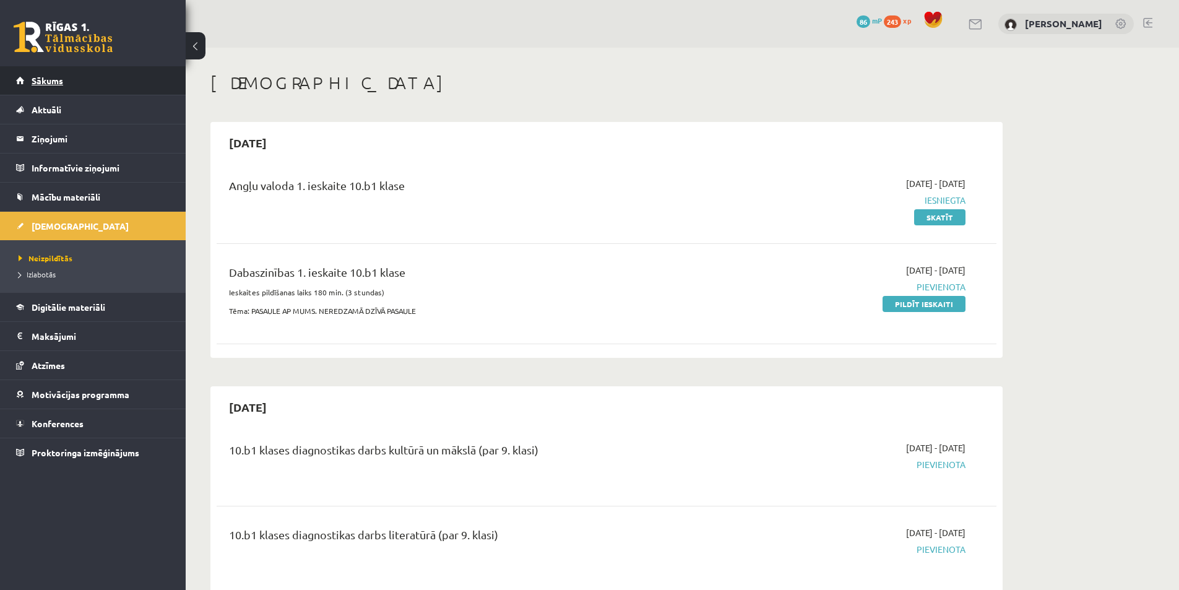
click at [50, 84] on span "Sākums" at bounding box center [48, 80] width 32 height 11
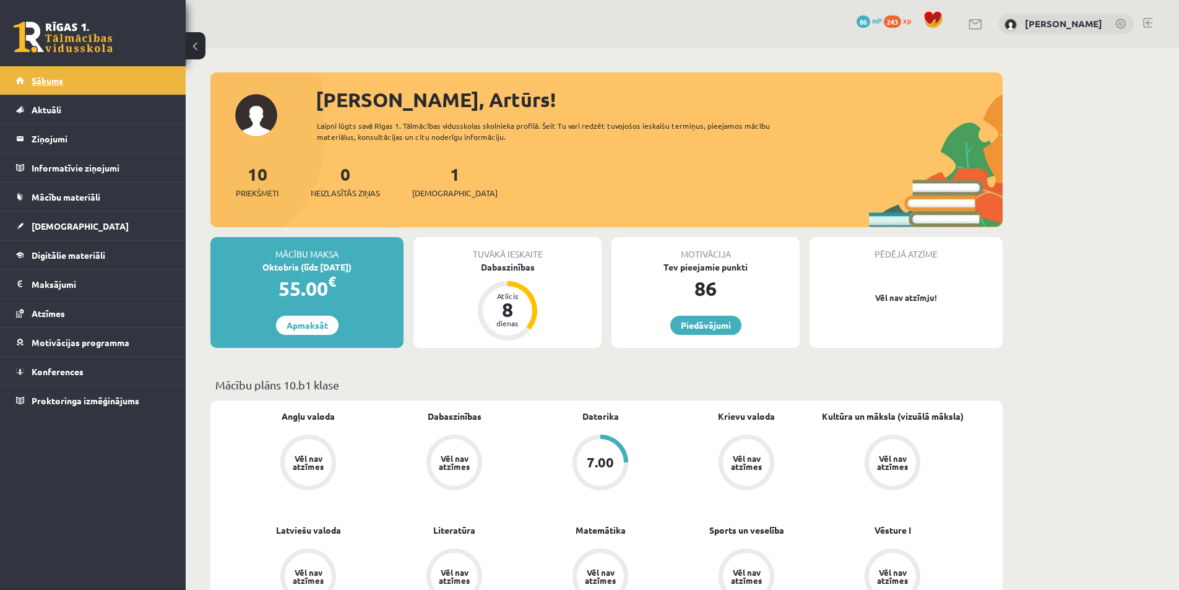
click at [96, 82] on link "Sākums" at bounding box center [93, 80] width 154 height 28
click at [59, 142] on legend "Ziņojumi 0" at bounding box center [101, 138] width 139 height 28
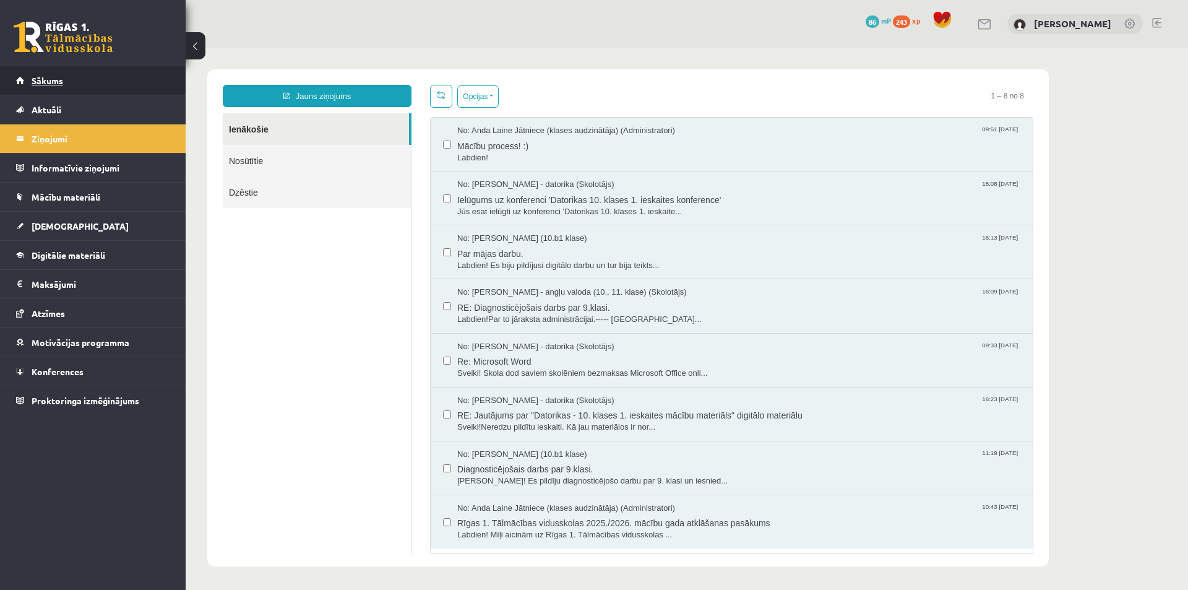
click at [45, 74] on link "Sākums" at bounding box center [93, 80] width 154 height 28
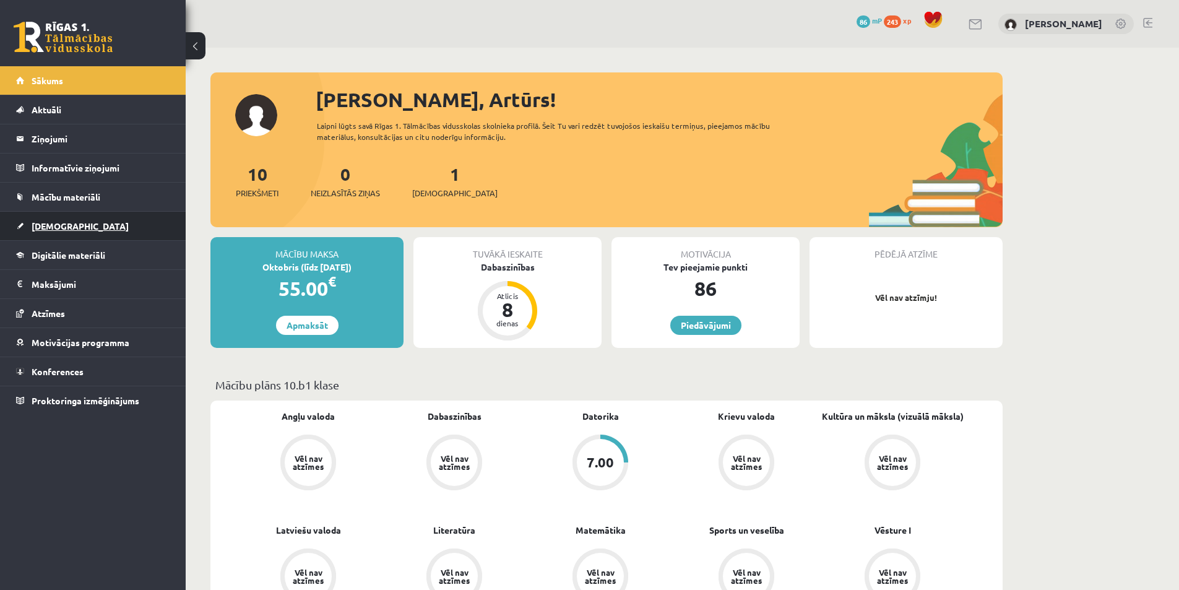
click at [48, 228] on span "[DEMOGRAPHIC_DATA]" at bounding box center [80, 225] width 97 height 11
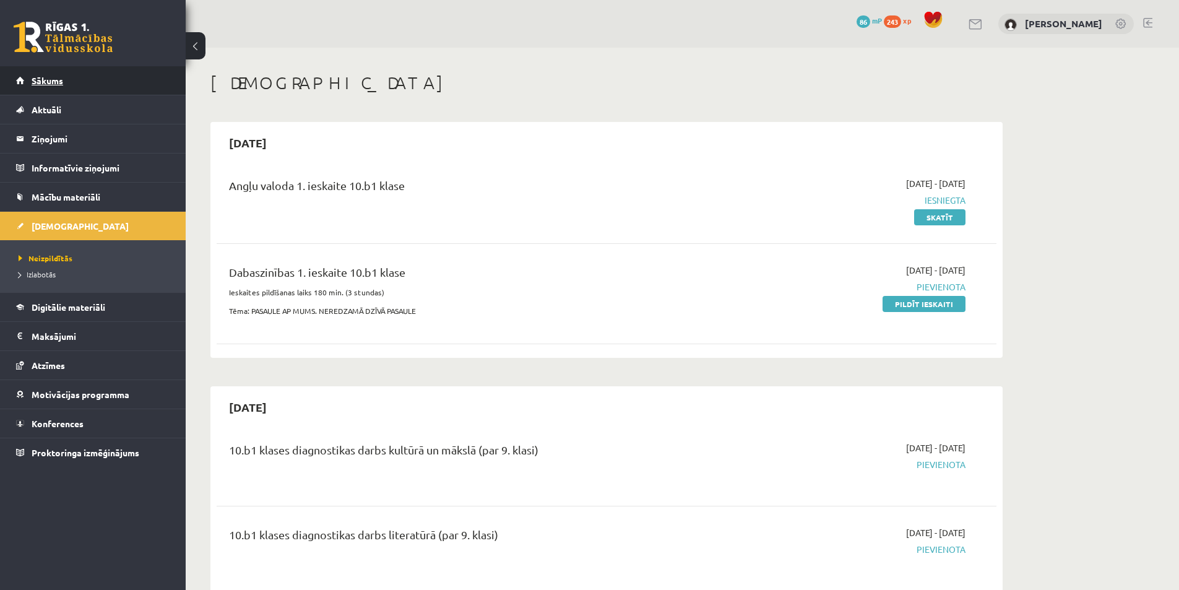
click at [75, 85] on link "Sākums" at bounding box center [93, 80] width 154 height 28
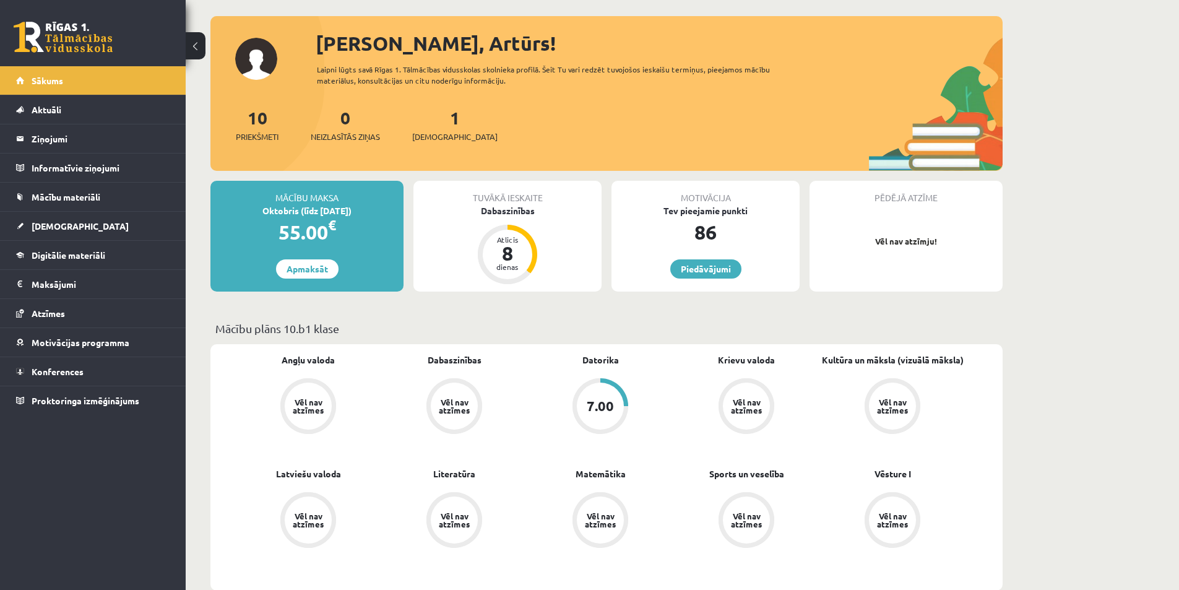
scroll to position [124, 0]
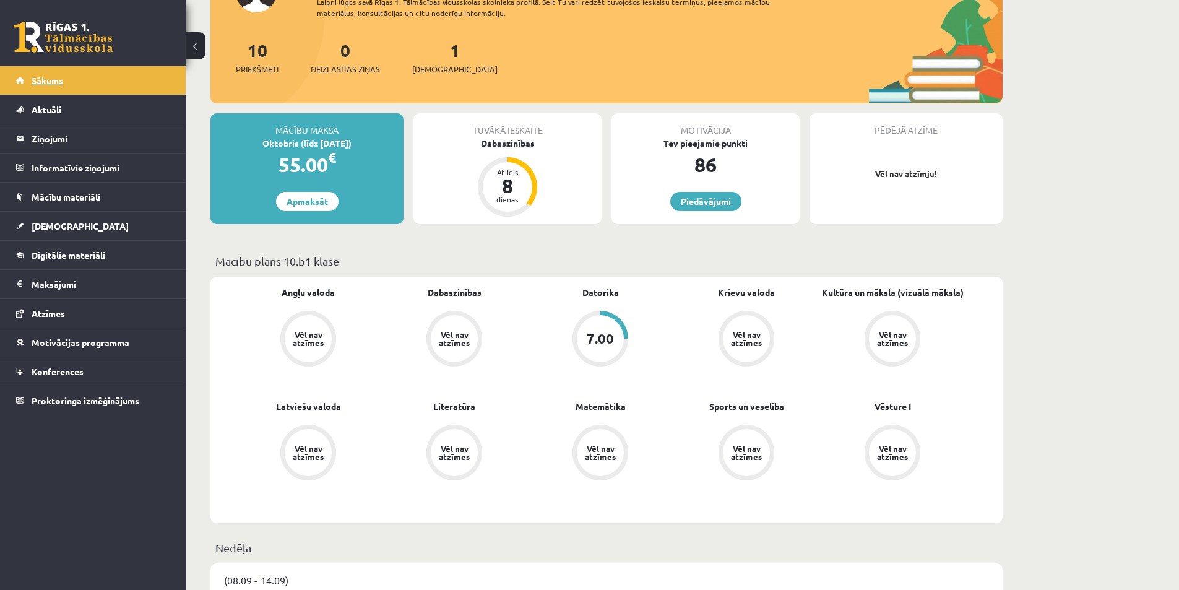
click at [68, 79] on link "Sākums" at bounding box center [93, 80] width 154 height 28
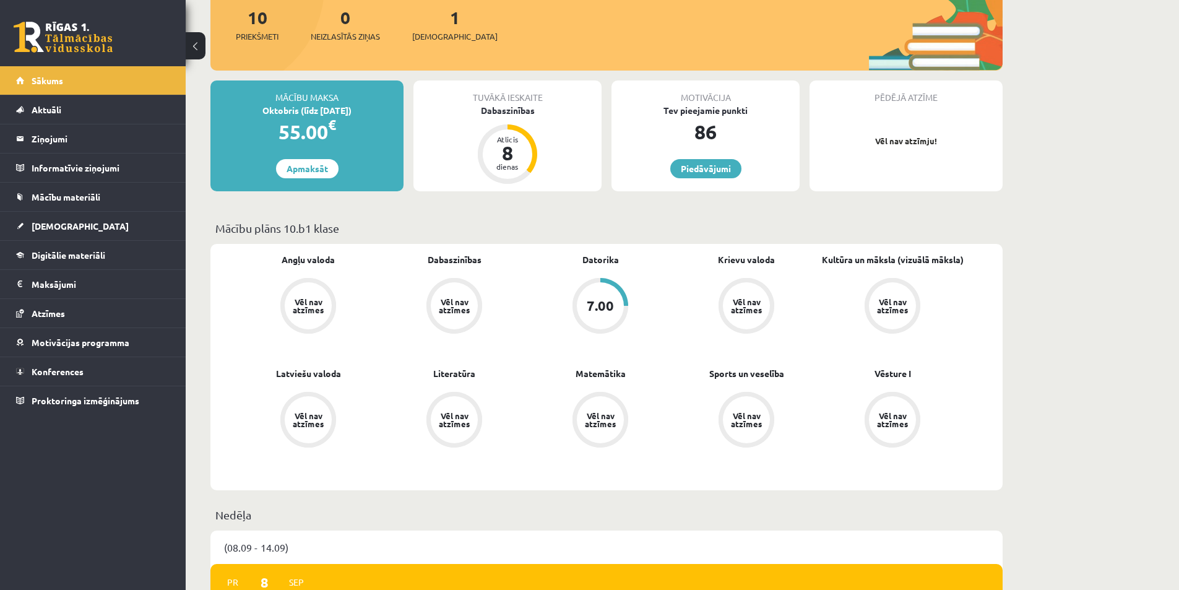
scroll to position [186, 0]
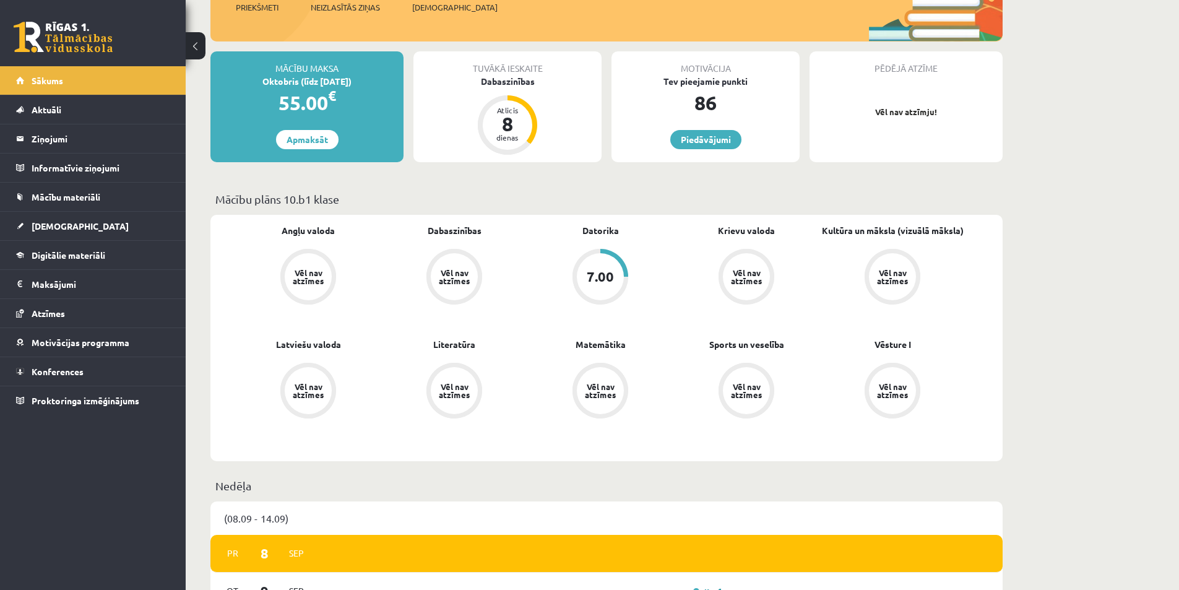
click at [313, 280] on div "Vēl nav atzīmes" at bounding box center [308, 277] width 35 height 16
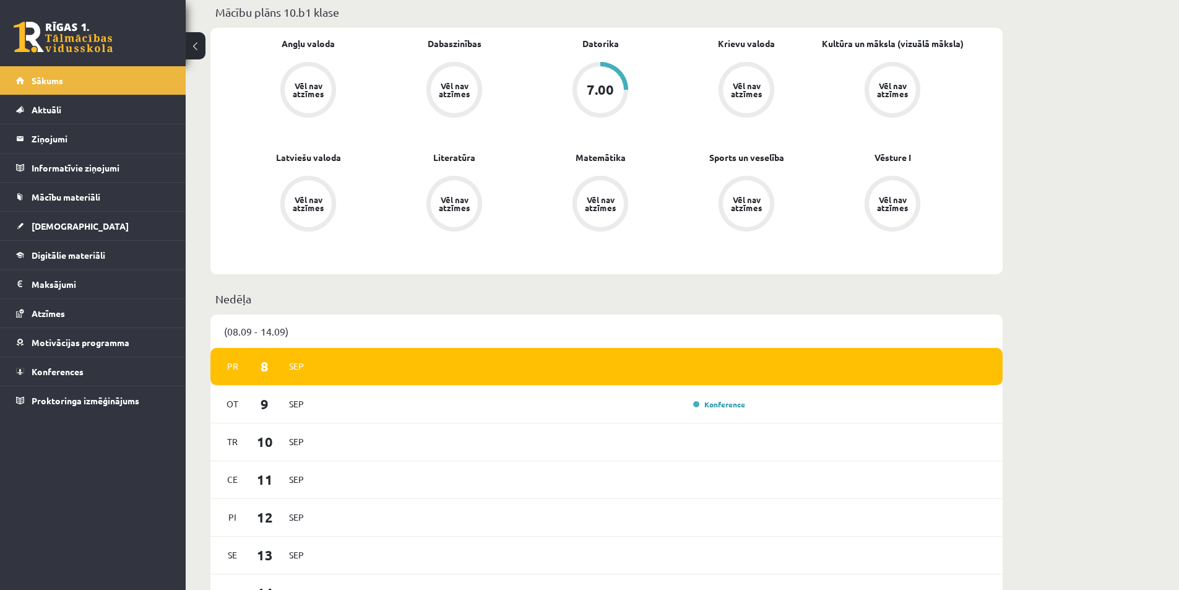
scroll to position [433, 0]
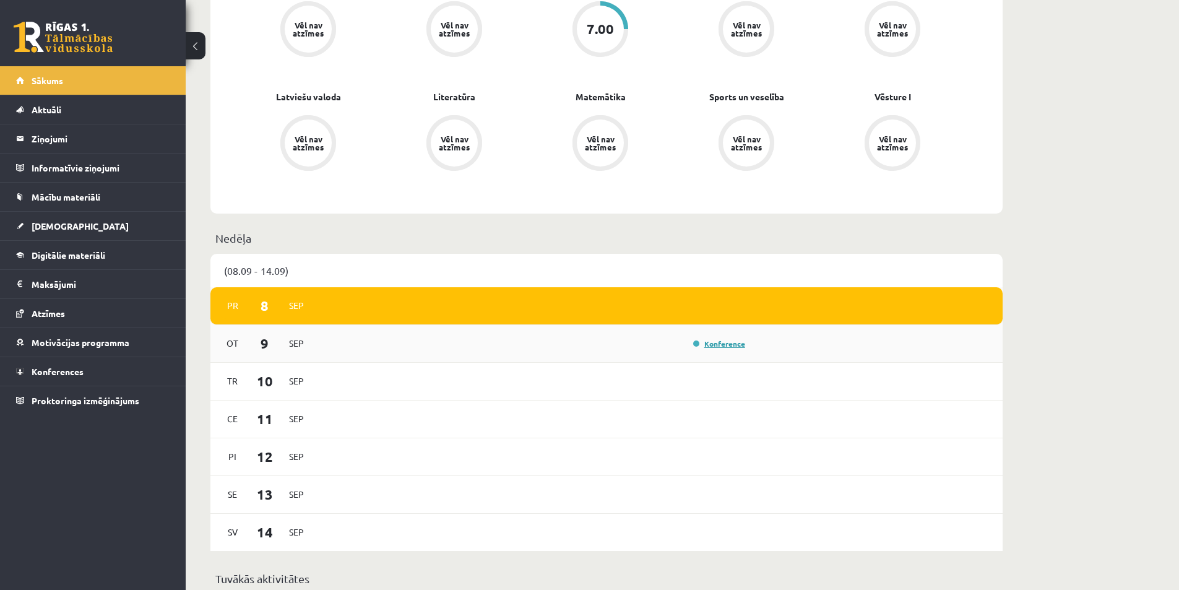
click at [708, 341] on link "Konference" at bounding box center [719, 344] width 52 height 10
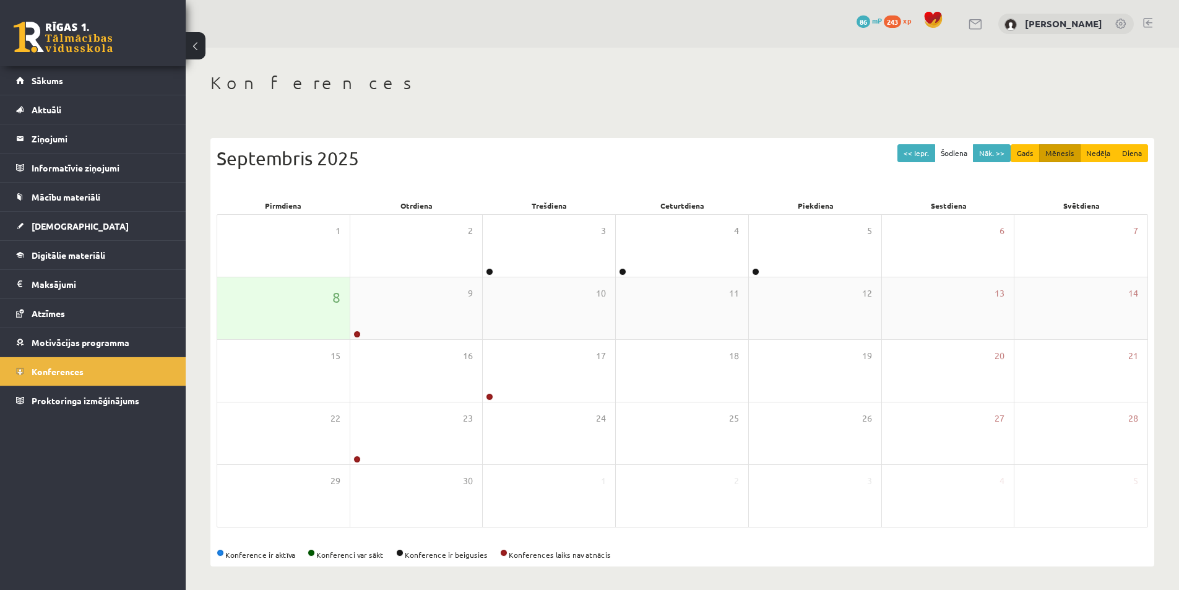
click at [330, 330] on div "8" at bounding box center [283, 308] width 132 height 62
click at [370, 339] on div "9" at bounding box center [416, 308] width 132 height 62
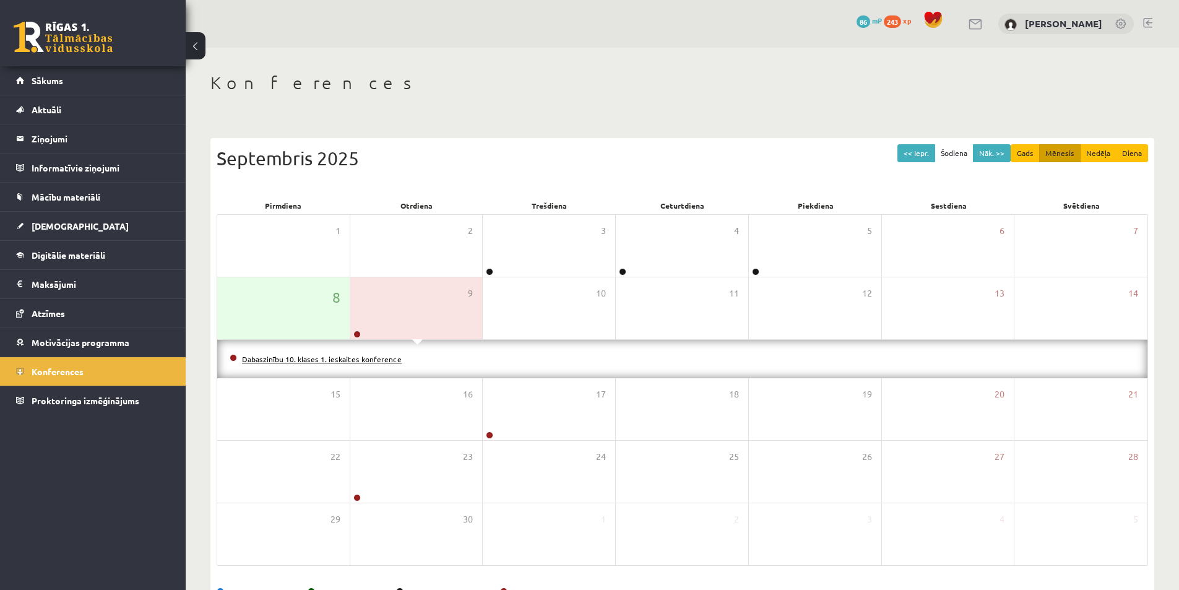
click at [372, 360] on link "Dabaszinību 10. klases 1. ieskaites konference" at bounding box center [322, 359] width 160 height 10
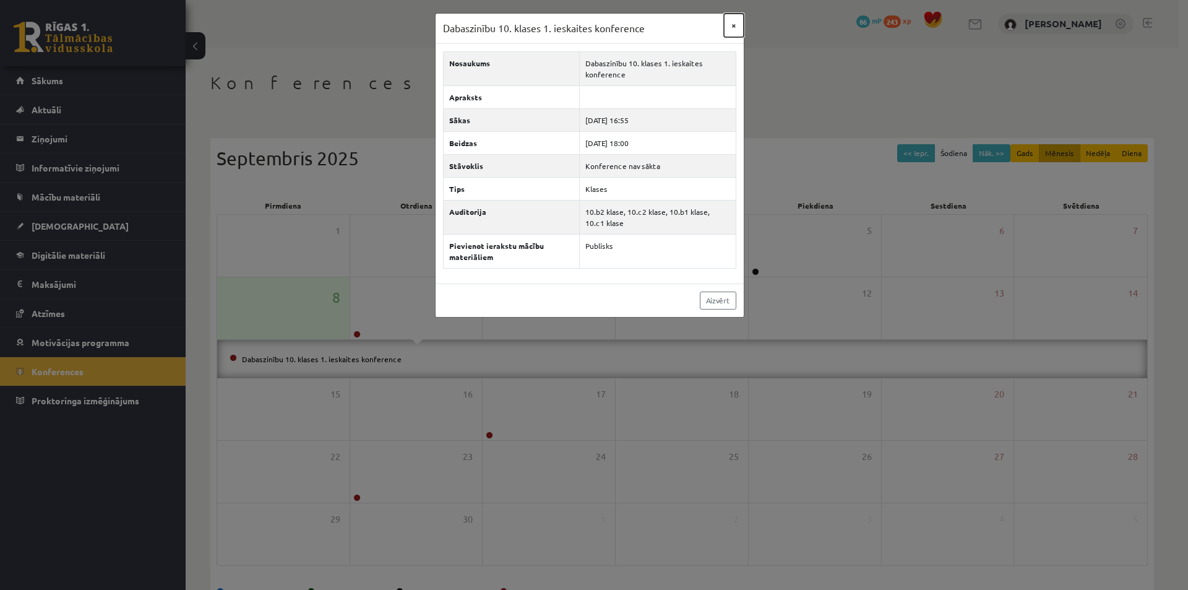
click at [733, 26] on button "×" at bounding box center [734, 26] width 20 height 24
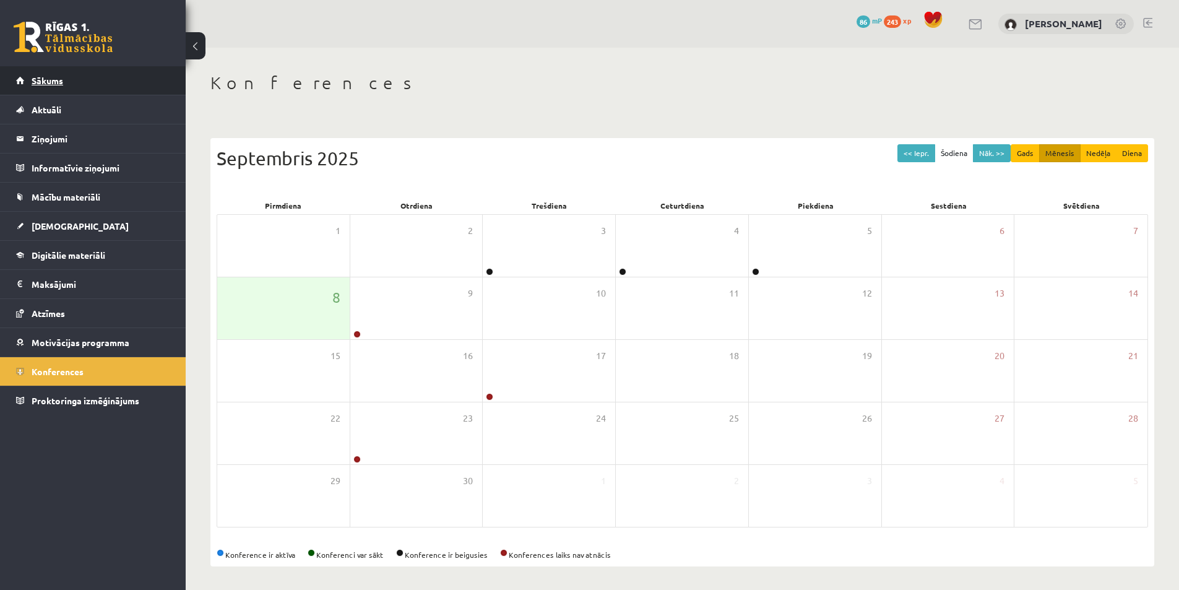
click at [66, 91] on link "Sākums" at bounding box center [93, 80] width 154 height 28
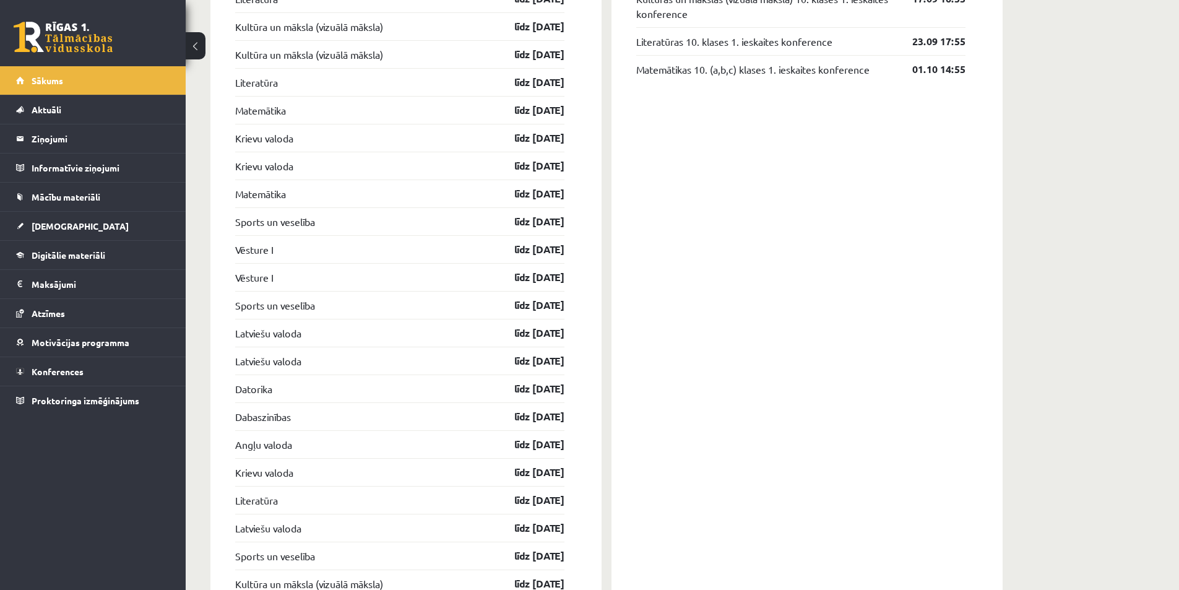
scroll to position [1361, 0]
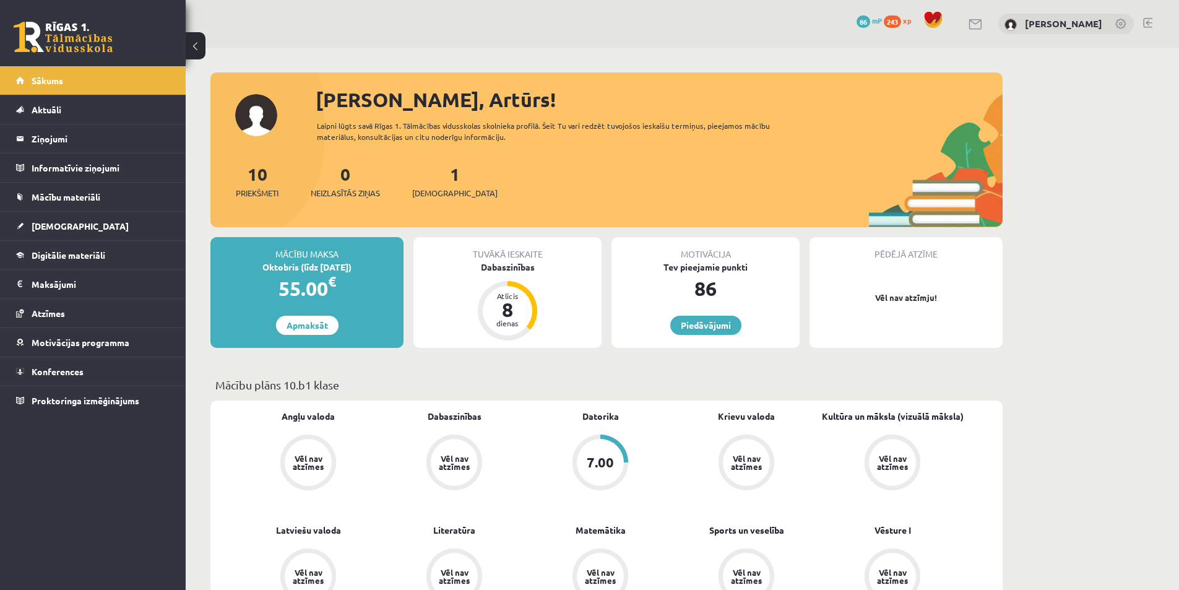
click at [592, 449] on div "7.00" at bounding box center [600, 462] width 47 height 47
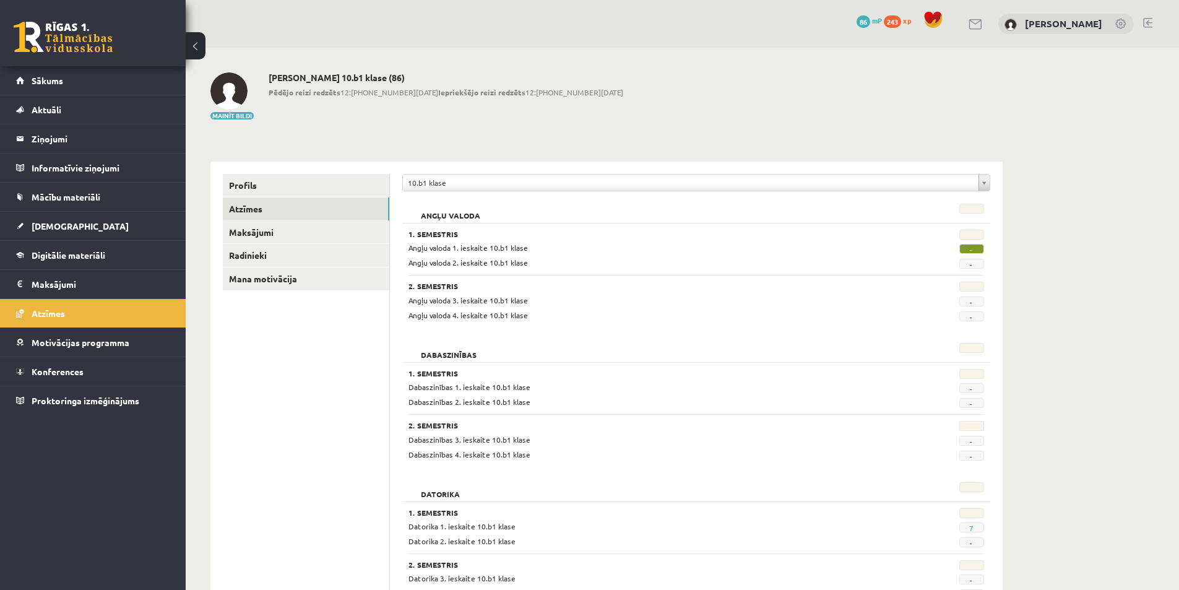
click at [965, 248] on span "-" at bounding box center [971, 249] width 25 height 10
click at [693, 399] on div "Dabaszinības 2. ieskaite 10.b1 klase" at bounding box center [646, 402] width 495 height 12
click at [966, 386] on span "-" at bounding box center [971, 388] width 25 height 10
drag, startPoint x: 967, startPoint y: 390, endPoint x: 910, endPoint y: 391, distance: 57.6
click at [967, 392] on span "-" at bounding box center [971, 388] width 25 height 10
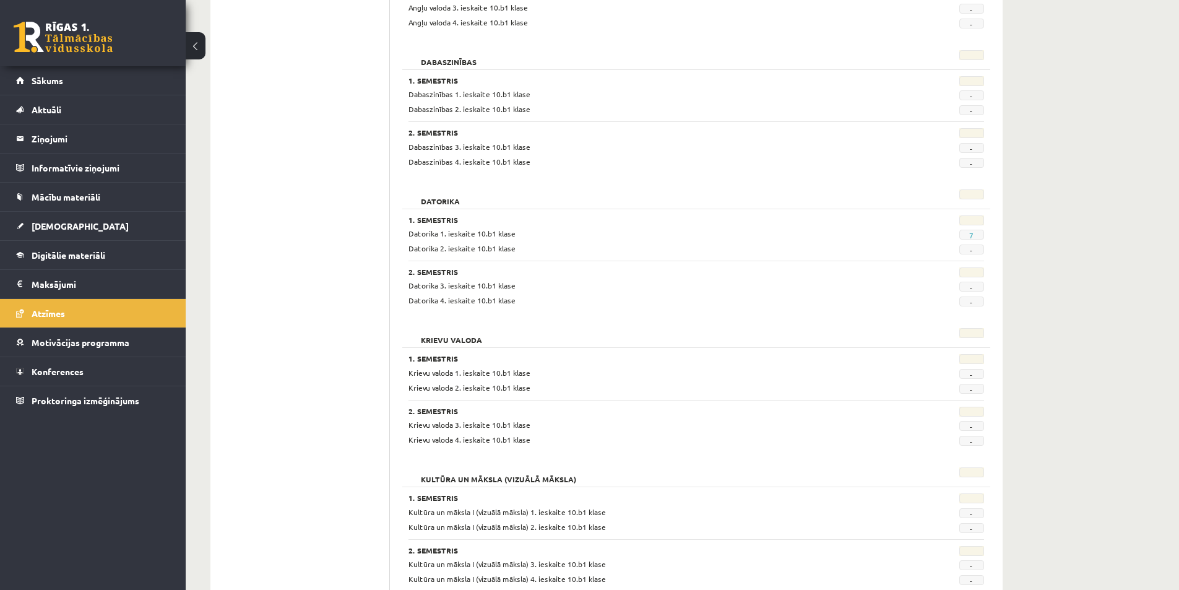
scroll to position [309, 0]
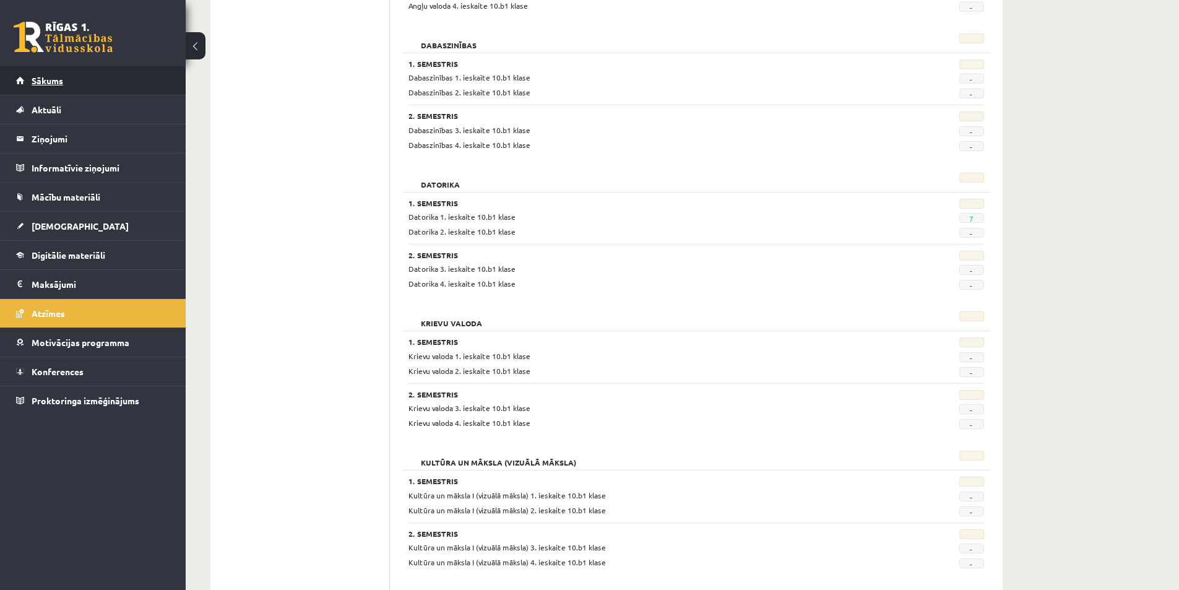
click at [66, 82] on link "Sākums" at bounding box center [93, 80] width 154 height 28
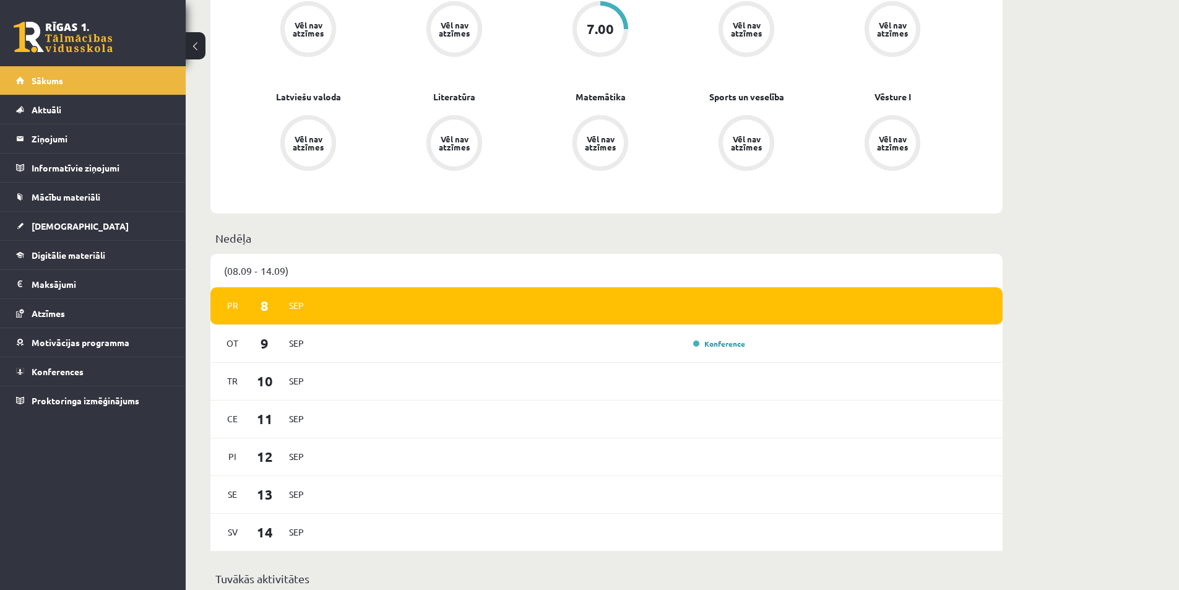
scroll to position [124, 0]
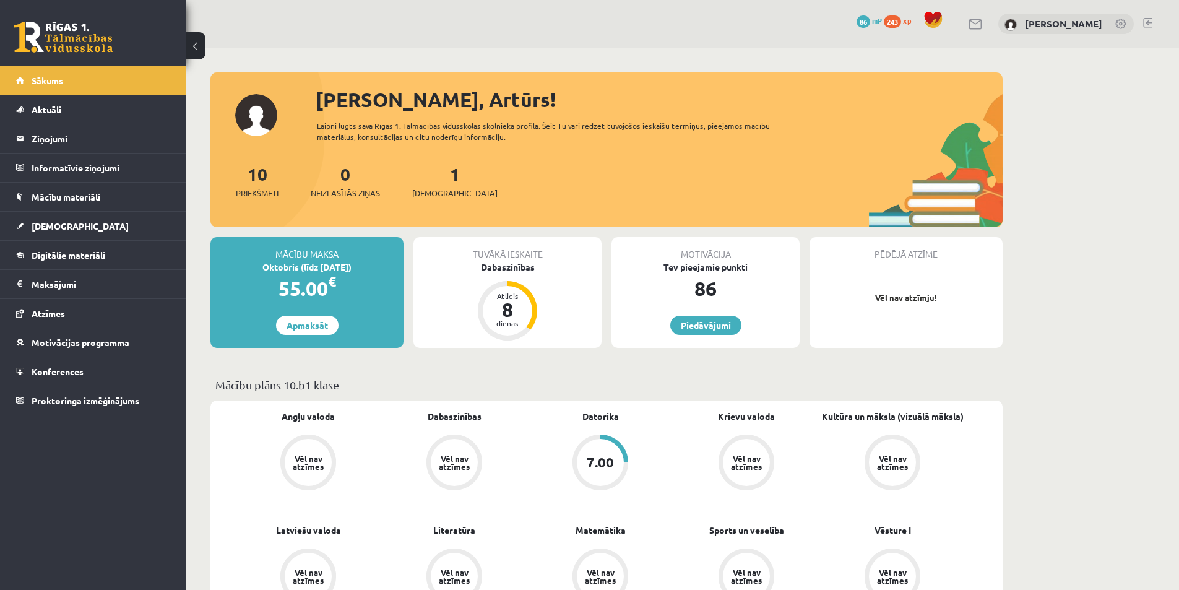
scroll to position [124, 0]
click at [437, 186] on div "1 Ieskaites" at bounding box center [454, 180] width 85 height 38
click at [72, 74] on link "Sākums" at bounding box center [93, 80] width 154 height 28
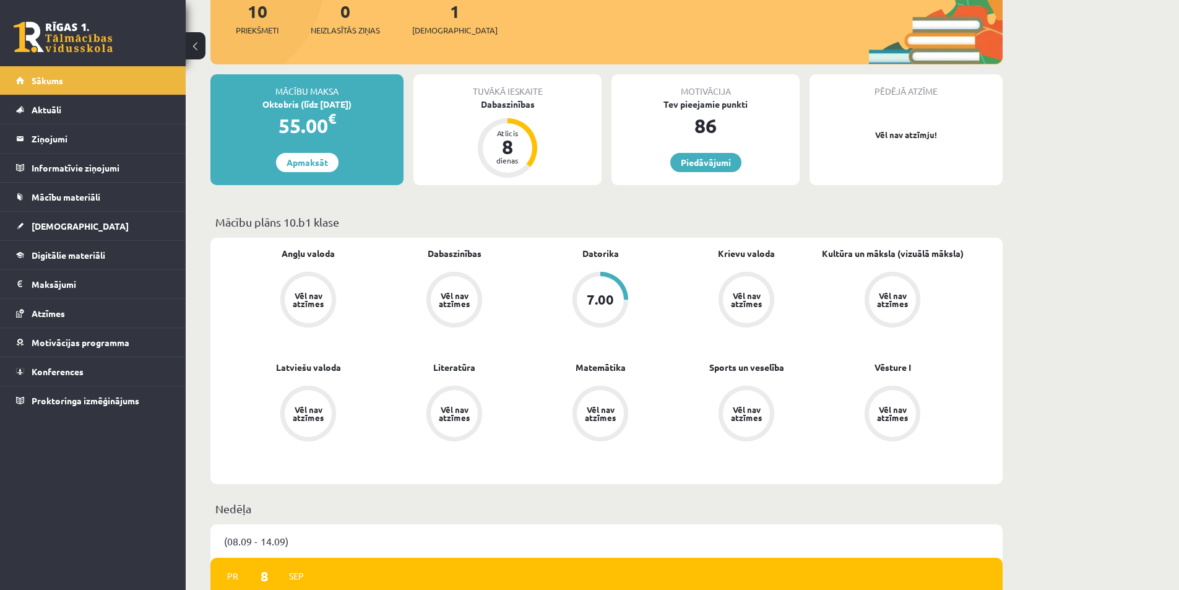
scroll to position [186, 0]
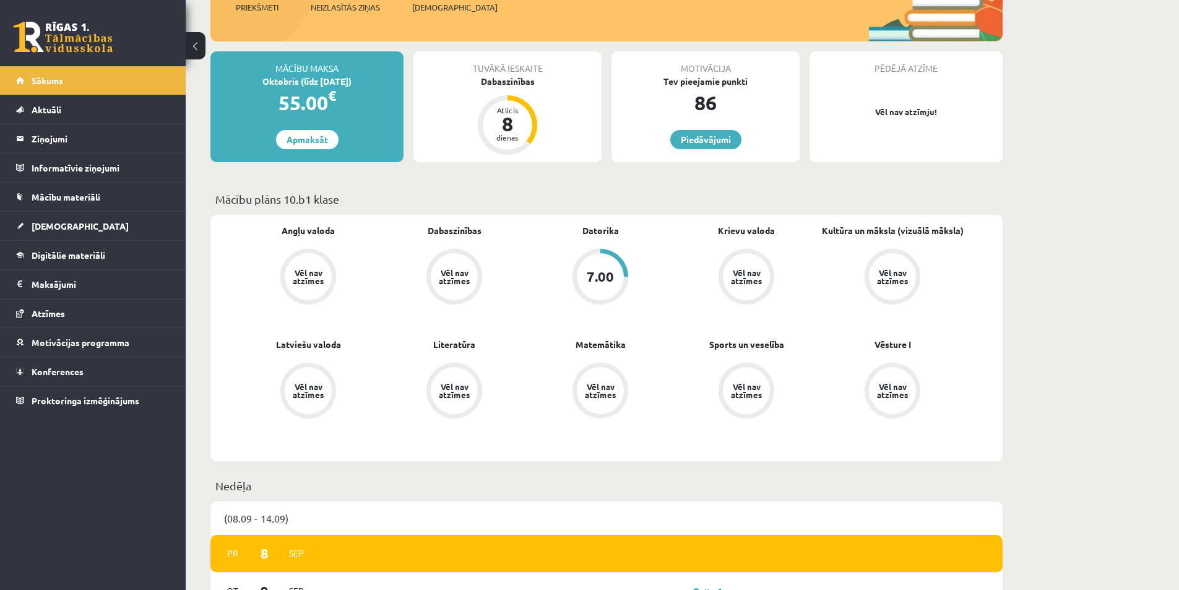
click at [326, 295] on div "Vēl nav atzīmes" at bounding box center [308, 277] width 56 height 56
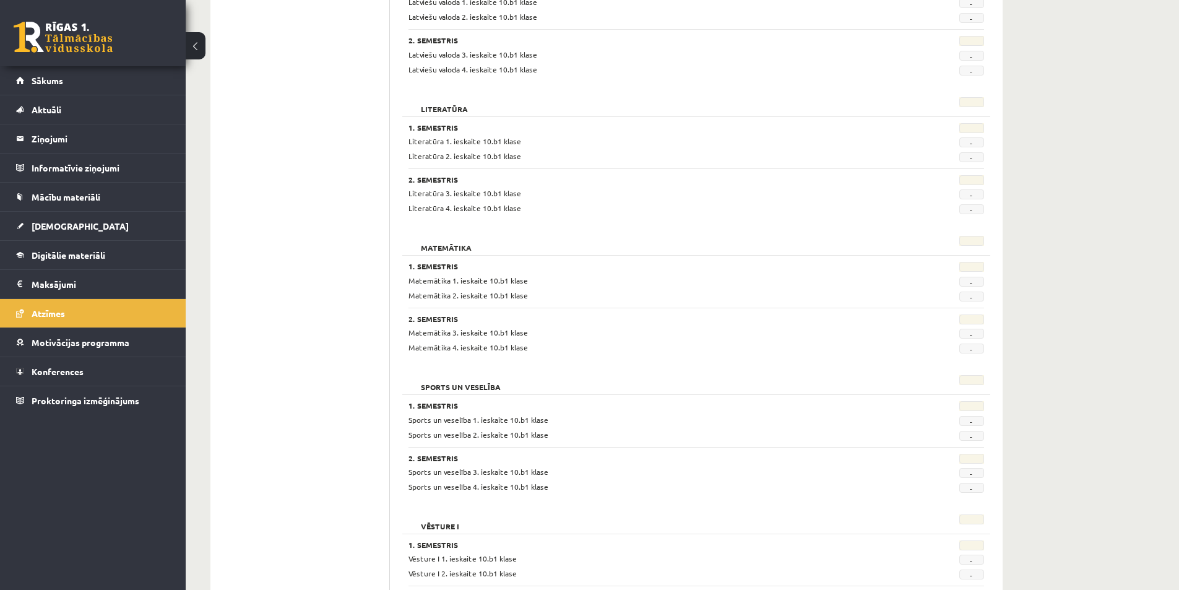
scroll to position [912, 0]
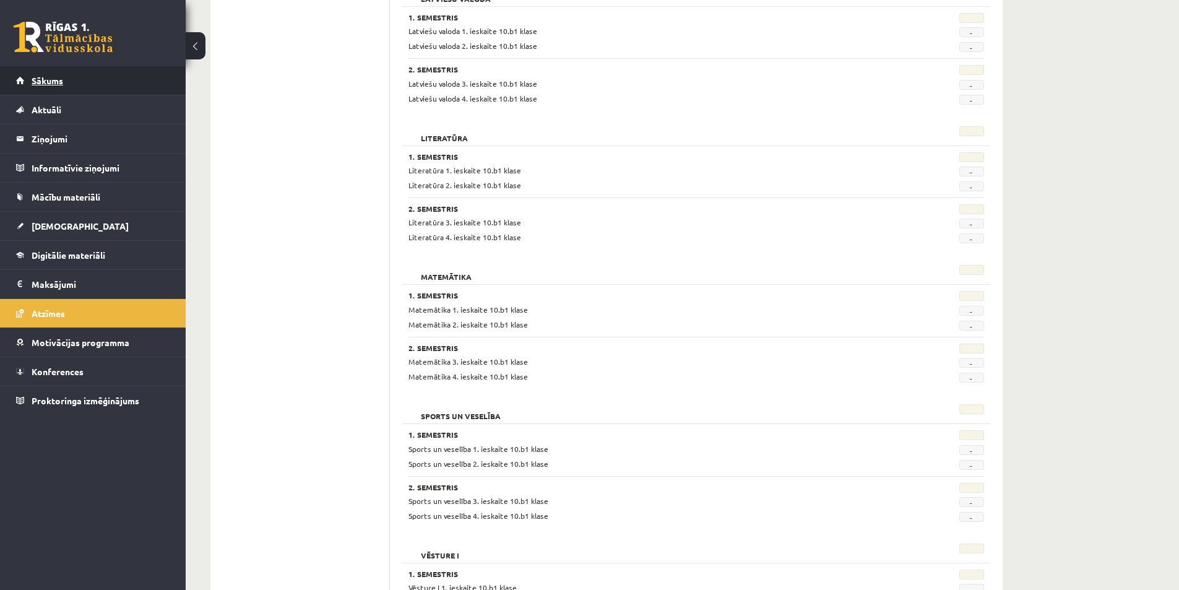
click at [72, 81] on link "Sākums" at bounding box center [93, 80] width 154 height 28
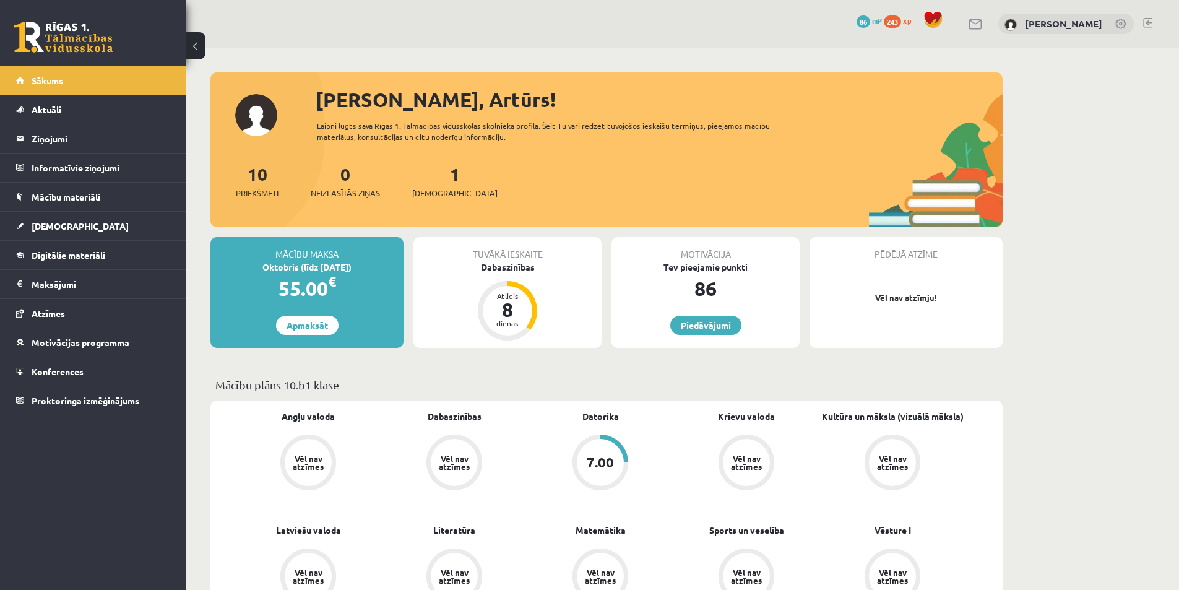
scroll to position [912, 0]
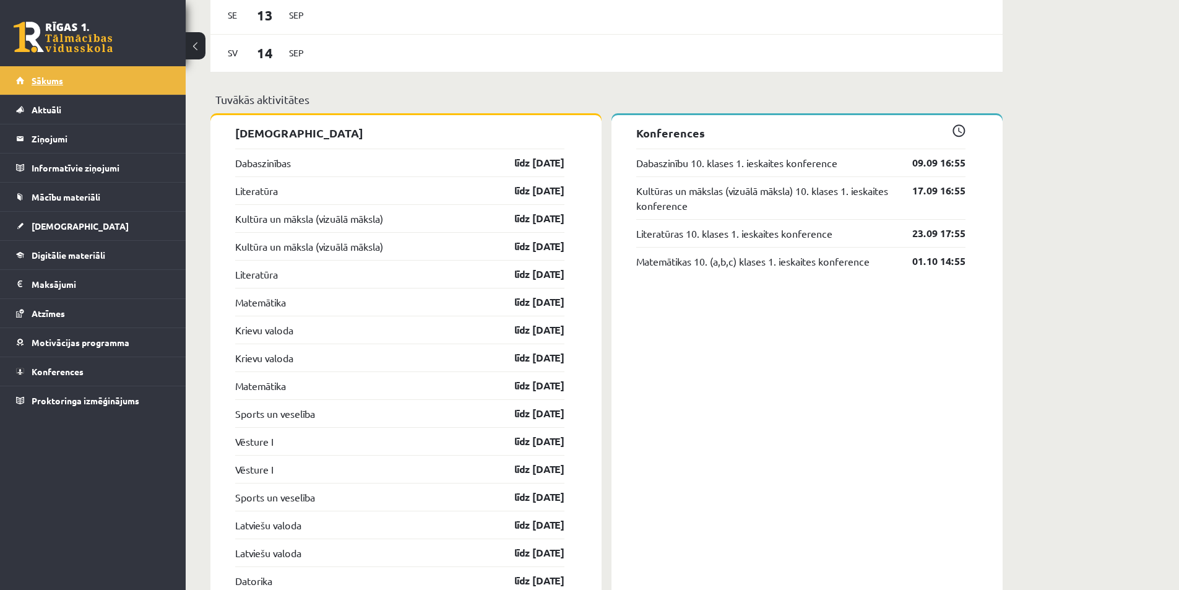
click at [56, 88] on link "Sākums" at bounding box center [93, 80] width 154 height 28
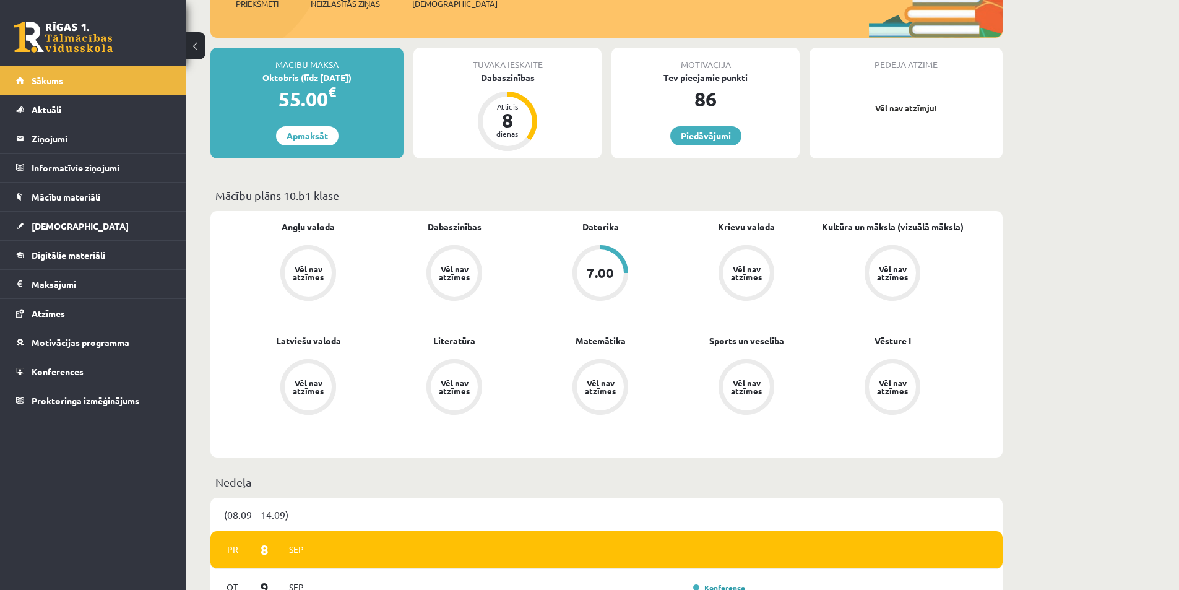
scroll to position [42, 0]
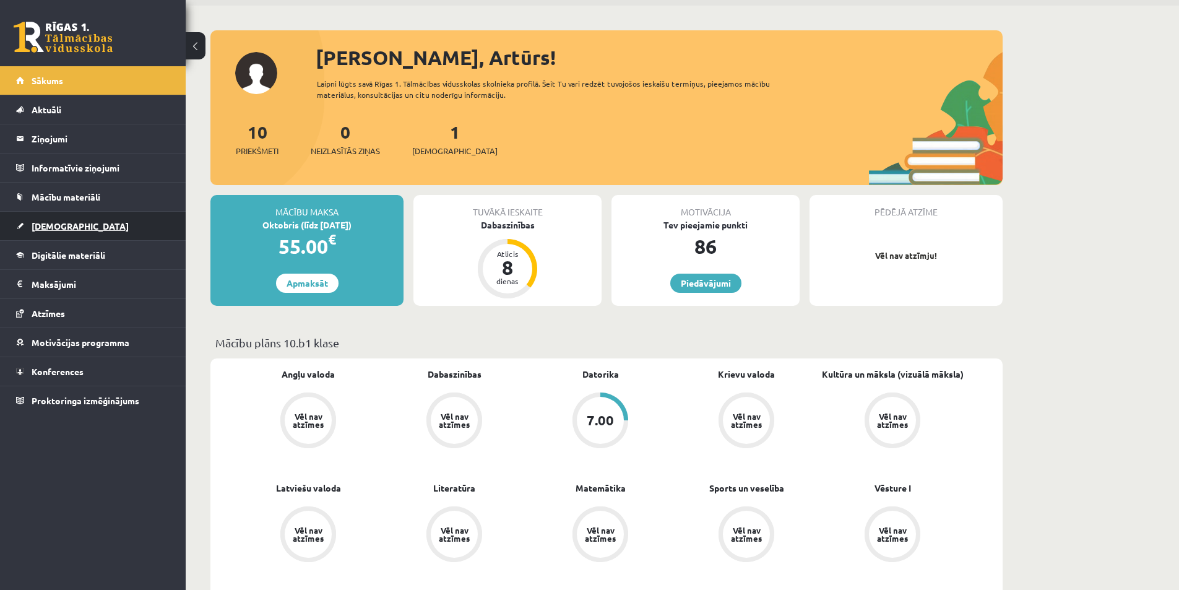
click at [70, 225] on link "[DEMOGRAPHIC_DATA]" at bounding box center [93, 226] width 154 height 28
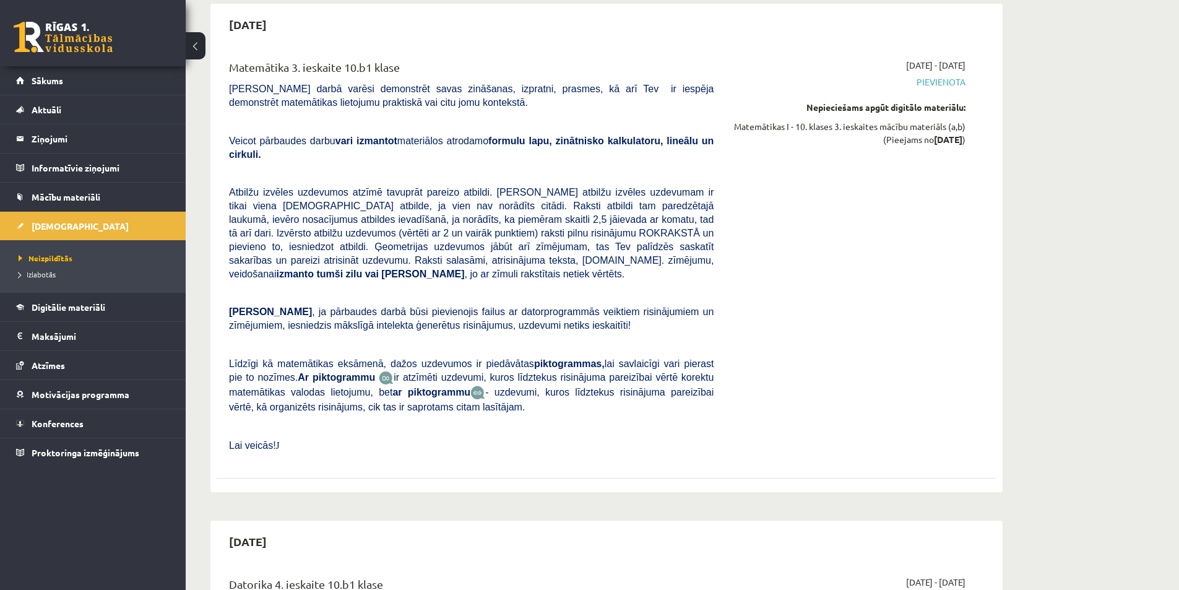
scroll to position [6540, 0]
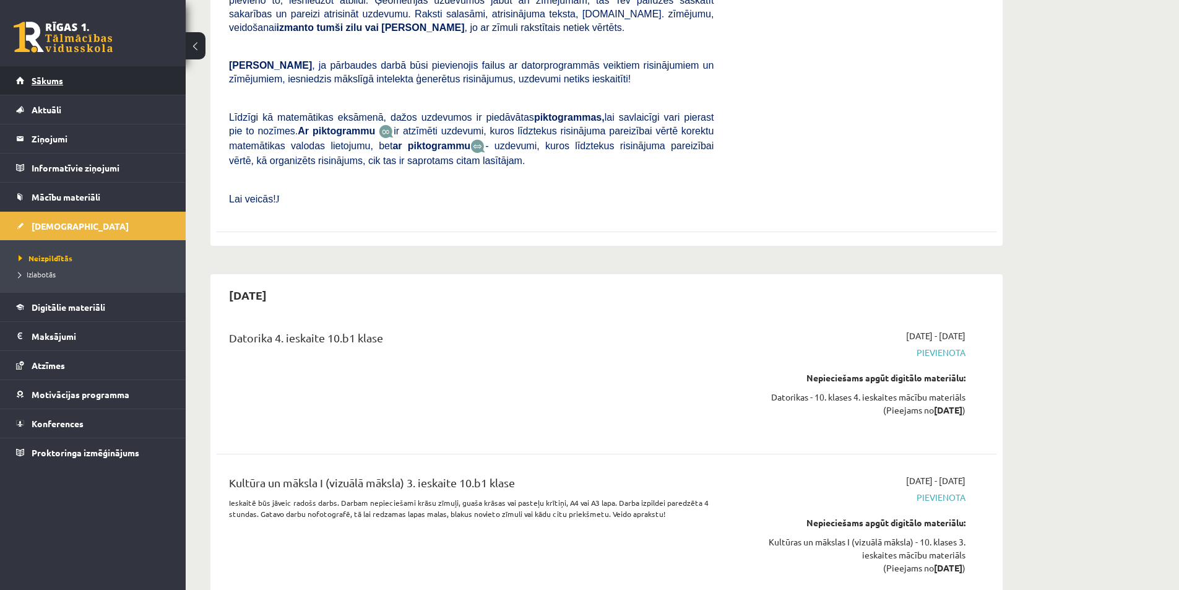
click at [67, 87] on link "Sākums" at bounding box center [93, 80] width 154 height 28
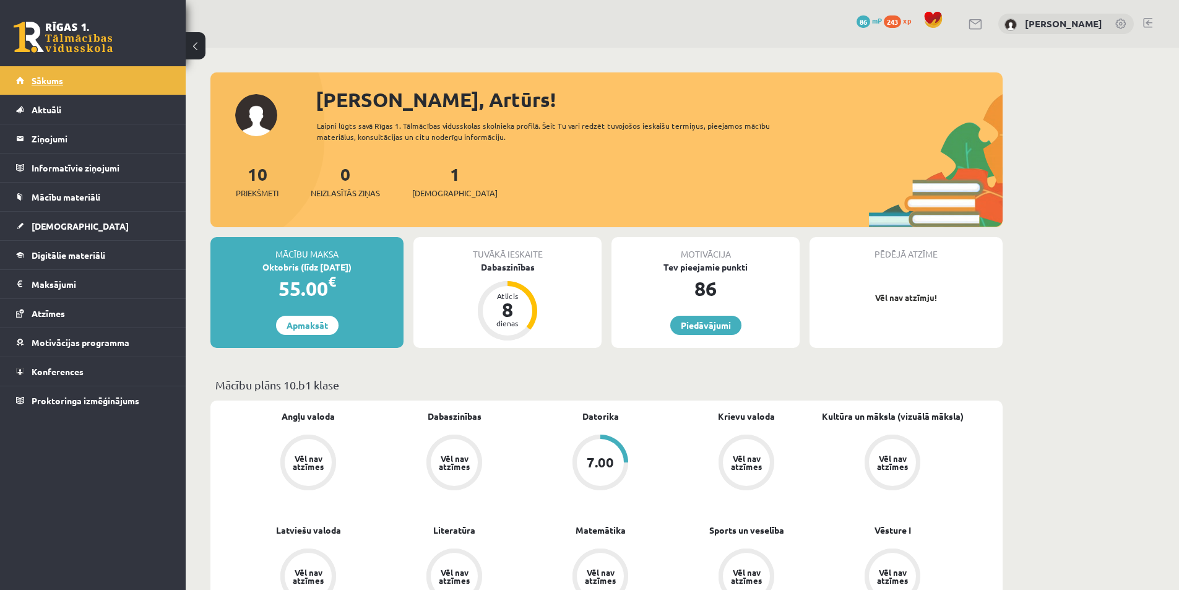
click at [38, 91] on link "Sākums" at bounding box center [93, 80] width 154 height 28
click at [61, 84] on span "Sākums" at bounding box center [48, 80] width 32 height 11
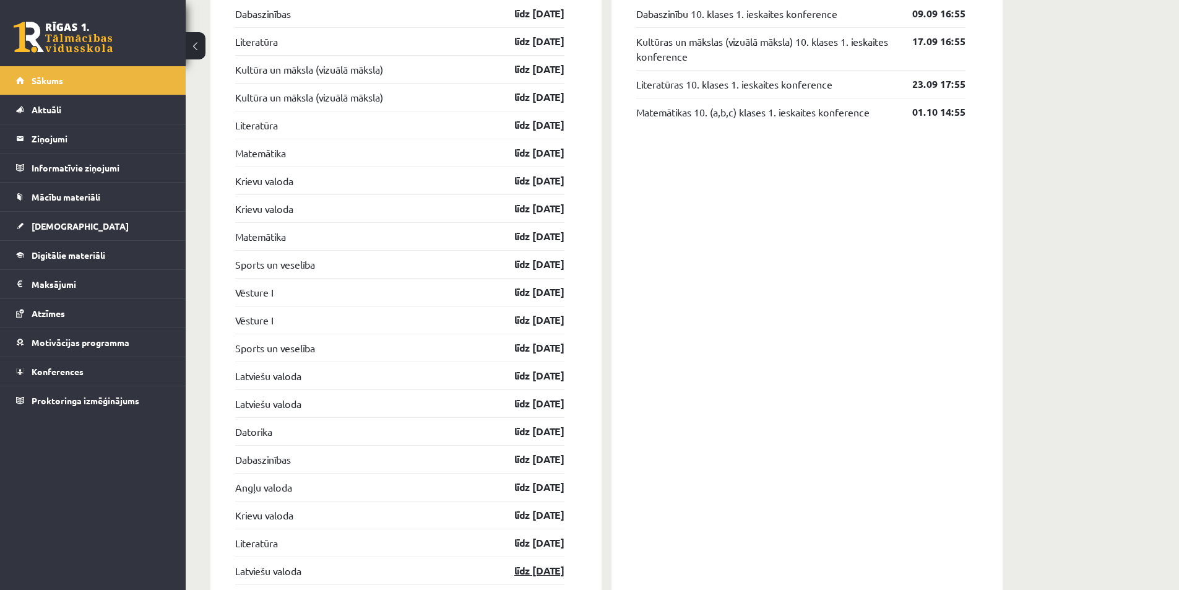
scroll to position [1361, 0]
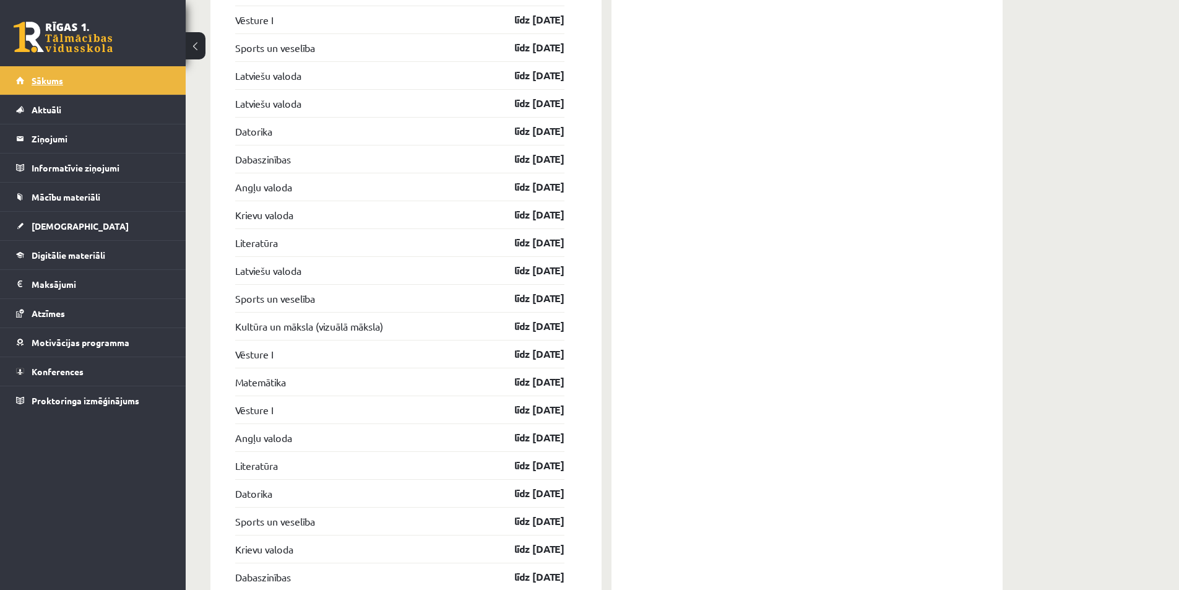
click at [51, 84] on span "Sākums" at bounding box center [48, 80] width 32 height 11
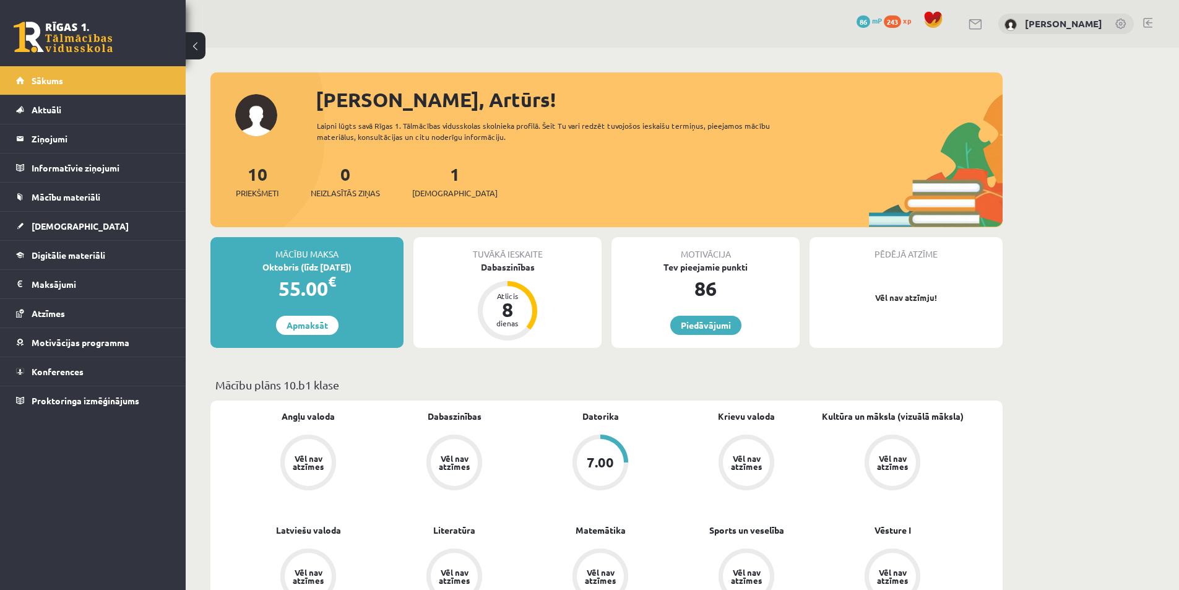
drag, startPoint x: 0, startPoint y: 0, endPoint x: 1132, endPoint y: 244, distance: 1158.0
click at [51, 79] on span "Sākums" at bounding box center [48, 80] width 32 height 11
click at [70, 78] on link "Sākums" at bounding box center [93, 80] width 154 height 28
click at [66, 82] on link "Sākums" at bounding box center [93, 80] width 154 height 28
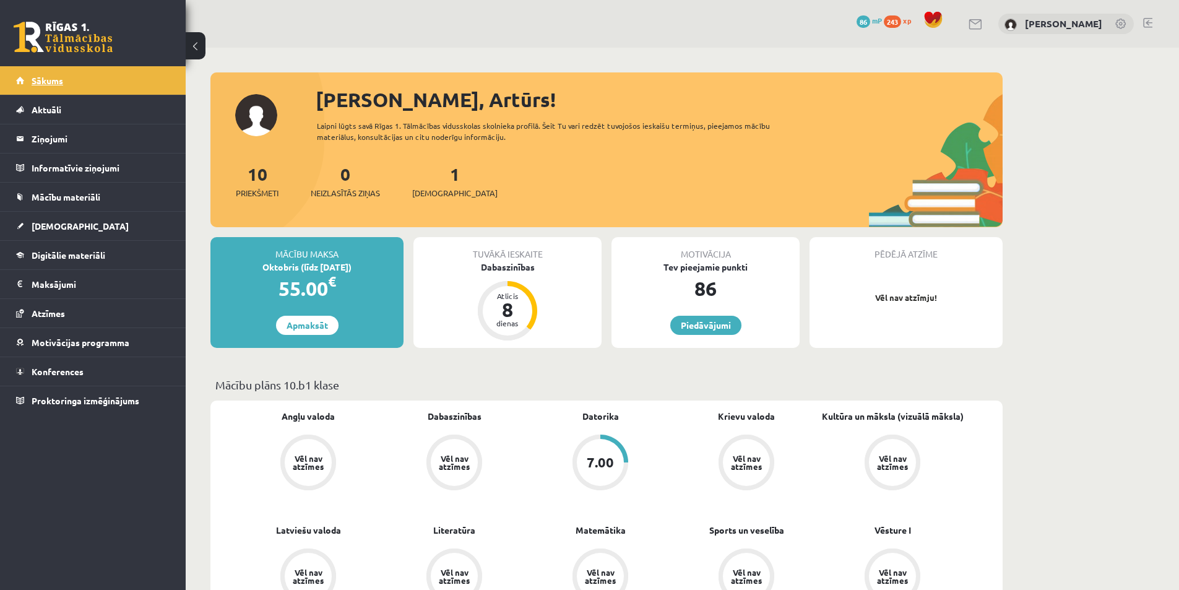
click at [64, 79] on link "Sākums" at bounding box center [93, 80] width 154 height 28
click at [76, 82] on link "Sākums" at bounding box center [93, 80] width 154 height 28
click at [304, 429] on span "Angļu valoda" at bounding box center [308, 422] width 53 height 25
click at [59, 218] on link "[DEMOGRAPHIC_DATA]" at bounding box center [93, 226] width 154 height 28
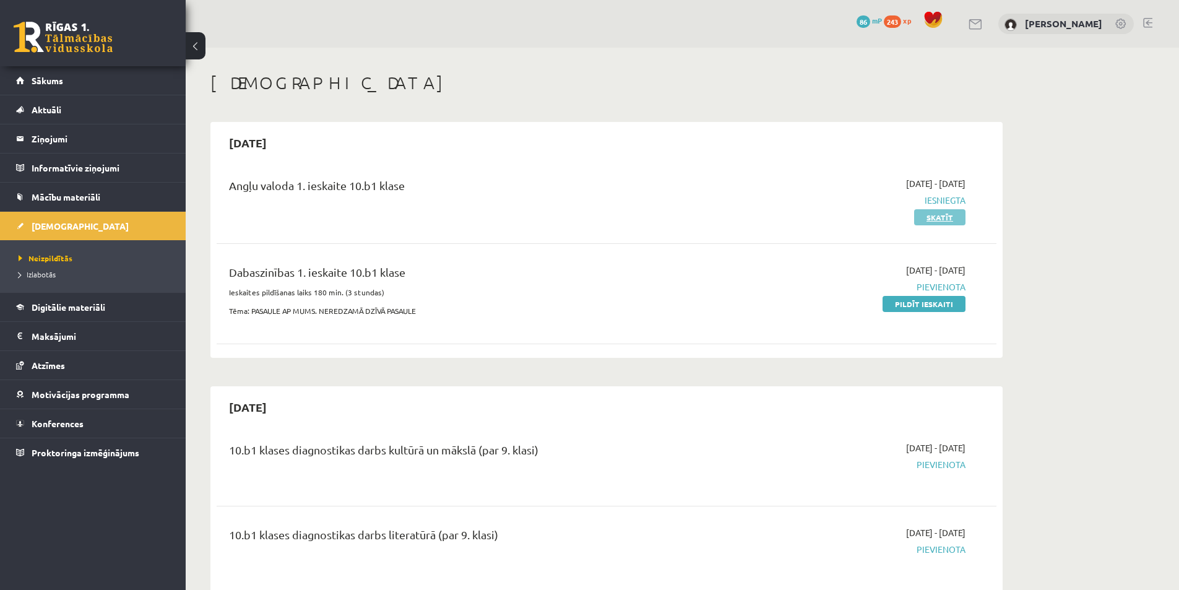
click at [948, 217] on link "Skatīt" at bounding box center [939, 217] width 51 height 16
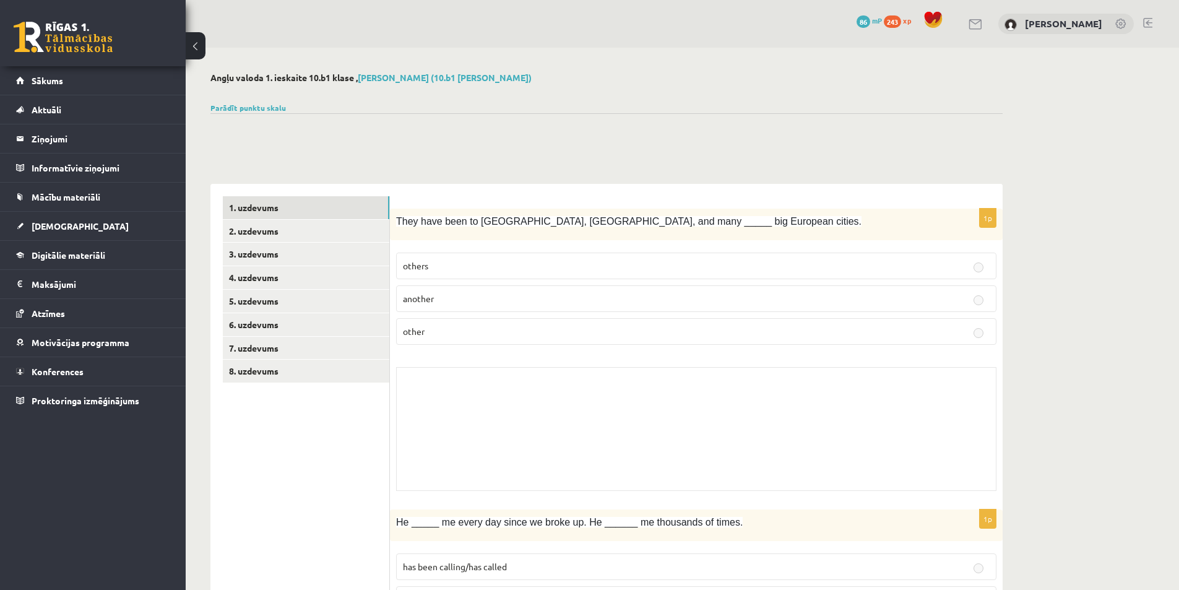
scroll to position [62, 0]
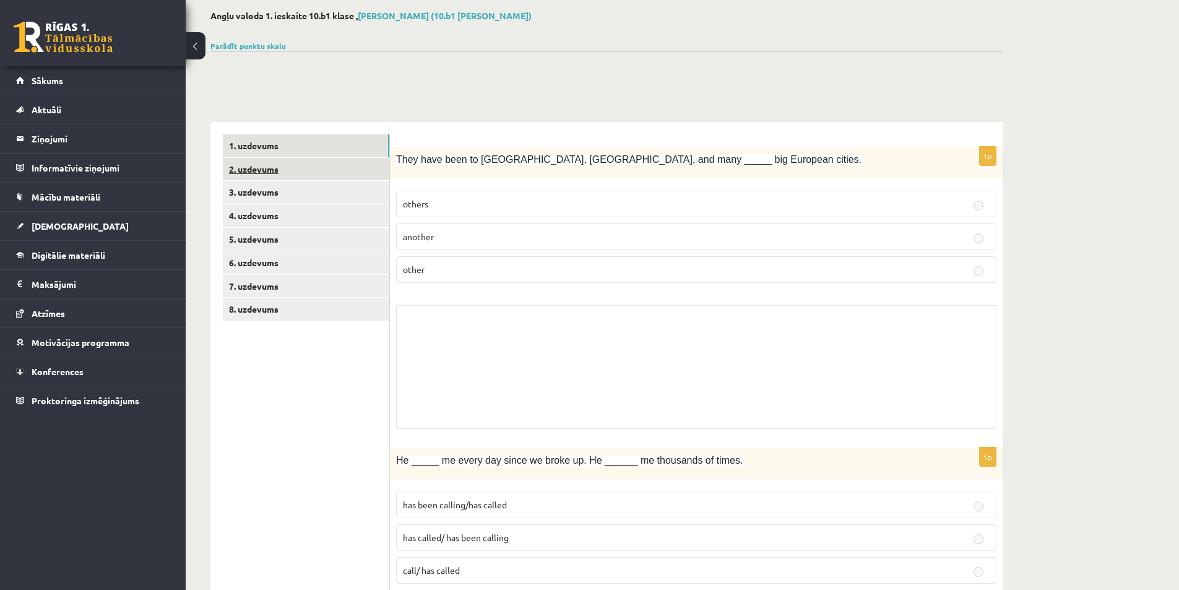
click at [277, 173] on link "2. uzdevums" at bounding box center [306, 169] width 166 height 23
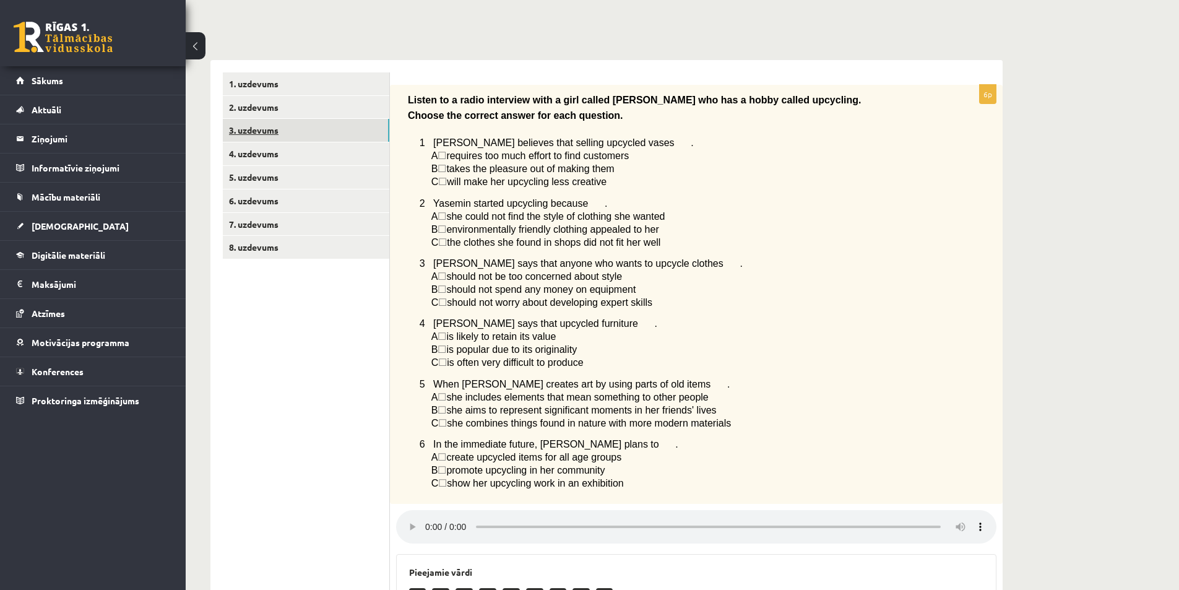
click at [263, 126] on link "3. uzdevums" at bounding box center [306, 130] width 166 height 23
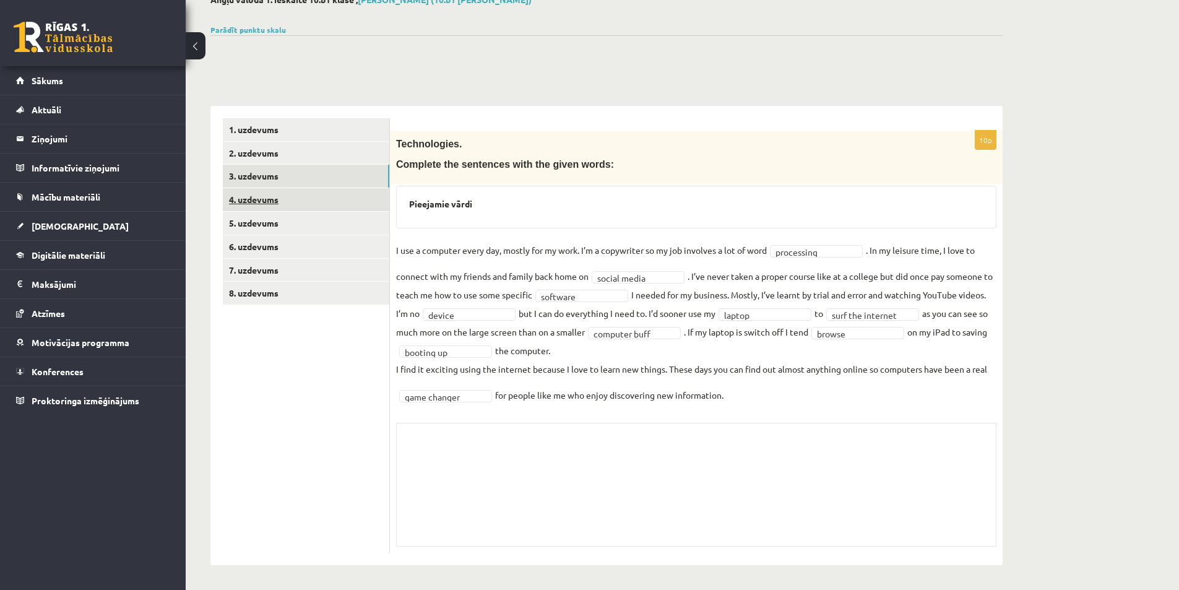
click at [268, 201] on link "4. uzdevums" at bounding box center [306, 199] width 166 height 23
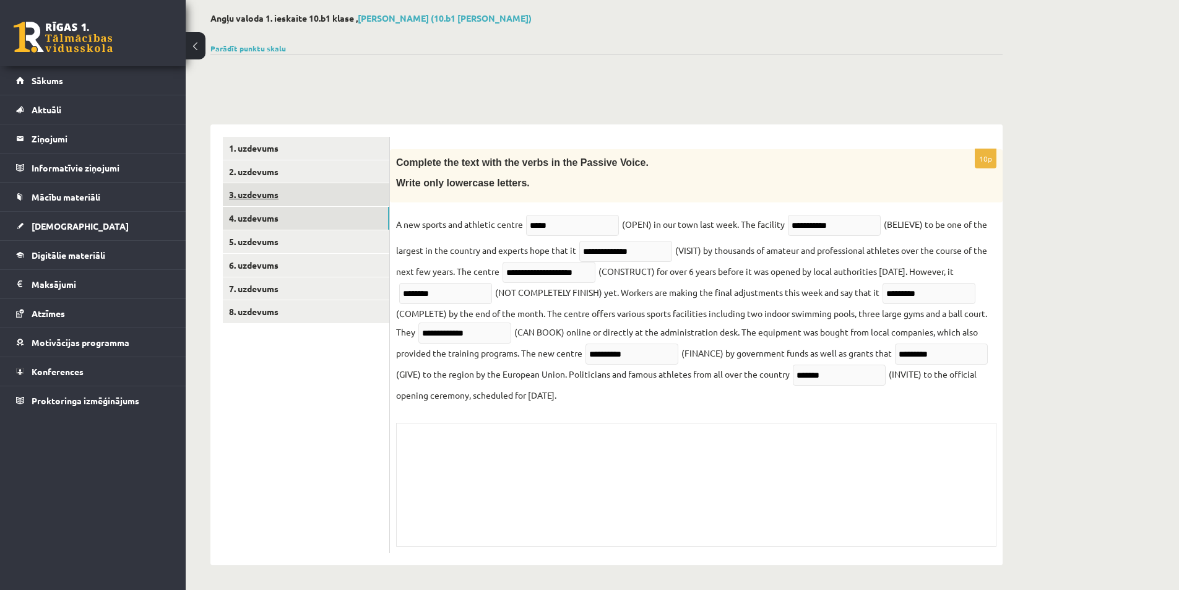
scroll to position [61, 0]
drag, startPoint x: 272, startPoint y: 241, endPoint x: 381, endPoint y: 258, distance: 109.7
click at [272, 241] on link "5. uzdevums" at bounding box center [306, 241] width 166 height 23
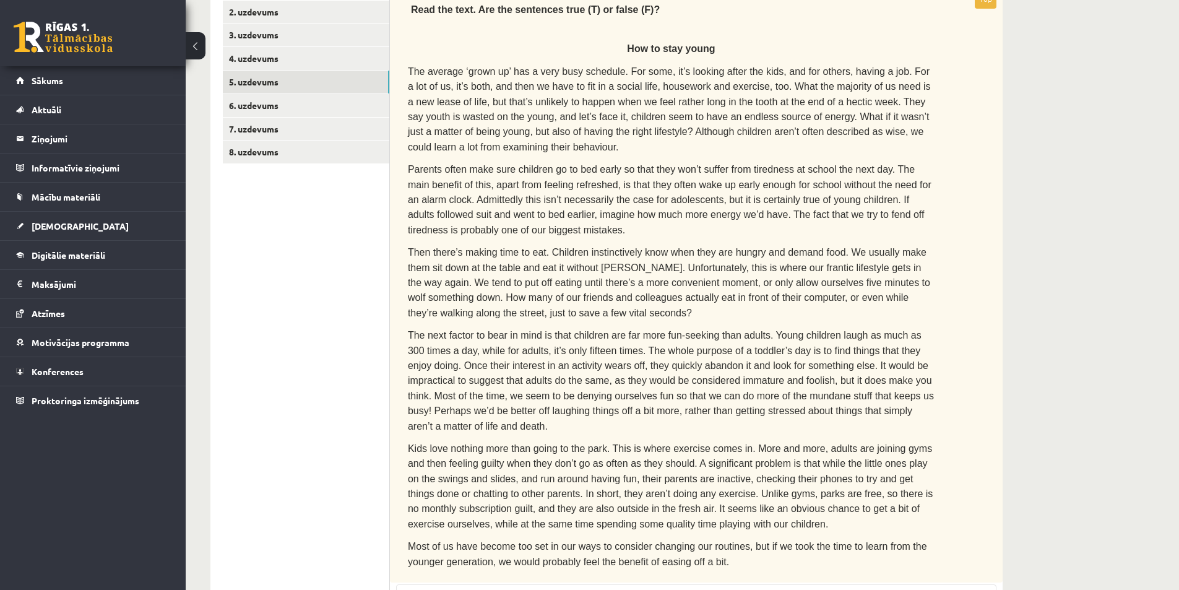
scroll to position [0, 0]
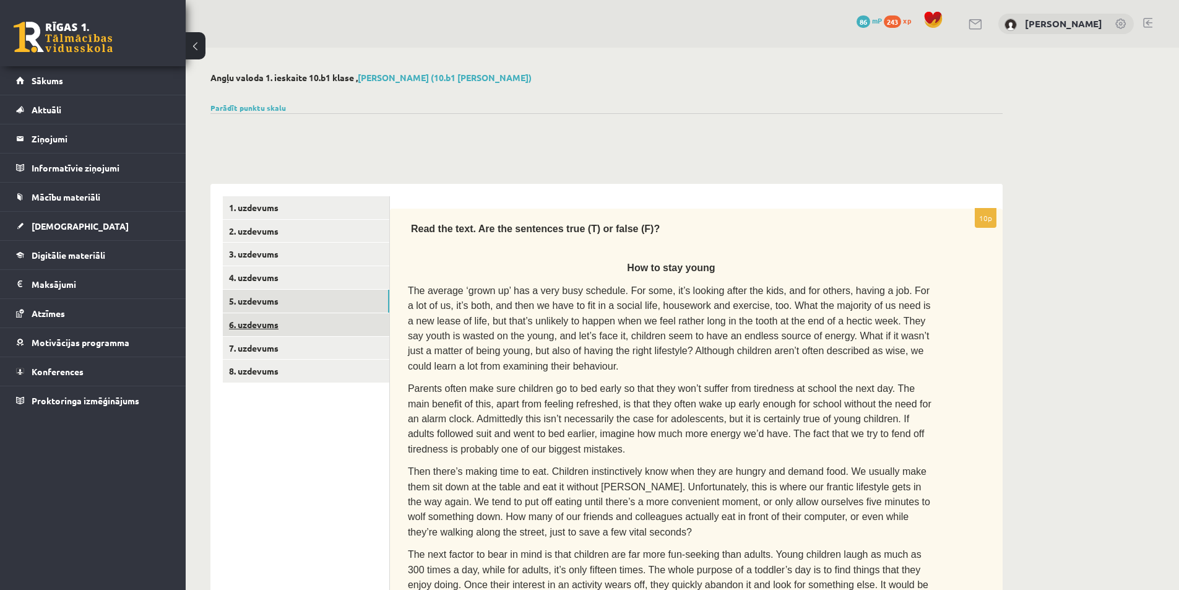
click at [277, 326] on link "6. uzdevums" at bounding box center [306, 324] width 166 height 23
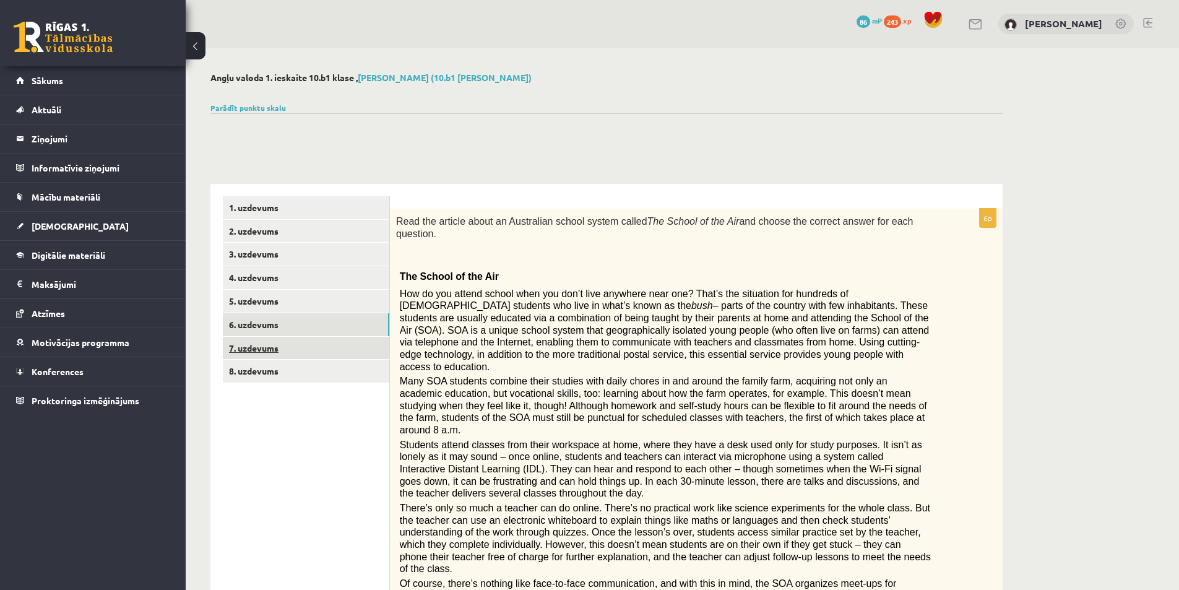
click at [256, 343] on link "7. uzdevums" at bounding box center [306, 348] width 166 height 23
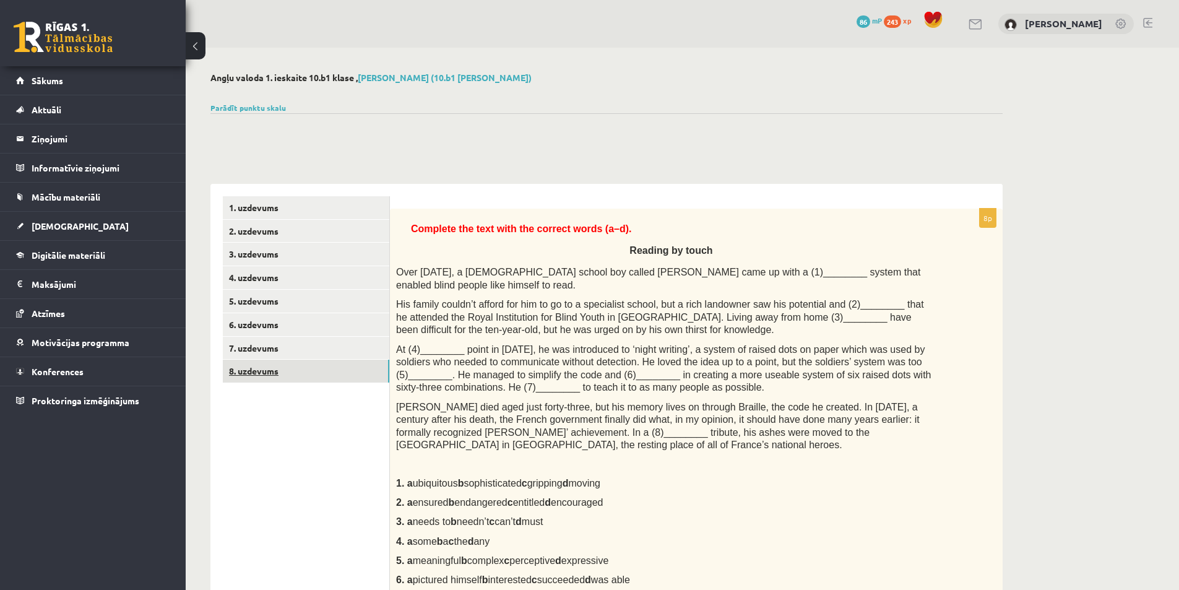
click at [270, 365] on link "8. uzdevums" at bounding box center [306, 371] width 166 height 23
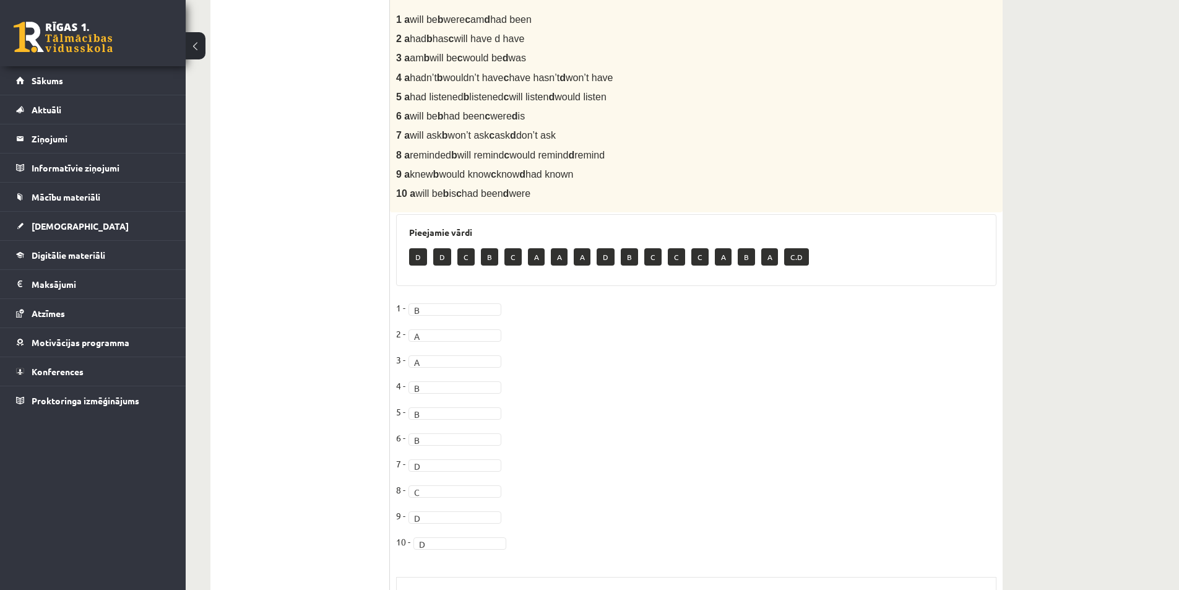
scroll to position [584, 0]
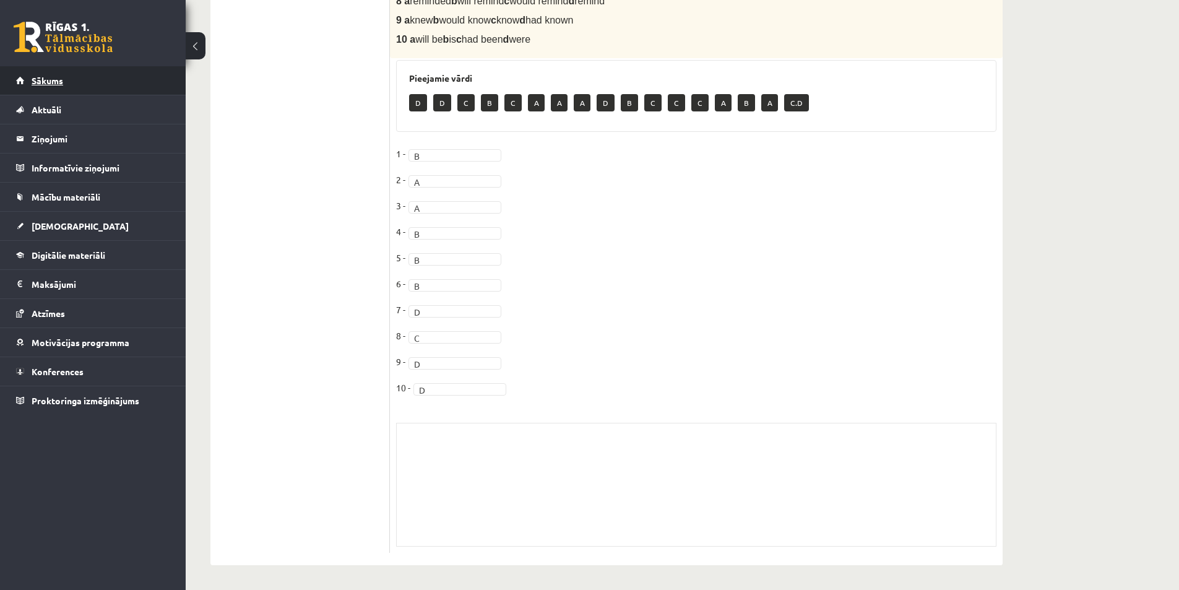
click at [49, 85] on span "Sākums" at bounding box center [48, 80] width 32 height 11
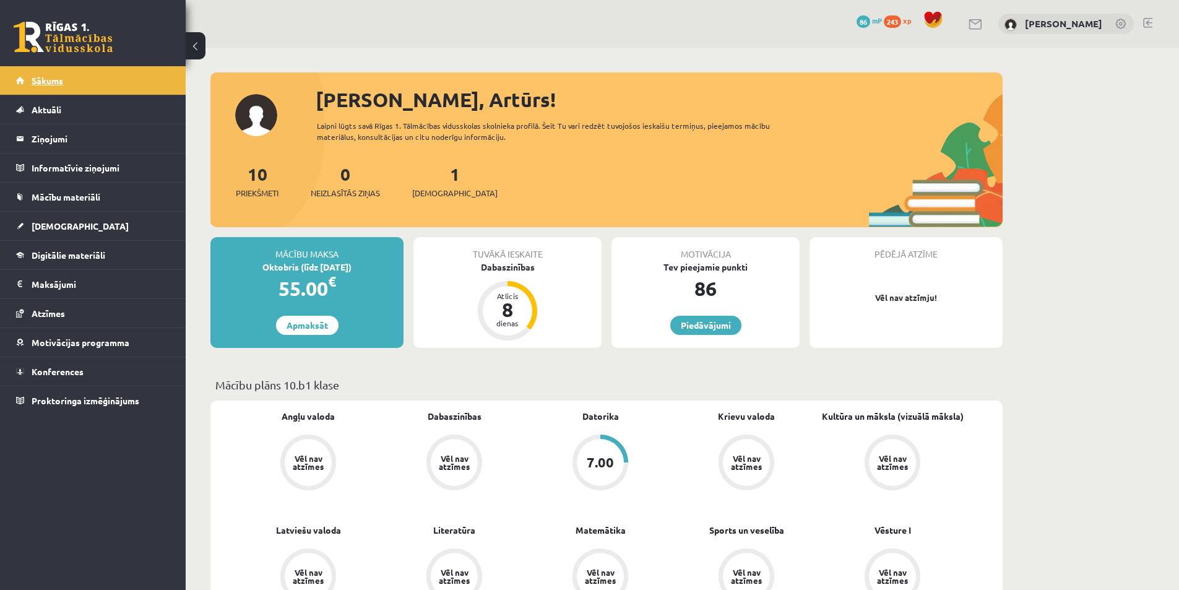
click at [82, 87] on link "Sākums" at bounding box center [93, 80] width 154 height 28
click at [75, 84] on link "Sākums" at bounding box center [93, 80] width 154 height 28
click at [66, 81] on link "Sākums" at bounding box center [93, 80] width 154 height 28
click at [63, 112] on link "Aktuāli" at bounding box center [93, 109] width 154 height 28
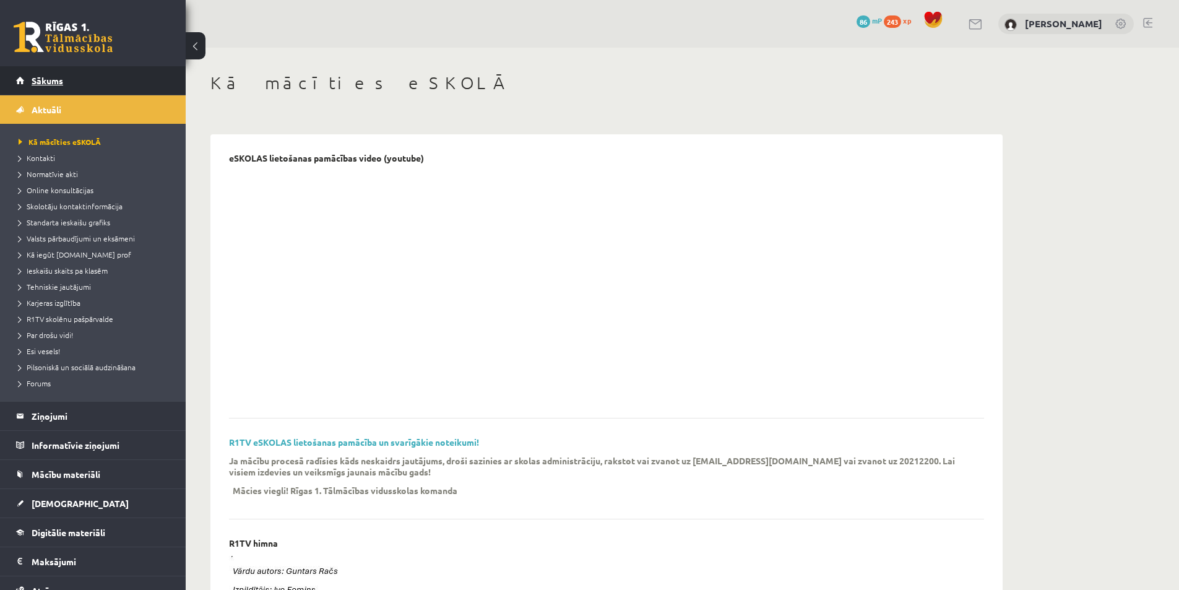
click at [61, 81] on span "Sākums" at bounding box center [48, 80] width 32 height 11
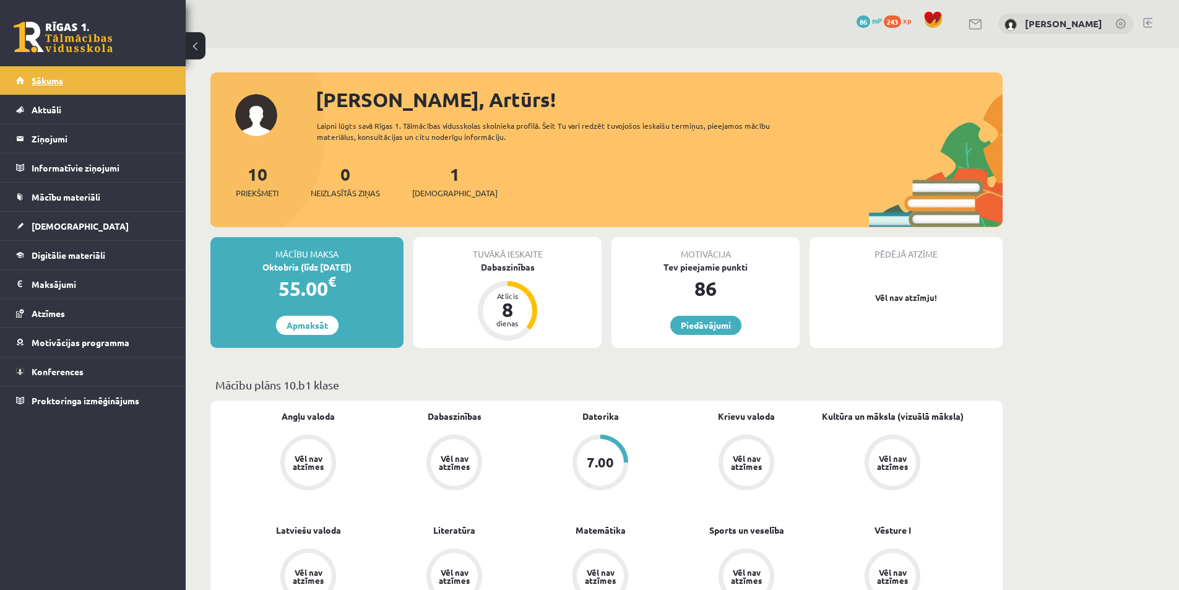
click at [32, 78] on span "Sākums" at bounding box center [48, 80] width 32 height 11
click at [44, 84] on span "Sākums" at bounding box center [48, 80] width 32 height 11
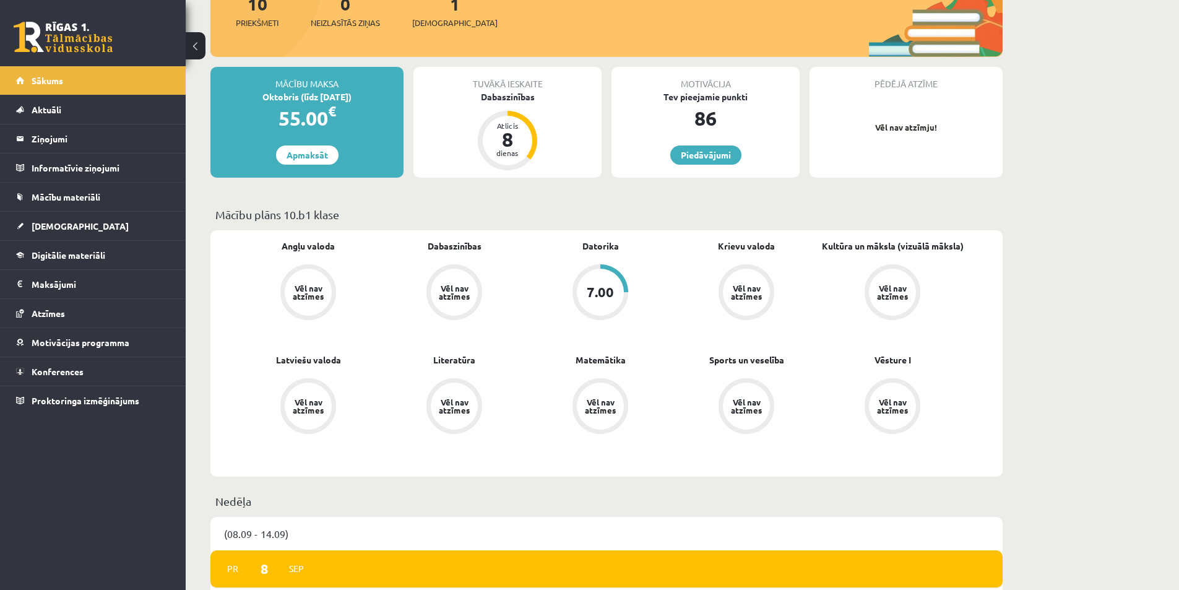
scroll to position [371, 0]
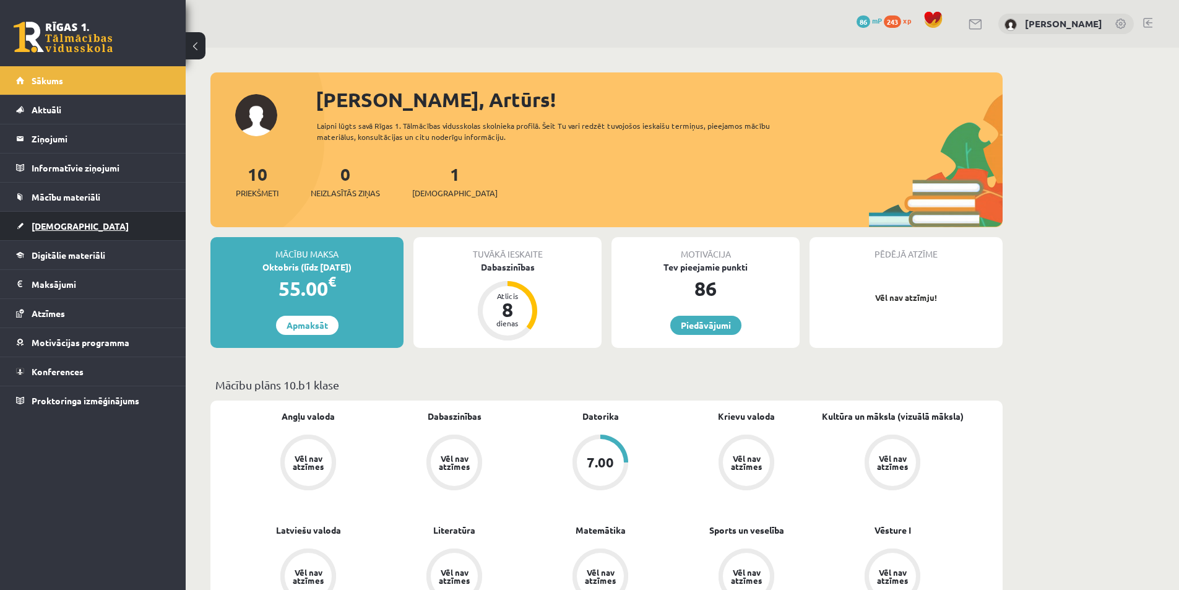
click at [57, 226] on span "[DEMOGRAPHIC_DATA]" at bounding box center [80, 225] width 97 height 11
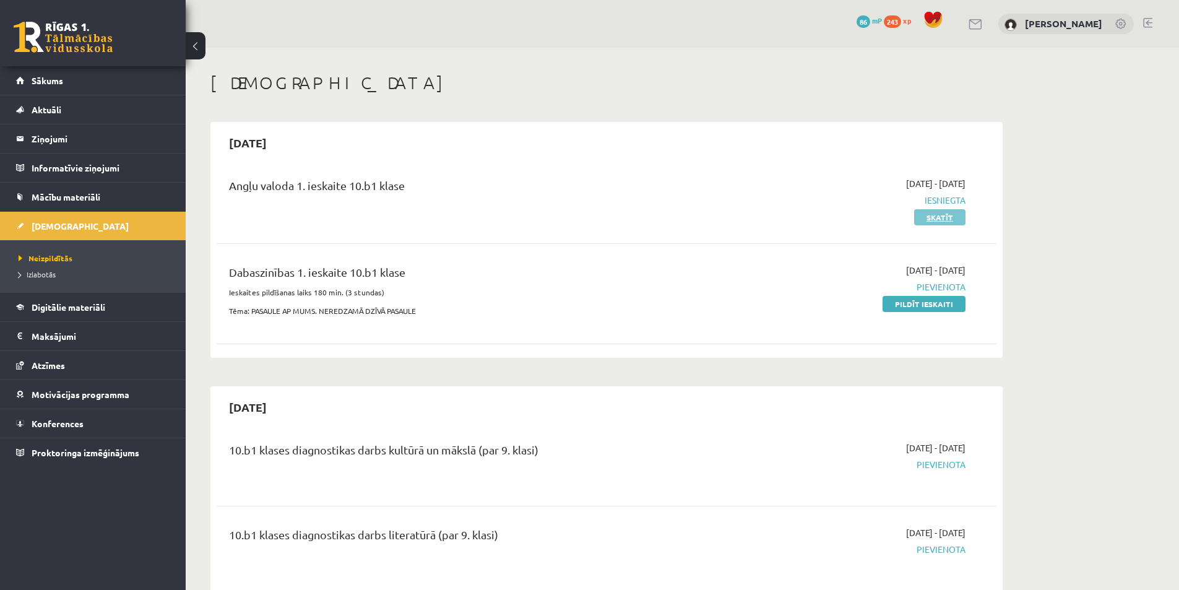
click at [936, 214] on link "Skatīt" at bounding box center [939, 217] width 51 height 16
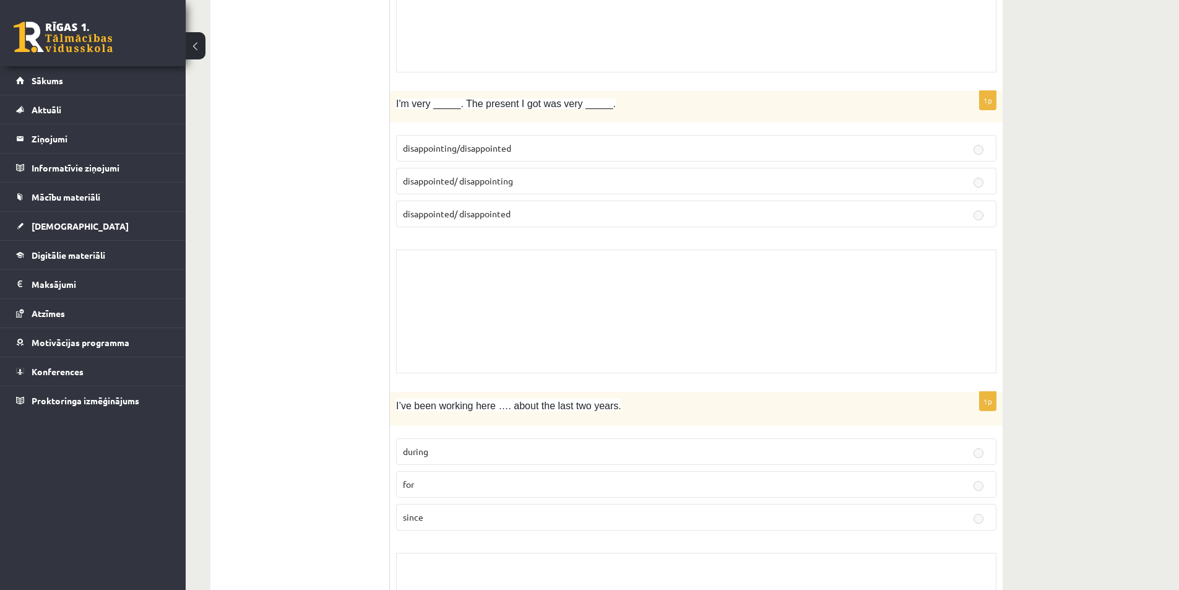
scroll to position [2413, 0]
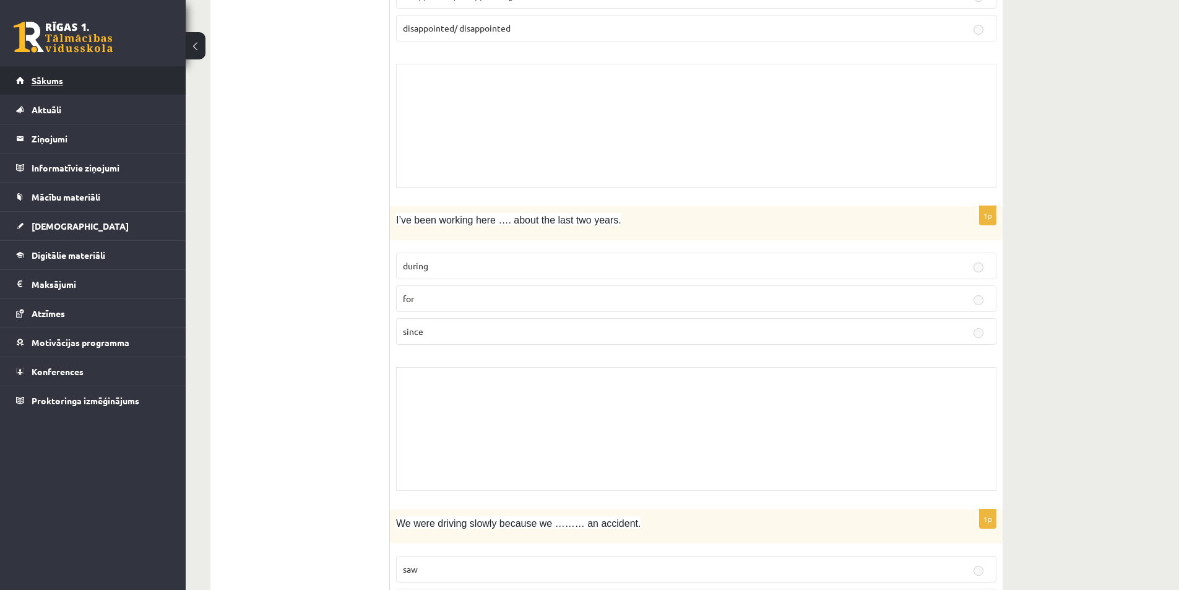
click at [41, 80] on span "Sākums" at bounding box center [48, 80] width 32 height 11
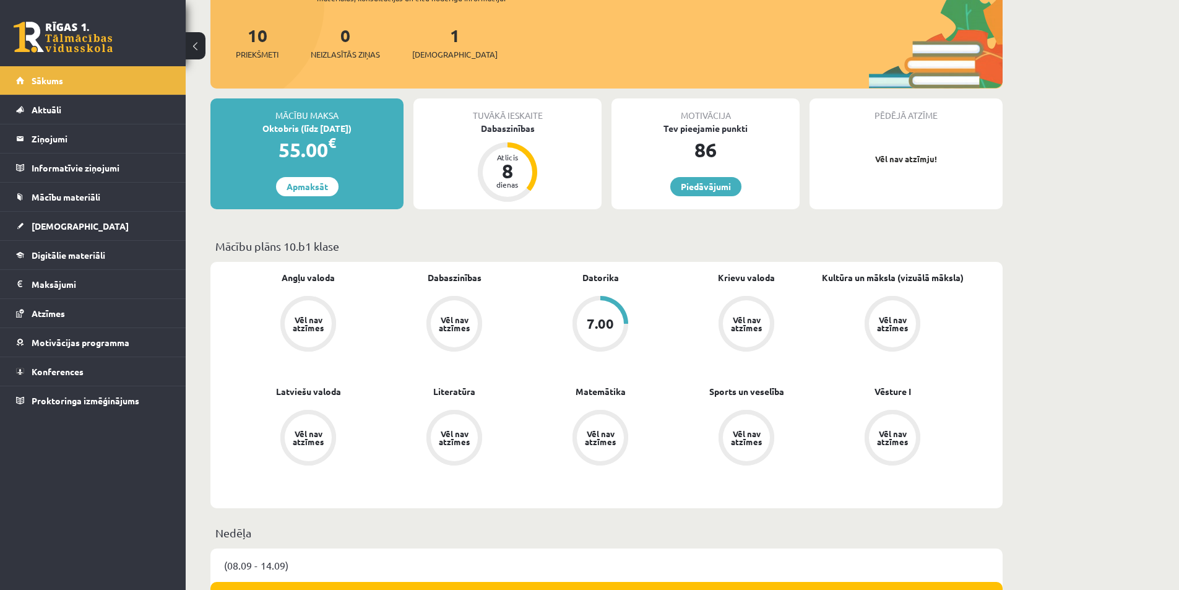
scroll to position [186, 0]
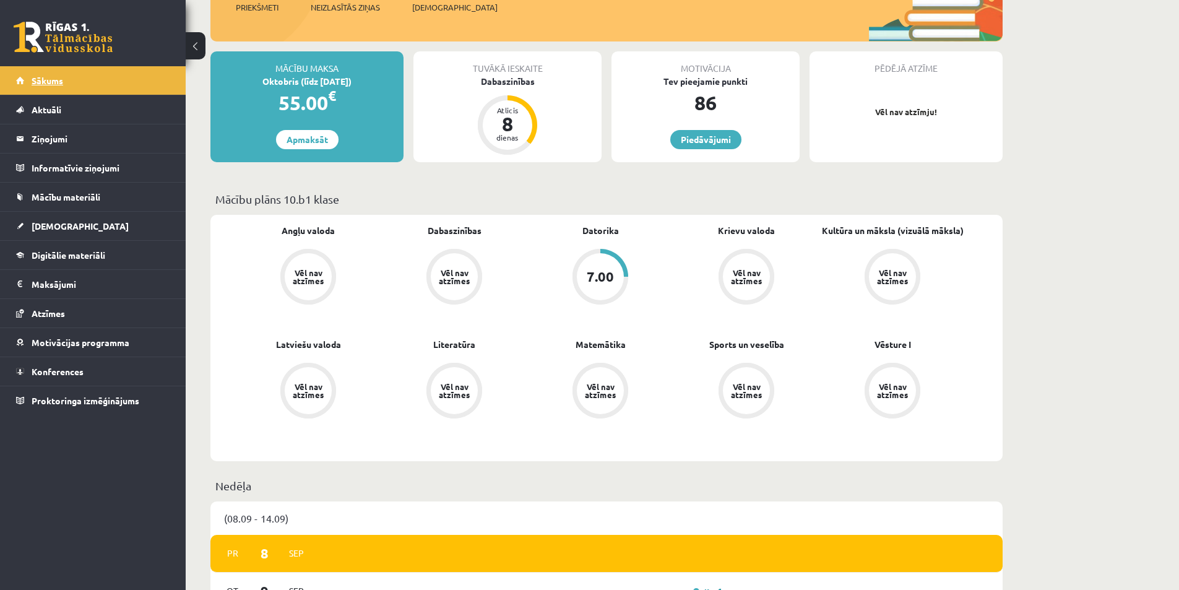
click at [56, 80] on span "Sākums" at bounding box center [48, 80] width 32 height 11
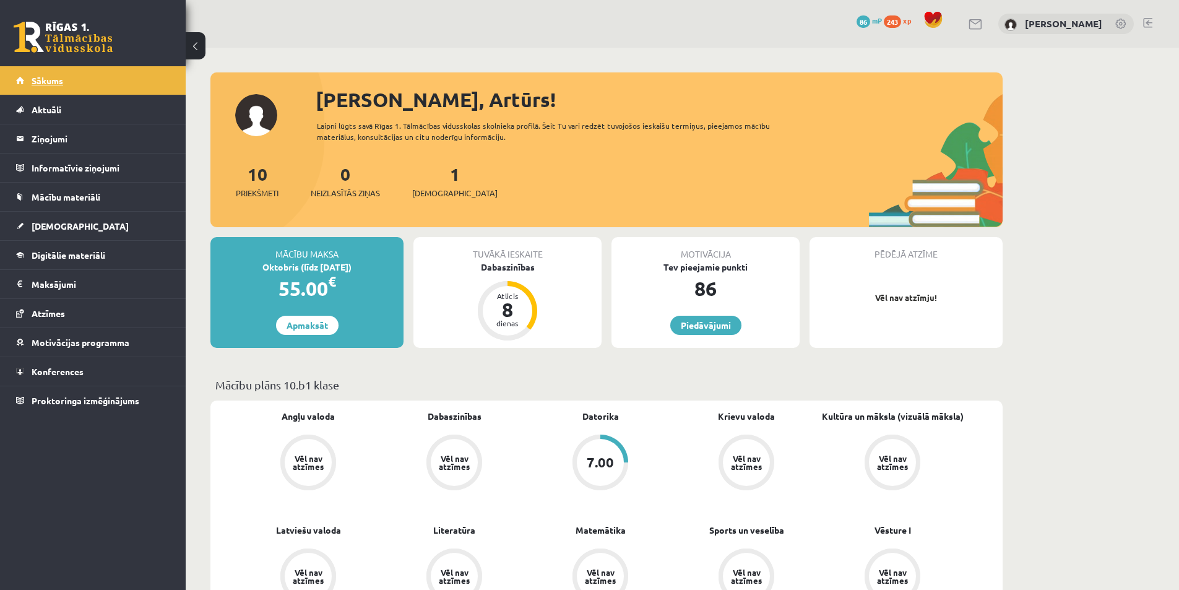
click at [75, 75] on link "Sākums" at bounding box center [93, 80] width 154 height 28
click at [43, 87] on link "Sākums" at bounding box center [93, 80] width 154 height 28
click at [51, 139] on legend "Ziņojumi 0" at bounding box center [101, 138] width 139 height 28
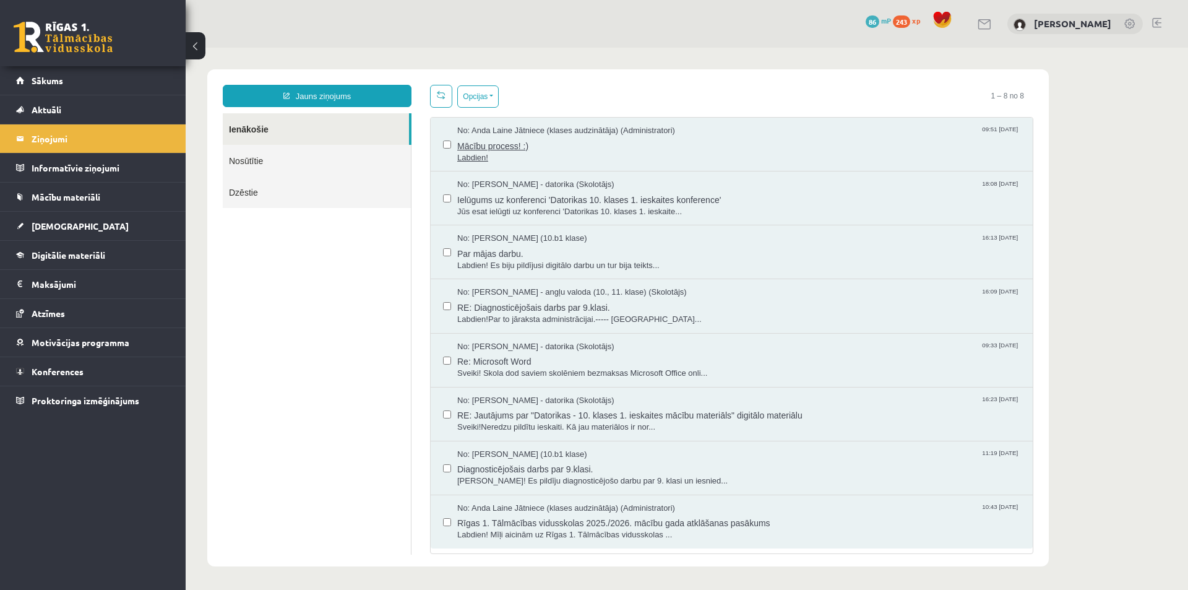
click at [537, 152] on span "Labdien!" at bounding box center [738, 158] width 563 height 12
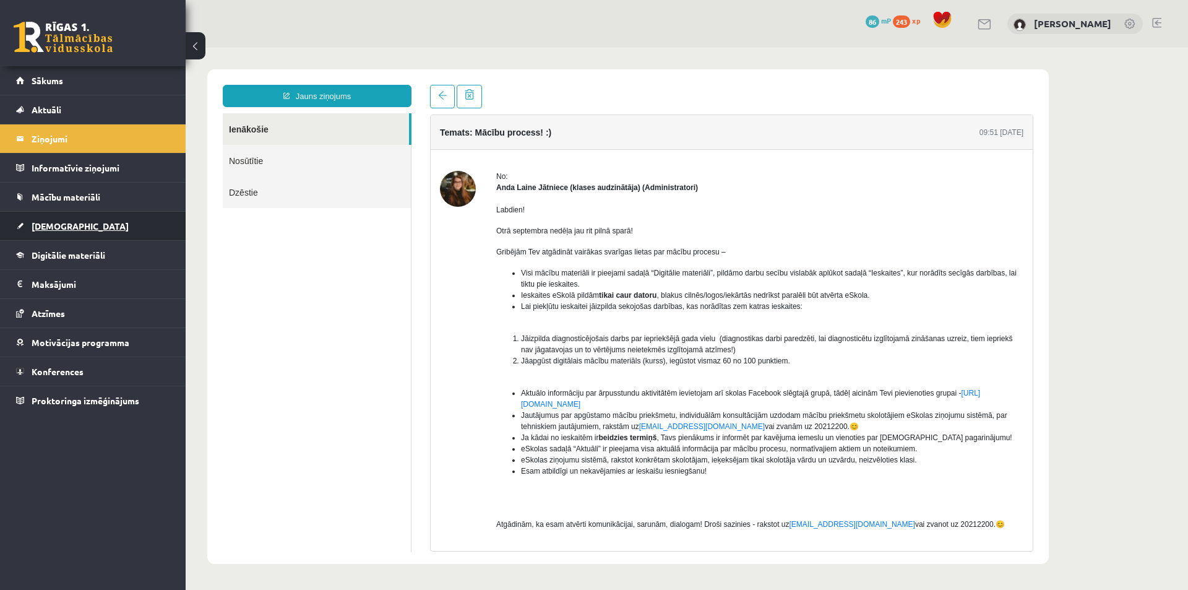
click at [39, 233] on link "[DEMOGRAPHIC_DATA]" at bounding box center [93, 226] width 154 height 28
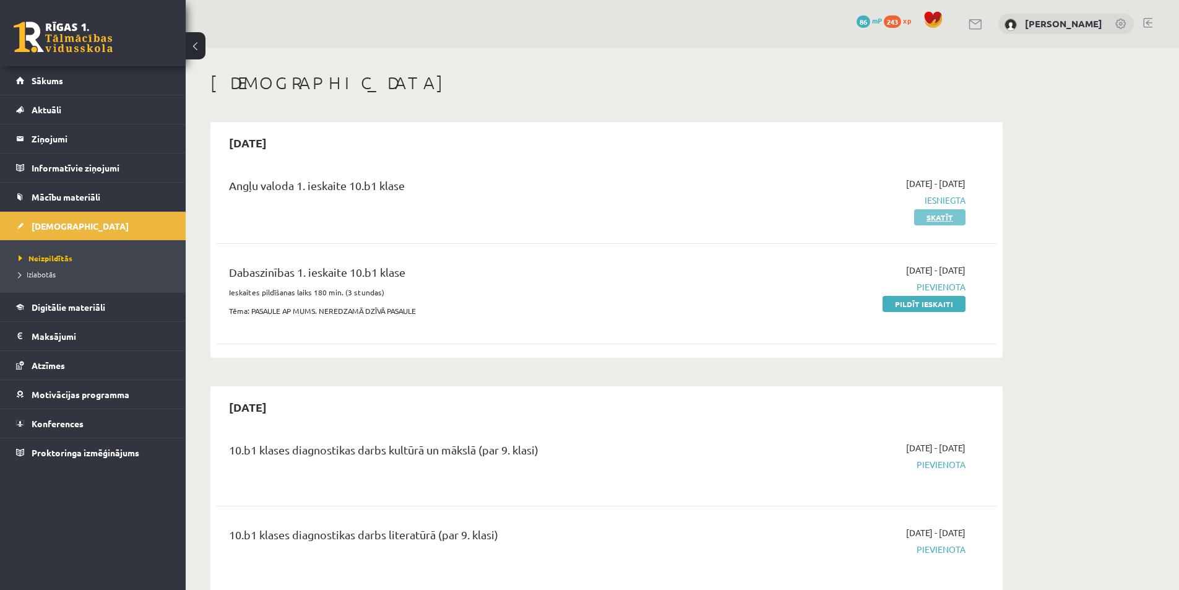
click at [937, 218] on link "Skatīt" at bounding box center [939, 217] width 51 height 16
